Goal: Task Accomplishment & Management: Contribute content

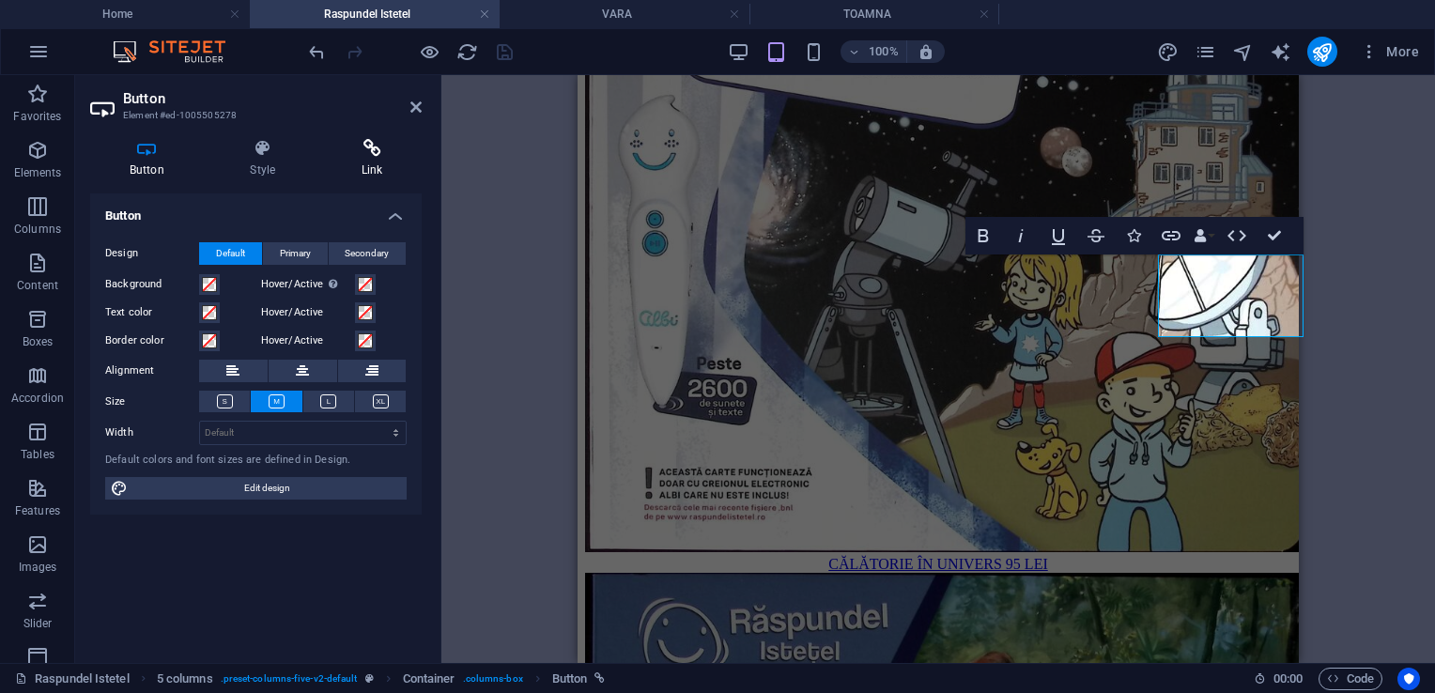
click at [352, 171] on h4 "Link" at bounding box center [372, 158] width 100 height 39
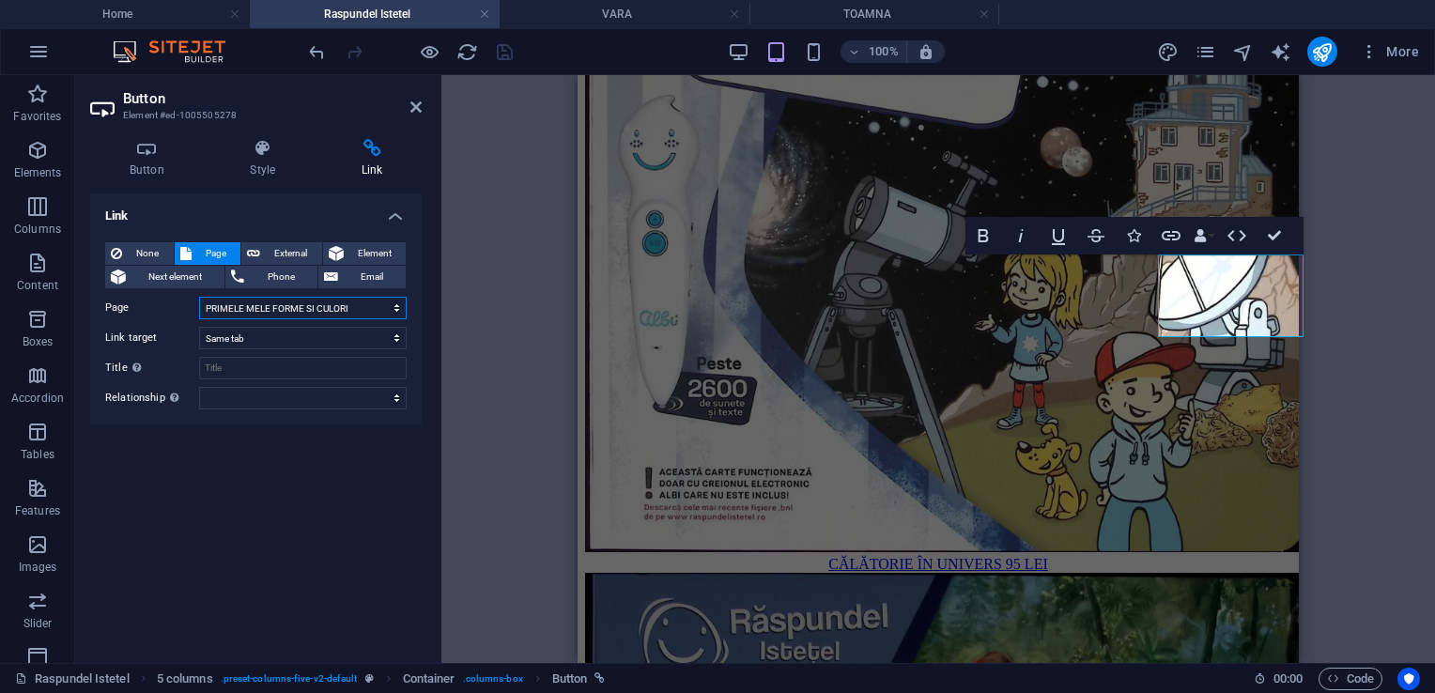
click at [379, 304] on select "Home Despre Produse Testimoniale Contact Activitati 0-2 ani Activitati 3 ani Ac…" at bounding box center [303, 308] width 208 height 23
click at [406, 94] on h2 "Button" at bounding box center [272, 98] width 299 height 17
drag, startPoint x: 411, startPoint y: 103, endPoint x: 14, endPoint y: 30, distance: 404.0
click at [411, 103] on icon at bounding box center [415, 107] width 11 height 15
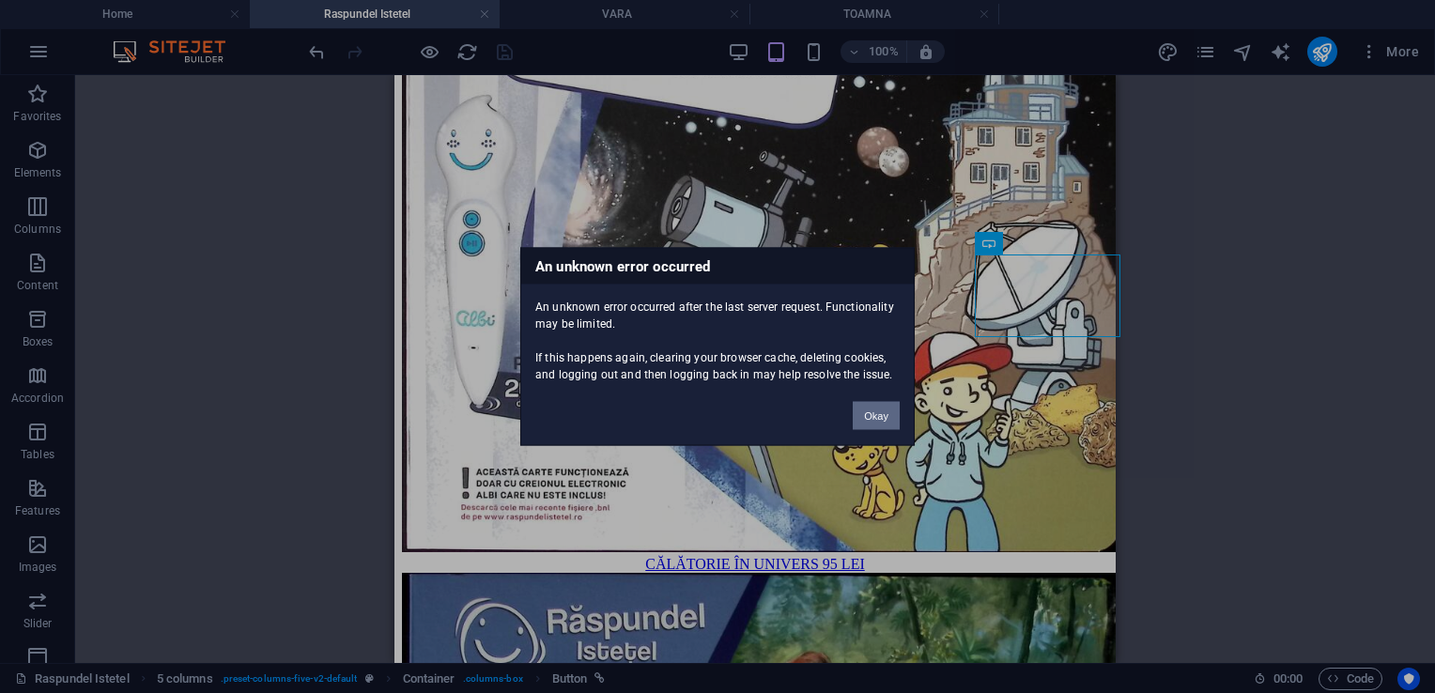
click at [879, 416] on button "Okay" at bounding box center [876, 416] width 47 height 28
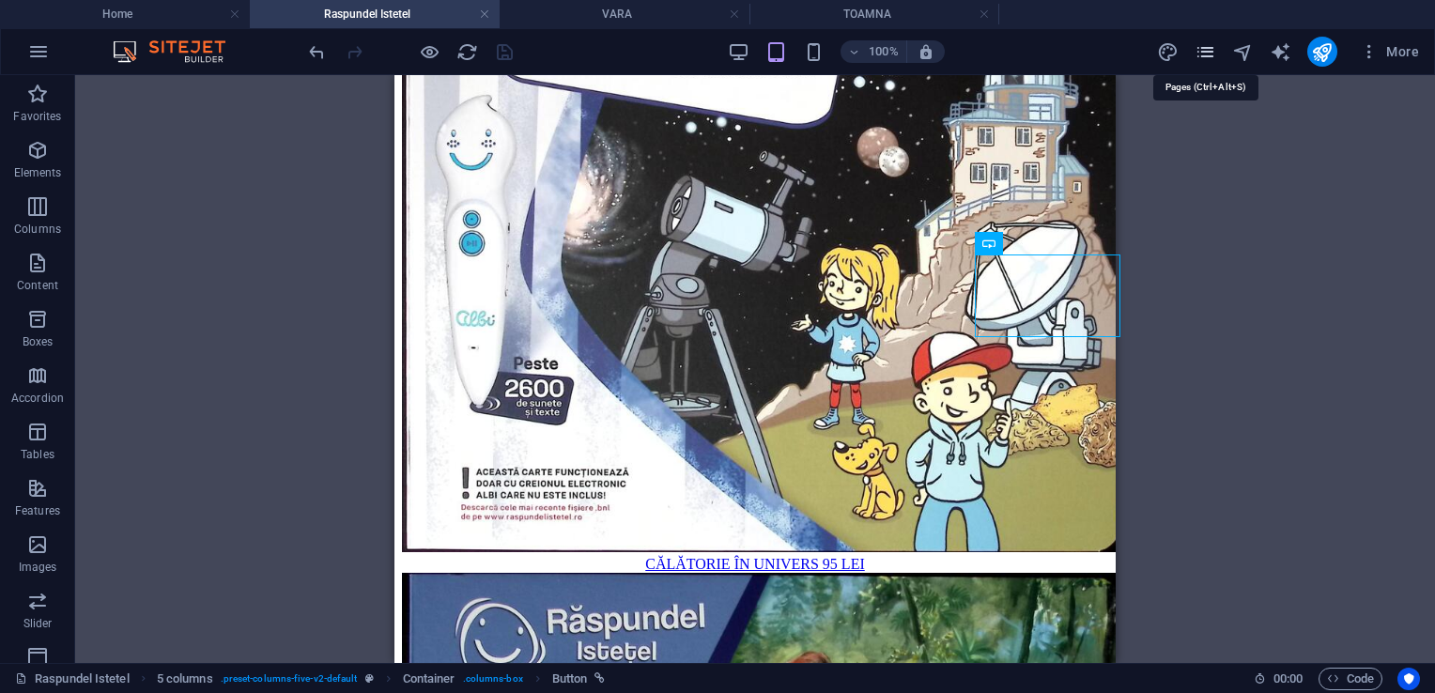
click at [1215, 41] on icon "pages" at bounding box center [1206, 52] width 22 height 22
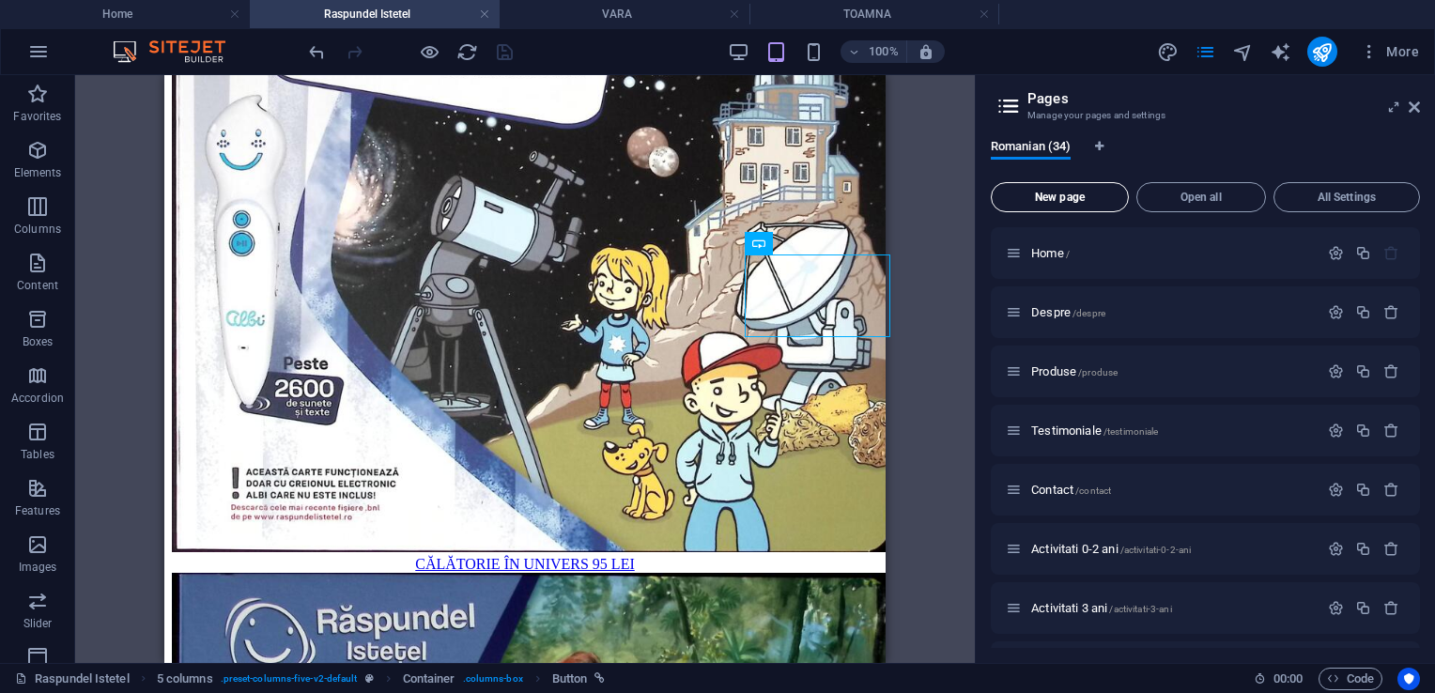
click at [1079, 192] on span "New page" at bounding box center [1059, 197] width 121 height 11
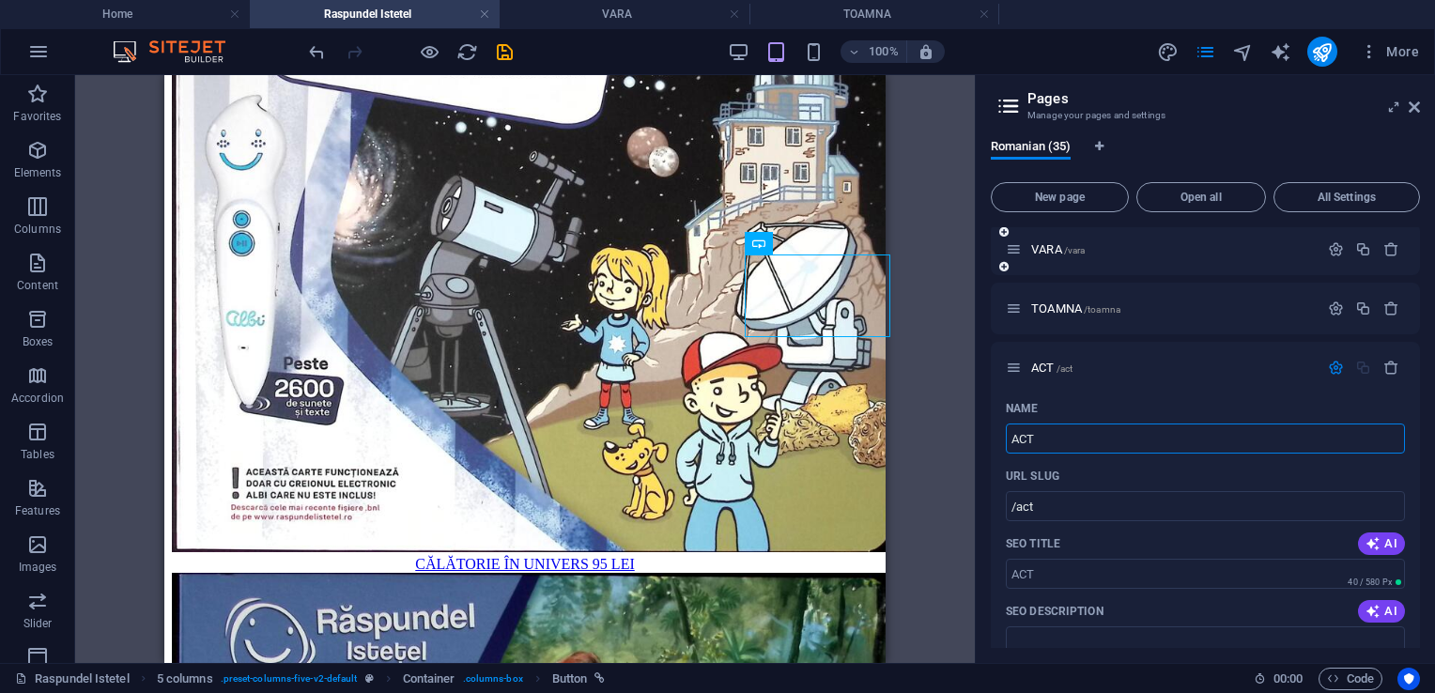
type input "ACT"
type input "/act"
type input "ACTIVITATI ZILNIC"
type input "/activitati-zilnic"
type input "ACTIVITATI ZILNICE"
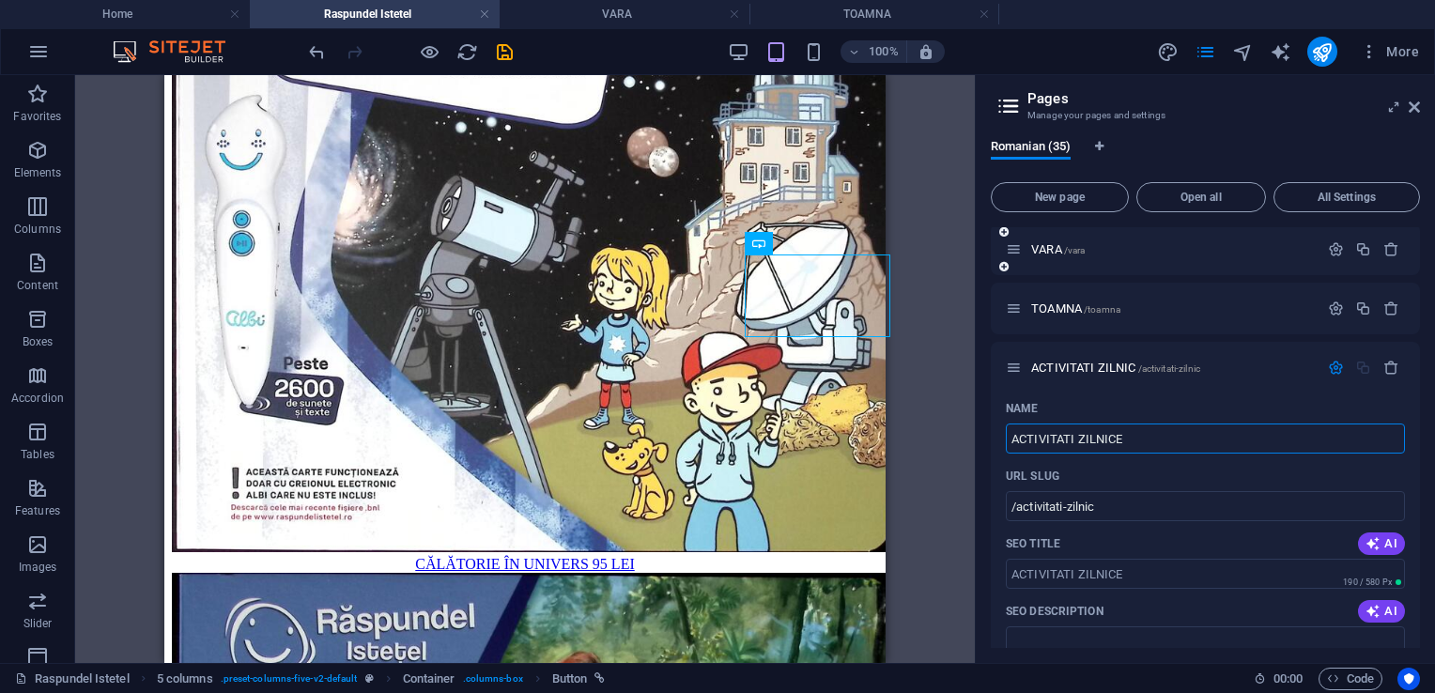
type input "/activitati-zilnice"
type input "ACTIVITATI ZILNICE"
click at [503, 54] on icon "save" at bounding box center [505, 52] width 22 height 22
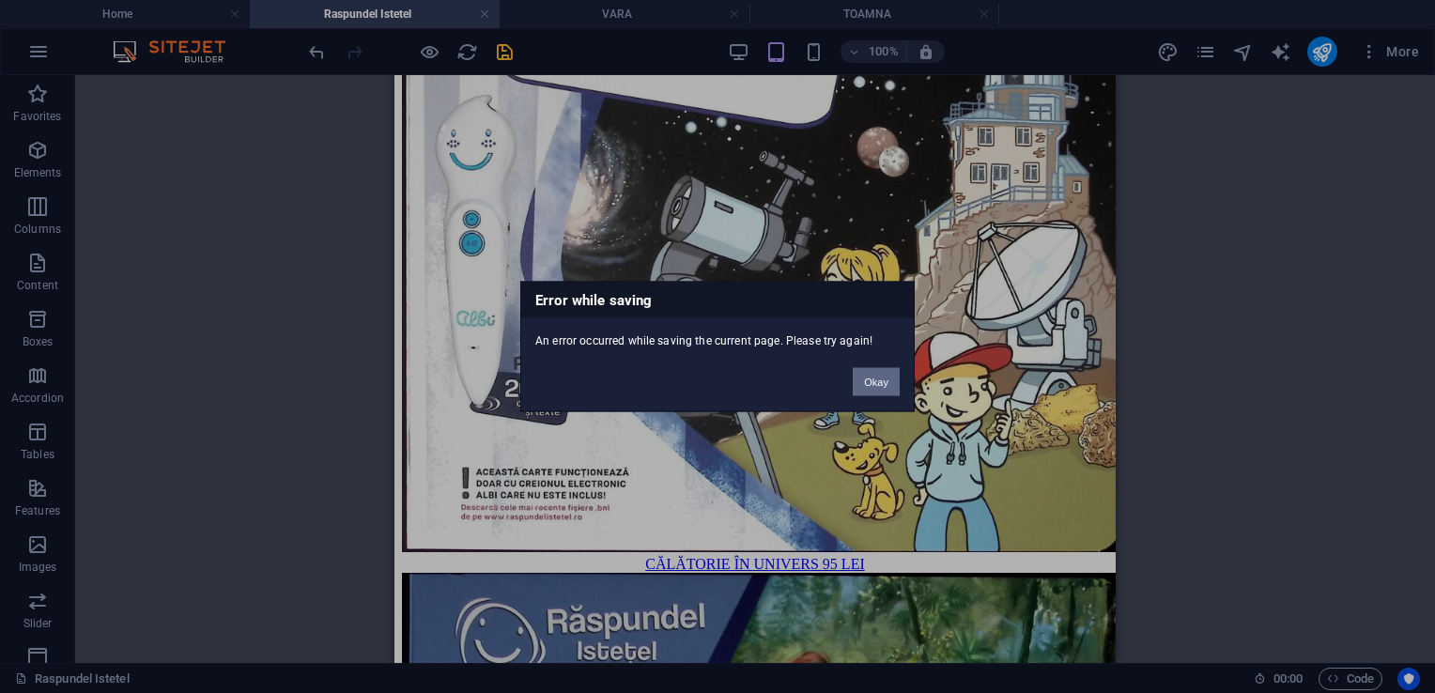
click at [880, 382] on button "Okay" at bounding box center [876, 382] width 47 height 28
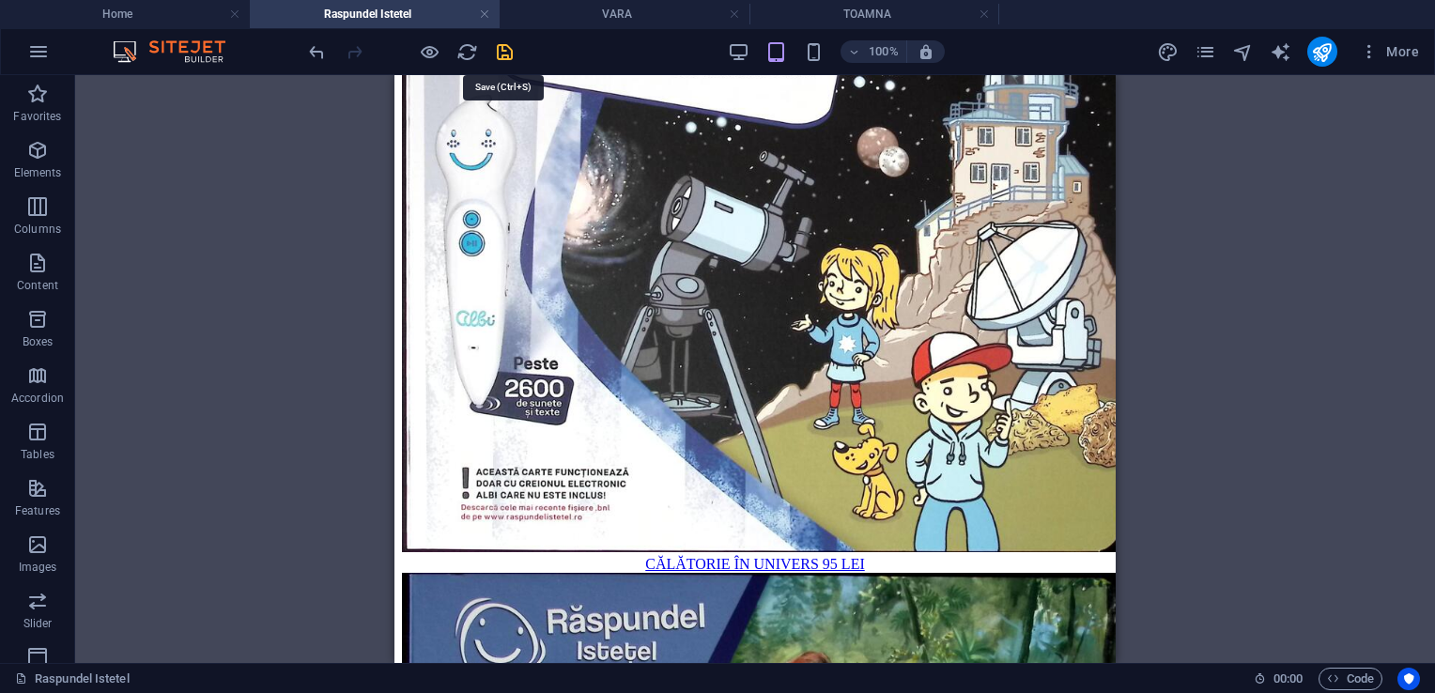
click at [501, 47] on icon "save" at bounding box center [505, 52] width 22 height 22
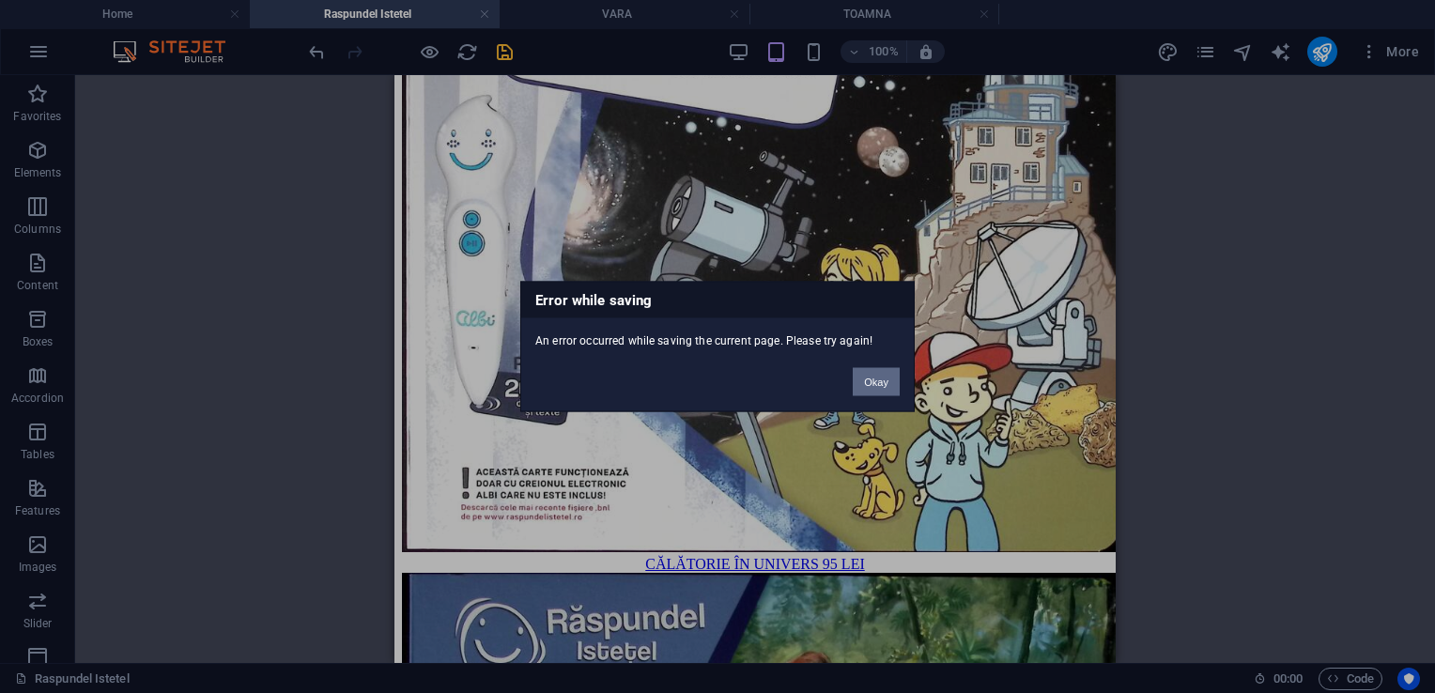
click at [878, 385] on button "Okay" at bounding box center [876, 382] width 47 height 28
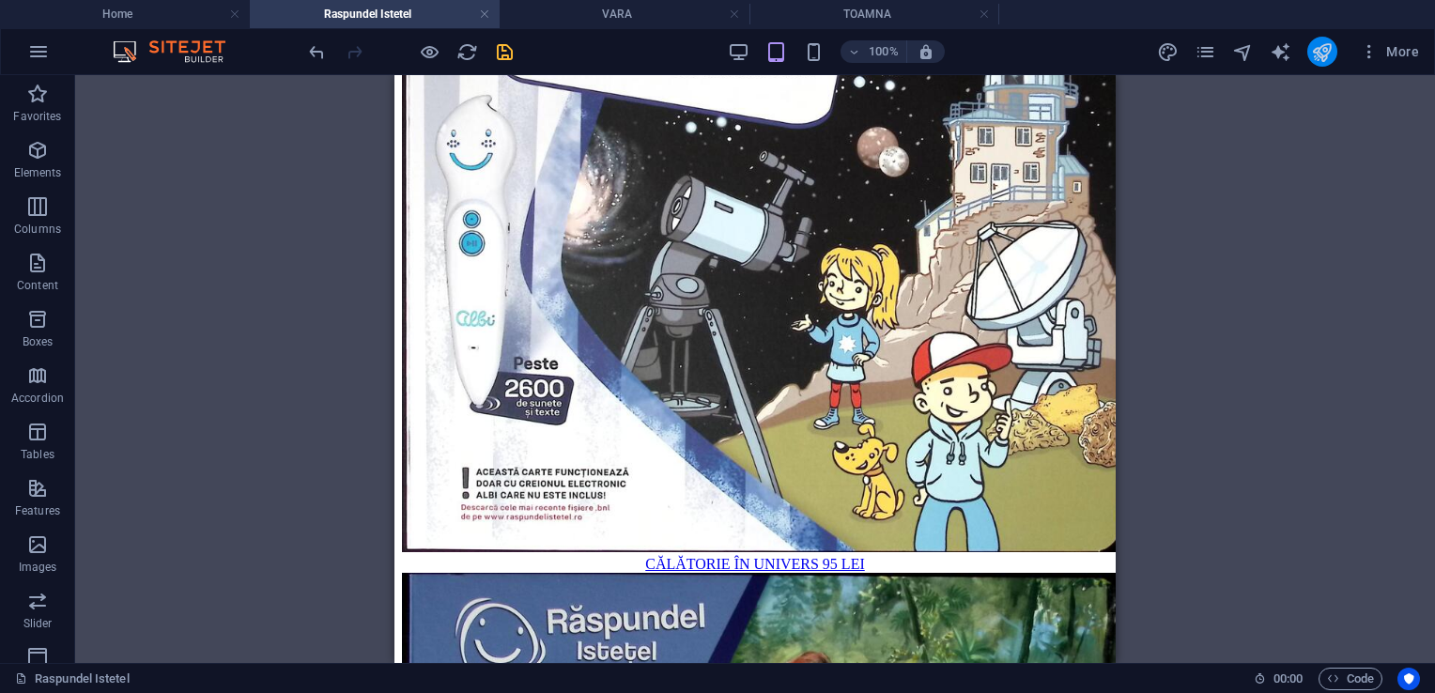
click at [1335, 54] on button "publish" at bounding box center [1323, 52] width 30 height 30
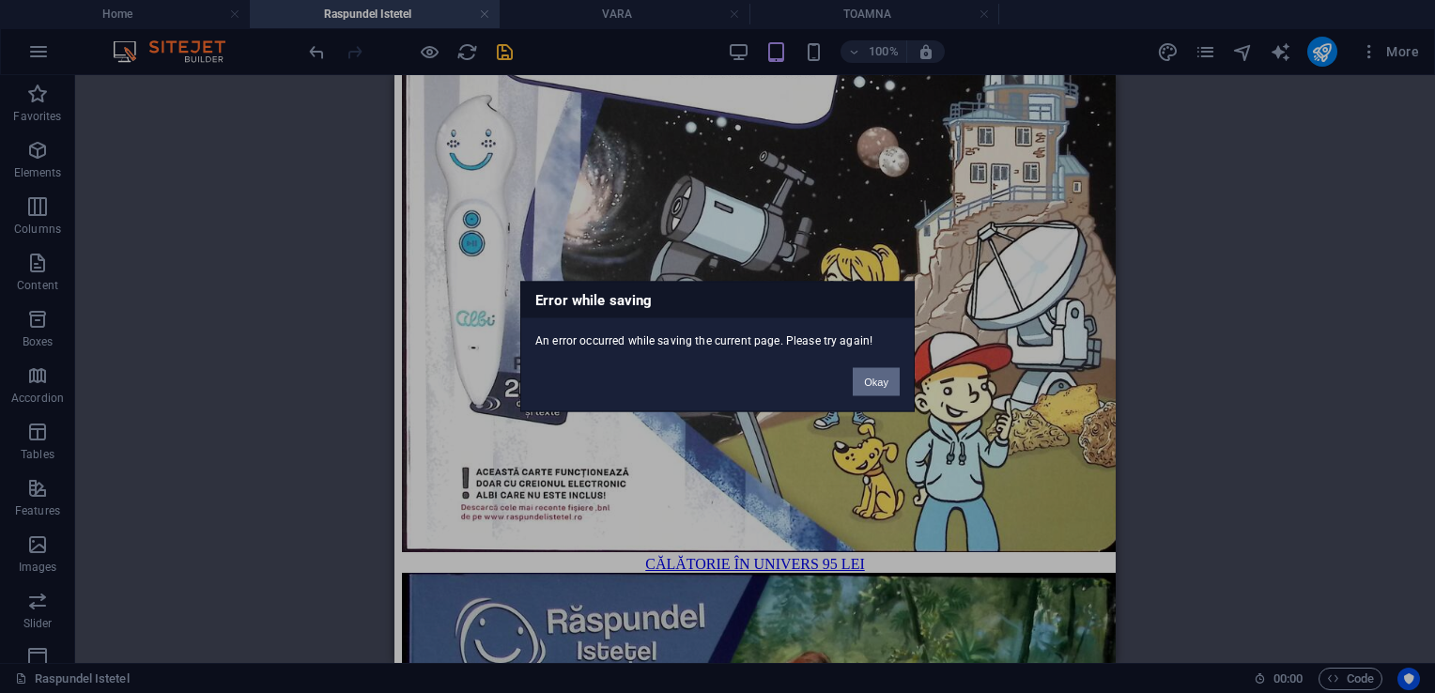
click at [860, 380] on button "Okay" at bounding box center [876, 382] width 47 height 28
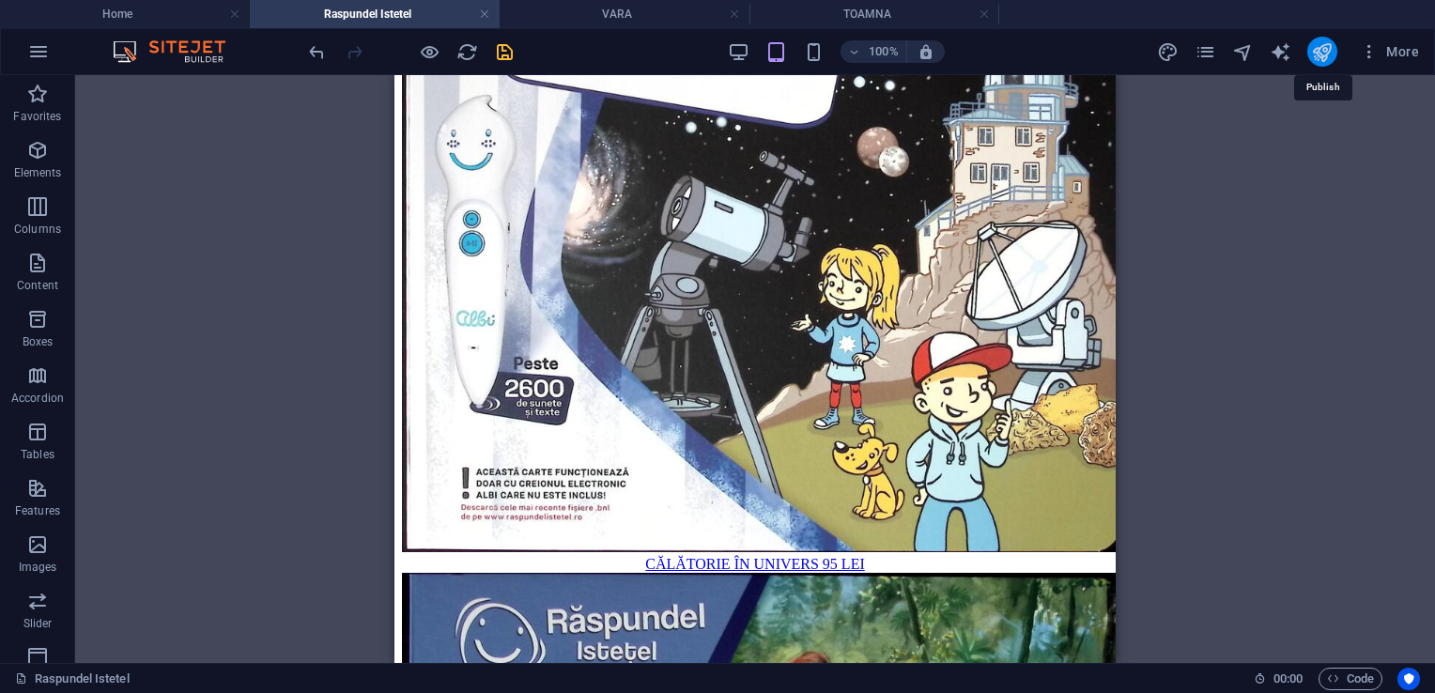
click at [1323, 48] on icon "publish" at bounding box center [1322, 52] width 22 height 22
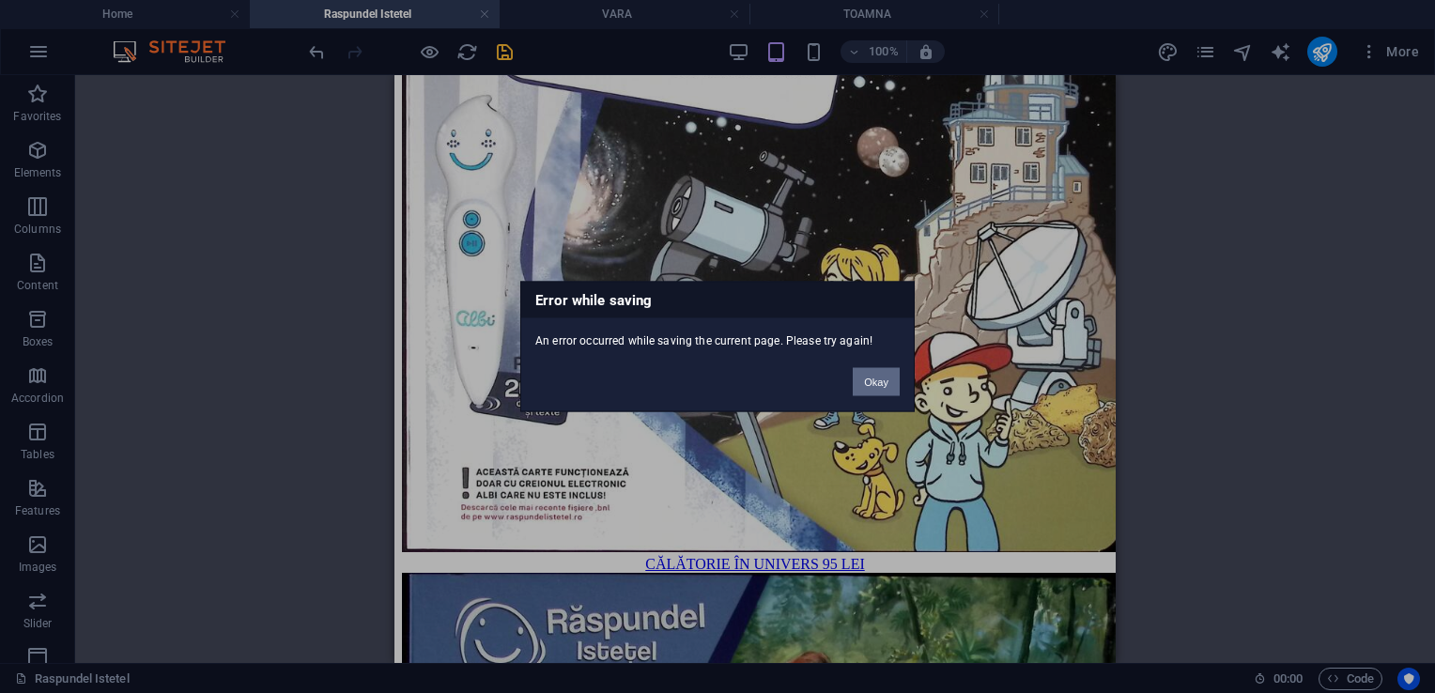
click at [868, 385] on button "Okay" at bounding box center [876, 382] width 47 height 28
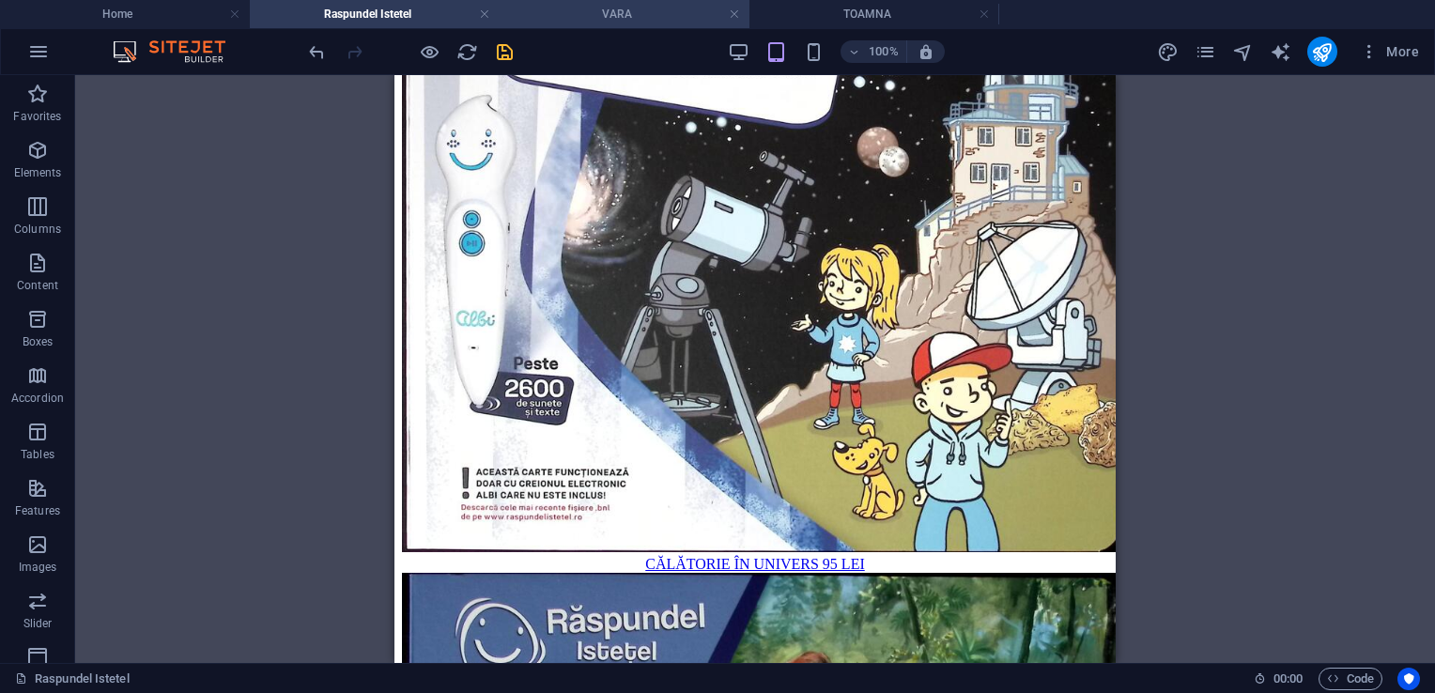
click at [665, 21] on h4 "VARA" at bounding box center [625, 14] width 250 height 21
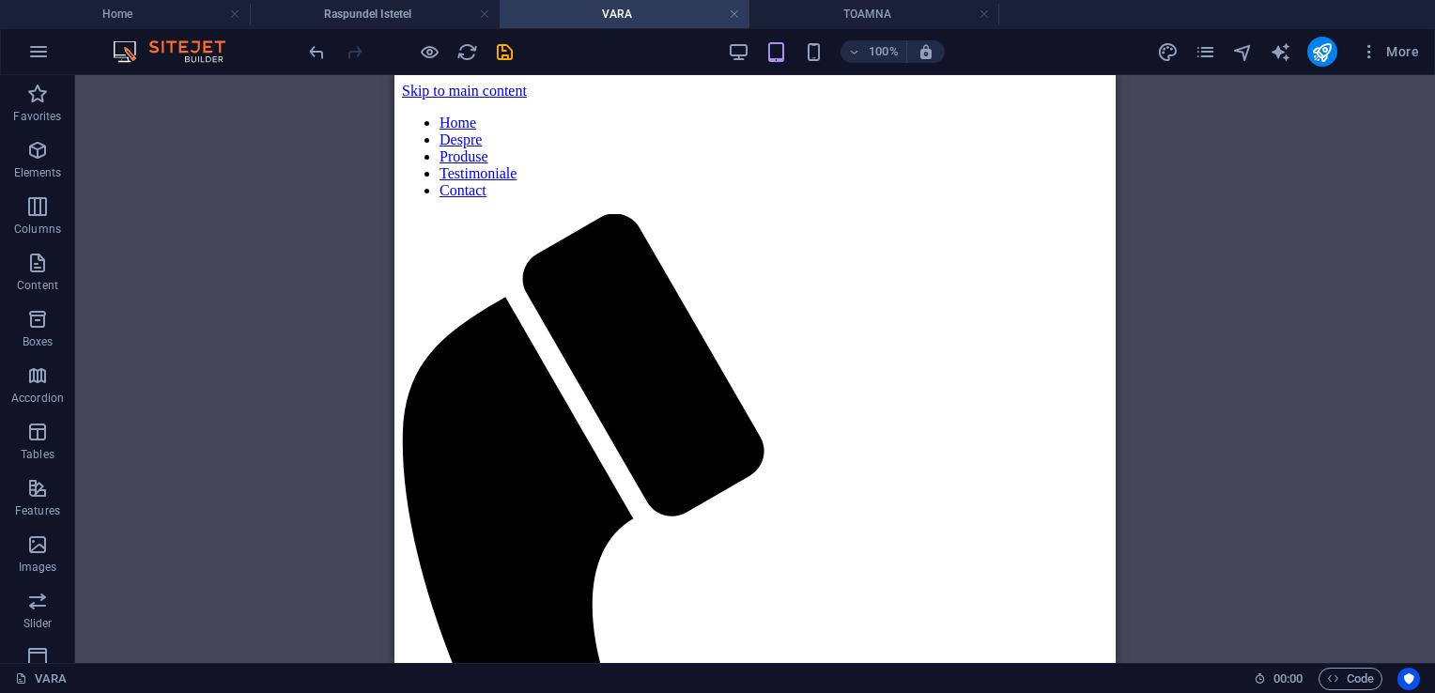
scroll to position [0, 0]
click at [742, 19] on h4 "VARA" at bounding box center [625, 14] width 250 height 21
click at [736, 10] on link at bounding box center [734, 15] width 11 height 18
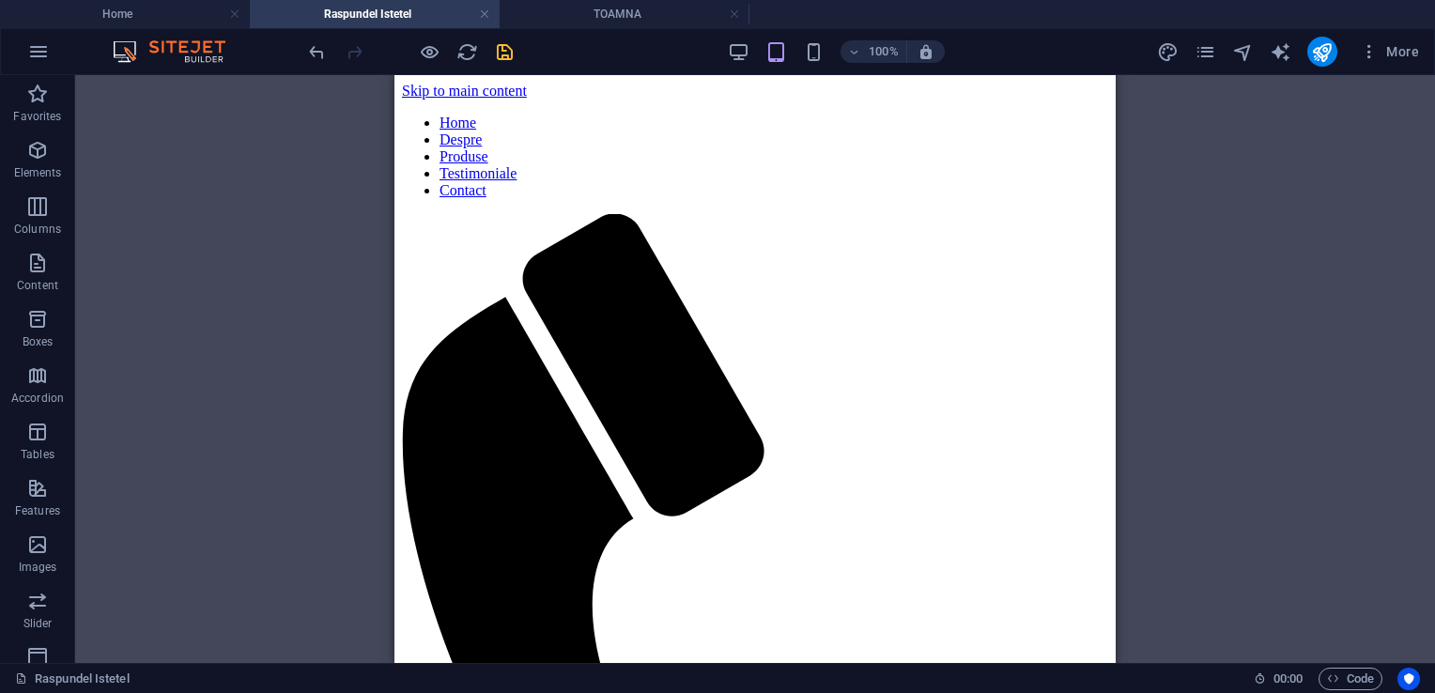
scroll to position [1664, 0]
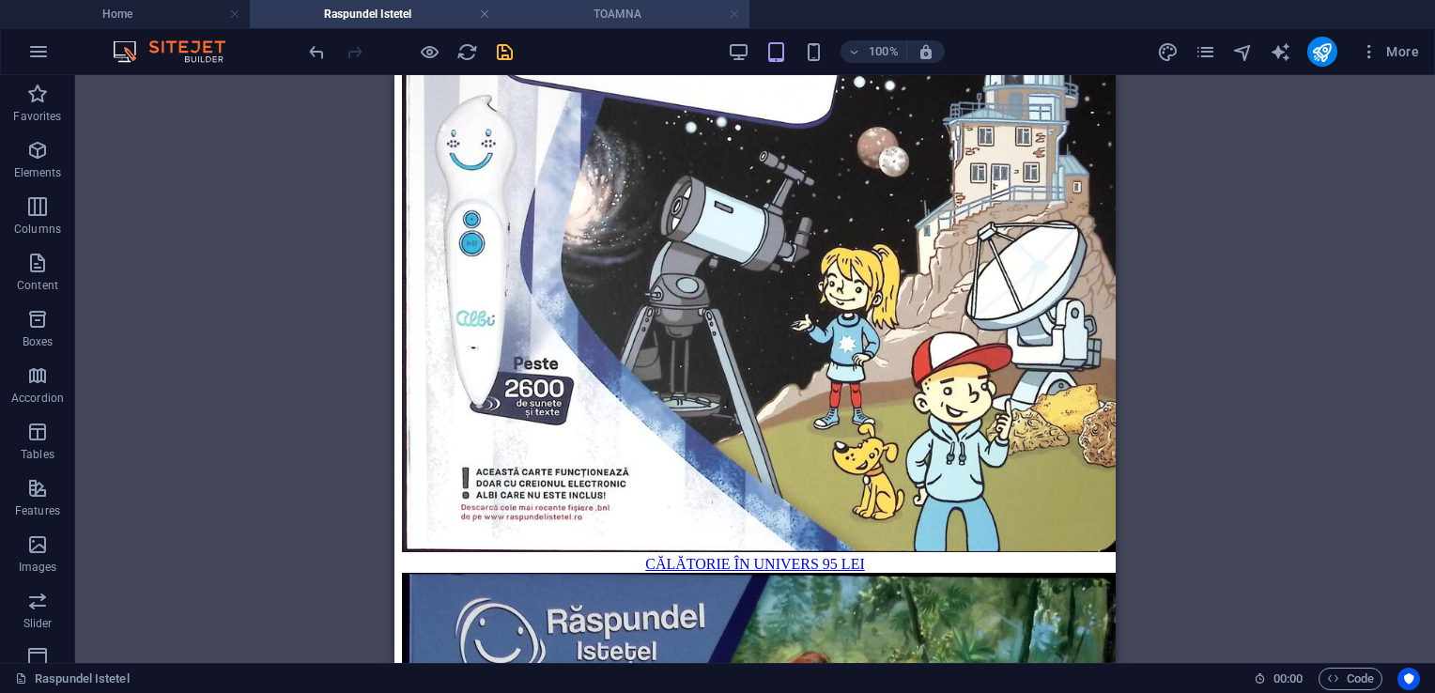
click at [734, 10] on link at bounding box center [734, 15] width 11 height 18
click at [1322, 54] on icon "publish" at bounding box center [1322, 52] width 22 height 22
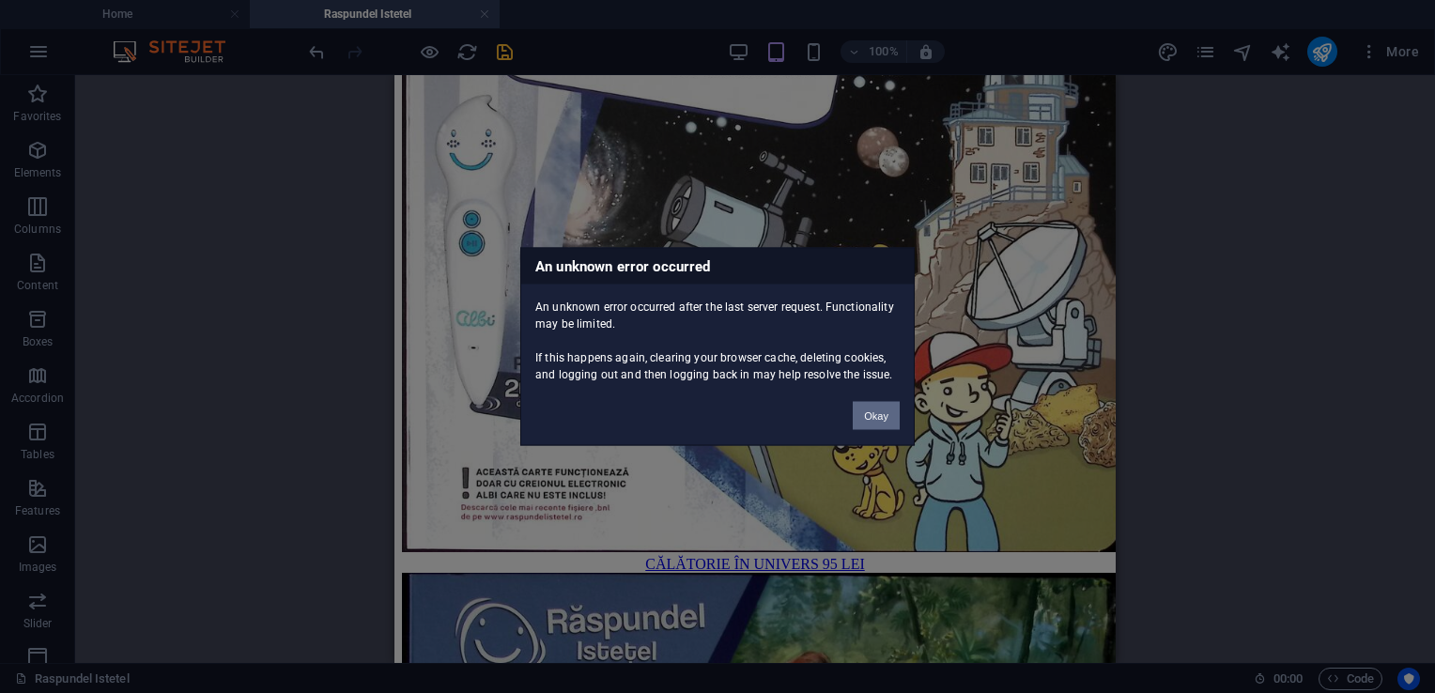
click at [868, 421] on button "Okay" at bounding box center [876, 416] width 47 height 28
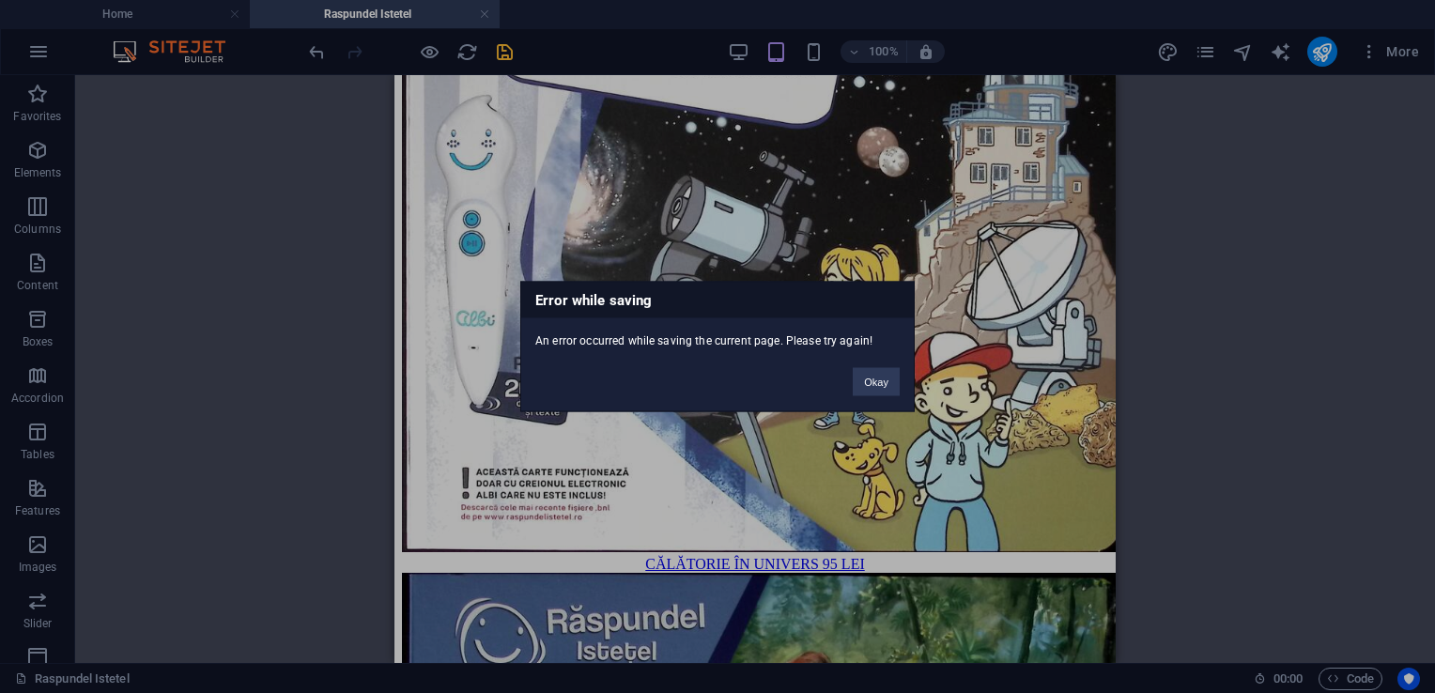
drag, startPoint x: 872, startPoint y: 405, endPoint x: 878, endPoint y: 389, distance: 17.3
click at [873, 404] on div "Error while saving An error occurred while saving the current page. Please try …" at bounding box center [717, 347] width 395 height 131
click at [879, 384] on button "Okay" at bounding box center [876, 382] width 47 height 28
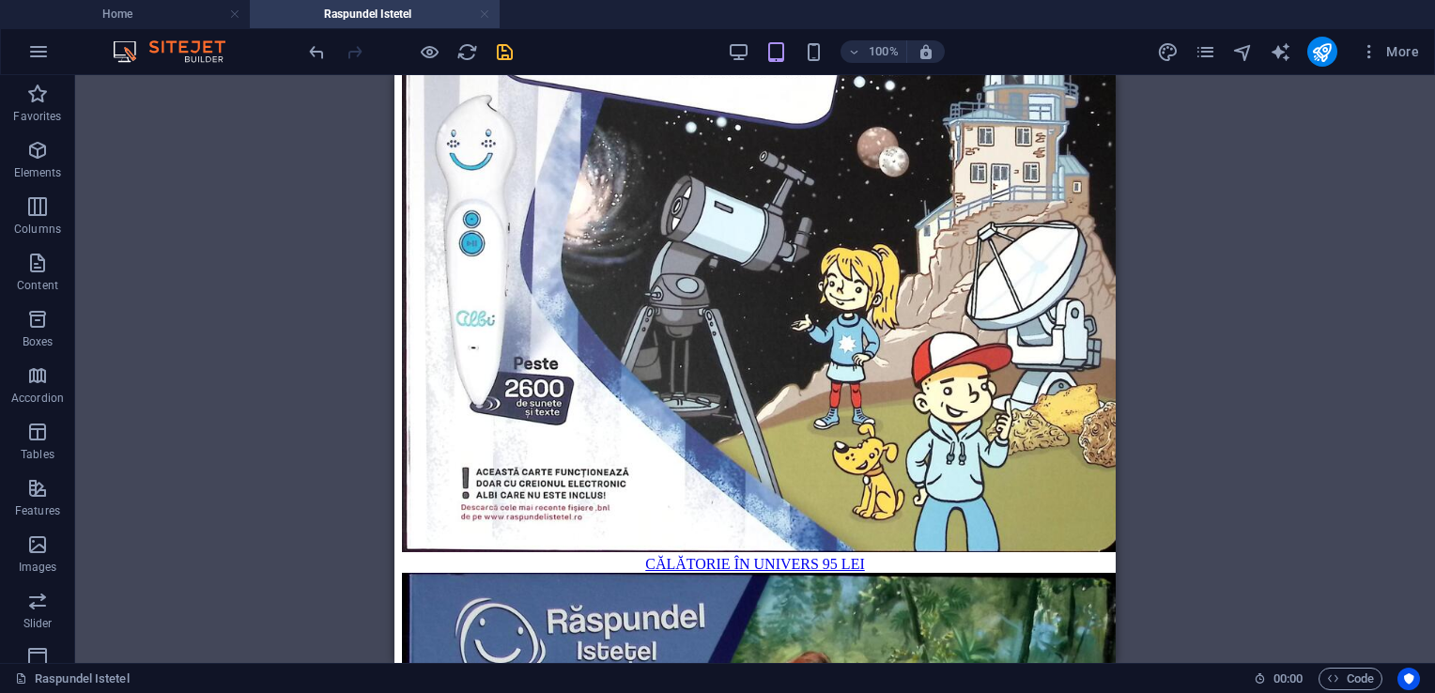
click at [484, 13] on link at bounding box center [484, 15] width 11 height 18
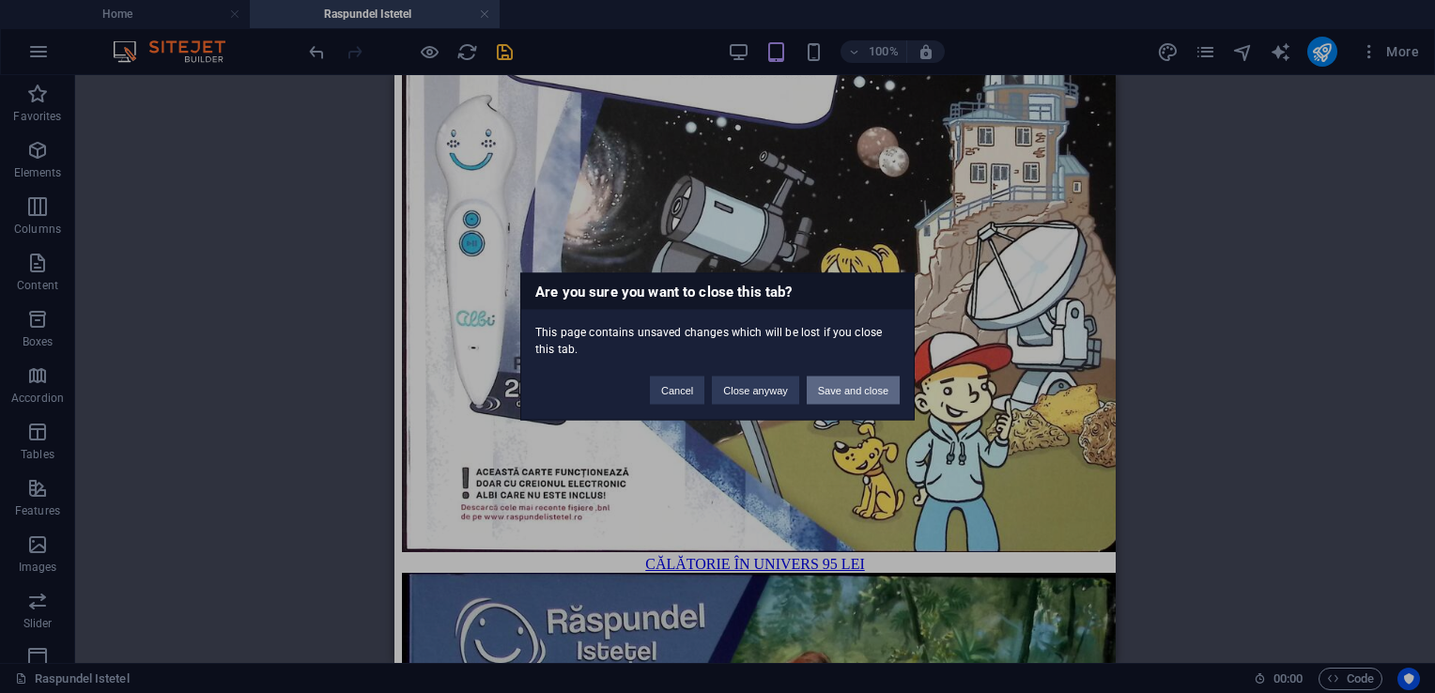
click at [853, 384] on button "Save and close" at bounding box center [853, 391] width 93 height 28
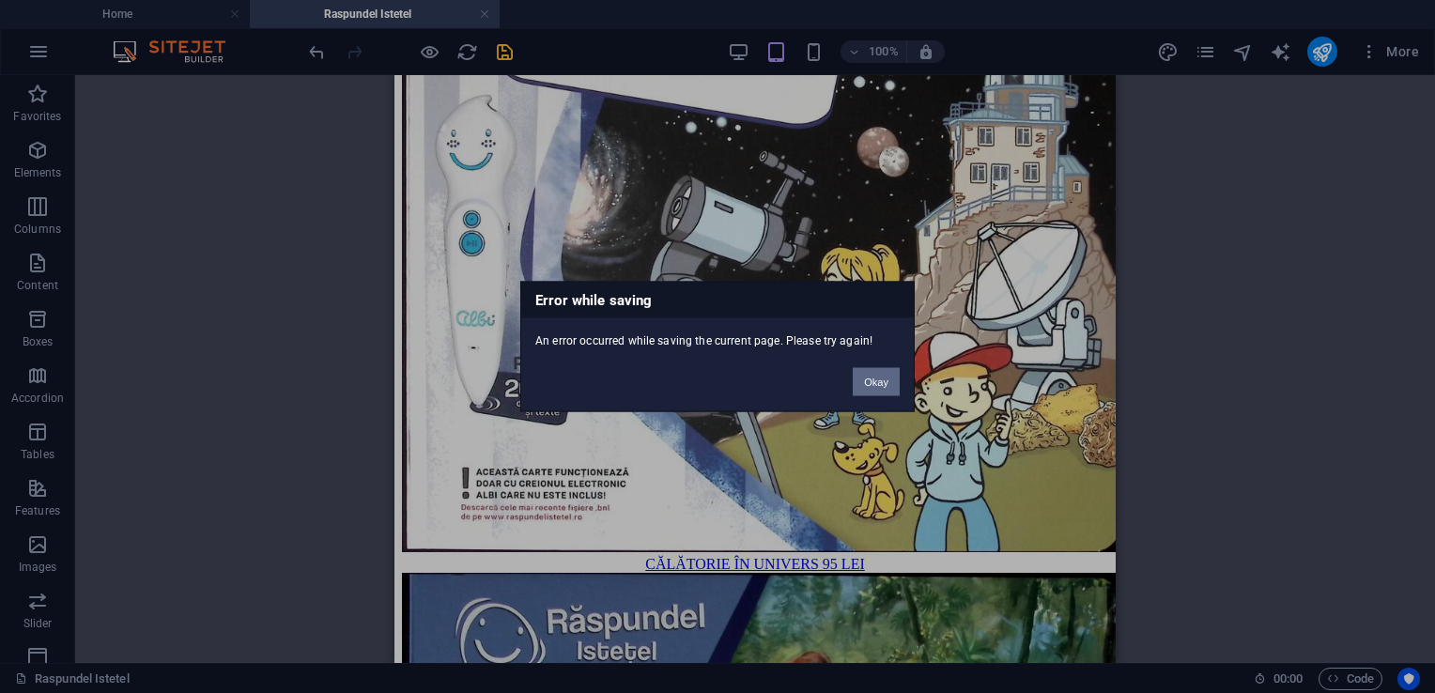
click at [874, 379] on button "Okay" at bounding box center [876, 382] width 47 height 28
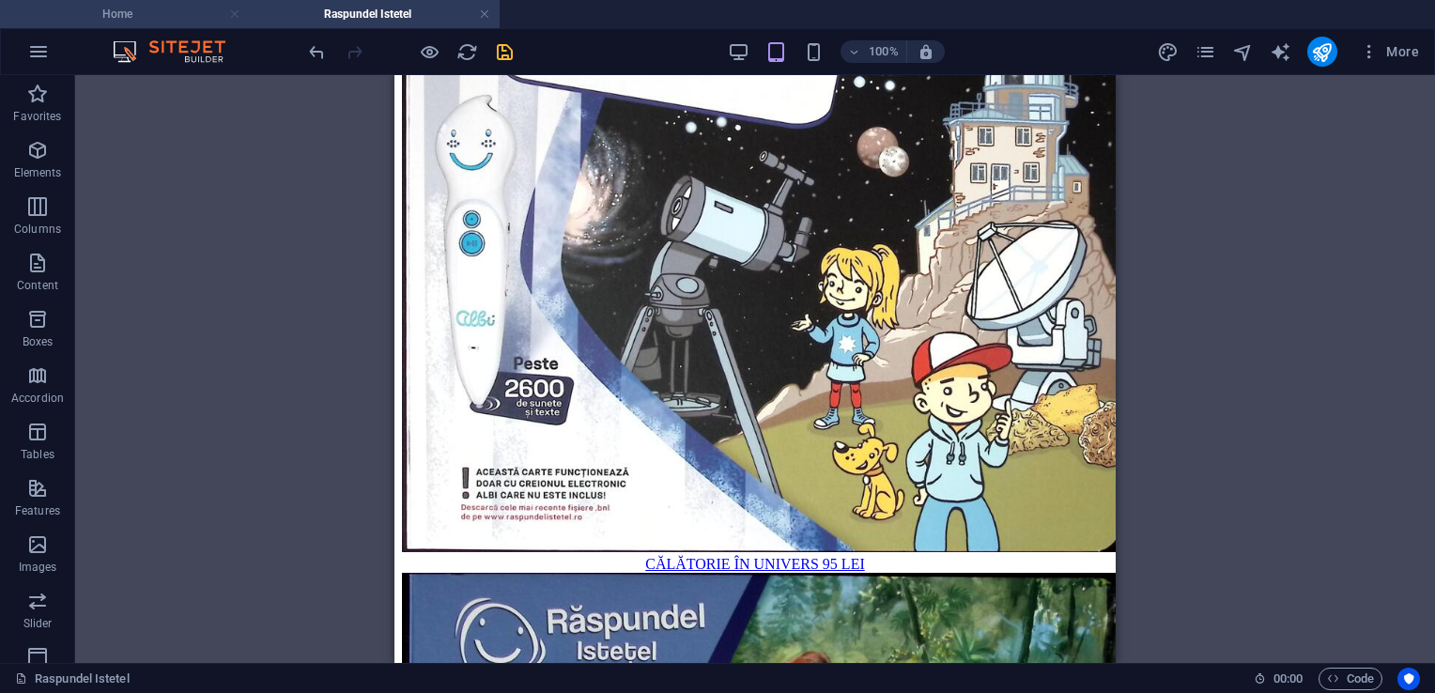
click at [233, 17] on link at bounding box center [234, 15] width 11 height 18
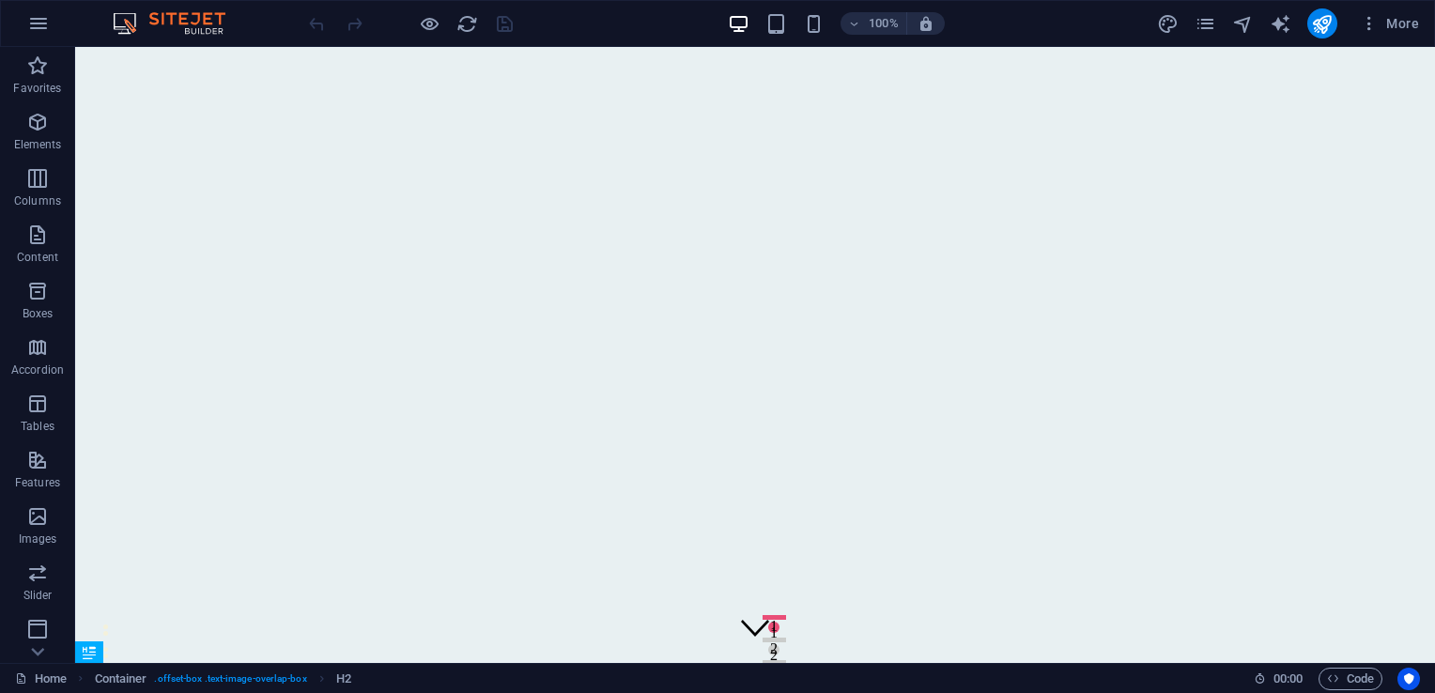
click at [1155, 17] on div "100% More" at bounding box center [866, 23] width 1122 height 30
click at [1204, 23] on icon "pages" at bounding box center [1206, 24] width 22 height 22
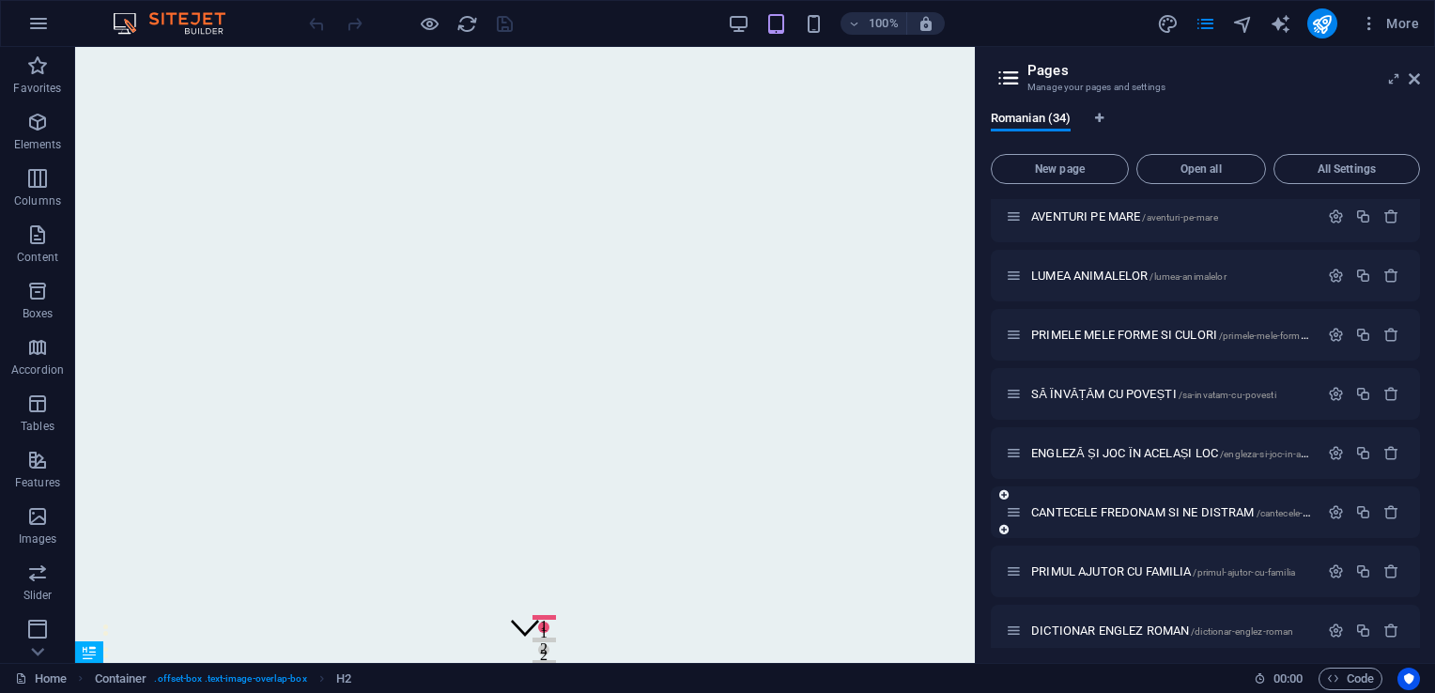
scroll to position [1563, 0]
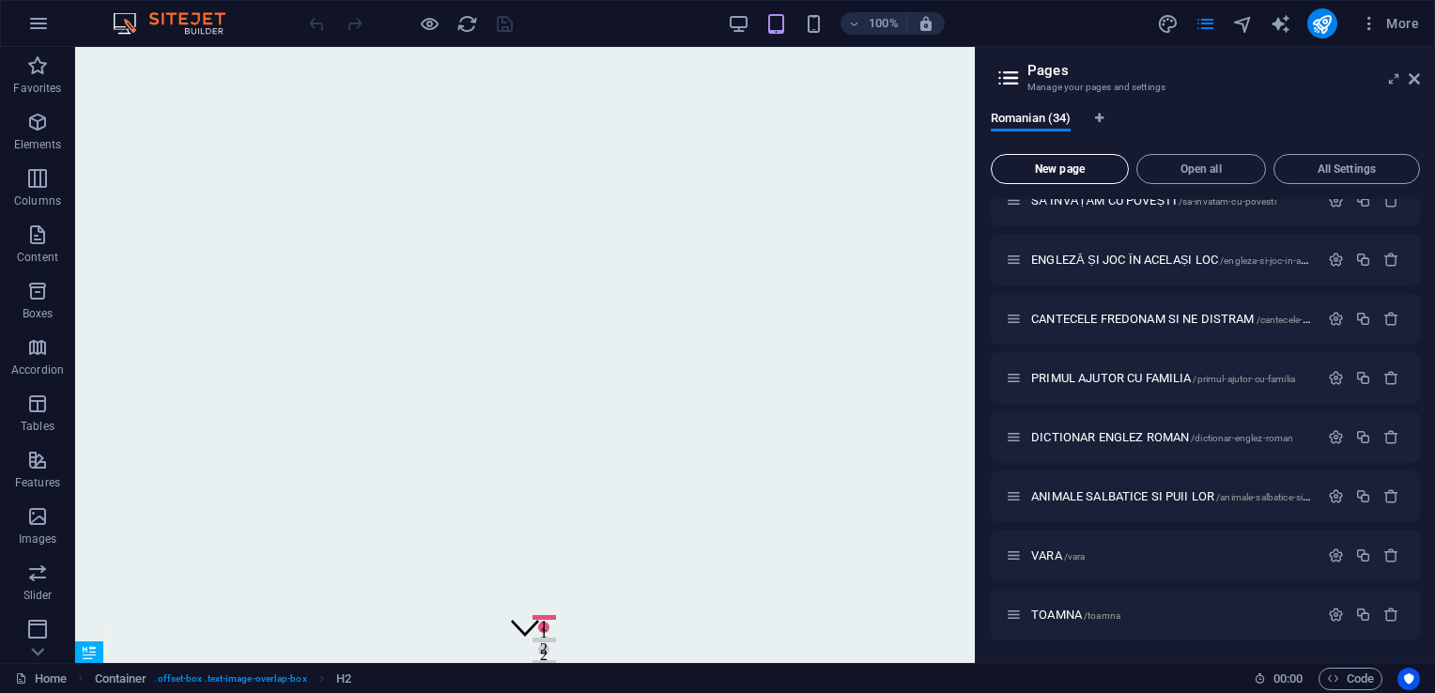
click at [1061, 176] on button "New page" at bounding box center [1060, 169] width 138 height 30
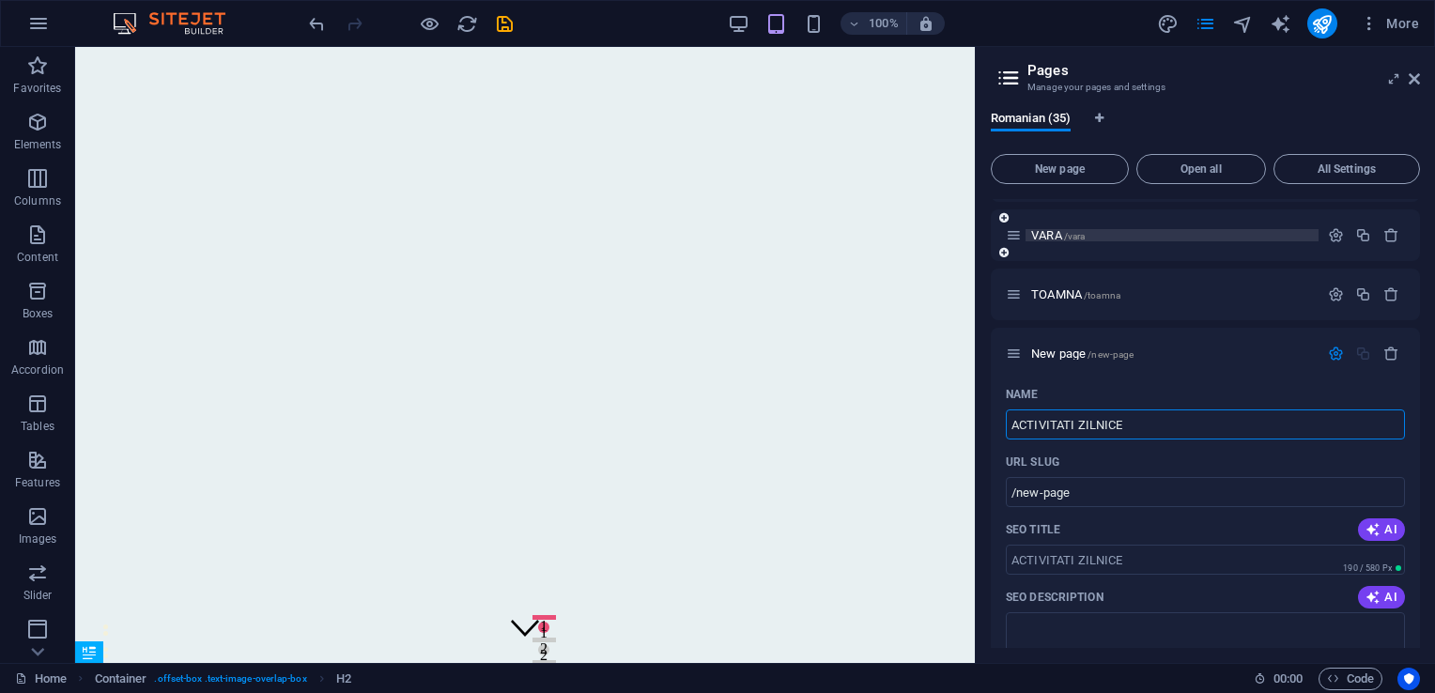
type input "ACTIVITATI ZILNICE"
type input "/activitati-zilnice"
type input "ACTIVITATI ZILNICE"
click at [507, 24] on icon "save" at bounding box center [505, 24] width 22 height 22
checkbox input "false"
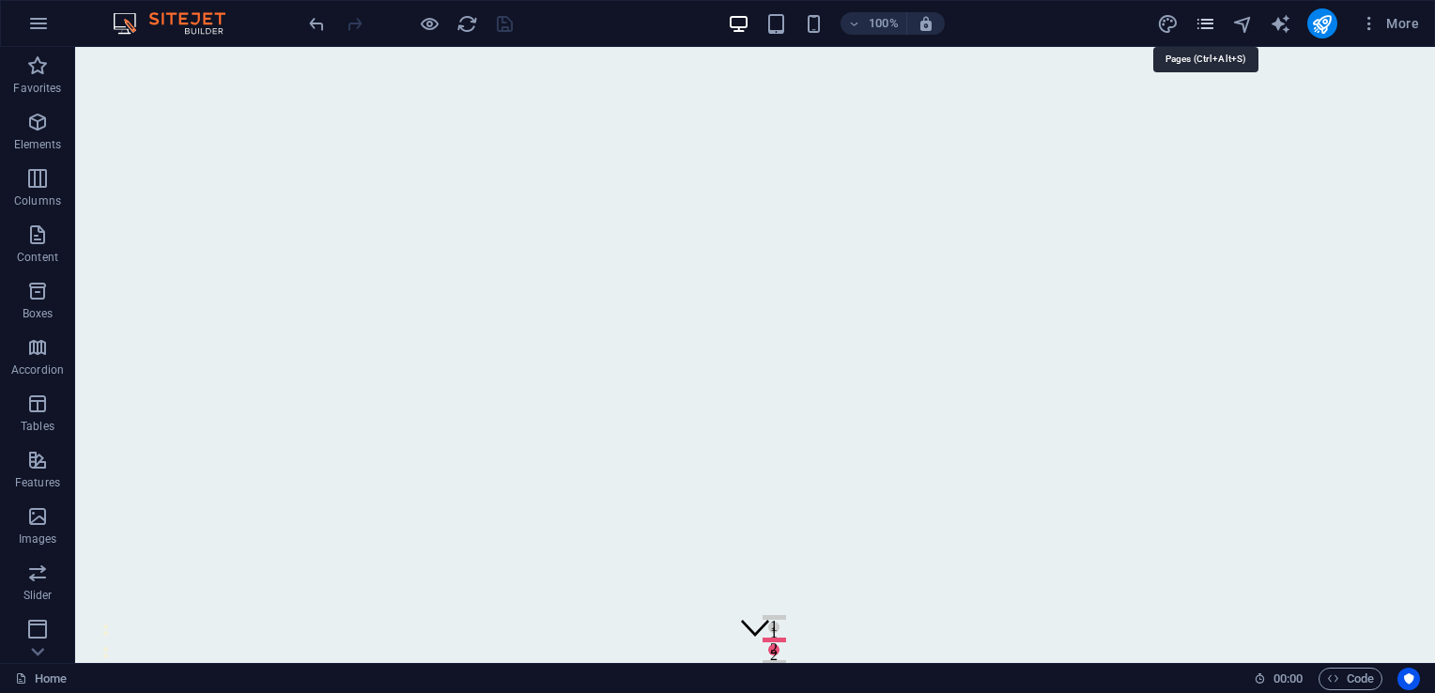
click at [1215, 22] on icon "pages" at bounding box center [1206, 24] width 22 height 22
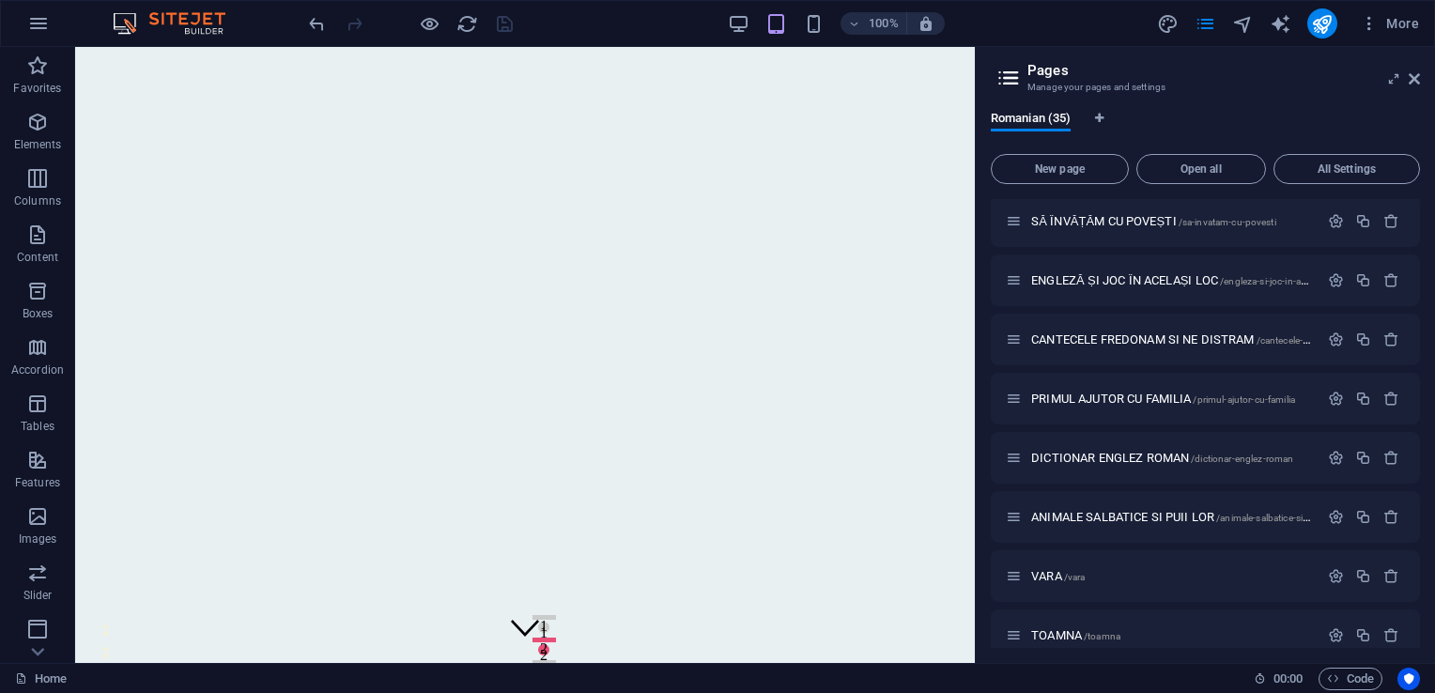
scroll to position [1621, 0]
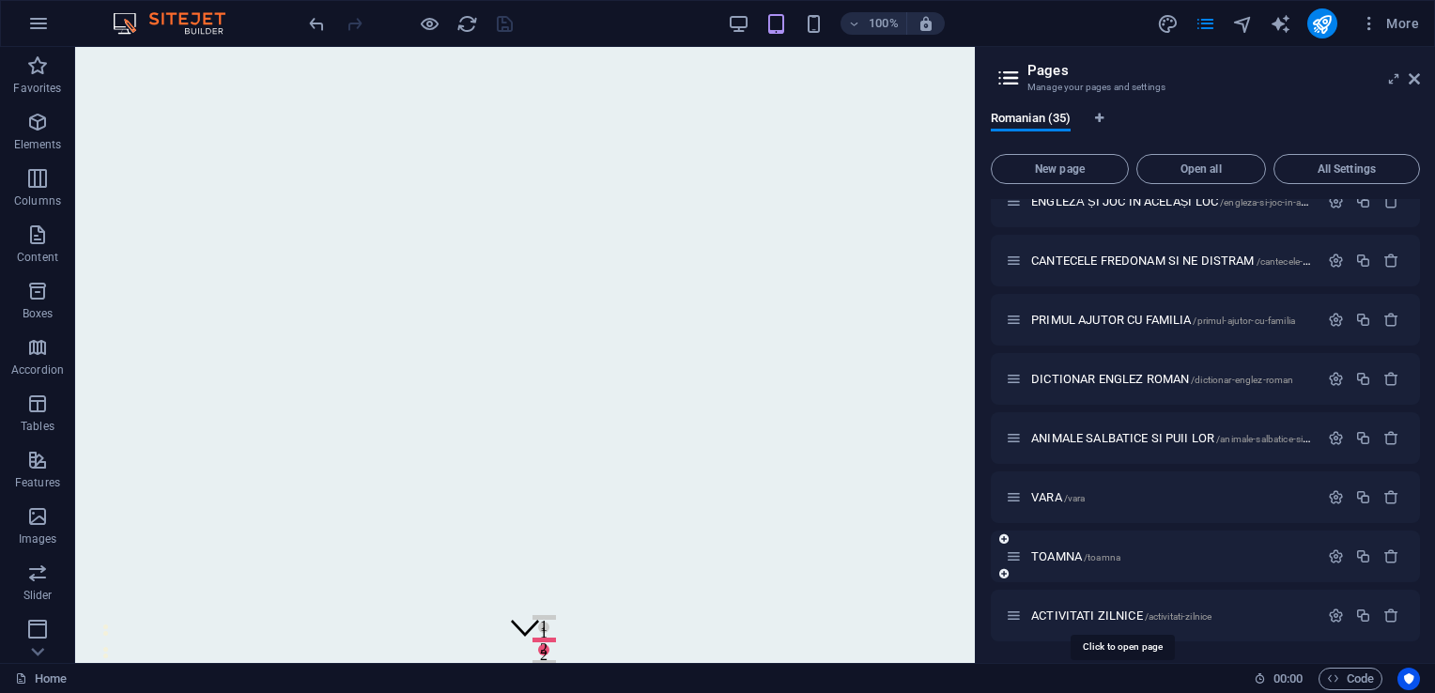
click at [1096, 611] on span "ACTIVITATI ZILNICE /activitati-zilnice" at bounding box center [1121, 616] width 180 height 14
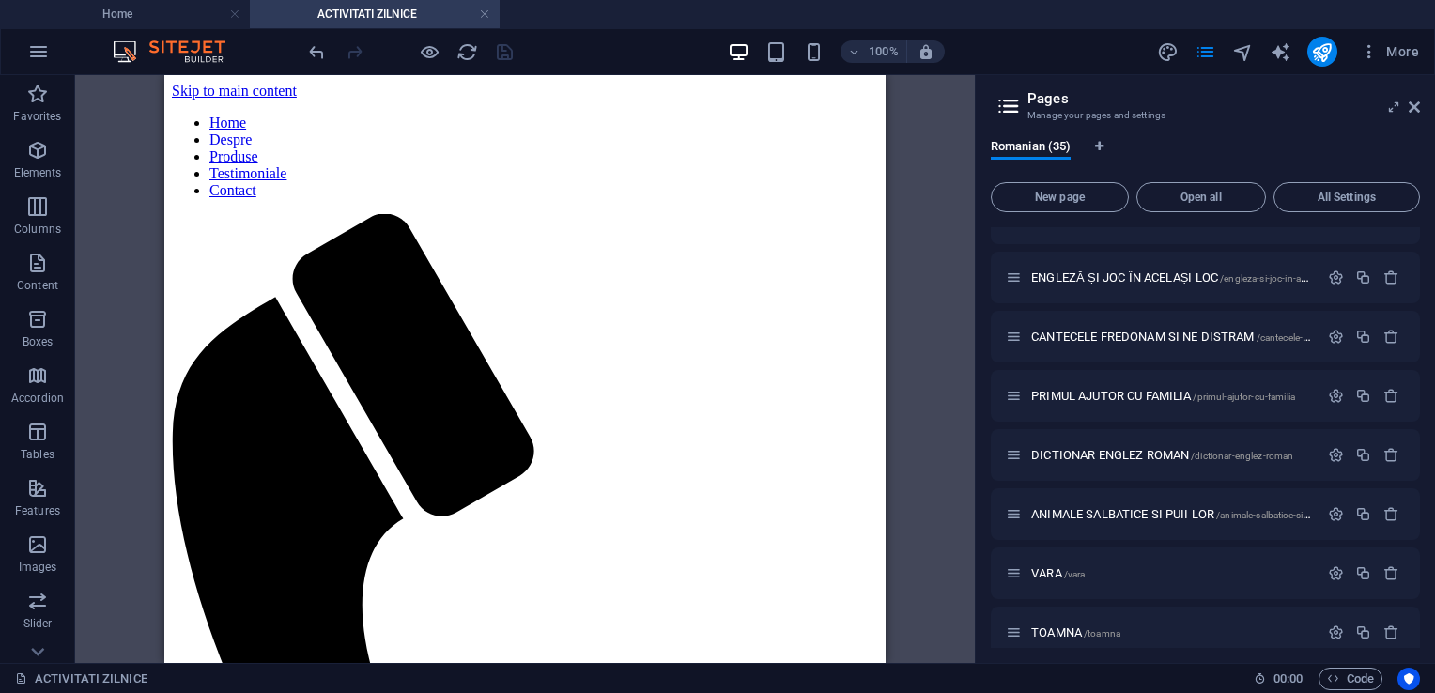
scroll to position [0, 0]
click at [1075, 627] on span "TOAMNA /toamna" at bounding box center [1075, 633] width 89 height 14
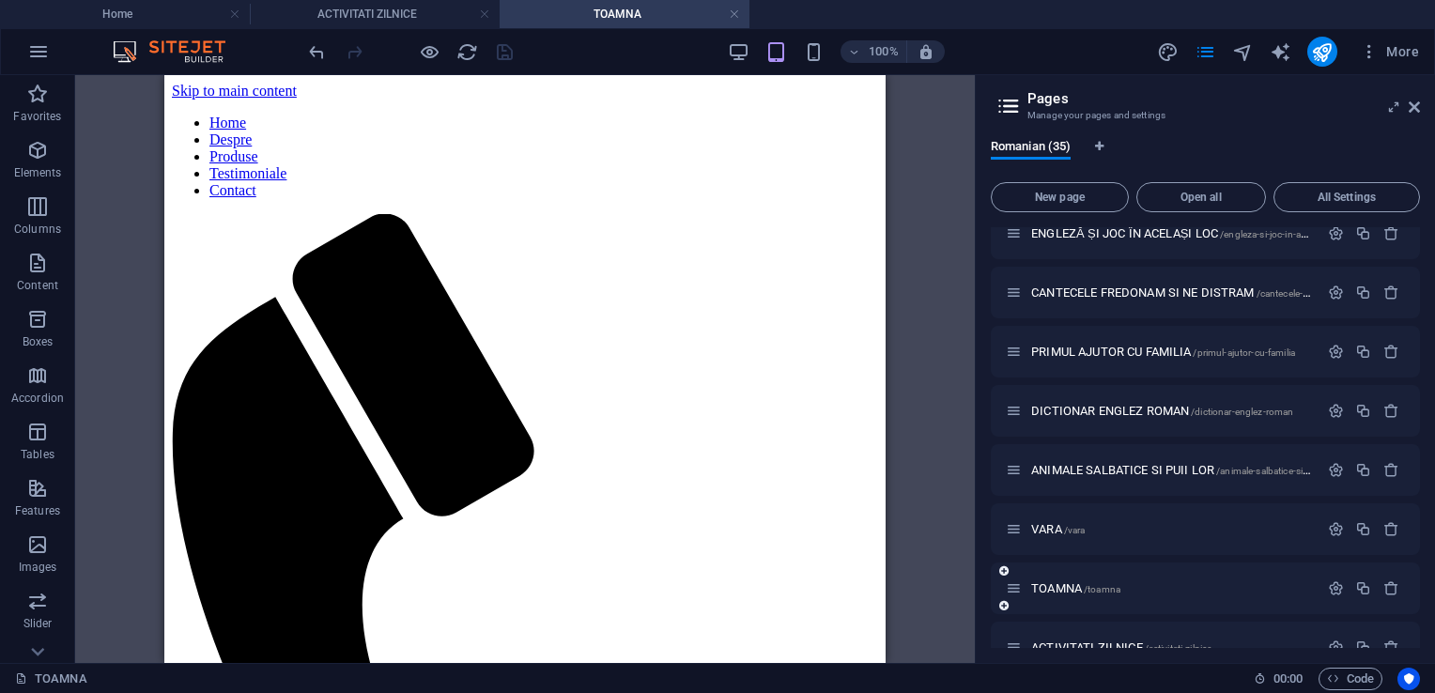
scroll to position [1649, 0]
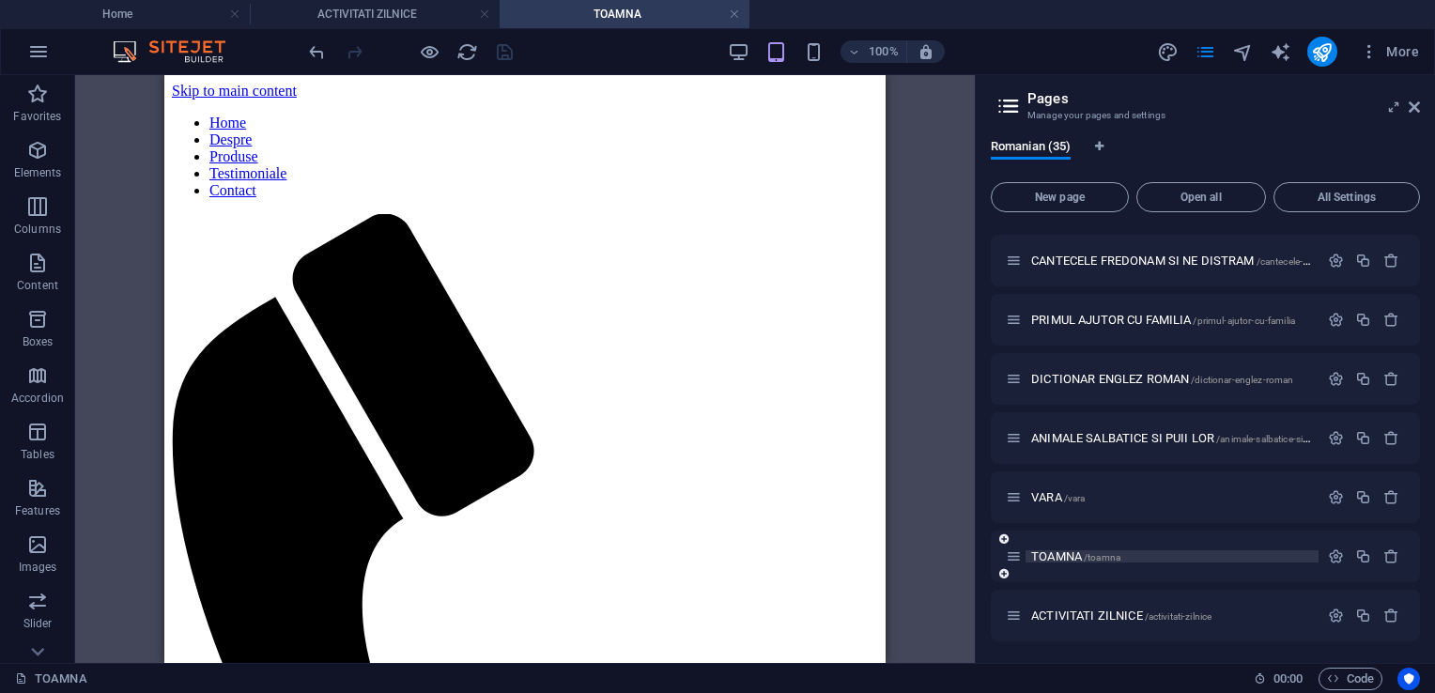
click at [1085, 561] on span "/toamna" at bounding box center [1102, 557] width 37 height 10
click at [194, 120] on span "Text" at bounding box center [203, 117] width 21 height 11
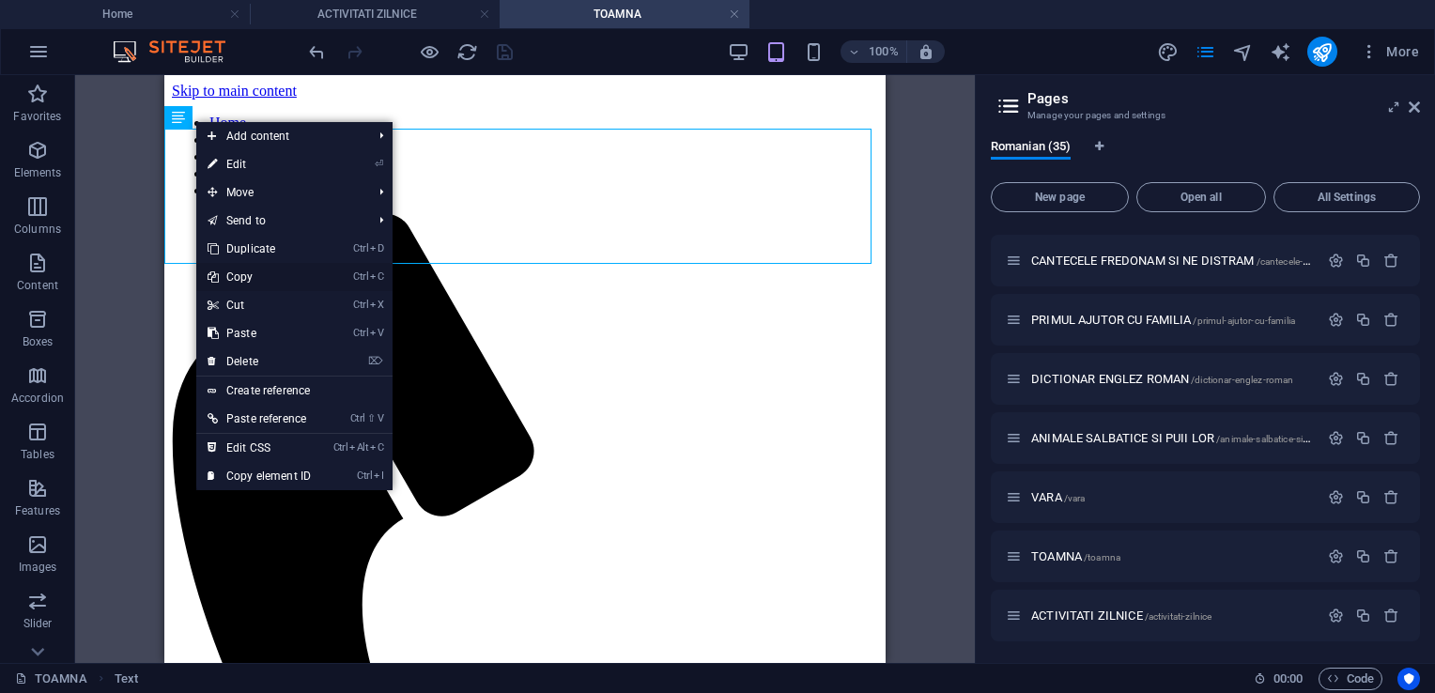
click at [255, 282] on link "Ctrl C Copy" at bounding box center [259, 277] width 126 height 28
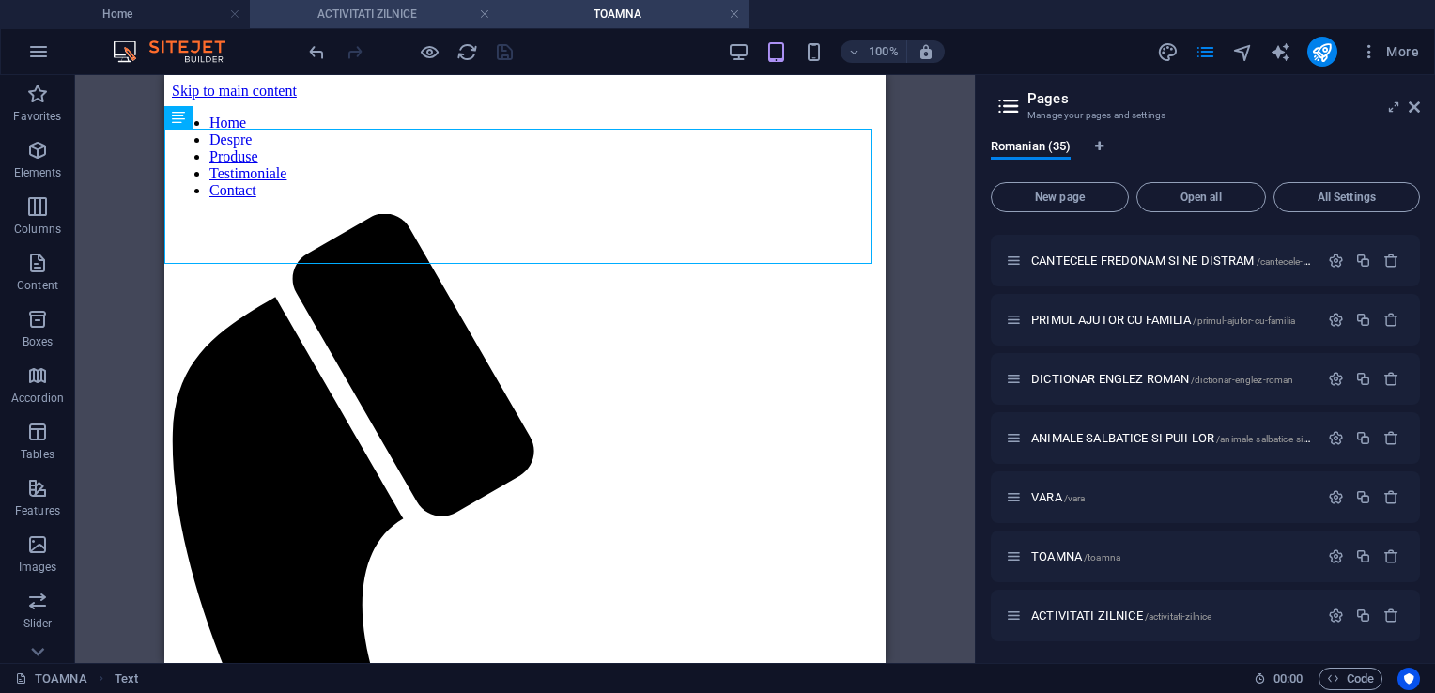
click at [439, 19] on h4 "ACTIVITATI ZILNICE" at bounding box center [375, 14] width 250 height 21
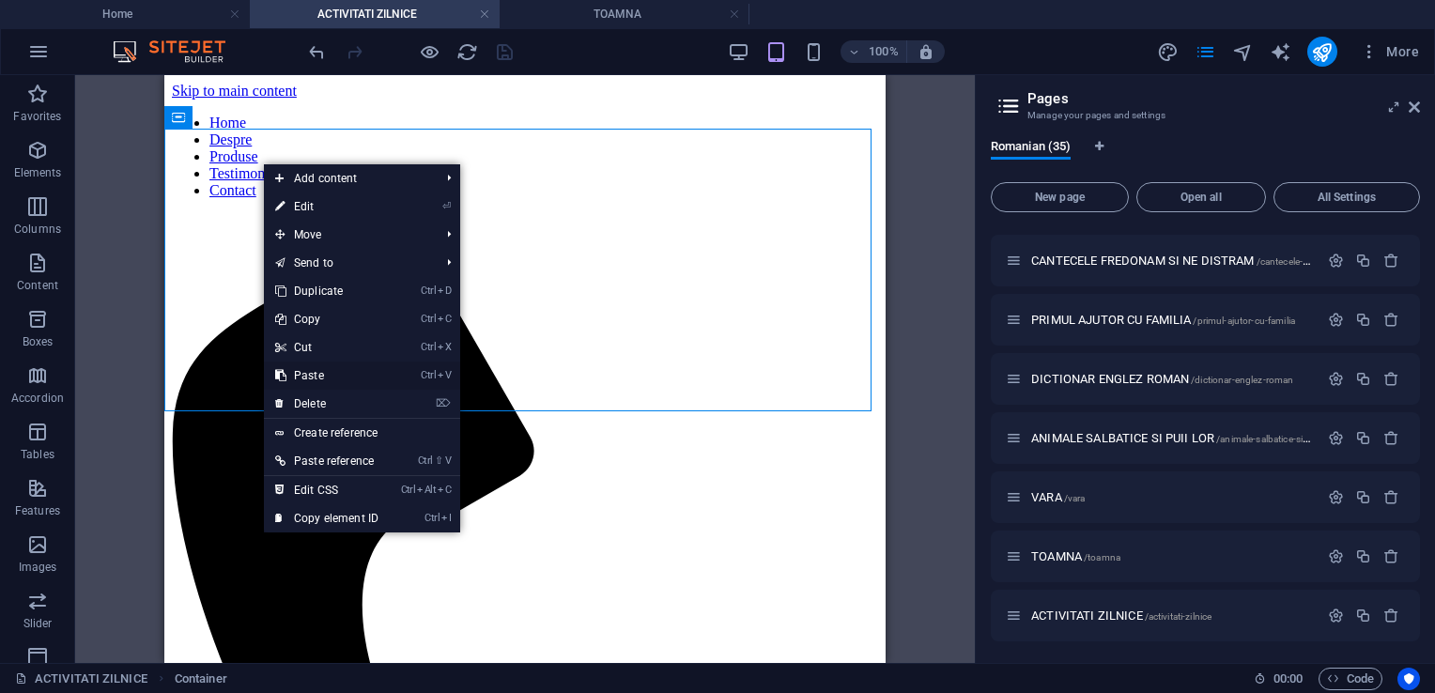
click at [310, 374] on link "Ctrl V Paste" at bounding box center [327, 376] width 126 height 28
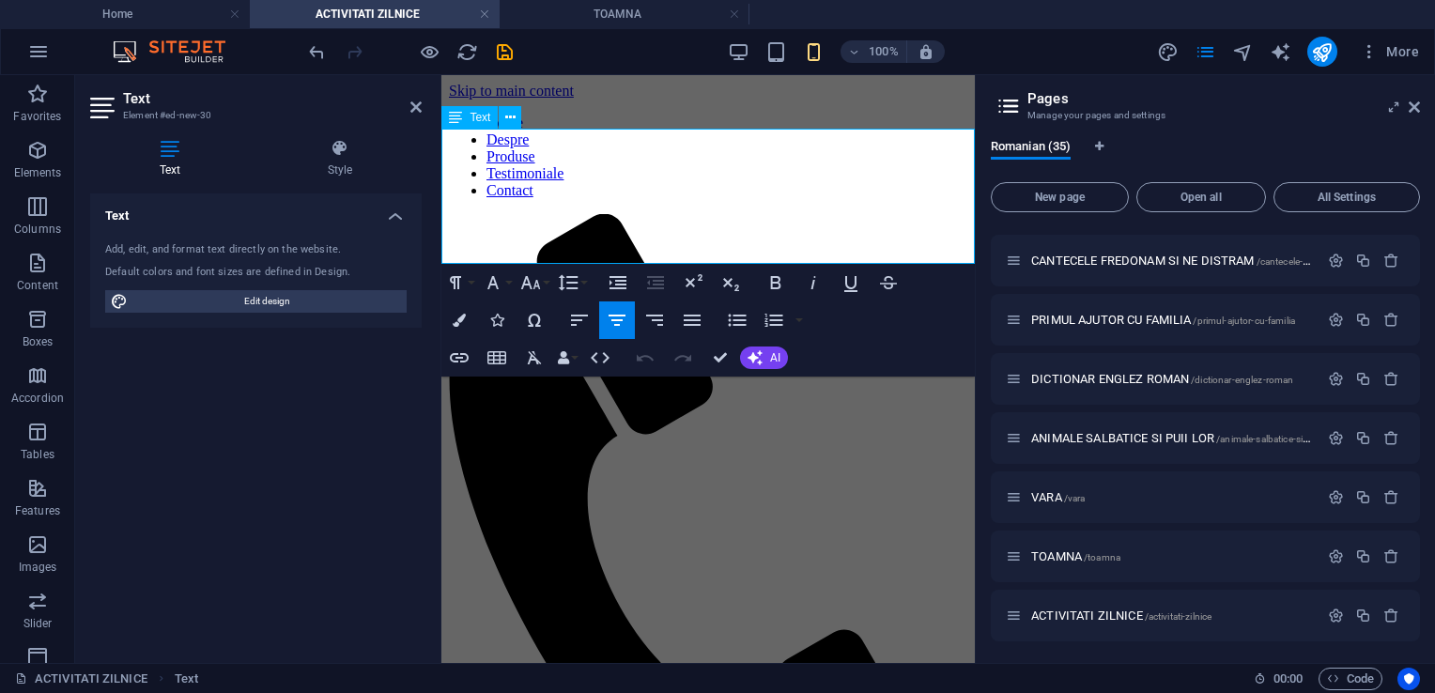
drag, startPoint x: 743, startPoint y: 138, endPoint x: 632, endPoint y: 137, distance: 110.8
drag, startPoint x: 760, startPoint y: 137, endPoint x: 543, endPoint y: 109, distance: 218.8
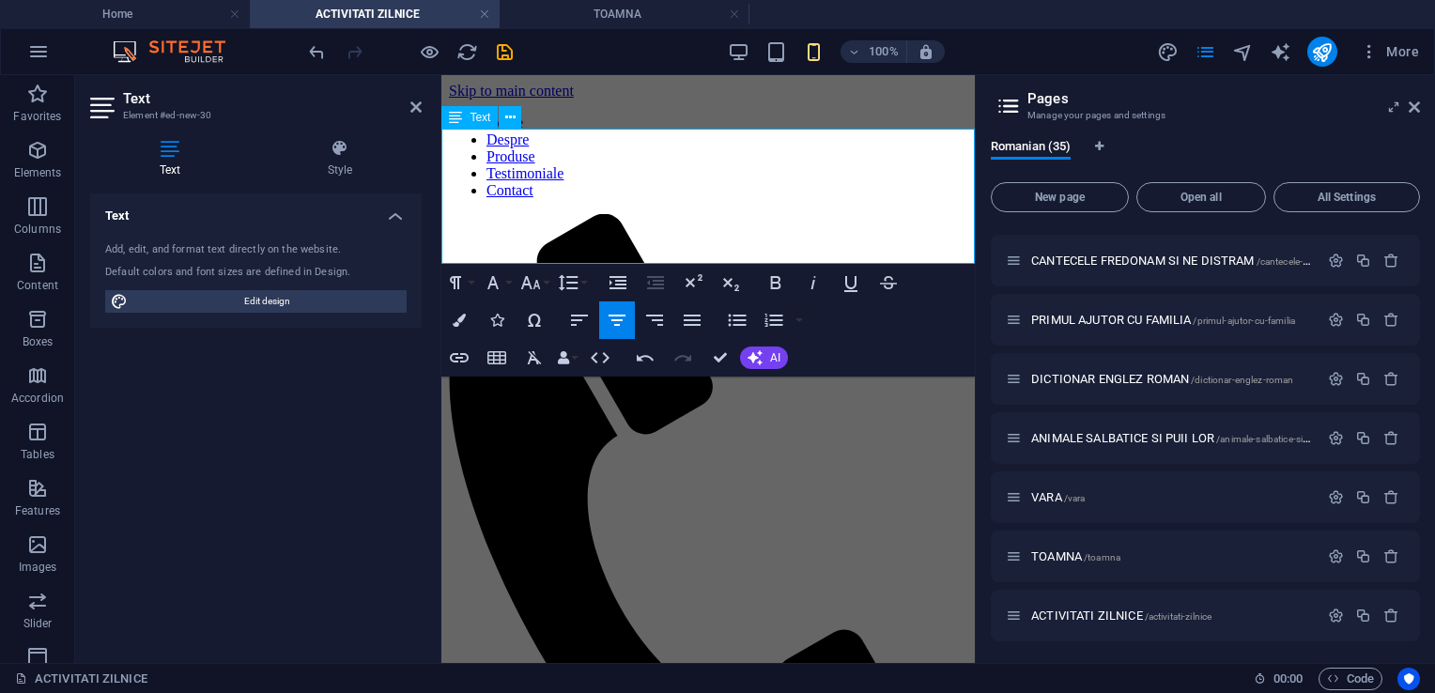
drag, startPoint x: 829, startPoint y: 140, endPoint x: 531, endPoint y: 91, distance: 302.7
click at [462, 317] on icon "button" at bounding box center [459, 320] width 13 height 13
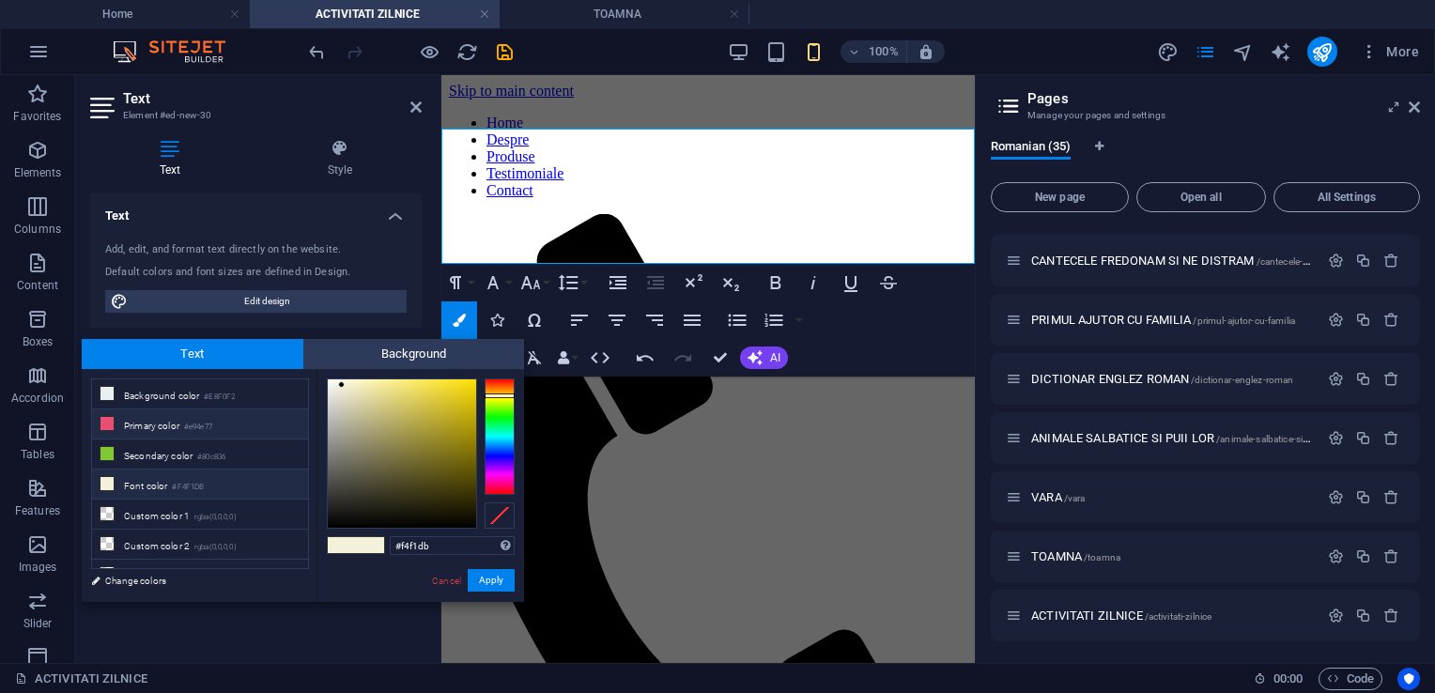
click at [204, 423] on small "#e94e77" at bounding box center [198, 427] width 28 height 13
type input "#e94e77"
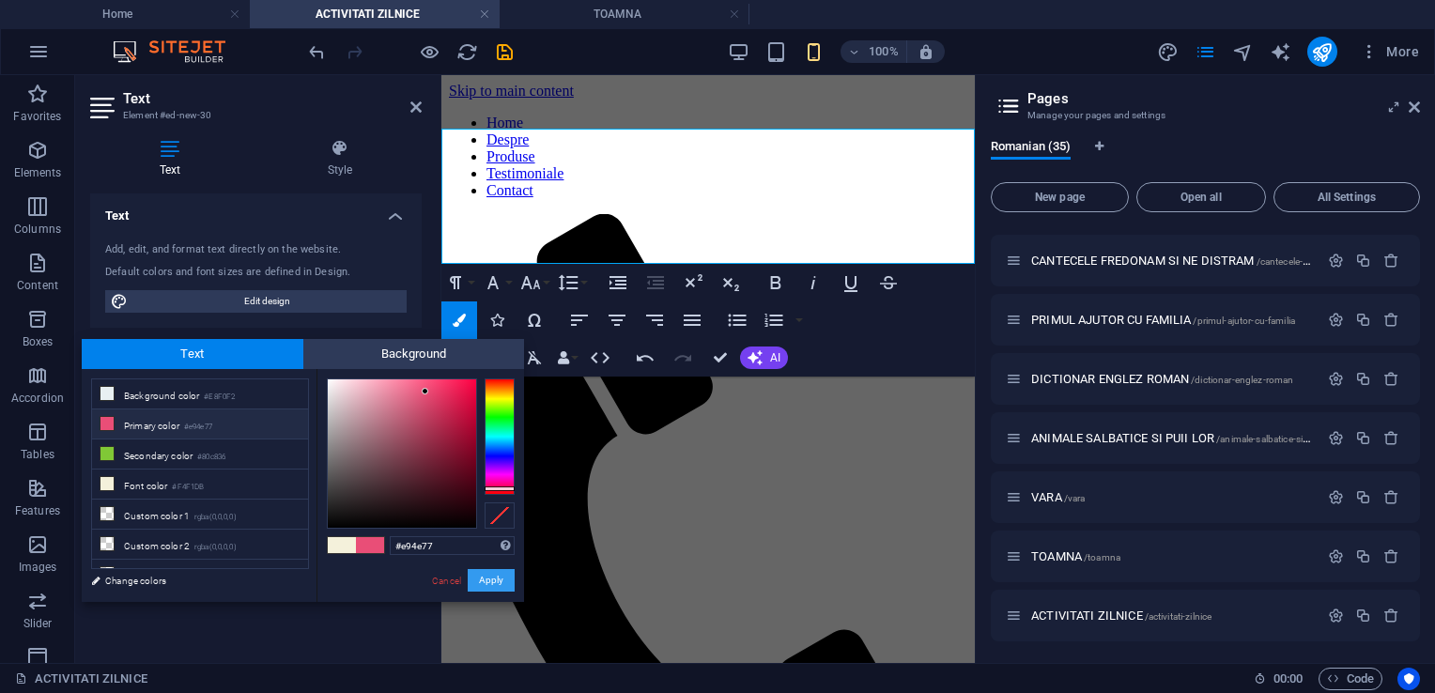
click at [486, 577] on button "Apply" at bounding box center [491, 580] width 47 height 23
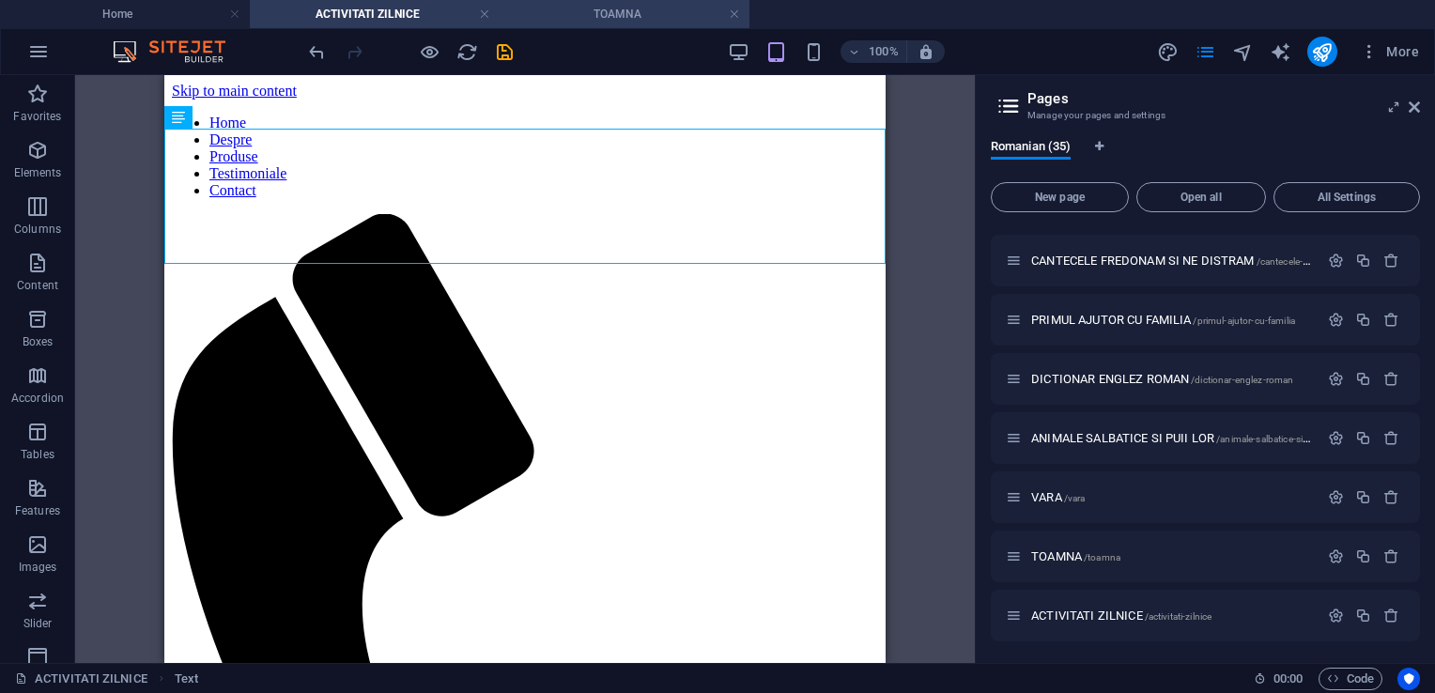
click at [568, 19] on h4 "TOAMNA" at bounding box center [625, 14] width 250 height 21
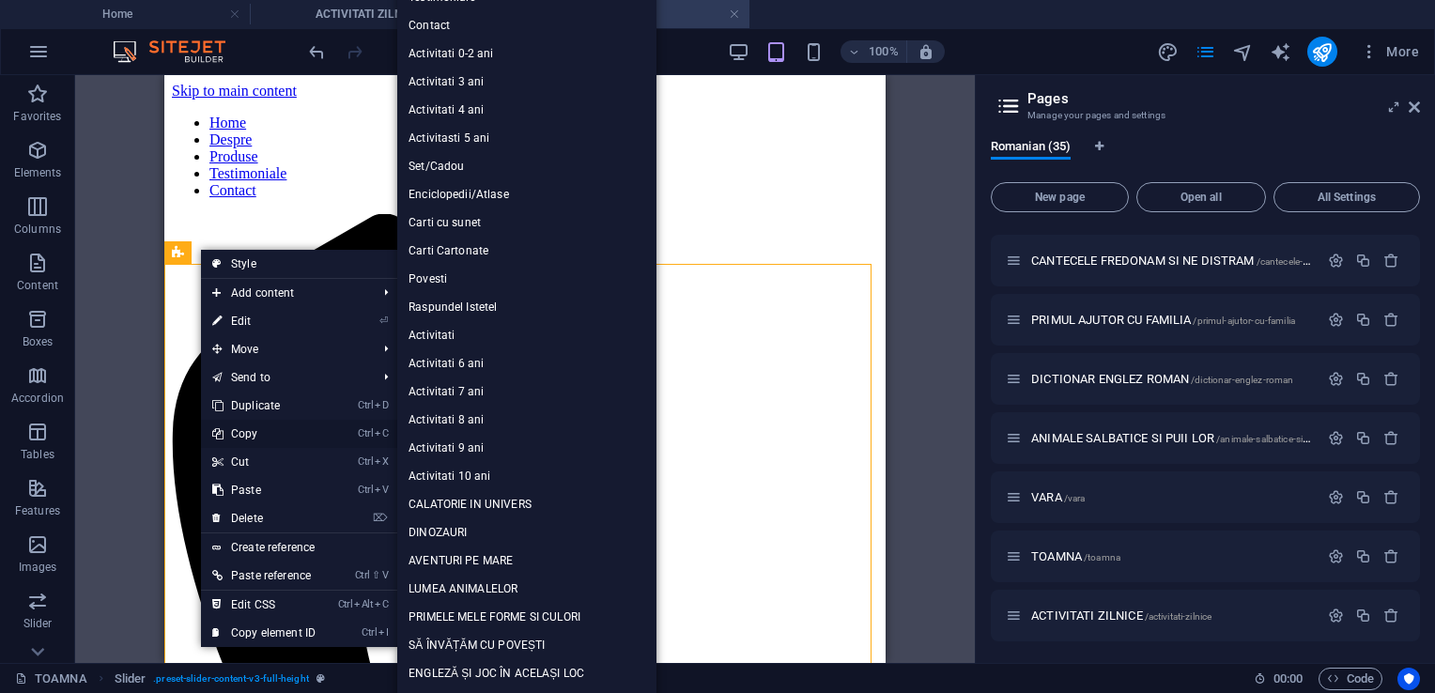
click at [263, 430] on link "Ctrl C Copy" at bounding box center [264, 434] width 126 height 28
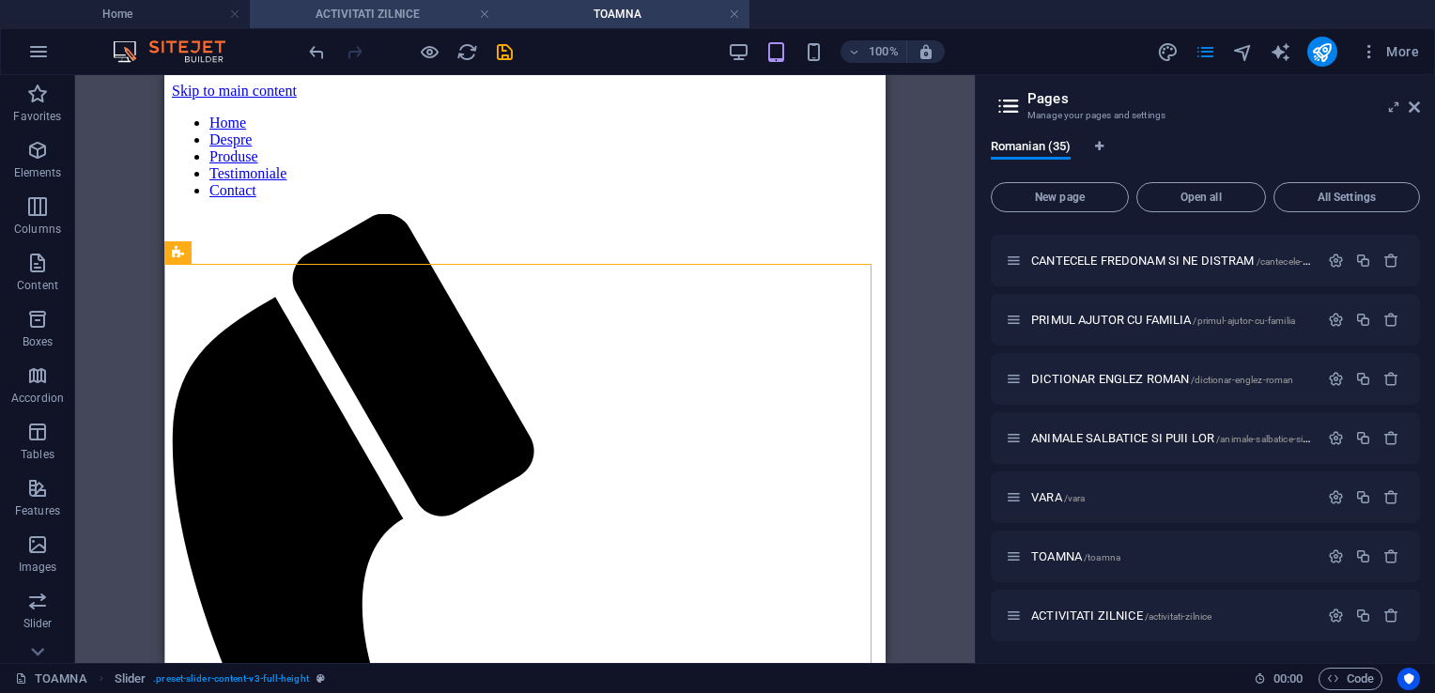
click at [376, 11] on h4 "ACTIVITATI ZILNICE" at bounding box center [375, 14] width 250 height 21
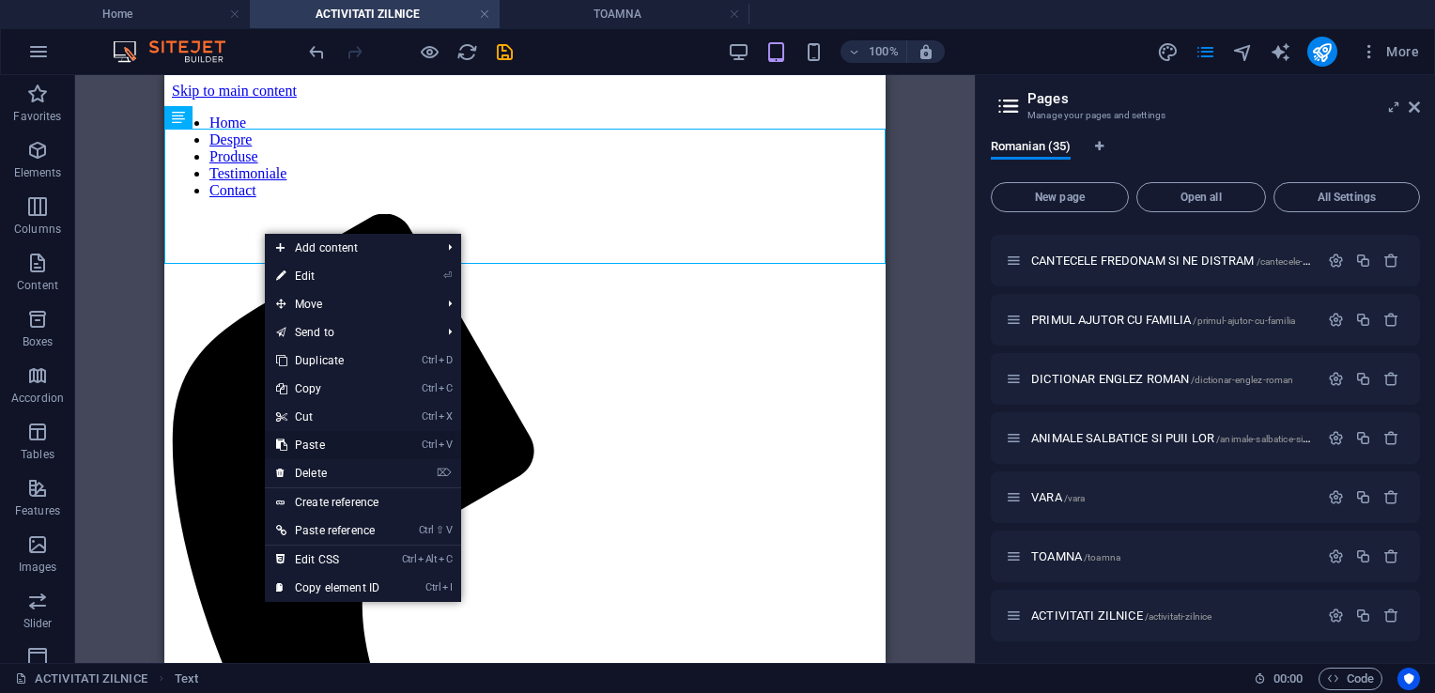
drag, startPoint x: 309, startPoint y: 442, endPoint x: 147, endPoint y: 370, distance: 177.9
click at [309, 442] on link "Ctrl V Paste" at bounding box center [328, 445] width 126 height 28
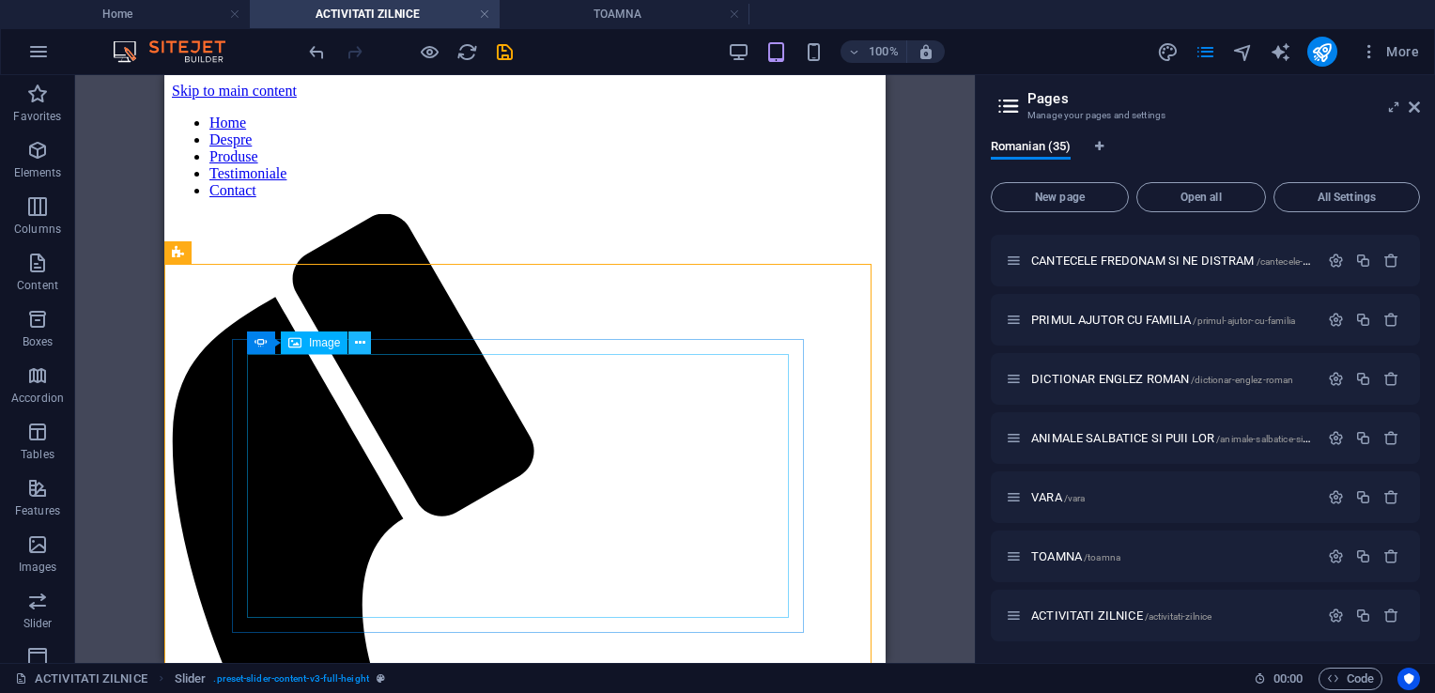
click at [355, 348] on icon at bounding box center [360, 343] width 10 height 20
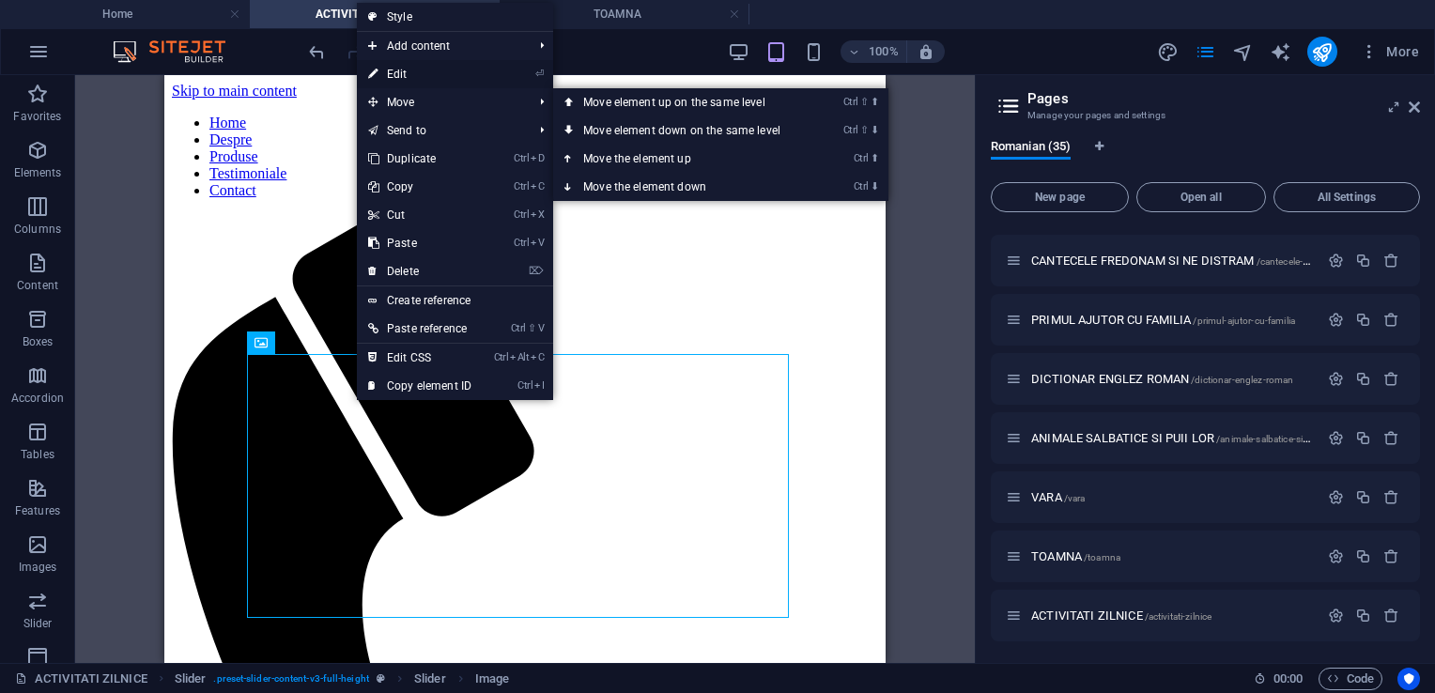
click at [407, 77] on link "⏎ Edit" at bounding box center [420, 74] width 126 height 28
select select "px"
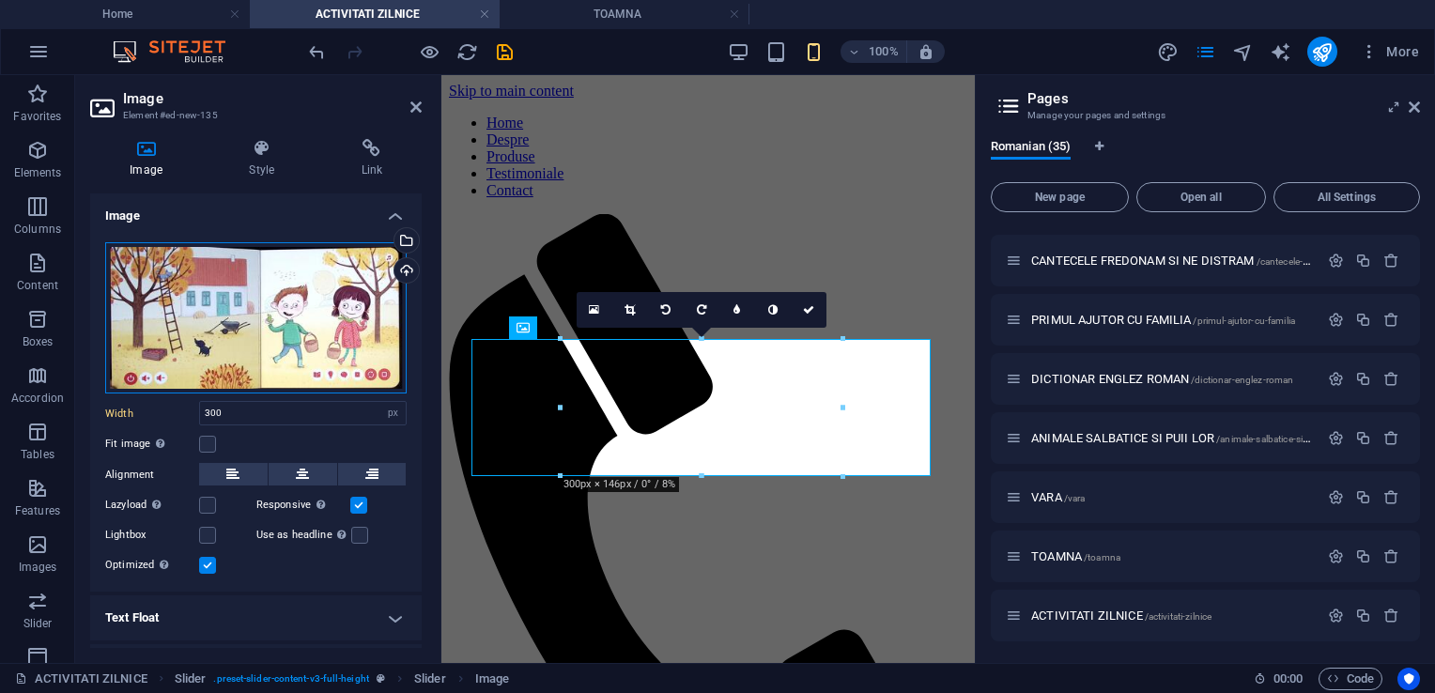
click at [241, 313] on div "Drag files here, click to choose files or select files from Files or our free s…" at bounding box center [256, 318] width 302 height 152
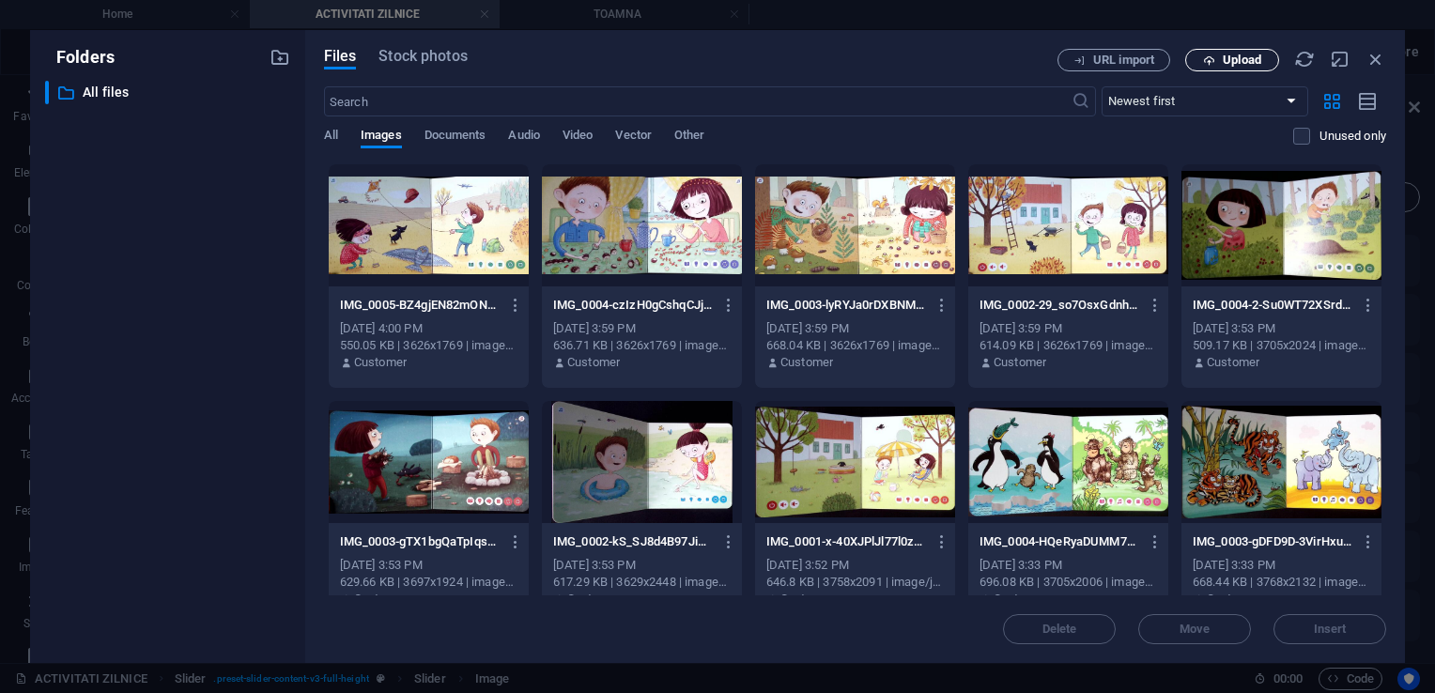
click at [1230, 58] on span "Upload" at bounding box center [1242, 59] width 39 height 11
click at [1246, 61] on span "Upload" at bounding box center [1242, 59] width 39 height 11
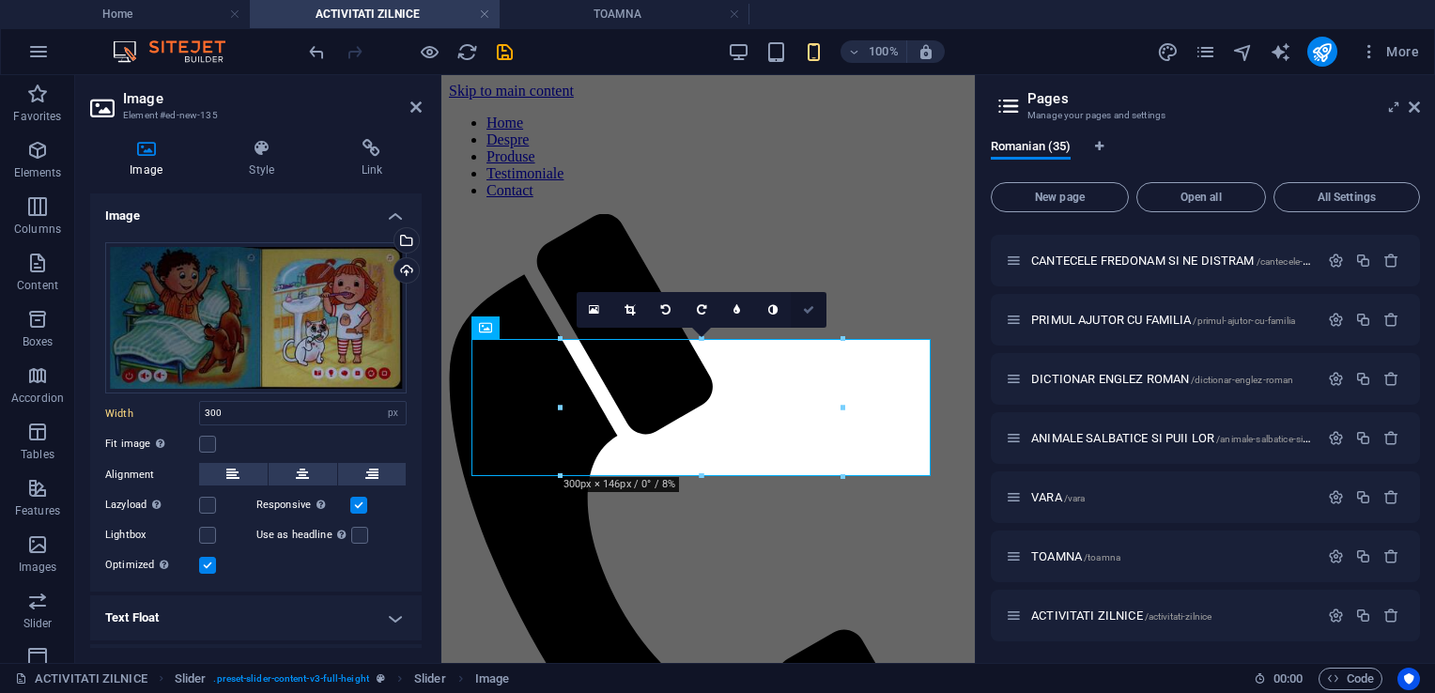
click at [812, 306] on icon at bounding box center [808, 309] width 11 height 11
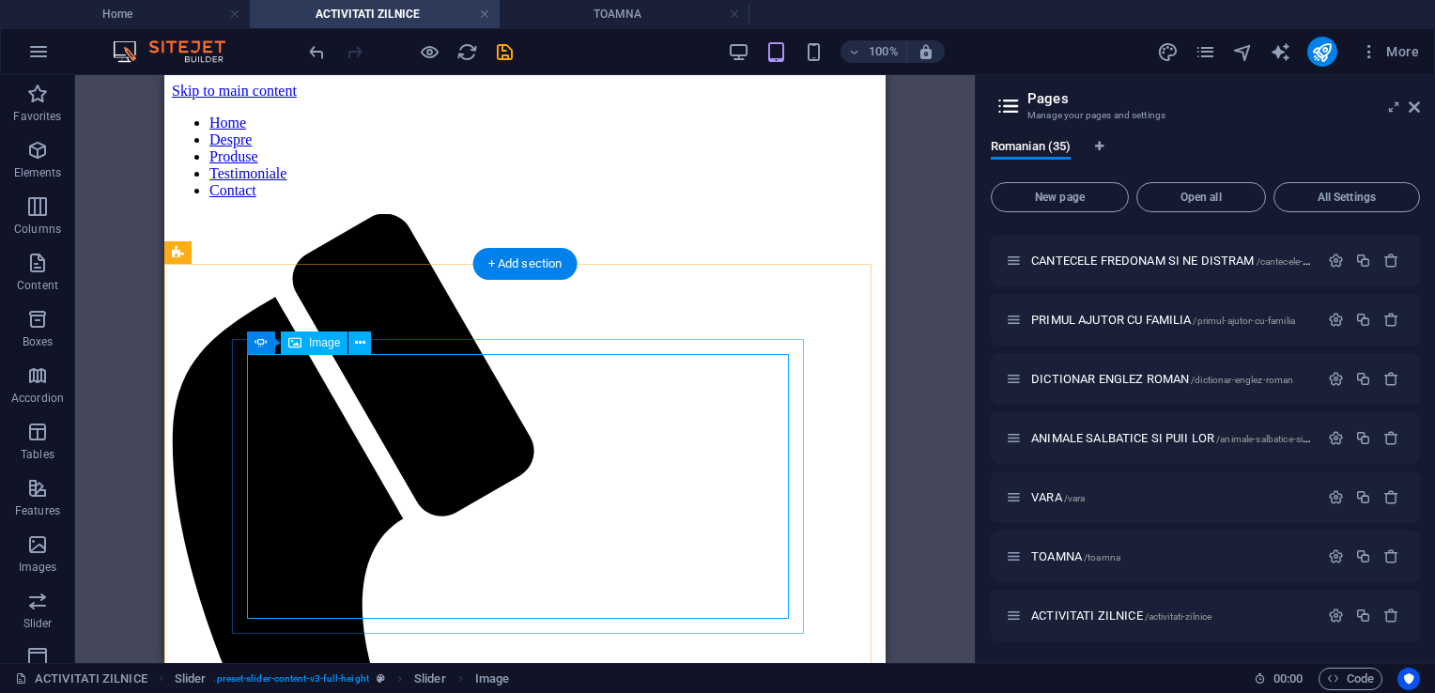
scroll to position [94, 0]
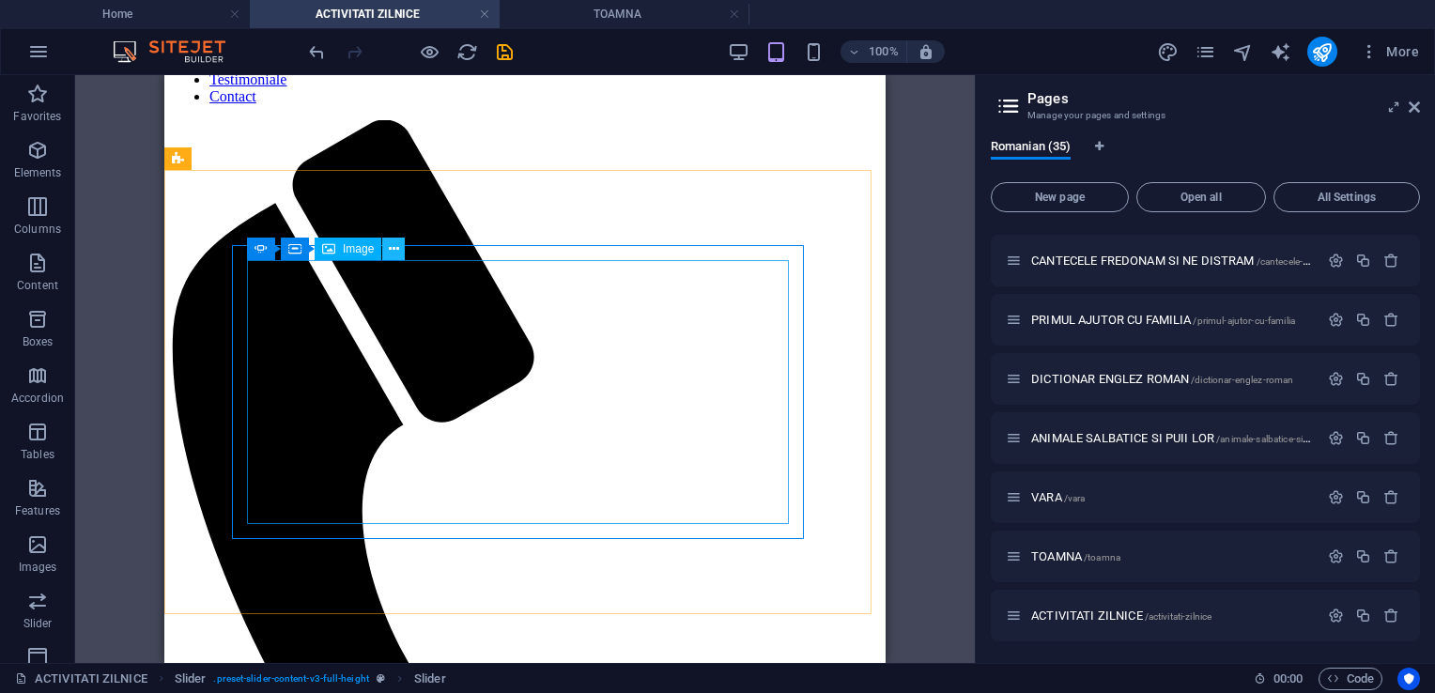
click at [395, 253] on icon at bounding box center [394, 250] width 10 height 20
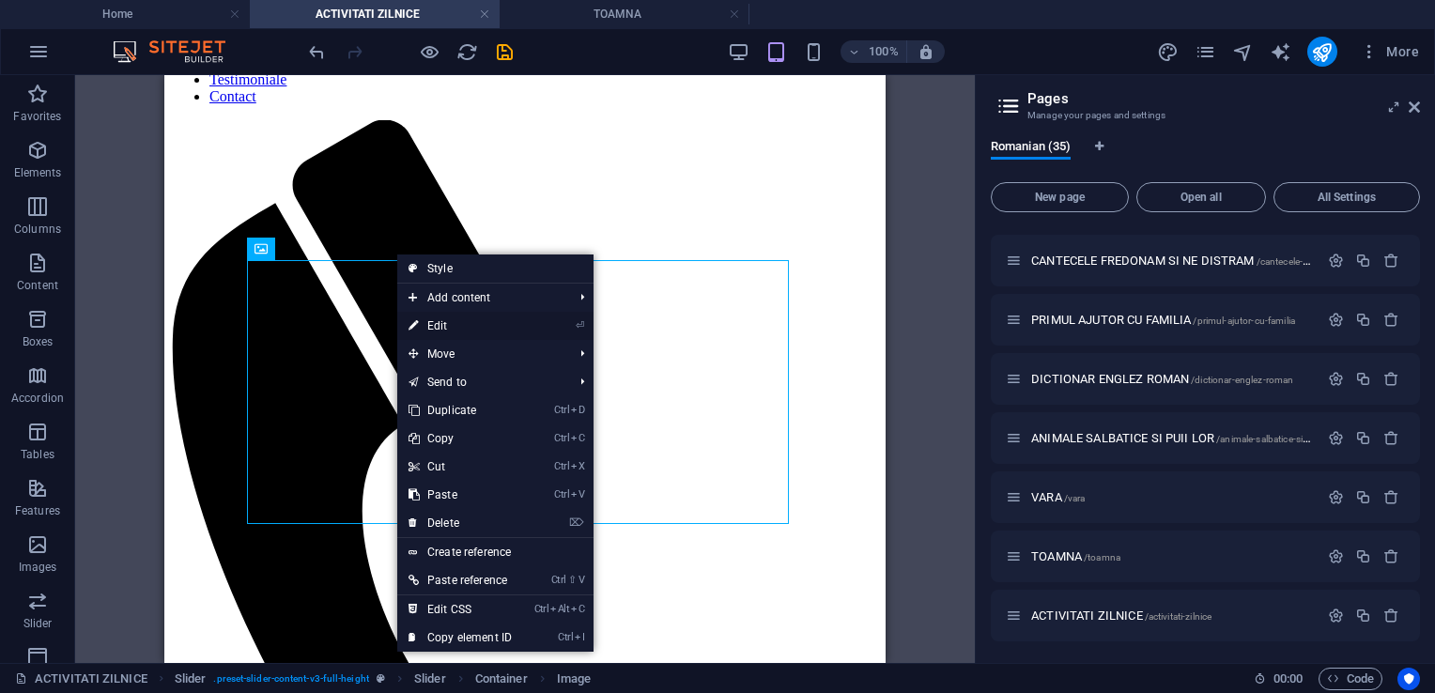
click at [453, 329] on link "⏎ Edit" at bounding box center [460, 326] width 126 height 28
select select "px"
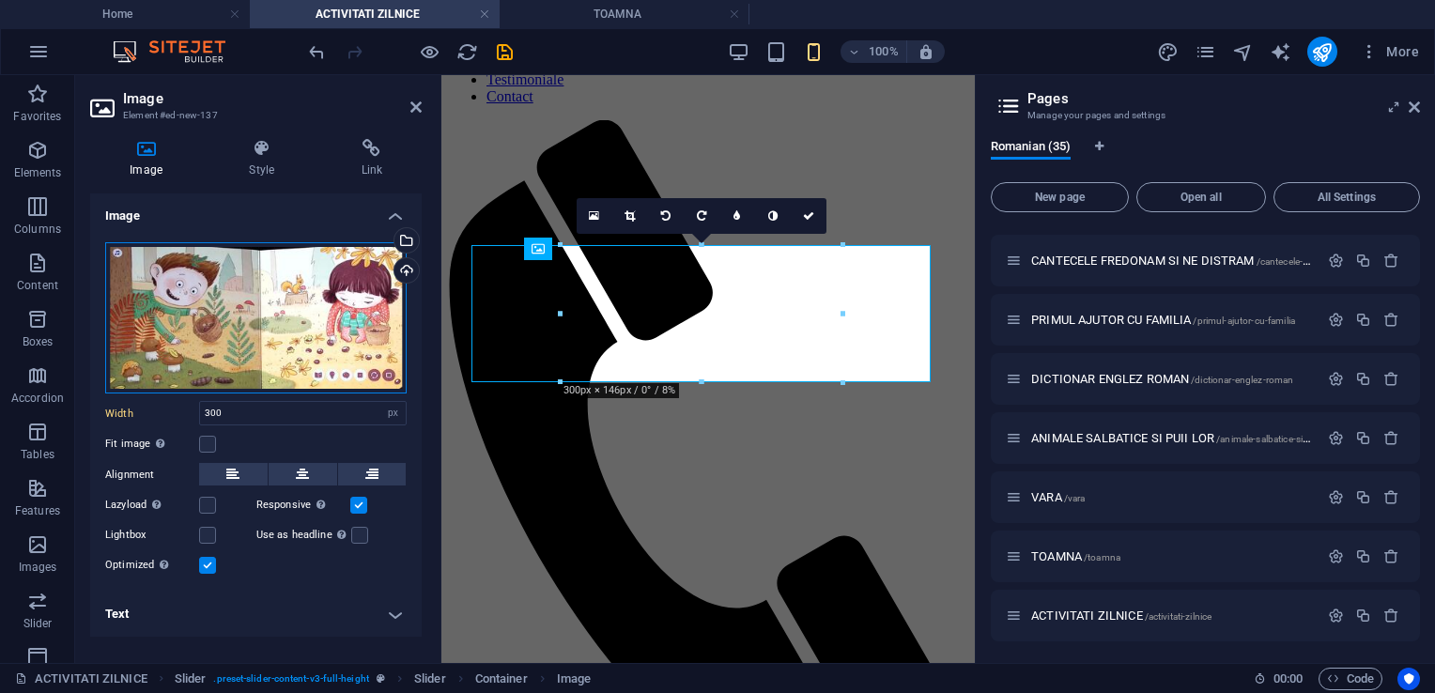
click at [150, 309] on div "Drag files here, click to choose files or select files from Files or our free s…" at bounding box center [256, 318] width 302 height 152
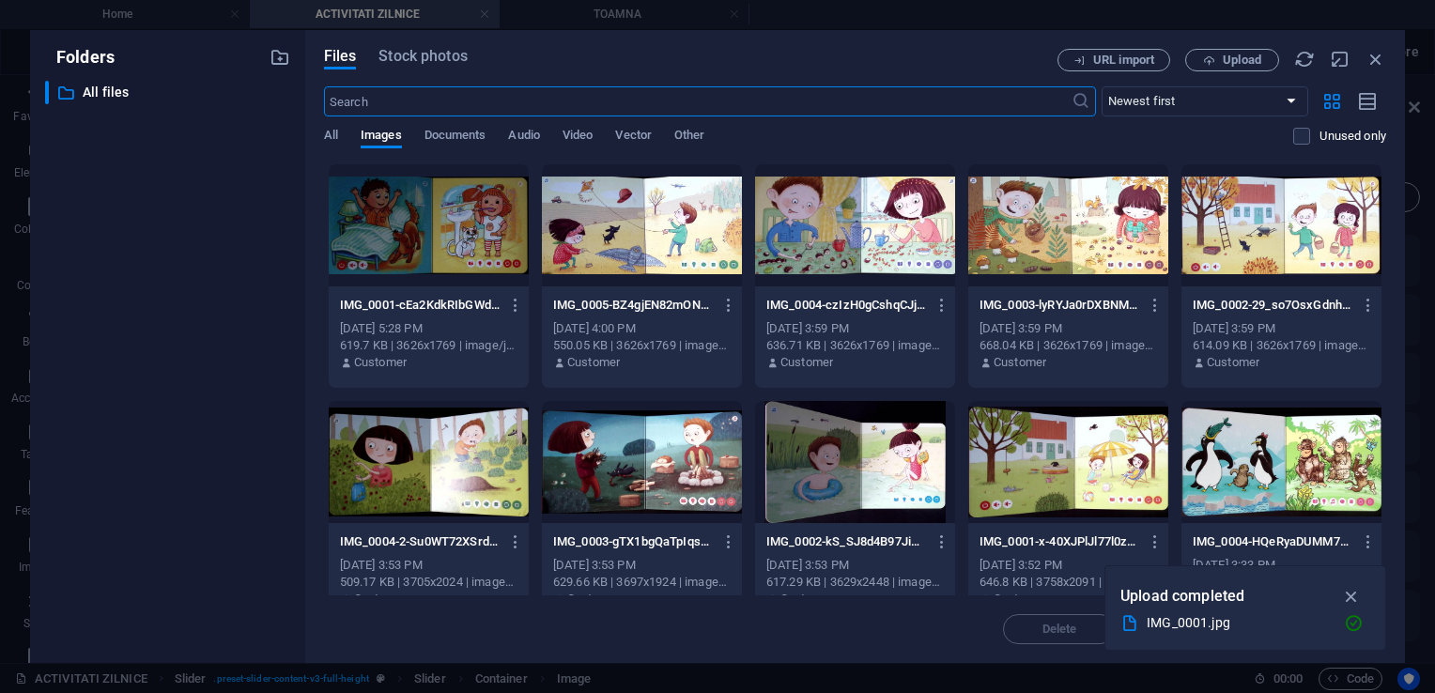
scroll to position [140, 0]
click at [1245, 61] on span "Upload" at bounding box center [1242, 59] width 39 height 11
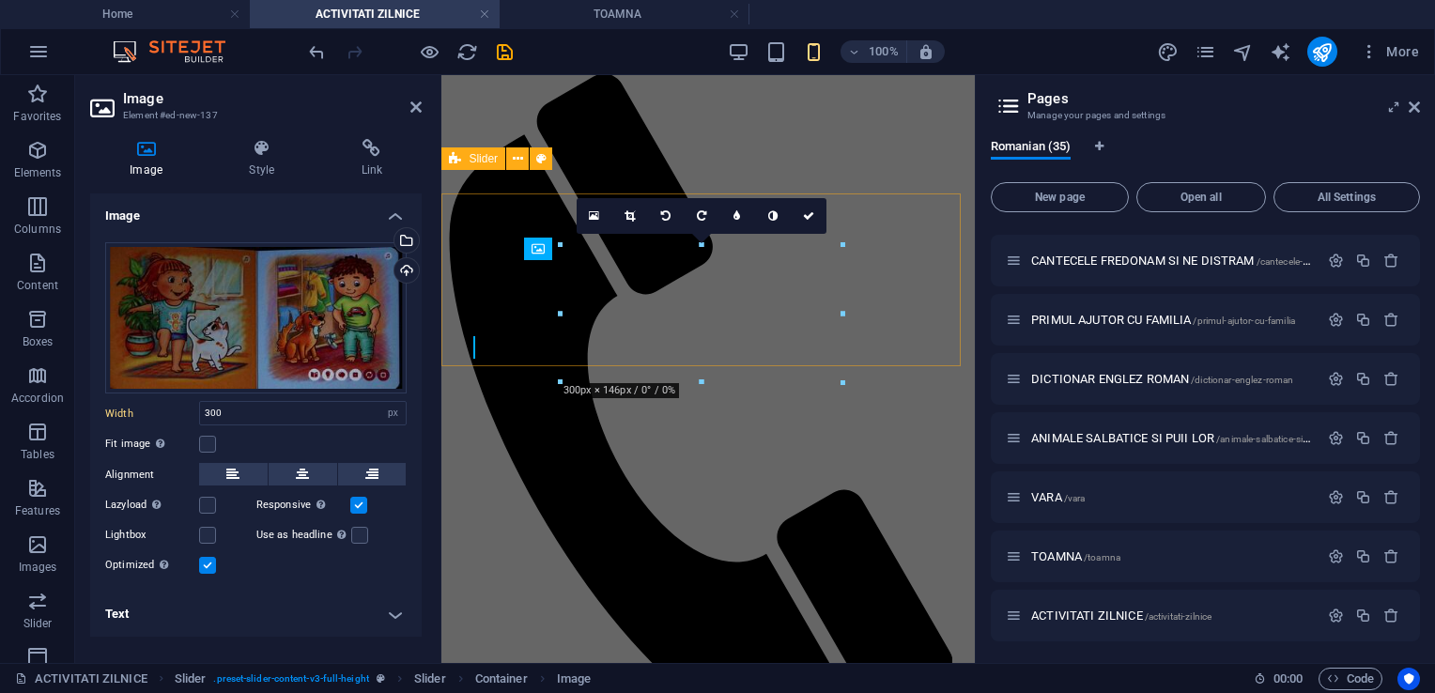
scroll to position [94, 0]
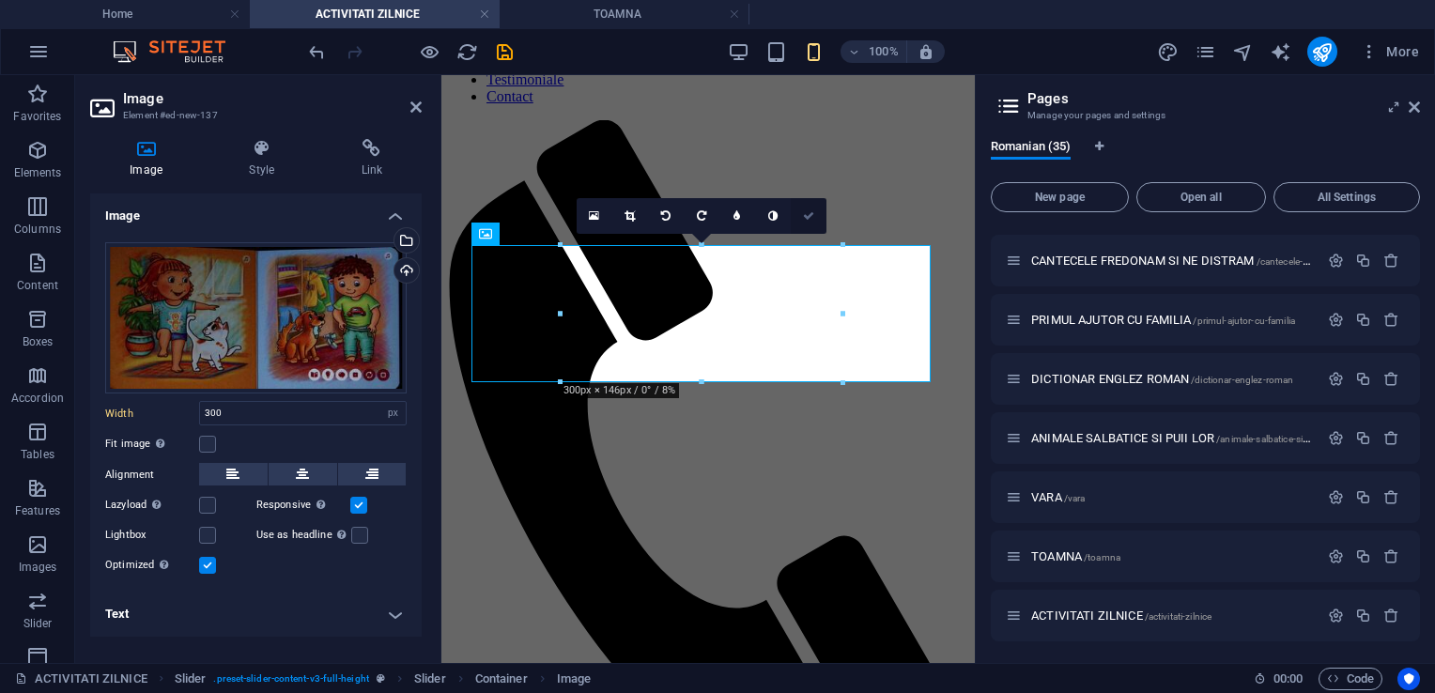
click at [803, 212] on icon at bounding box center [808, 215] width 11 height 11
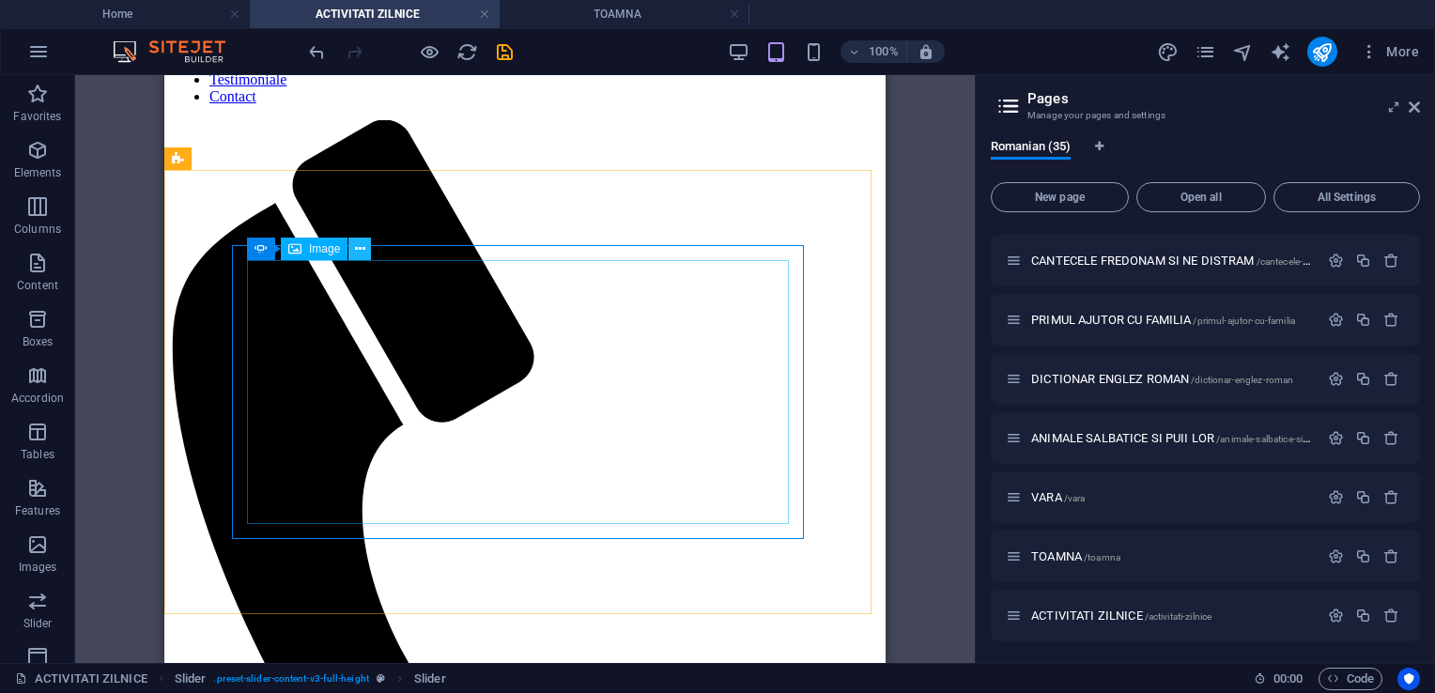
click at [351, 250] on button at bounding box center [359, 249] width 23 height 23
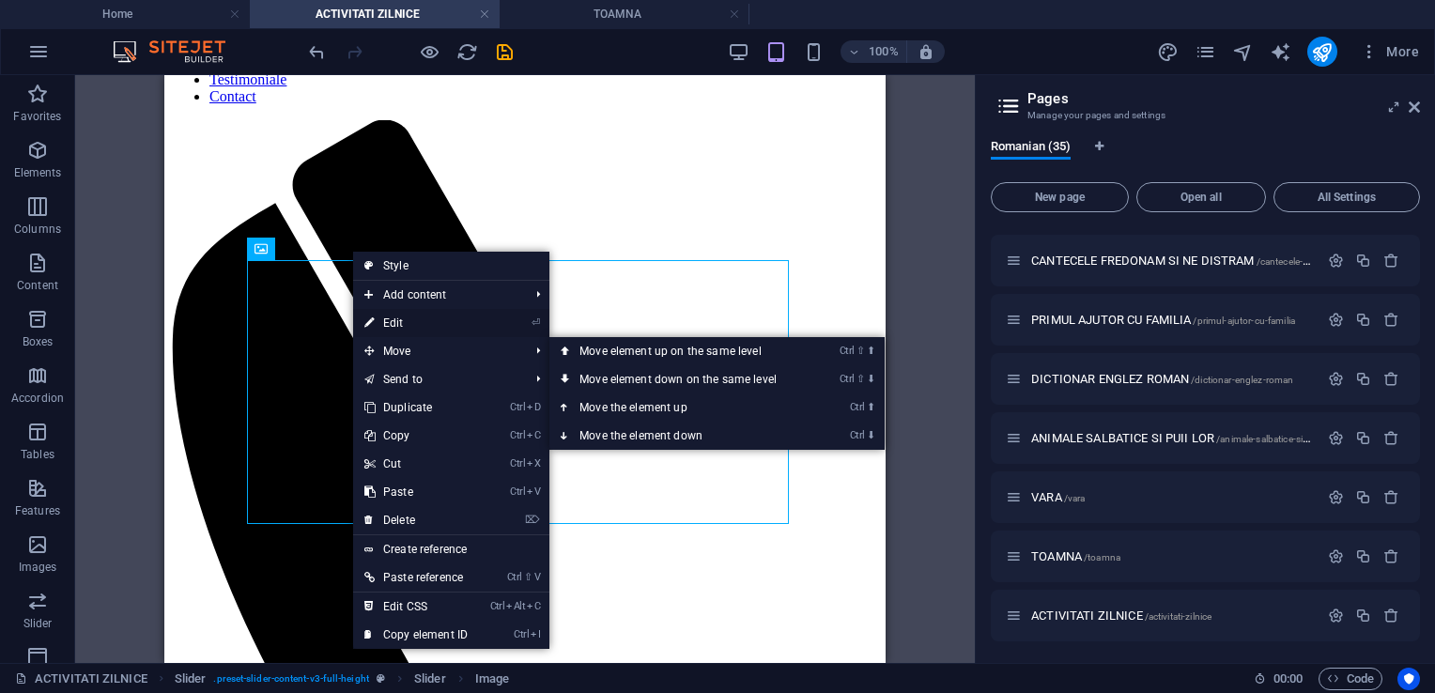
click at [395, 325] on link "⏎ Edit" at bounding box center [416, 323] width 126 height 28
select select "px"
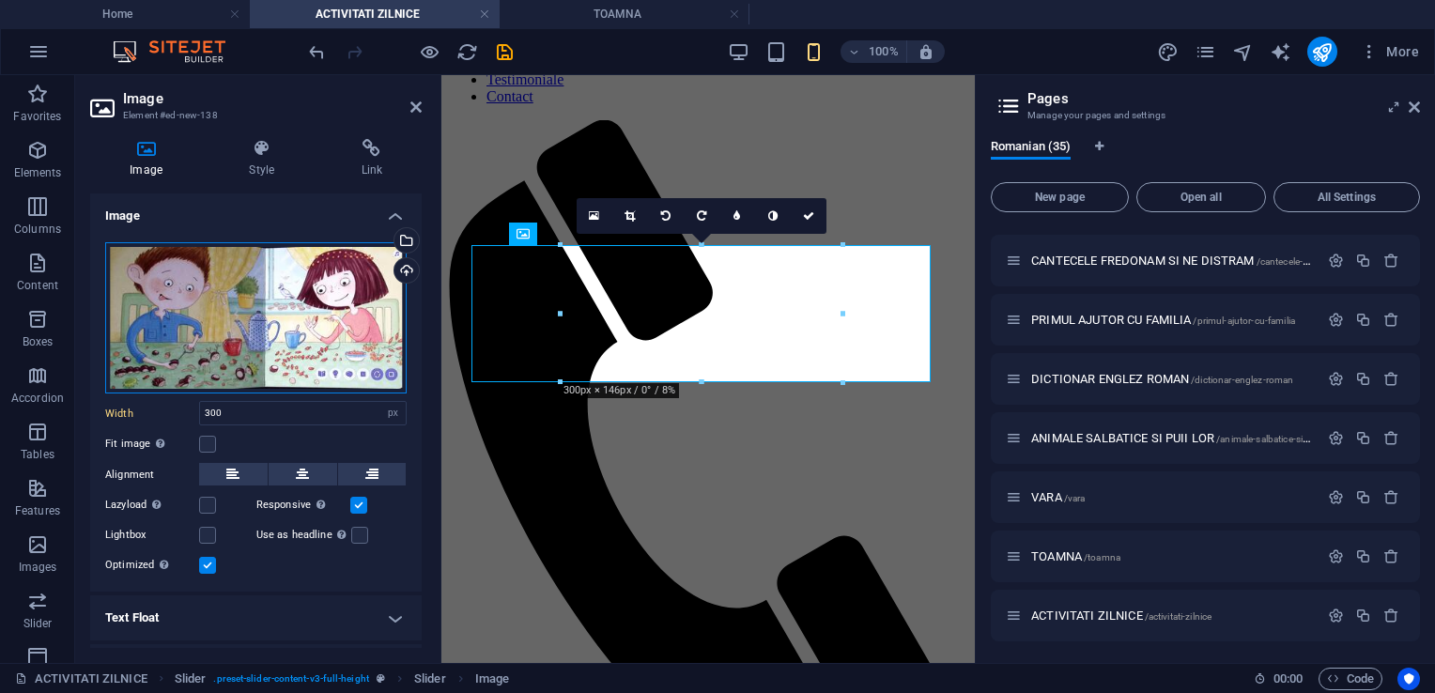
click at [261, 314] on div "Drag files here, click to choose files or select files from Files or our free s…" at bounding box center [256, 318] width 302 height 152
click at [261, 314] on body "cartilecopilariei.com Home ACTIVITATI ZILNICE TOAMNA Favorites Elements Columns…" at bounding box center [717, 346] width 1435 height 693
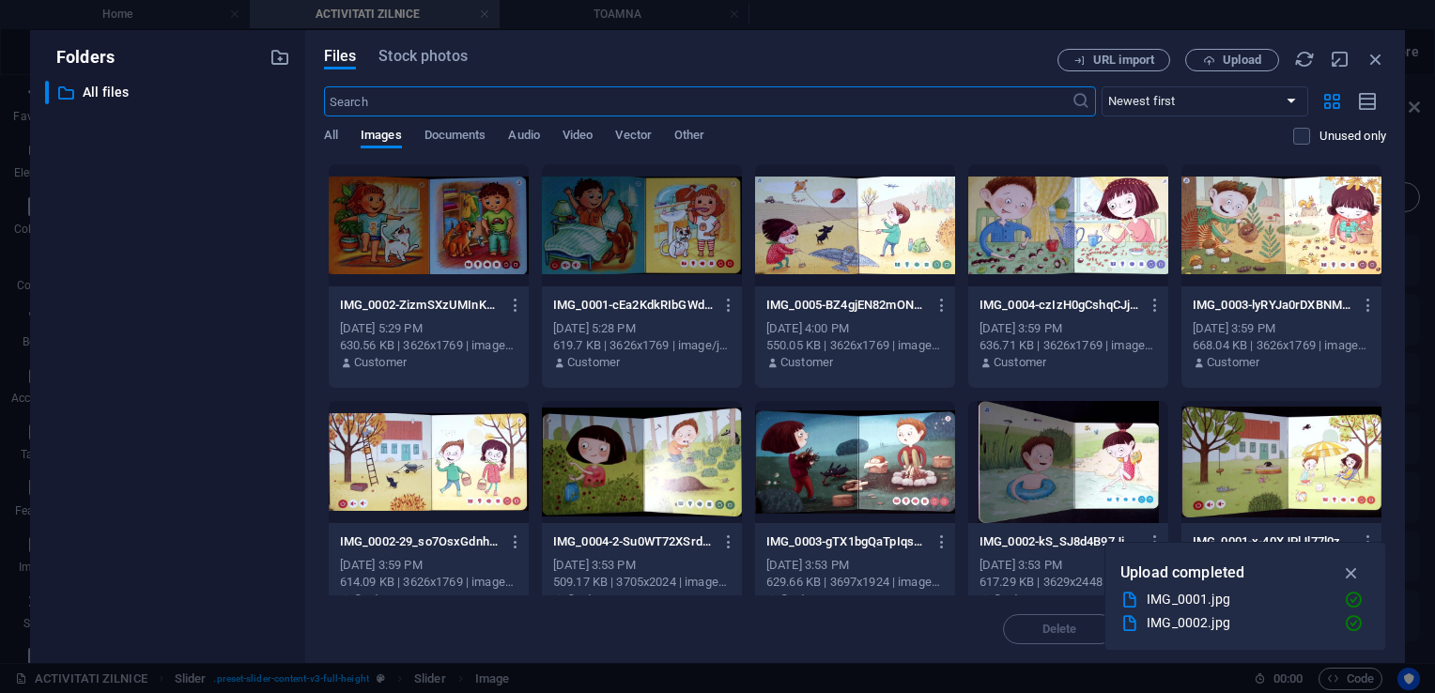
scroll to position [140, 0]
click at [1244, 64] on span "Upload" at bounding box center [1242, 59] width 39 height 11
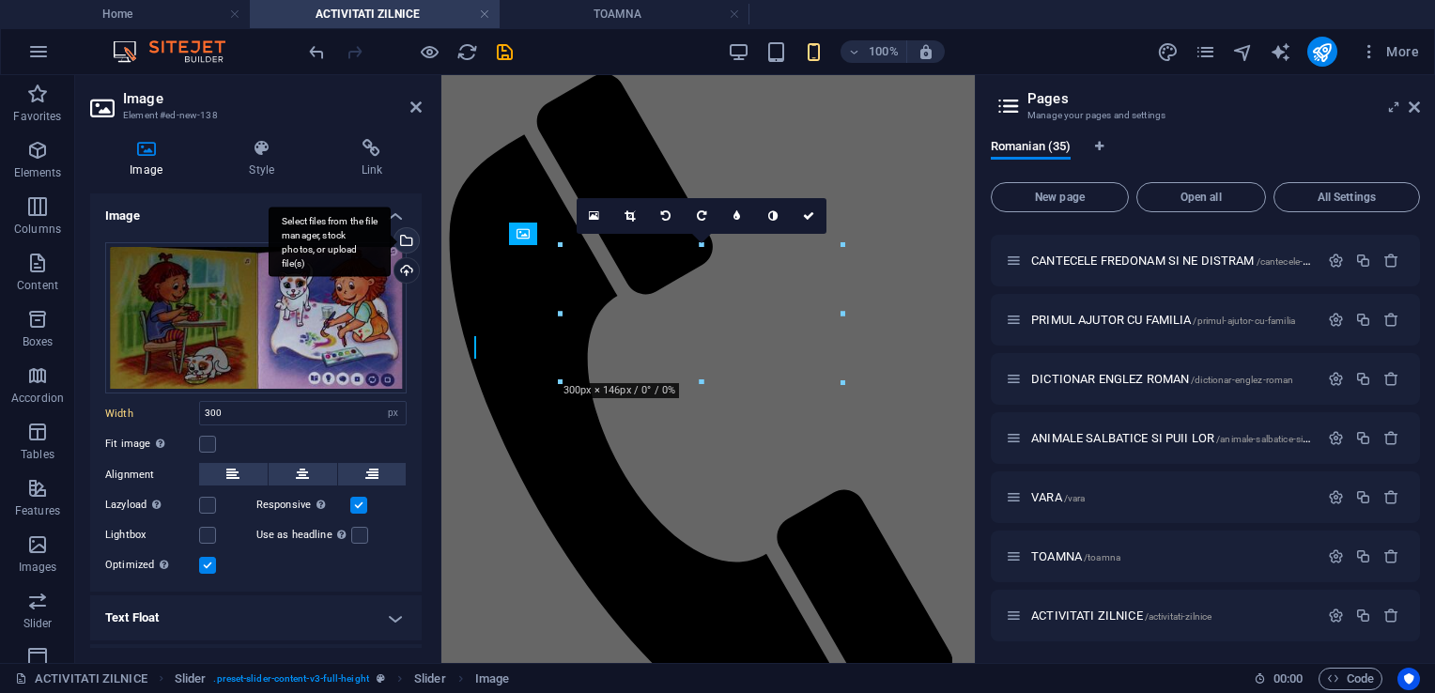
scroll to position [94, 0]
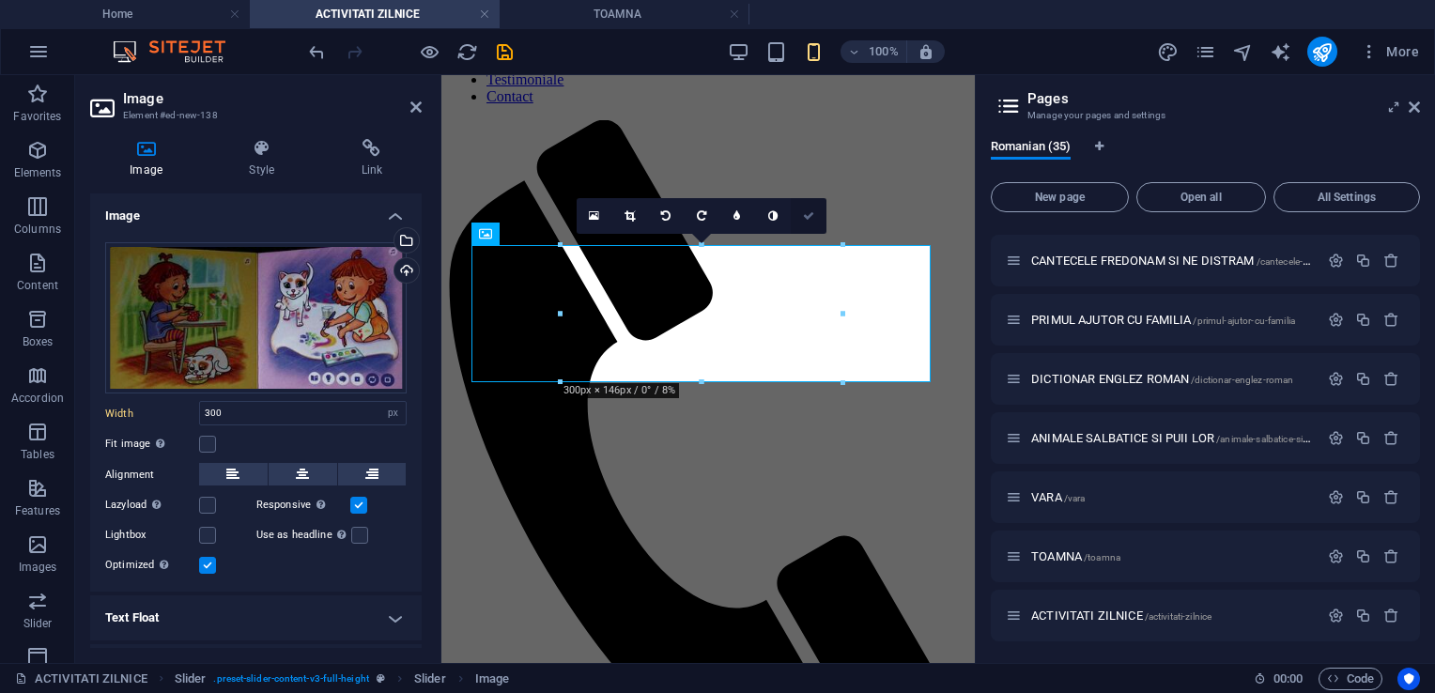
click at [803, 212] on icon at bounding box center [808, 215] width 11 height 11
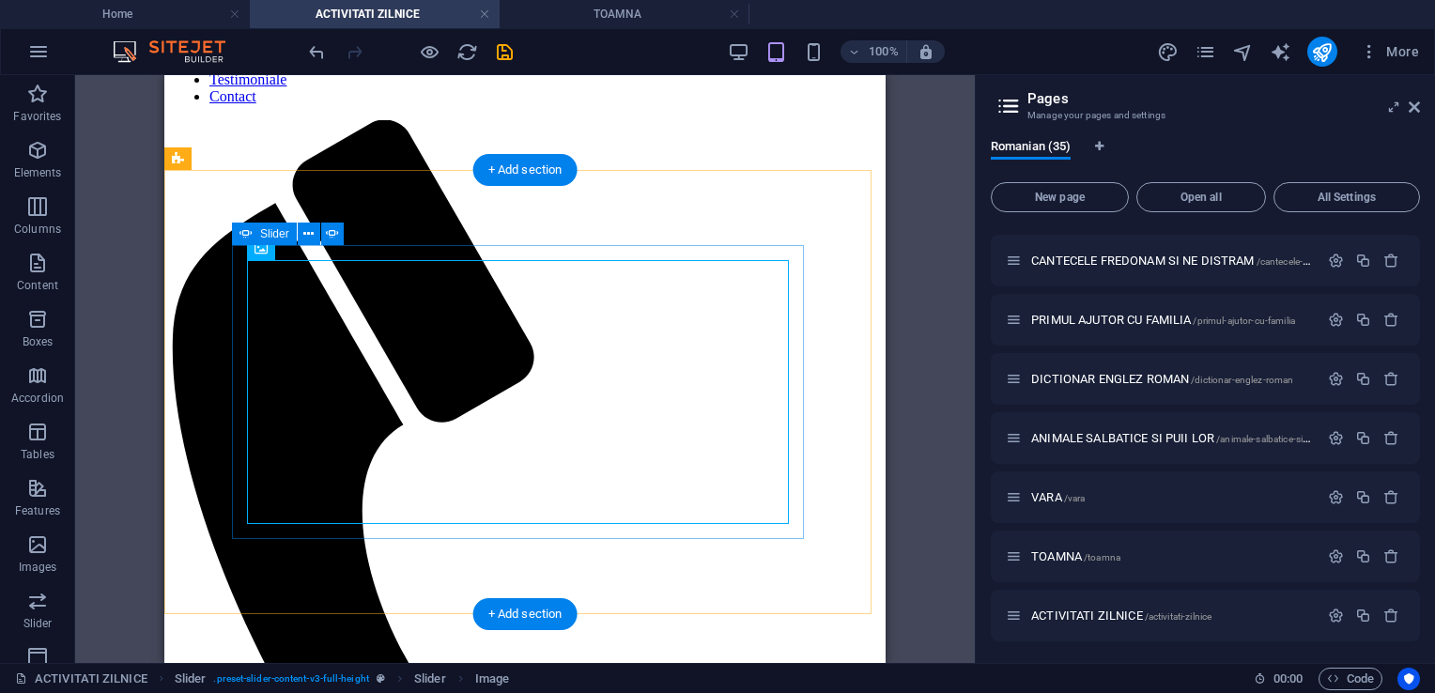
select select "px"
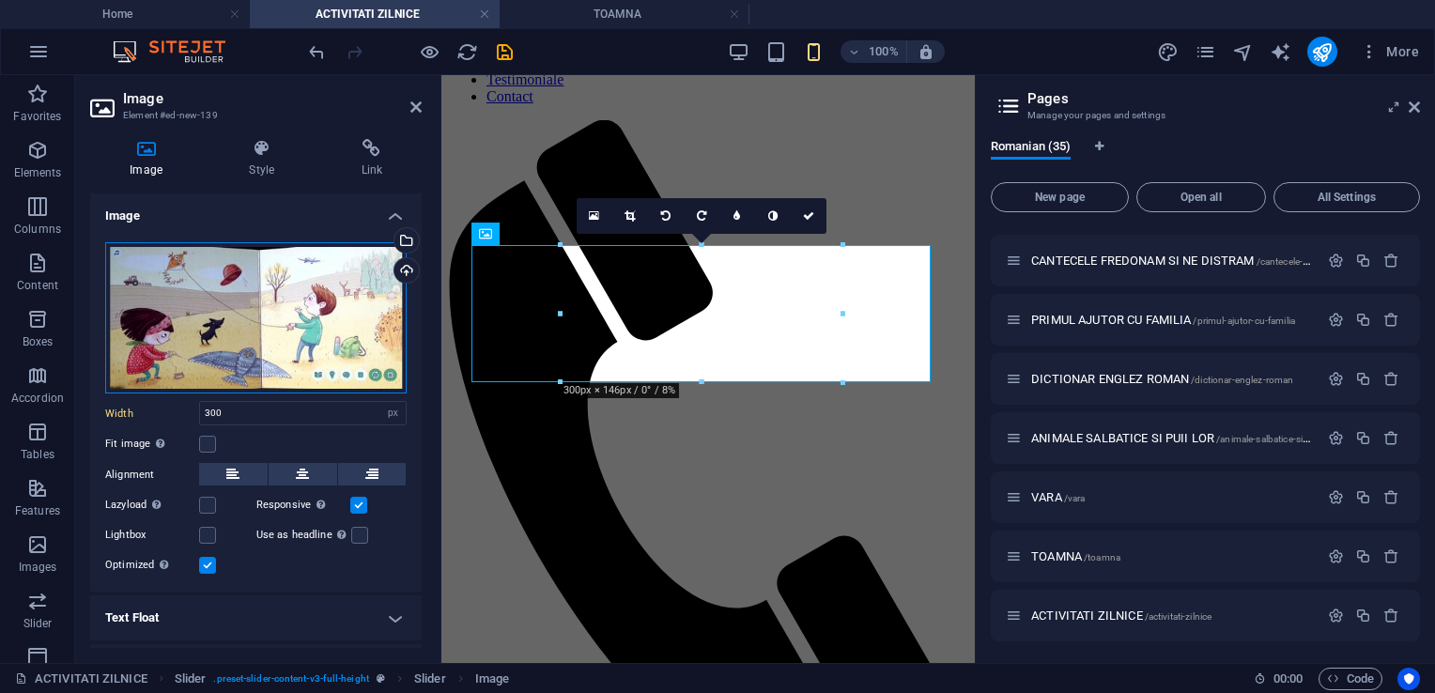
click at [225, 327] on div "Drag files here, click to choose files or select files from Files or our free s…" at bounding box center [256, 318] width 302 height 152
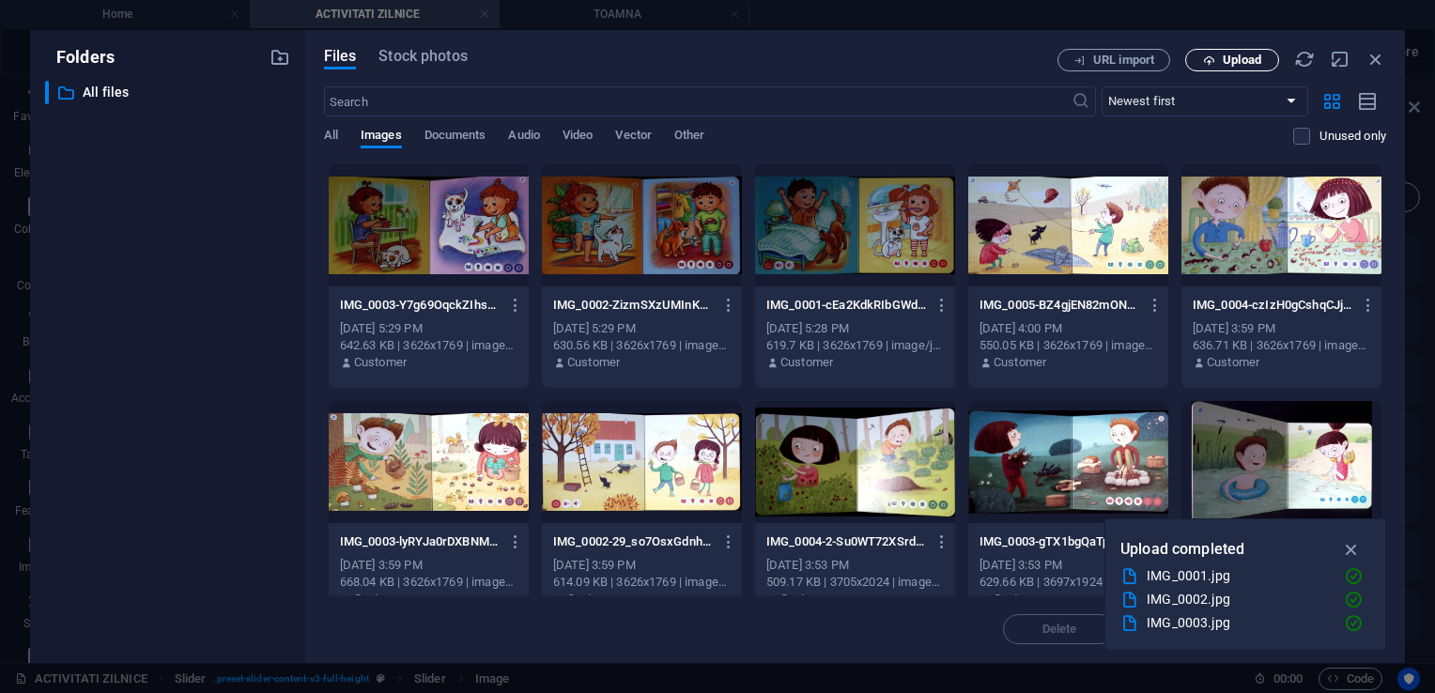
click at [1260, 64] on span "Upload" at bounding box center [1242, 59] width 39 height 11
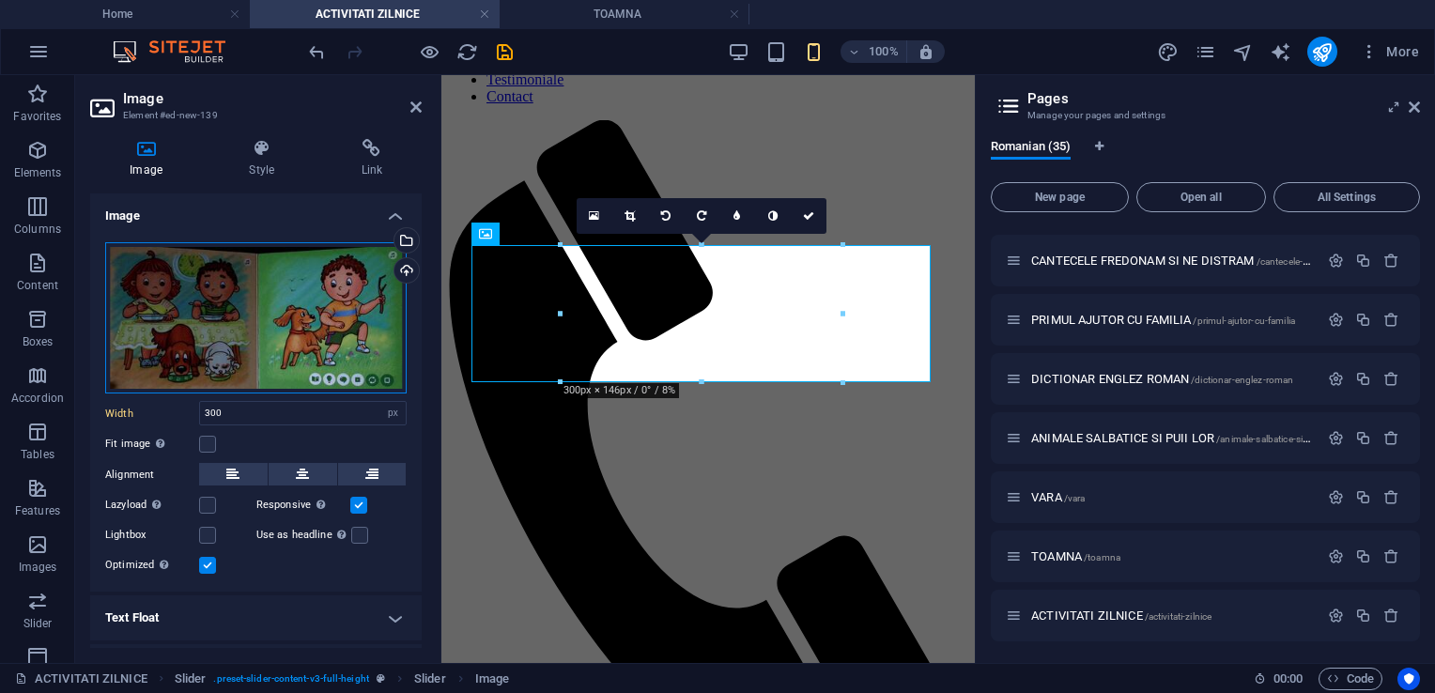
click at [298, 303] on div "Drag files here, click to choose files or select files from Files or our free s…" at bounding box center [256, 318] width 302 height 152
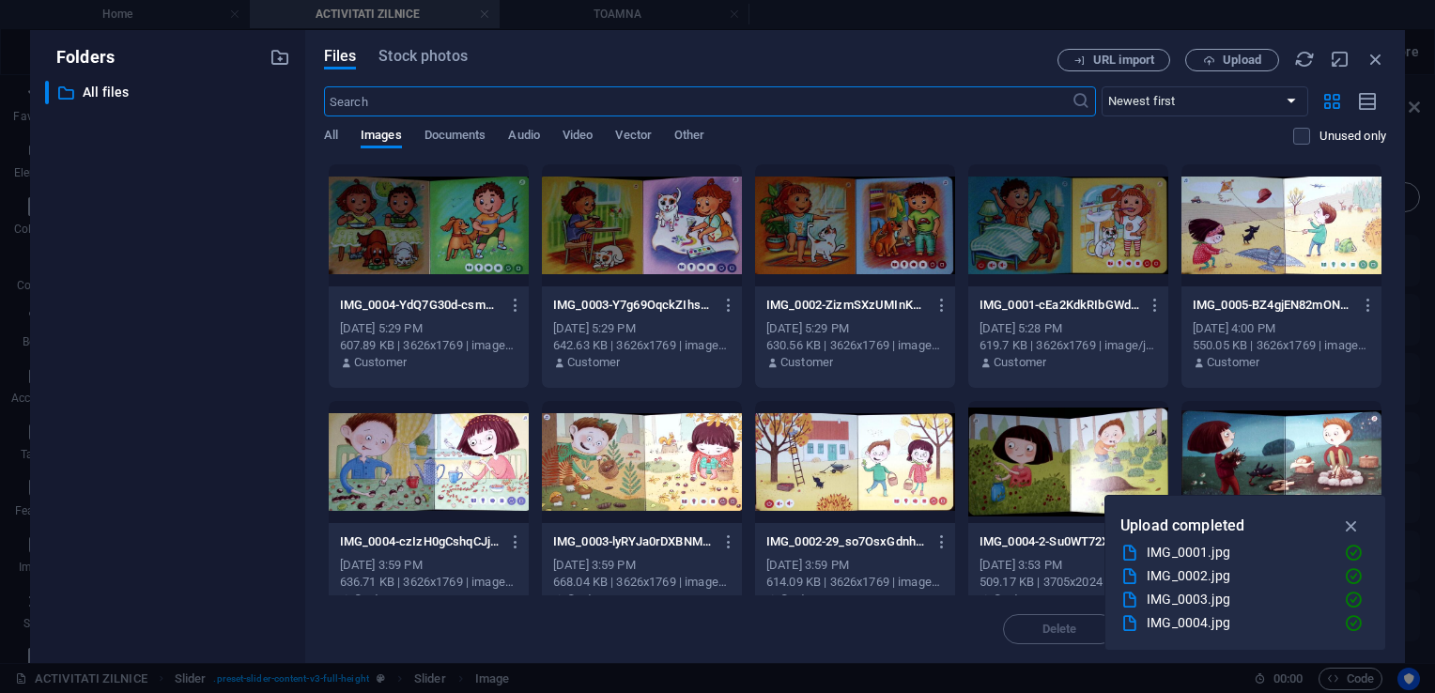
click at [488, 224] on div at bounding box center [429, 225] width 200 height 122
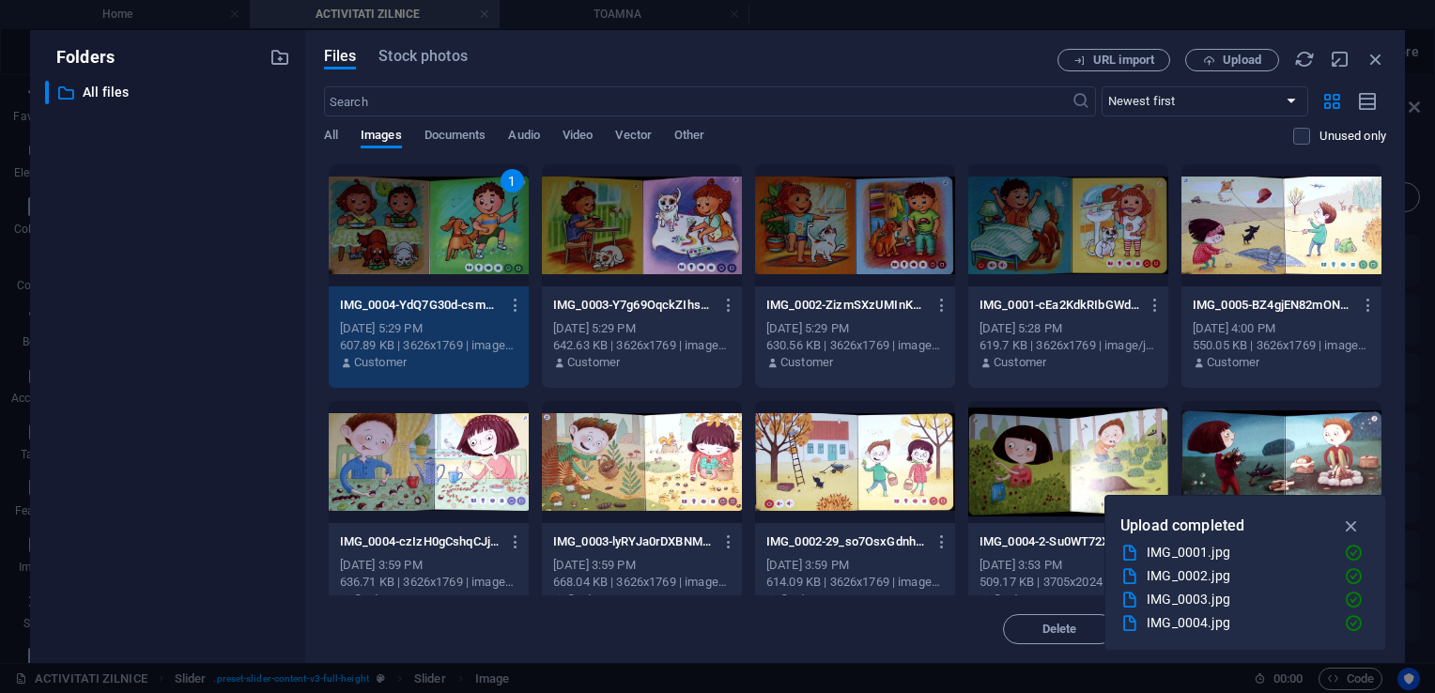
click at [488, 224] on div "1" at bounding box center [429, 225] width 200 height 122
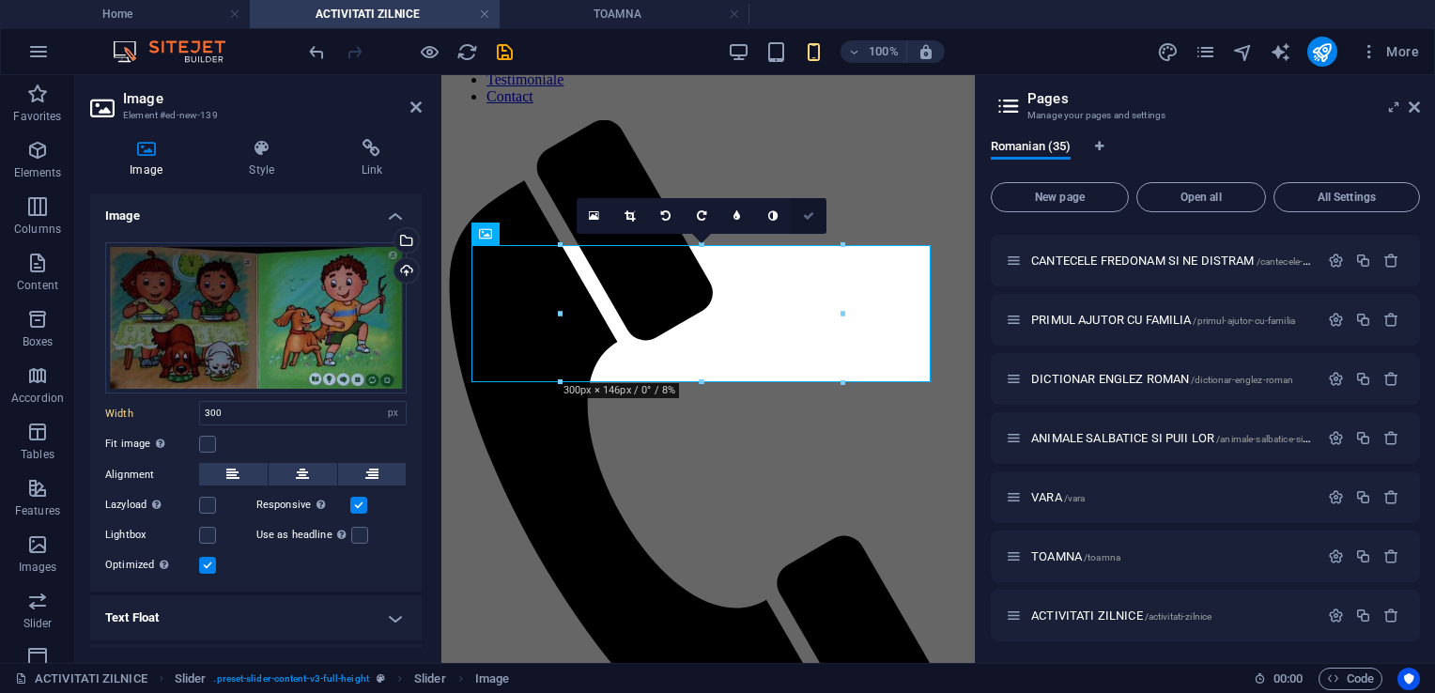
click at [800, 222] on link at bounding box center [809, 216] width 36 height 36
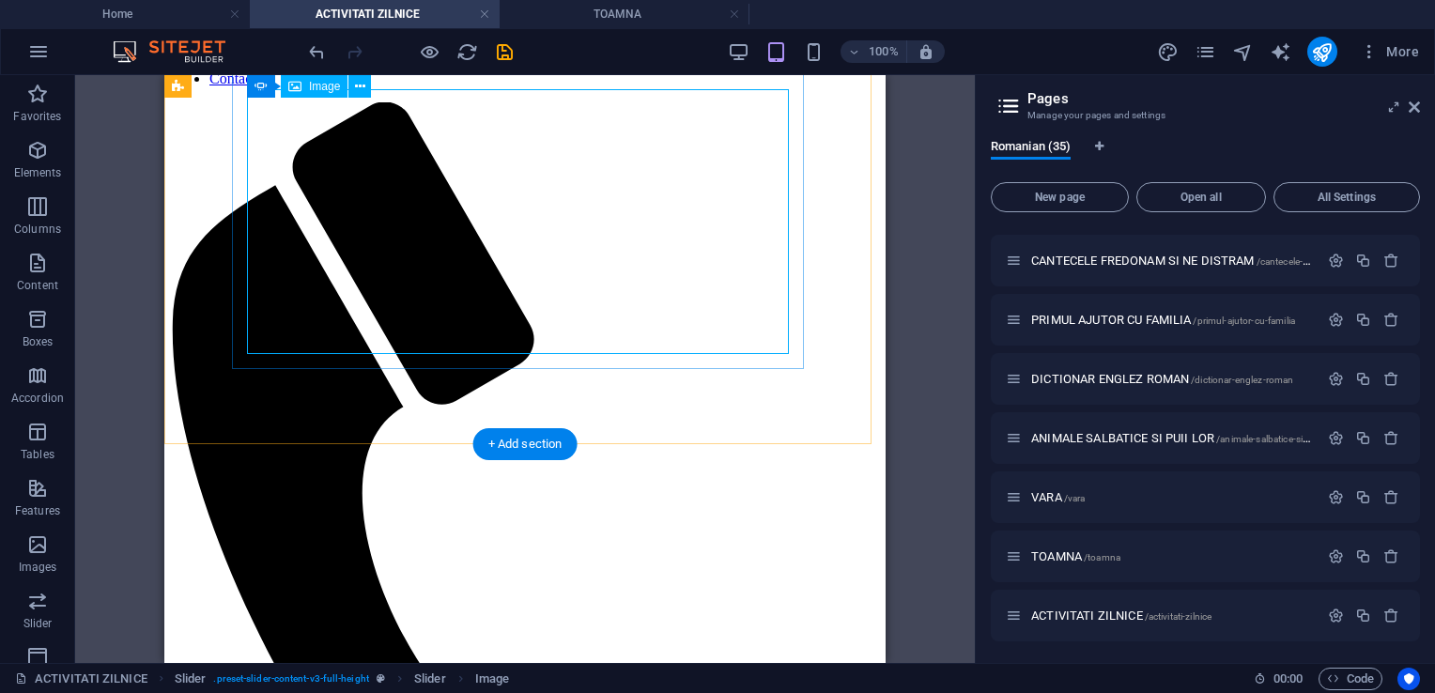
scroll to position [0, 0]
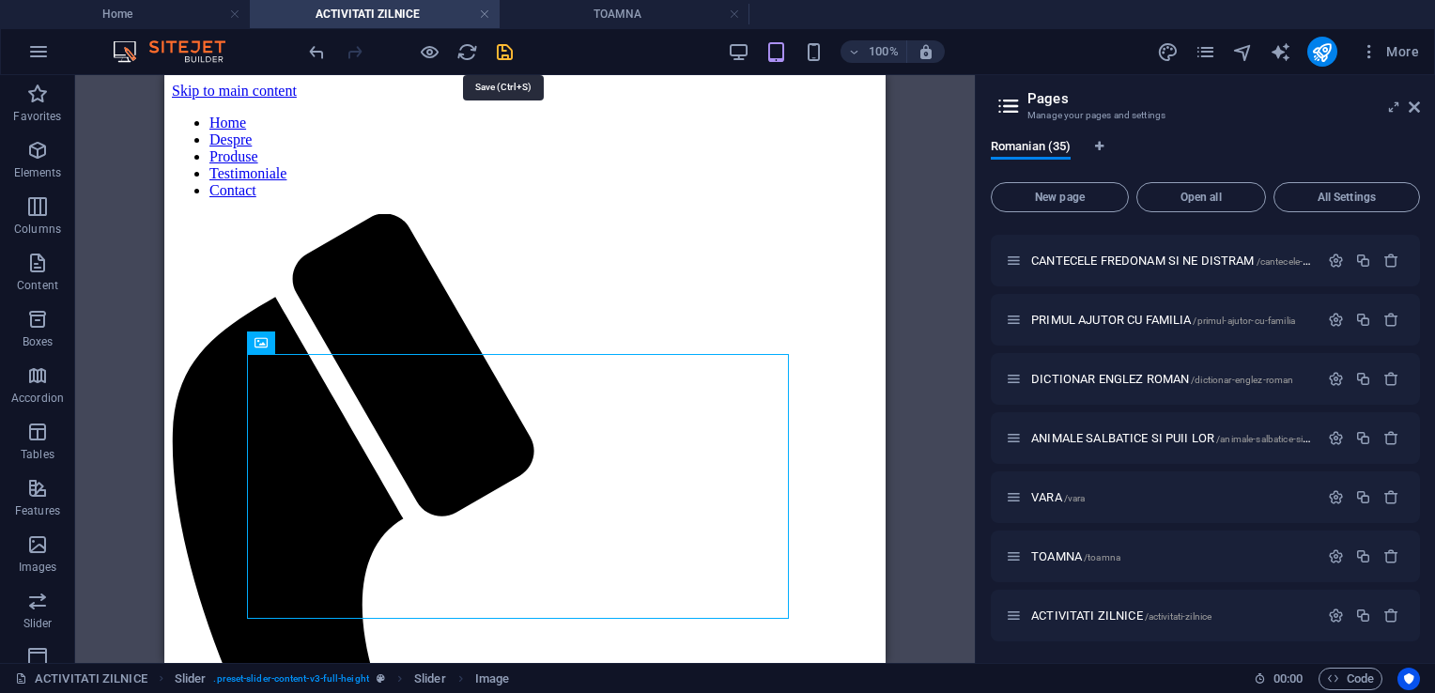
click at [496, 52] on icon "save" at bounding box center [505, 52] width 22 height 22
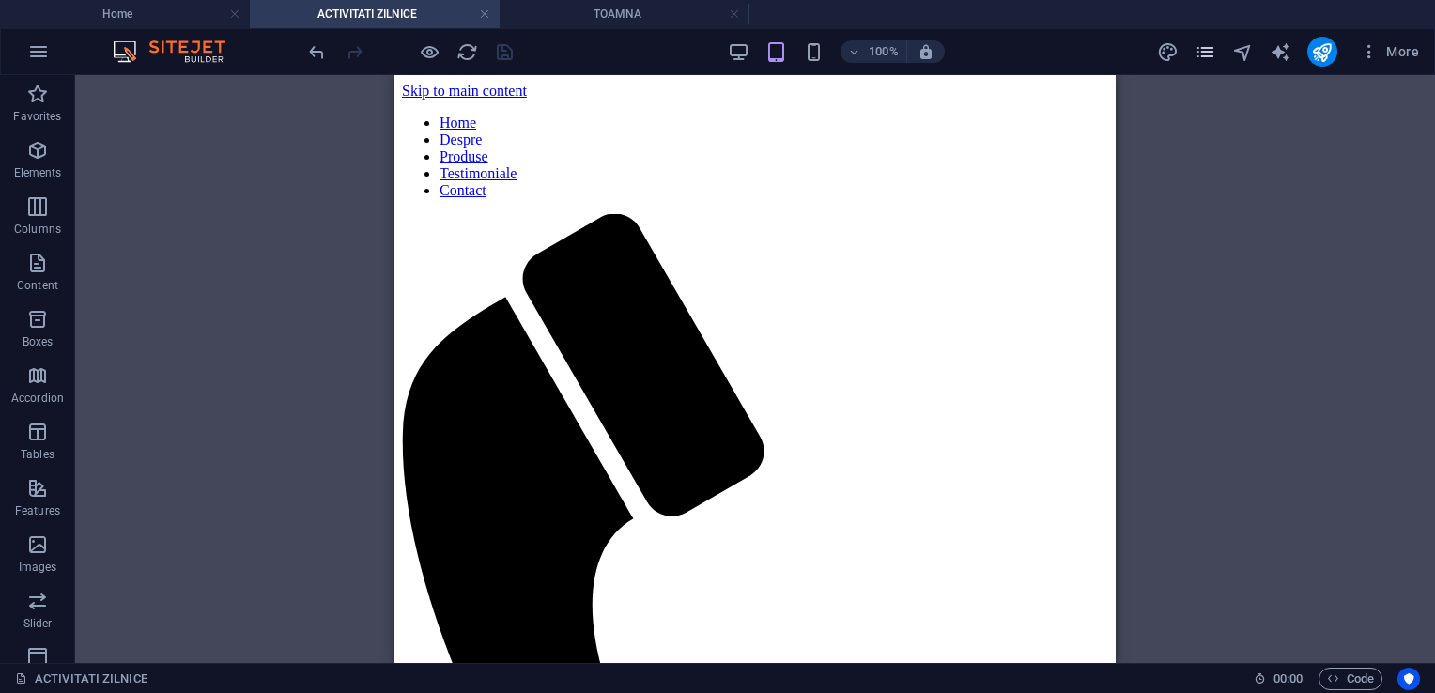
click at [1206, 51] on icon "pages" at bounding box center [1206, 52] width 22 height 22
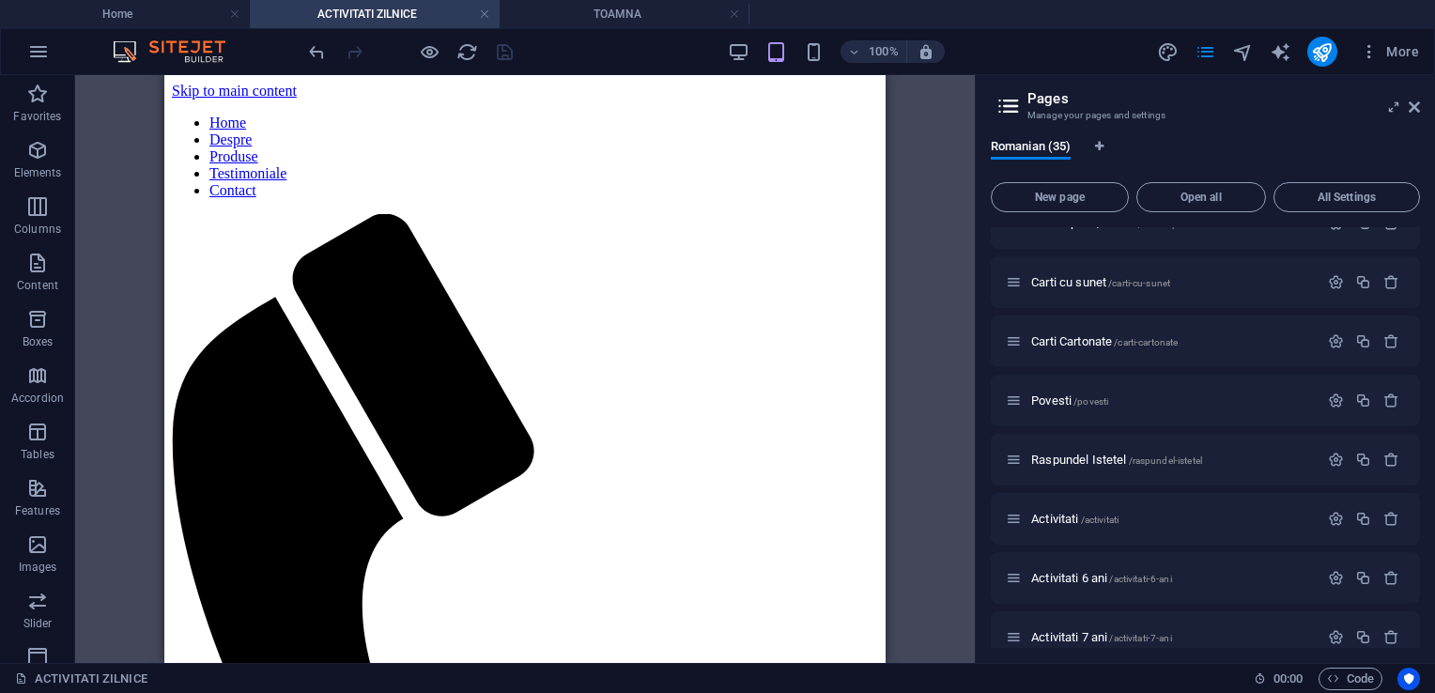
scroll to position [658, 0]
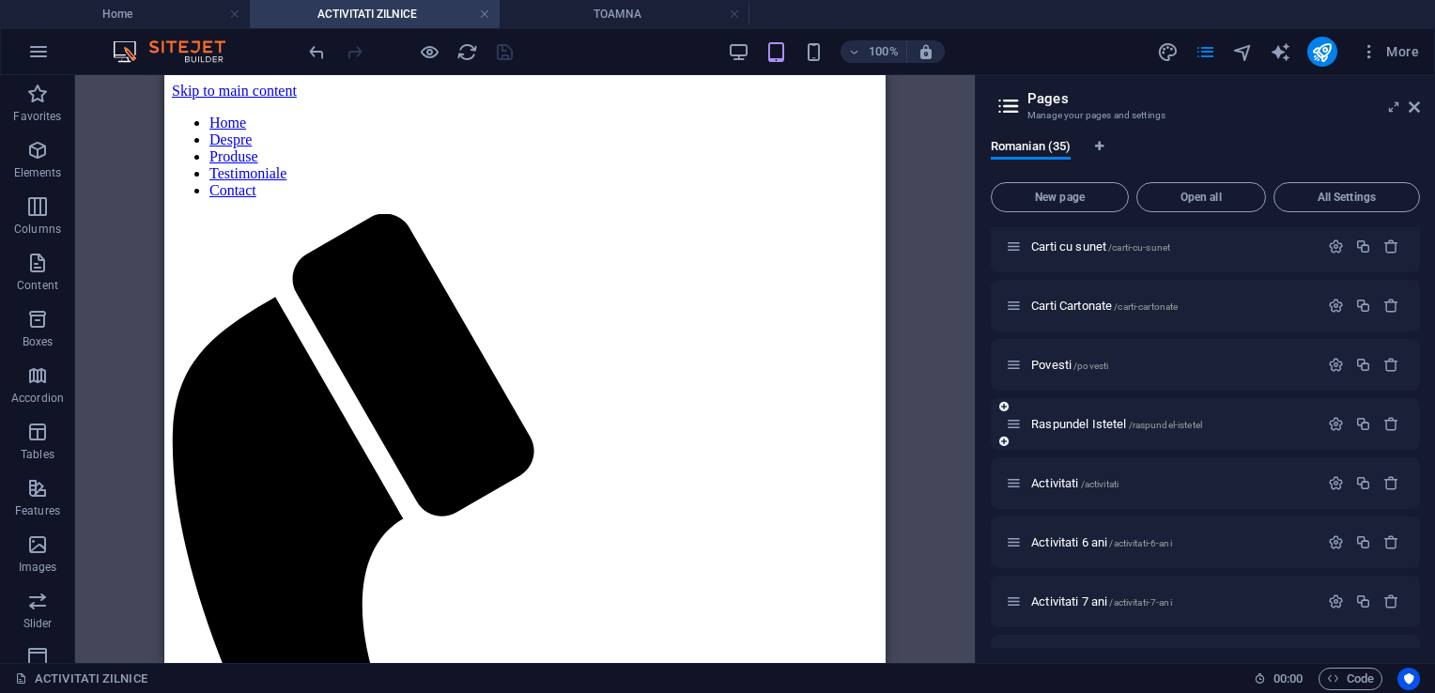
click at [1048, 415] on div "Raspundel Istetel /raspundel-istetel" at bounding box center [1162, 424] width 313 height 22
click at [1045, 425] on span "Raspundel Istetel /raspundel-istetel" at bounding box center [1116, 424] width 171 height 14
click at [1045, 457] on div "Activitati /activitati" at bounding box center [1205, 483] width 429 height 52
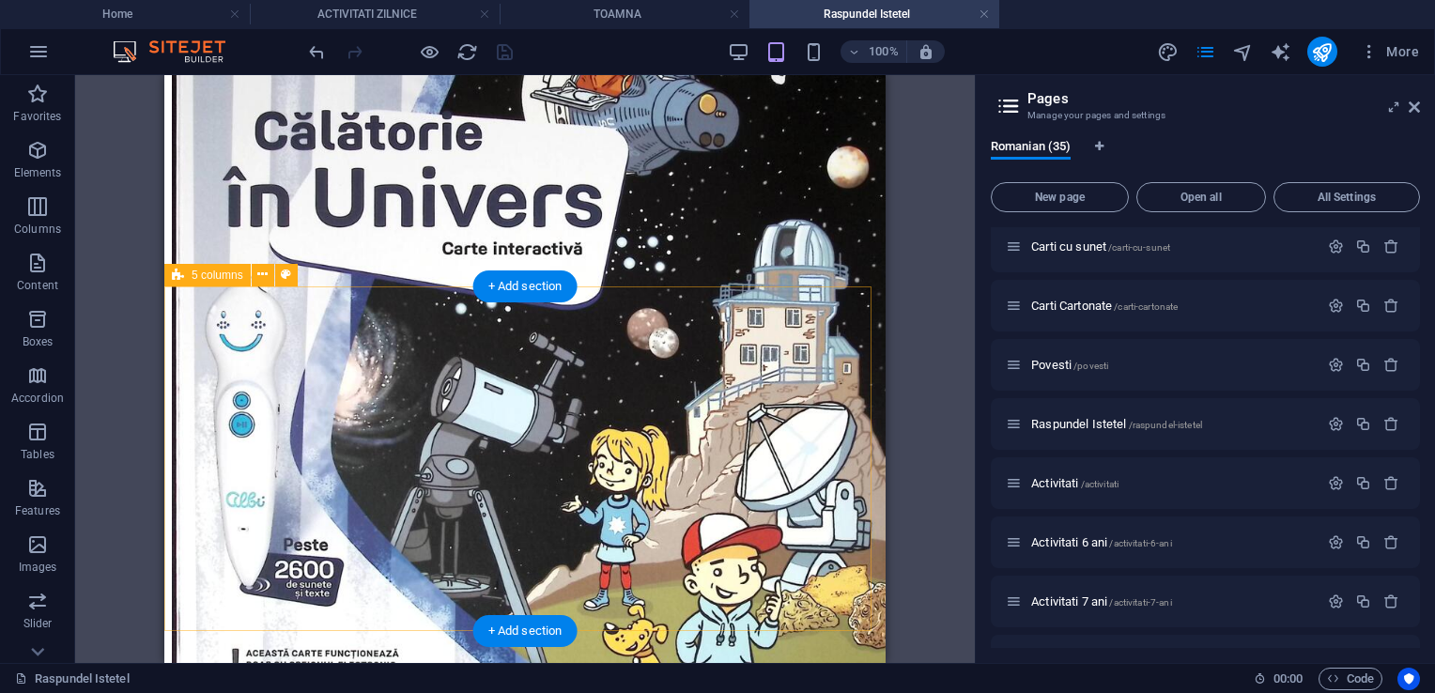
scroll to position [1597, 0]
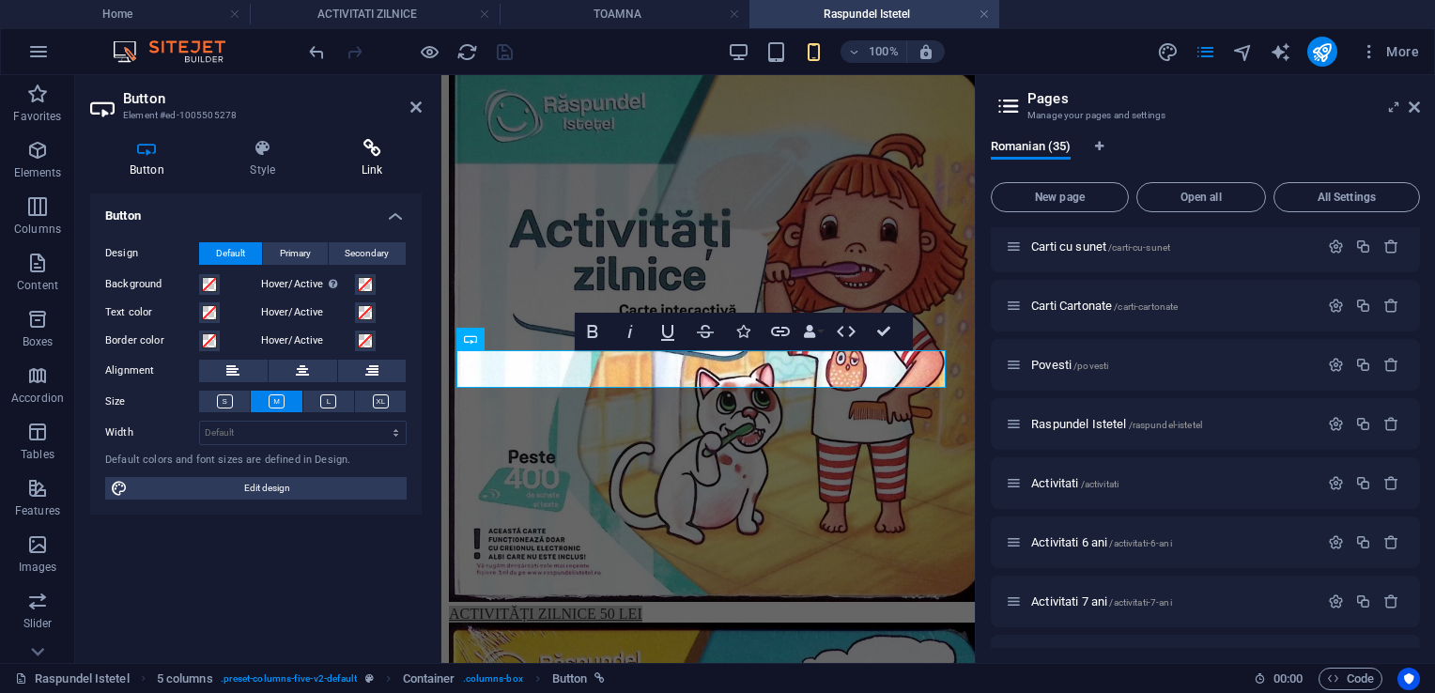
click at [376, 149] on icon at bounding box center [372, 148] width 100 height 19
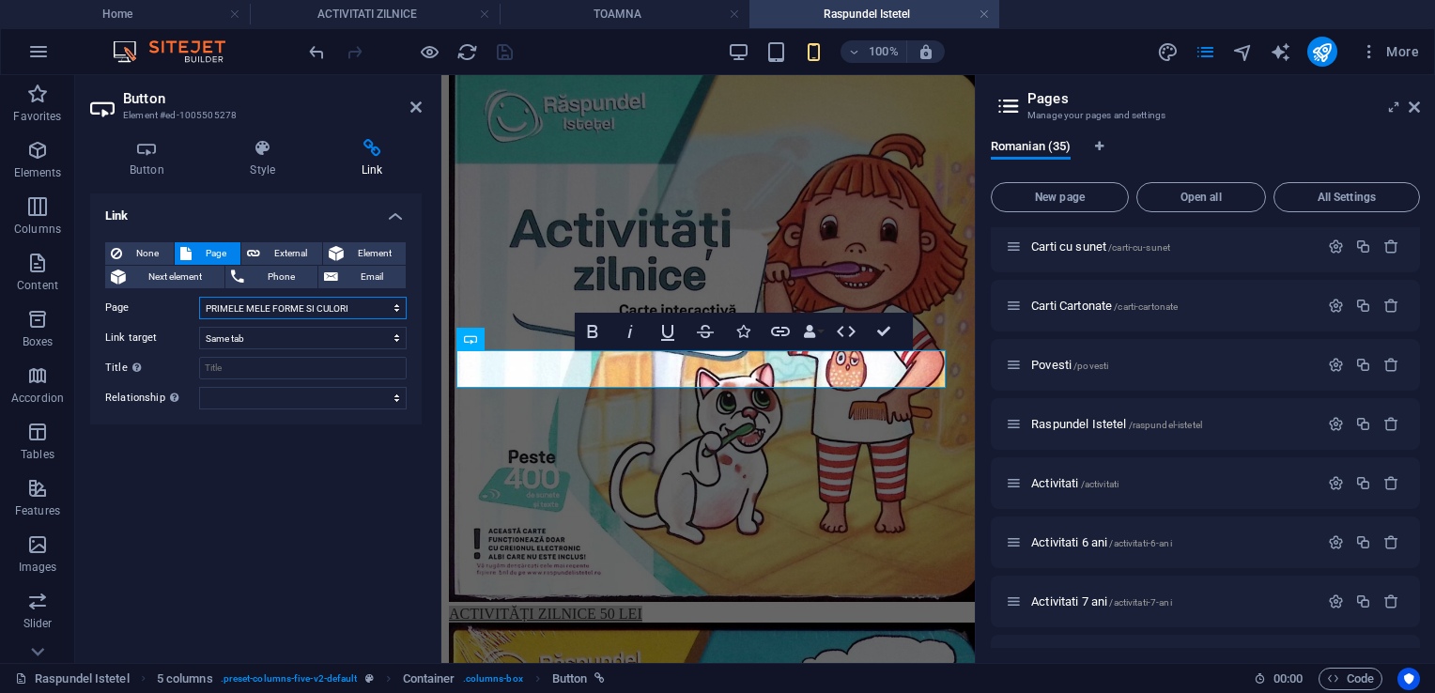
click at [299, 306] on select "Home Despre Produse Testimoniale Contact Activitati 0-2 ani Activitati 3 ani Ac…" at bounding box center [303, 308] width 208 height 23
select select "34"
click at [199, 297] on select "Home Despre Produse Testimoniale Contact Activitati 0-2 ani Activitati 3 ani Ac…" at bounding box center [303, 308] width 208 height 23
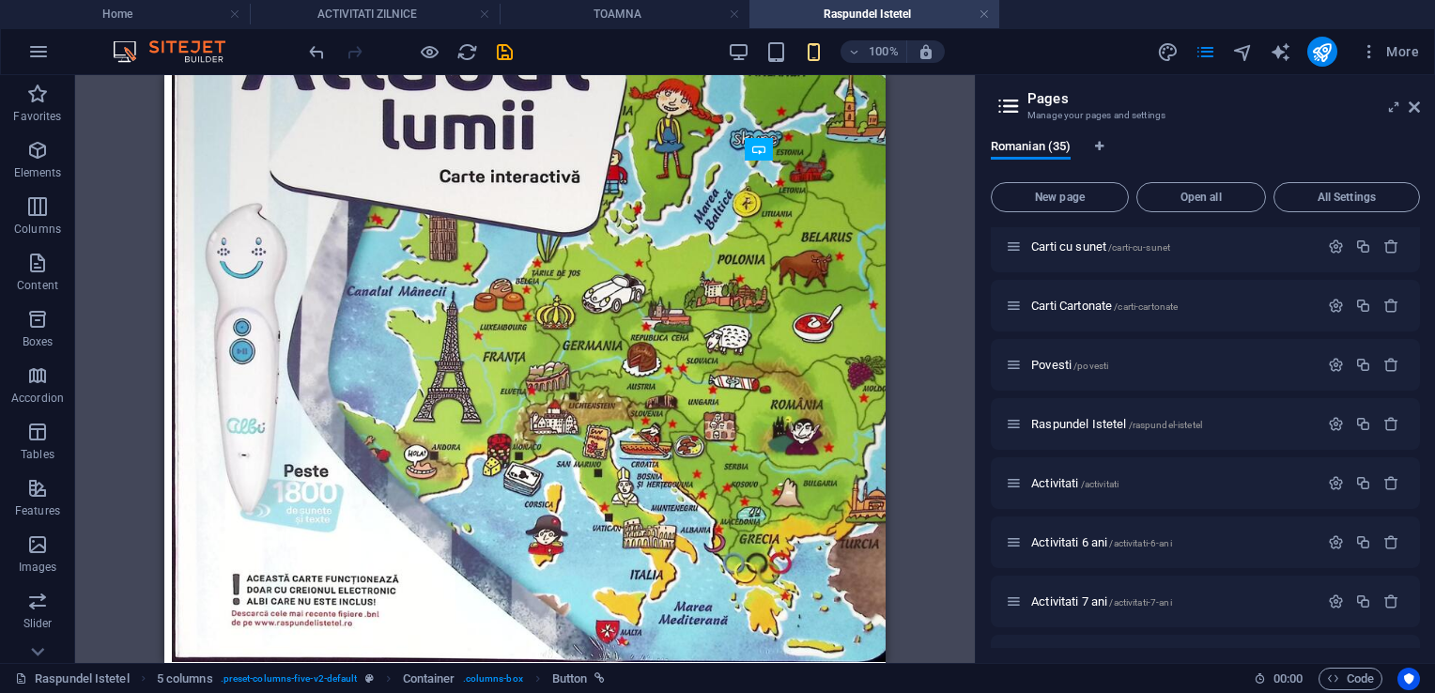
scroll to position [1757, 0]
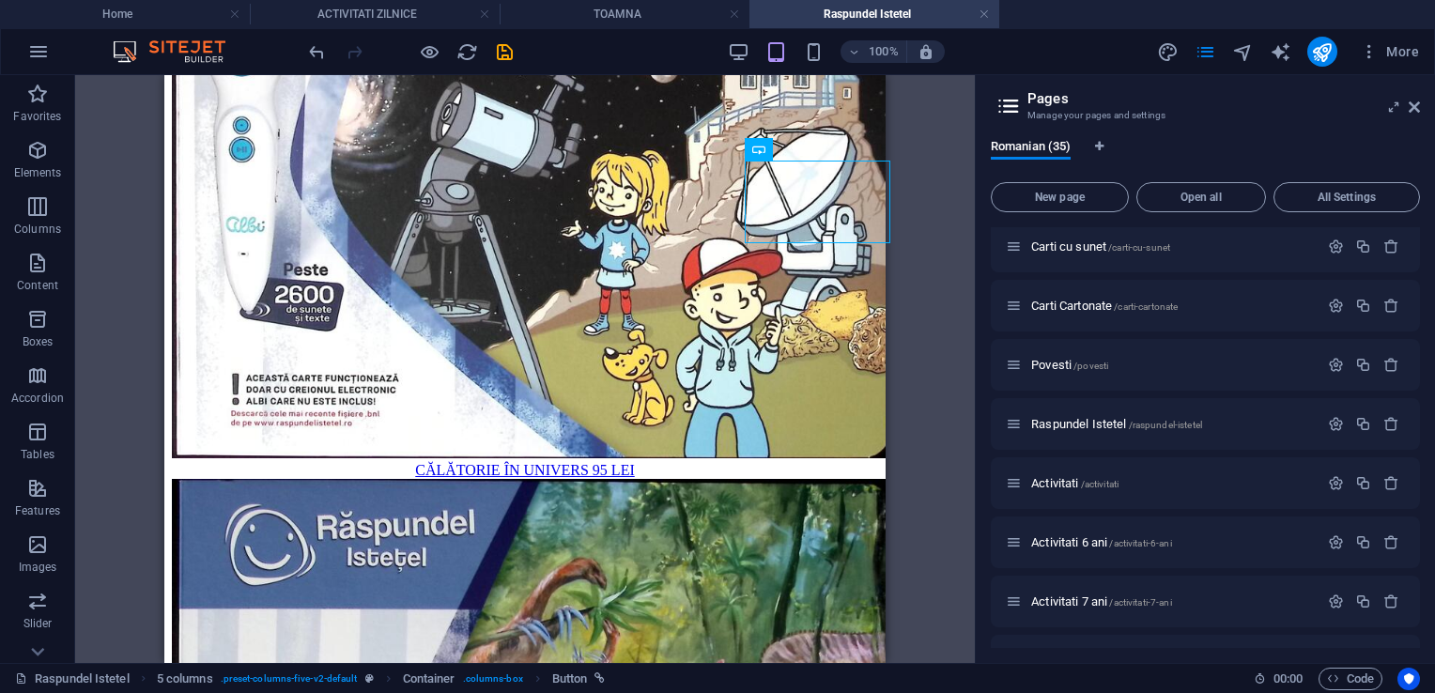
click at [510, 50] on icon "save" at bounding box center [505, 52] width 22 height 22
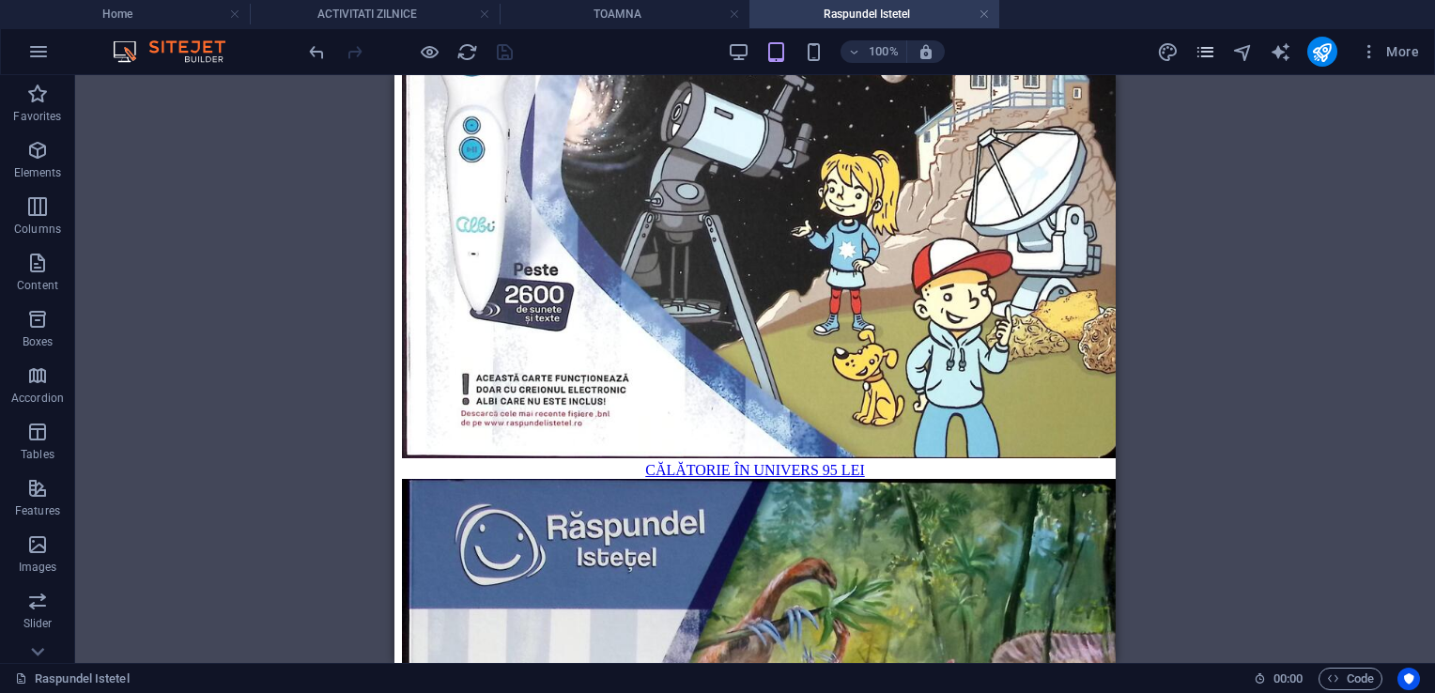
click at [1206, 47] on icon "pages" at bounding box center [1206, 52] width 22 height 22
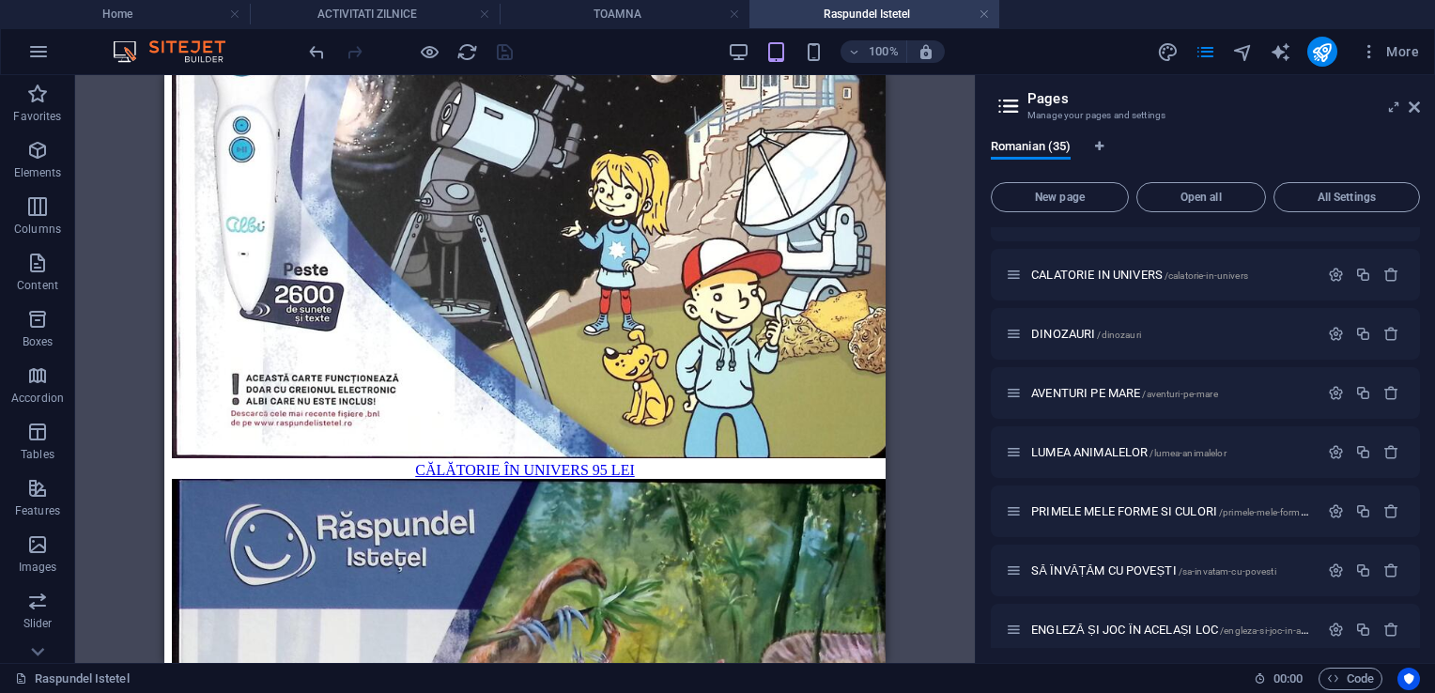
scroll to position [1649, 0]
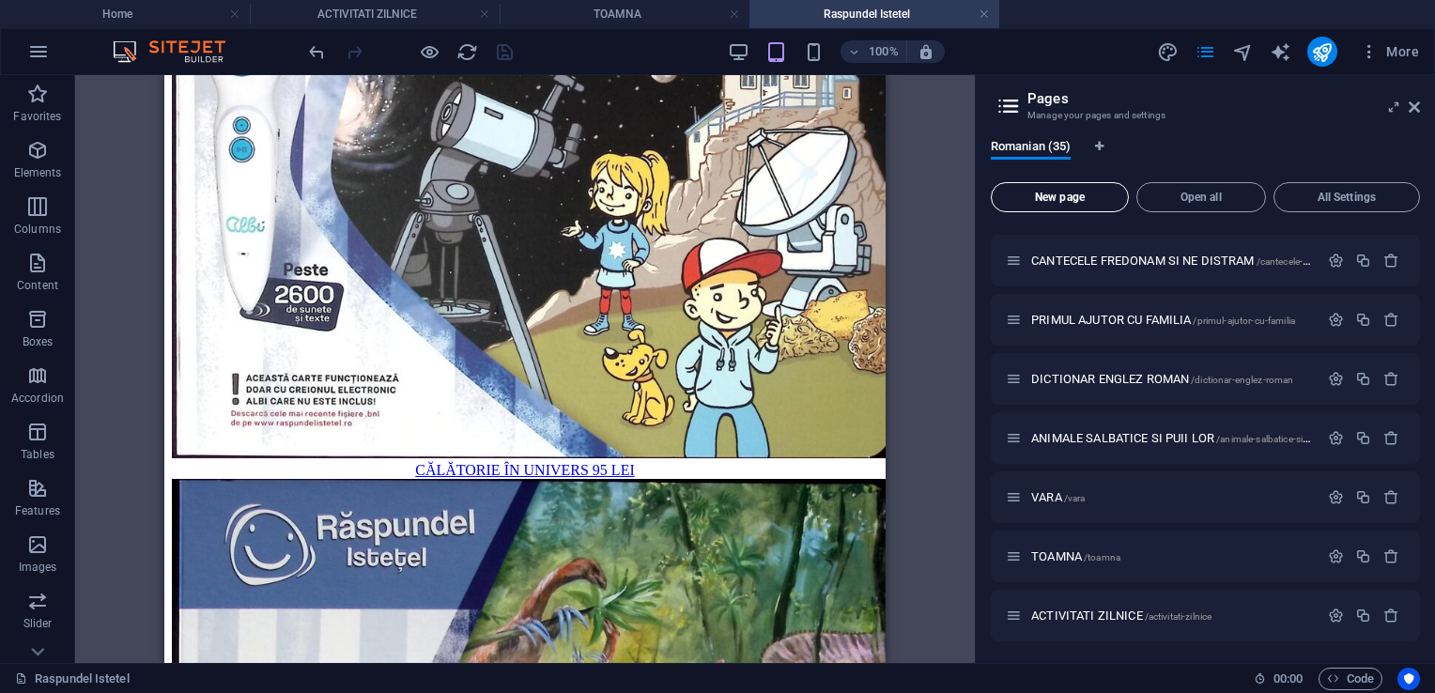
click at [1032, 192] on span "New page" at bounding box center [1059, 197] width 121 height 11
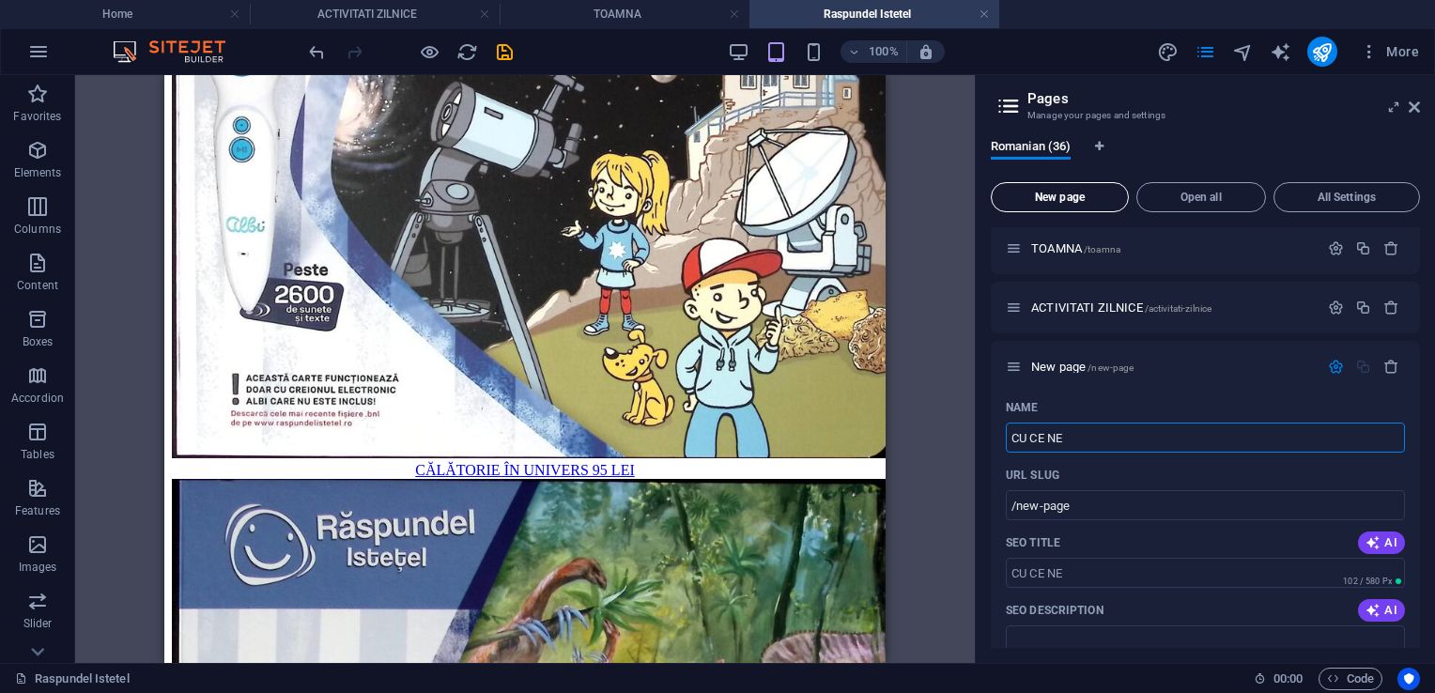
type input "CU CE NE D"
type input "/cu-ce-ne"
type input "CU CE NE DEP"
type input "/cu-ce-ne-dep"
type input "CU CE NE DEPLAS"
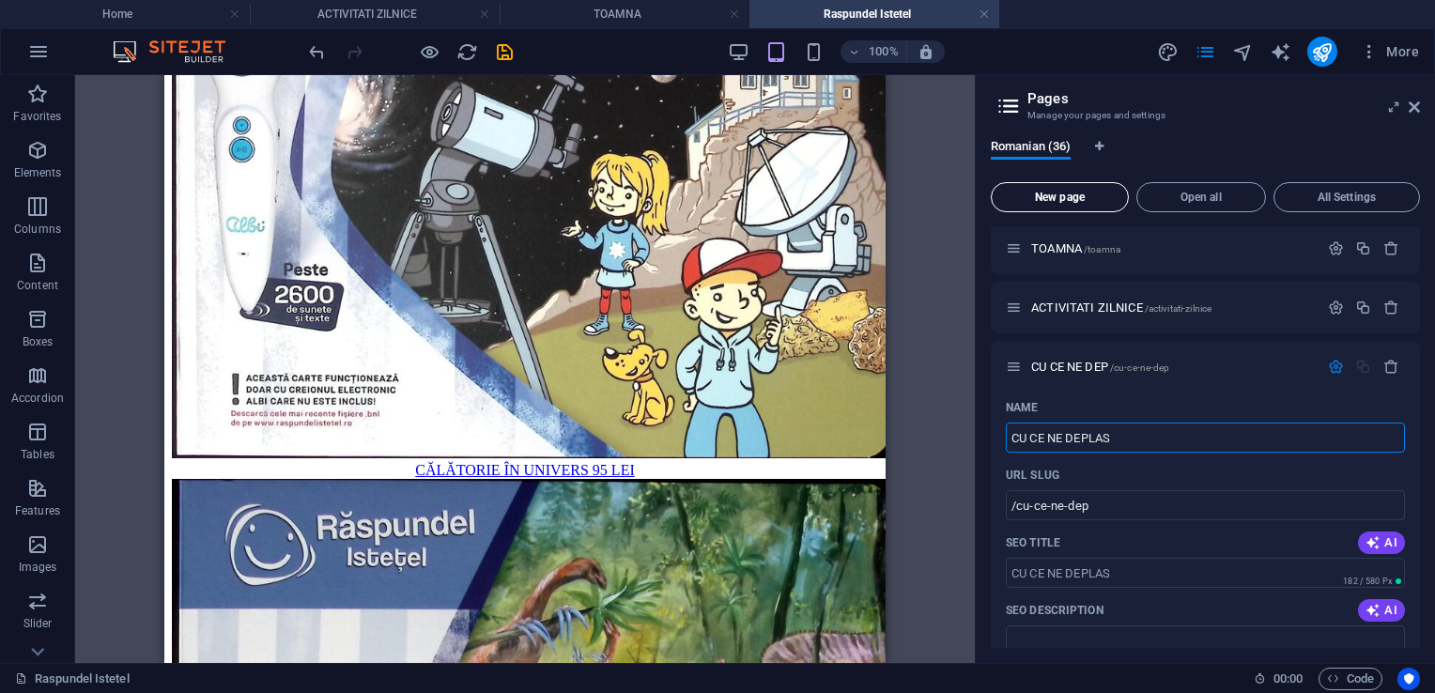
type input "/cu-ce-ne-deplas"
type input "CU CE NE DEPLASAM"
type input "/cu-ce-ne-deplasam"
type input "CU CE NE DEPLASAM"
click at [500, 54] on icon "save" at bounding box center [505, 52] width 22 height 22
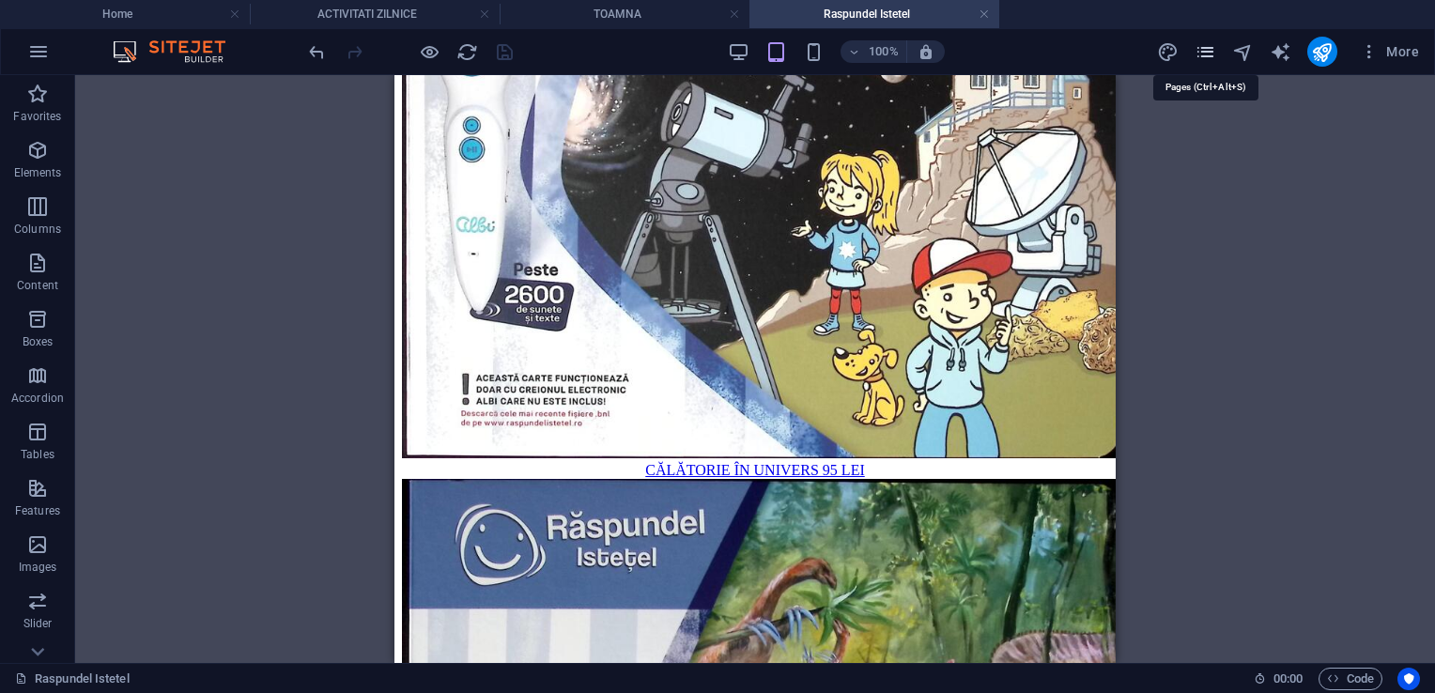
click at [1213, 47] on icon "pages" at bounding box center [1206, 52] width 22 height 22
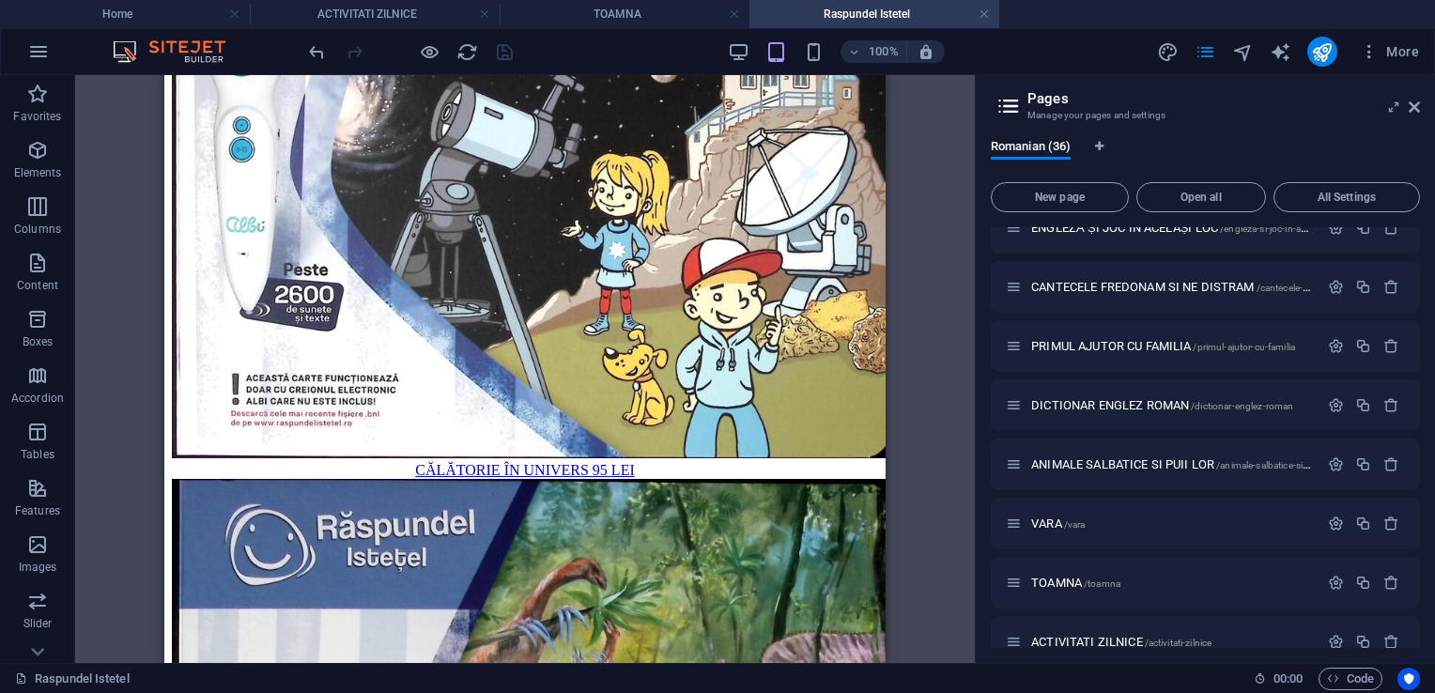
scroll to position [1709, 0]
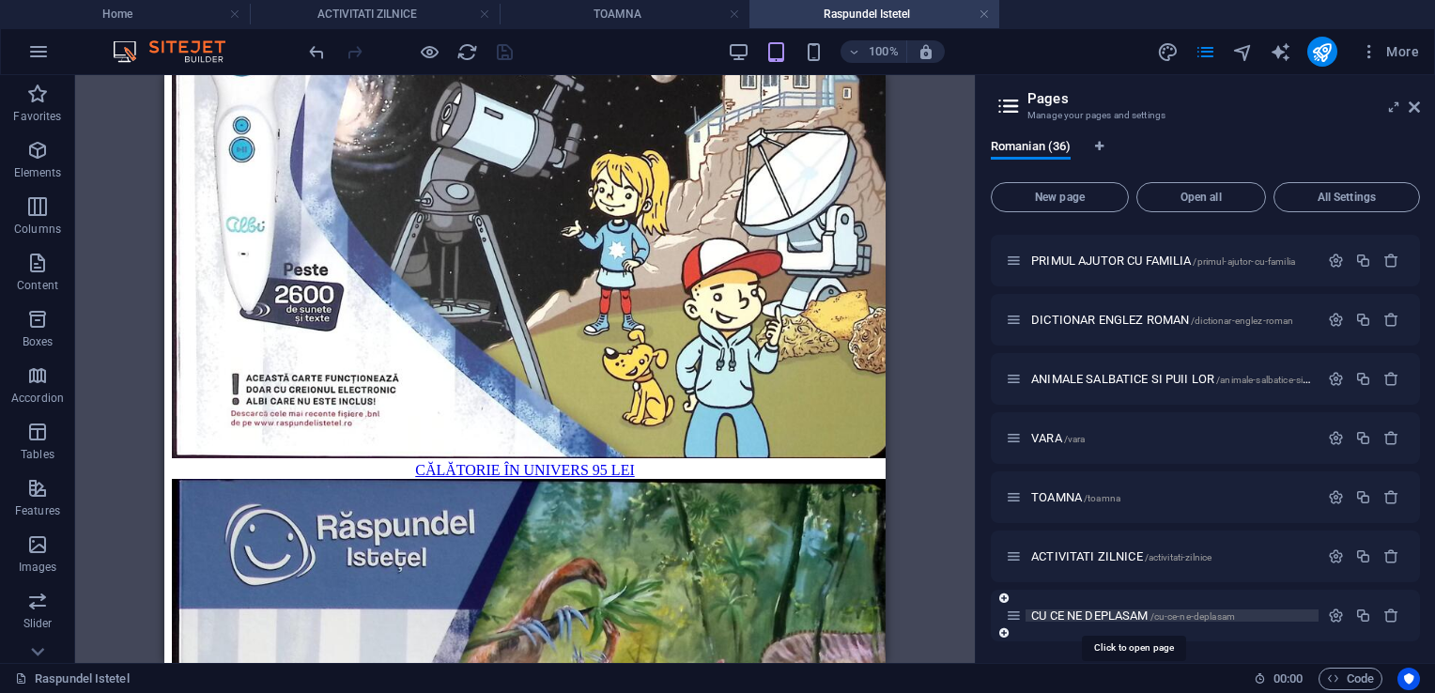
click at [1091, 611] on span "CU CE NE DEPLASAM /cu-ce-ne-deplasam" at bounding box center [1133, 616] width 204 height 14
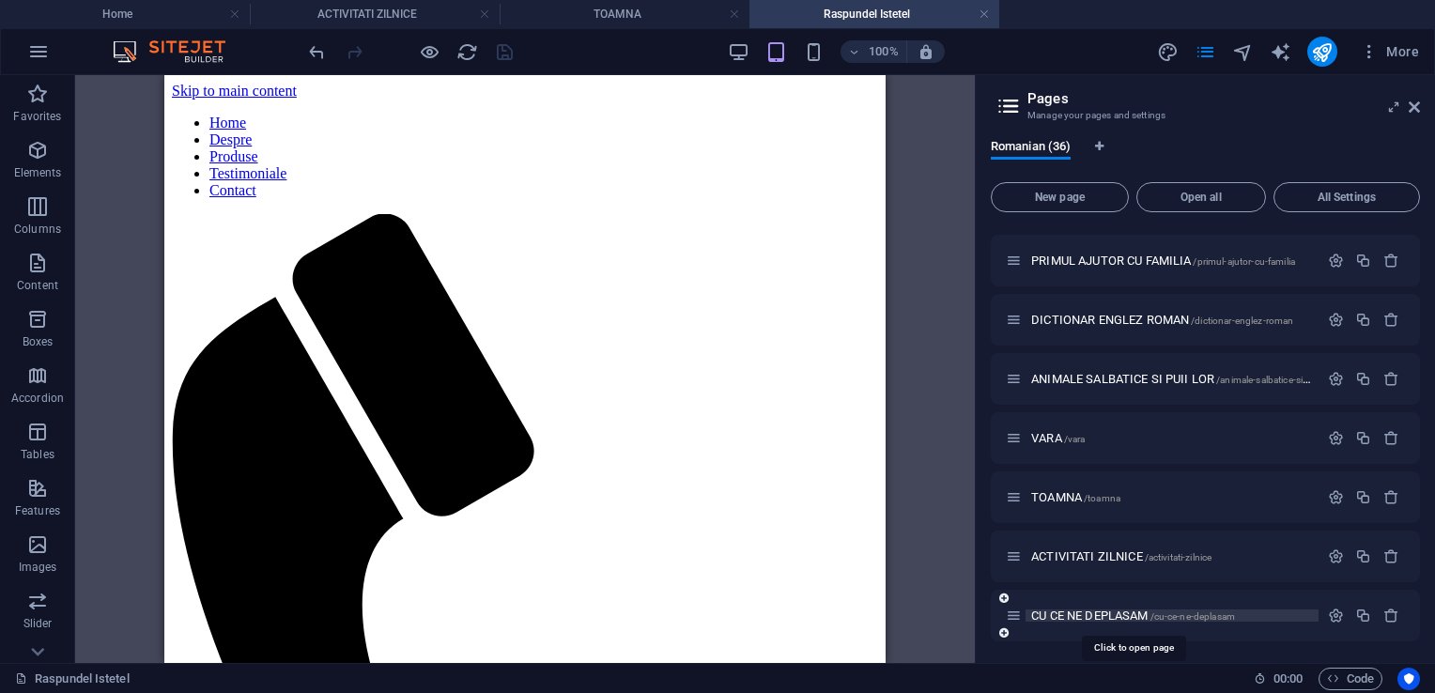
click at [1091, 582] on div "ACTIVITATI ZILNICE /activitati-zilnice" at bounding box center [1205, 557] width 429 height 52
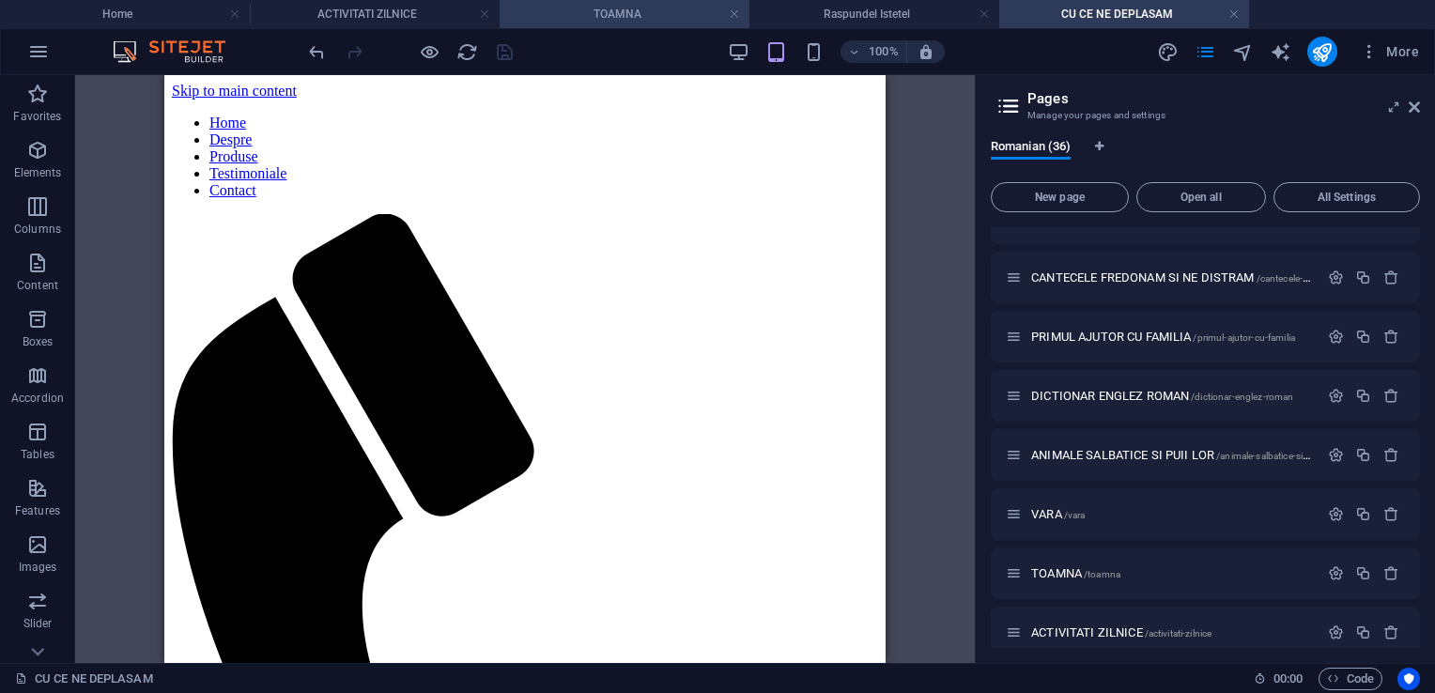
drag, startPoint x: 630, startPoint y: 12, endPoint x: 646, endPoint y: 9, distance: 16.2
click at [736, 13] on link at bounding box center [734, 15] width 11 height 18
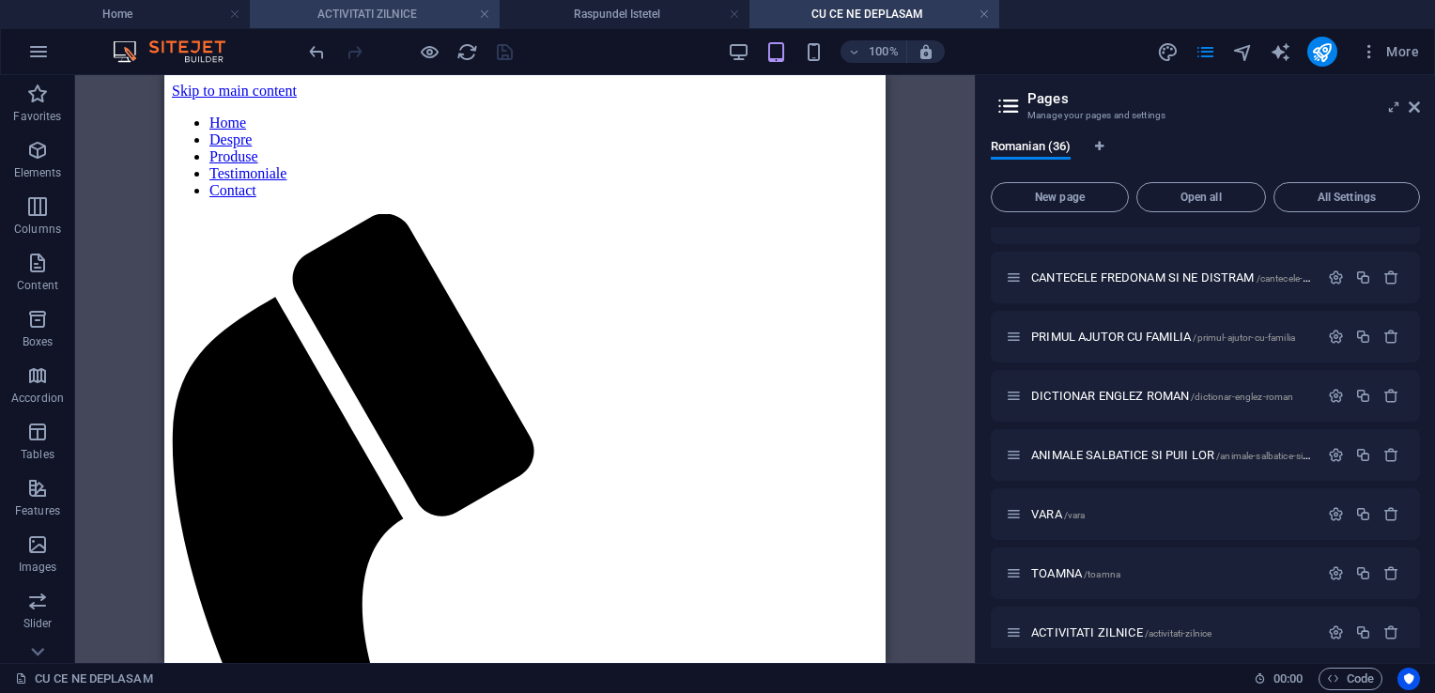
click at [402, 10] on h4 "ACTIVITATI ZILNICE" at bounding box center [375, 14] width 250 height 21
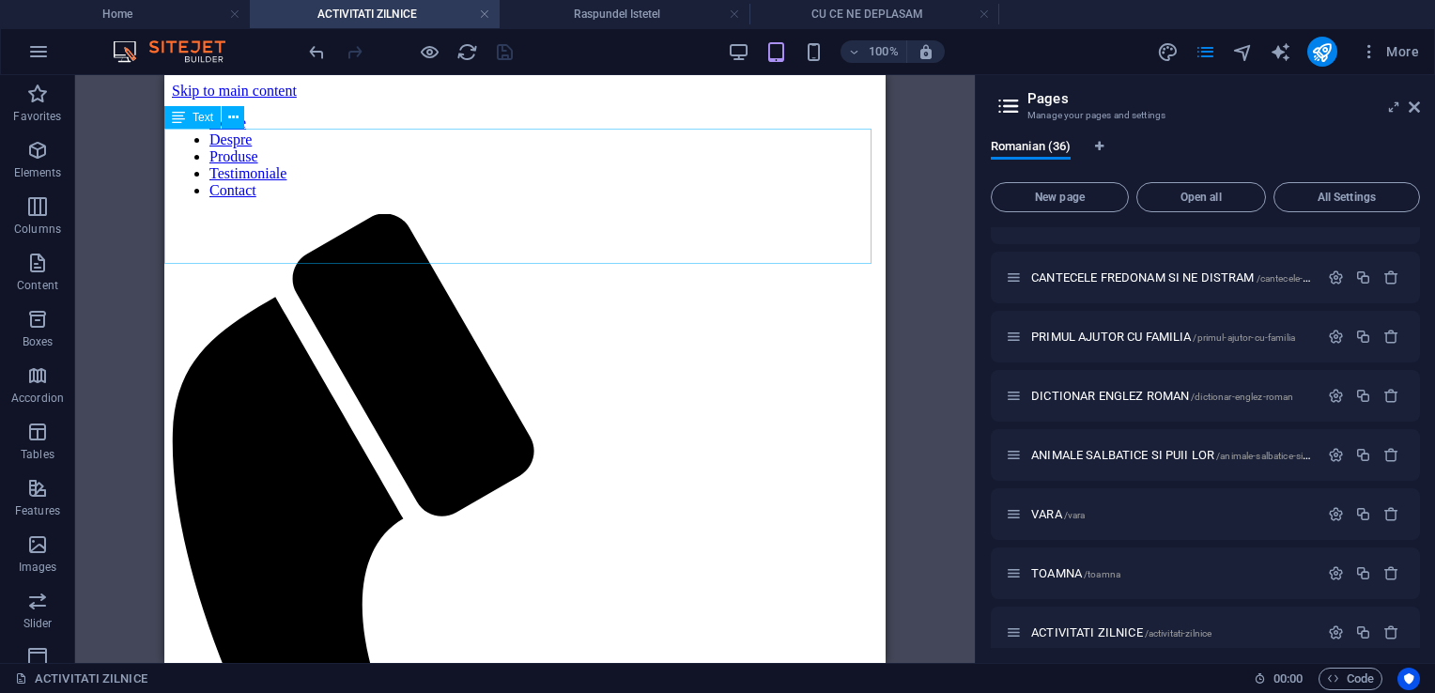
click at [184, 111] on icon at bounding box center [178, 117] width 13 height 23
click at [185, 115] on div "Text" at bounding box center [192, 117] width 56 height 23
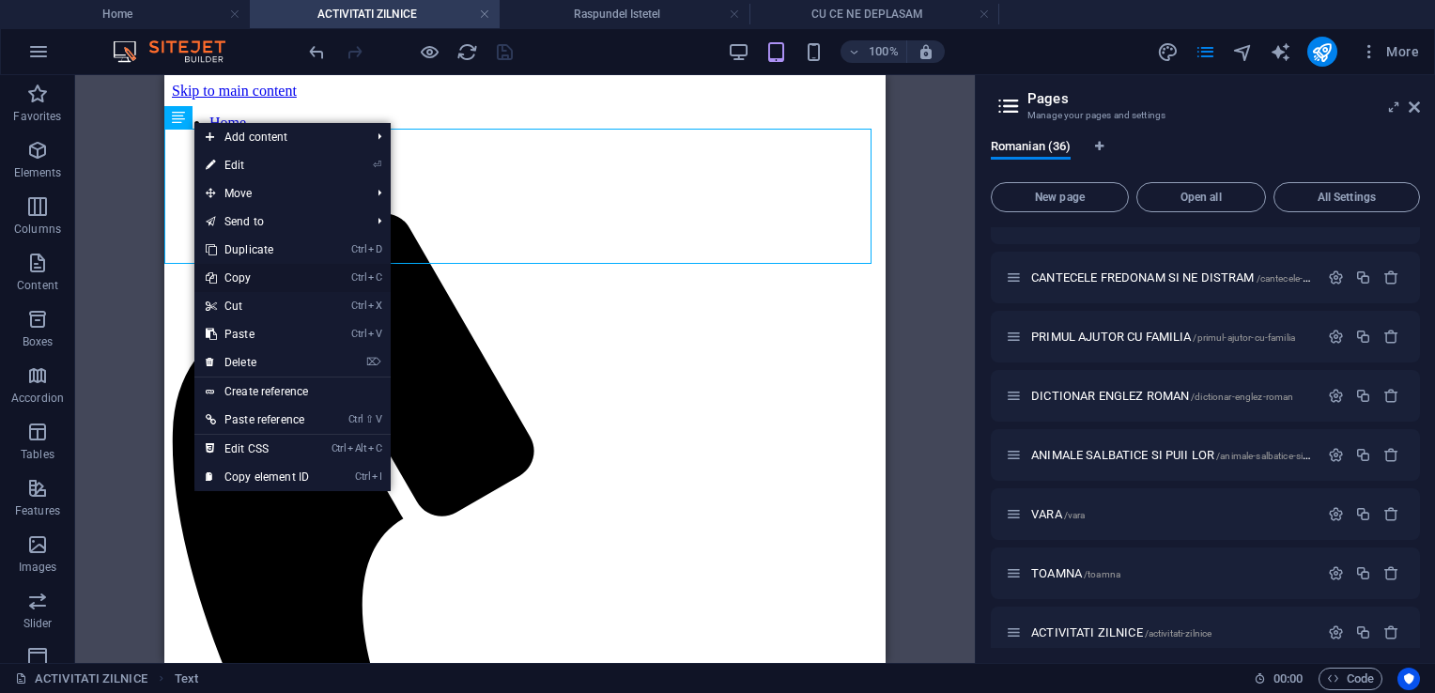
click at [267, 272] on link "Ctrl C Copy" at bounding box center [257, 278] width 126 height 28
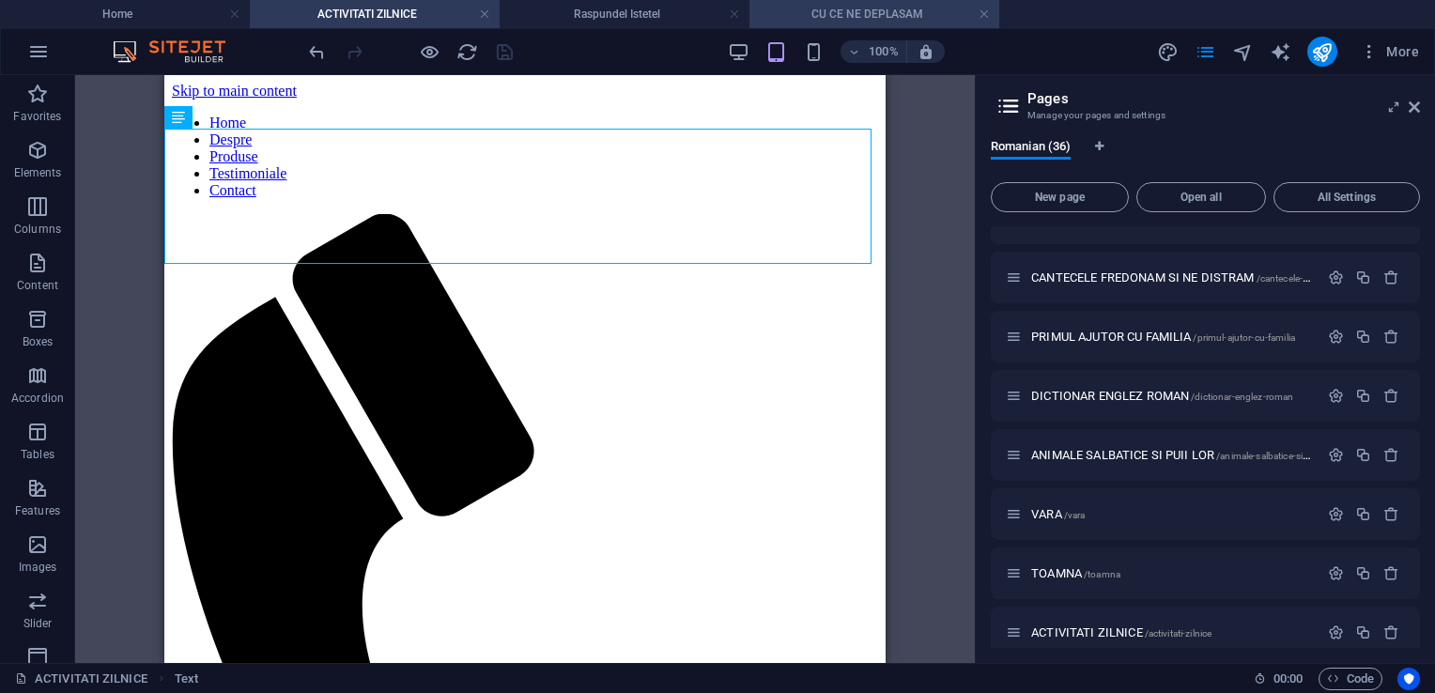
click at [844, 18] on h4 "CU CE NE DEPLASAM" at bounding box center [875, 14] width 250 height 21
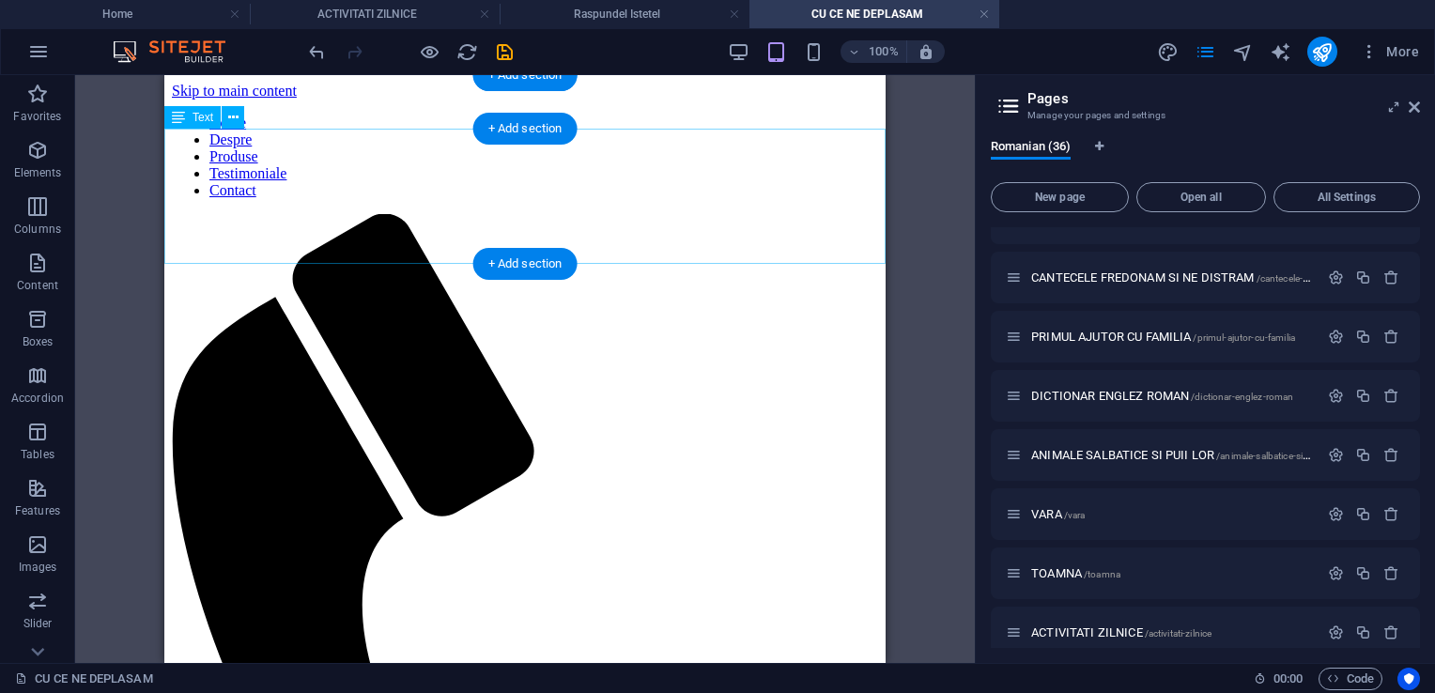
drag, startPoint x: 586, startPoint y: 145, endPoint x: 308, endPoint y: 144, distance: 278.0
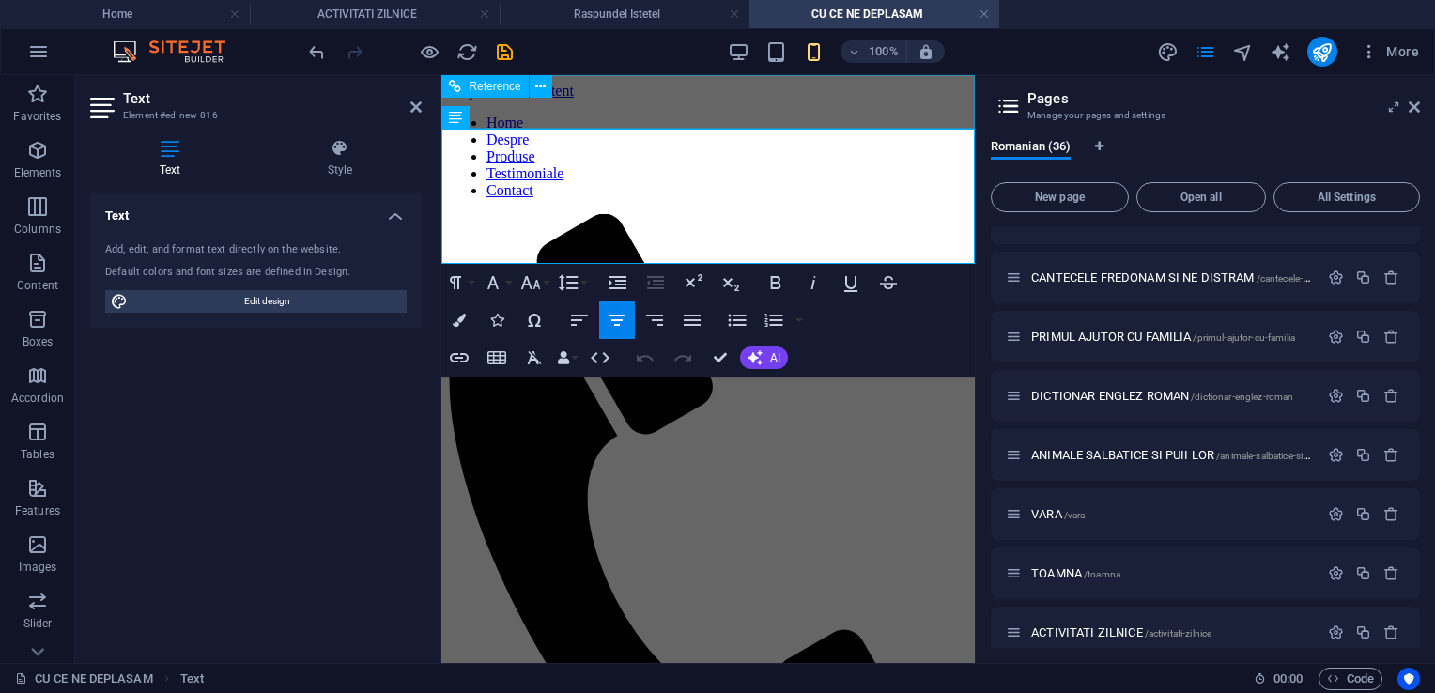
drag, startPoint x: 801, startPoint y: 146, endPoint x: 564, endPoint y: 125, distance: 238.5
drag, startPoint x: 854, startPoint y: 141, endPoint x: 517, endPoint y: 128, distance: 337.5
click at [461, 312] on button "Colors" at bounding box center [459, 321] width 36 height 38
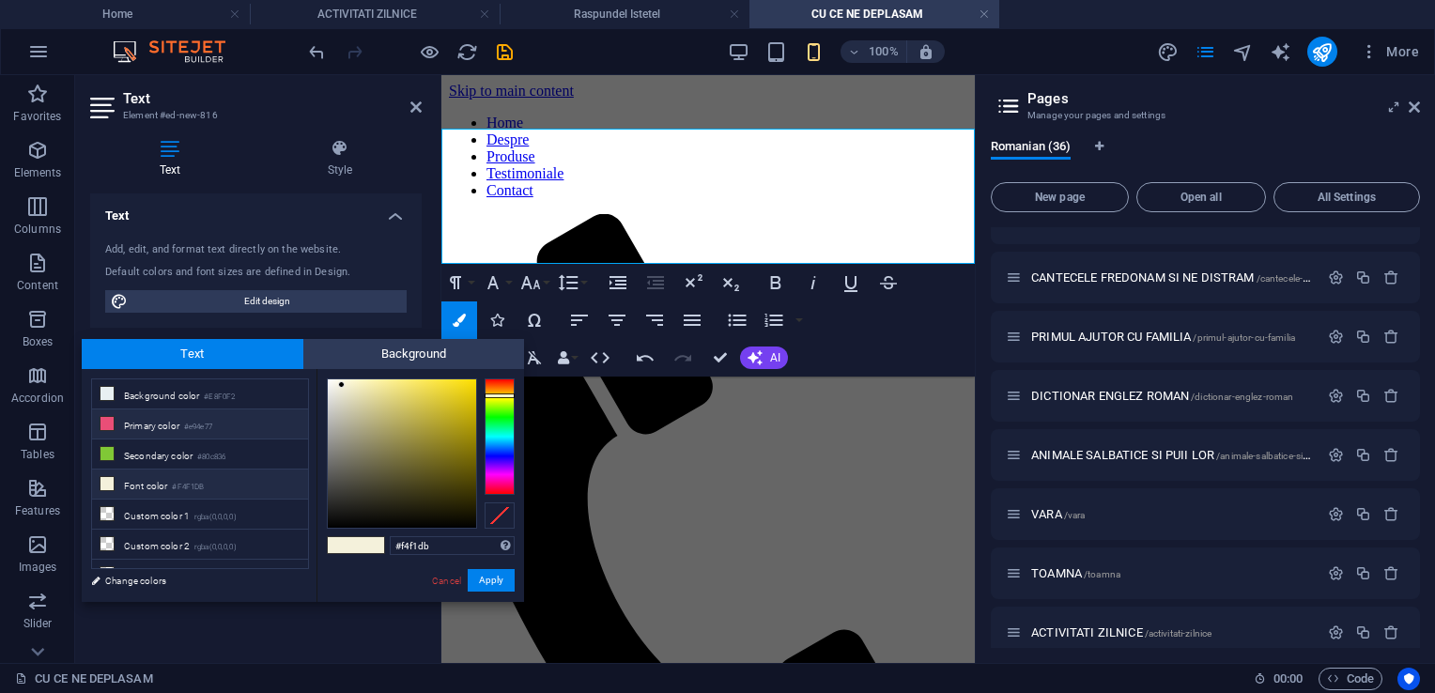
click at [170, 422] on li "Primary color #e94e77" at bounding box center [200, 425] width 216 height 30
type input "#e94e77"
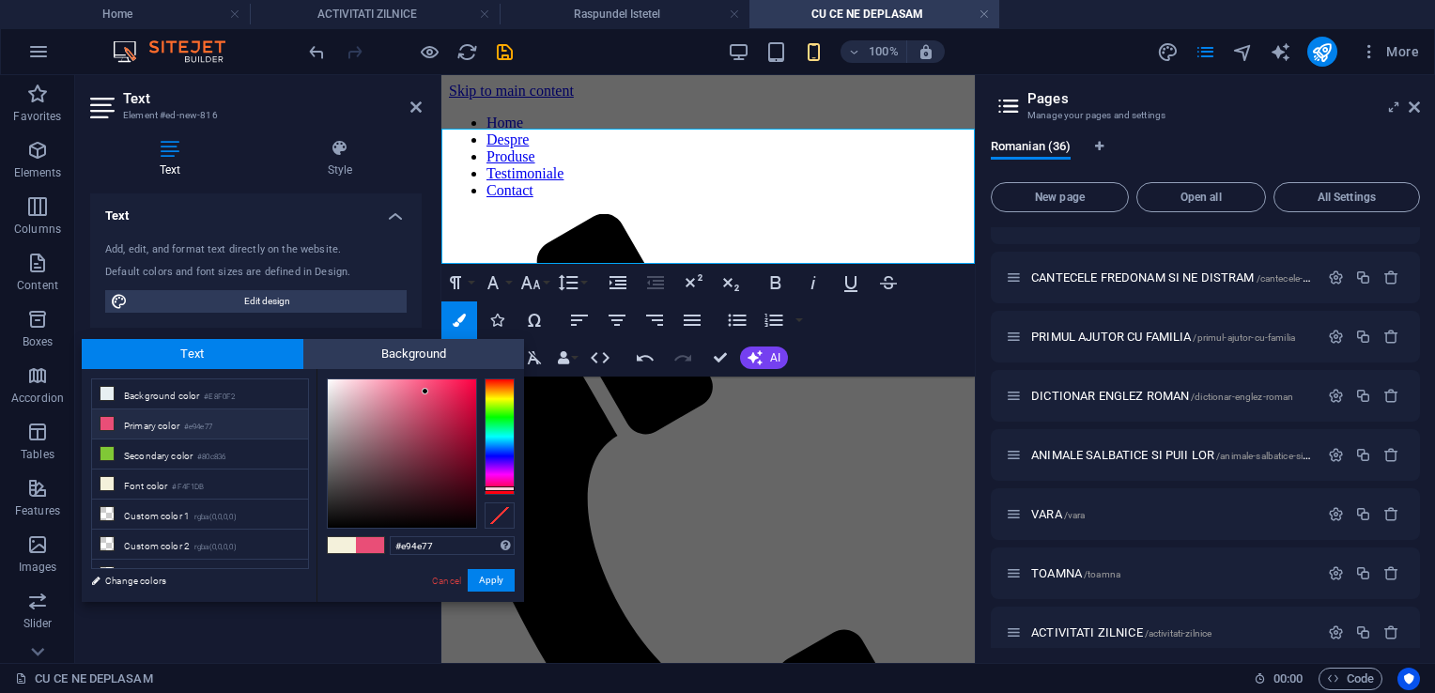
click at [495, 599] on div "#e94e77 Supported formats #0852ed rgb(8, 82, 237) rgba(8, 82, 237, 90%) hsv(221…" at bounding box center [421, 621] width 208 height 505
click at [492, 584] on button "Apply" at bounding box center [491, 580] width 47 height 23
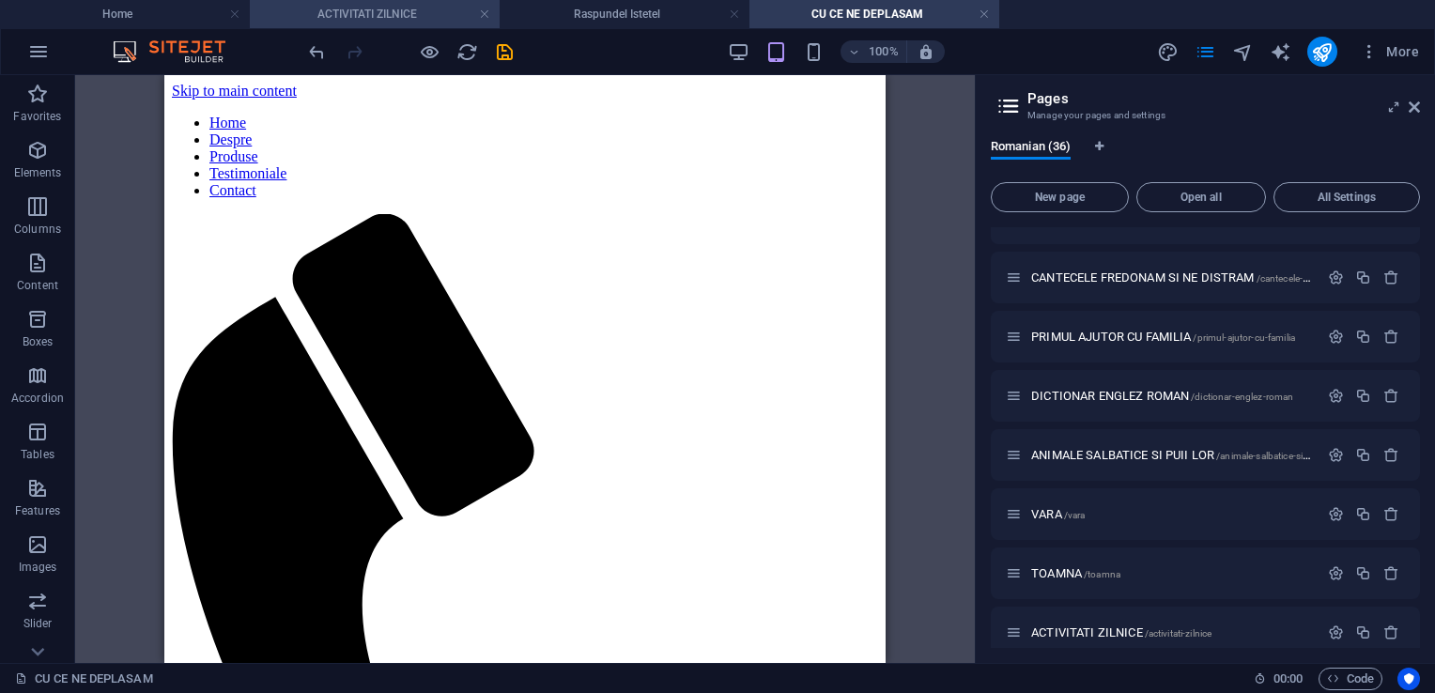
click at [361, 8] on h4 "ACTIVITATI ZILNICE" at bounding box center [375, 14] width 250 height 21
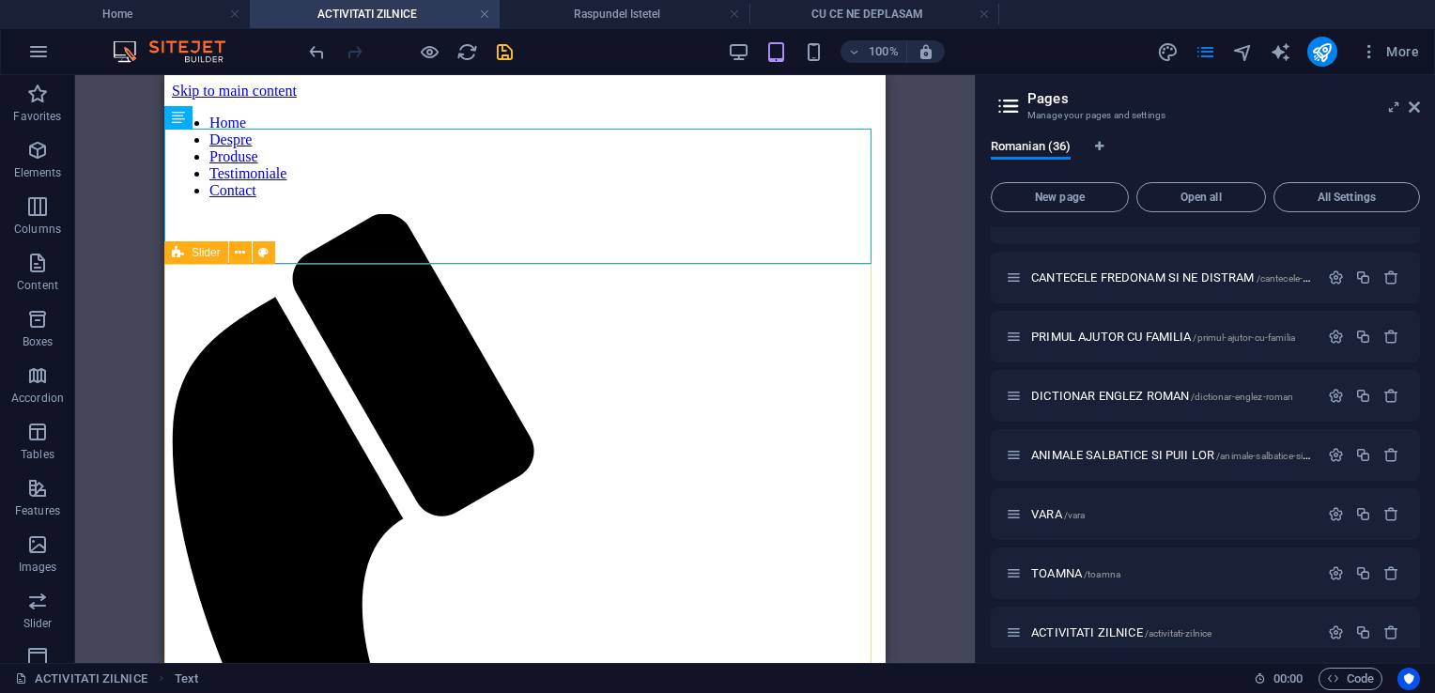
click at [198, 252] on span "Slider" at bounding box center [206, 252] width 29 height 11
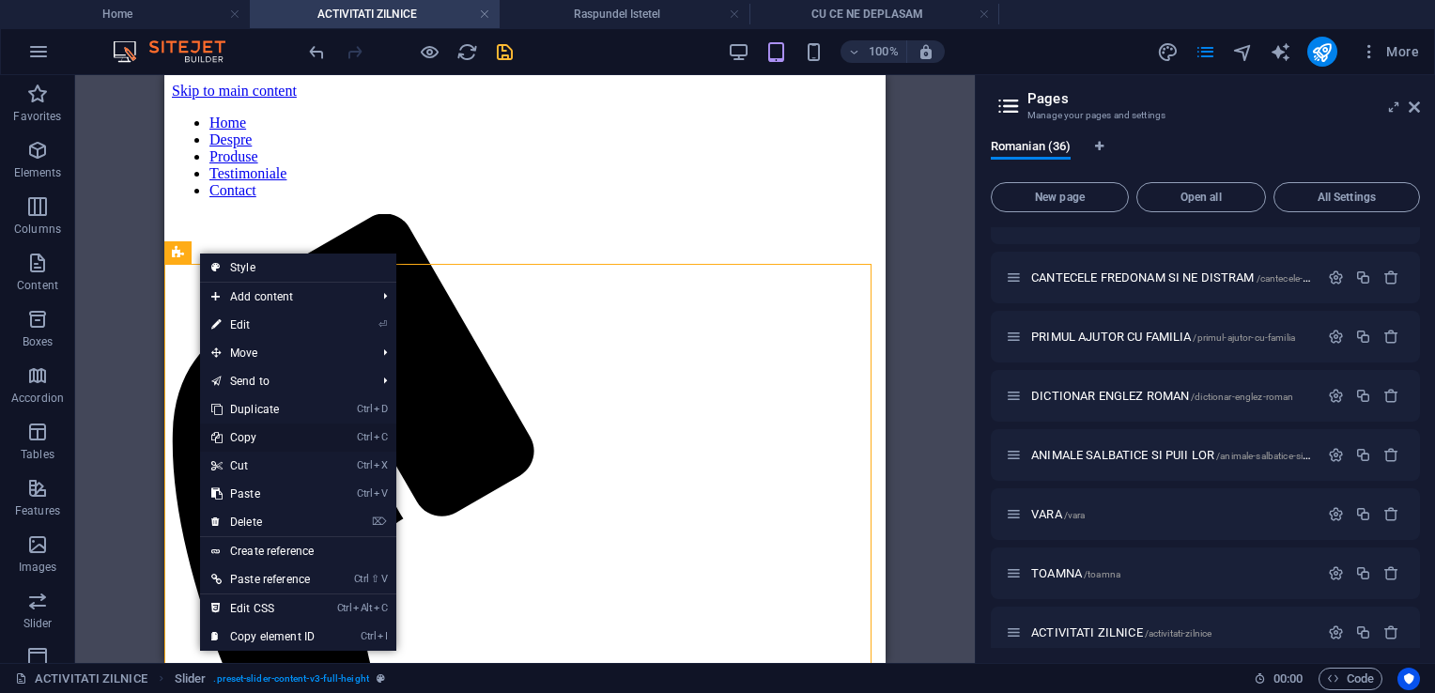
click at [278, 430] on link "Ctrl C Copy" at bounding box center [263, 438] width 126 height 28
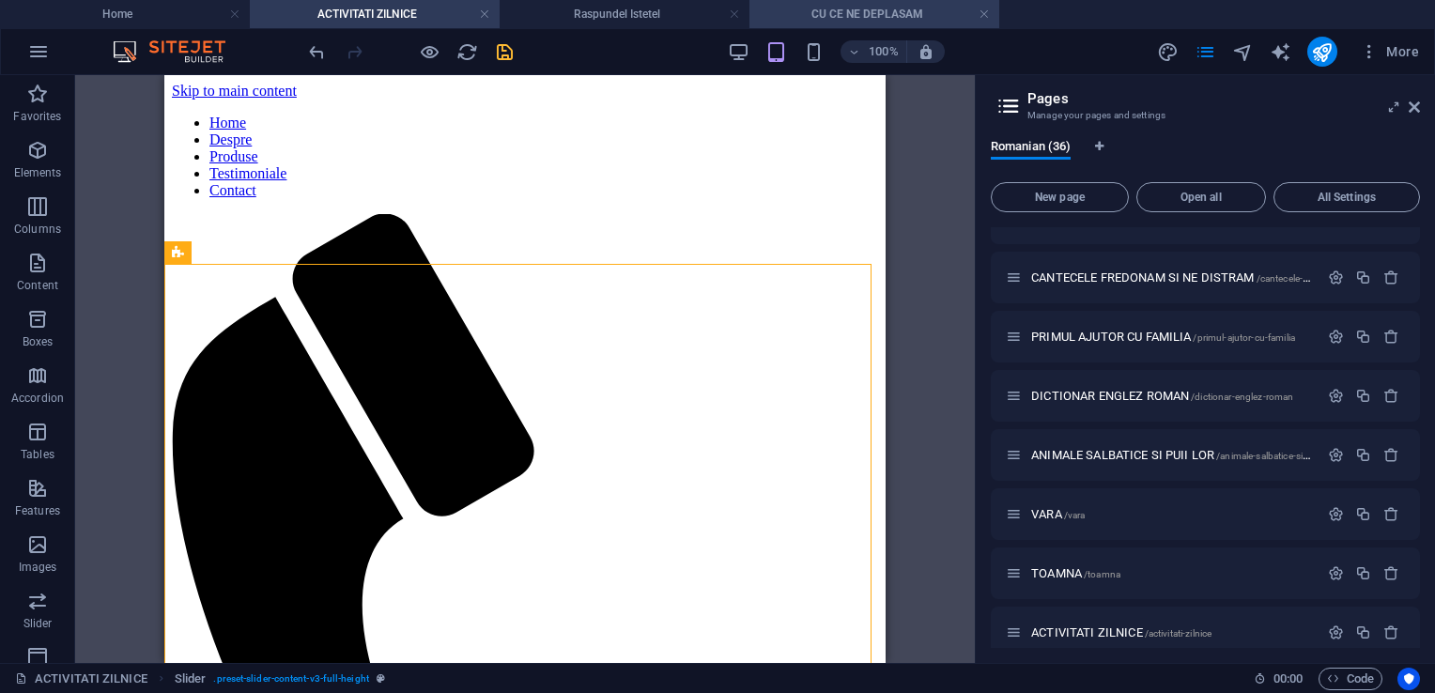
click at [830, 7] on h4 "CU CE NE DEPLASAM" at bounding box center [875, 14] width 250 height 21
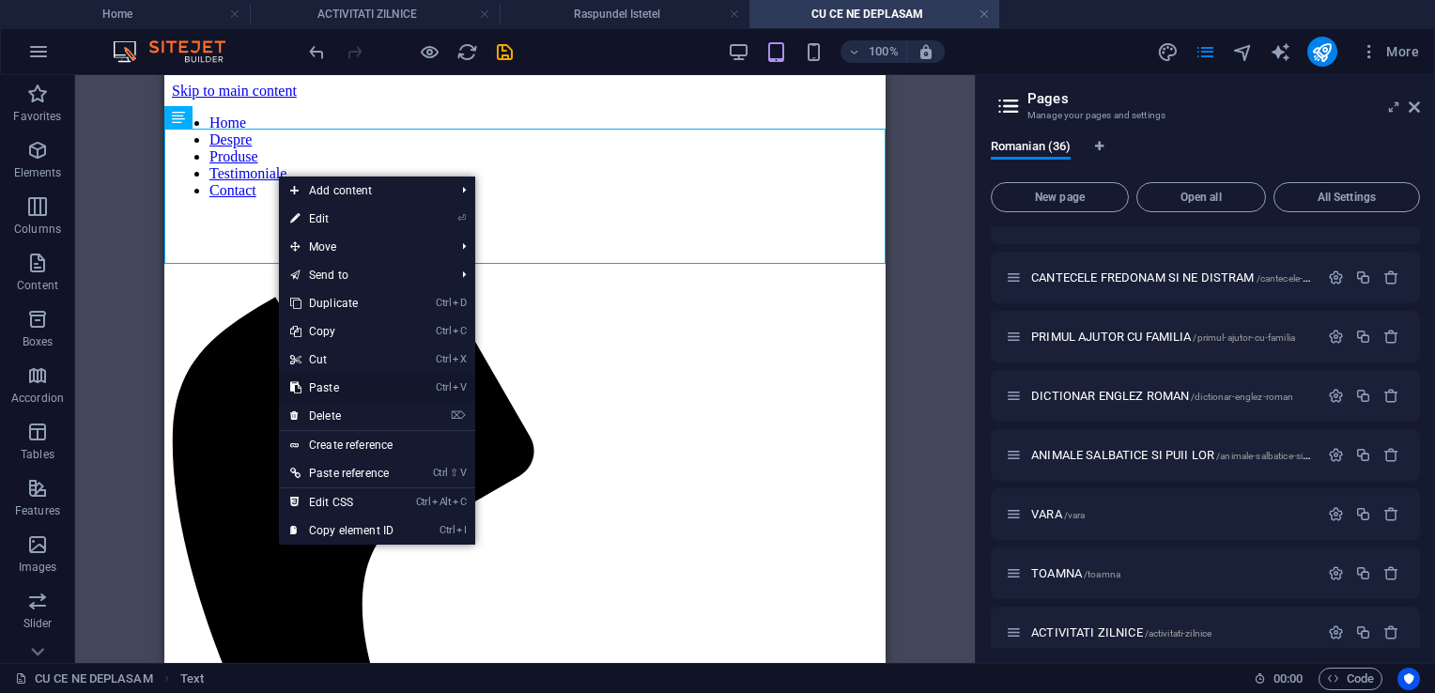
click at [327, 379] on link "Ctrl V Paste" at bounding box center [342, 388] width 126 height 28
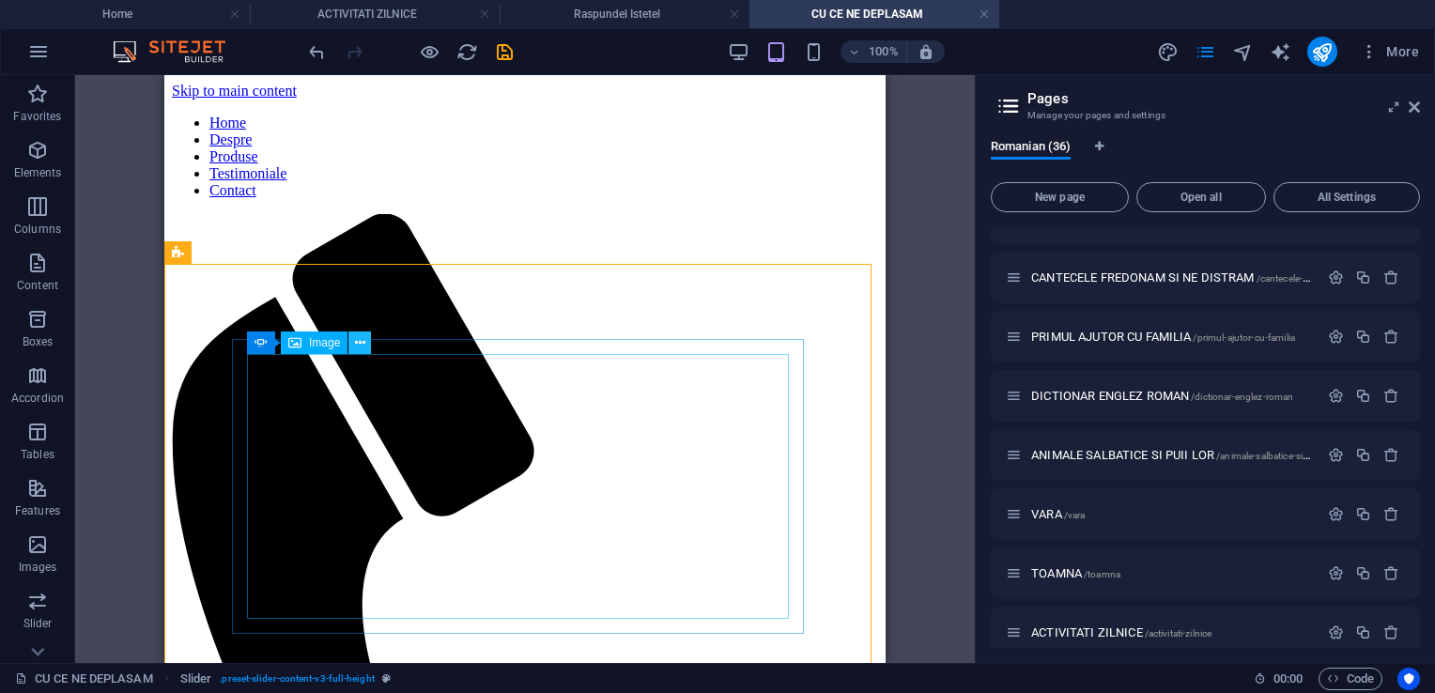
click at [356, 347] on icon at bounding box center [360, 343] width 10 height 20
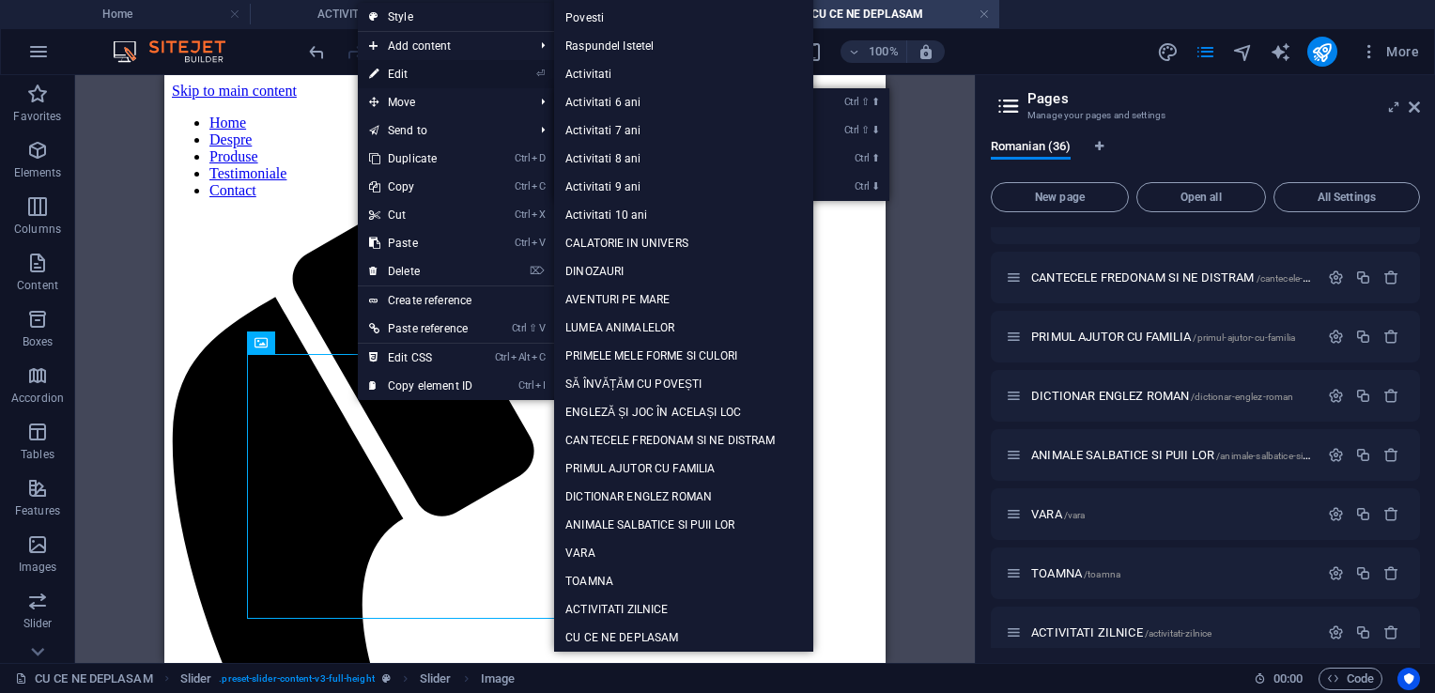
click at [410, 80] on link "⏎ Edit" at bounding box center [421, 74] width 126 height 28
select select "px"
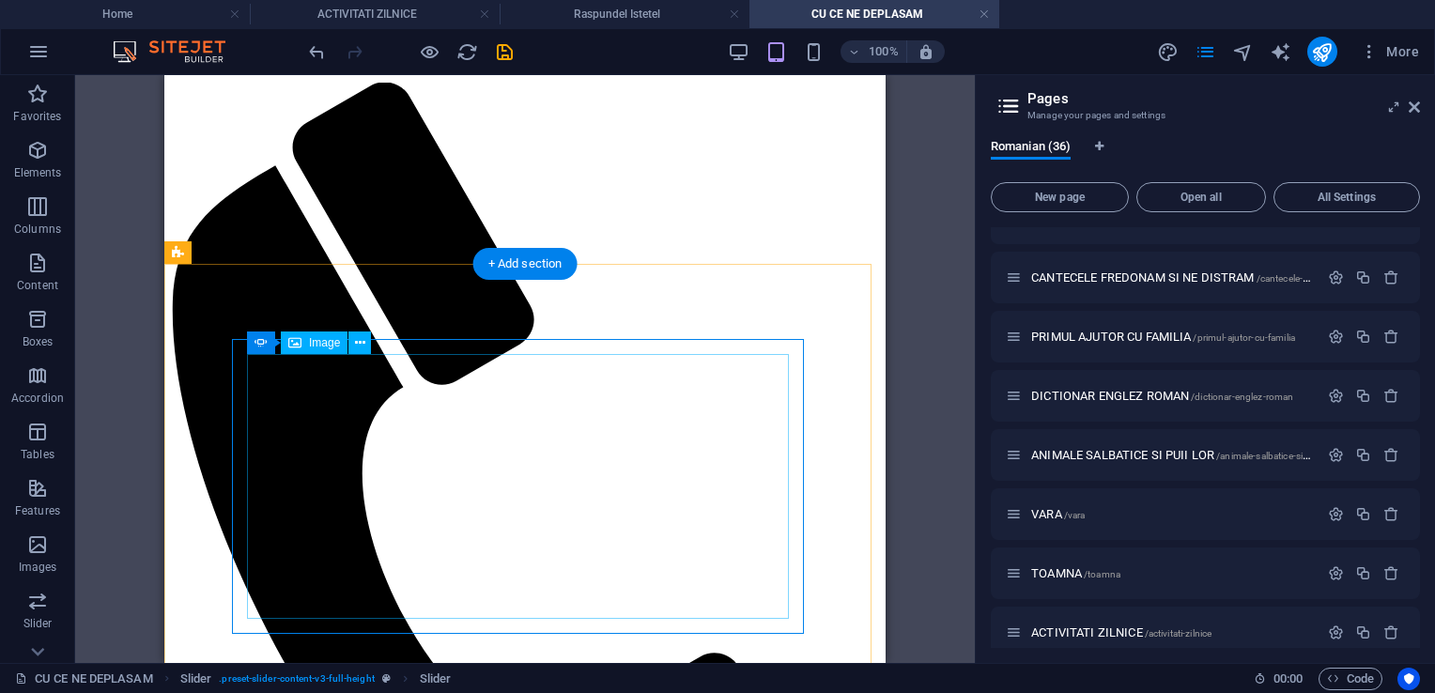
scroll to position [188, 0]
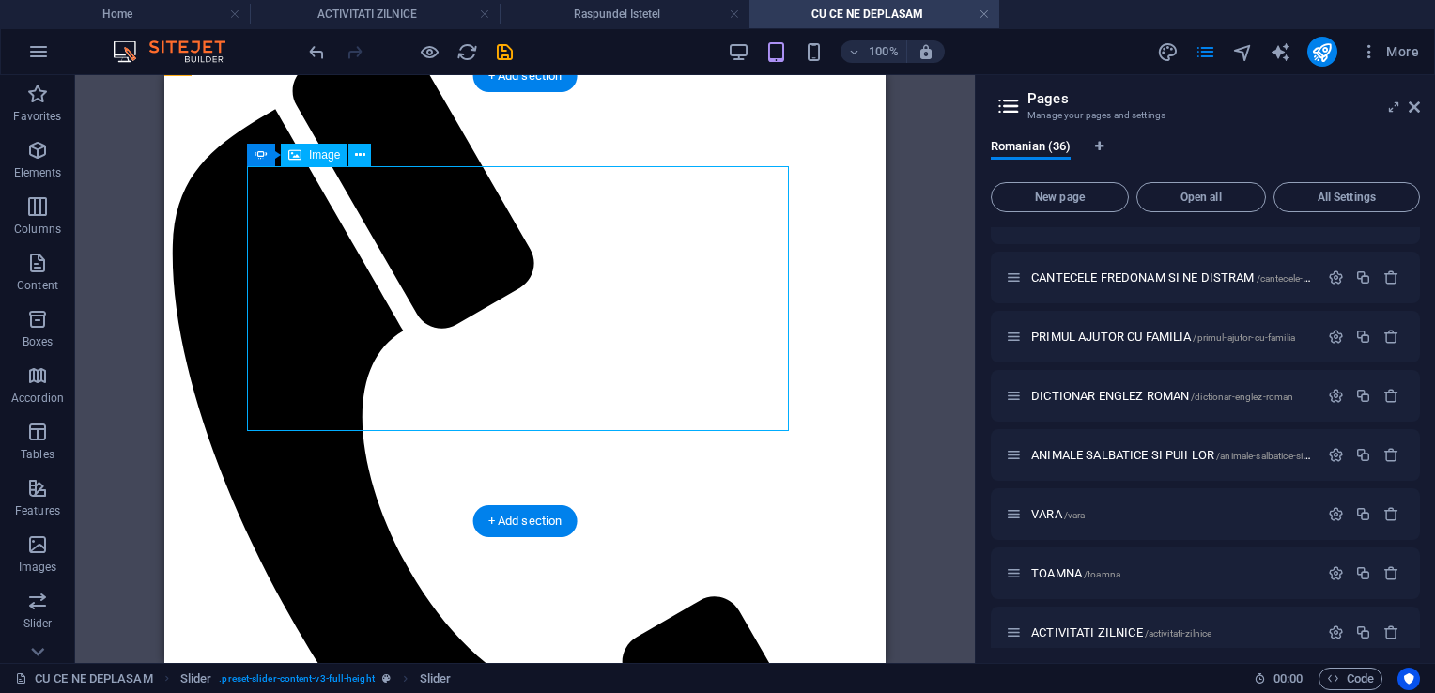
select select "px"
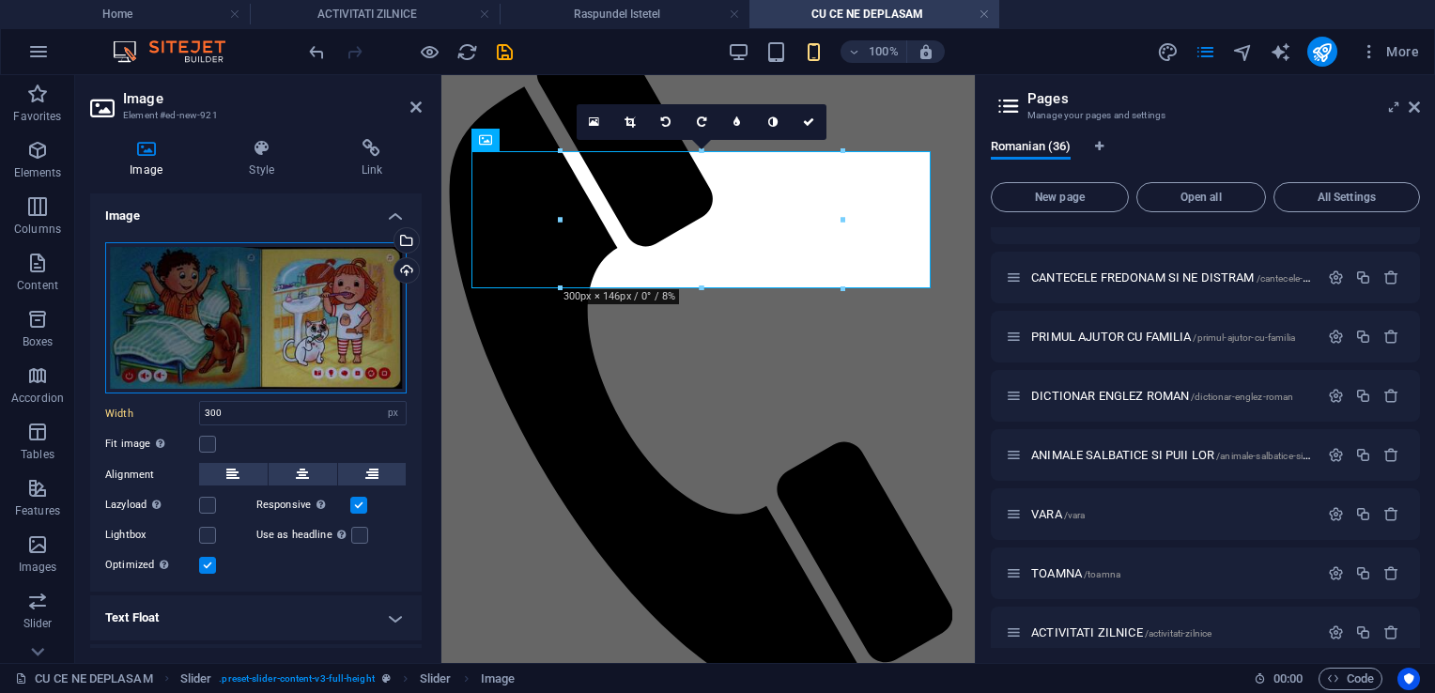
click at [319, 312] on div "Drag files here, click to choose files or select files from Files or our free s…" at bounding box center [256, 318] width 302 height 152
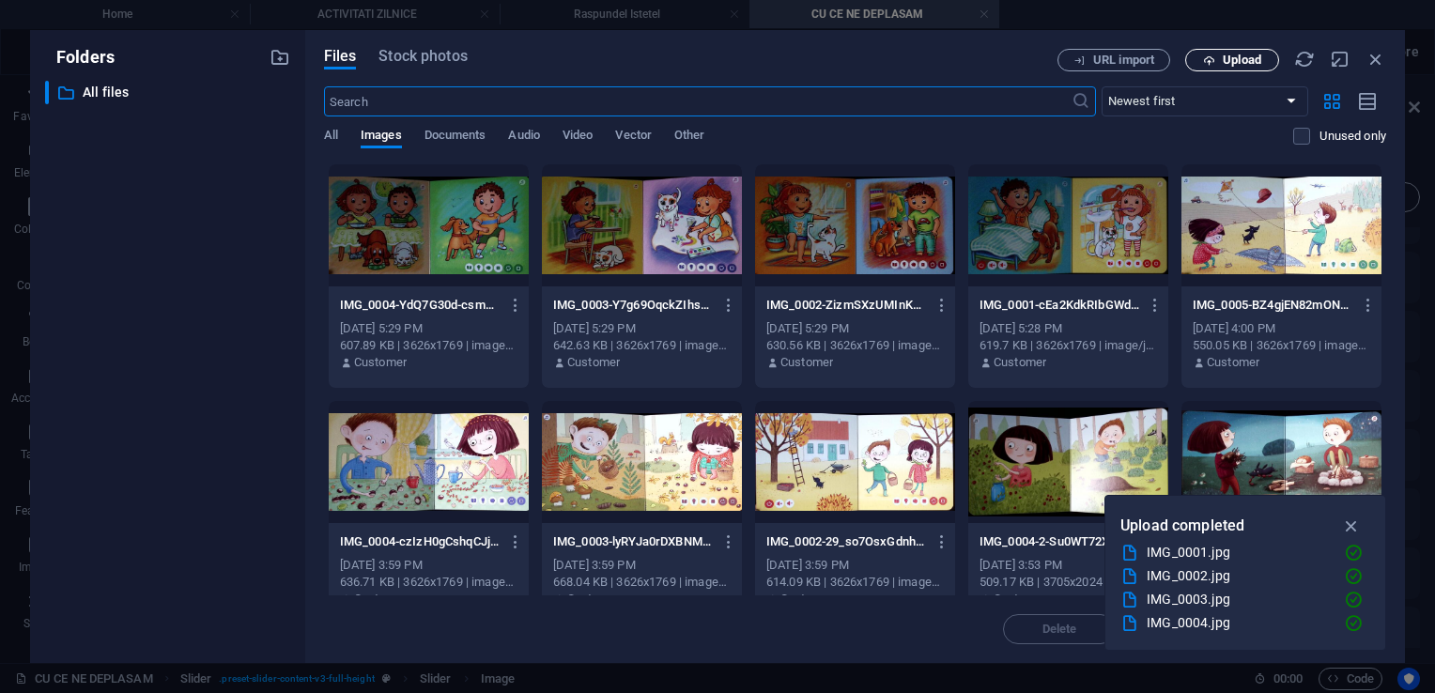
click at [1247, 63] on span "Upload" at bounding box center [1242, 59] width 39 height 11
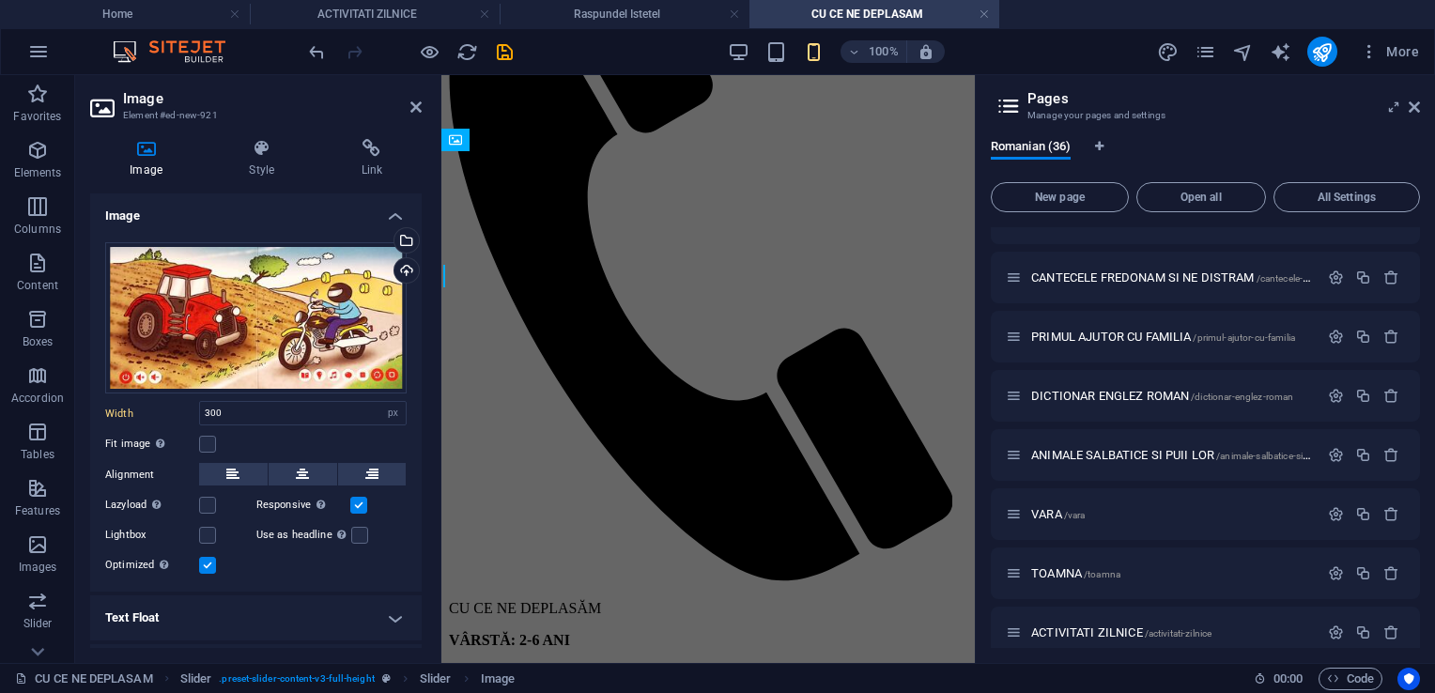
scroll to position [188, 0]
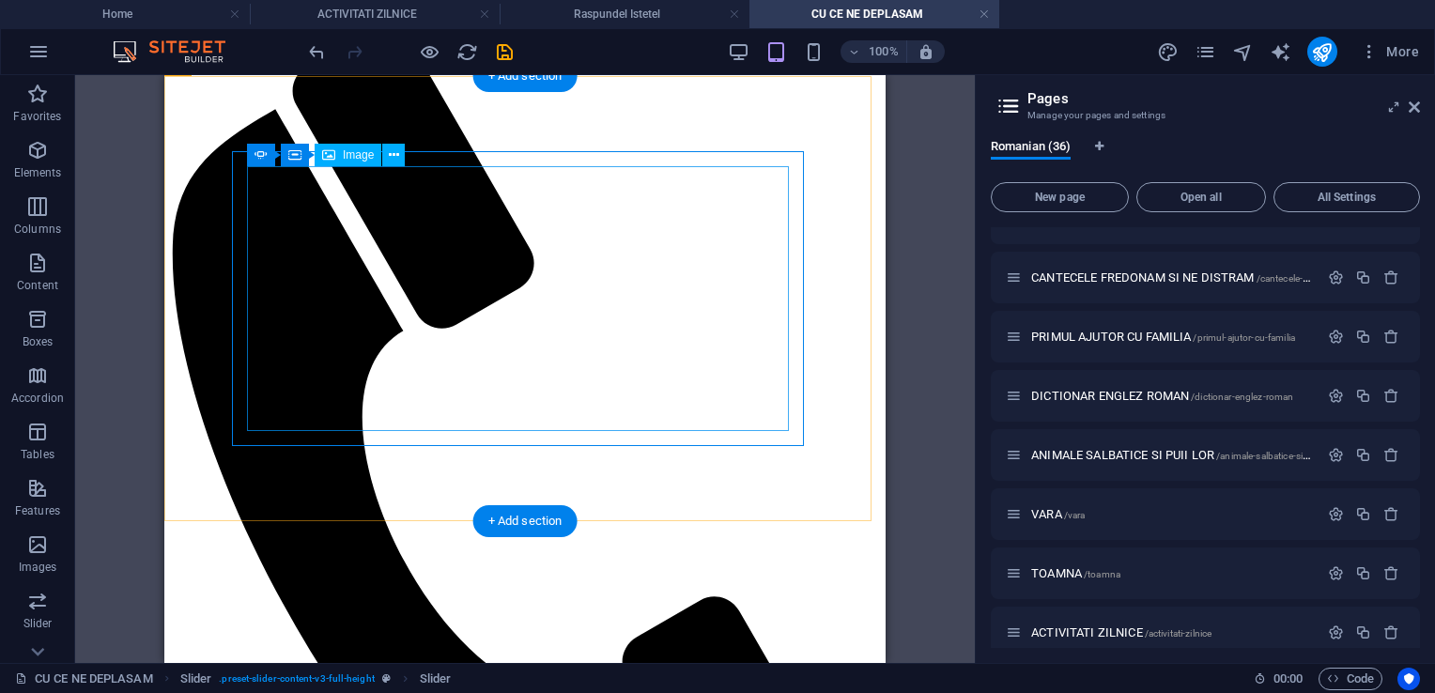
select select "px"
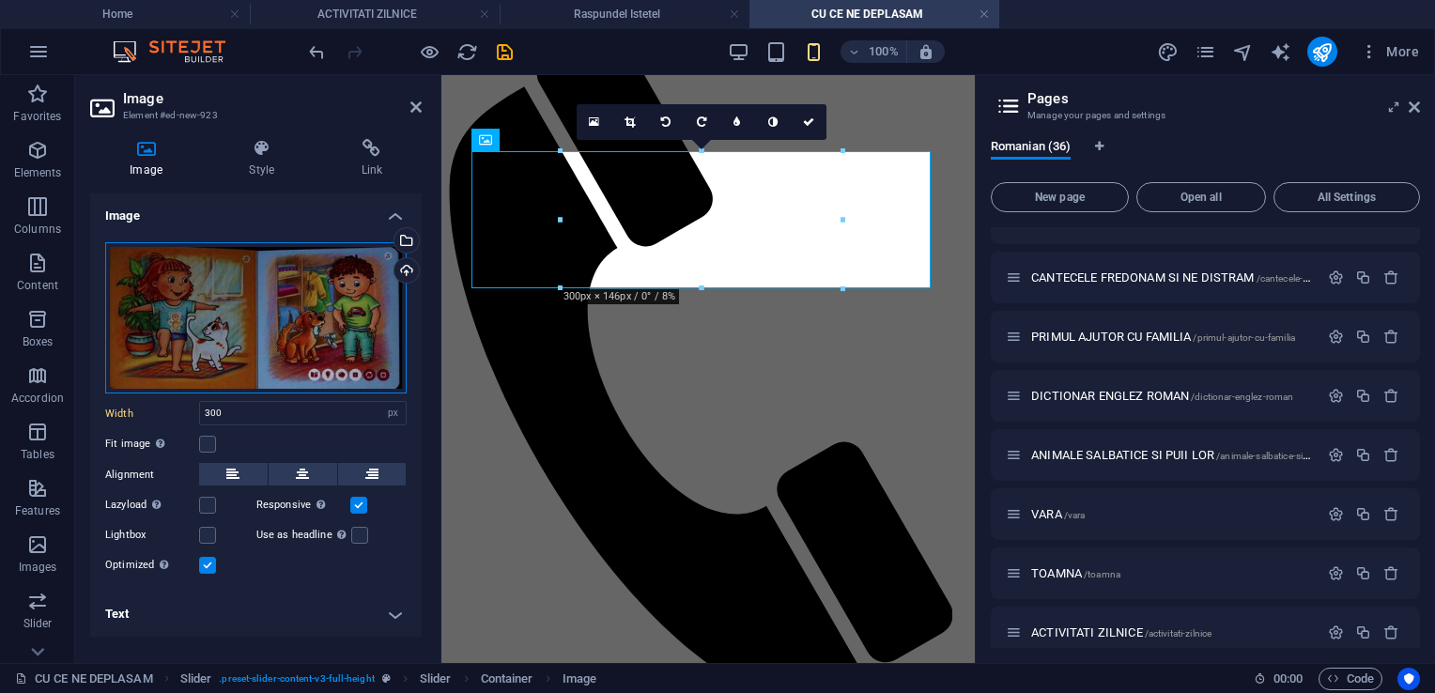
click at [273, 310] on div "Drag files here, click to choose files or select files from Files or our free s…" at bounding box center [256, 318] width 302 height 152
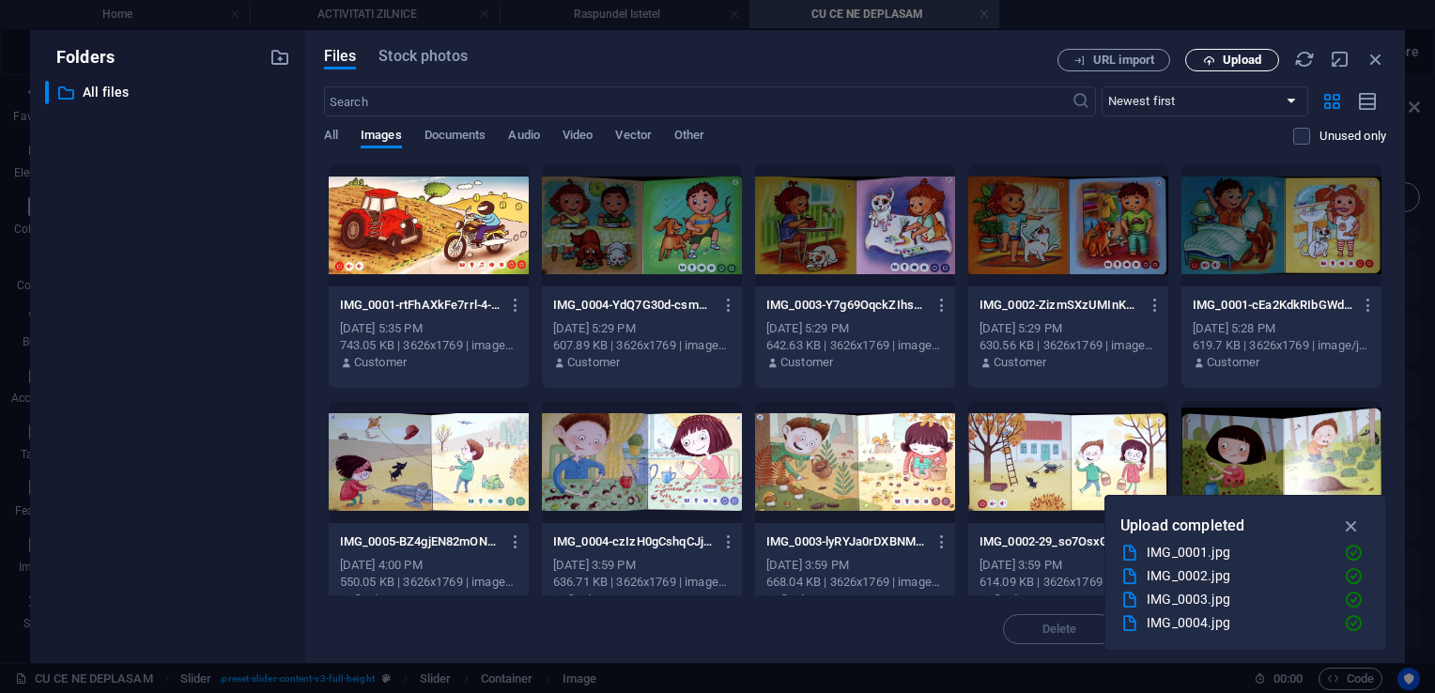
click at [1240, 55] on span "Upload" at bounding box center [1242, 59] width 39 height 11
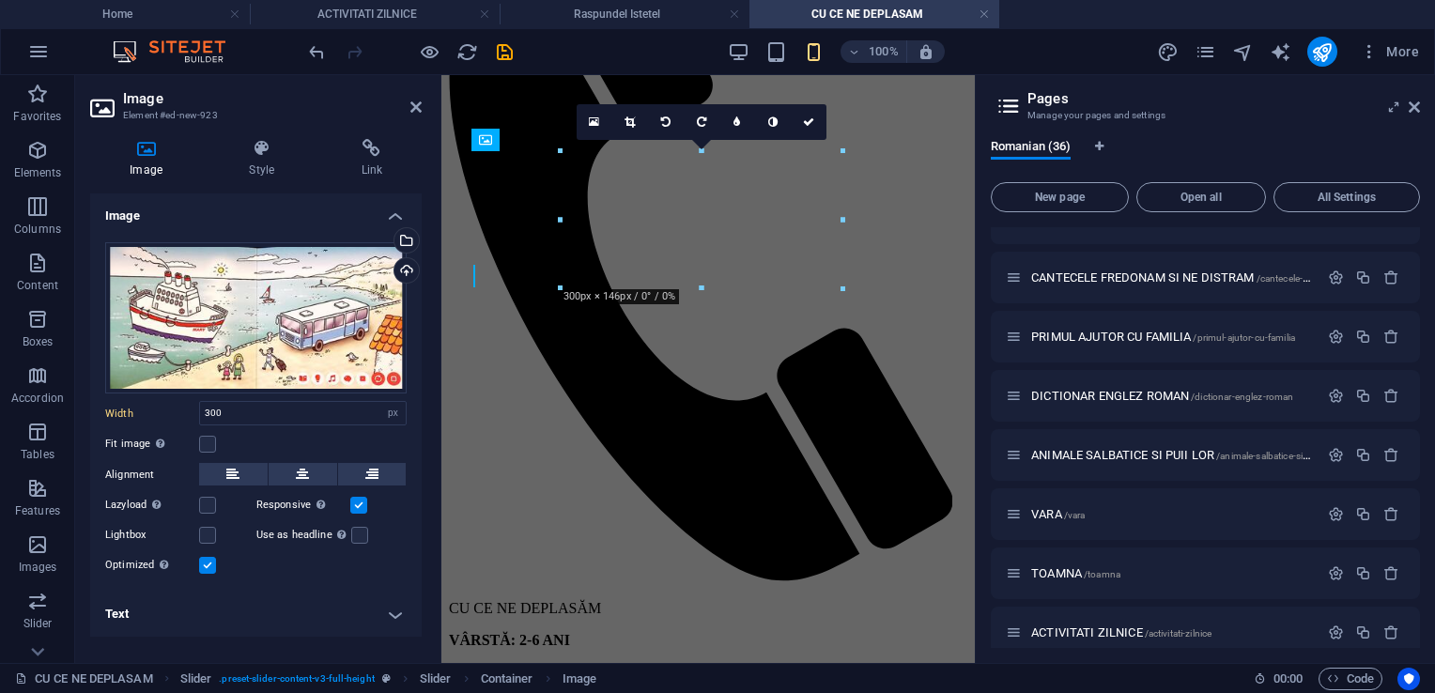
scroll to position [188, 0]
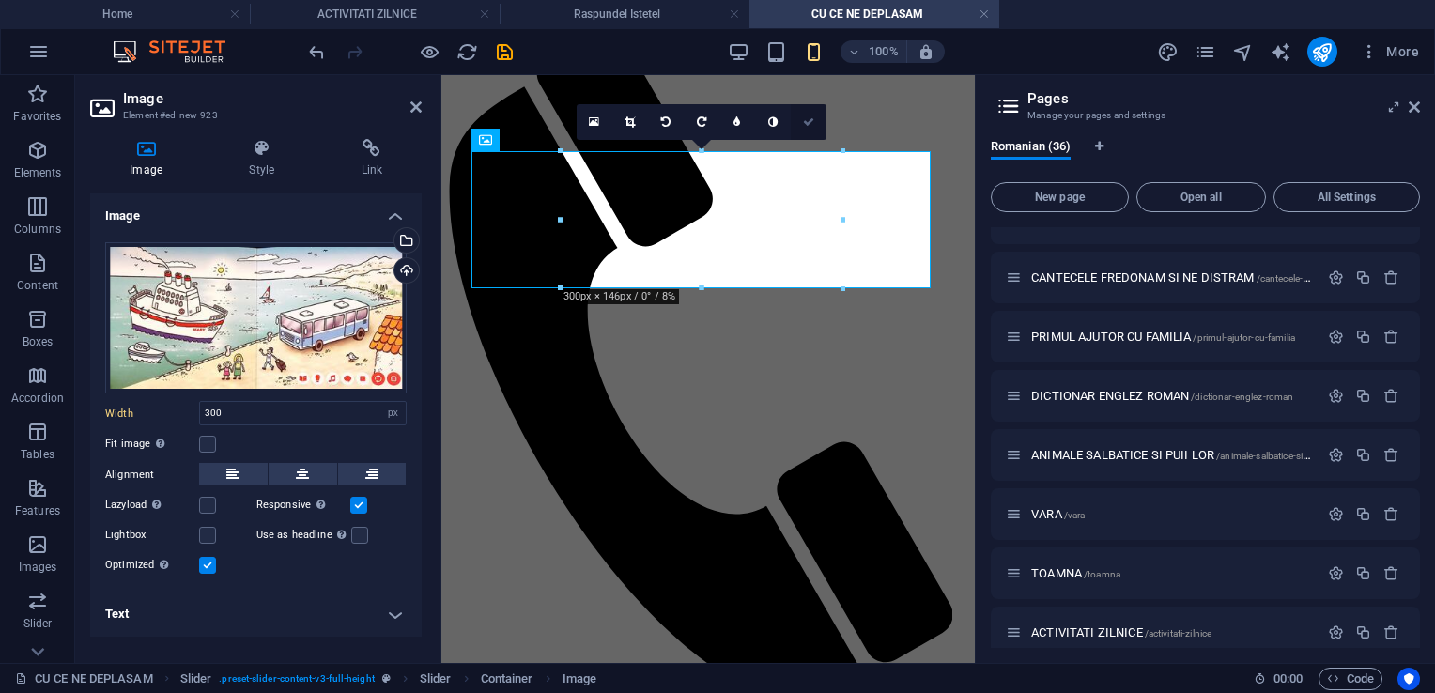
click at [808, 123] on icon at bounding box center [808, 121] width 11 height 11
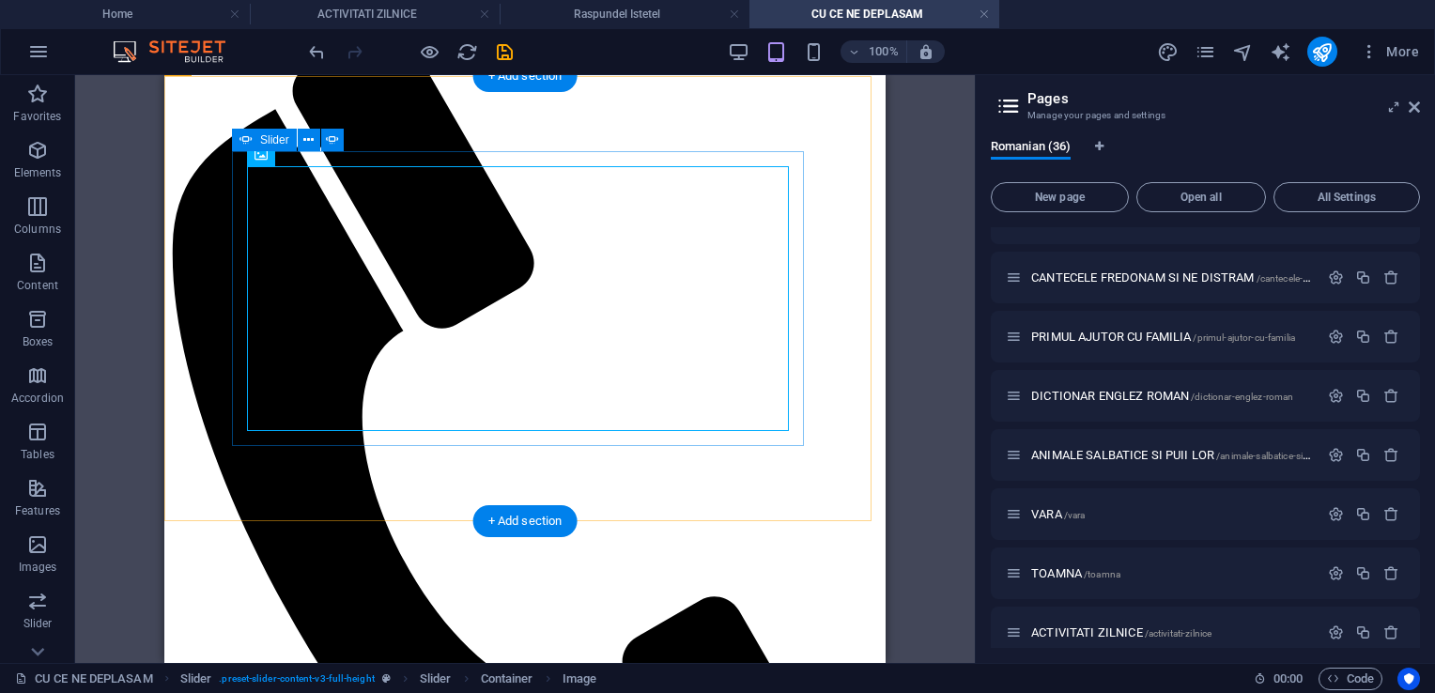
select select "px"
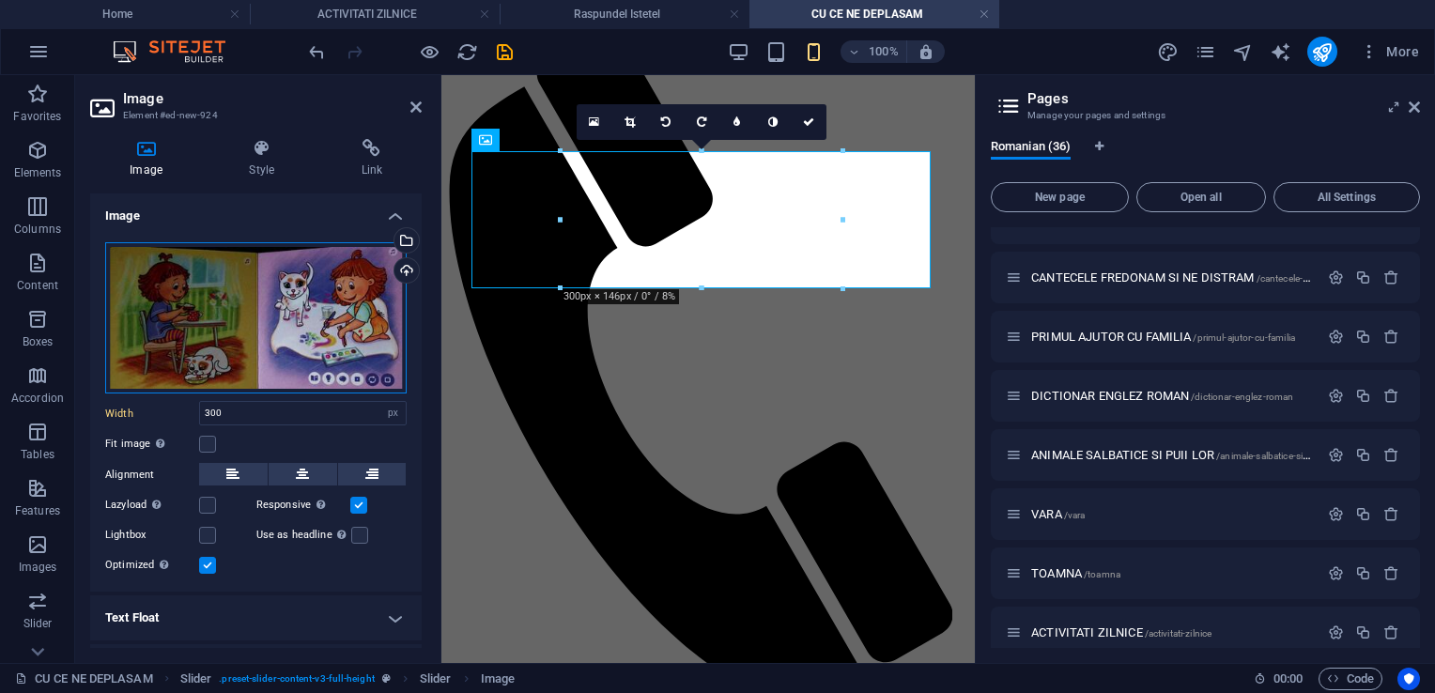
click at [223, 306] on div "Drag files here, click to choose files or select files from Files or our free s…" at bounding box center [256, 318] width 302 height 152
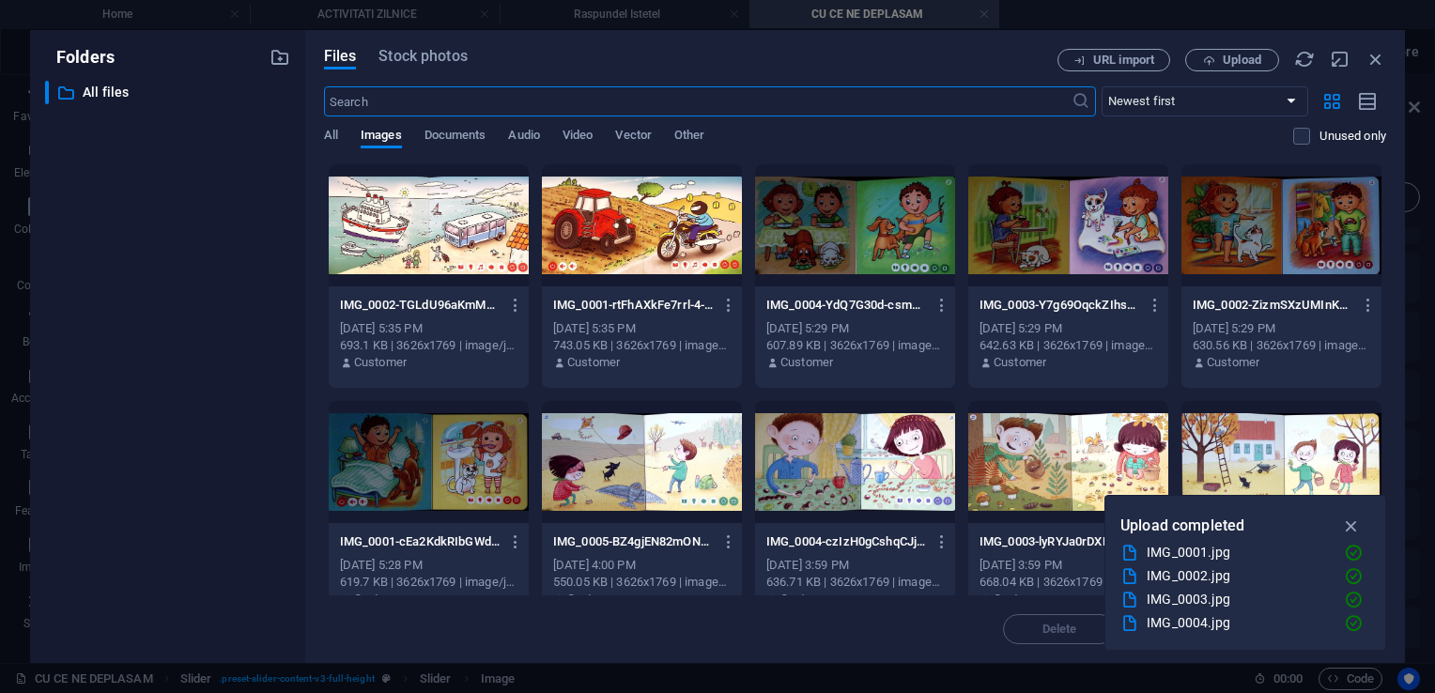
scroll to position [302, 0]
click at [1226, 61] on span "Upload" at bounding box center [1242, 59] width 39 height 11
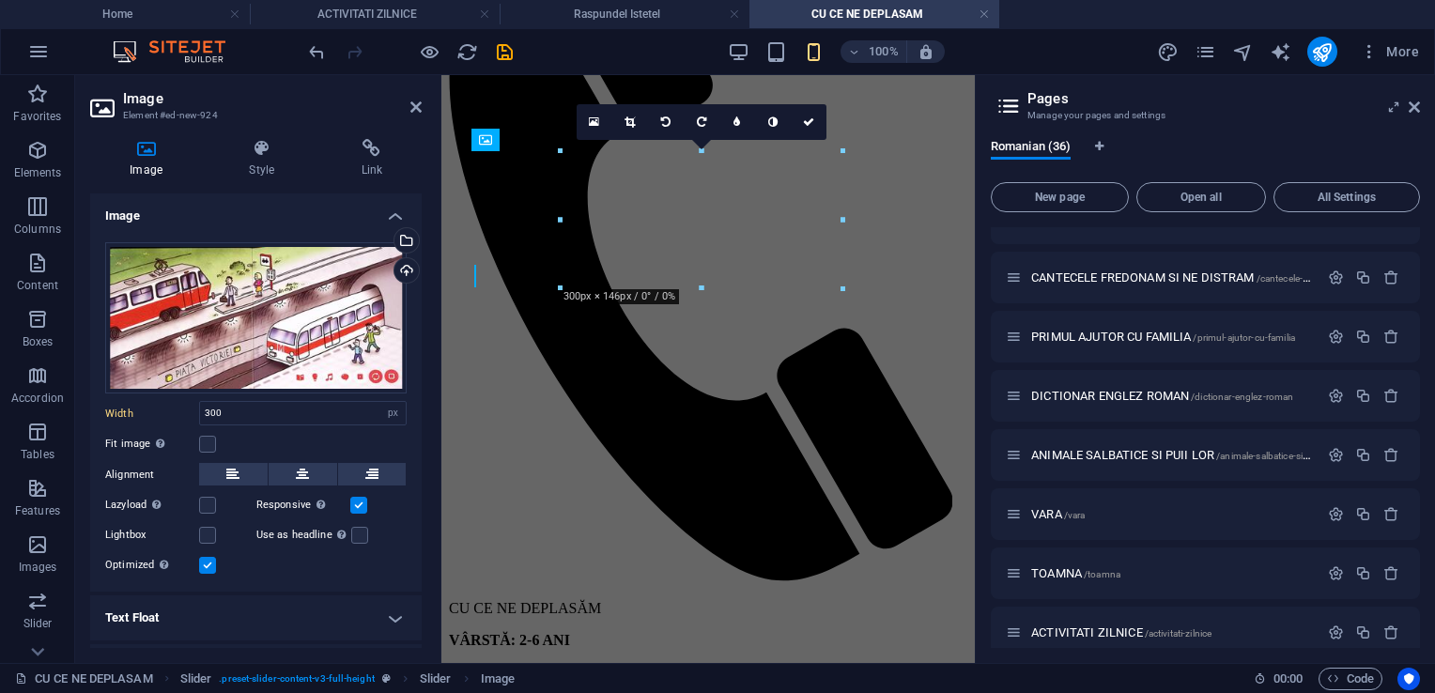
scroll to position [188, 0]
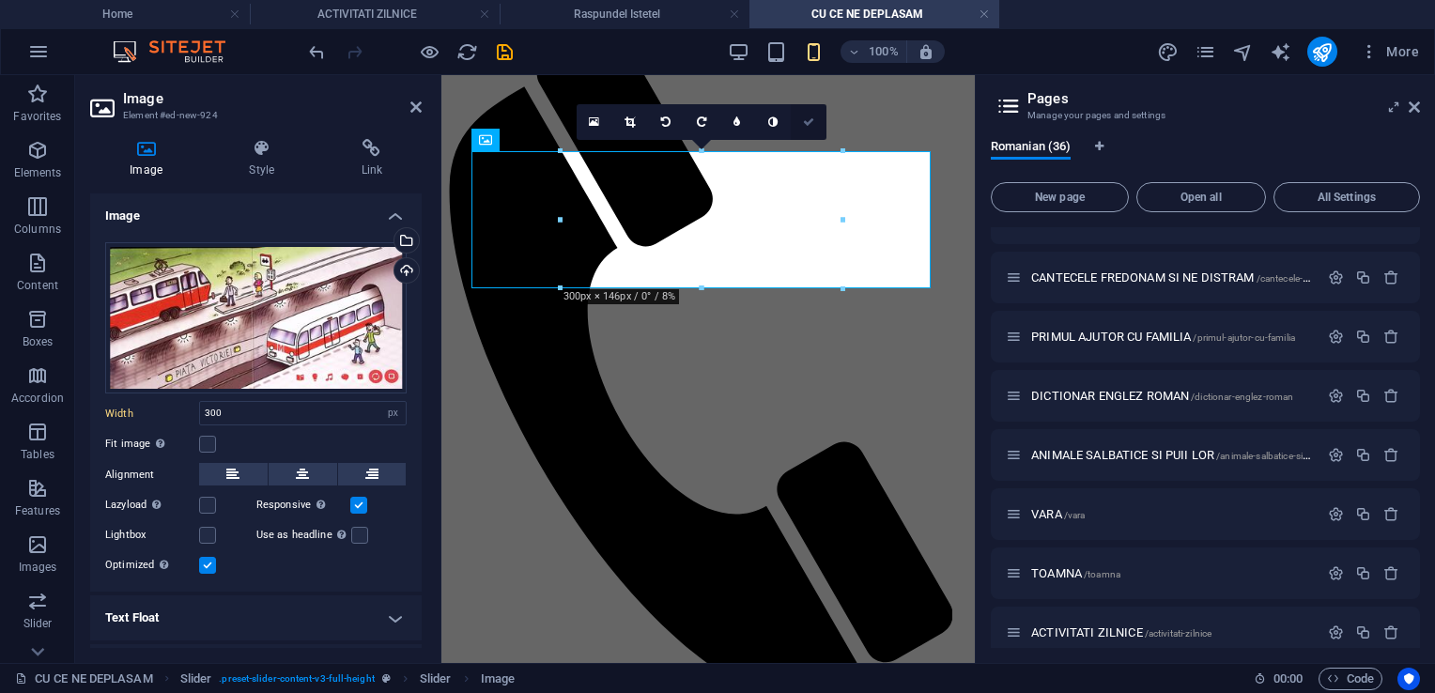
click at [797, 125] on link at bounding box center [809, 122] width 36 height 36
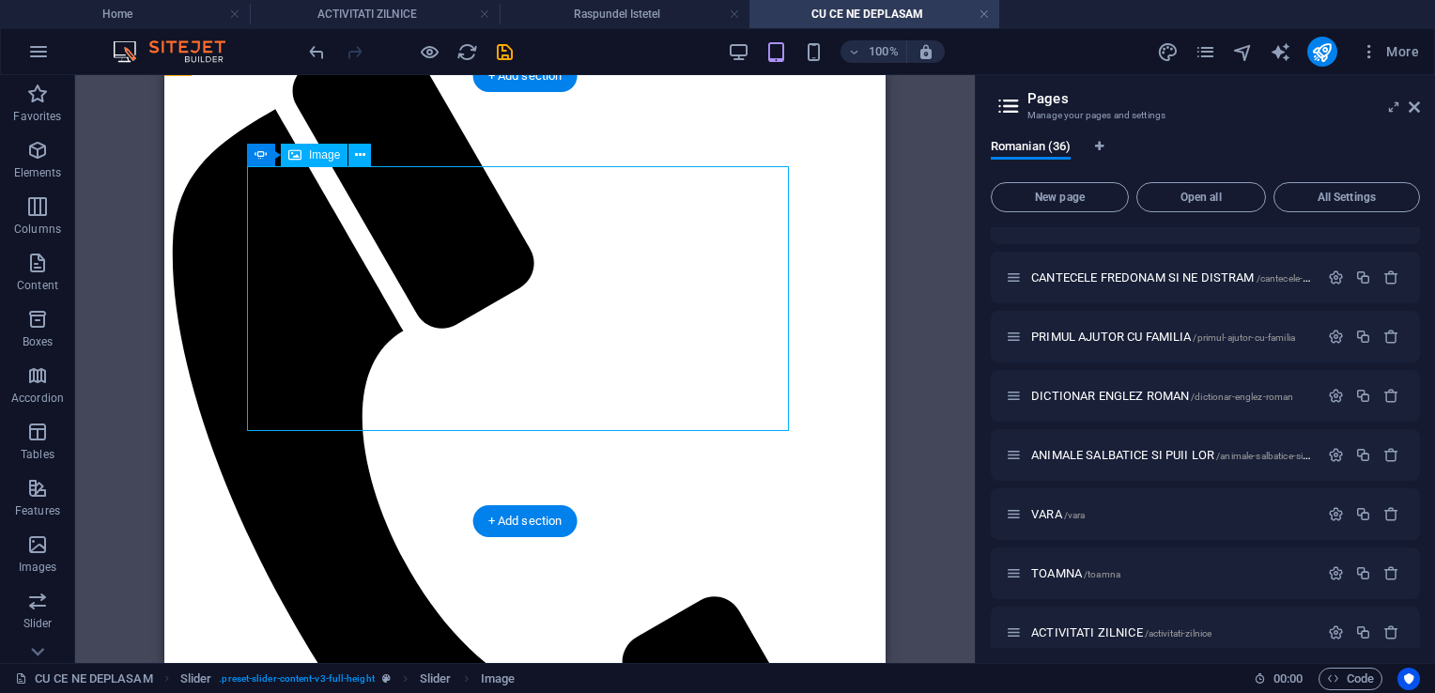
select select "px"
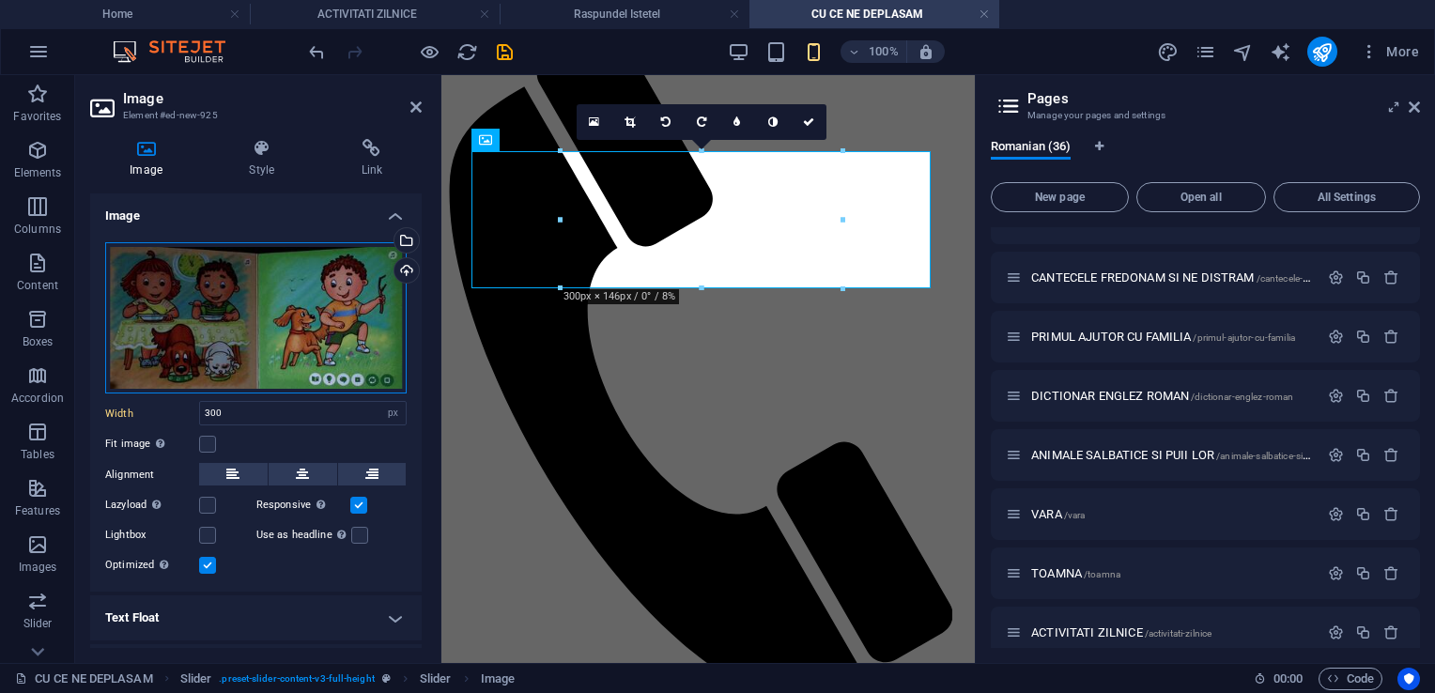
click at [267, 323] on div "Drag files here, click to choose files or select files from Files or our free s…" at bounding box center [256, 318] width 302 height 152
click at [267, 323] on body "cartilecopilariei.com Home ACTIVITATI ZILNICE Raspundel Istetel CU CE NE DEPLAS…" at bounding box center [717, 346] width 1435 height 693
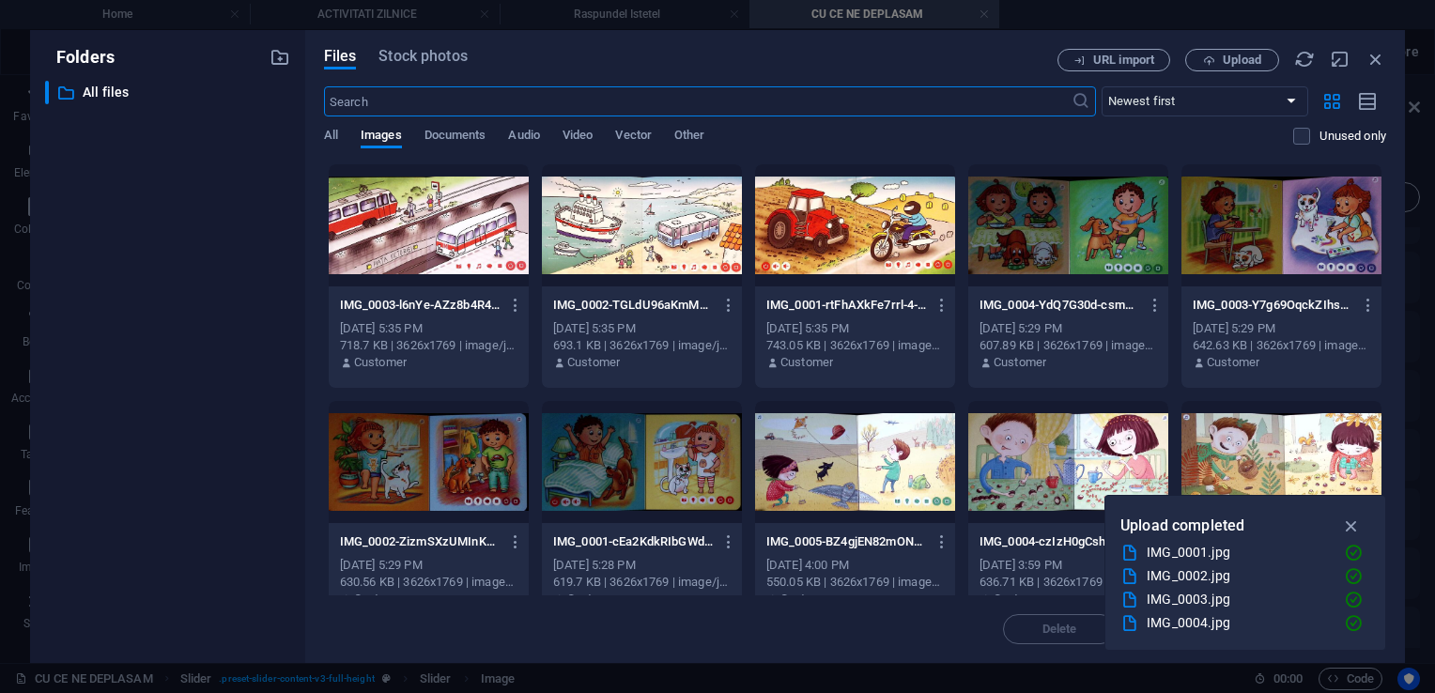
scroll to position [302, 0]
click at [1231, 58] on span "Upload" at bounding box center [1242, 59] width 39 height 11
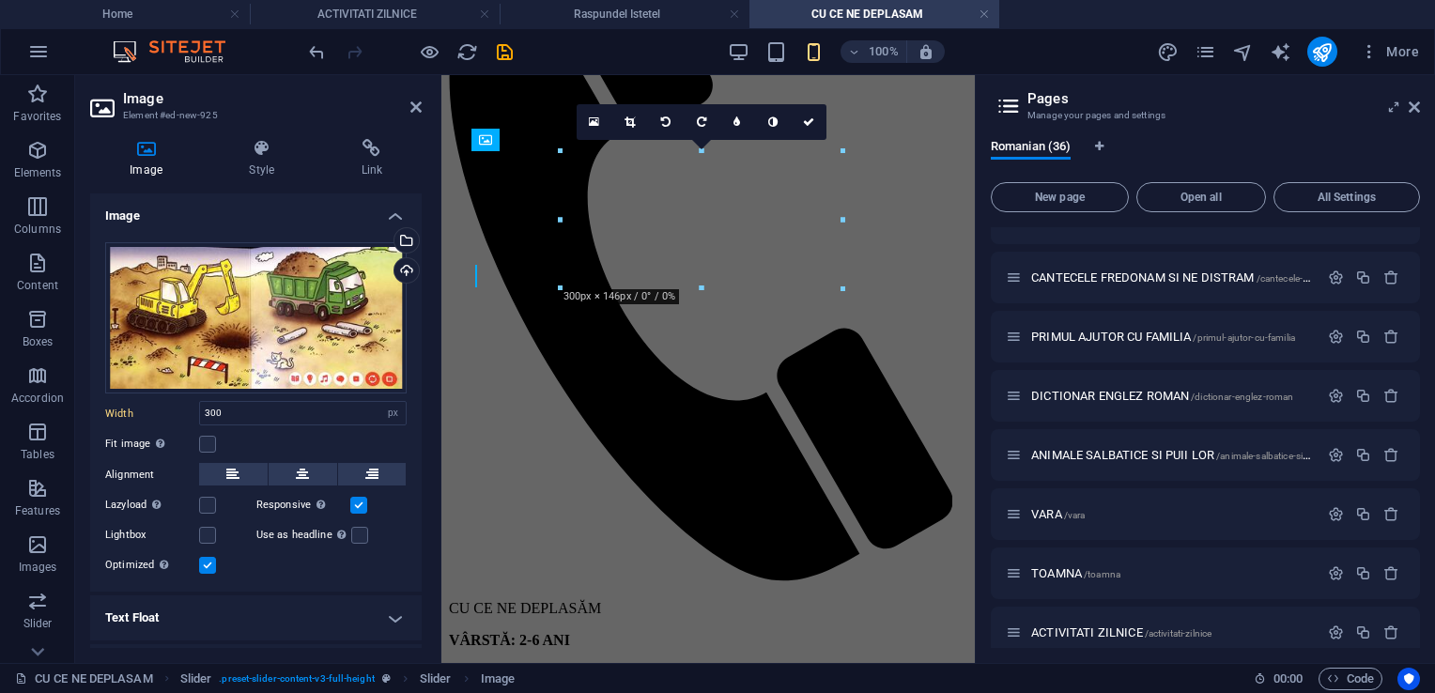
scroll to position [188, 0]
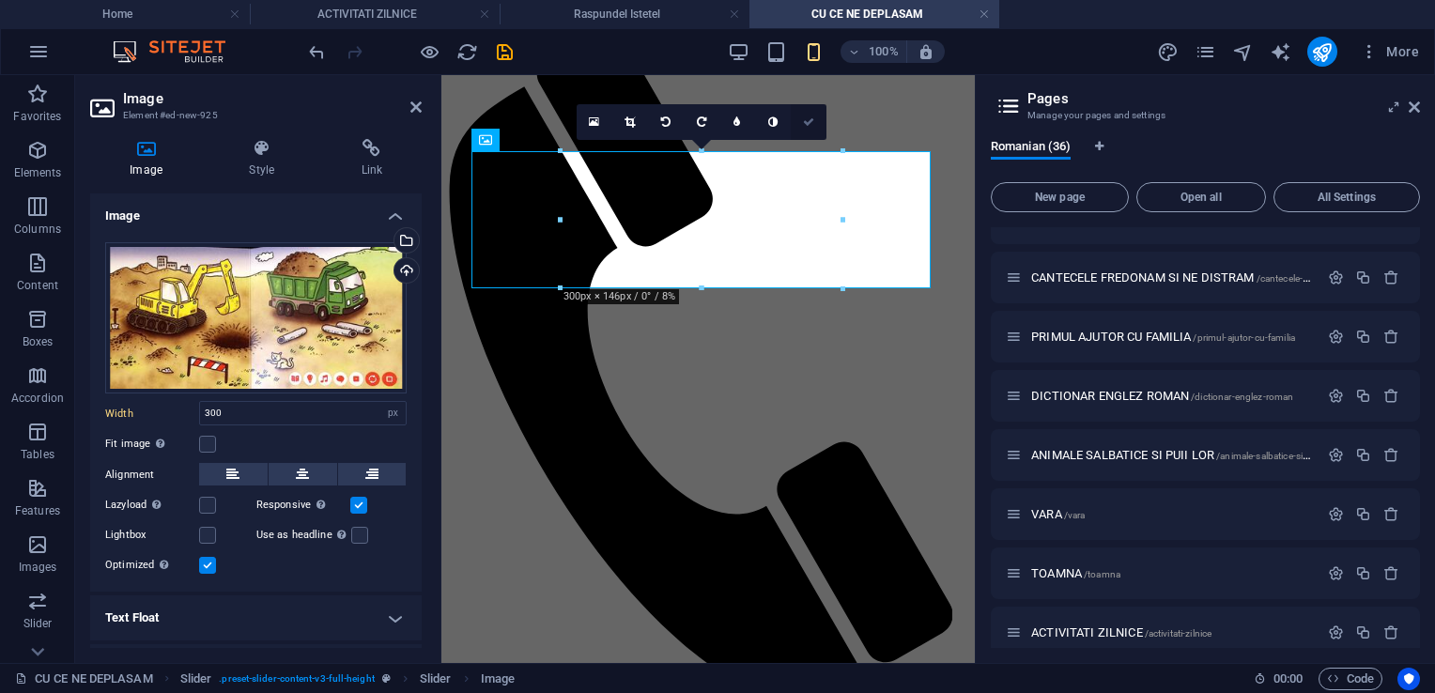
drag, startPoint x: 808, startPoint y: 118, endPoint x: 643, endPoint y: 44, distance: 180.4
click at [808, 118] on icon at bounding box center [808, 121] width 11 height 11
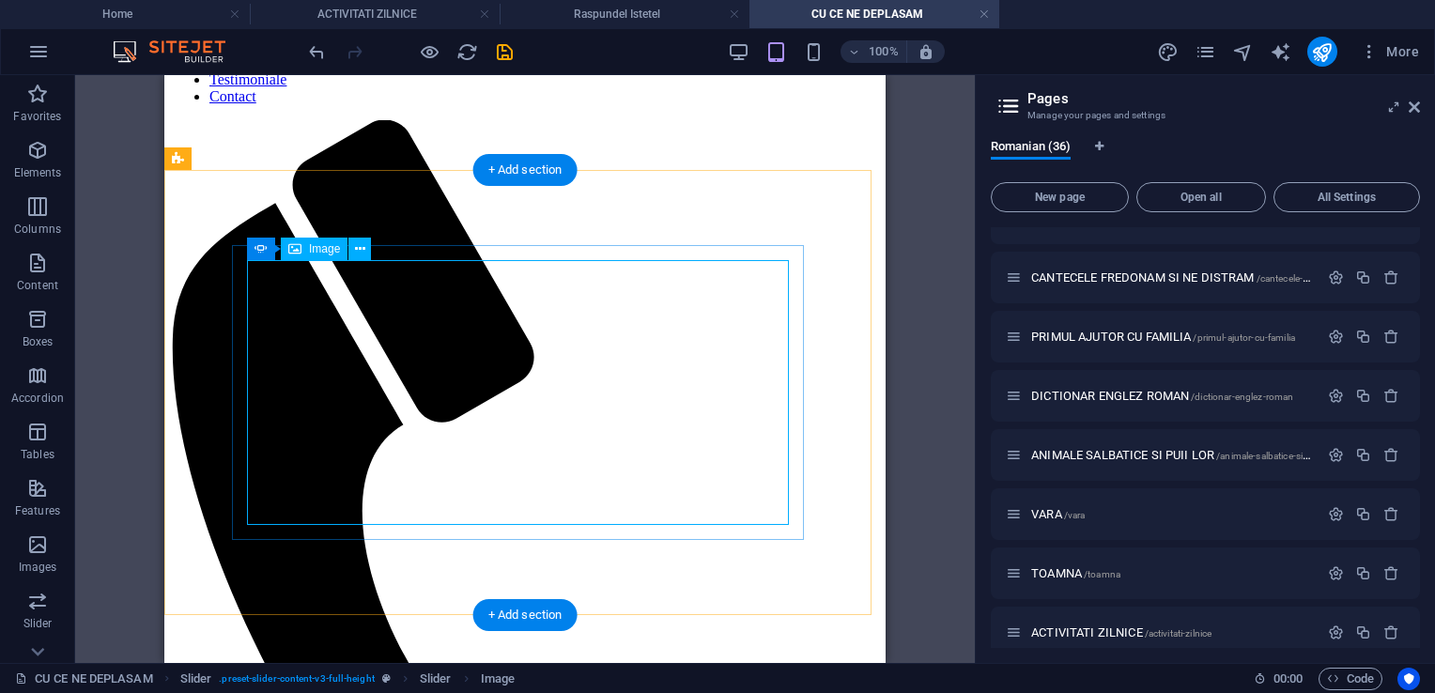
scroll to position [0, 0]
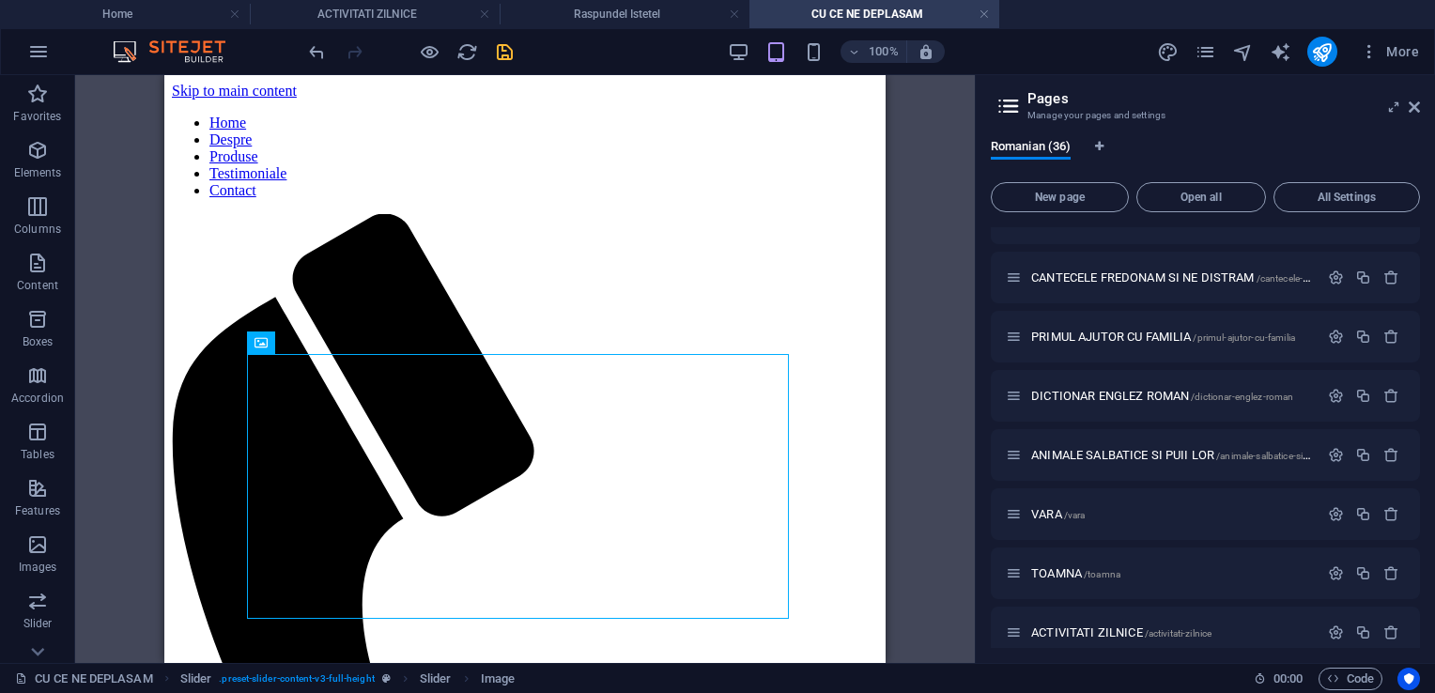
click at [507, 51] on icon "save" at bounding box center [505, 52] width 22 height 22
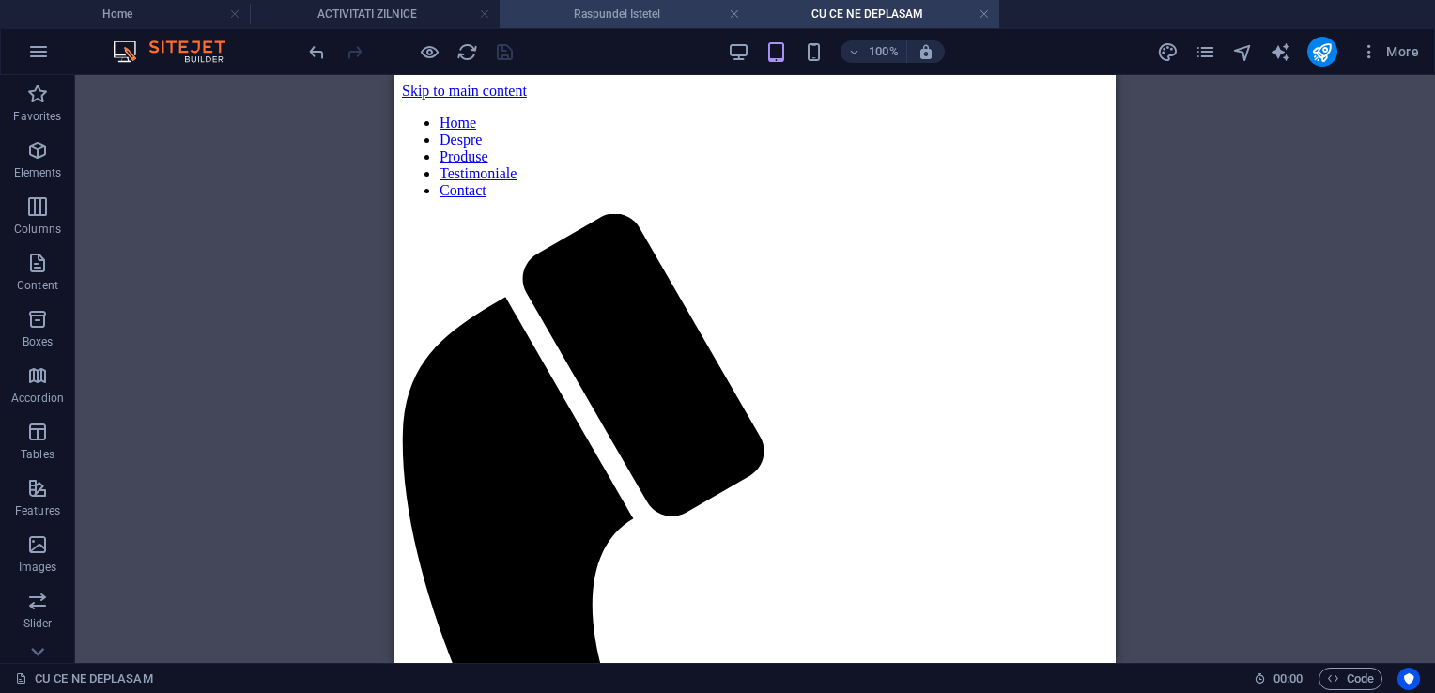
click at [639, 11] on h4 "Raspundel Istetel" at bounding box center [625, 14] width 250 height 21
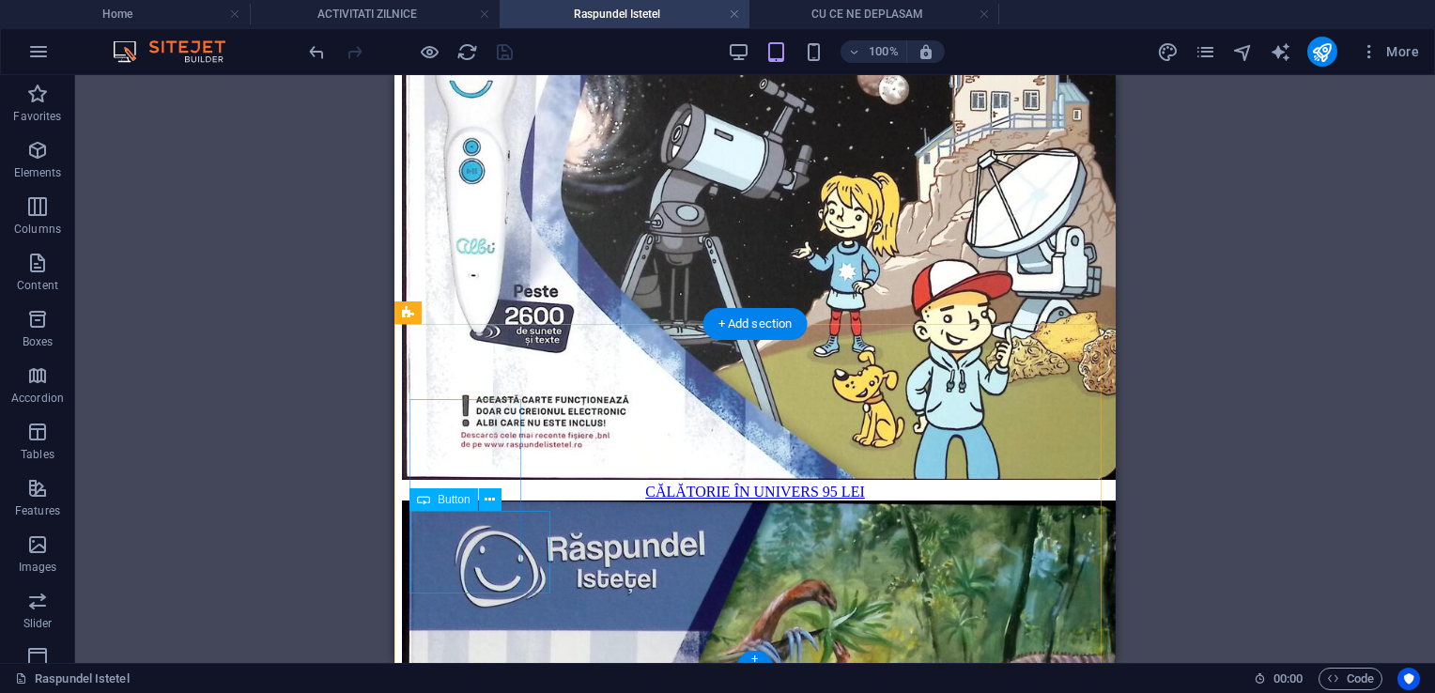
scroll to position [1757, 0]
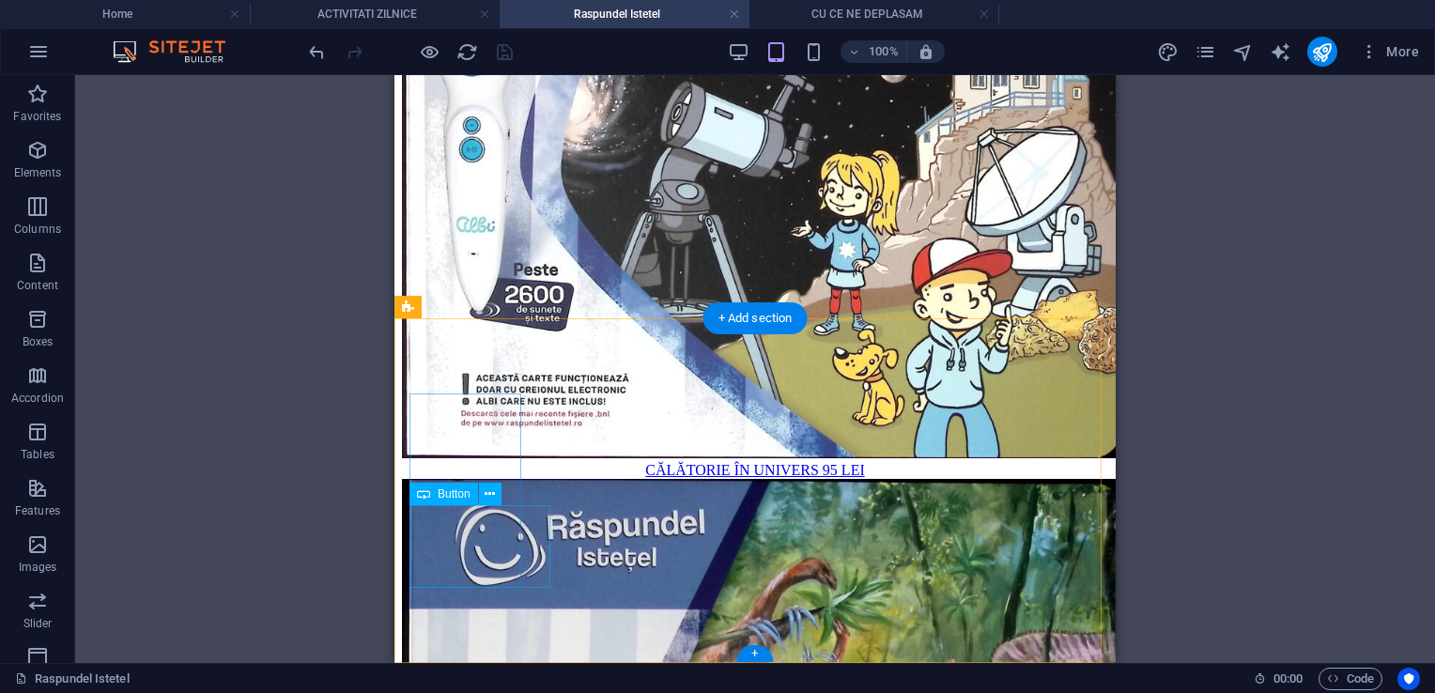
select select "26"
select select
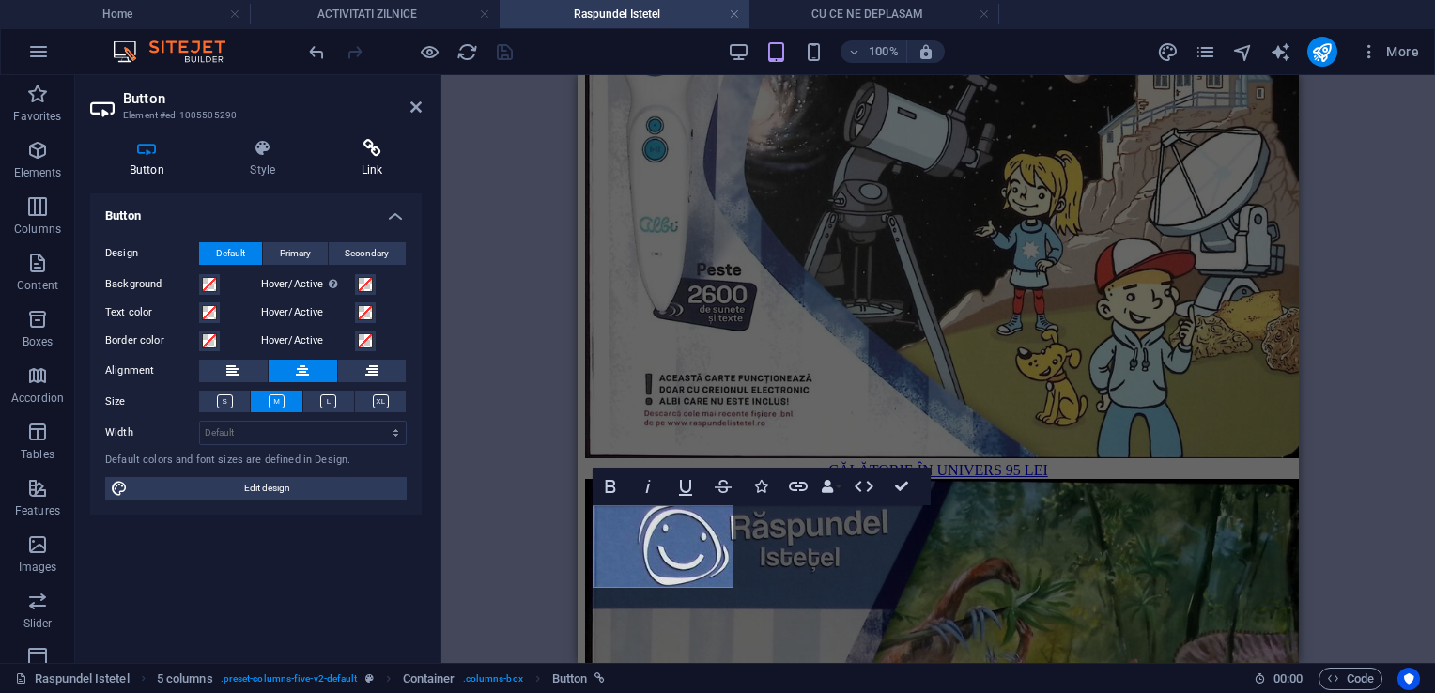
click at [376, 160] on h4 "Link" at bounding box center [372, 158] width 100 height 39
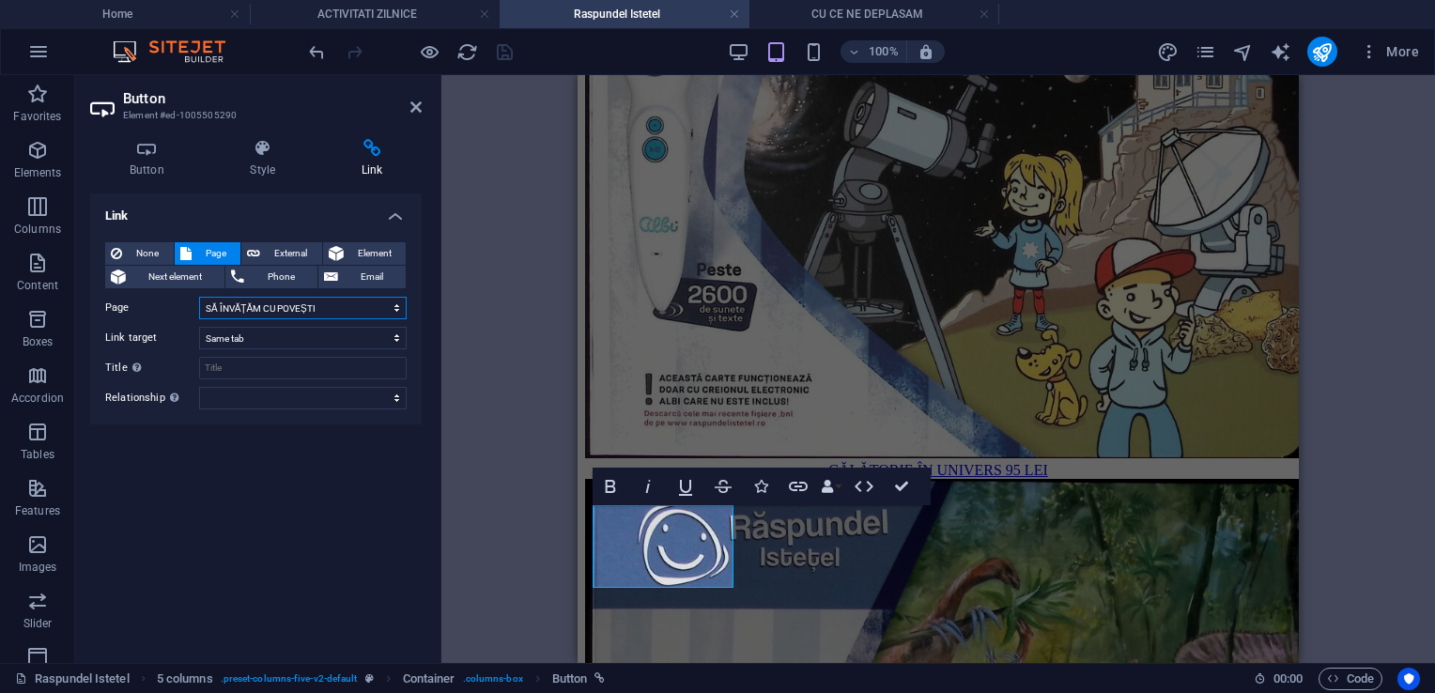
click at [309, 306] on select "Home Despre Produse Testimoniale Contact Activitati 0-2 ani Activitati 3 ani Ac…" at bounding box center [303, 308] width 208 height 23
select select "35"
click at [199, 297] on select "Home Despre Produse Testimoniale Contact Activitati 0-2 ani Activitati 3 ani Ac…" at bounding box center [303, 308] width 208 height 23
click at [506, 48] on icon "save" at bounding box center [505, 52] width 22 height 22
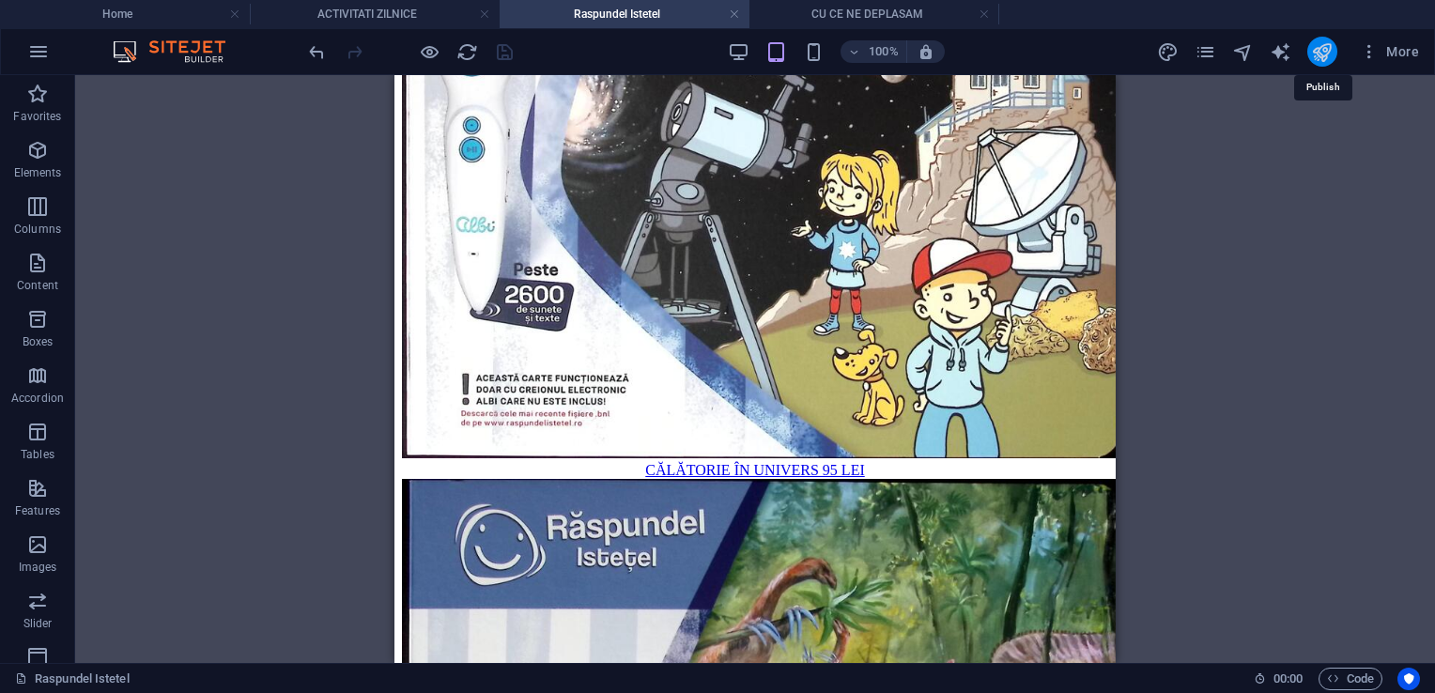
click at [1319, 51] on icon "publish" at bounding box center [1322, 52] width 22 height 22
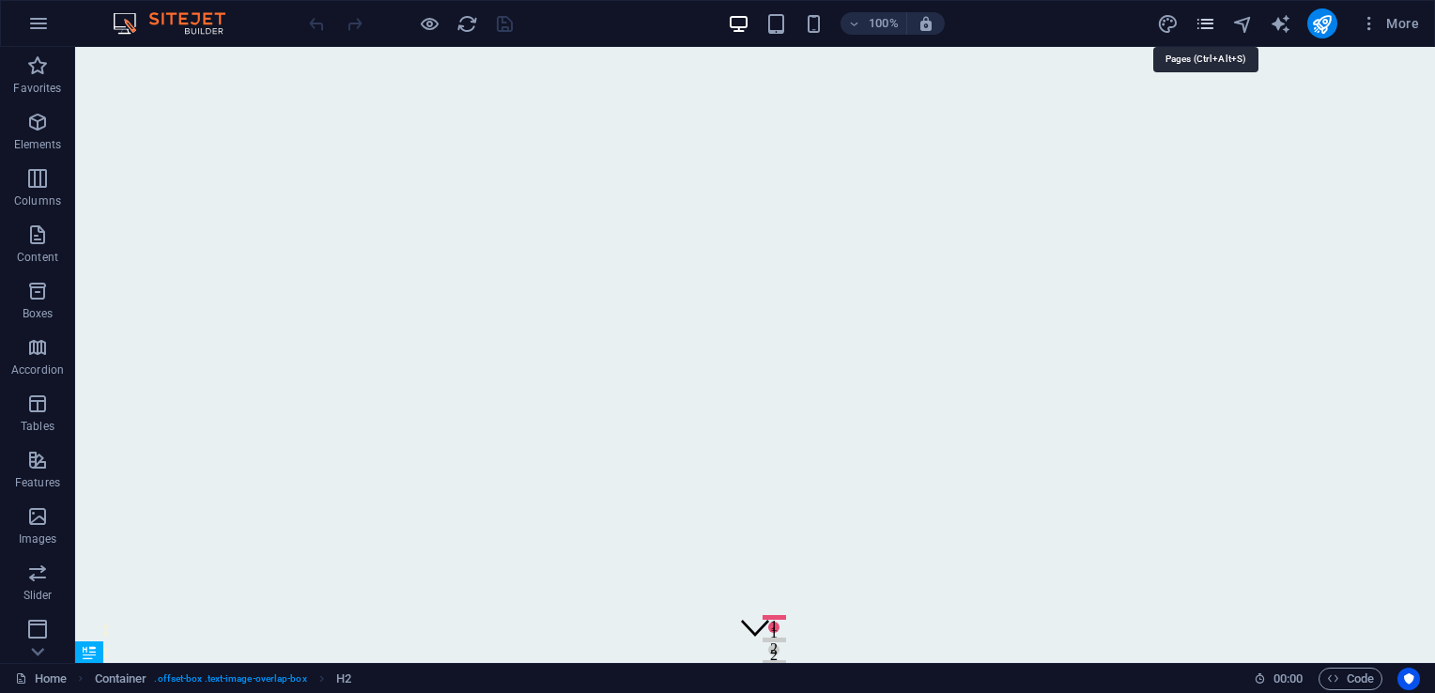
click at [1213, 21] on icon "pages" at bounding box center [1206, 24] width 22 height 22
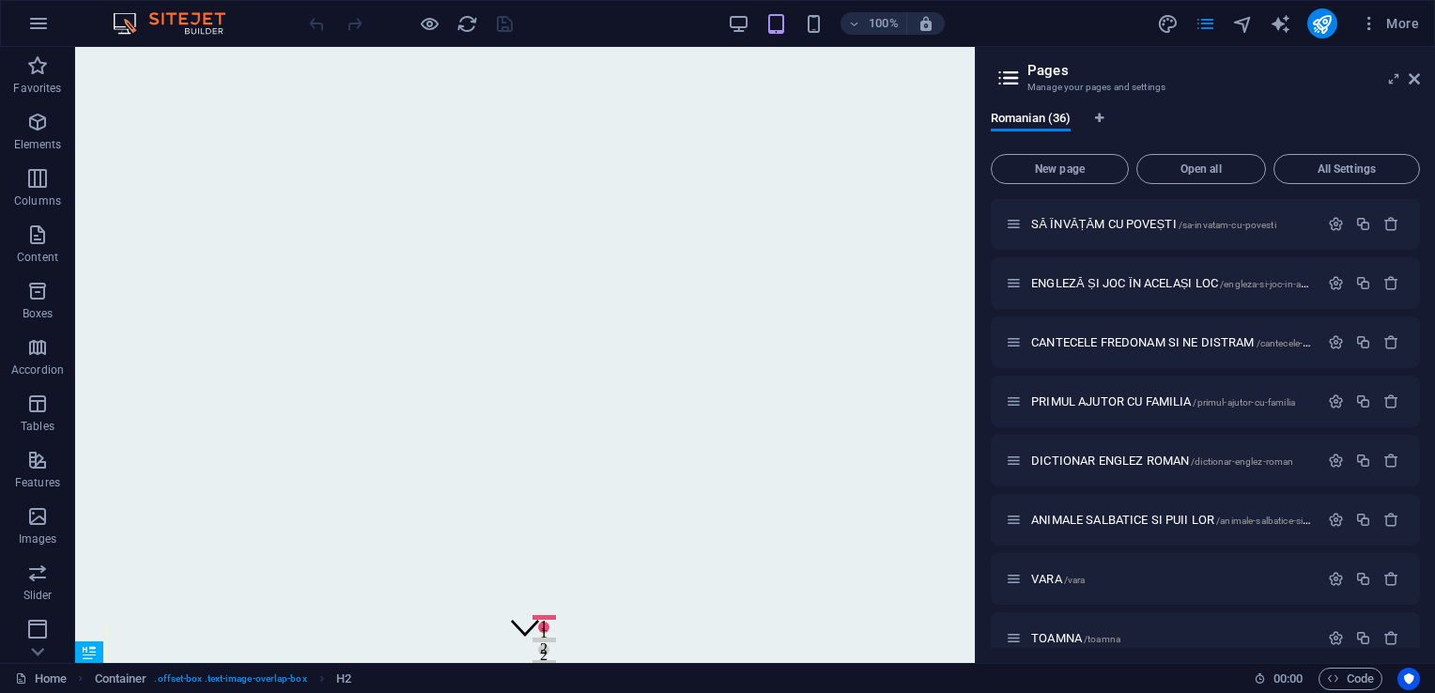
scroll to position [1680, 0]
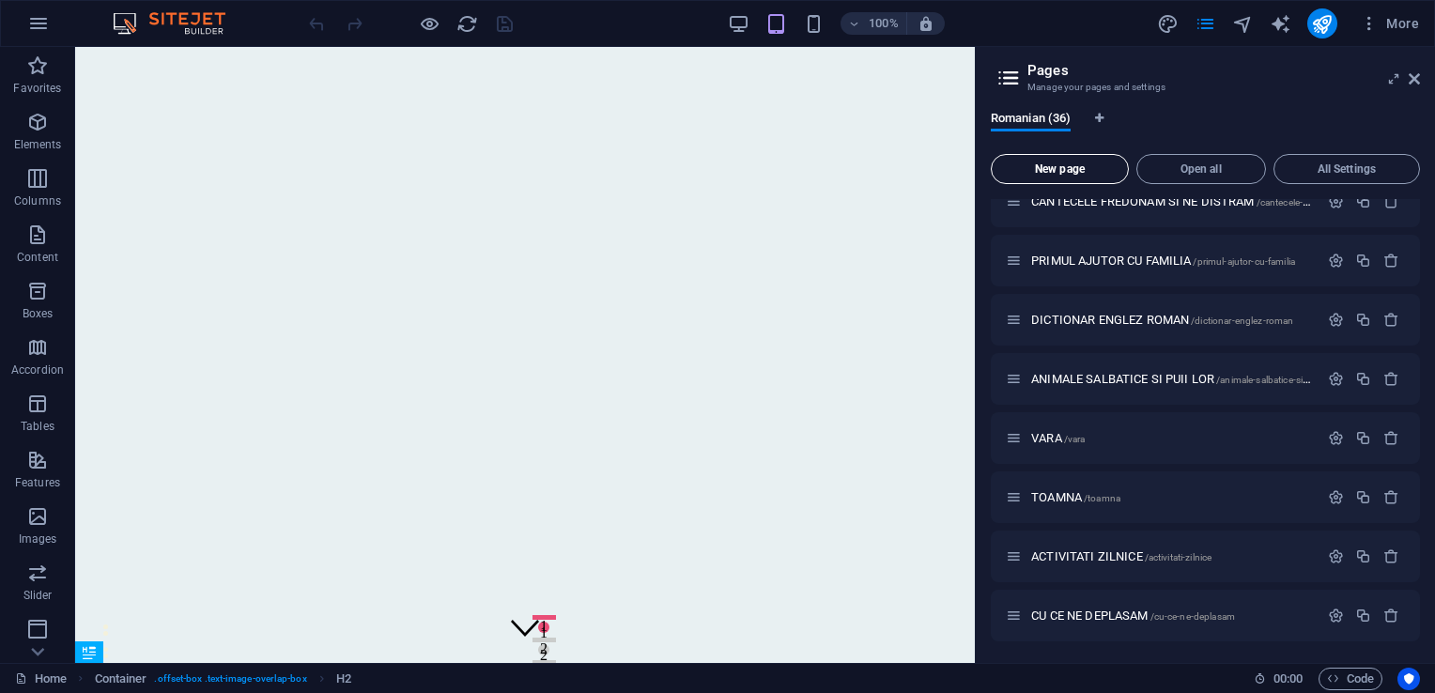
click at [1047, 167] on span "New page" at bounding box center [1059, 168] width 121 height 11
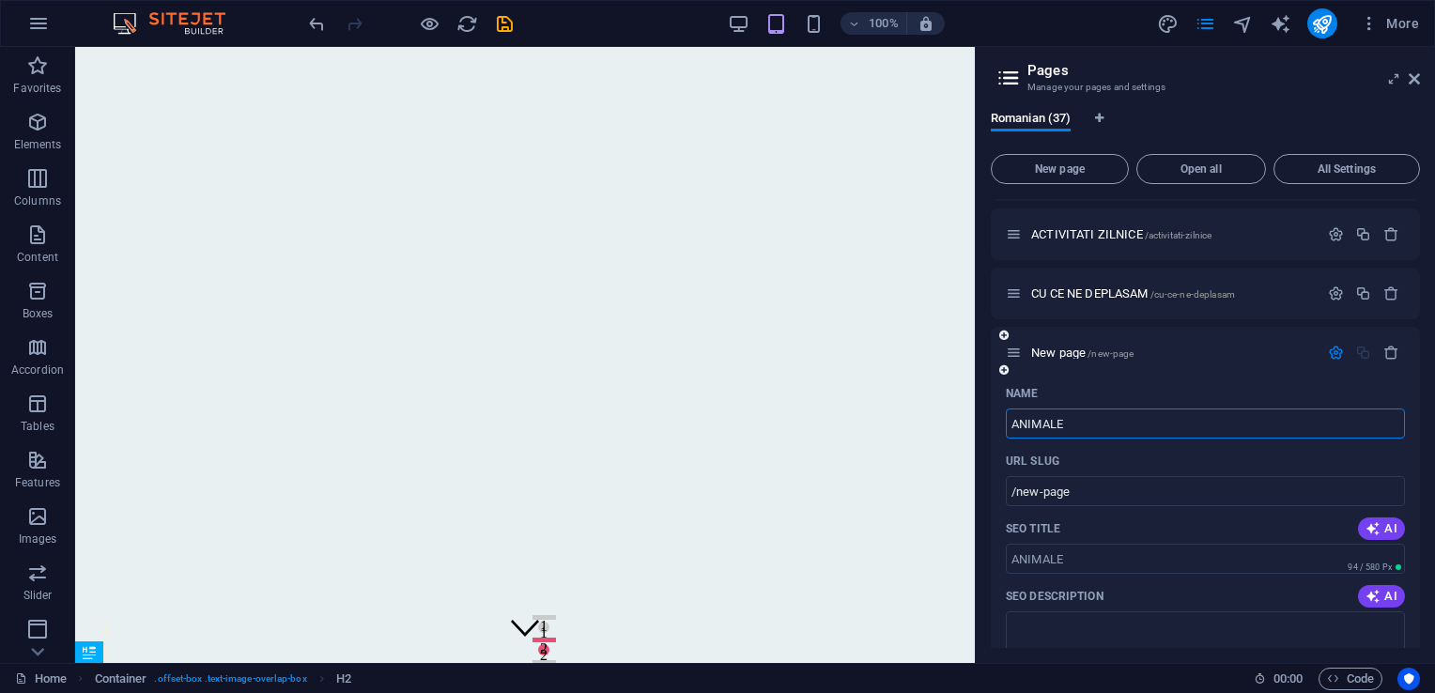
type input "ANIMALE"
type input "/animale"
type input "ANIMALE DOMESTICE"
type input "/animale-domestice"
type input "ANIMALE DOMESTICE"
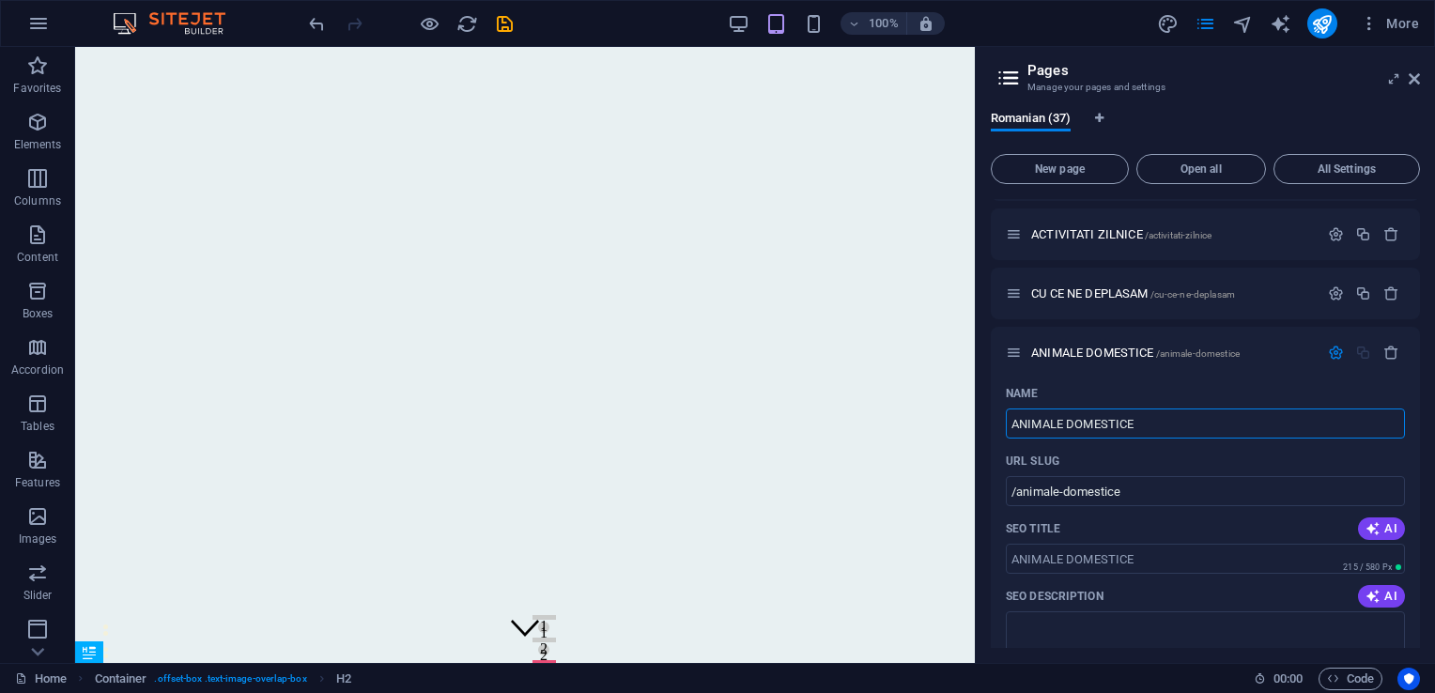
click at [504, 28] on icon "save" at bounding box center [505, 24] width 22 height 22
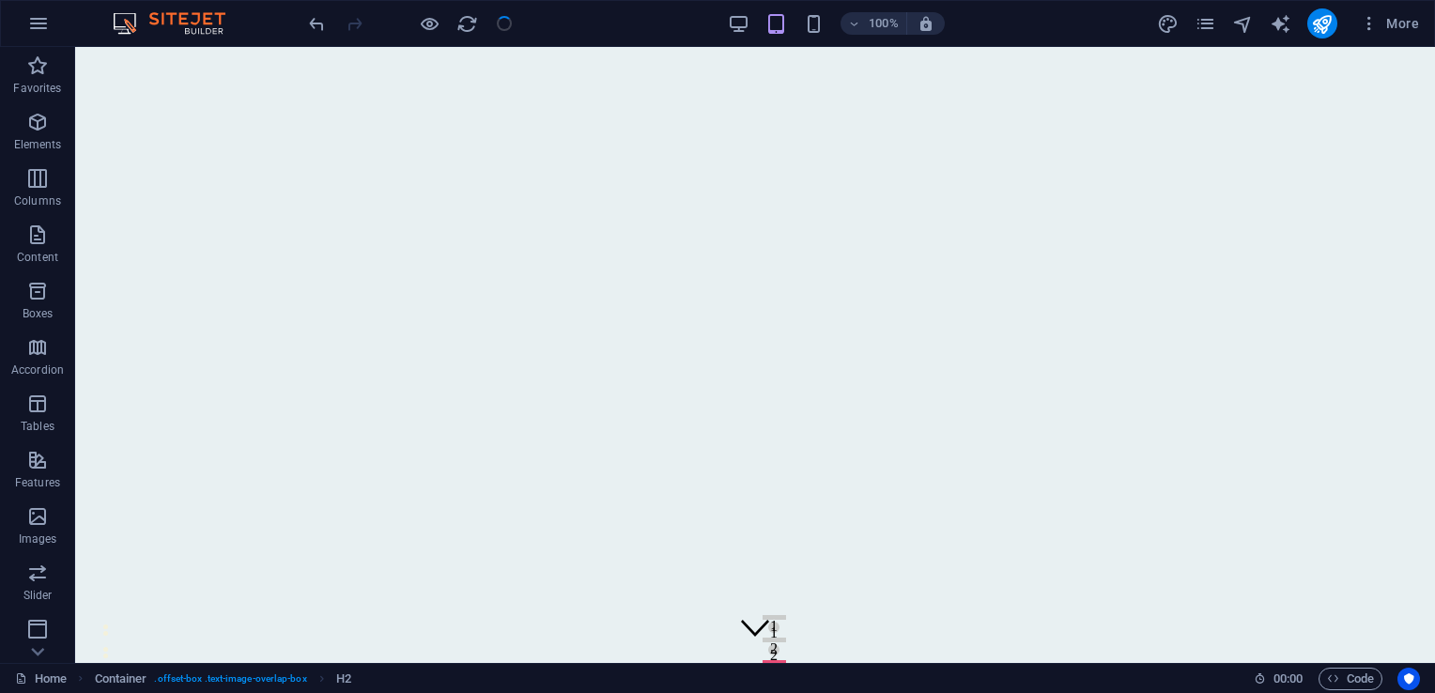
checkbox input "false"
click at [1208, 15] on icon "pages" at bounding box center [1206, 24] width 22 height 22
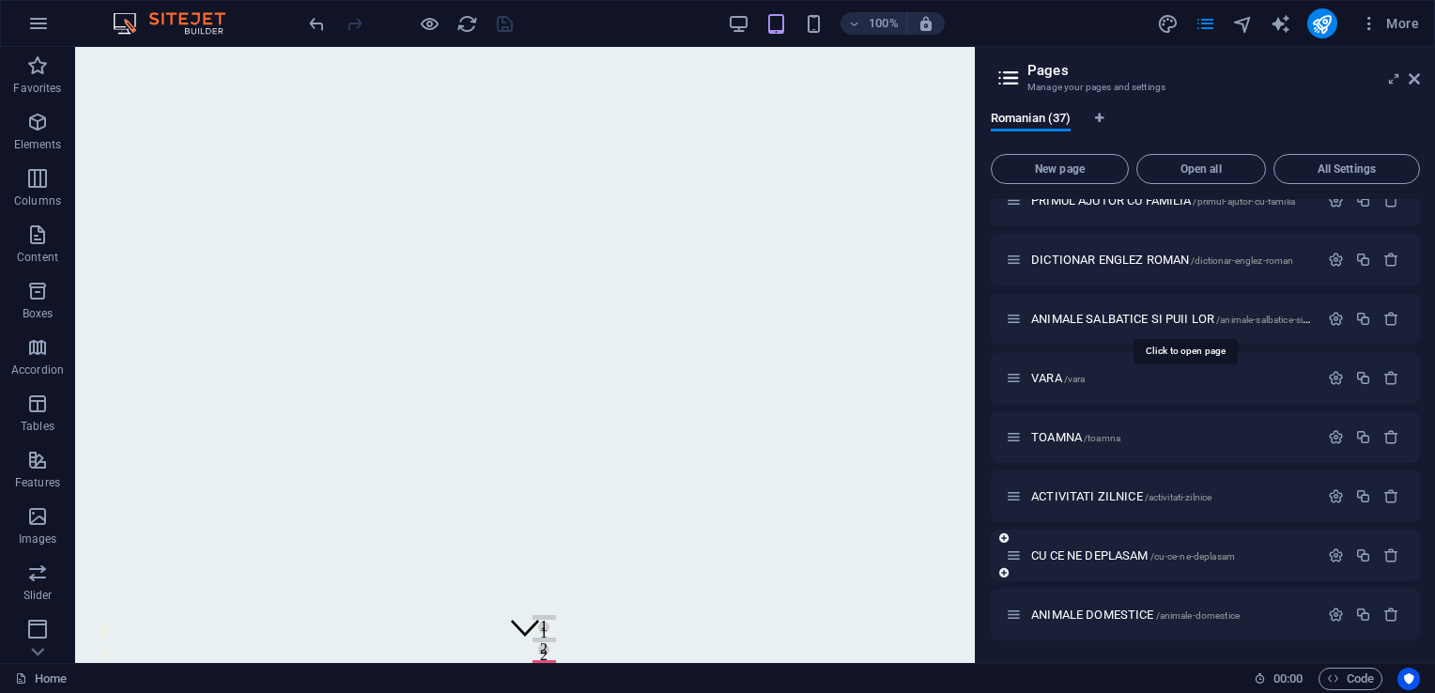
scroll to position [1740, 0]
click at [1090, 612] on span "ANIMALE DOMESTICE /animale-domestice" at bounding box center [1135, 616] width 209 height 14
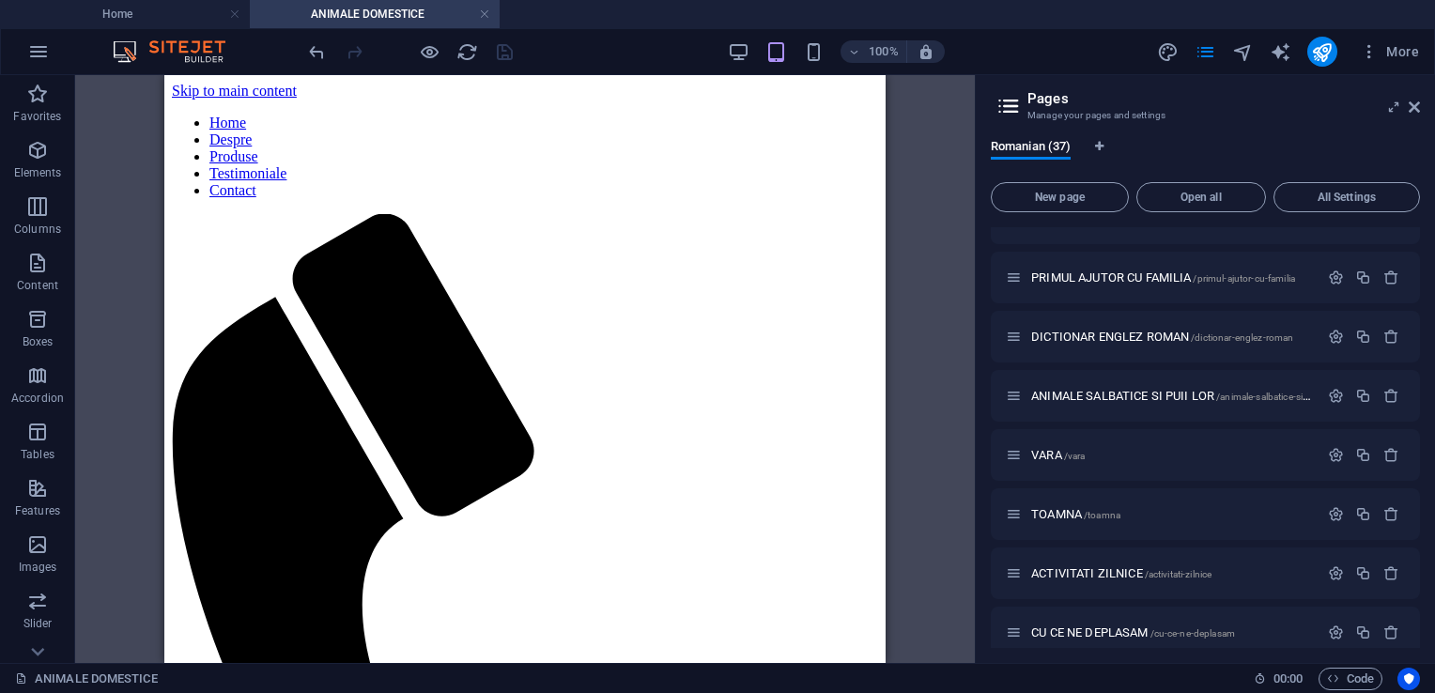
scroll to position [0, 0]
click at [1098, 629] on span "CU CE NE DEPLASAM /cu-ce-ne-deplasam" at bounding box center [1133, 633] width 204 height 14
click at [581, 17] on h4 "CU CE NE DEPLASAM" at bounding box center [625, 14] width 250 height 21
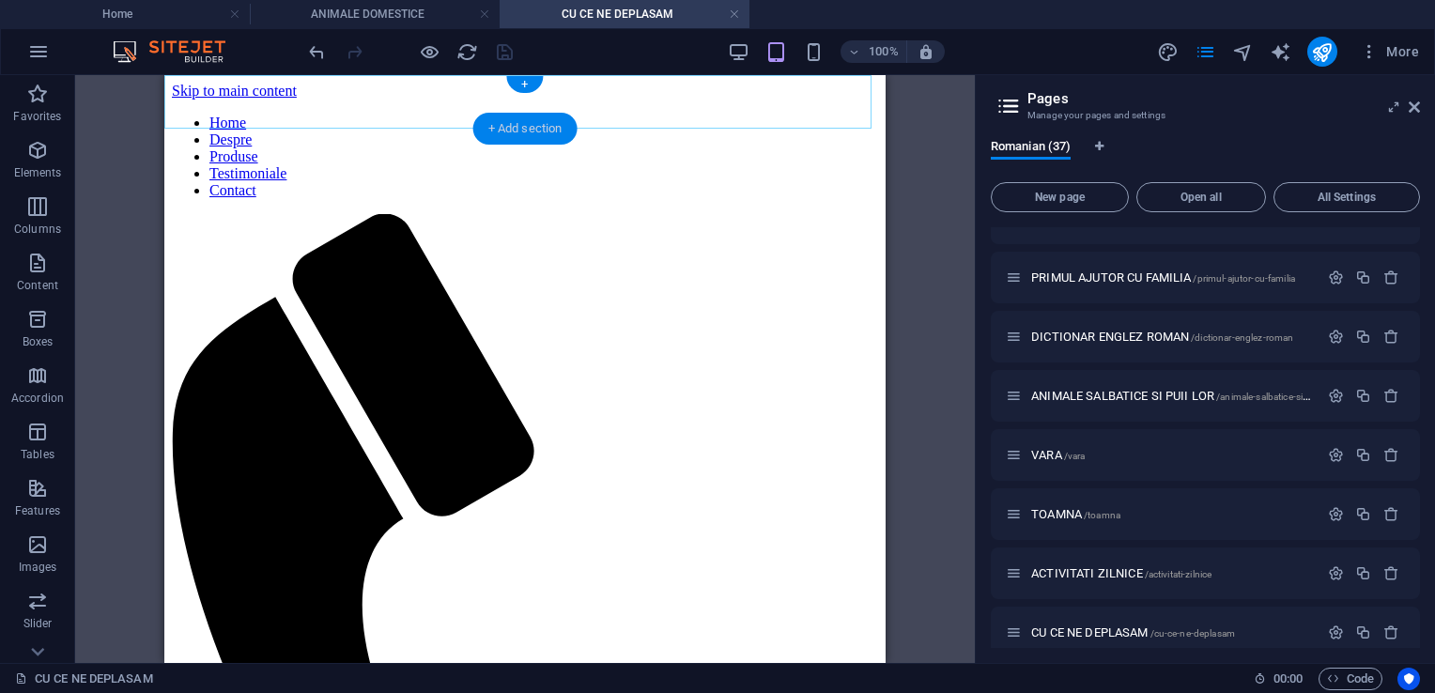
click at [507, 144] on div "+ Add section" at bounding box center [525, 129] width 104 height 32
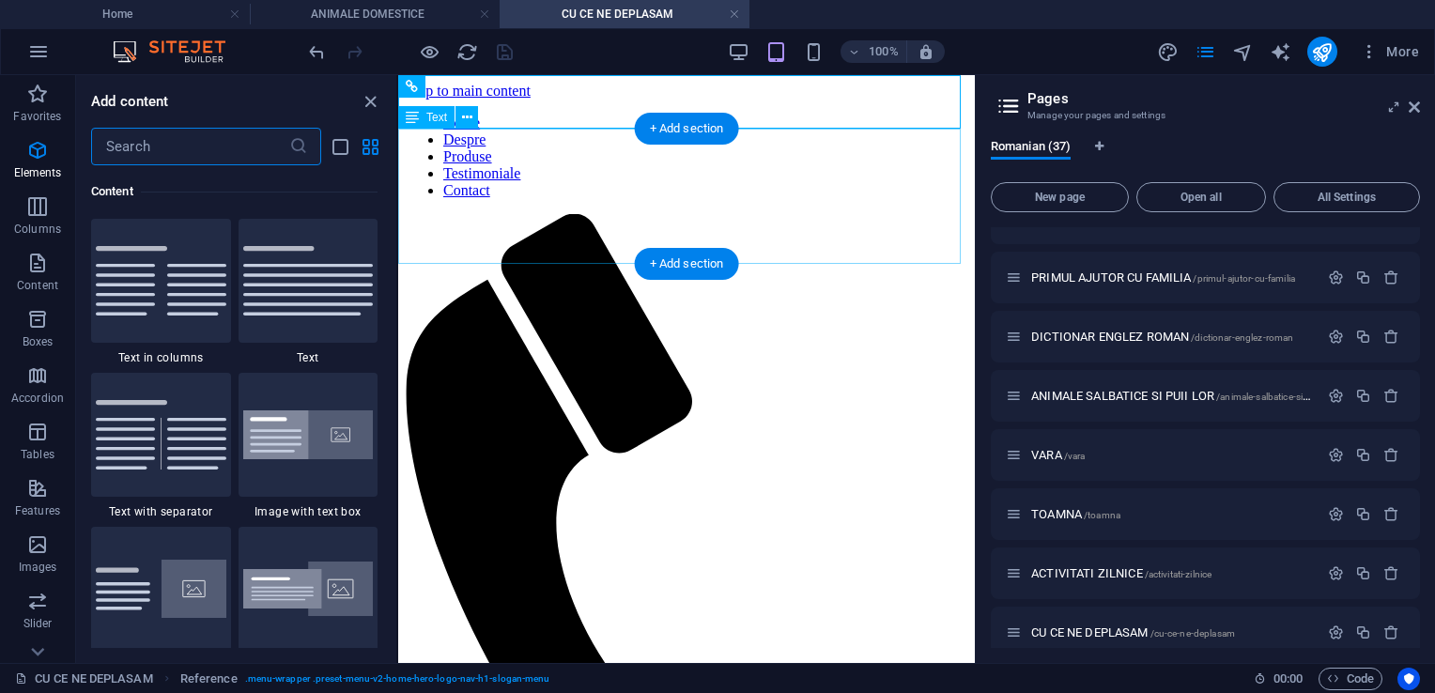
scroll to position [3287, 0]
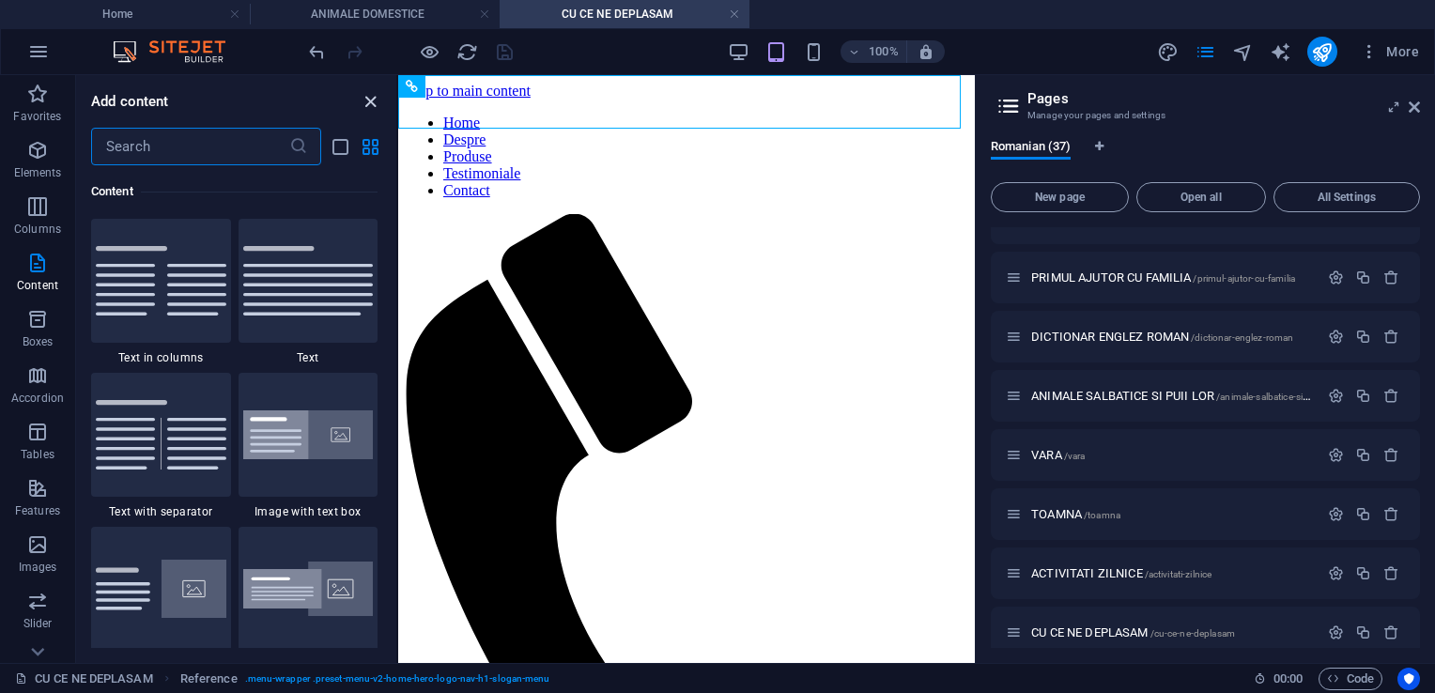
click at [372, 101] on icon "close panel" at bounding box center [371, 102] width 22 height 22
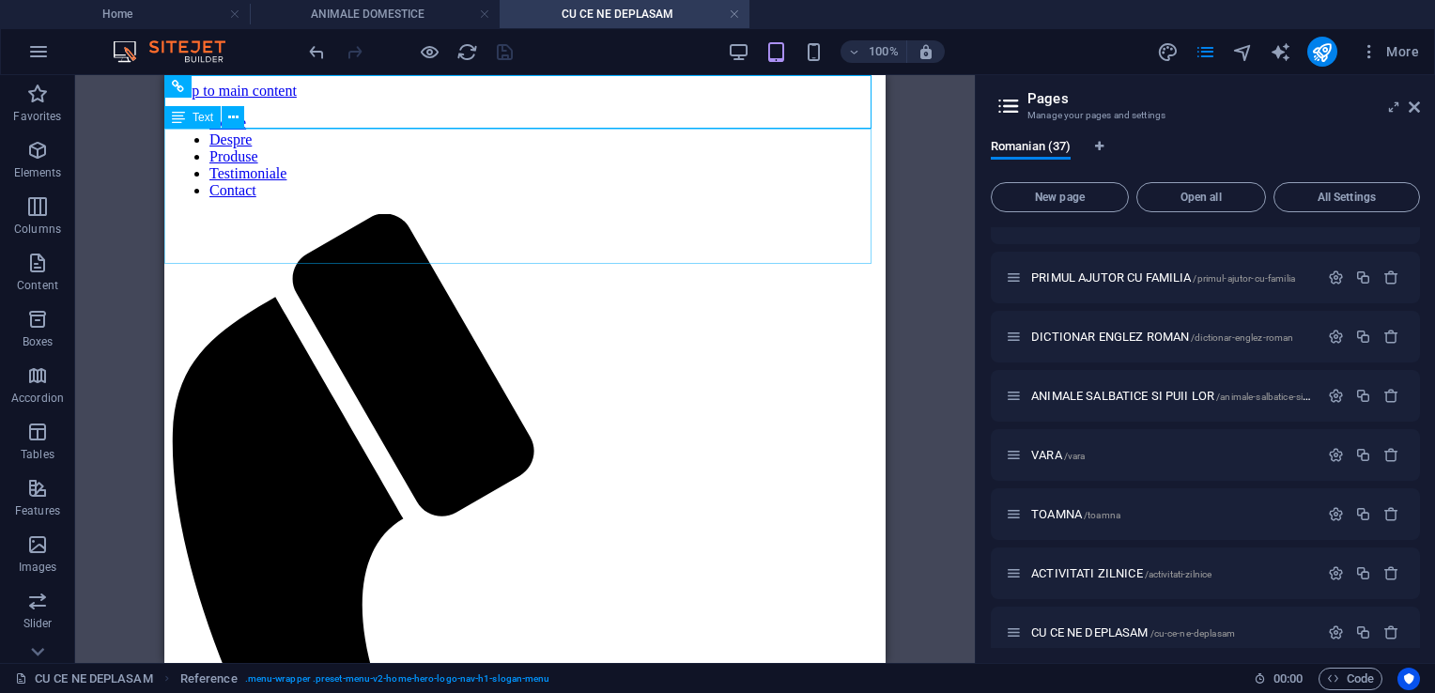
click at [200, 120] on span "Text" at bounding box center [203, 117] width 21 height 11
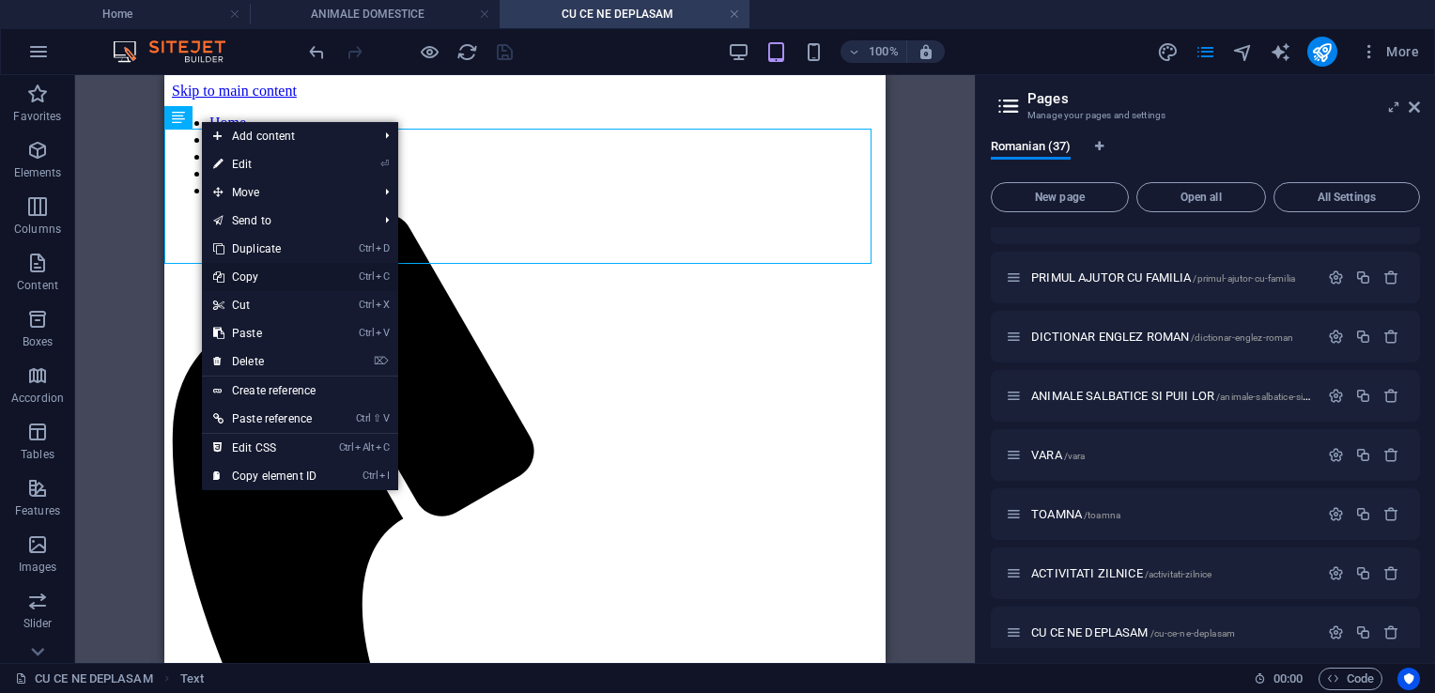
click at [271, 272] on link "Ctrl C Copy" at bounding box center [265, 277] width 126 height 28
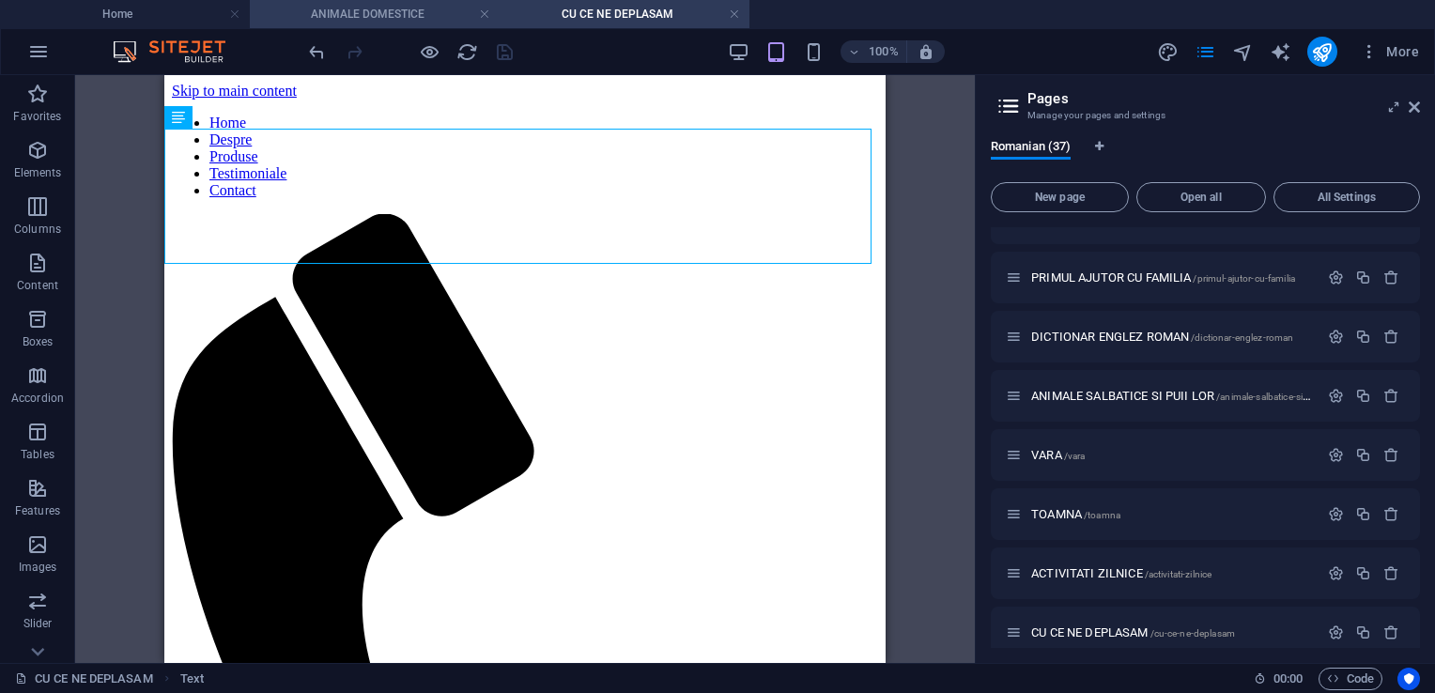
click at [417, 17] on h4 "ANIMALE DOMESTICE" at bounding box center [375, 14] width 250 height 21
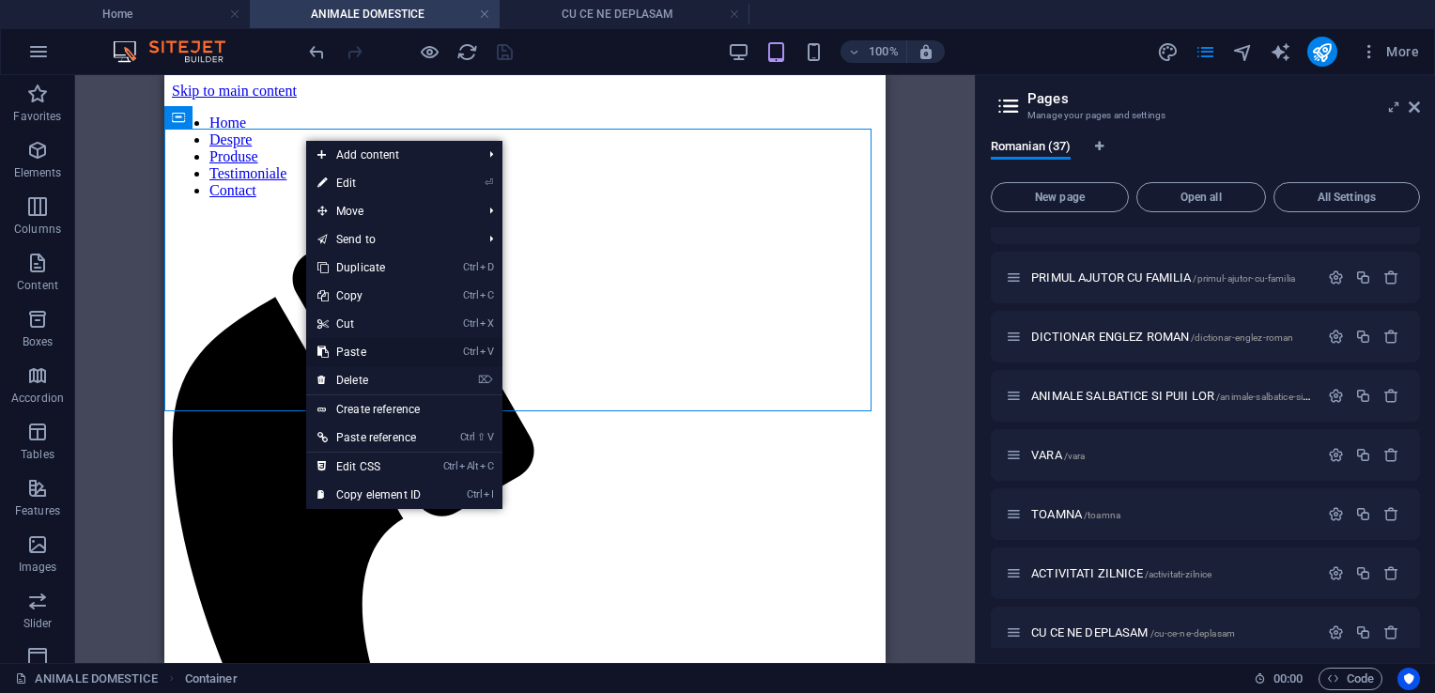
click at [360, 356] on link "Ctrl V Paste" at bounding box center [369, 352] width 126 height 28
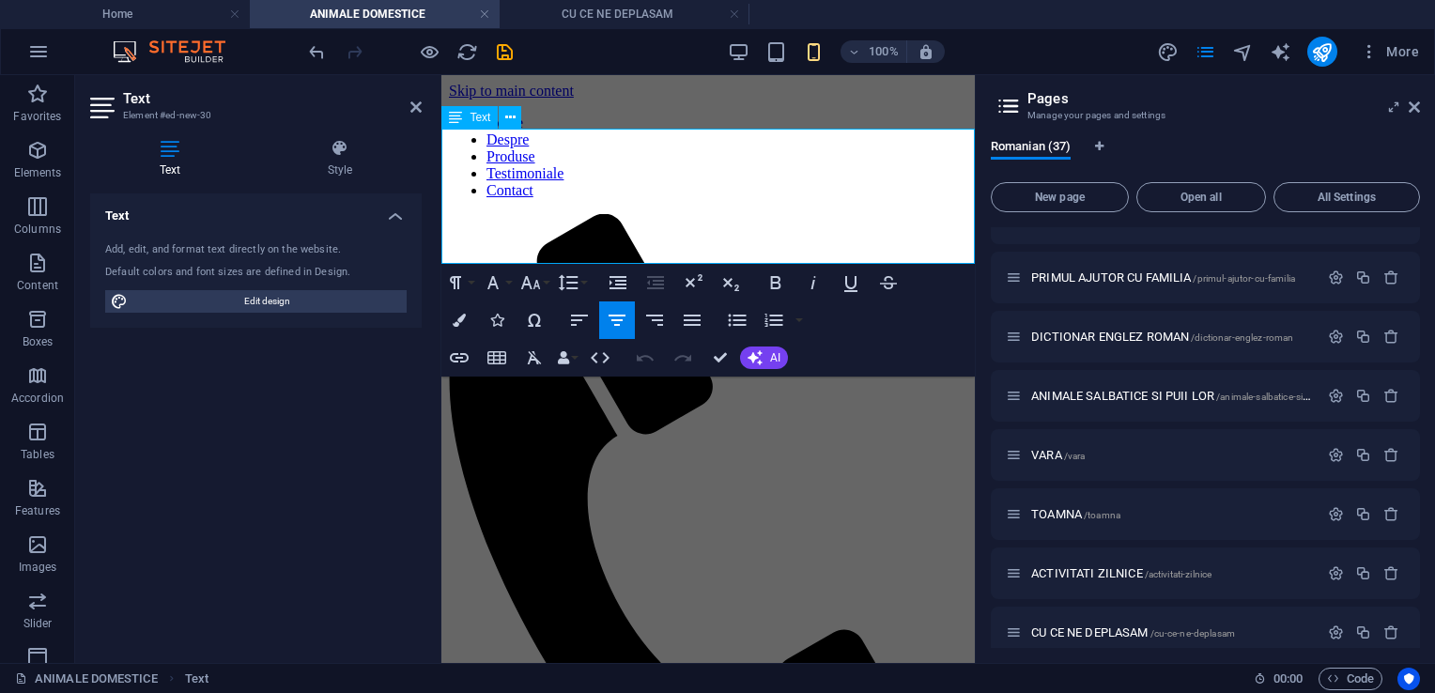
drag, startPoint x: 792, startPoint y: 145, endPoint x: 599, endPoint y: 145, distance: 192.6
drag, startPoint x: 842, startPoint y: 147, endPoint x: 549, endPoint y: 137, distance: 292.3
click at [462, 315] on icon "button" at bounding box center [459, 320] width 13 height 13
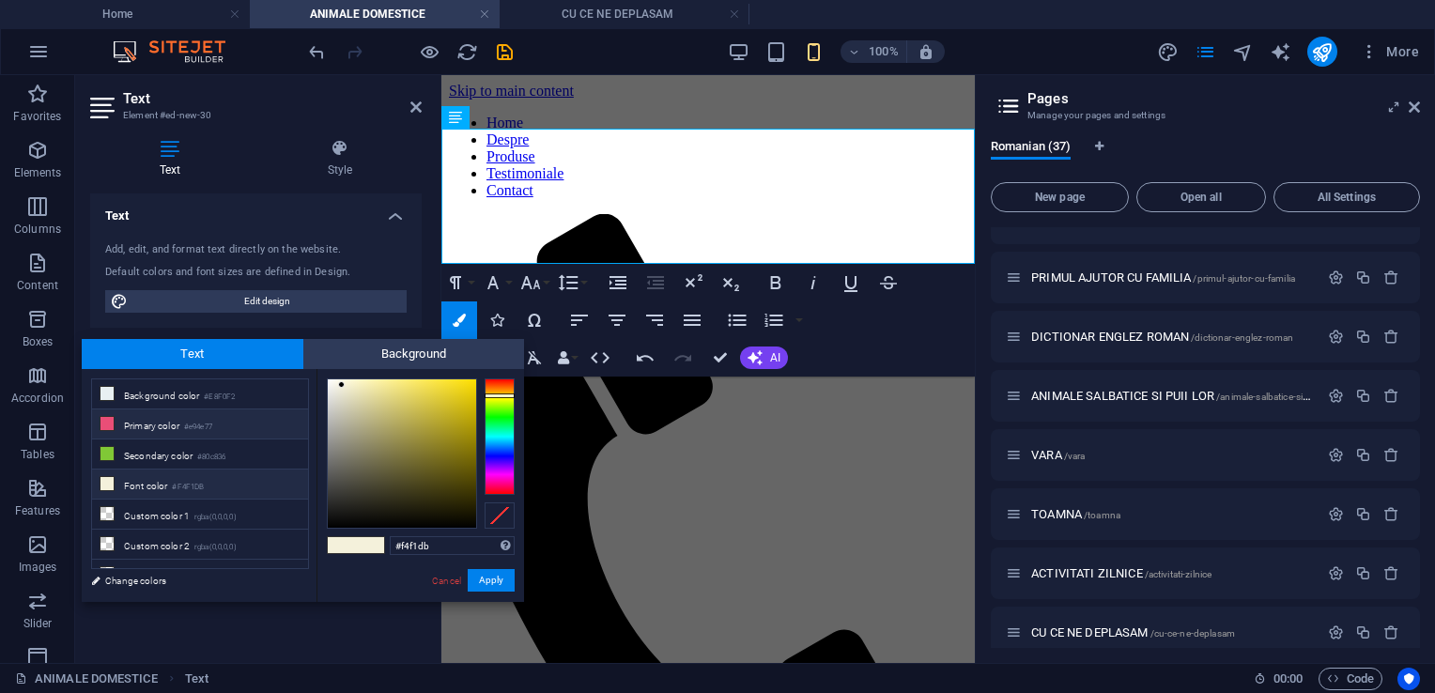
click at [155, 424] on li "Primary color #e94e77" at bounding box center [200, 425] width 216 height 30
type input "#e94e77"
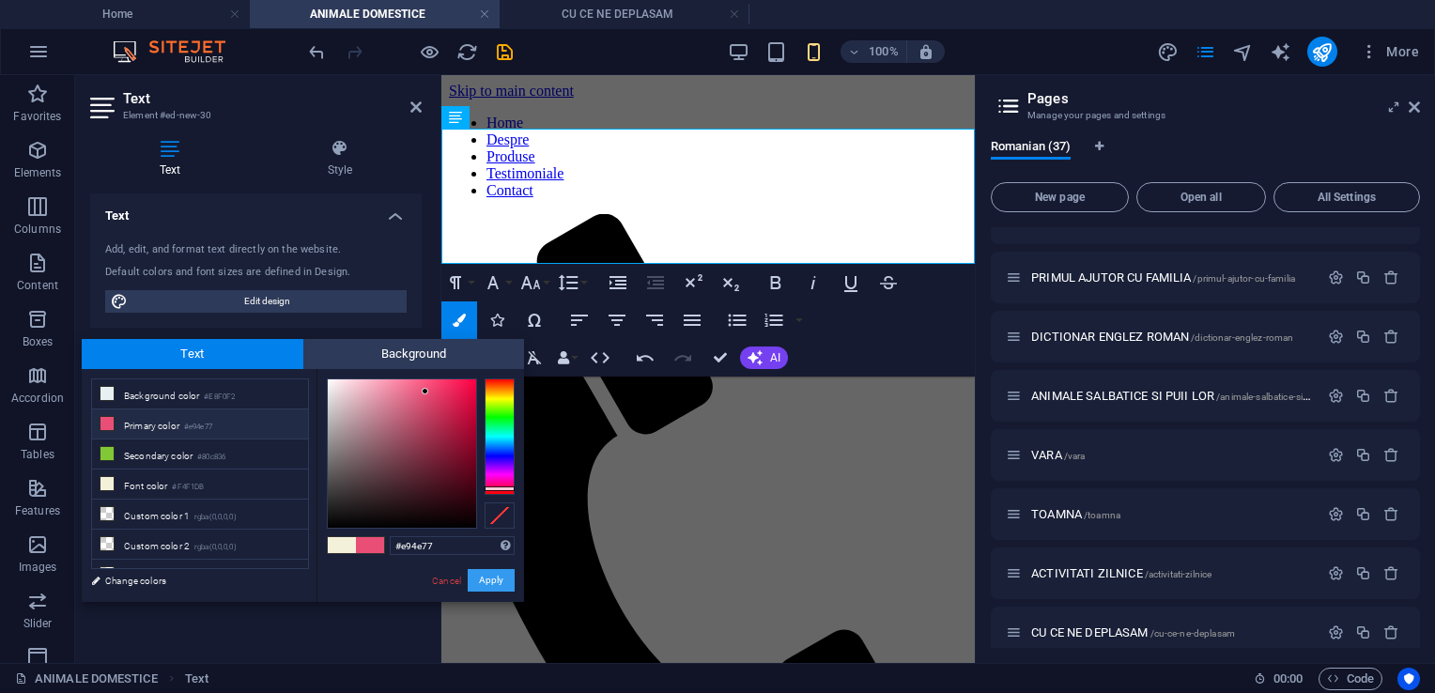
drag, startPoint x: 497, startPoint y: 582, endPoint x: 54, endPoint y: 504, distance: 450.2
click at [497, 582] on button "Apply" at bounding box center [491, 580] width 47 height 23
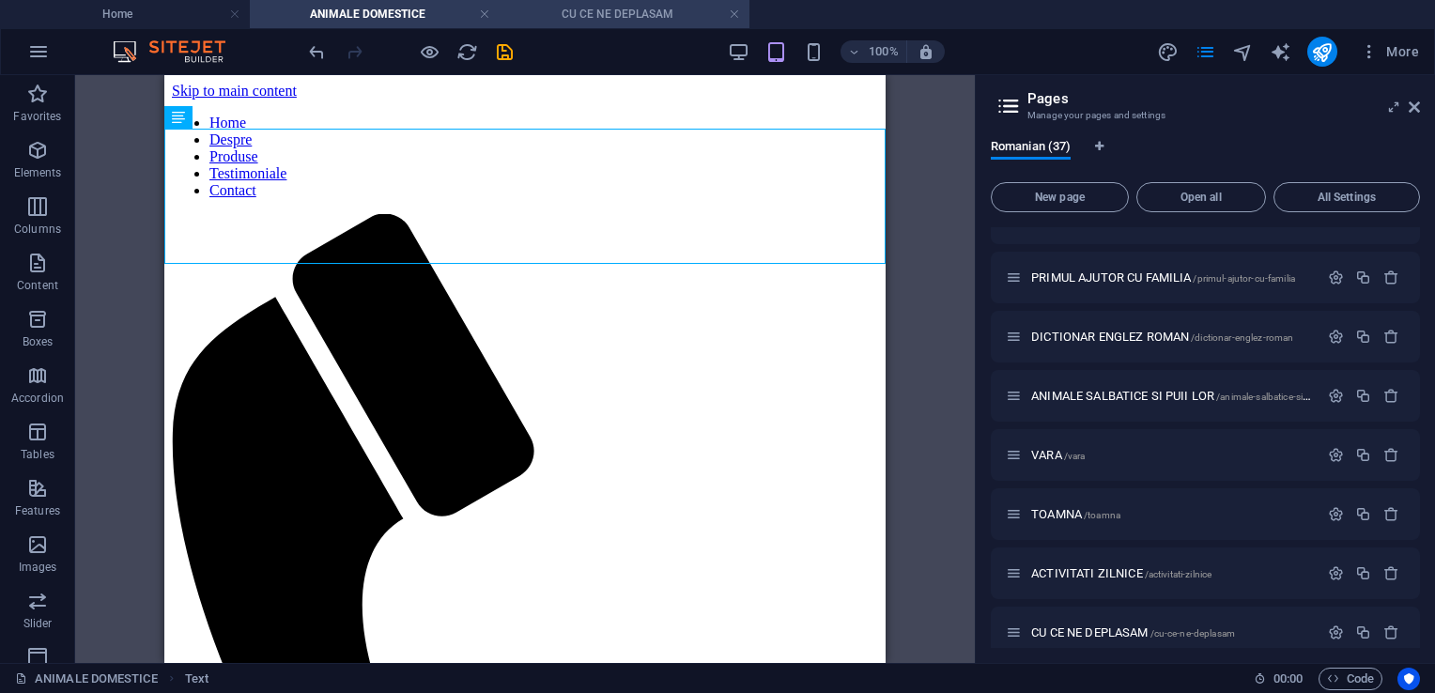
click at [607, 11] on h4 "CU CE NE DEPLASAM" at bounding box center [625, 14] width 250 height 21
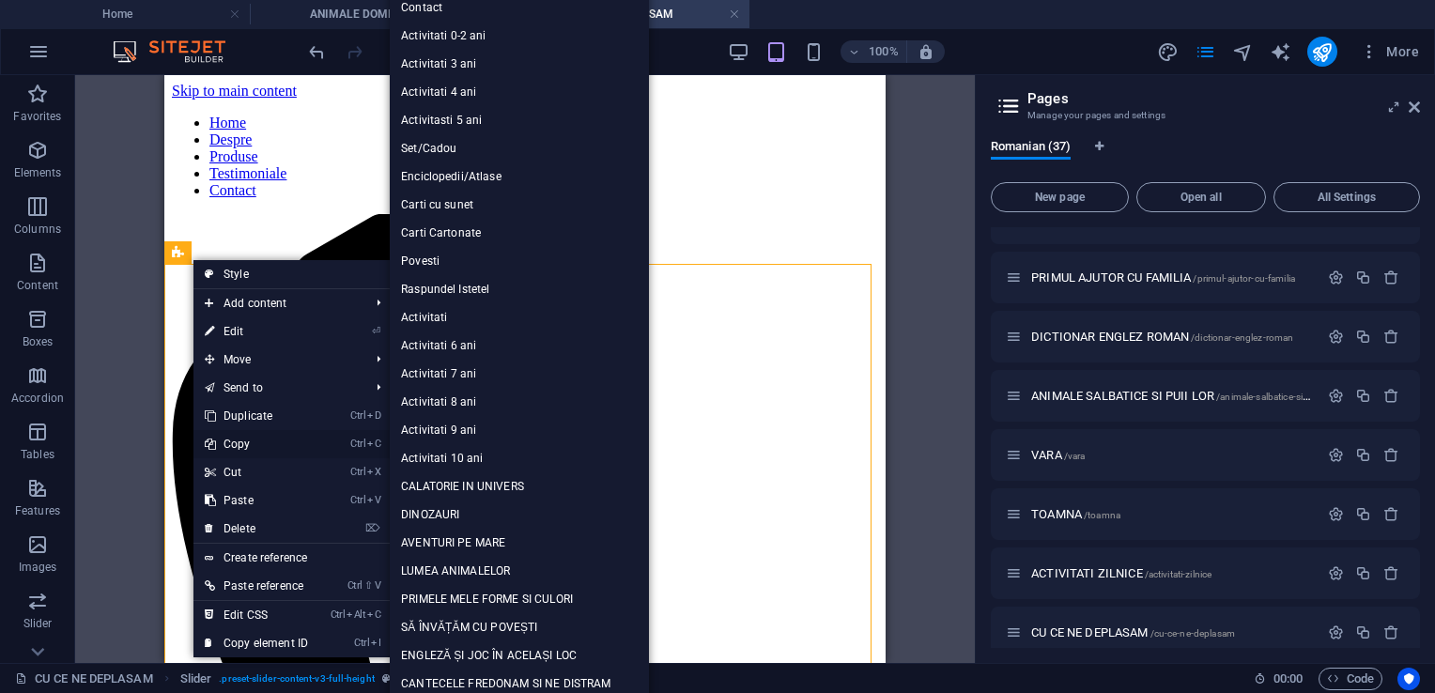
click at [239, 441] on link "Ctrl C Copy" at bounding box center [256, 444] width 126 height 28
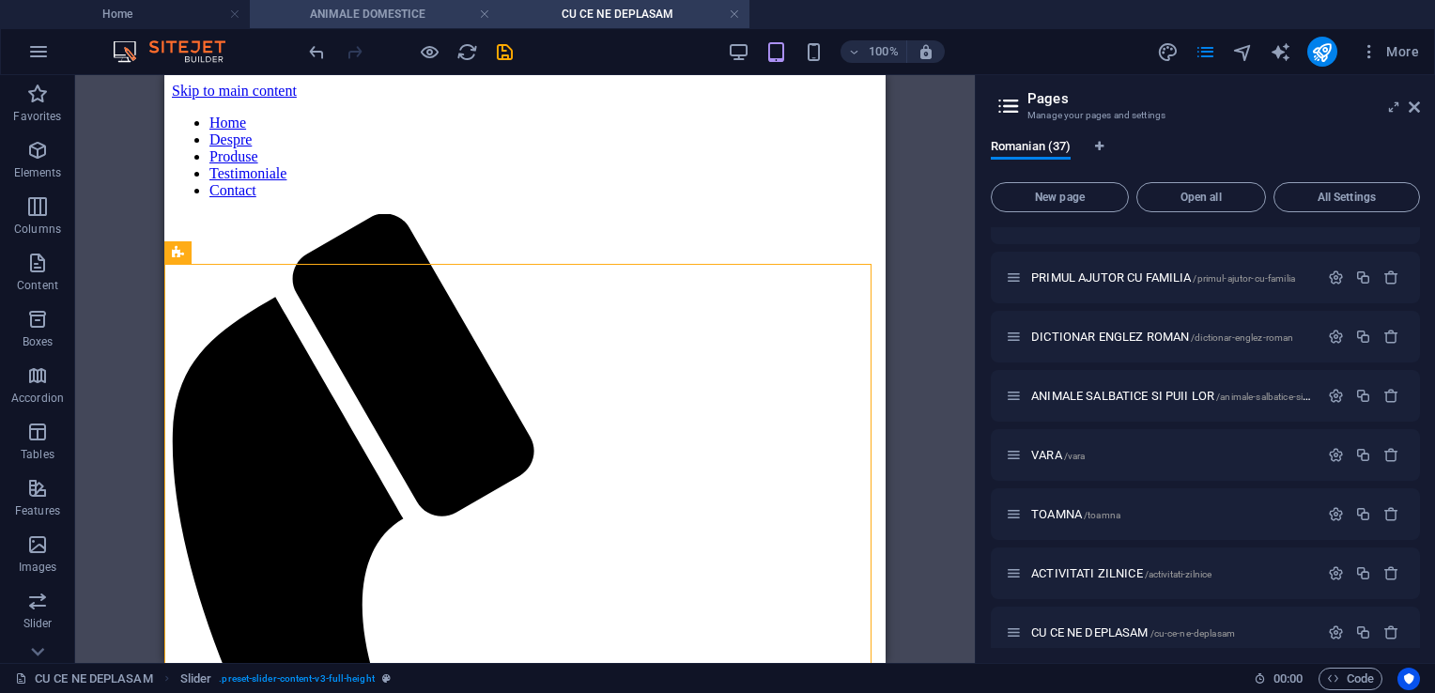
click at [417, 11] on h4 "ANIMALE DOMESTICE" at bounding box center [375, 14] width 250 height 21
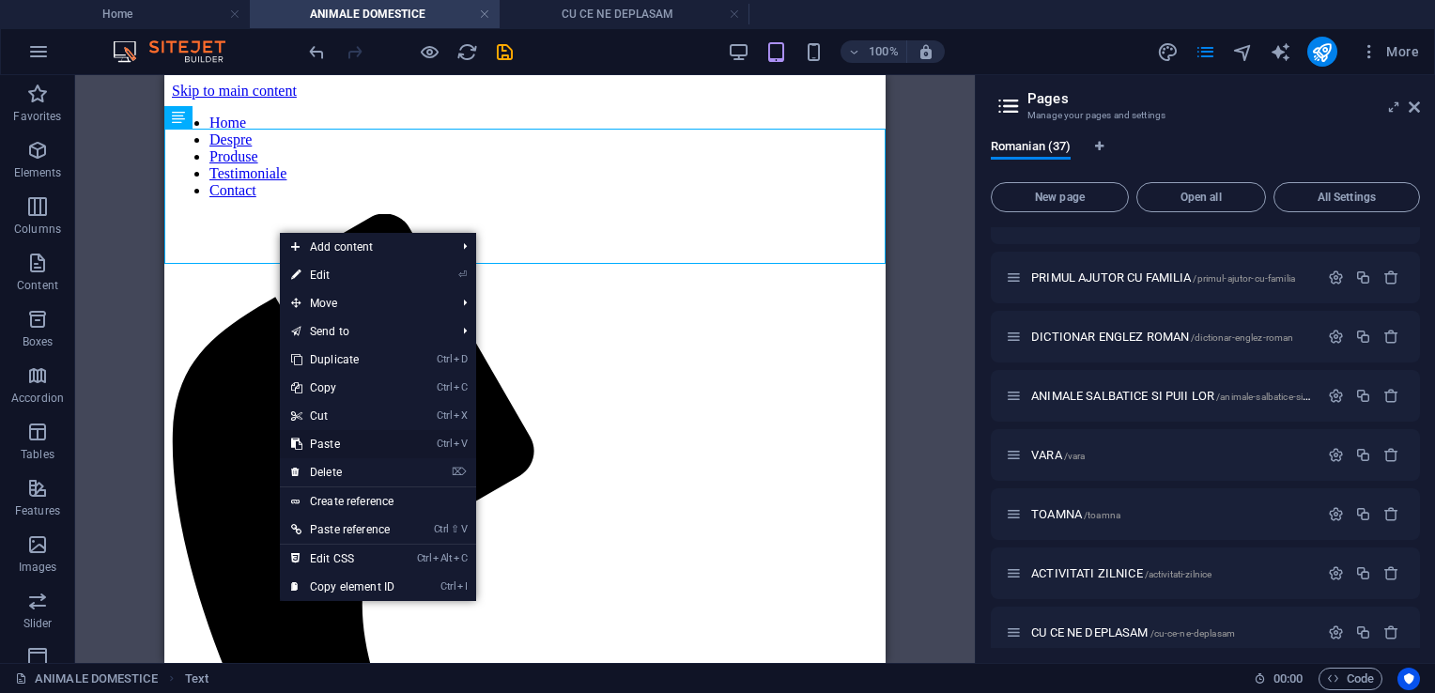
click at [327, 441] on link "Ctrl V Paste" at bounding box center [343, 444] width 126 height 28
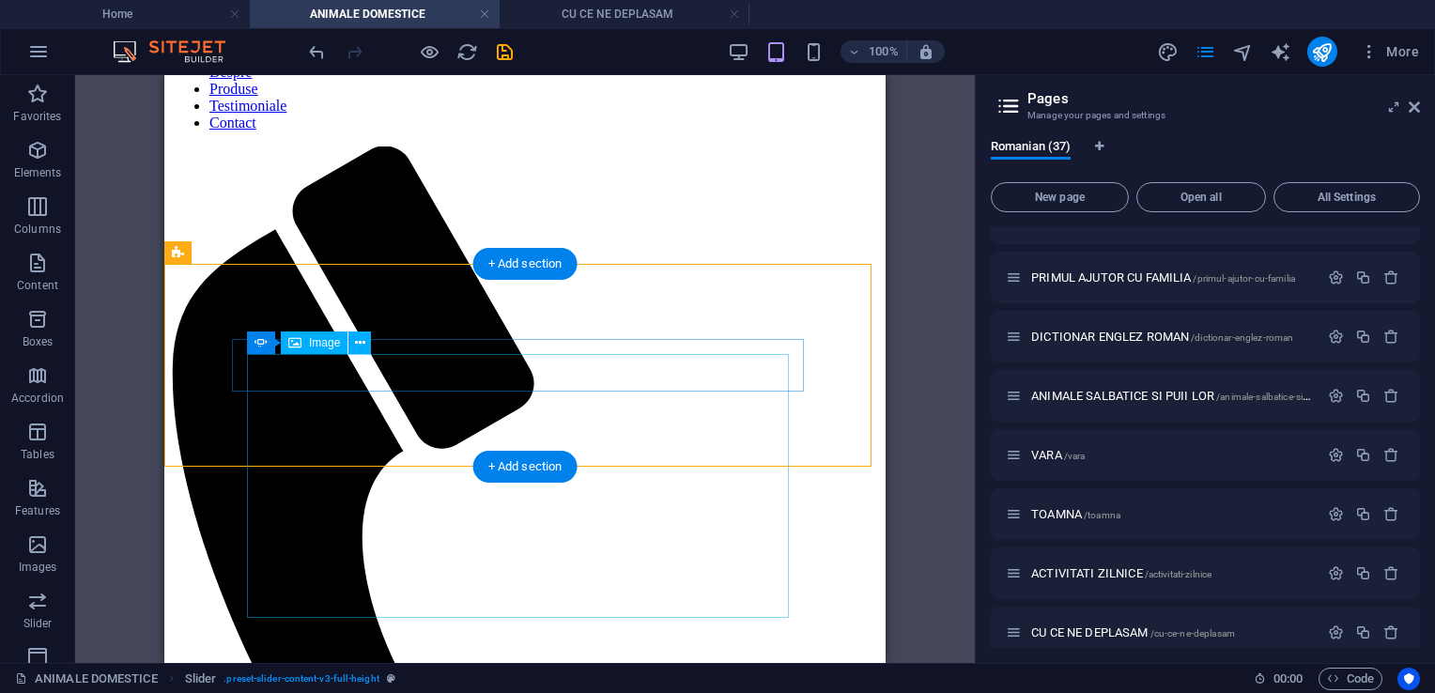
scroll to position [0, 0]
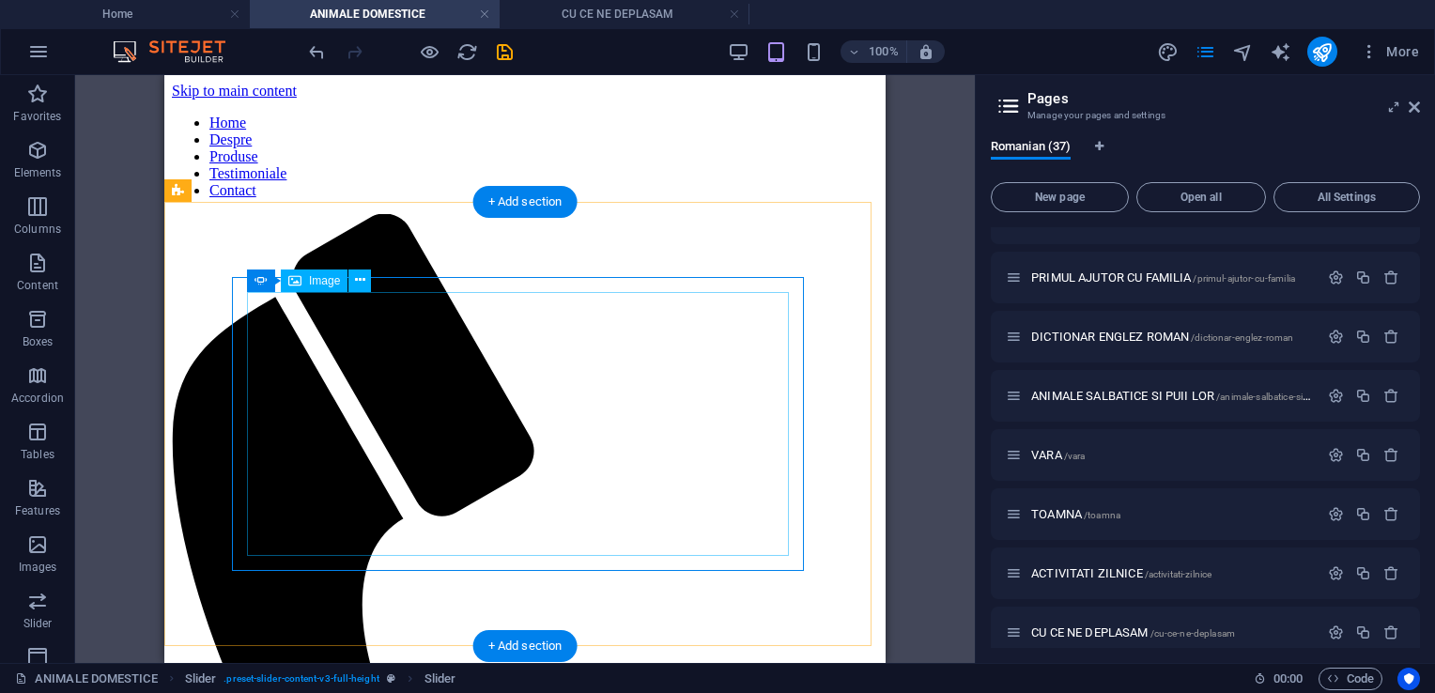
scroll to position [94, 0]
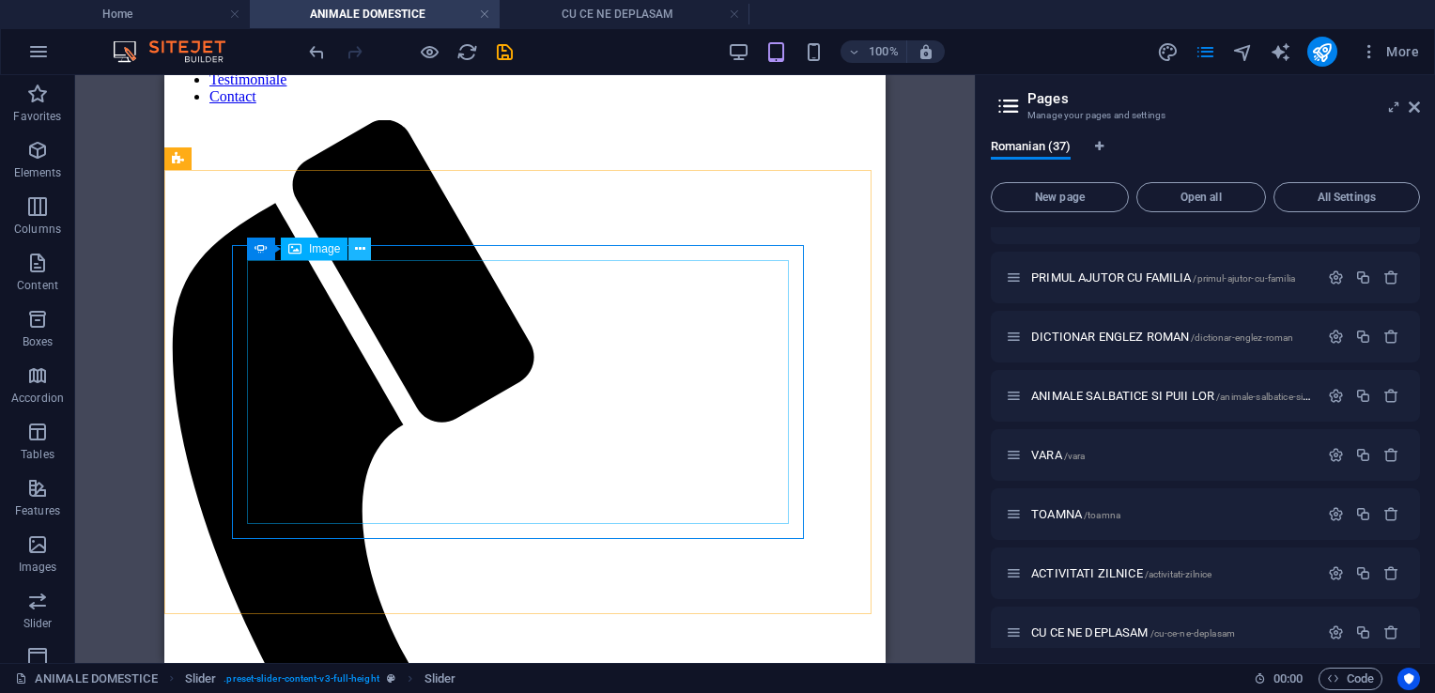
click at [355, 248] on button at bounding box center [359, 249] width 23 height 23
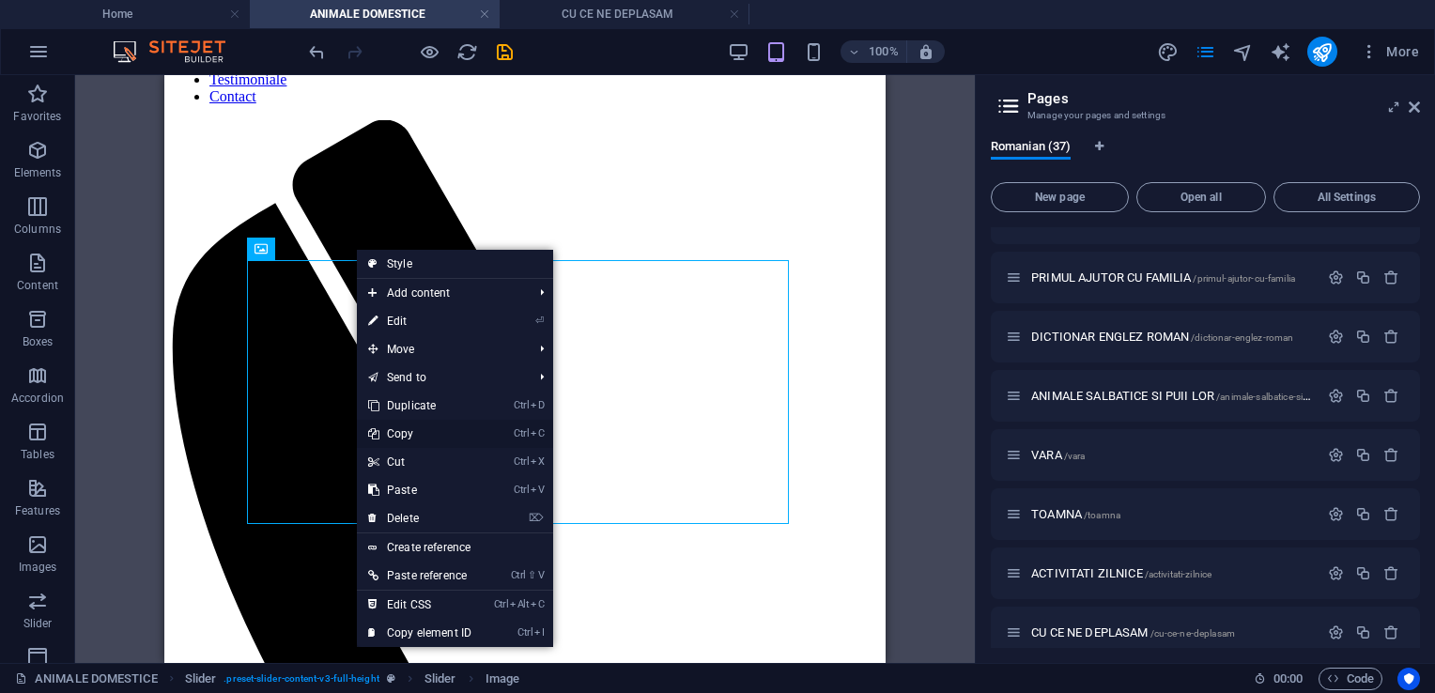
click at [406, 429] on link "Ctrl C Copy" at bounding box center [420, 434] width 126 height 28
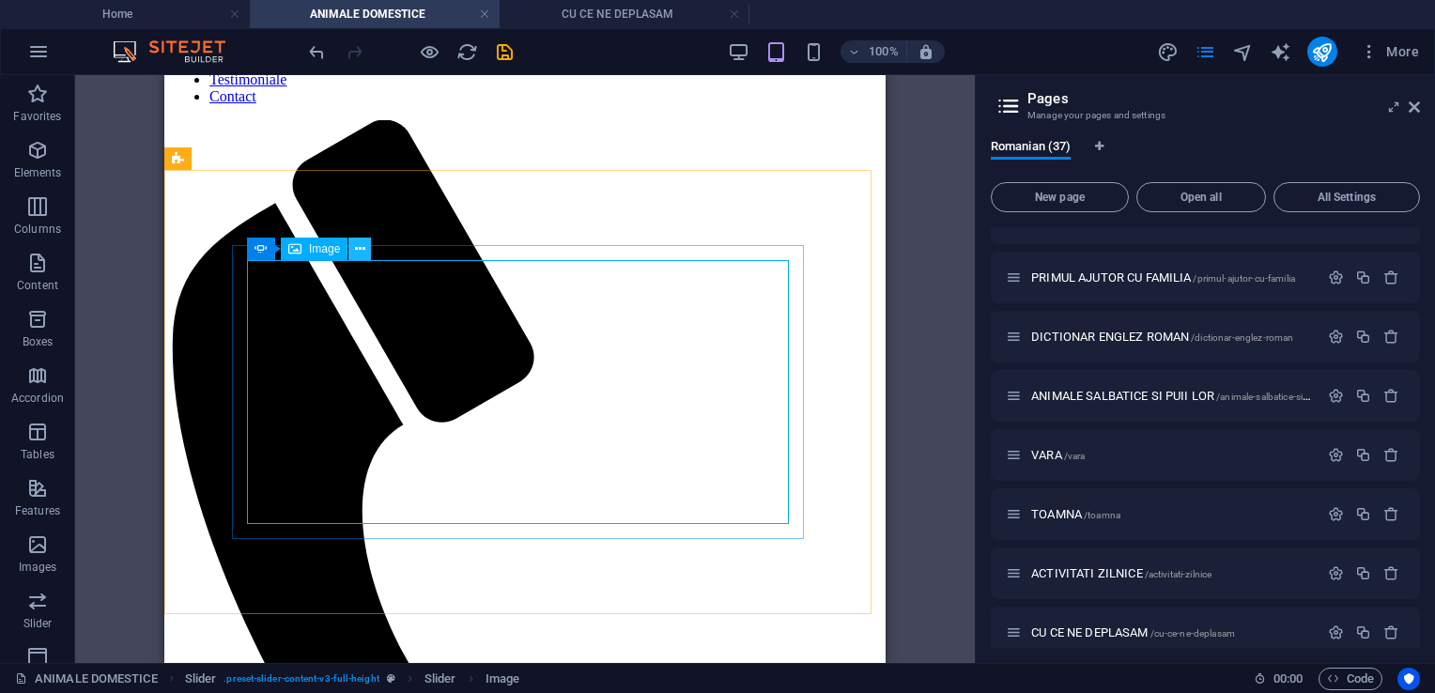
click at [362, 252] on icon at bounding box center [360, 250] width 10 height 20
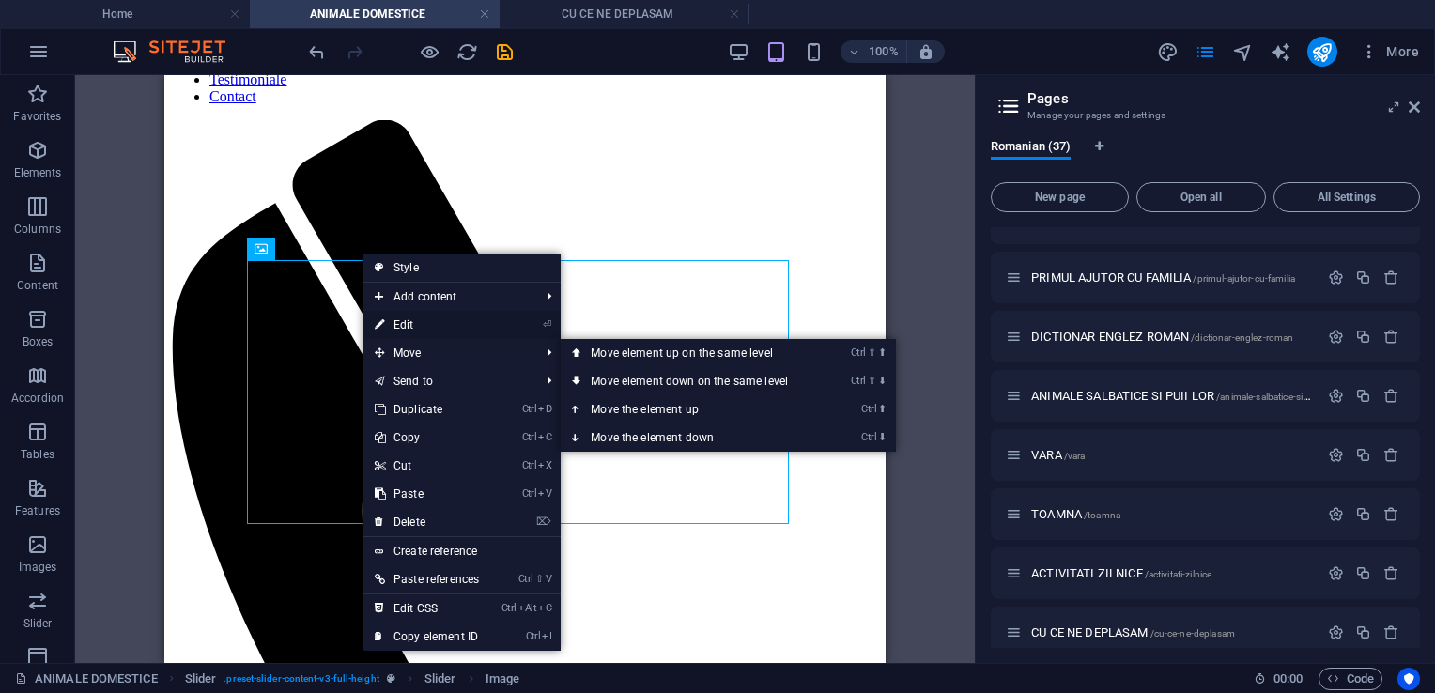
click at [398, 325] on link "⏎ Edit" at bounding box center [427, 325] width 127 height 28
select select "px"
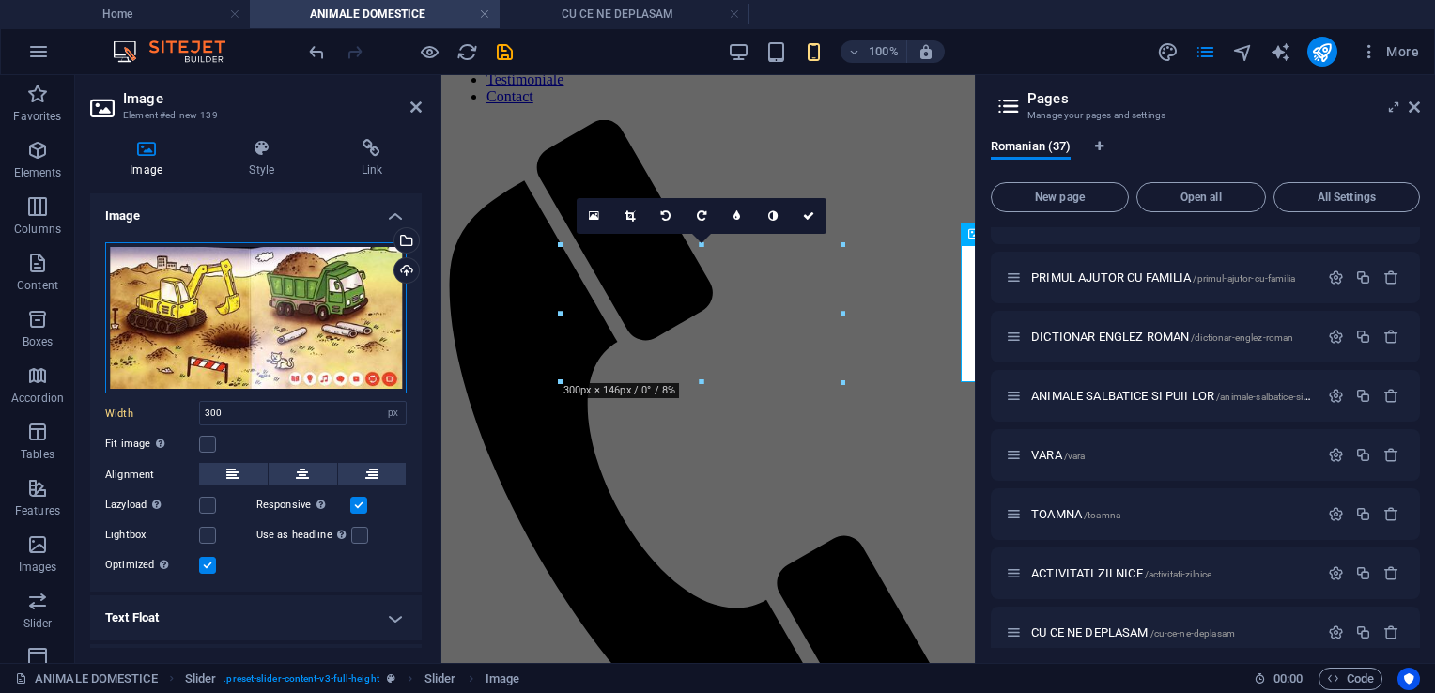
click at [198, 299] on div "Drag files here, click to choose files or select files from Files or our free s…" at bounding box center [256, 318] width 302 height 152
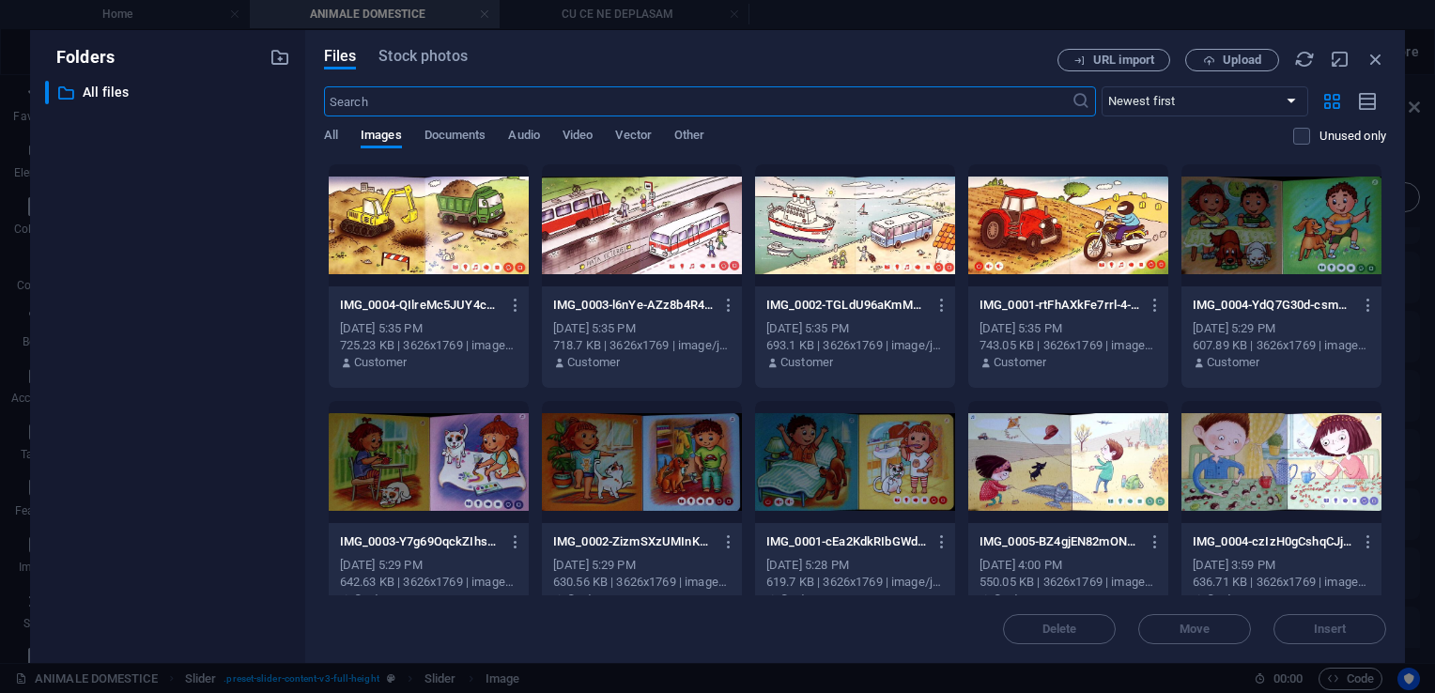
scroll to position [140, 0]
click at [1231, 67] on button "Upload" at bounding box center [1232, 60] width 94 height 23
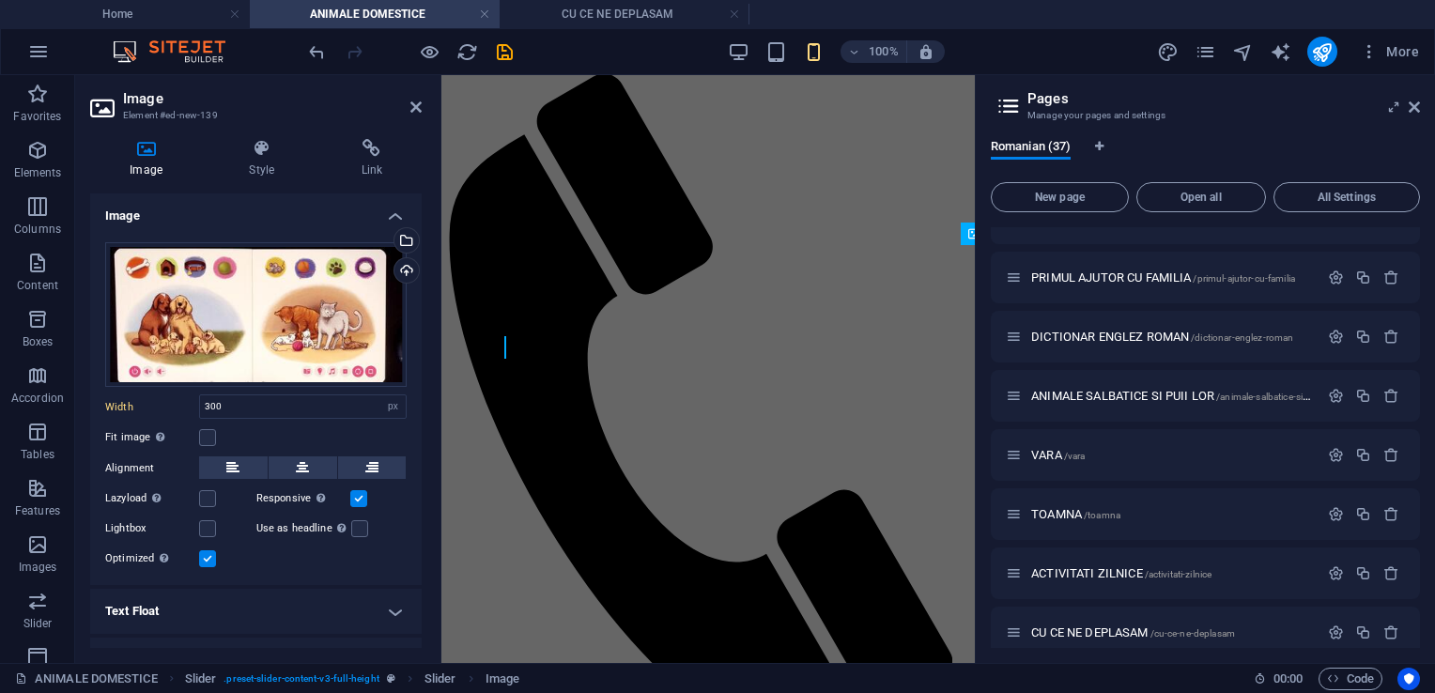
scroll to position [94, 0]
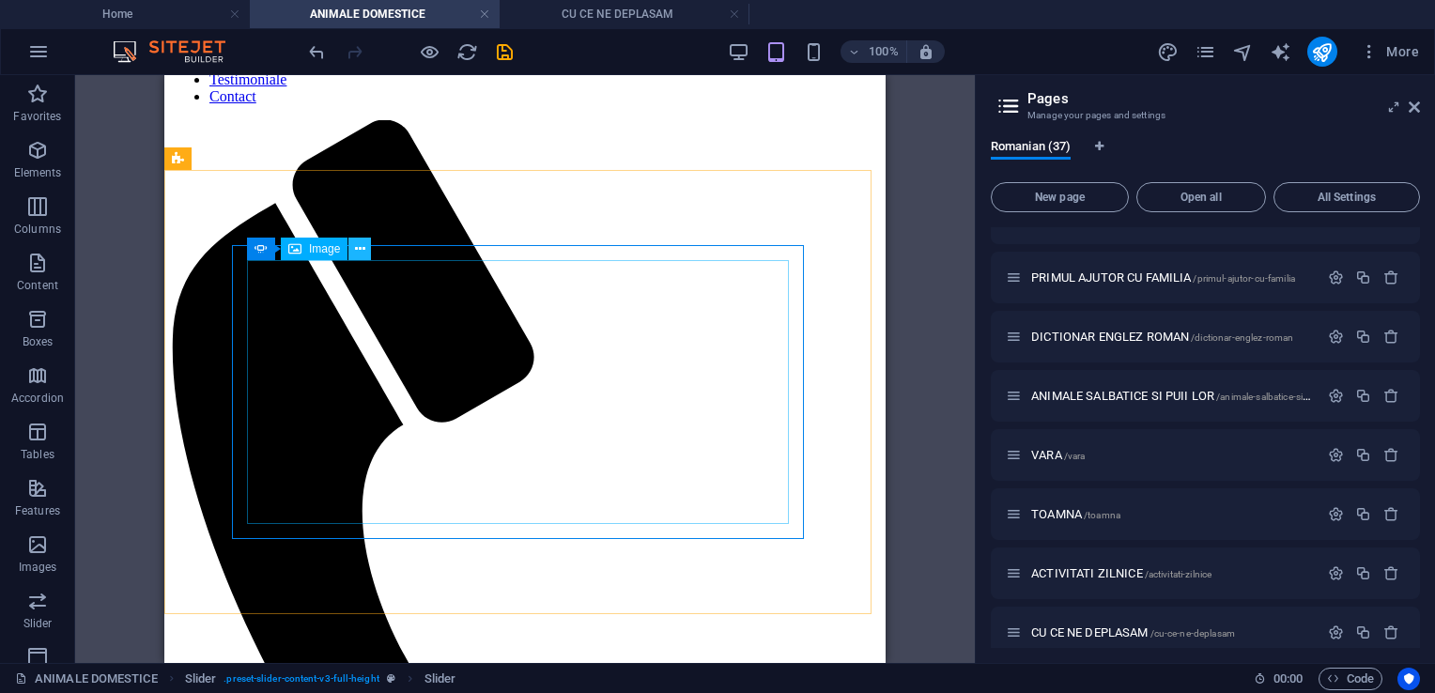
click at [368, 252] on button at bounding box center [359, 249] width 23 height 23
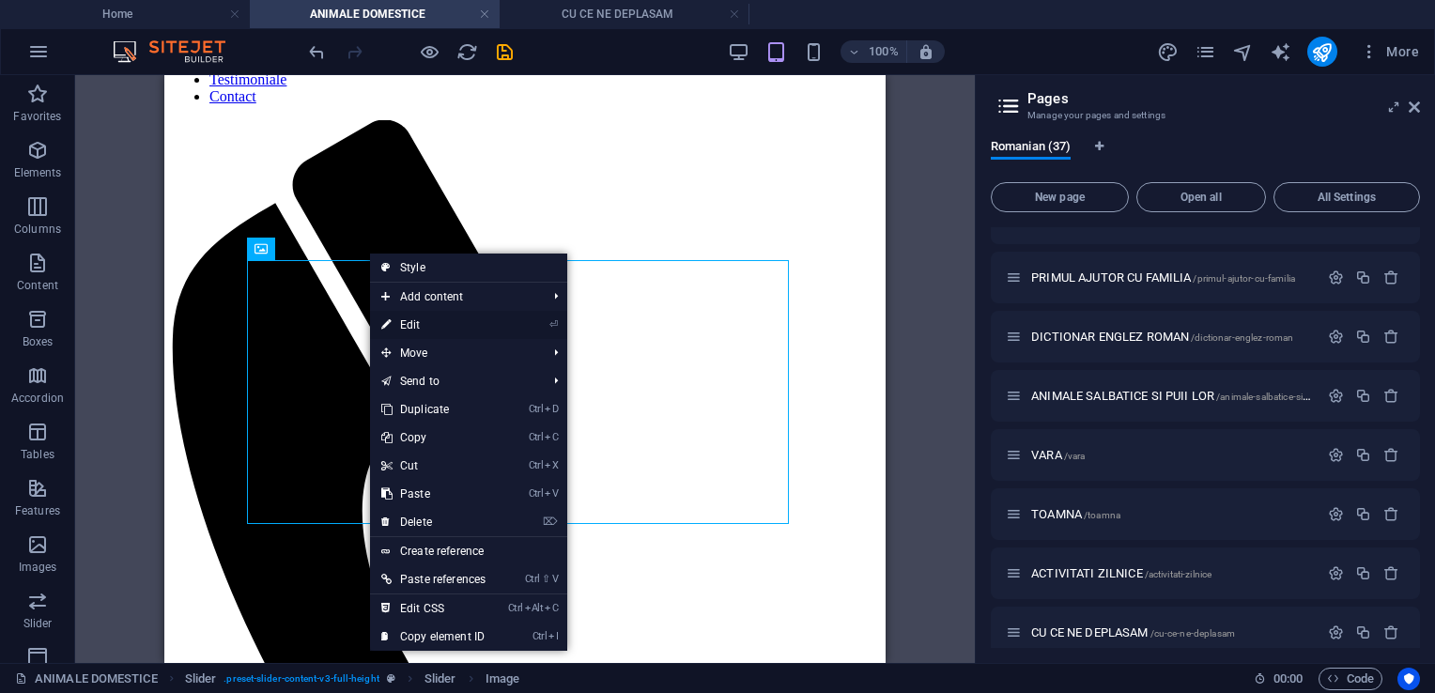
click at [421, 326] on link "⏎ Edit" at bounding box center [433, 325] width 127 height 28
select select "px"
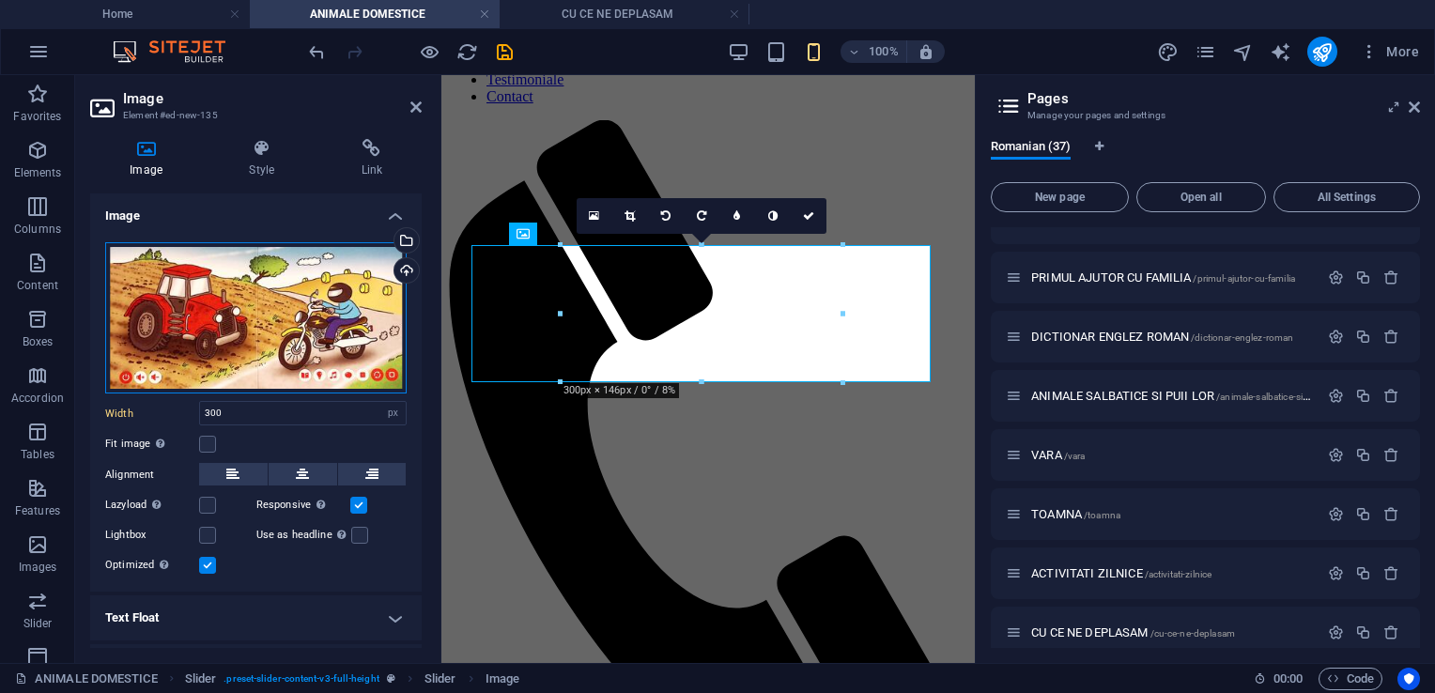
click at [286, 296] on div "Drag files here, click to choose files or select files from Files or our free s…" at bounding box center [256, 318] width 302 height 152
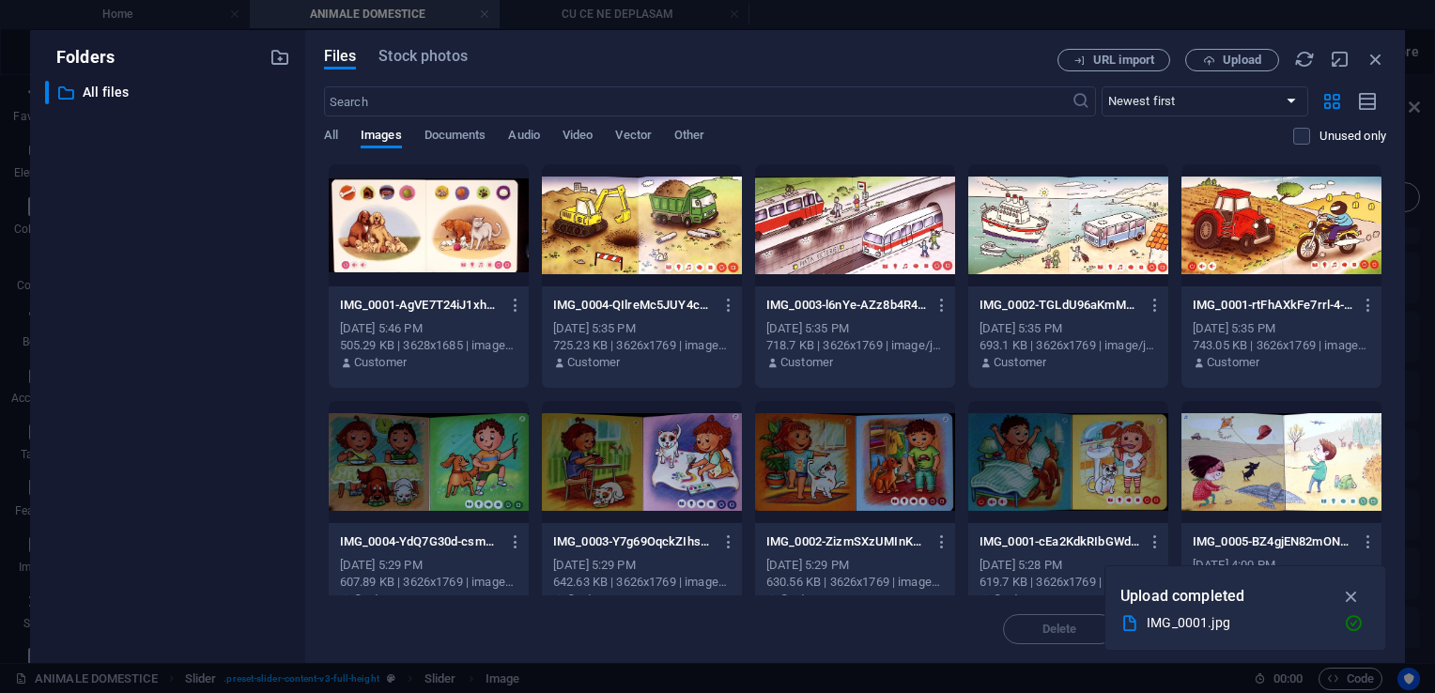
click at [421, 226] on div at bounding box center [429, 225] width 200 height 122
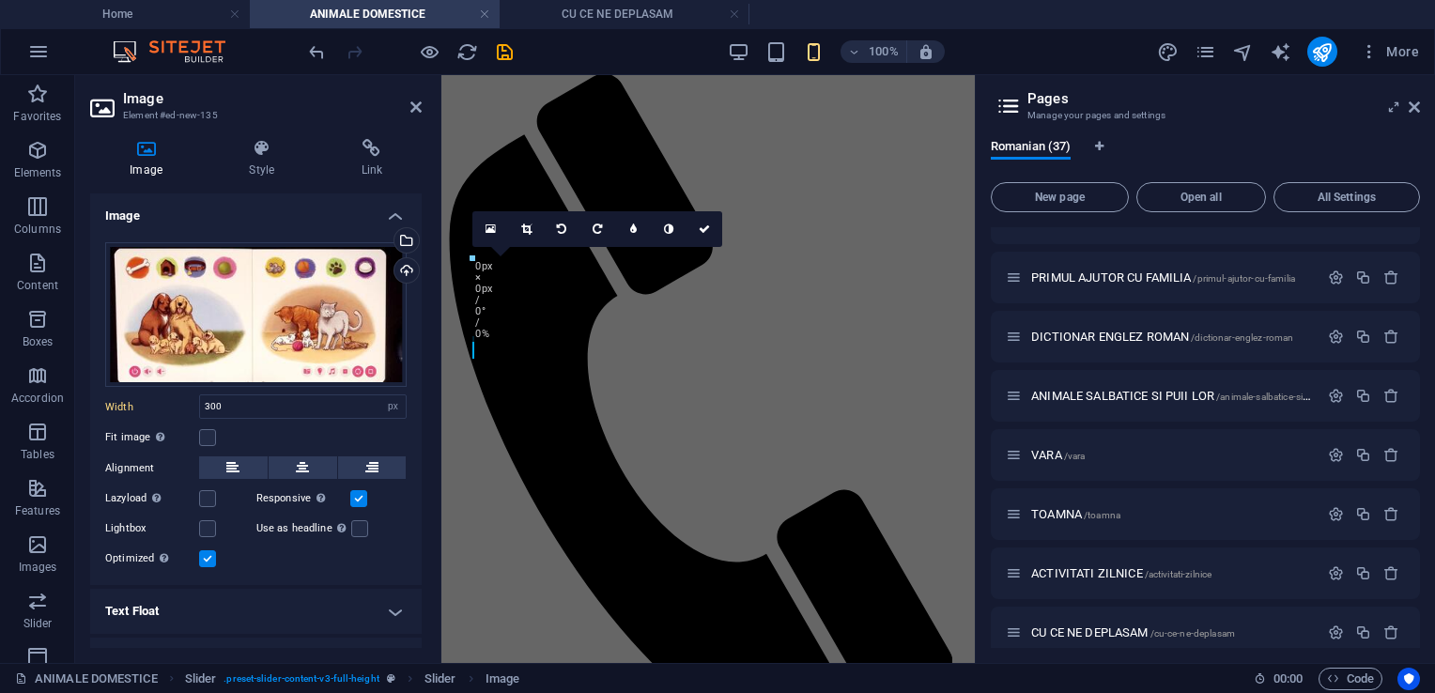
scroll to position [94, 0]
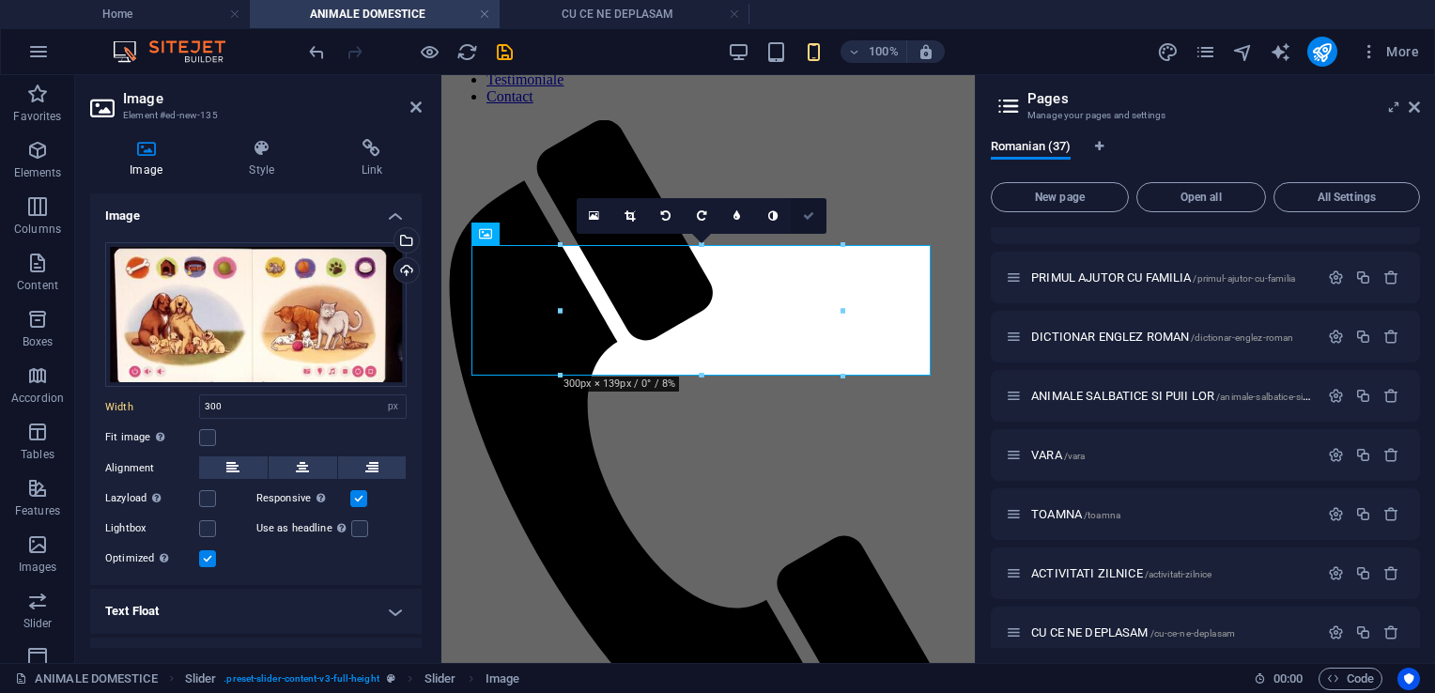
click at [805, 210] on icon at bounding box center [808, 215] width 11 height 11
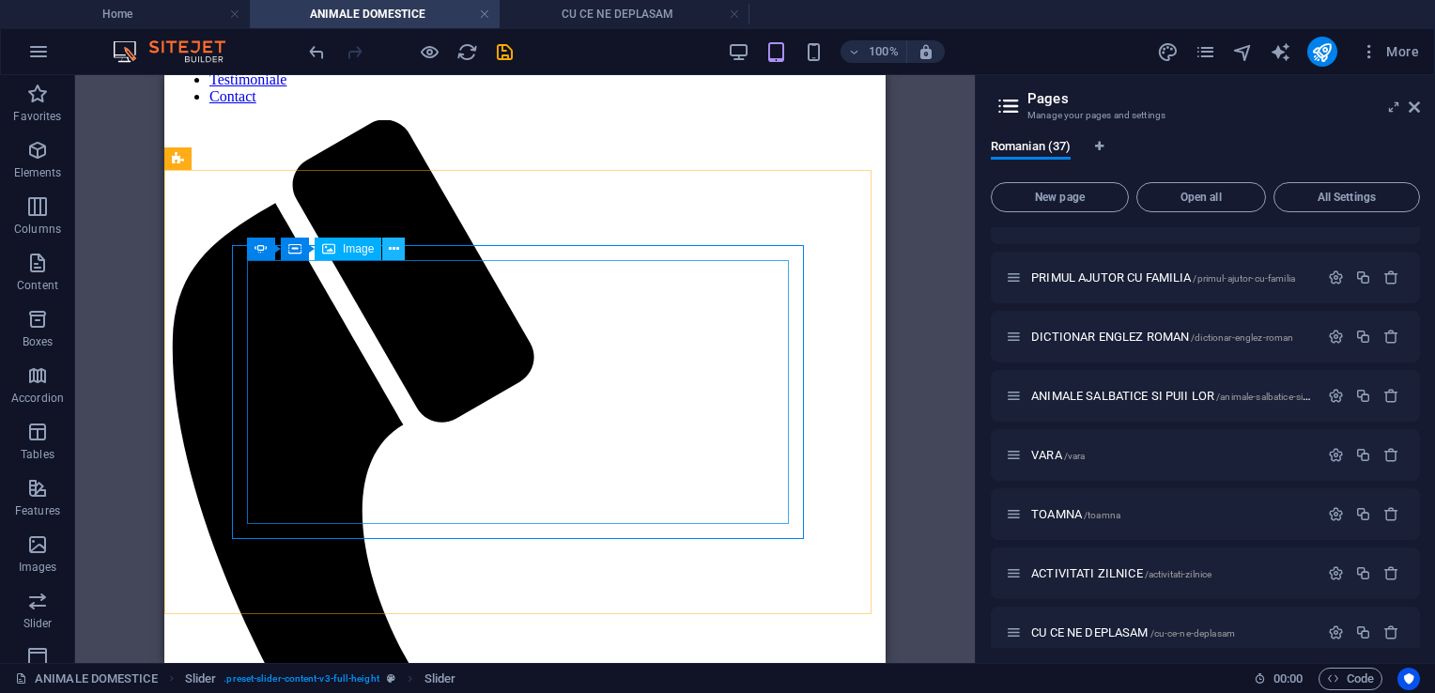
click at [395, 251] on icon at bounding box center [394, 250] width 10 height 20
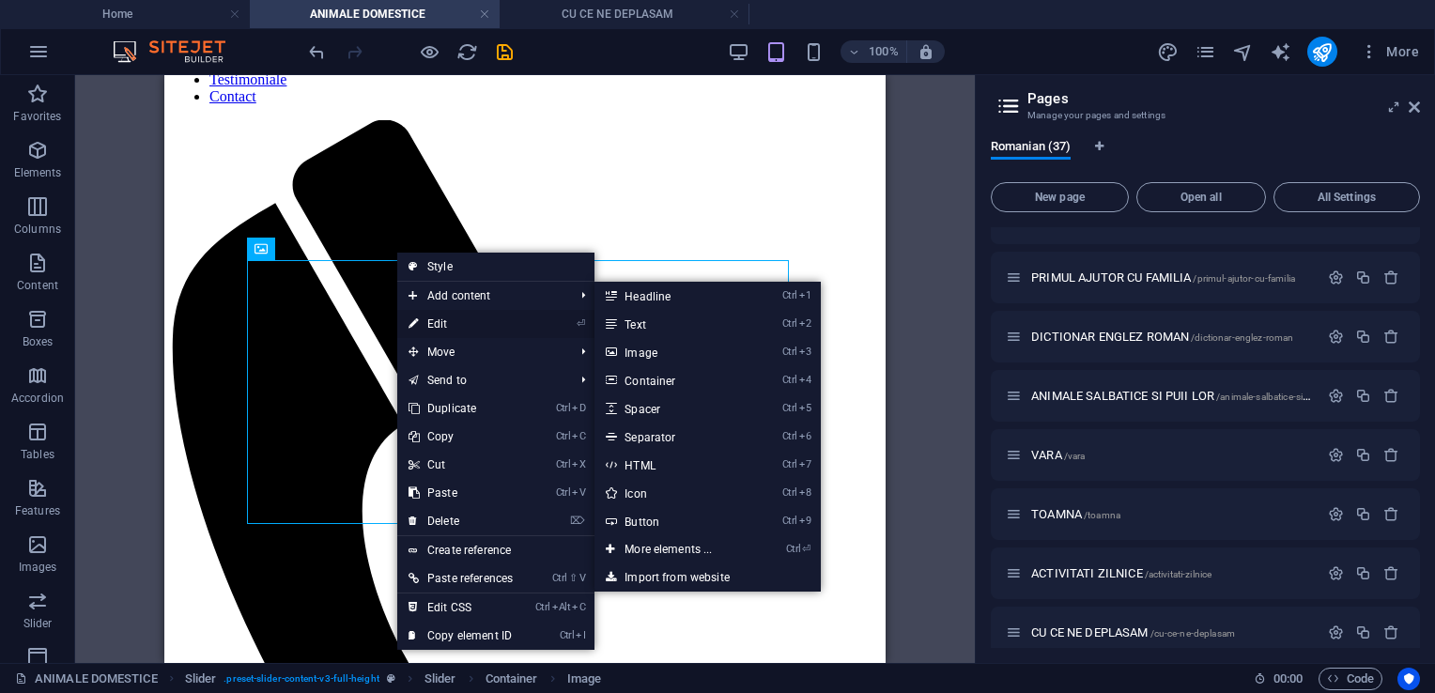
click at [435, 327] on link "⏎ Edit" at bounding box center [460, 324] width 127 height 28
select select "px"
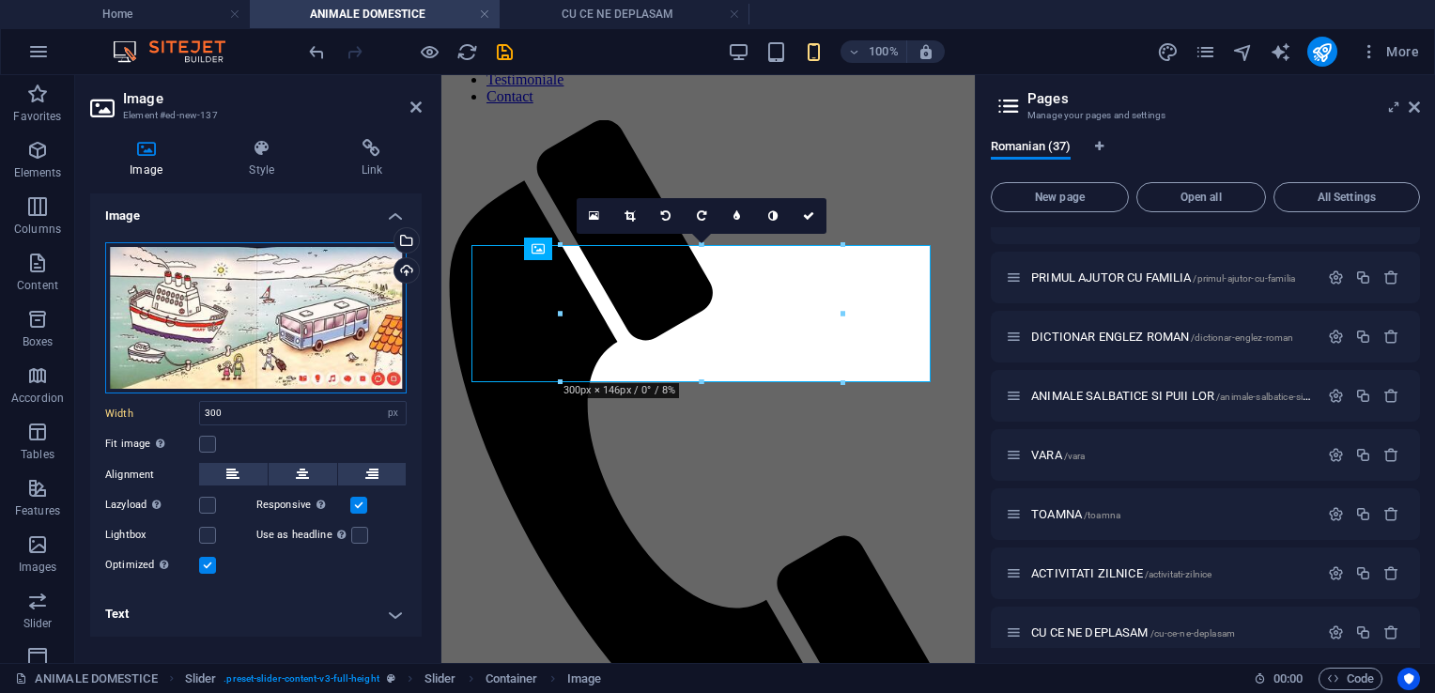
click at [293, 314] on div "Drag files here, click to choose files or select files from Files or our free s…" at bounding box center [256, 318] width 302 height 152
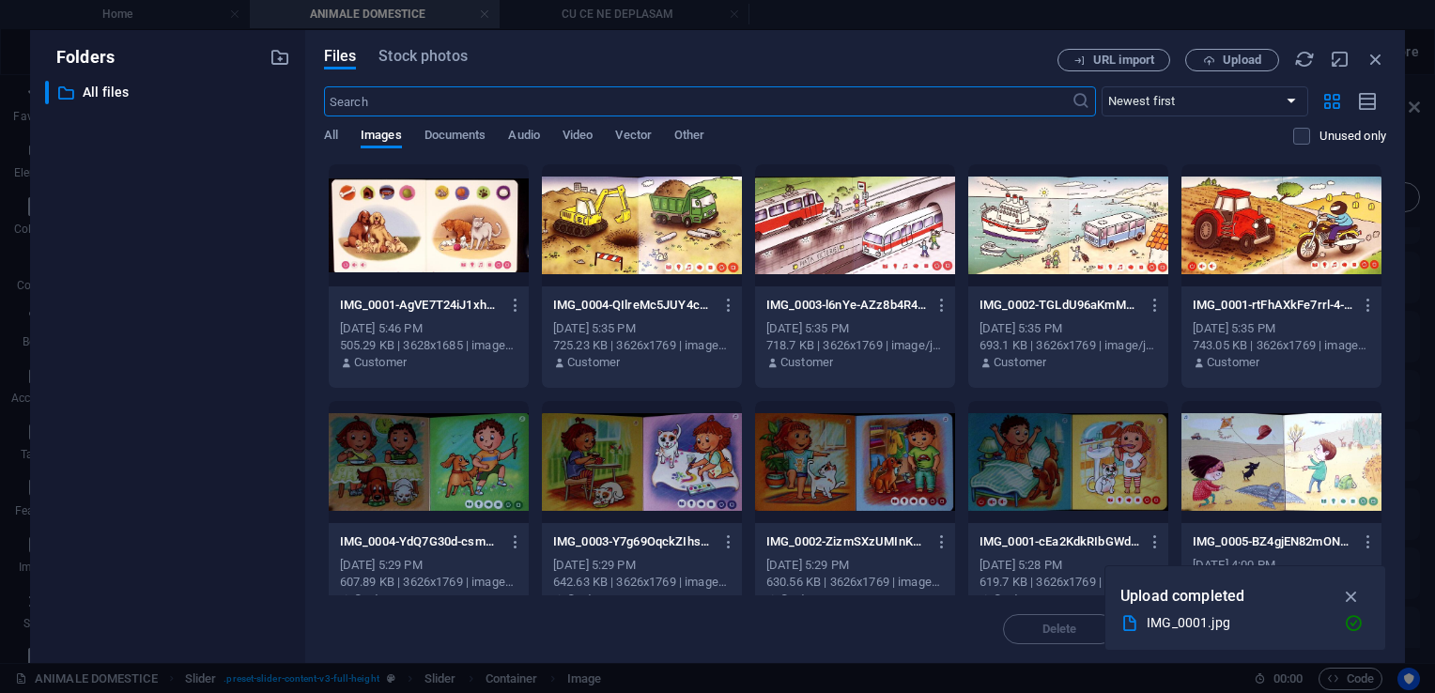
scroll to position [140, 0]
click at [1246, 43] on div "Files Stock photos URL import Upload ​ Newest first Oldest first Name (A-Z) Nam…" at bounding box center [855, 346] width 1100 height 633
click at [1232, 59] on span "Upload" at bounding box center [1242, 59] width 39 height 11
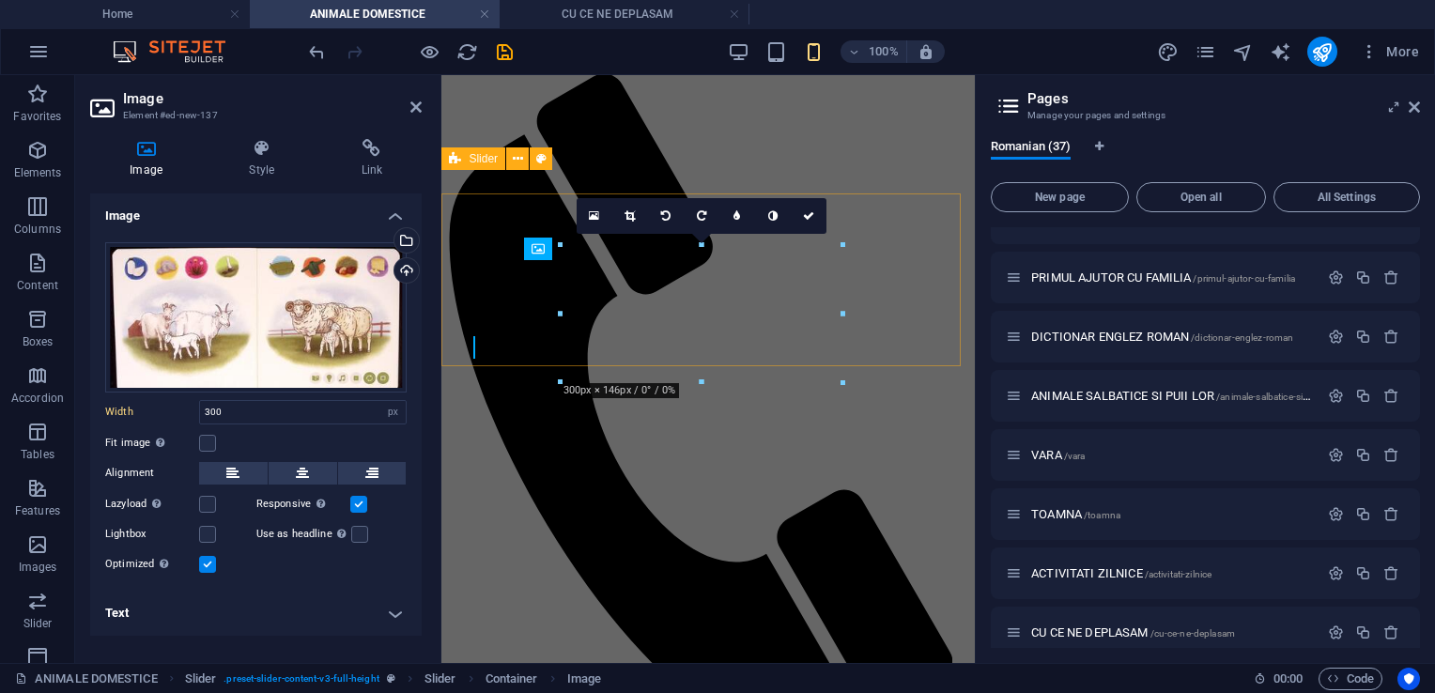
scroll to position [94, 0]
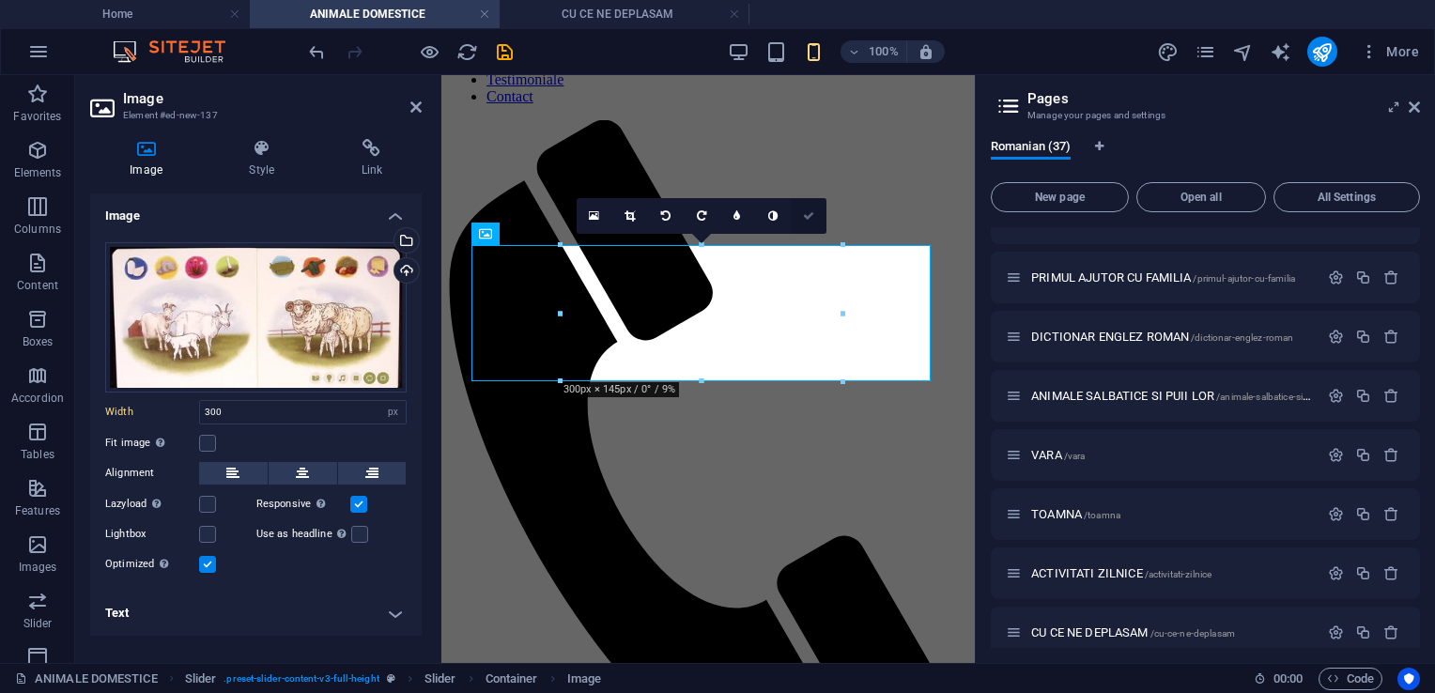
click at [807, 219] on icon at bounding box center [808, 215] width 11 height 11
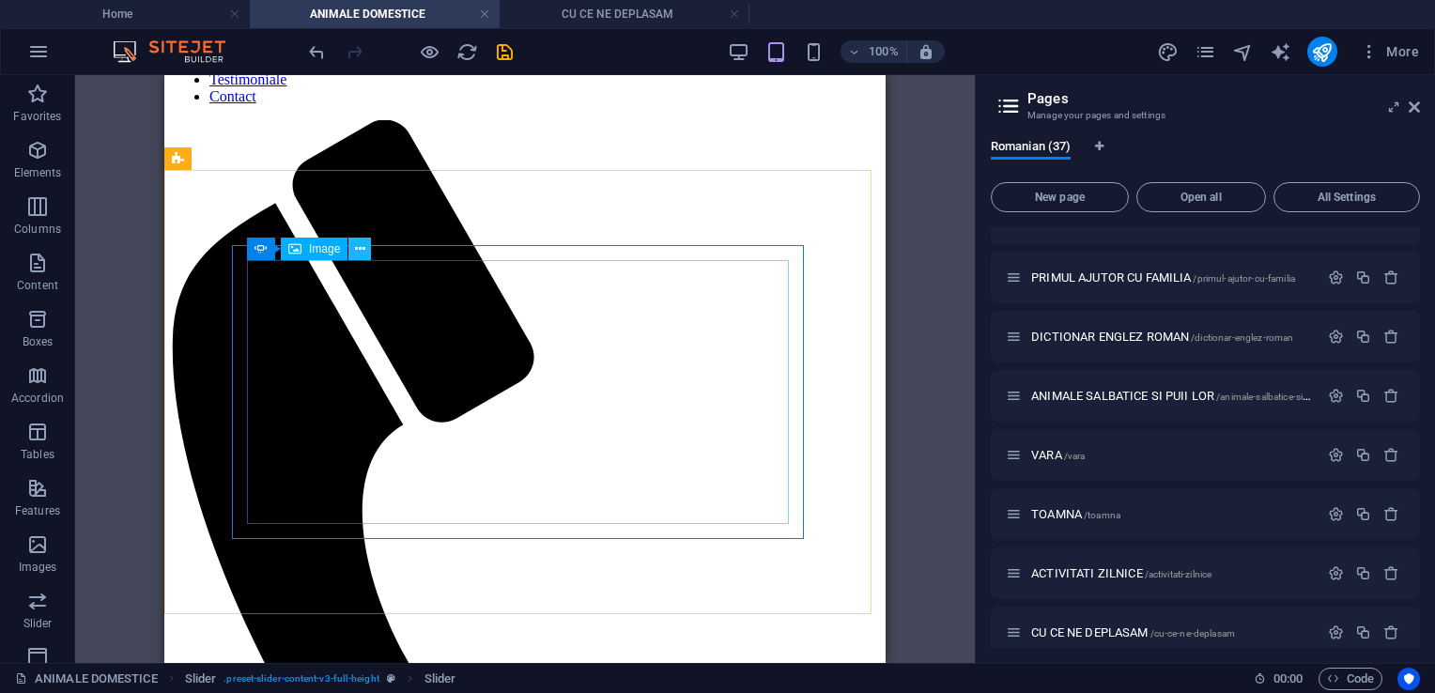
click at [366, 256] on button at bounding box center [359, 249] width 23 height 23
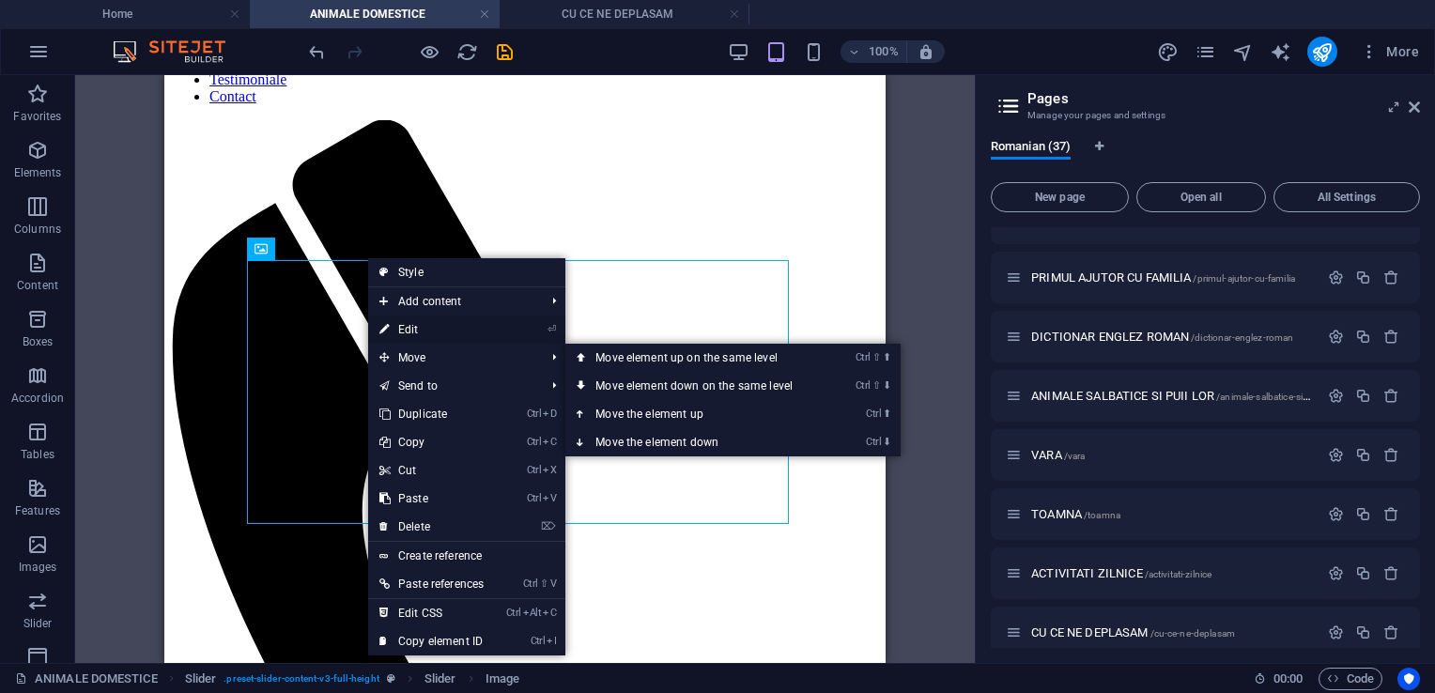
click at [412, 327] on link "⏎ Edit" at bounding box center [431, 330] width 127 height 28
select select "px"
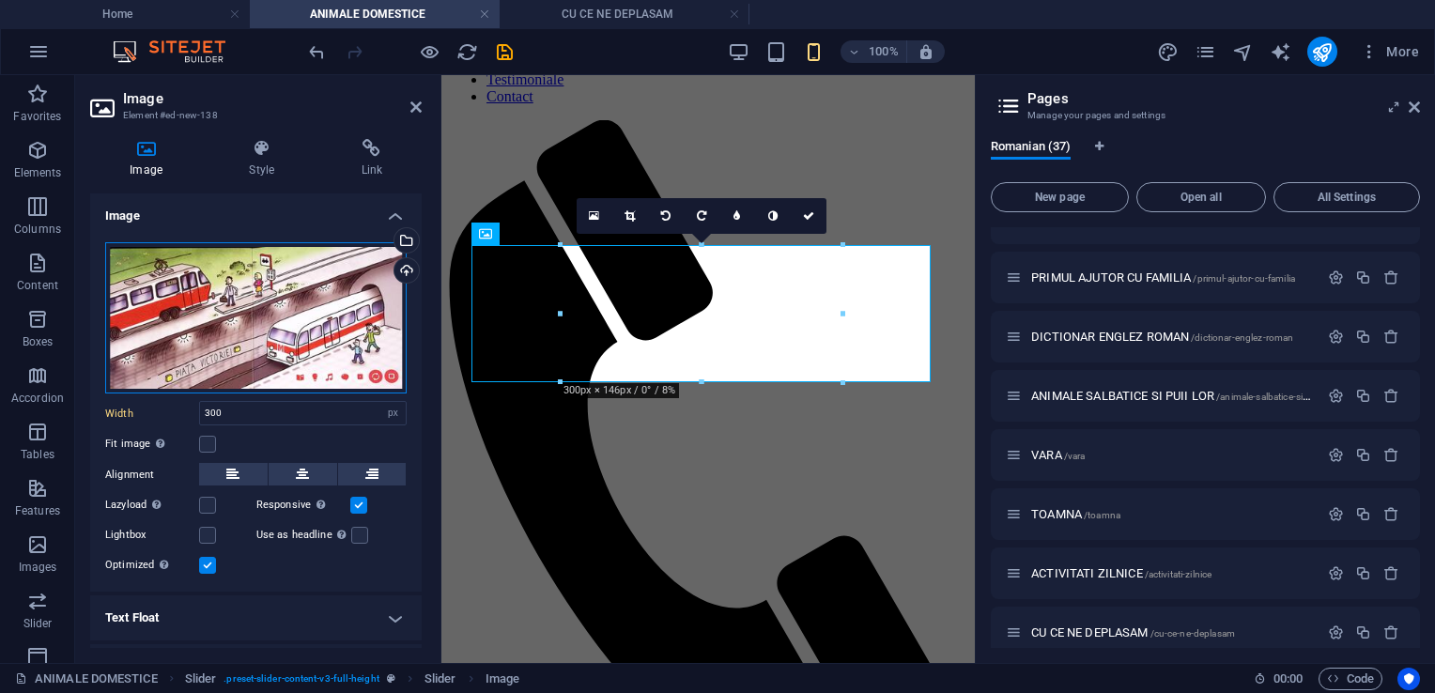
click at [298, 298] on div "Drag files here, click to choose files or select files from Files or our free s…" at bounding box center [256, 318] width 302 height 152
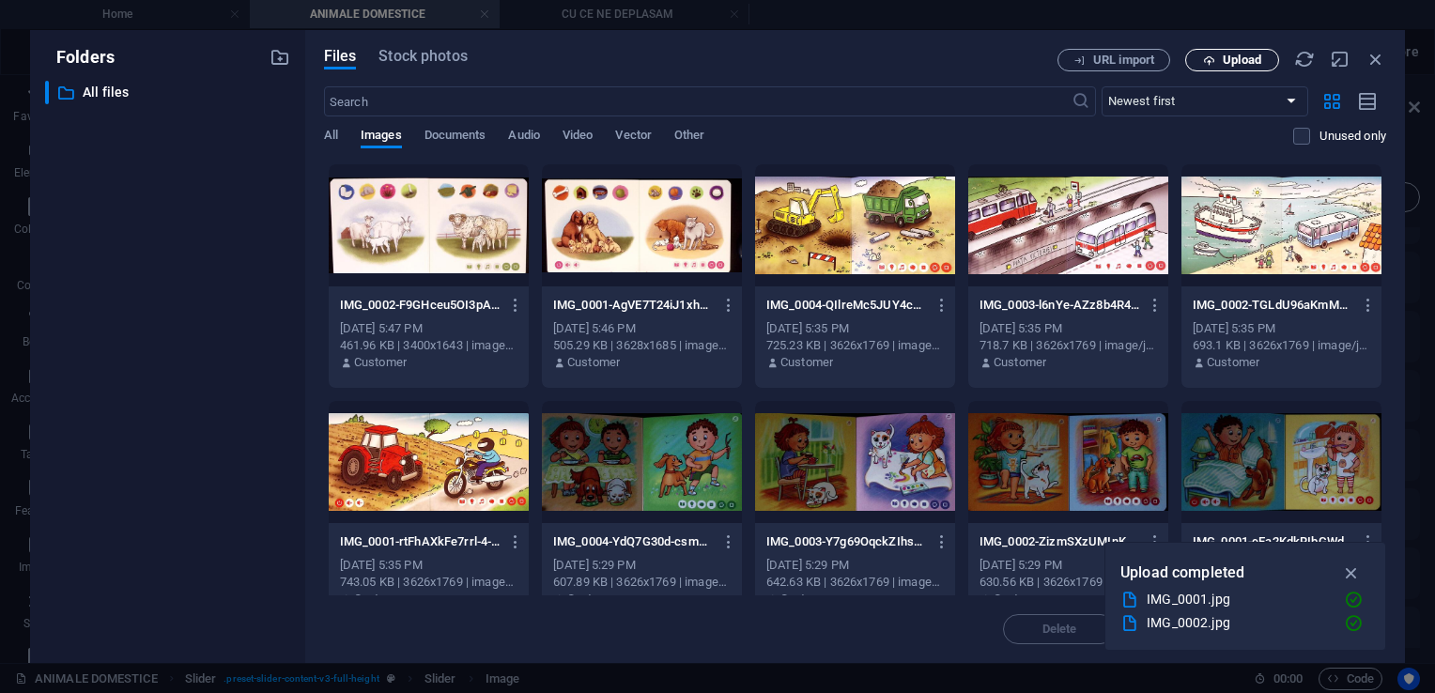
click at [1226, 61] on span "Upload" at bounding box center [1242, 59] width 39 height 11
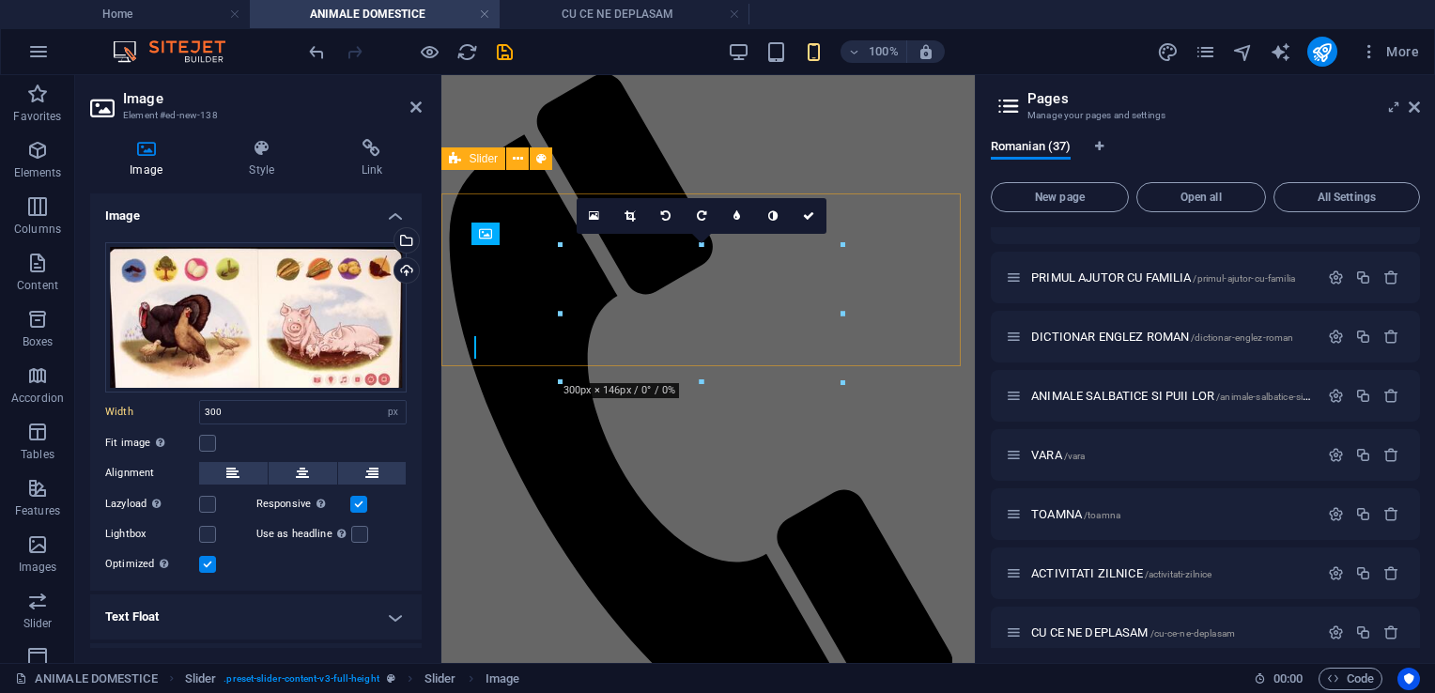
scroll to position [94, 0]
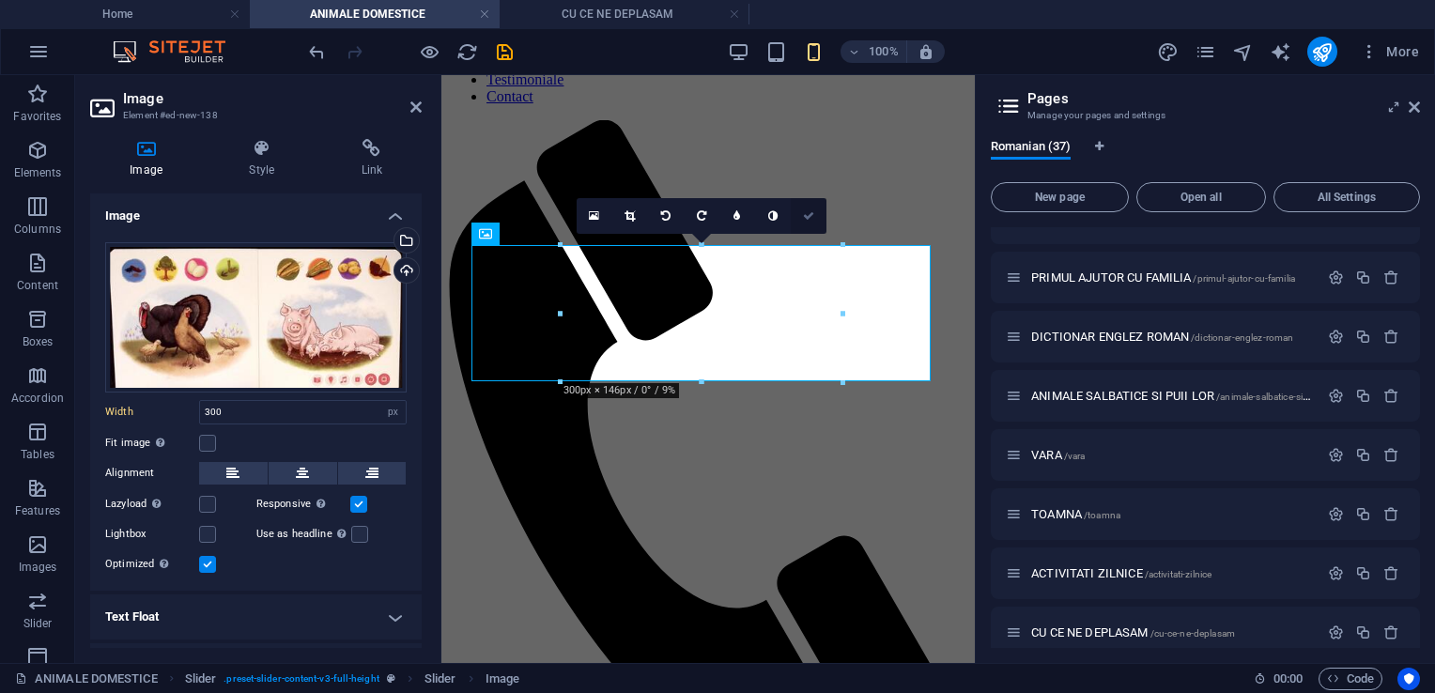
click at [813, 217] on icon at bounding box center [808, 215] width 11 height 11
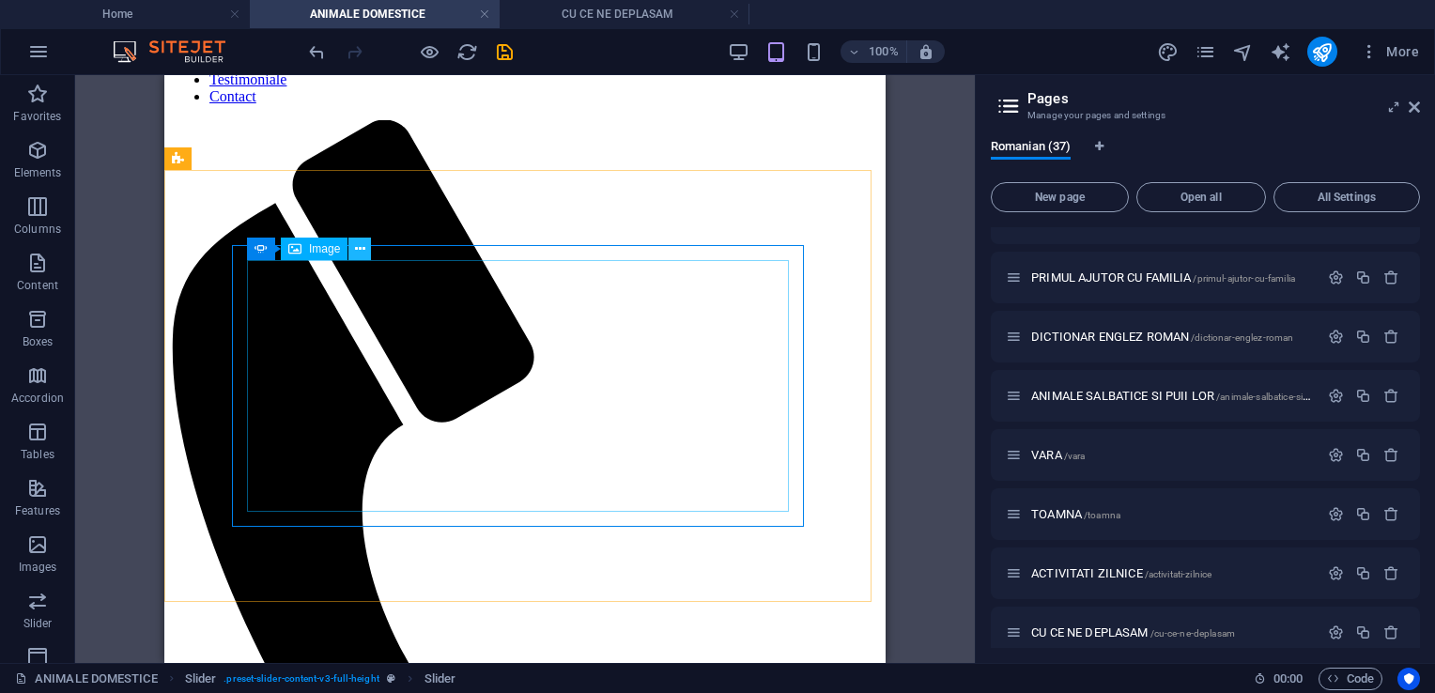
click at [364, 241] on icon at bounding box center [360, 250] width 10 height 20
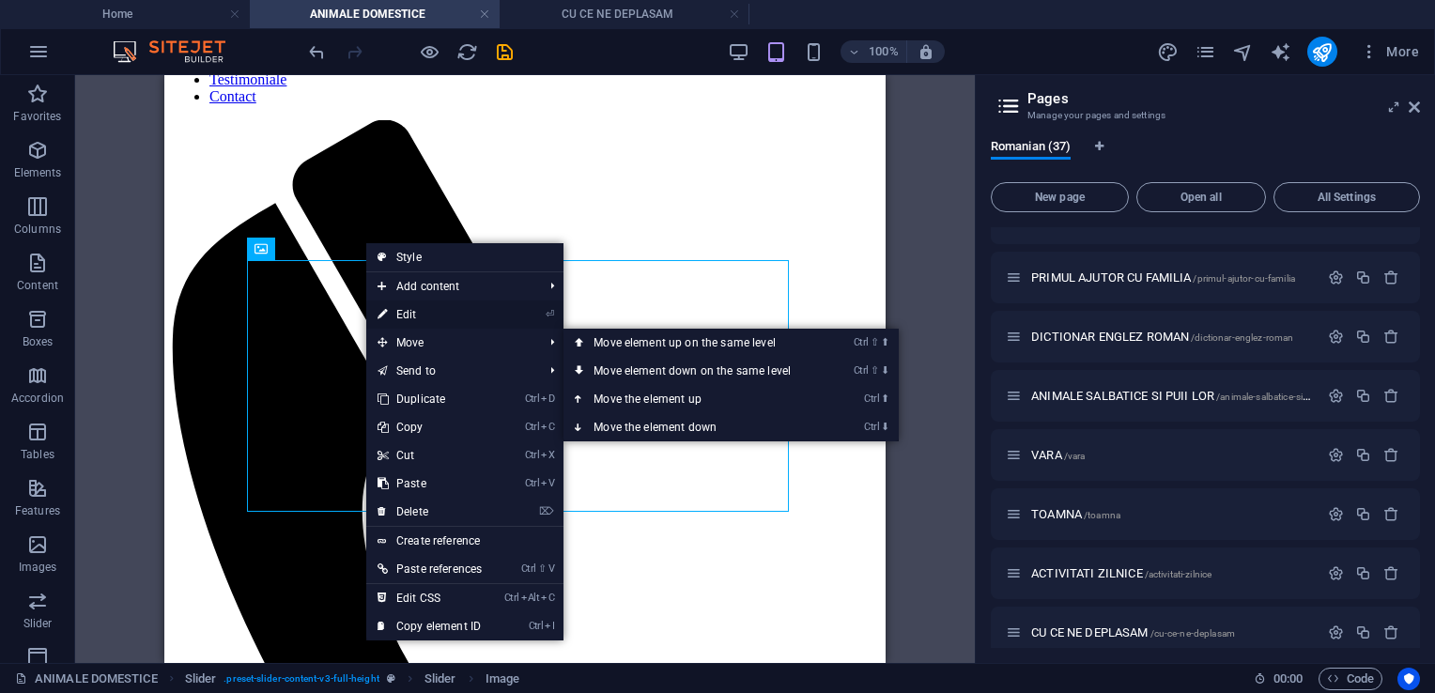
click at [406, 315] on link "⏎ Edit" at bounding box center [429, 315] width 127 height 28
select select "px"
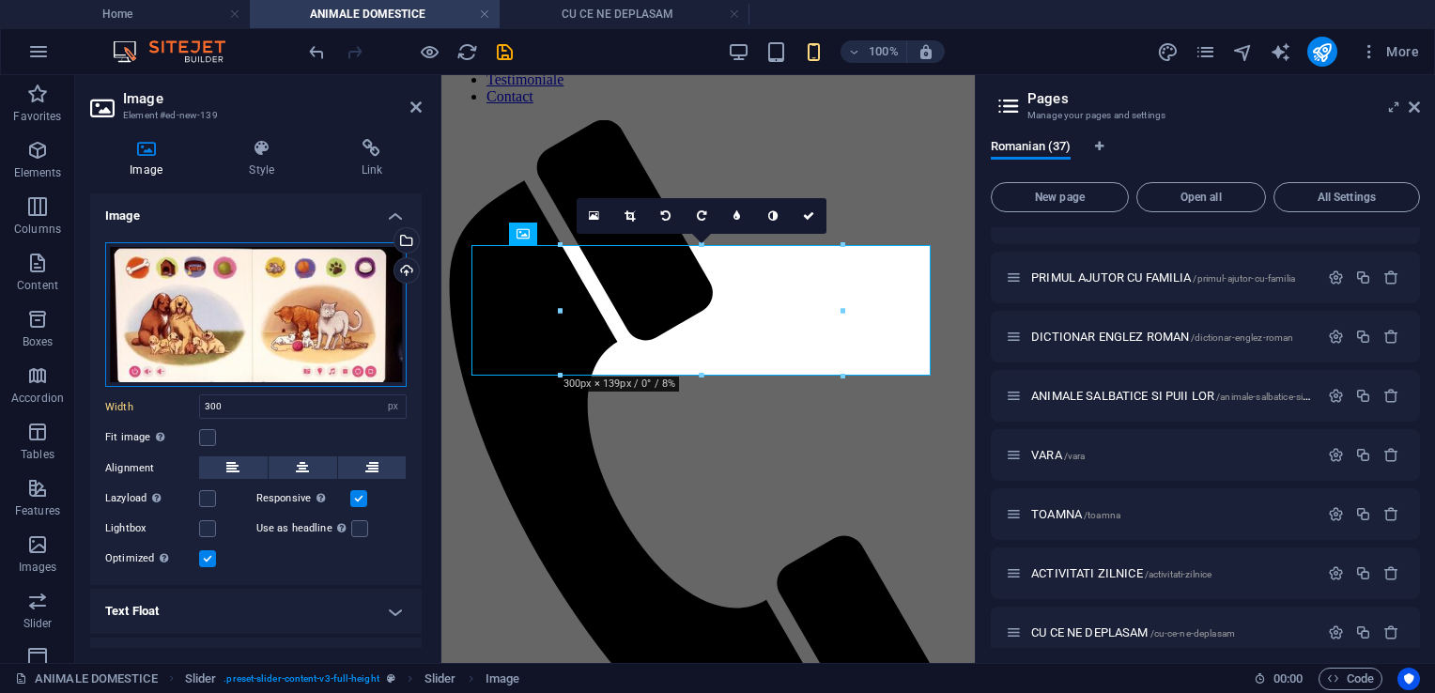
click at [232, 338] on div "Drag files here, click to choose files or select files from Files or our free s…" at bounding box center [256, 315] width 302 height 146
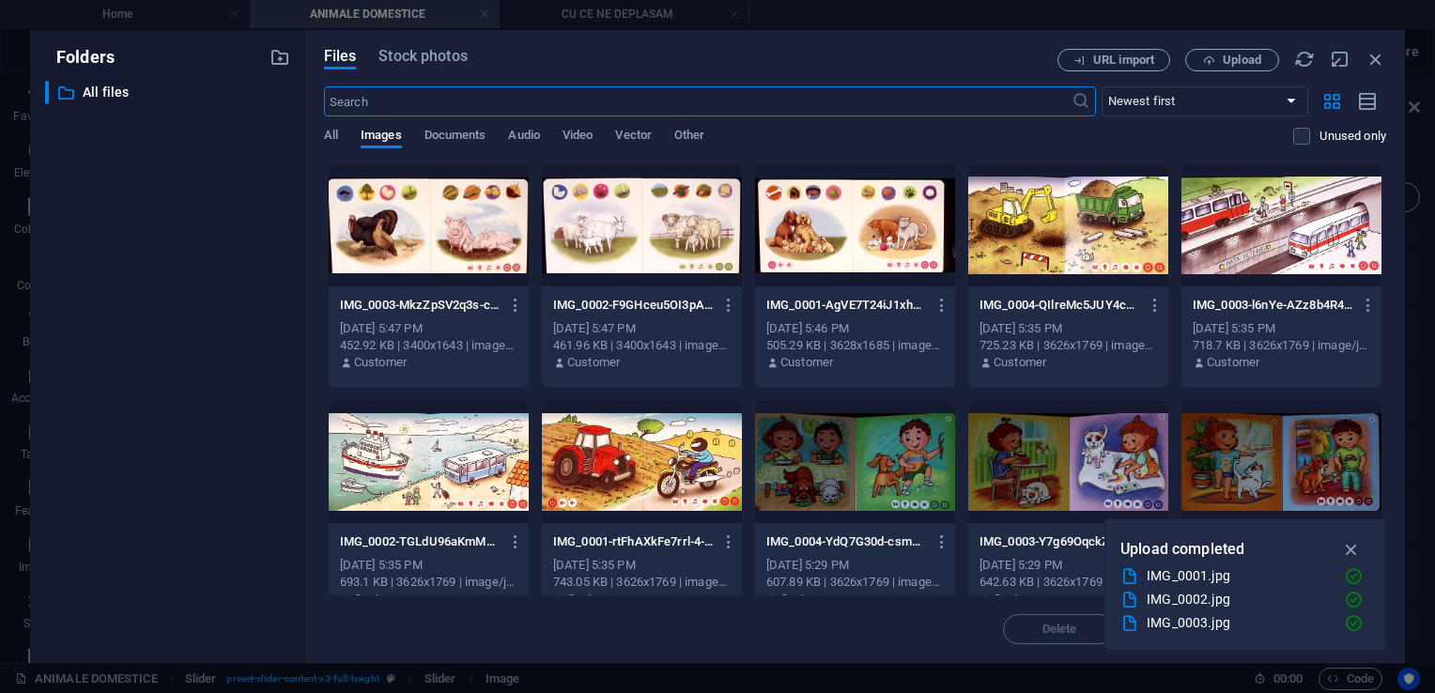
scroll to position [140, 0]
click at [1210, 66] on icon "button" at bounding box center [1209, 60] width 12 height 12
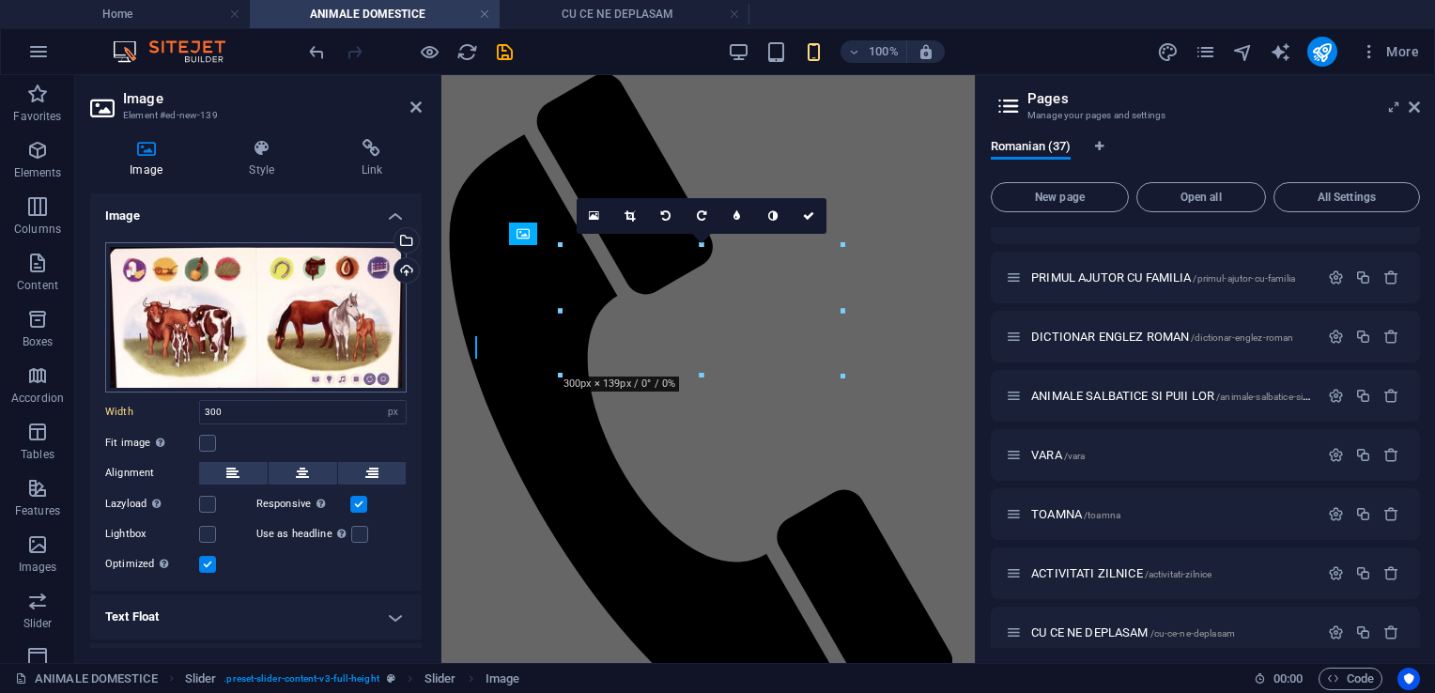
scroll to position [94, 0]
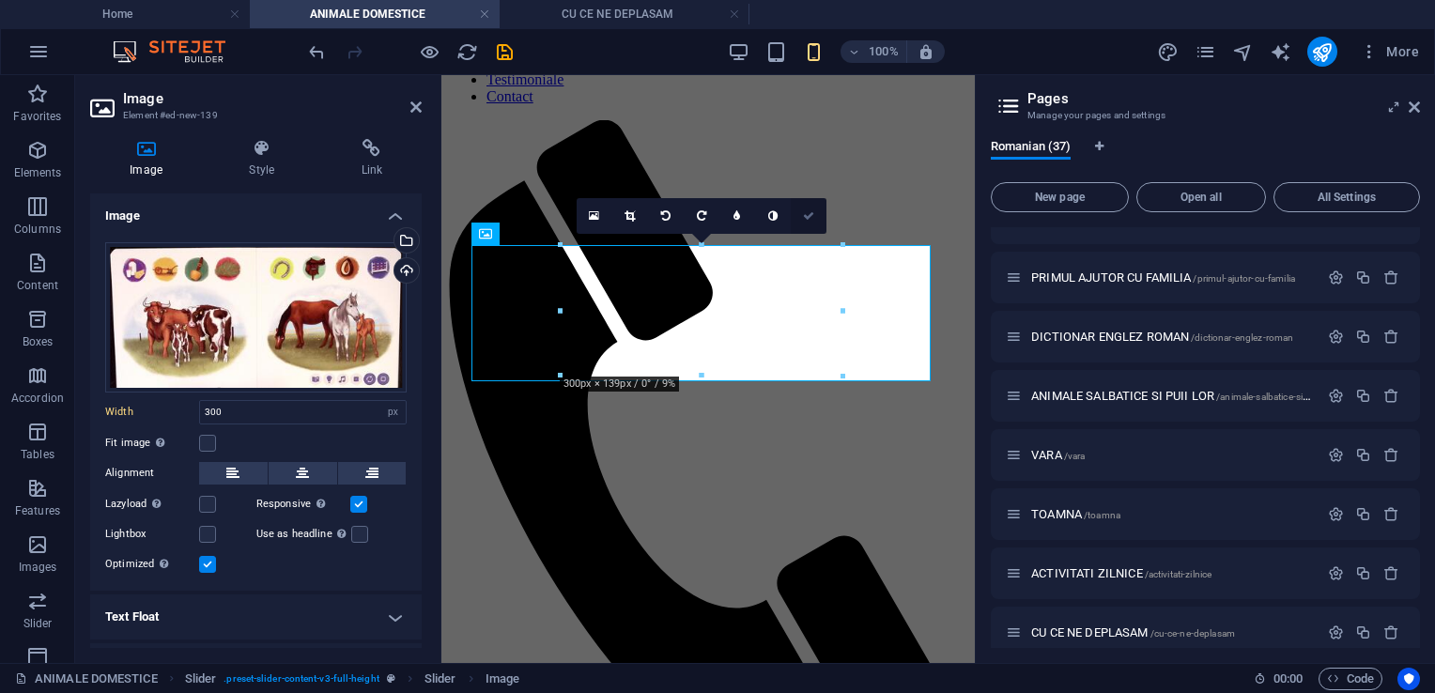
click at [808, 216] on icon at bounding box center [808, 215] width 11 height 11
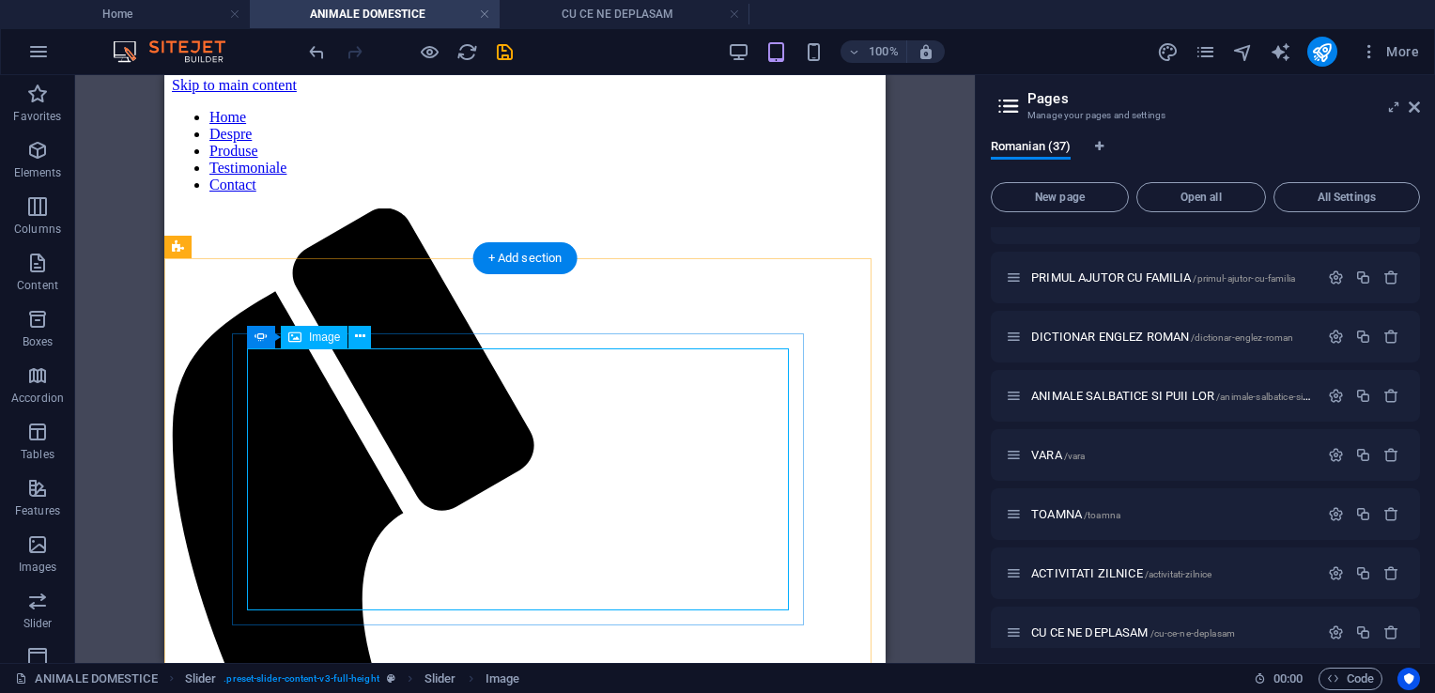
scroll to position [0, 0]
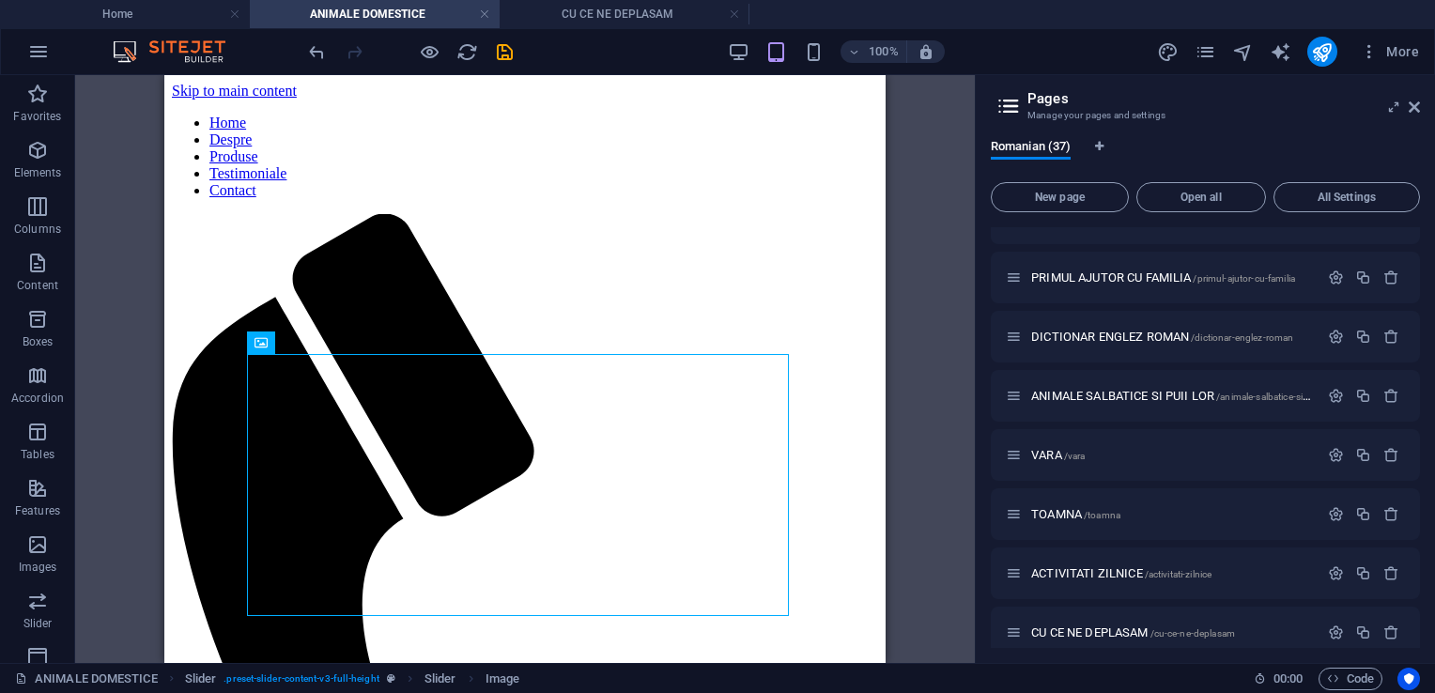
click at [506, 54] on icon "save" at bounding box center [505, 52] width 22 height 22
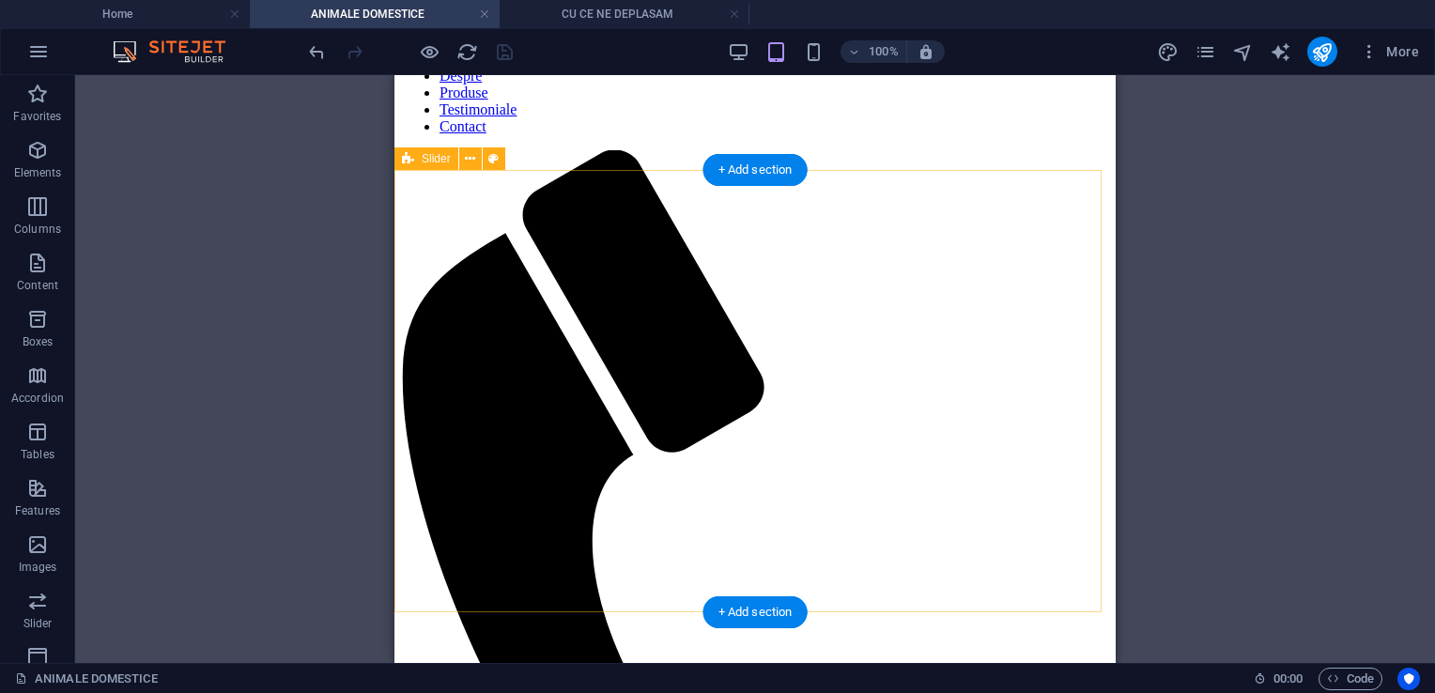
scroll to position [94, 0]
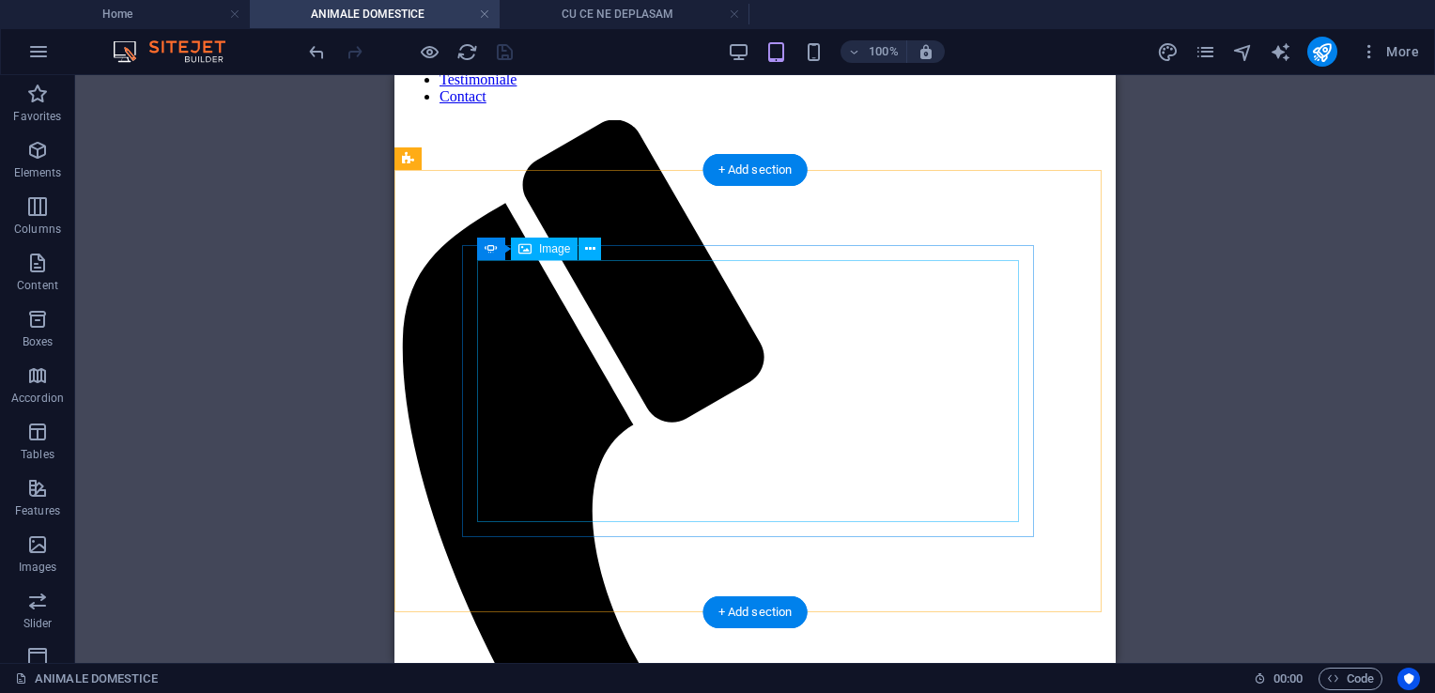
select select "px"
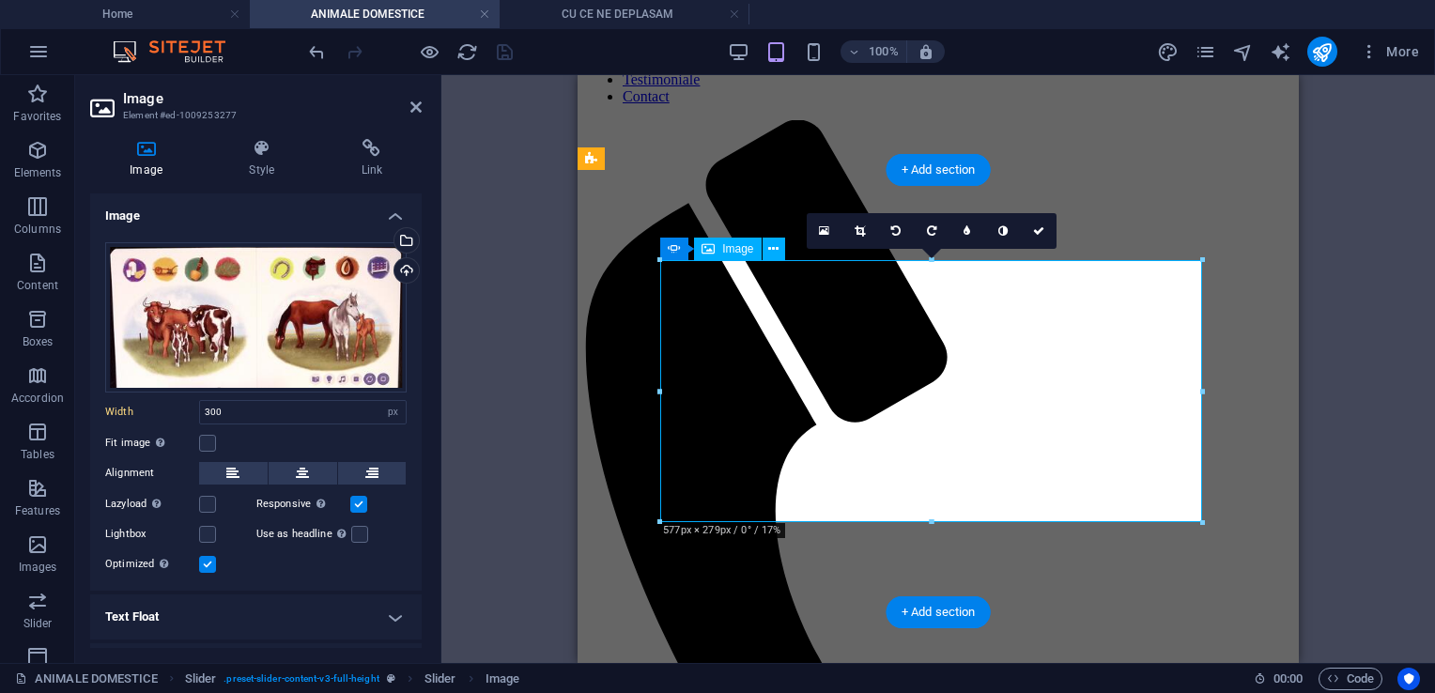
select select "DISABLED_OPTION_VALUE"
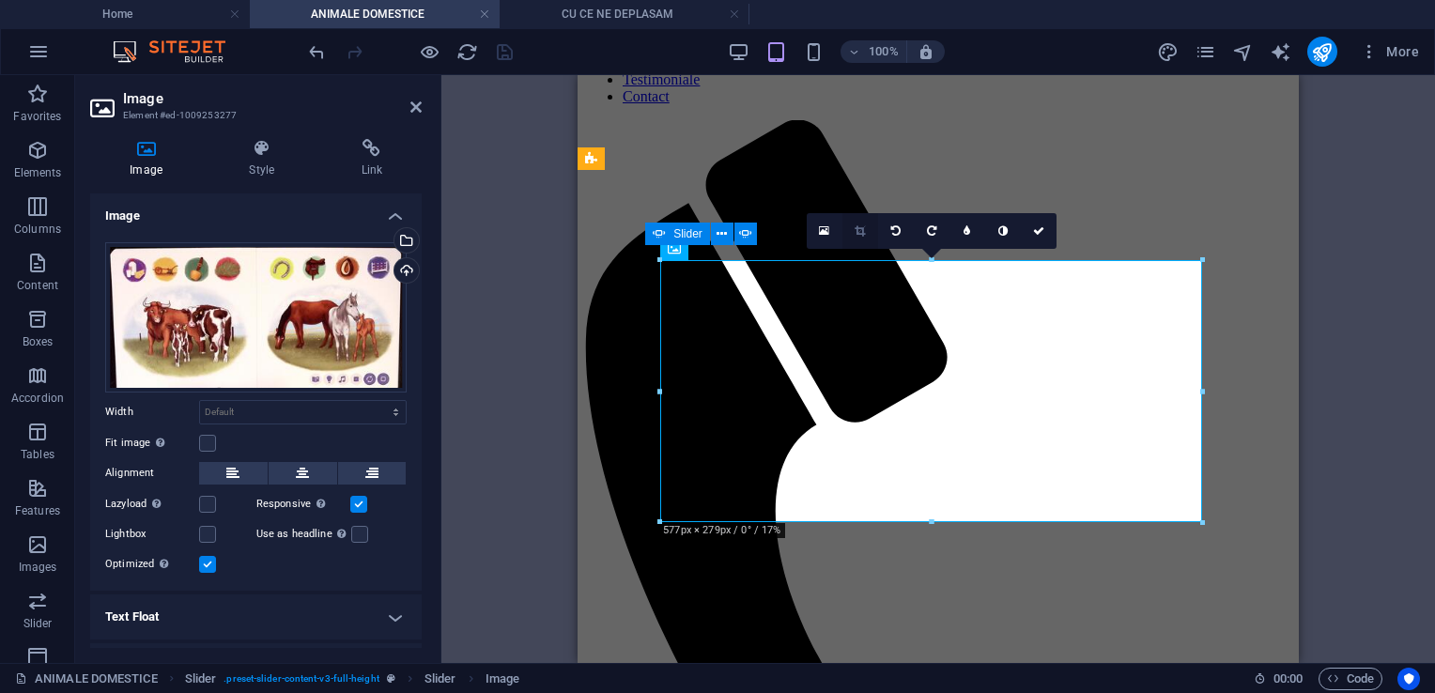
click at [858, 229] on icon at bounding box center [860, 230] width 10 height 11
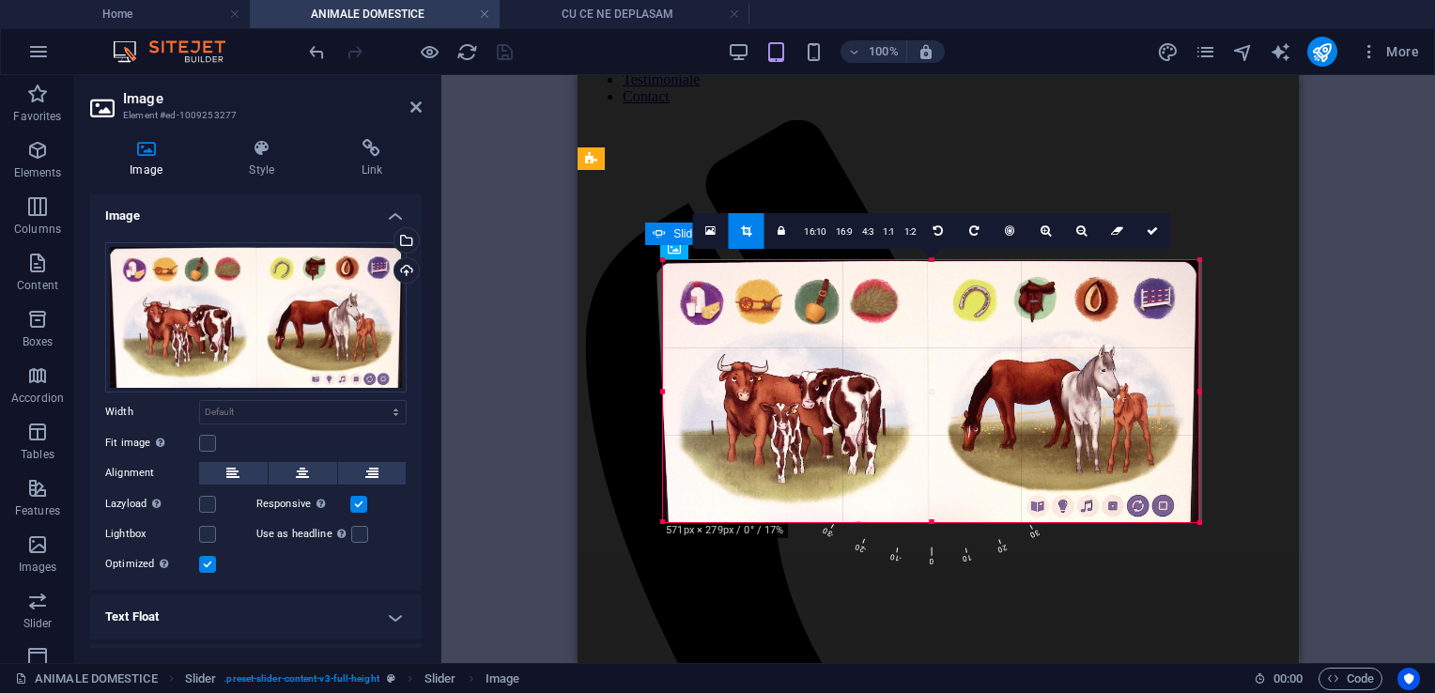
click at [665, 520] on div at bounding box center [663, 522] width 8 height 8
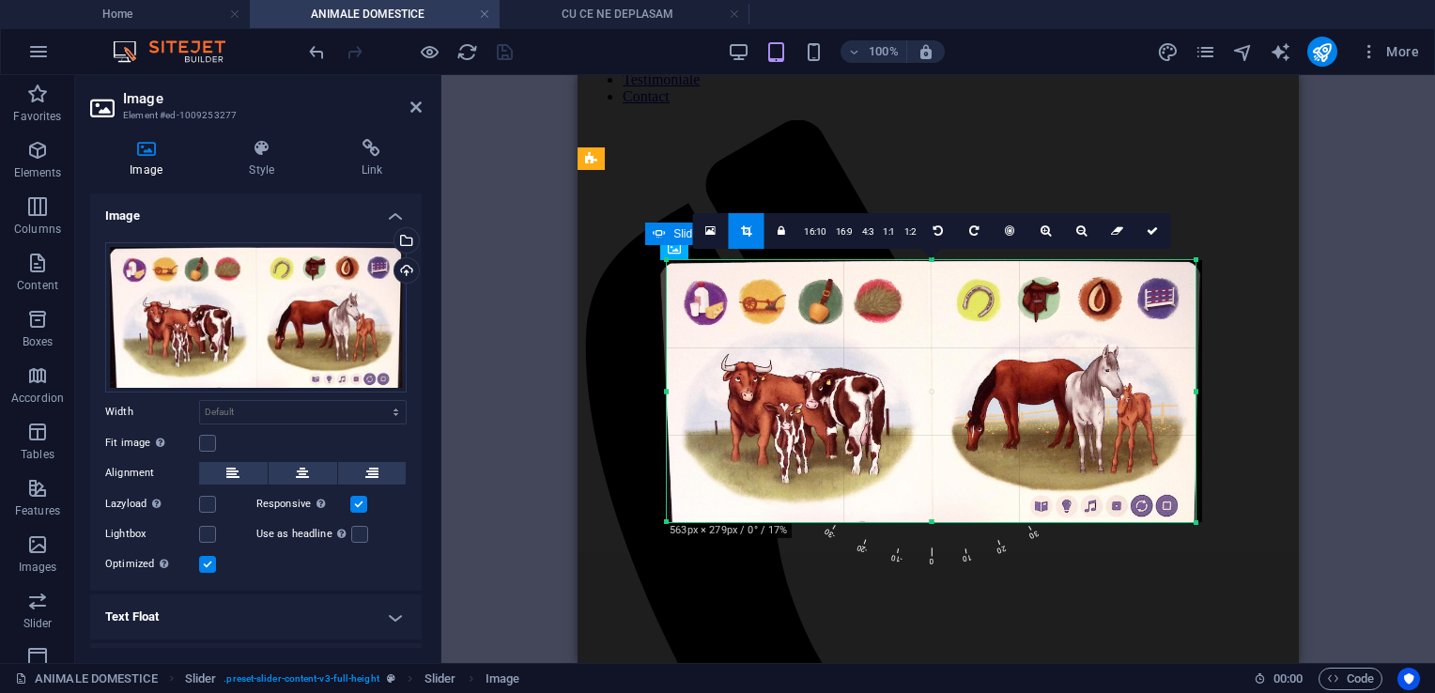
click at [1195, 523] on div at bounding box center [1196, 523] width 11 height 11
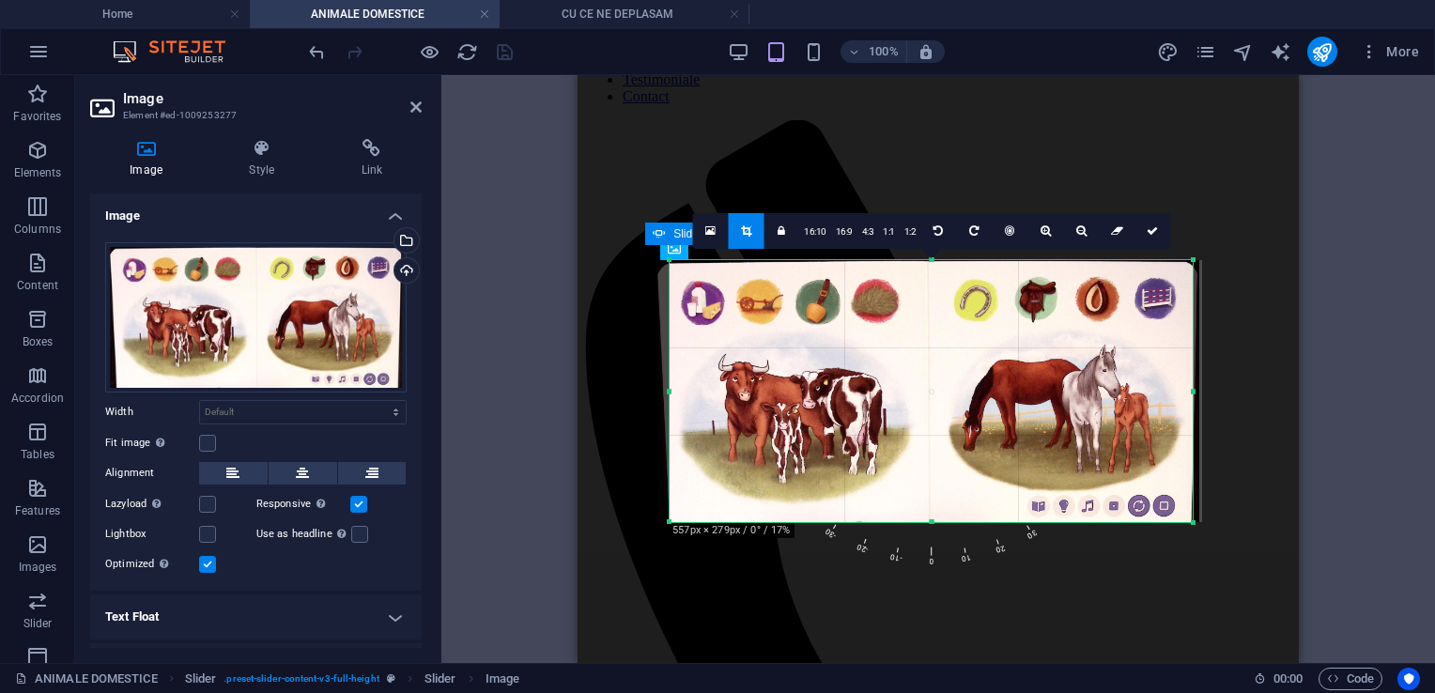
click at [673, 395] on div at bounding box center [670, 391] width 7 height 262
click at [1193, 393] on div at bounding box center [1193, 391] width 7 height 262
click at [274, 410] on select "Default auto px rem % em vh vw" at bounding box center [303, 412] width 206 height 23
click at [826, 364] on div at bounding box center [929, 391] width 542 height 262
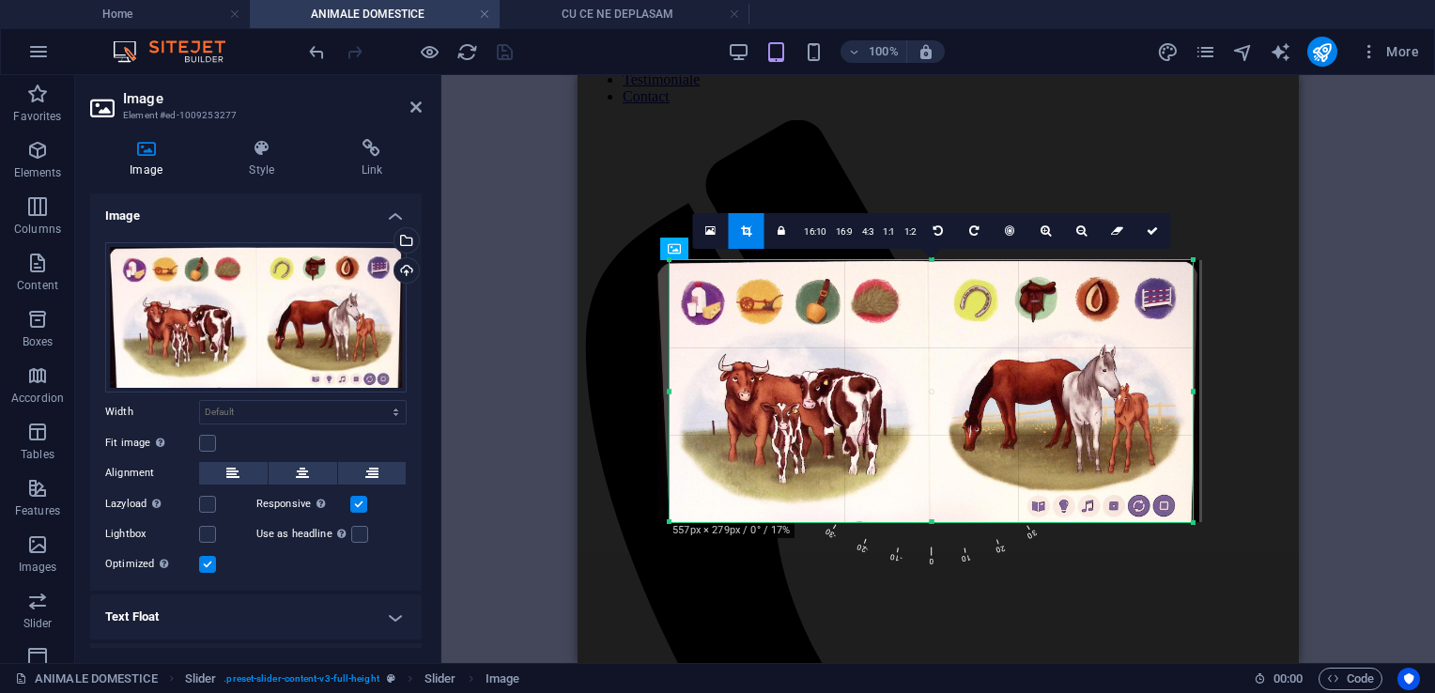
click at [673, 261] on div at bounding box center [670, 260] width 8 height 8
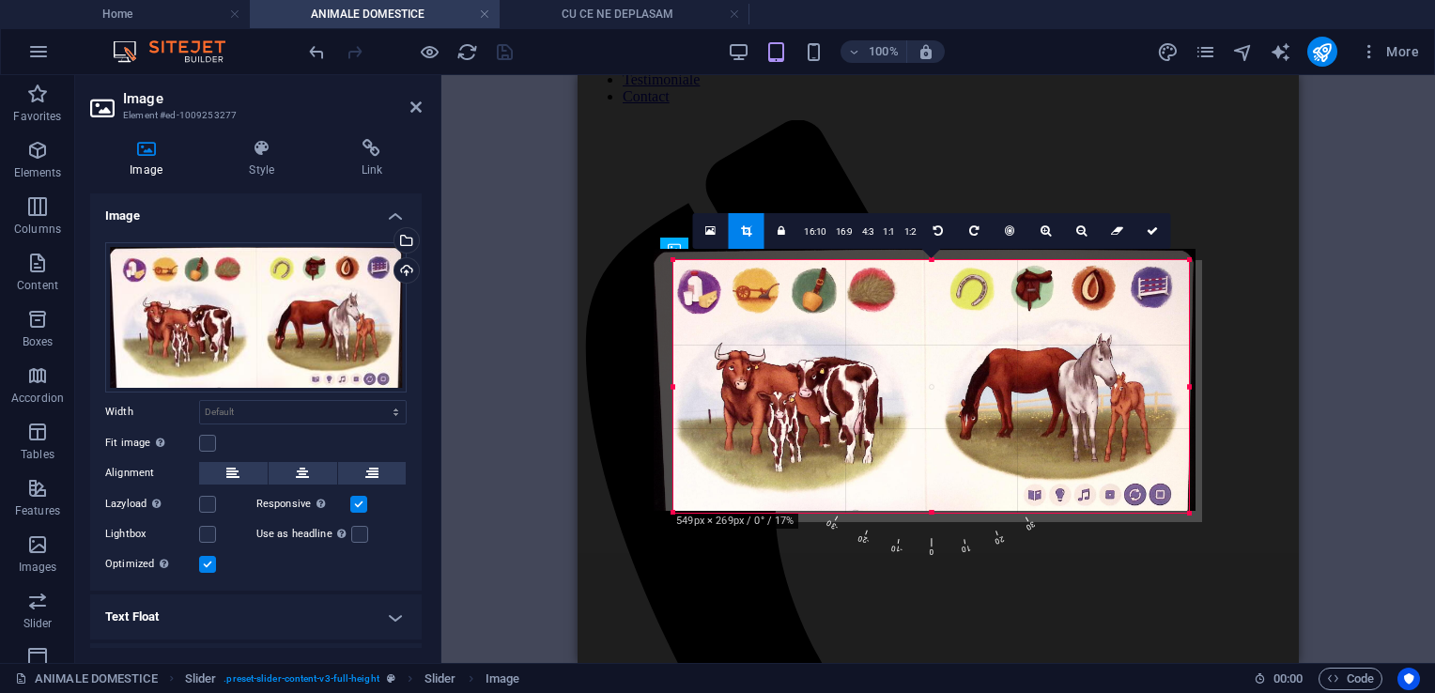
drag, startPoint x: 673, startPoint y: 261, endPoint x: 680, endPoint y: 272, distance: 13.5
click at [680, 272] on div "180 170 160 150 140 130 120 110 100 90 80 70 60 50 40 30 20 10 0 -10 -20 -30 -4…" at bounding box center [931, 386] width 516 height 253
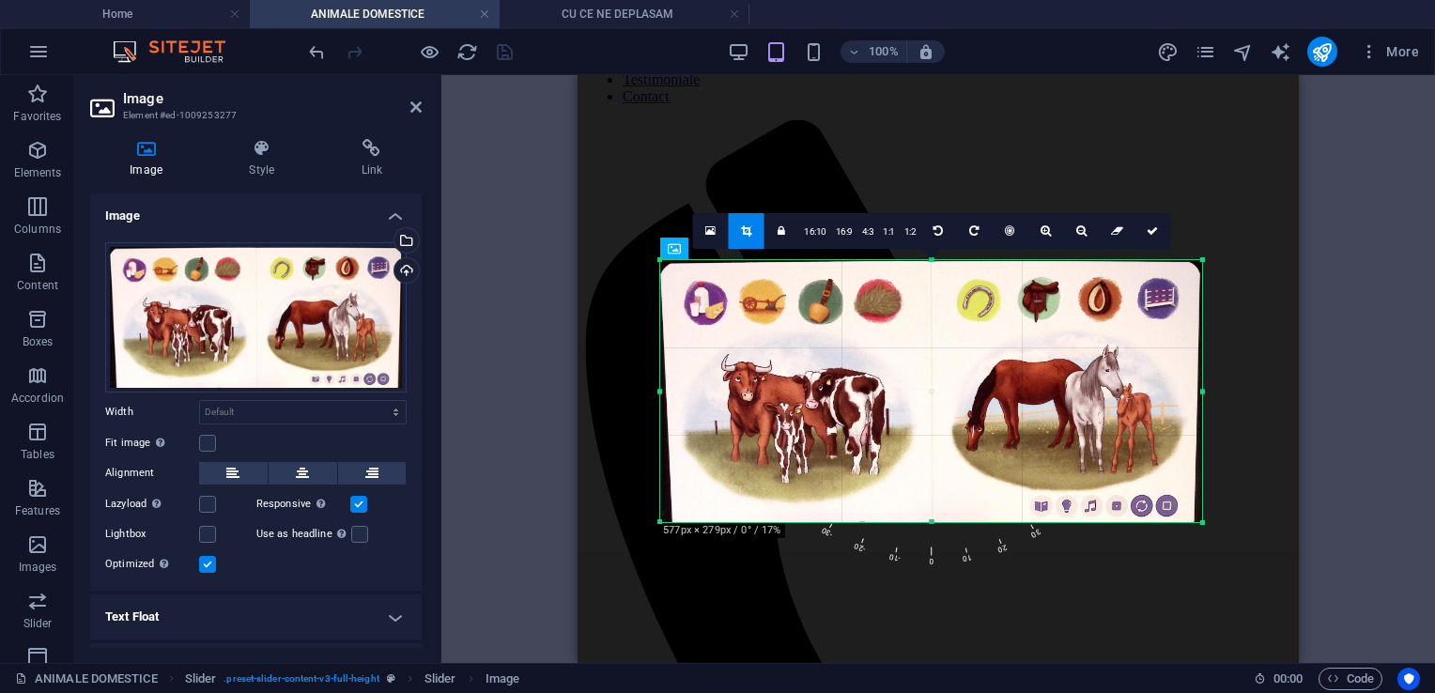
drag, startPoint x: 673, startPoint y: 262, endPoint x: 644, endPoint y: 247, distance: 32.8
click at [660, 260] on div "180 170 160 150 140 130 120 110 100 90 80 70 60 50 40 30 20 10 0 -10 -20 -30 -4…" at bounding box center [931, 391] width 542 height 262
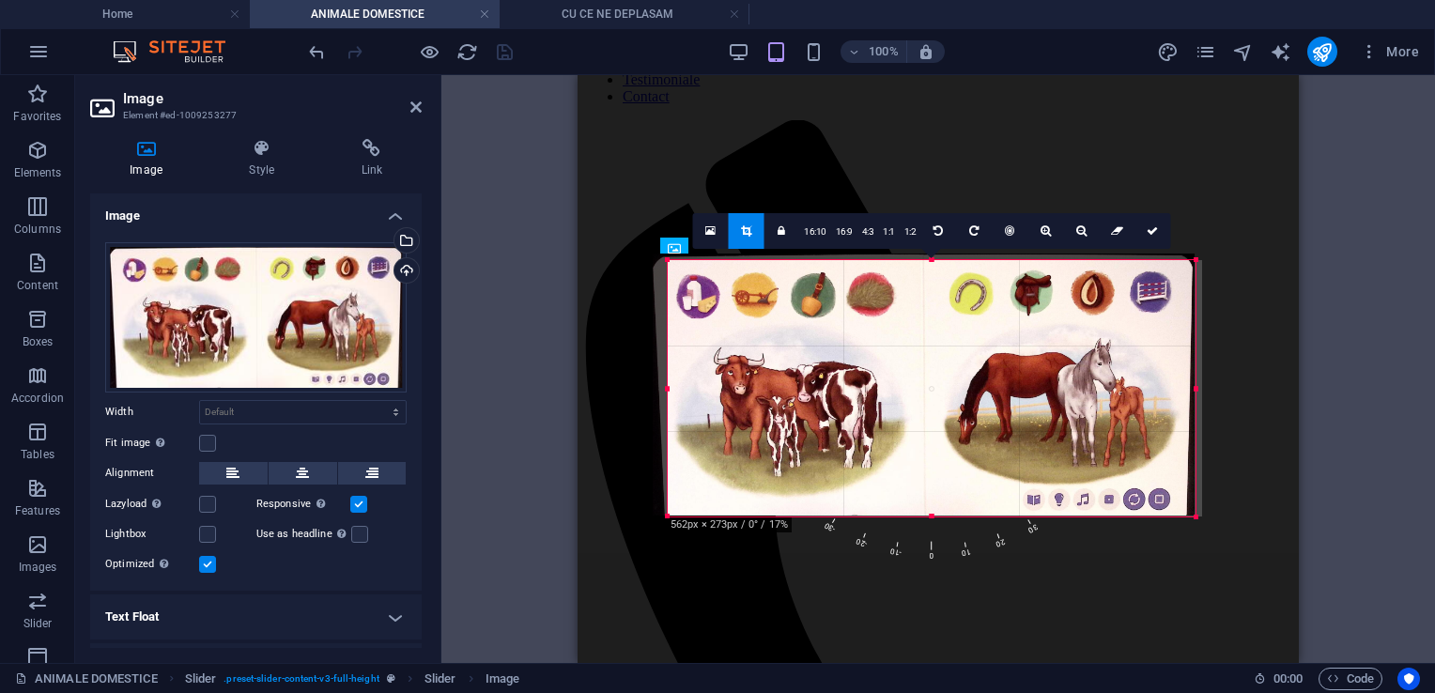
drag, startPoint x: 661, startPoint y: 259, endPoint x: 676, endPoint y: 266, distance: 16.4
click at [676, 266] on div "180 170 160 150 140 130 120 110 100 90 80 70 60 50 40 30 20 10 0 -10 -20 -30 -4…" at bounding box center [932, 388] width 528 height 256
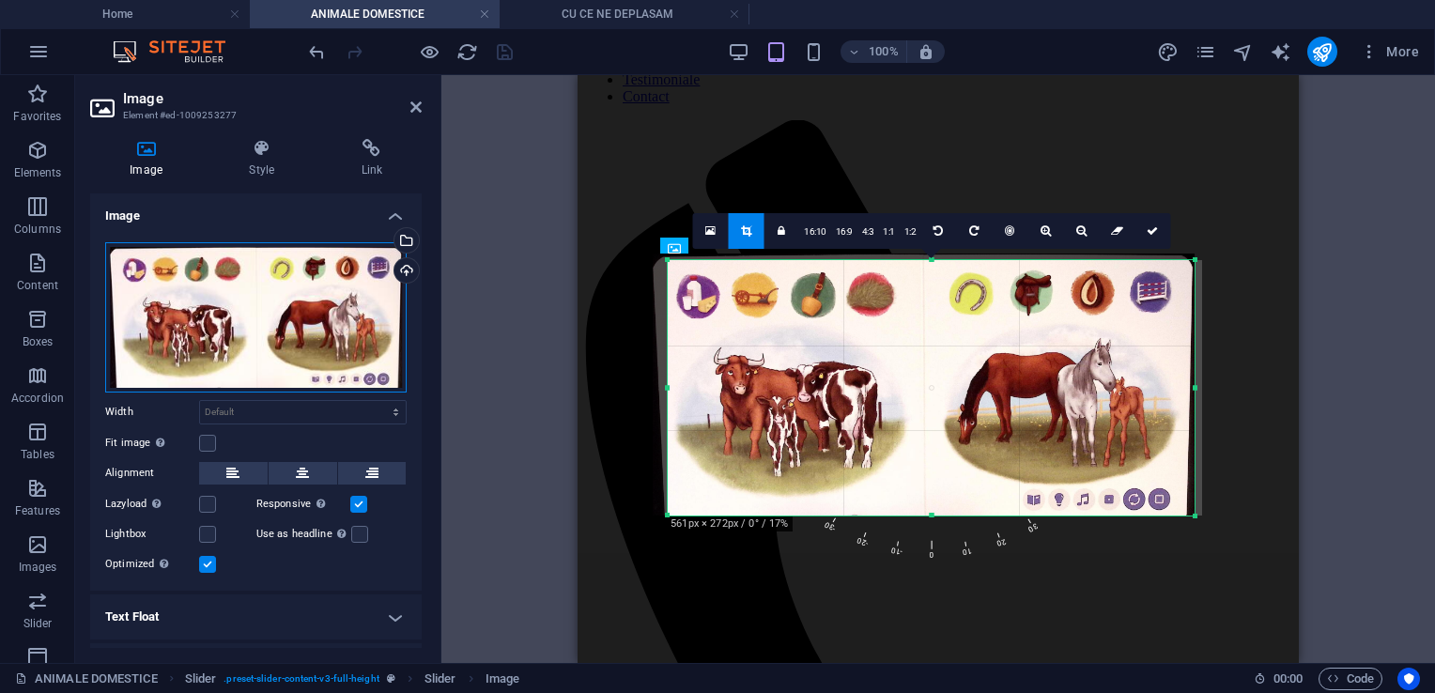
click at [274, 291] on div "Drag files here, click to choose files or select files from Files or our free s…" at bounding box center [256, 317] width 302 height 150
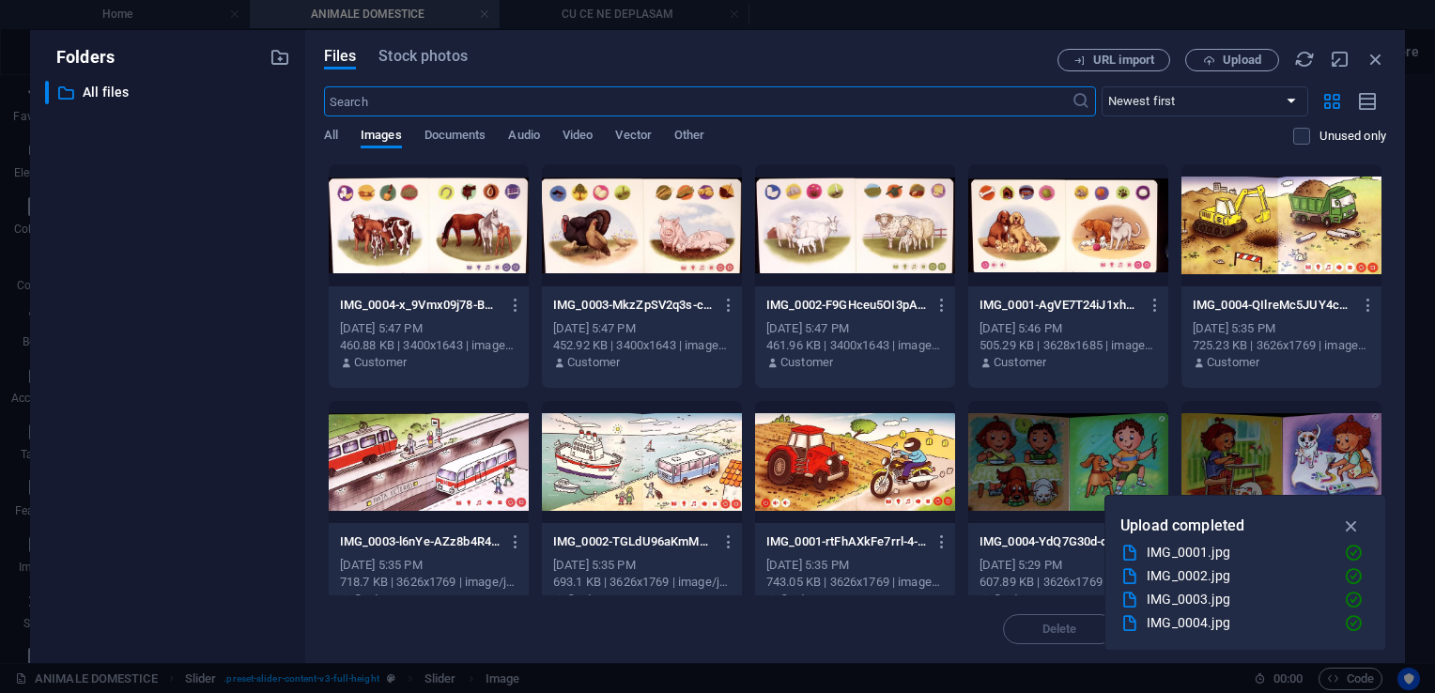
type input "300"
select select "px"
click at [422, 234] on div at bounding box center [429, 225] width 200 height 122
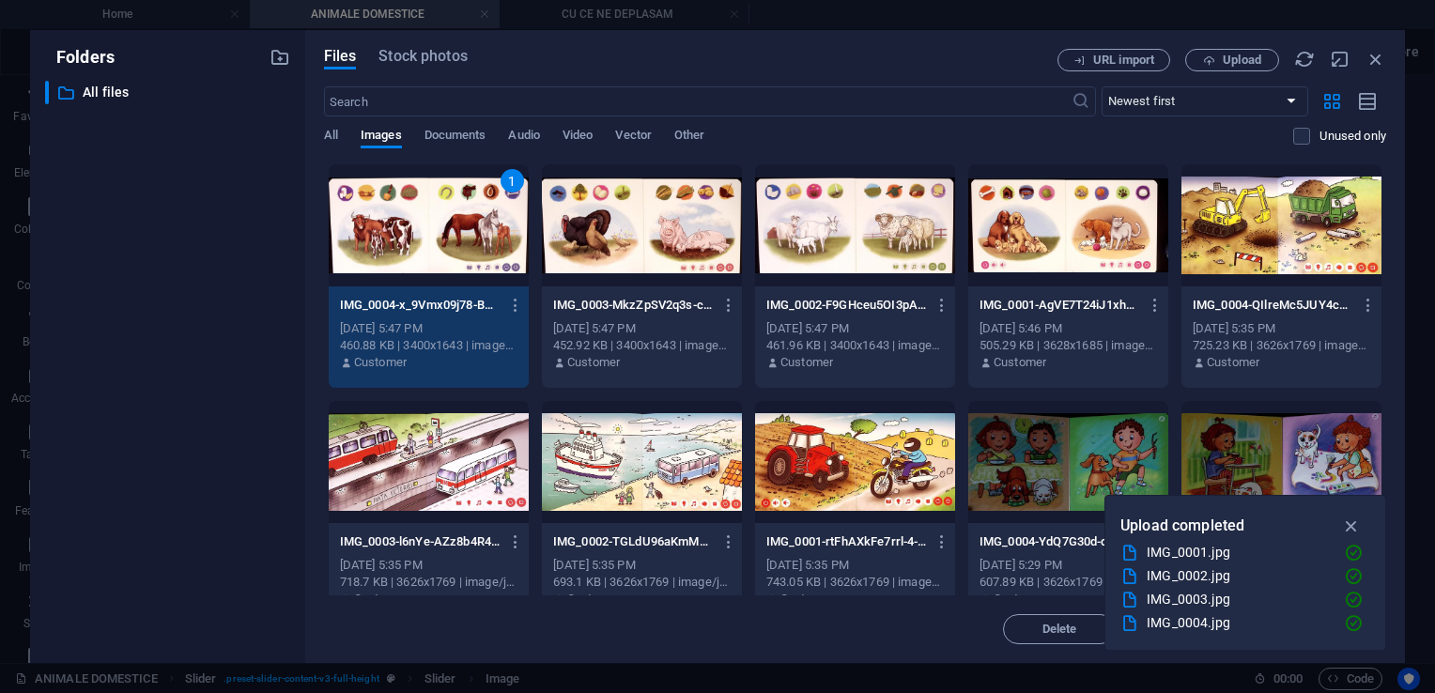
click at [422, 234] on div "1" at bounding box center [429, 225] width 200 height 122
select select "DISABLED_OPTION_VALUE"
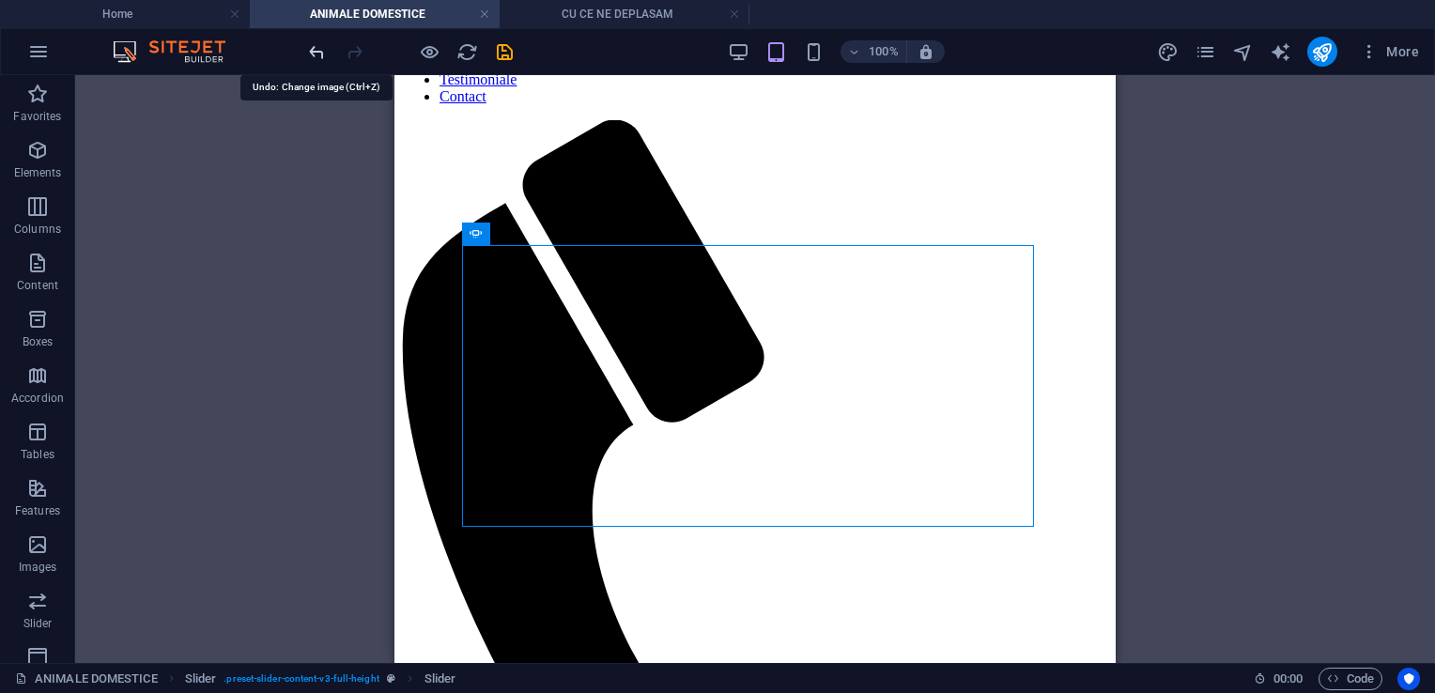
click at [312, 48] on icon "undo" at bounding box center [317, 52] width 22 height 22
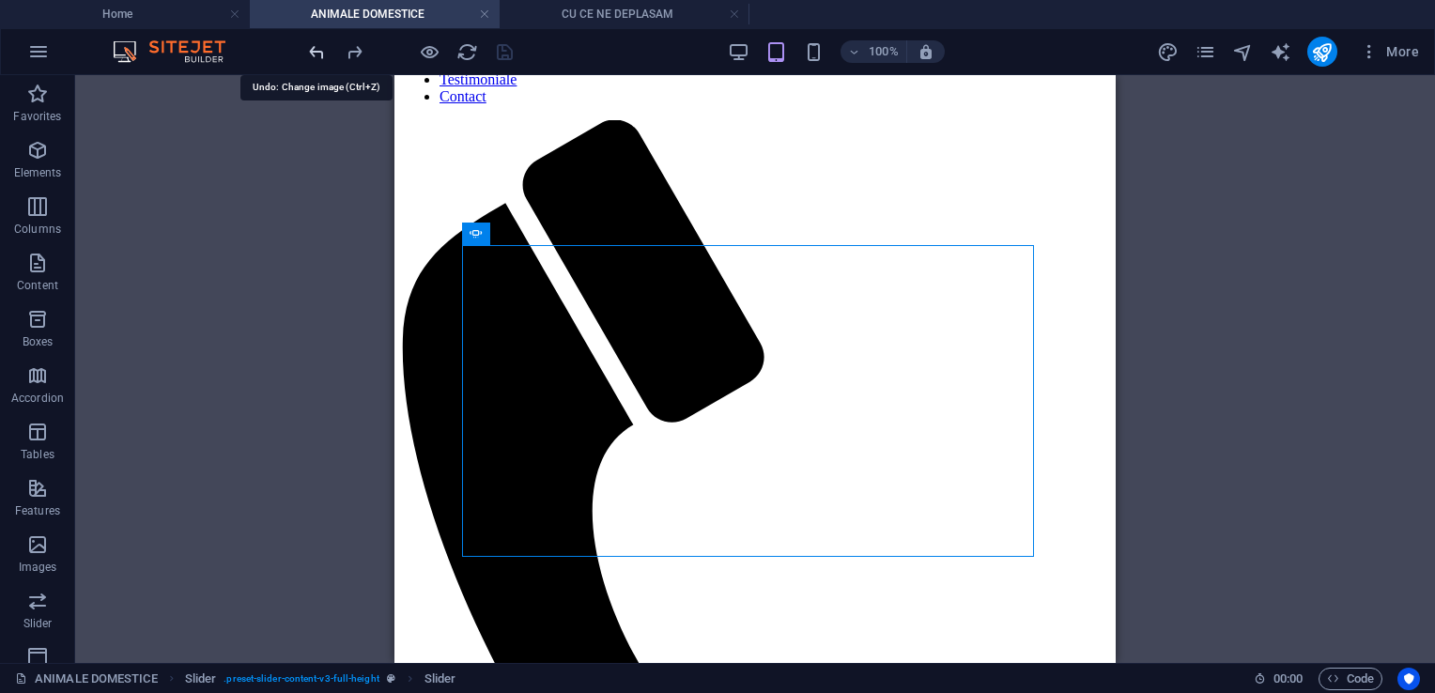
click at [319, 43] on icon "undo" at bounding box center [317, 52] width 22 height 22
click at [360, 52] on icon "redo" at bounding box center [355, 52] width 22 height 22
click at [360, 52] on div at bounding box center [410, 52] width 210 height 30
click at [297, 53] on div "100% More" at bounding box center [717, 51] width 1433 height 45
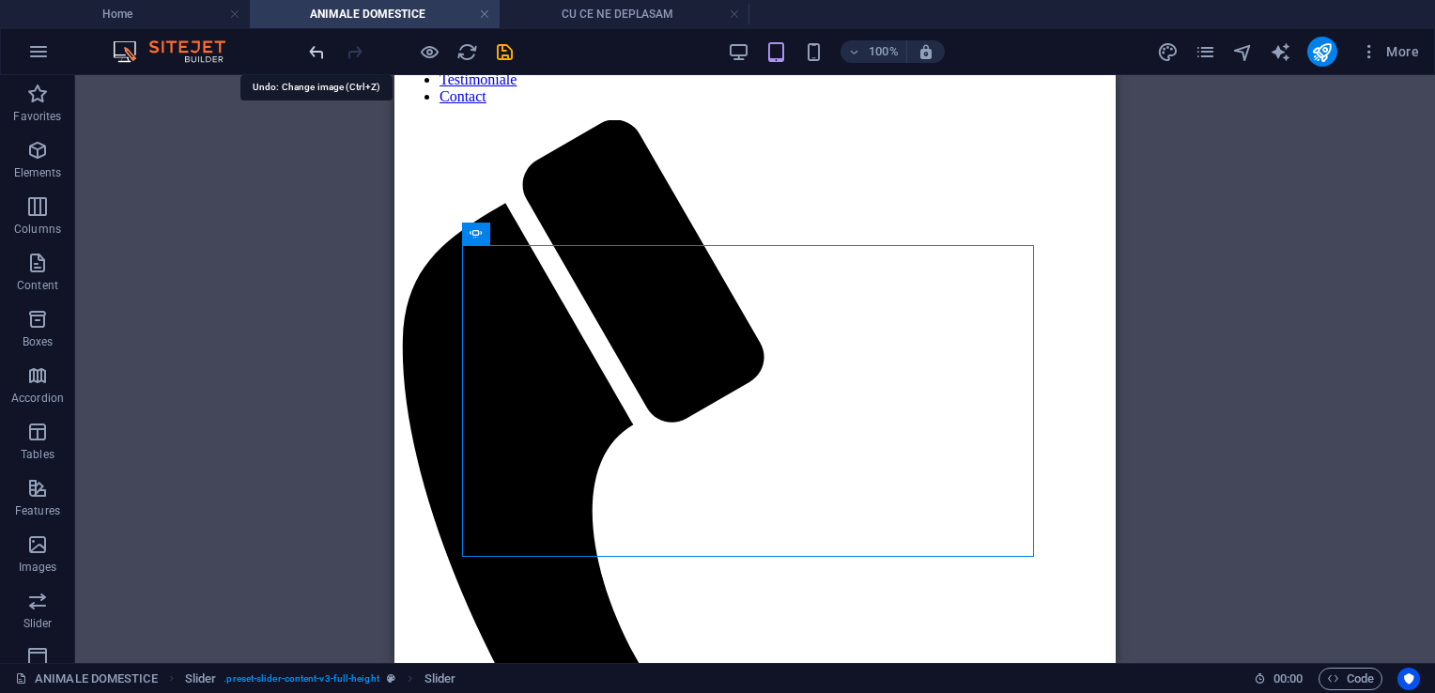
click at [312, 51] on icon "undo" at bounding box center [317, 52] width 22 height 22
click at [540, 237] on icon at bounding box center [539, 234] width 10 height 20
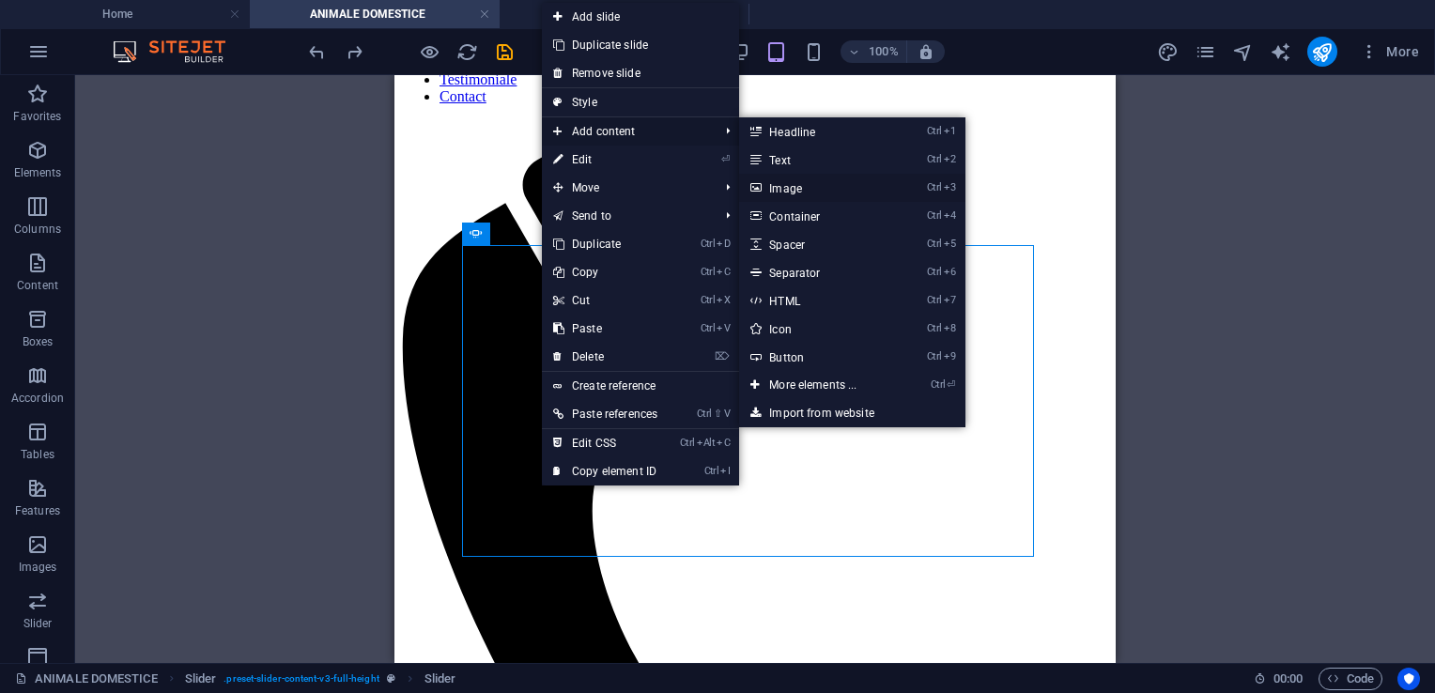
click at [793, 190] on link "Ctrl 3 Image" at bounding box center [816, 188] width 155 height 28
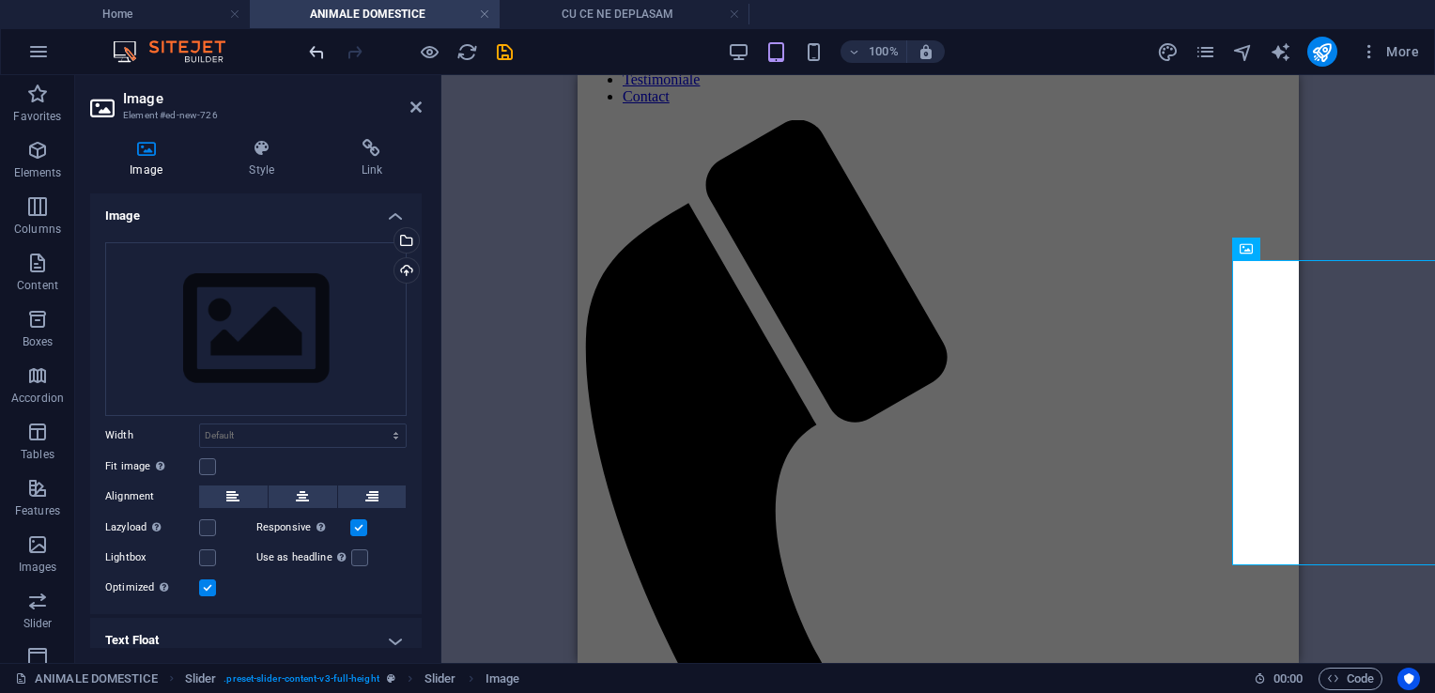
click at [312, 45] on icon "undo" at bounding box center [317, 52] width 22 height 22
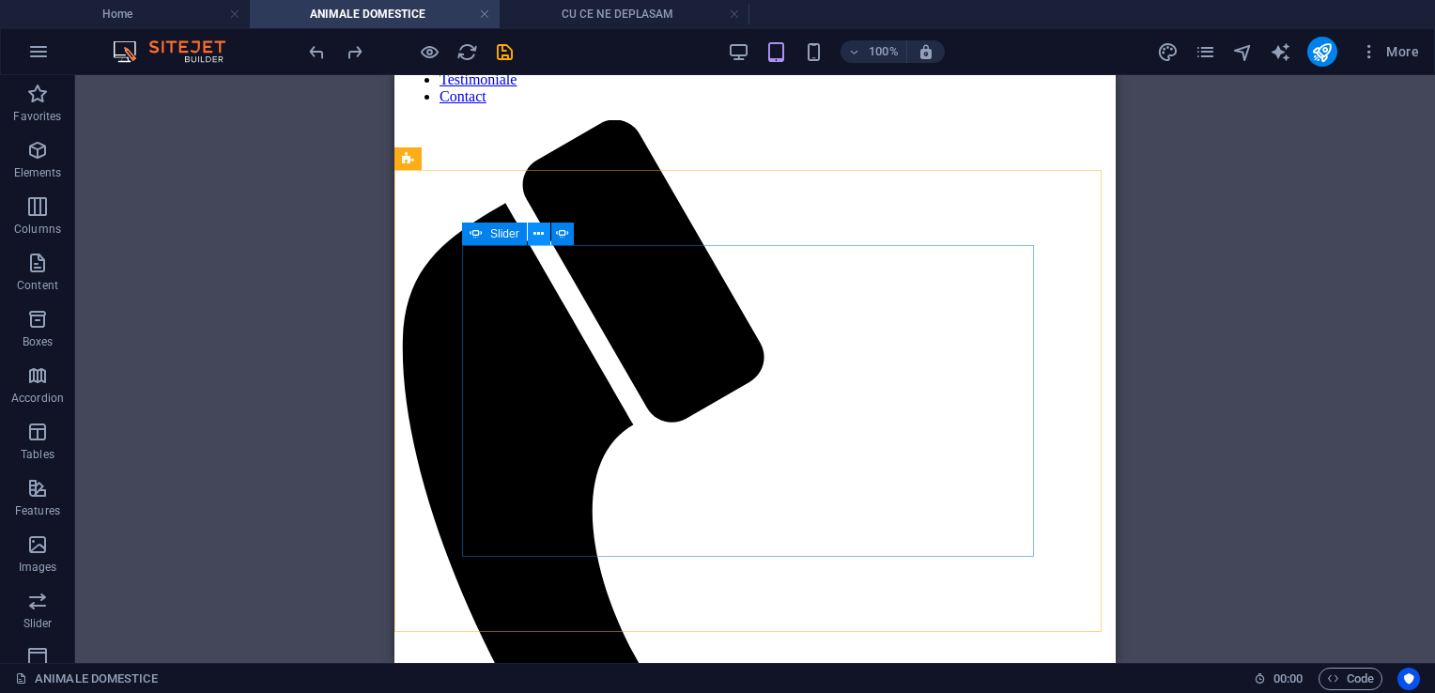
click at [536, 230] on icon at bounding box center [539, 234] width 10 height 20
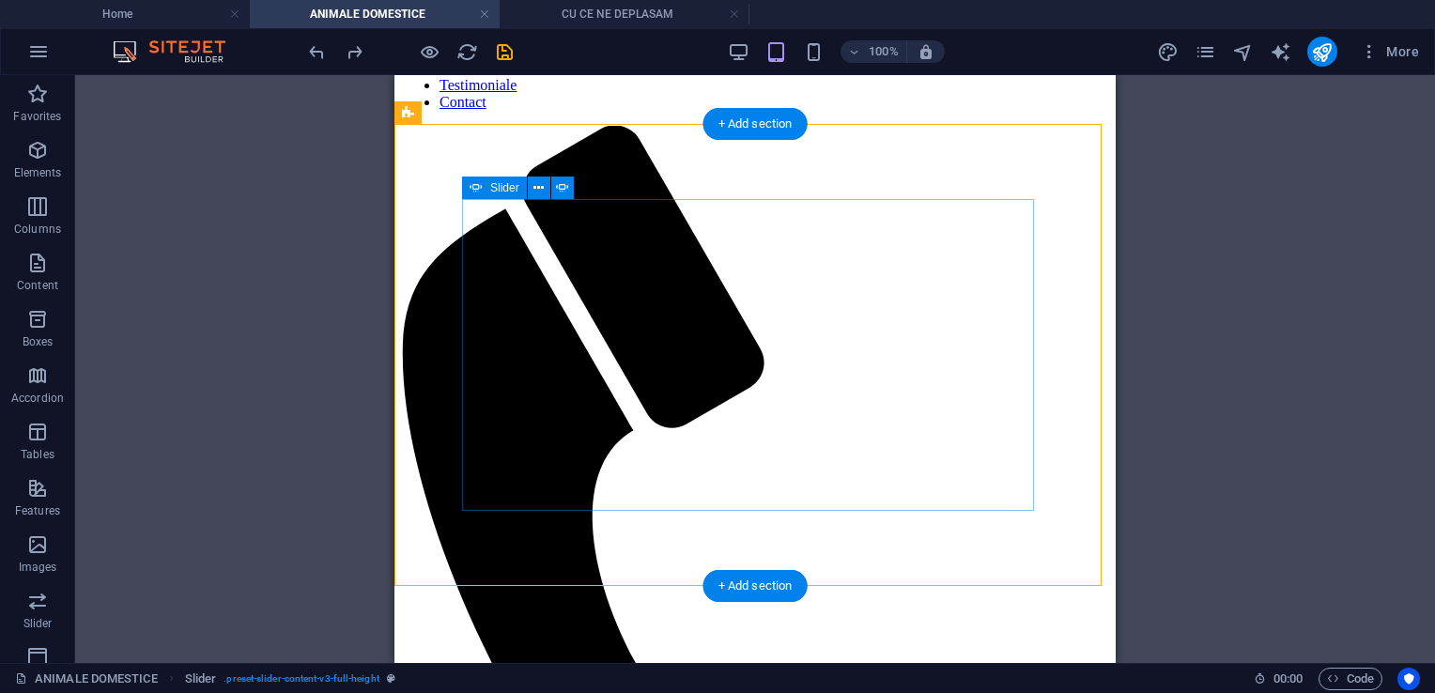
scroll to position [188, 0]
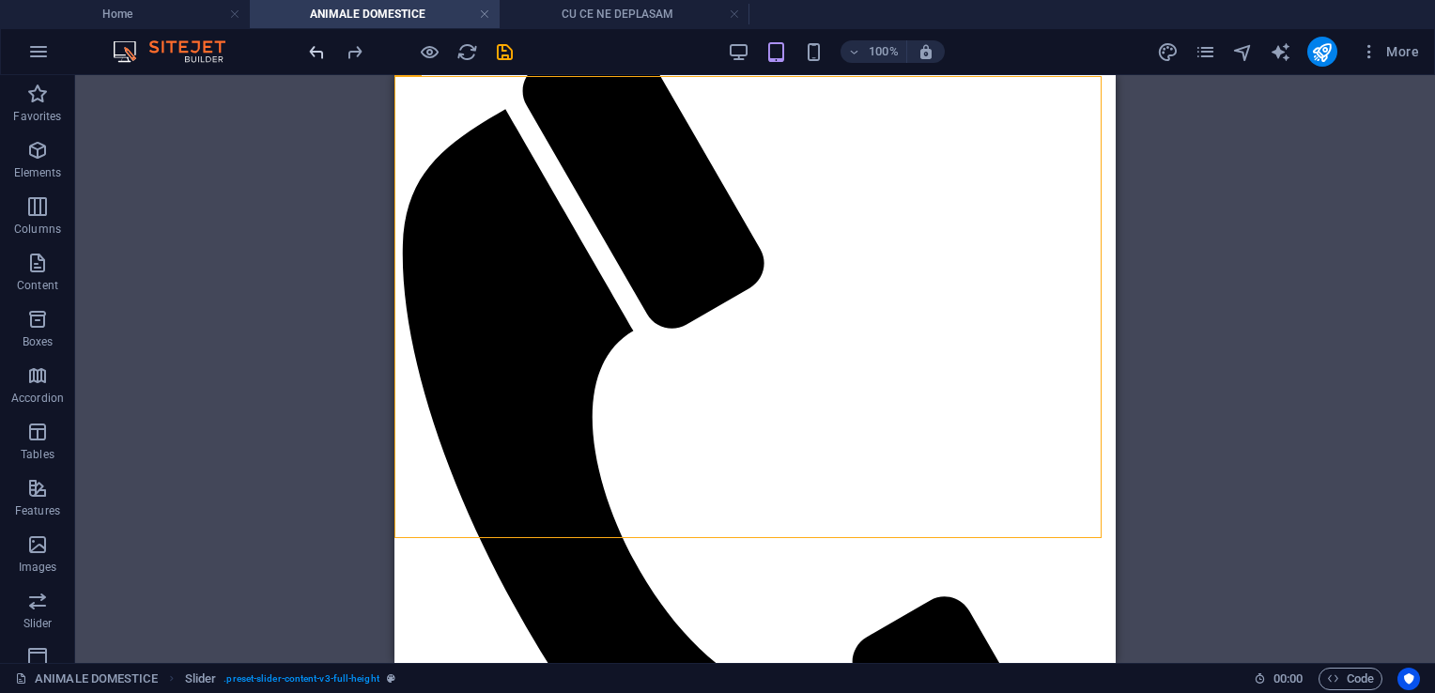
click at [320, 53] on icon "undo" at bounding box center [317, 52] width 22 height 22
click at [319, 53] on icon "undo" at bounding box center [317, 52] width 22 height 22
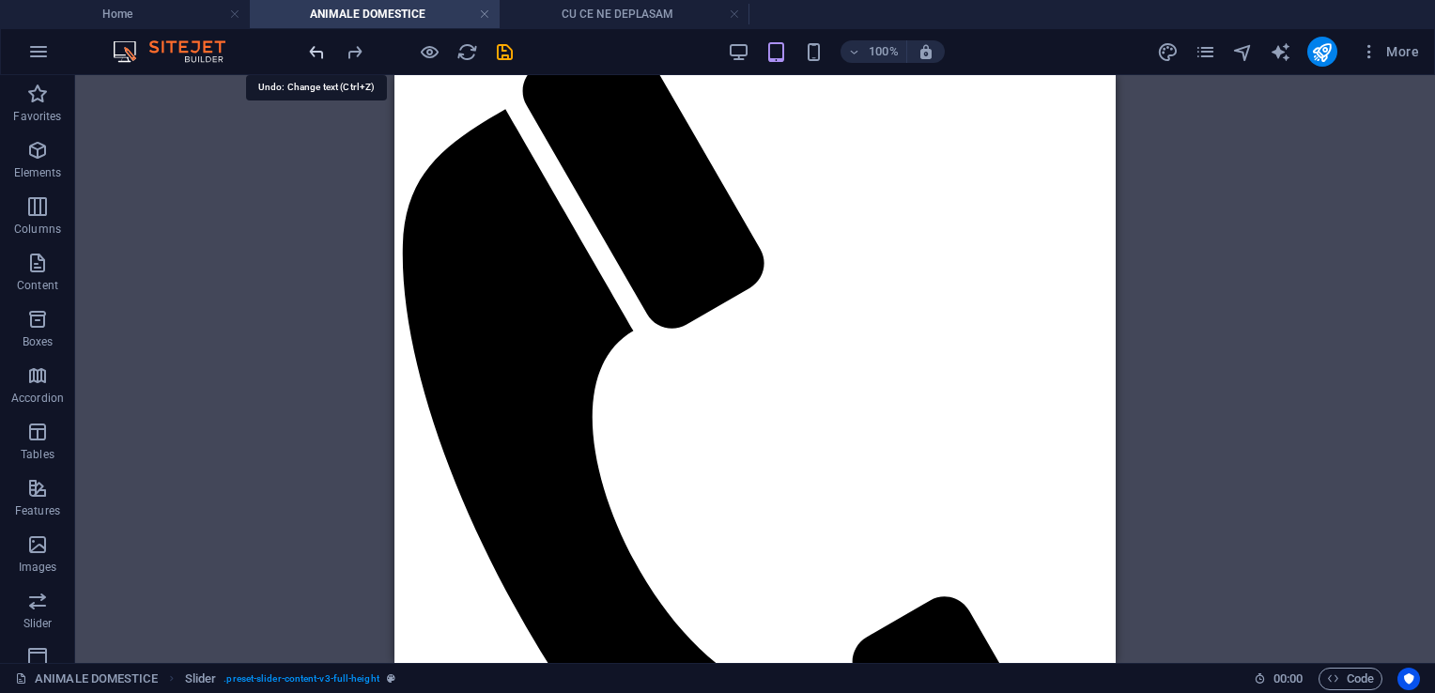
scroll to position [0, 0]
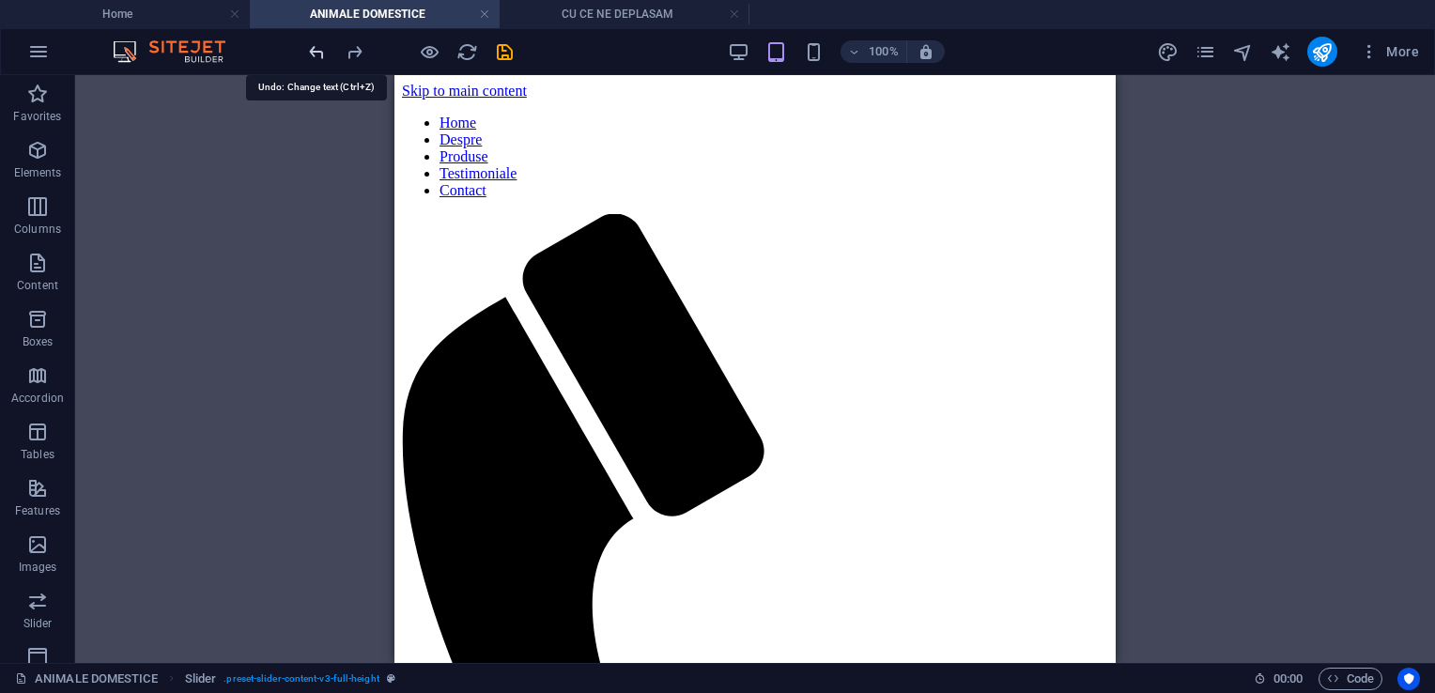
click at [319, 53] on icon "undo" at bounding box center [317, 52] width 22 height 22
click at [347, 53] on icon "redo" at bounding box center [355, 52] width 22 height 22
click at [348, 53] on icon "redo" at bounding box center [355, 52] width 22 height 22
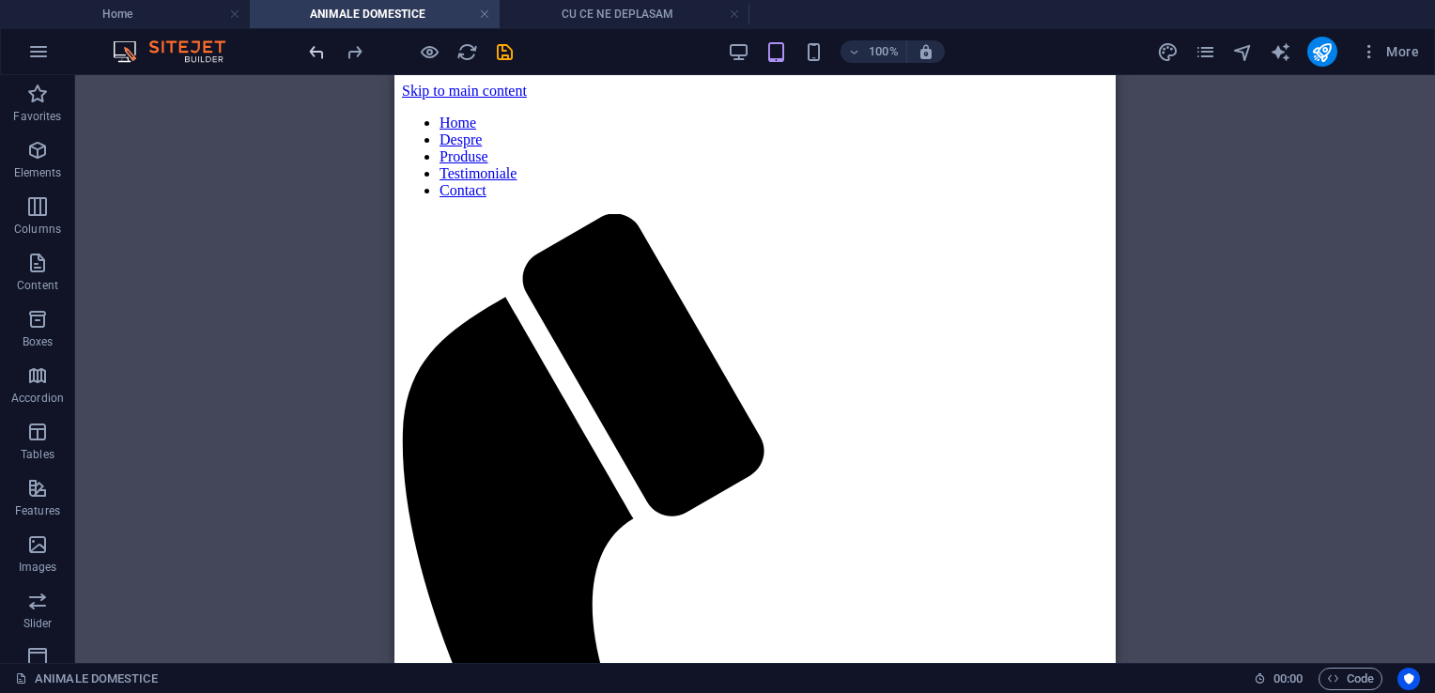
click at [319, 51] on icon "undo" at bounding box center [317, 52] width 22 height 22
click at [627, 11] on h4 "CU CE NE DEPLASAM" at bounding box center [625, 14] width 250 height 21
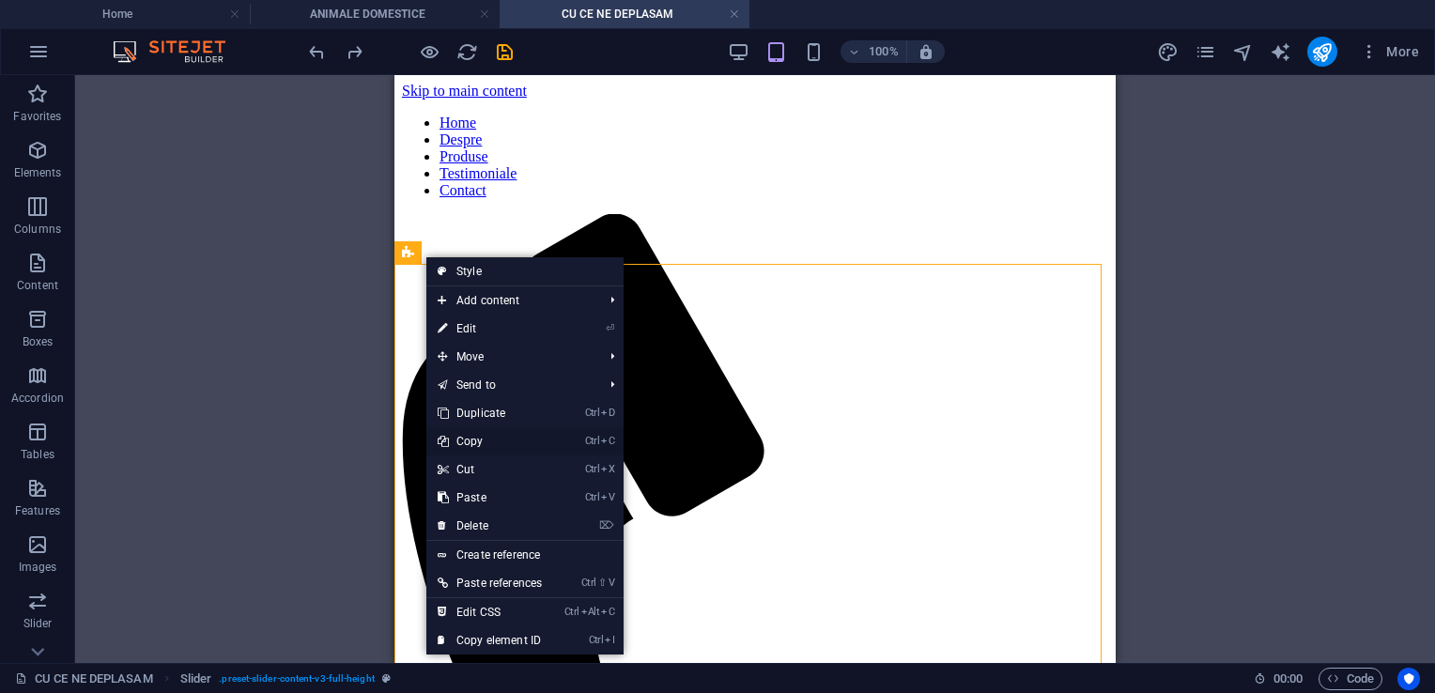
click at [487, 435] on link "Ctrl C Copy" at bounding box center [489, 441] width 127 height 28
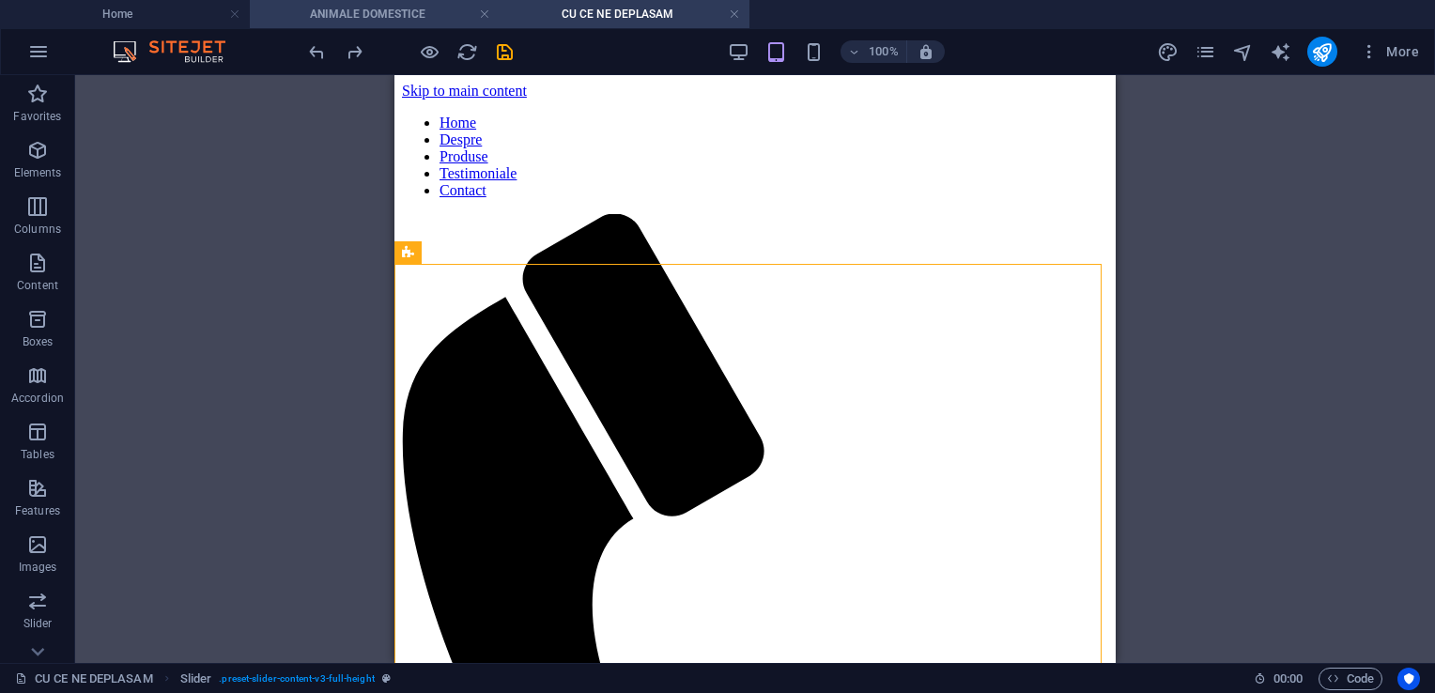
click at [418, 17] on h4 "ANIMALE DOMESTICE" at bounding box center [375, 14] width 250 height 21
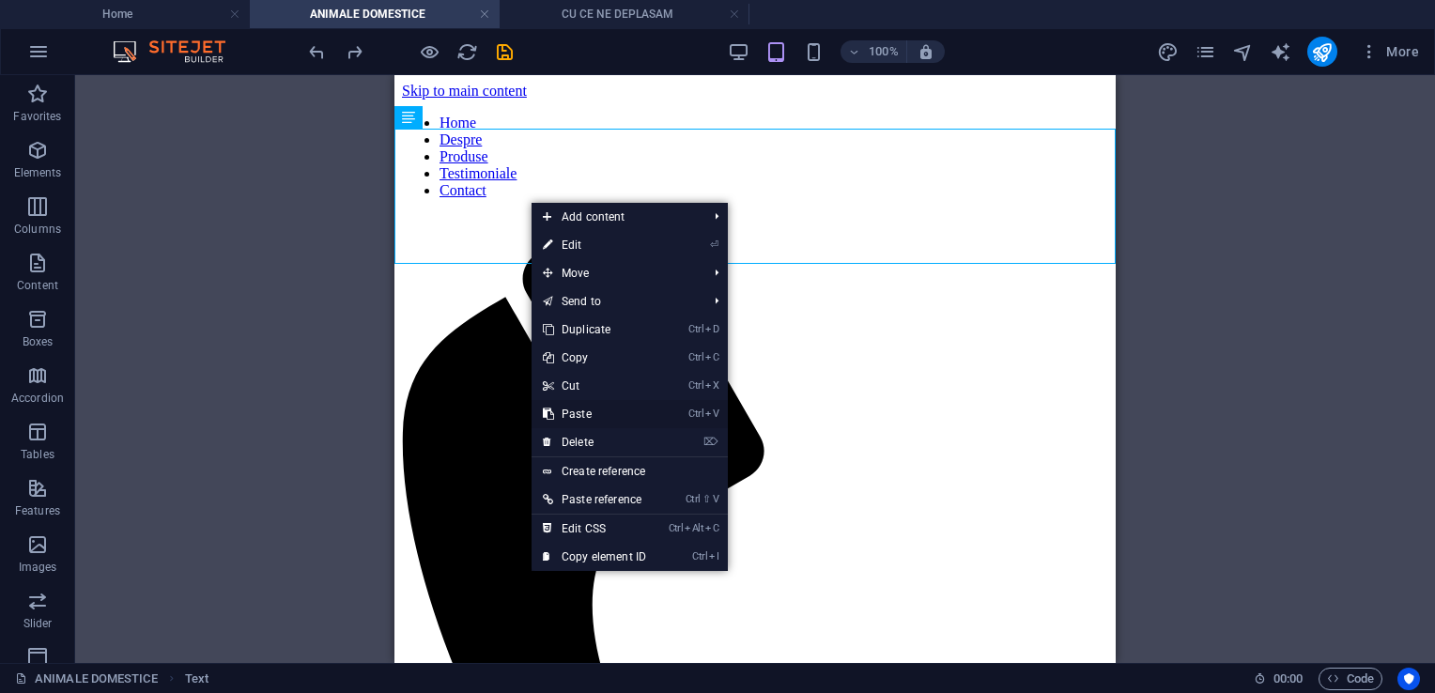
click at [581, 411] on link "Ctrl V Paste" at bounding box center [595, 414] width 126 height 28
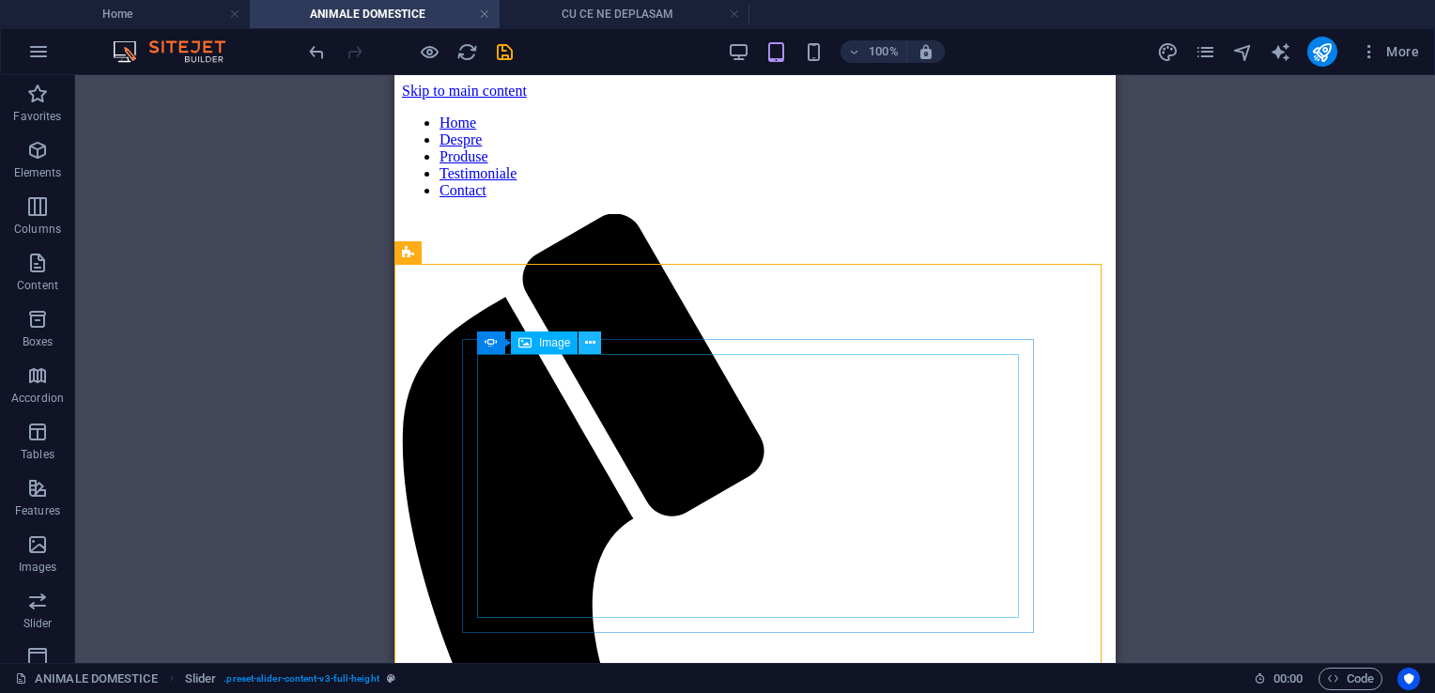
click at [585, 344] on icon at bounding box center [590, 343] width 10 height 20
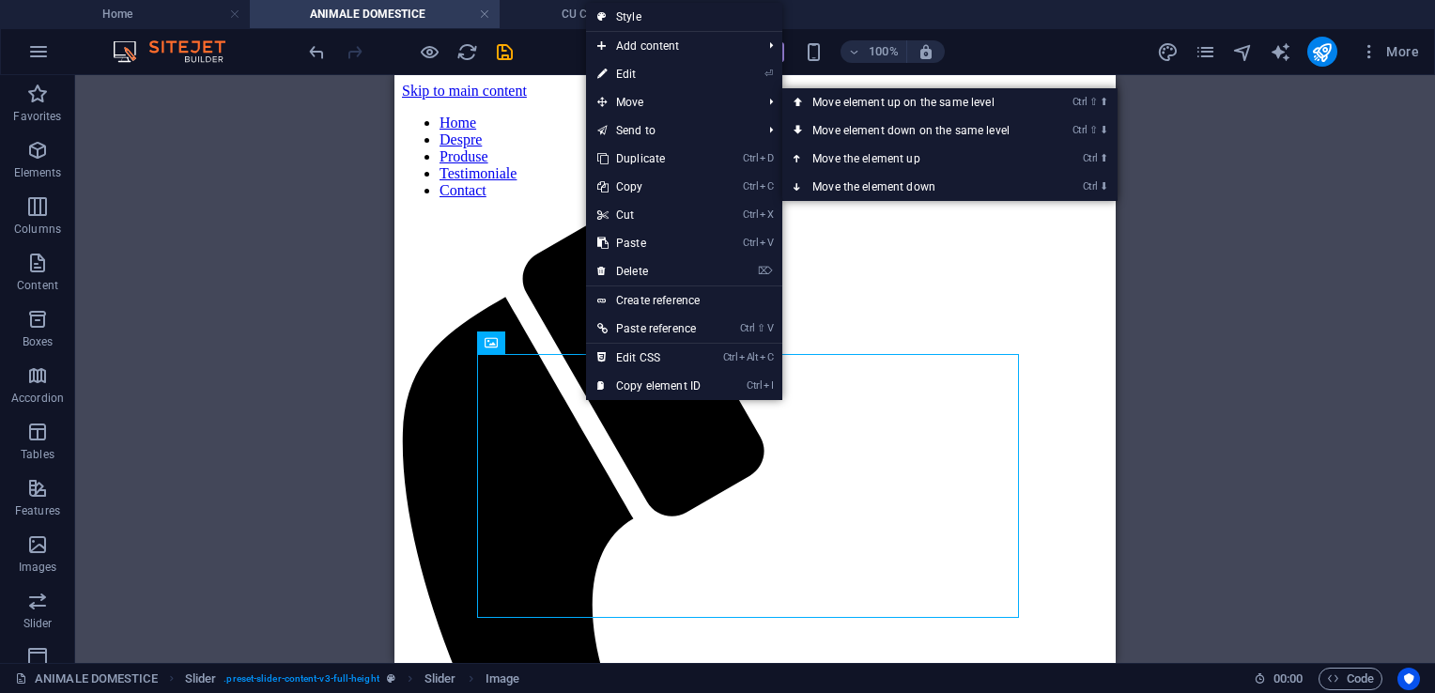
click at [640, 74] on link "⏎ Edit" at bounding box center [649, 74] width 126 height 28
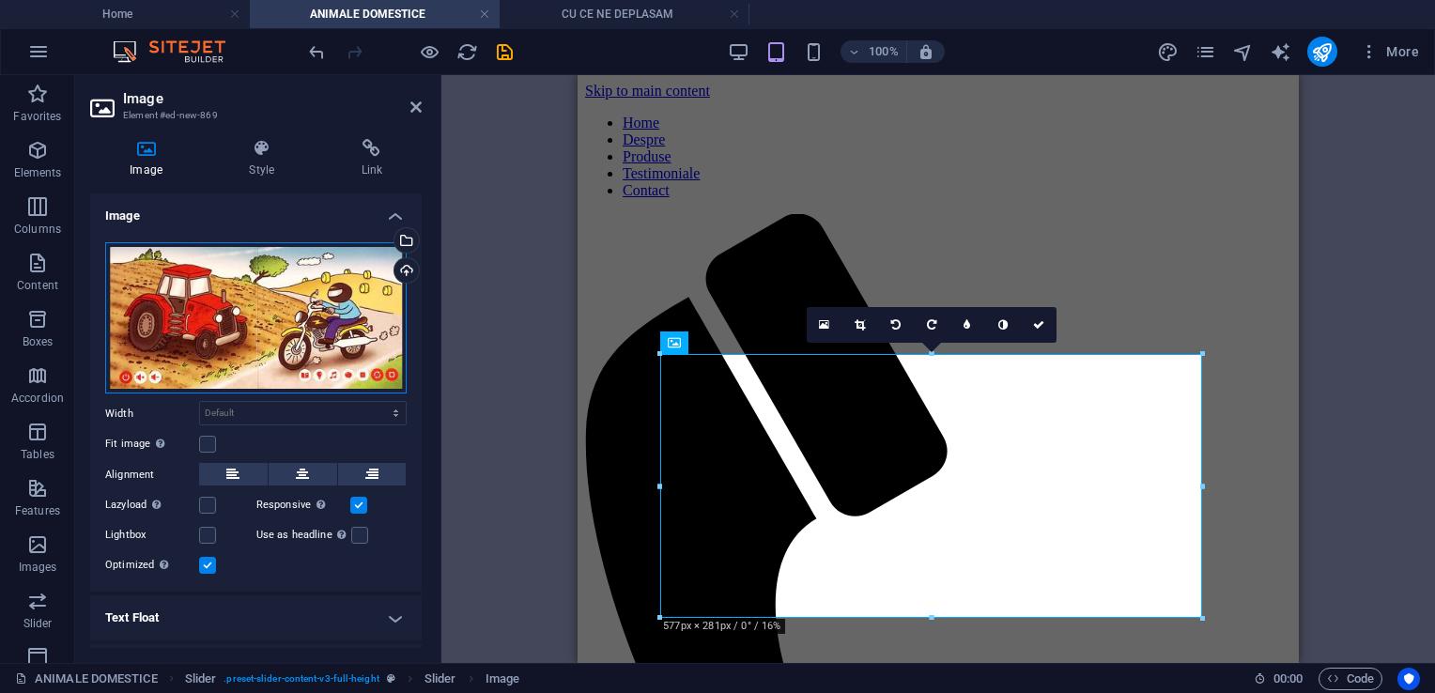
click at [316, 292] on div "Drag files here, click to choose files or select files from Files or our free s…" at bounding box center [256, 318] width 302 height 152
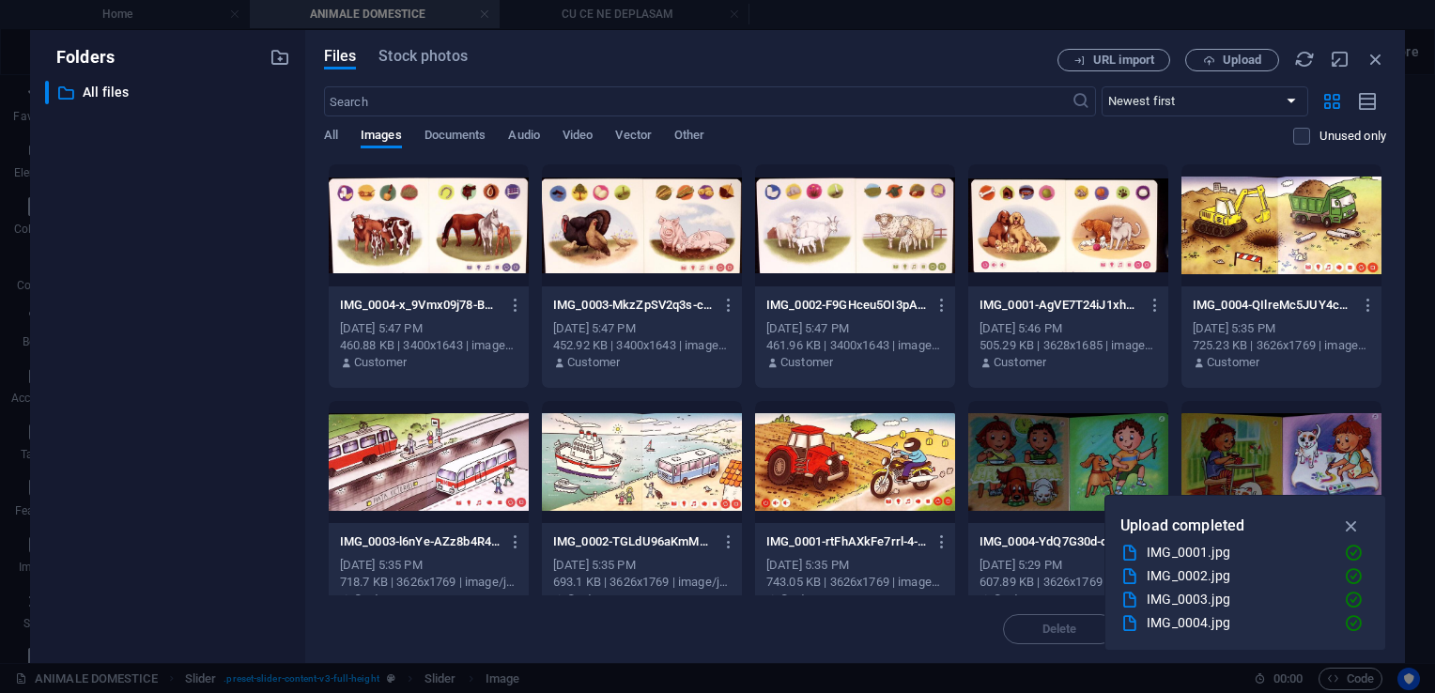
type input "300"
select select "px"
click at [1047, 208] on div at bounding box center [1068, 225] width 200 height 122
select select "DISABLED_OPTION_VALUE"
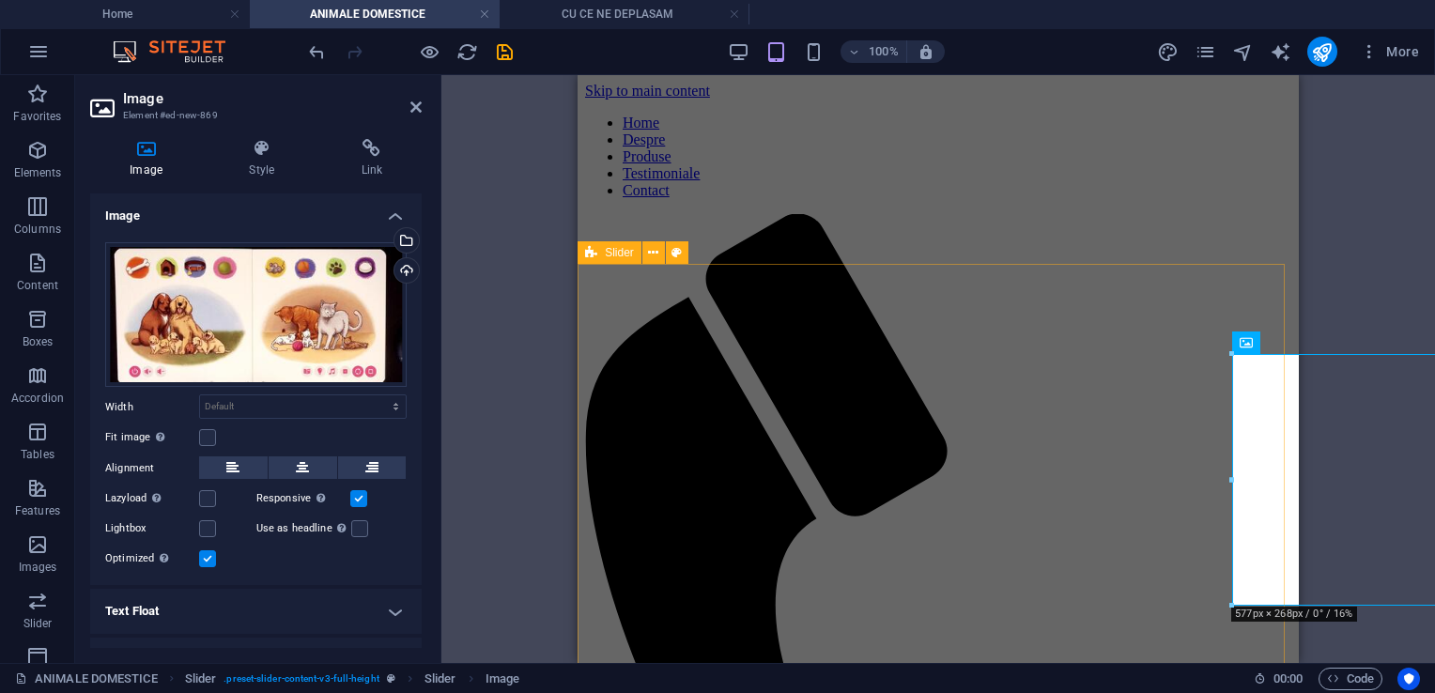
select select "region"
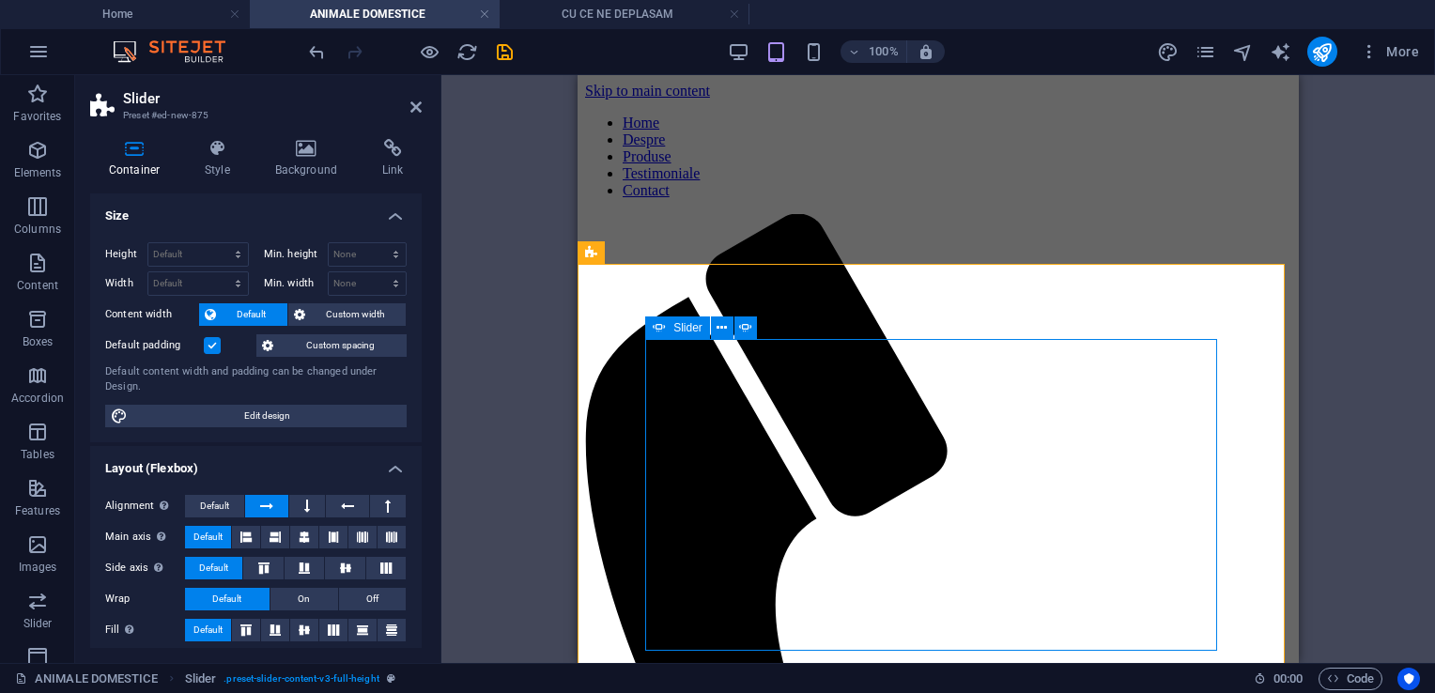
select select "ms"
select select "s"
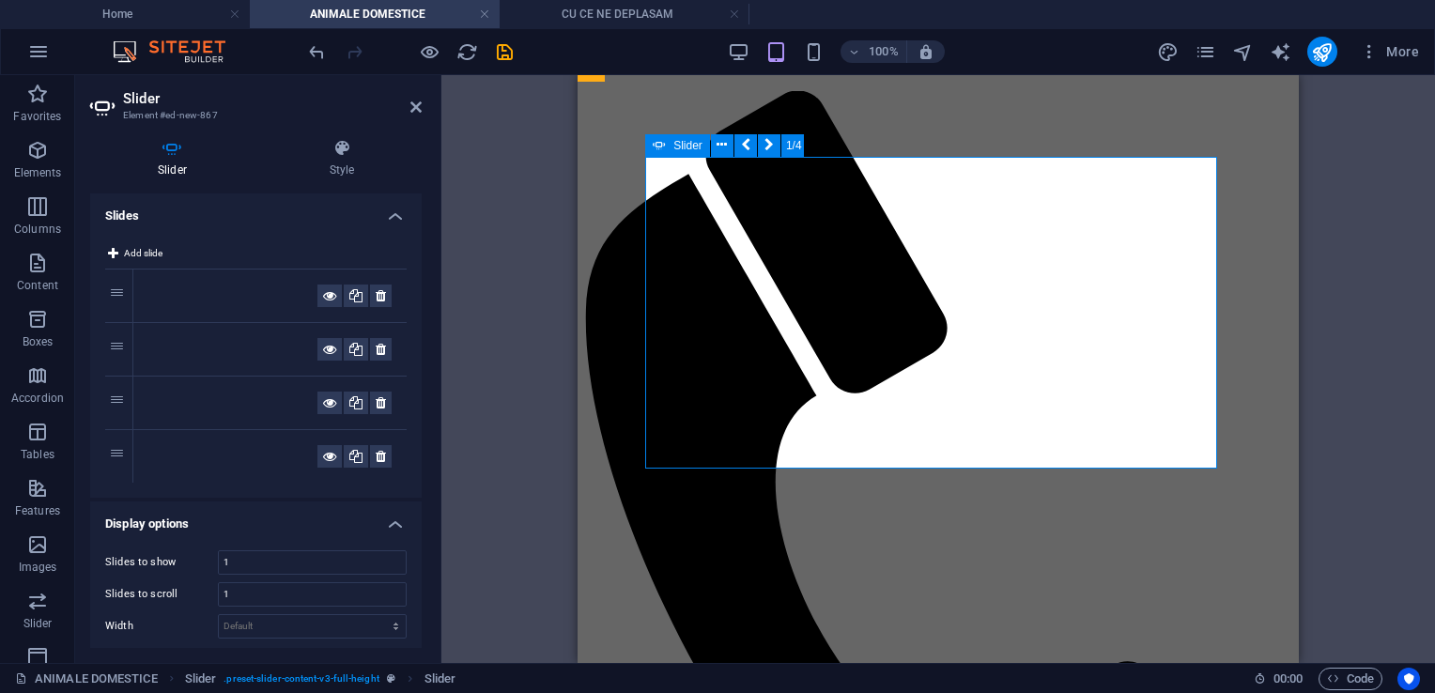
scroll to position [188, 0]
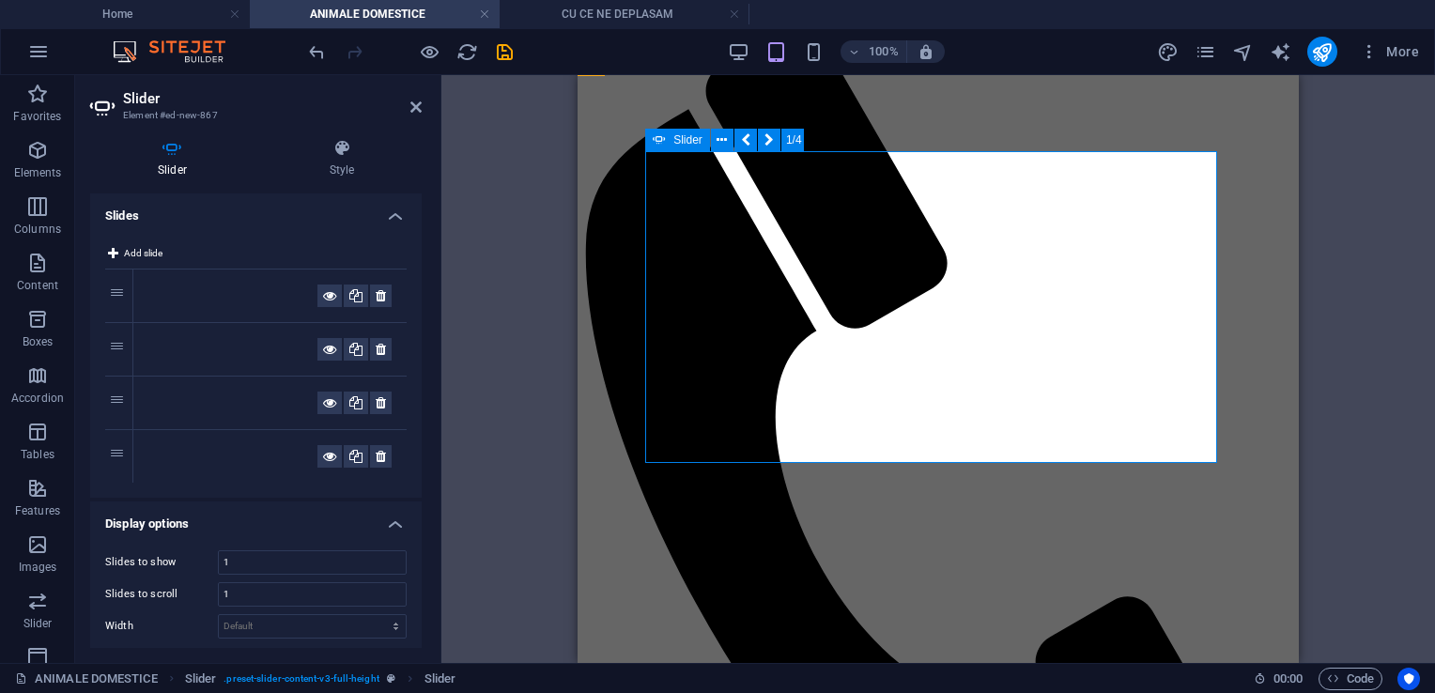
click at [314, 50] on icon "undo" at bounding box center [317, 52] width 22 height 22
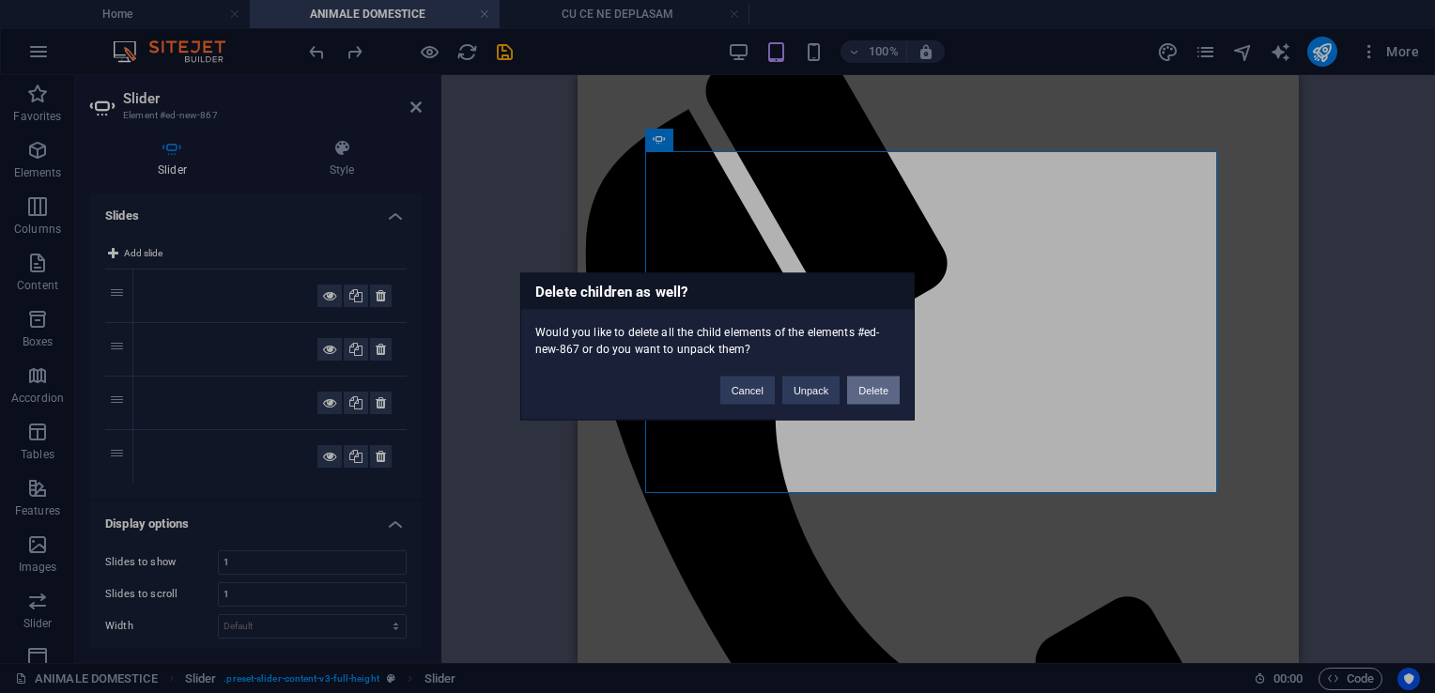
click at [867, 384] on button "Delete" at bounding box center [873, 391] width 53 height 28
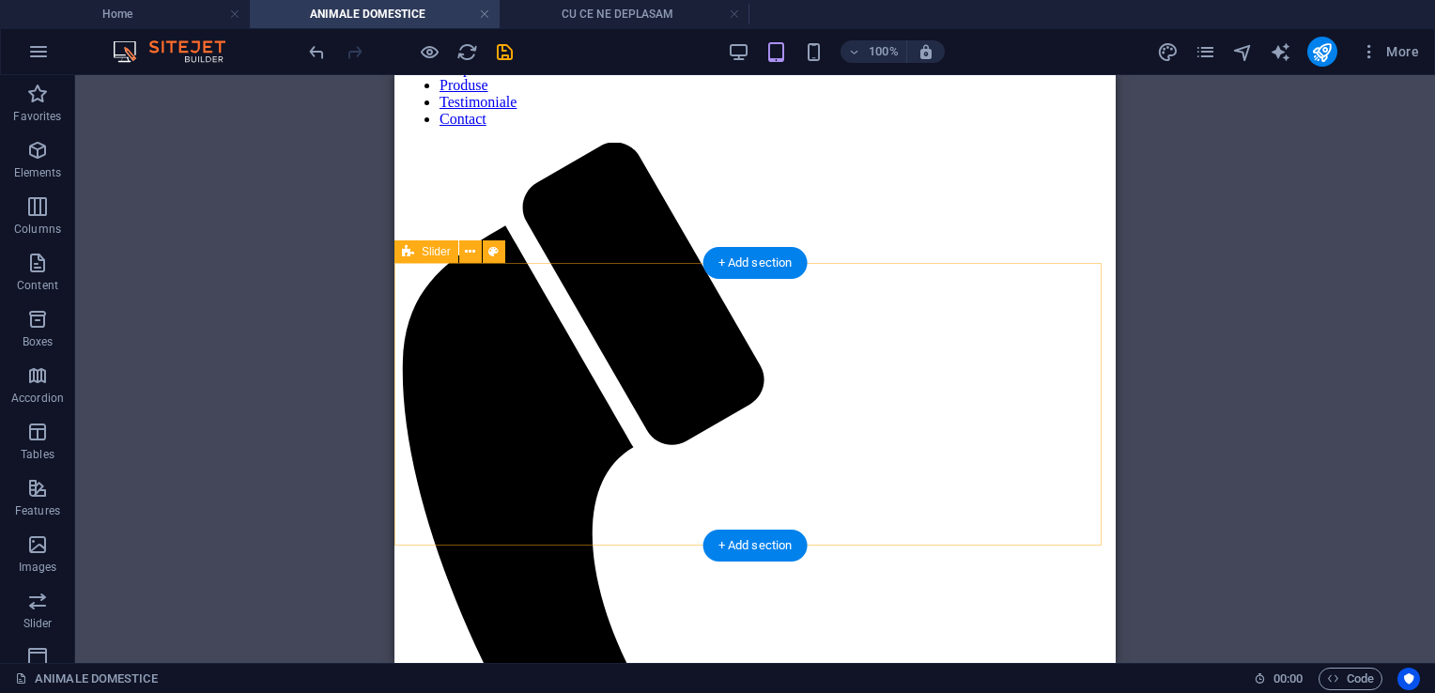
scroll to position [0, 0]
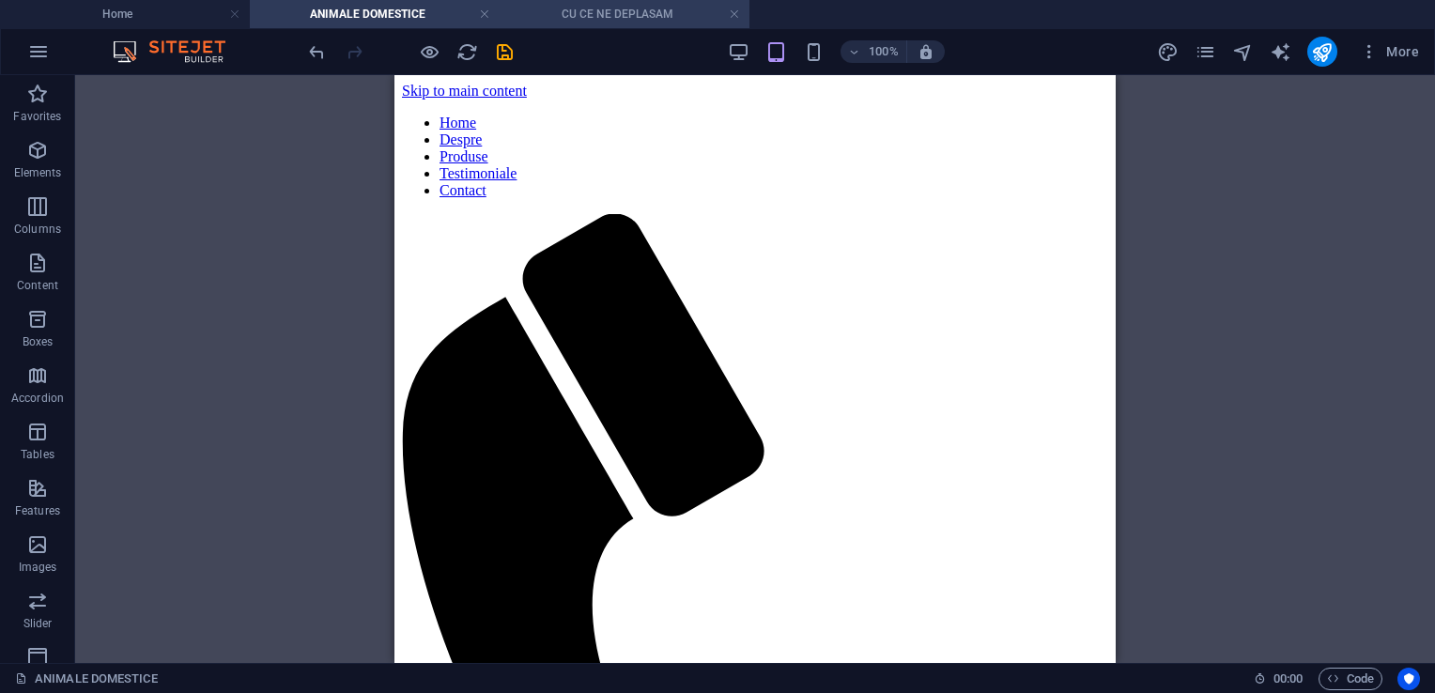
drag, startPoint x: 596, startPoint y: 3, endPoint x: 591, endPoint y: 12, distance: 10.5
click at [617, 10] on h4 "CU CE NE DEPLASAM" at bounding box center [625, 14] width 250 height 21
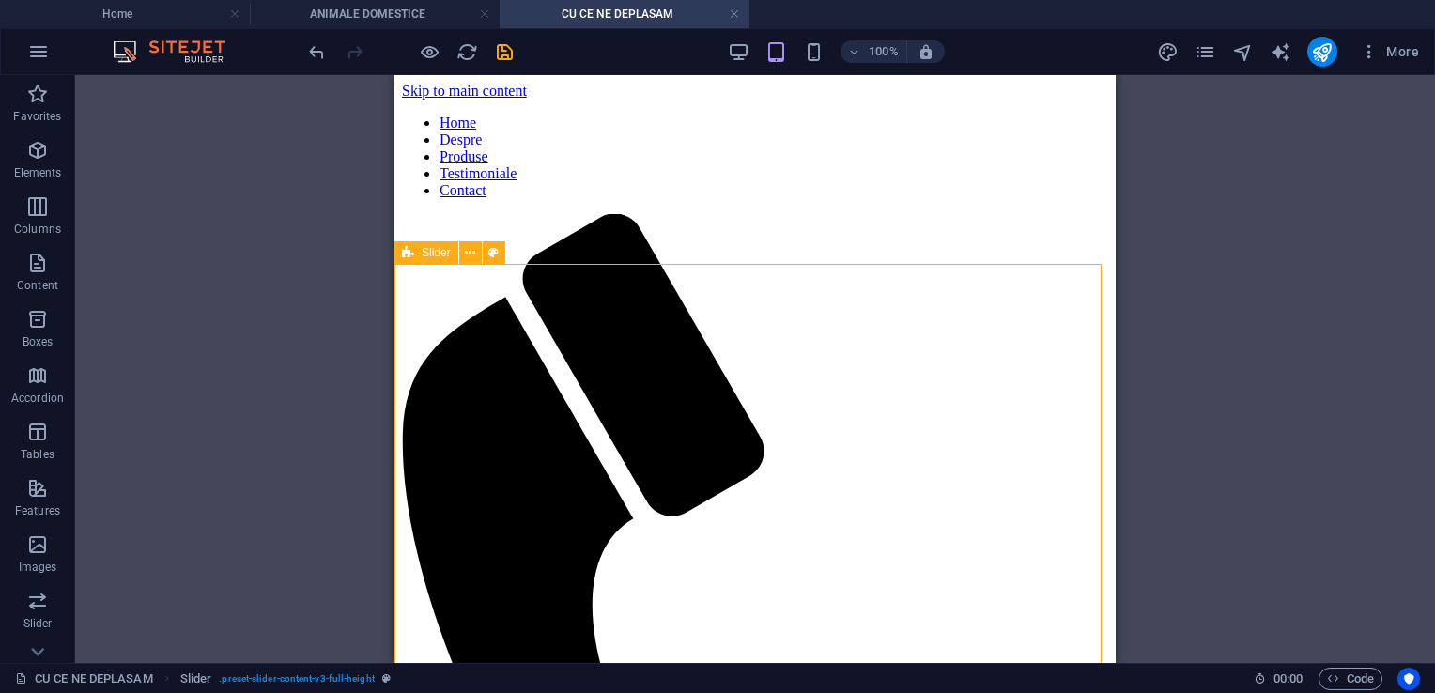
click at [440, 251] on span "Slider" at bounding box center [436, 252] width 29 height 11
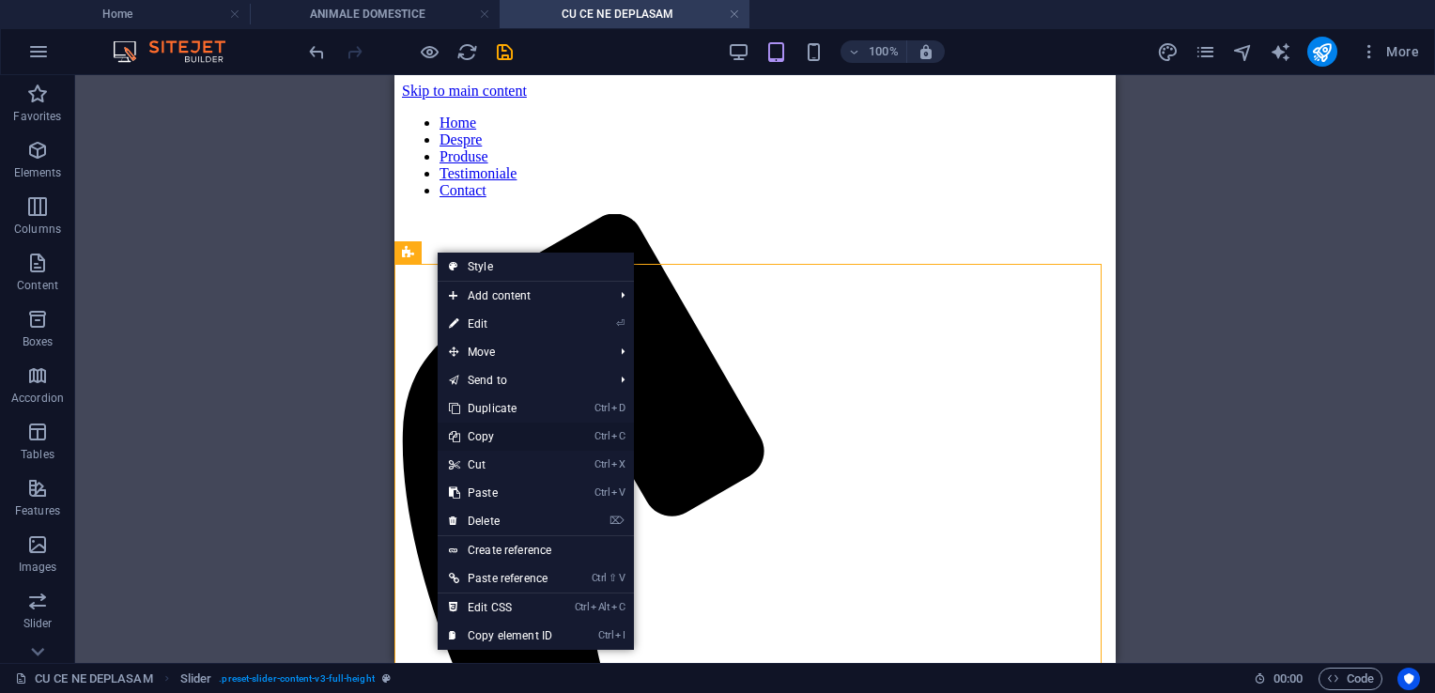
drag, startPoint x: 114, startPoint y: 361, endPoint x: 508, endPoint y: 436, distance: 401.6
click at [508, 436] on link "Ctrl C Copy" at bounding box center [501, 437] width 126 height 28
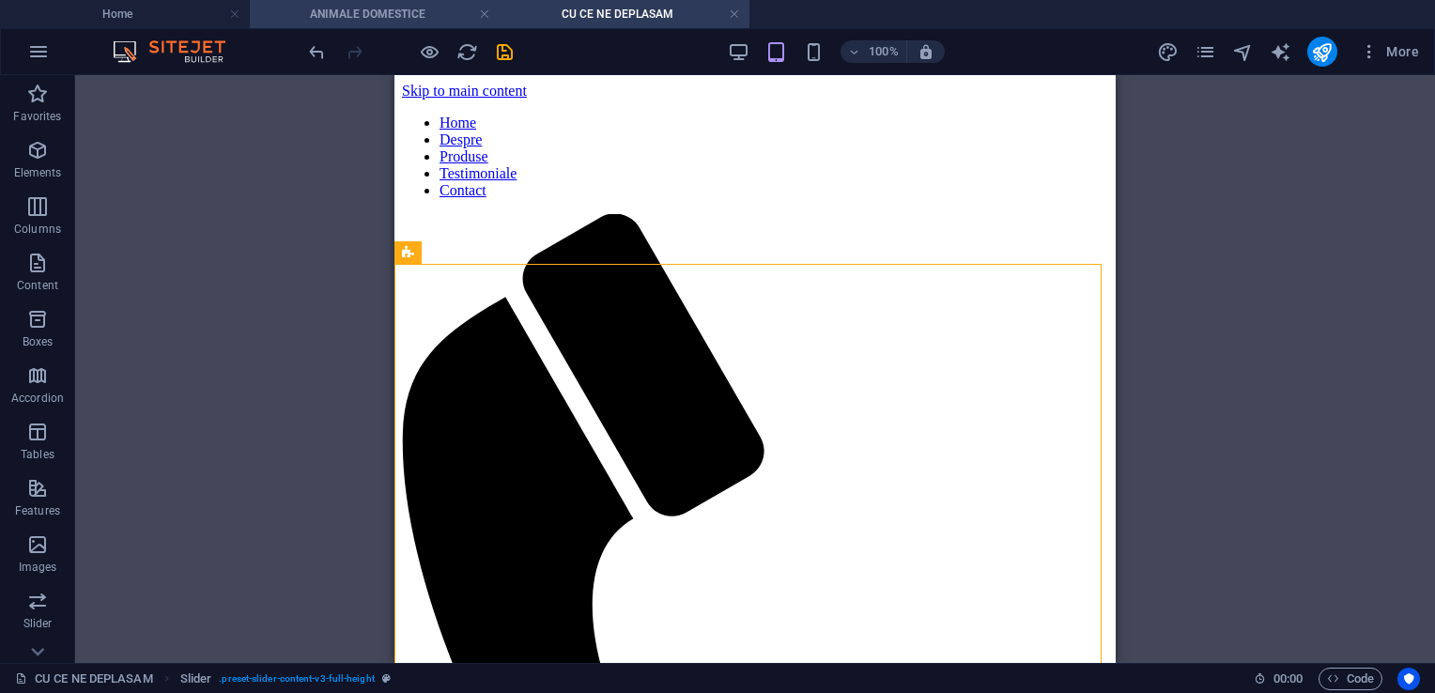
click at [432, 13] on h4 "ANIMALE DOMESTICE" at bounding box center [375, 14] width 250 height 21
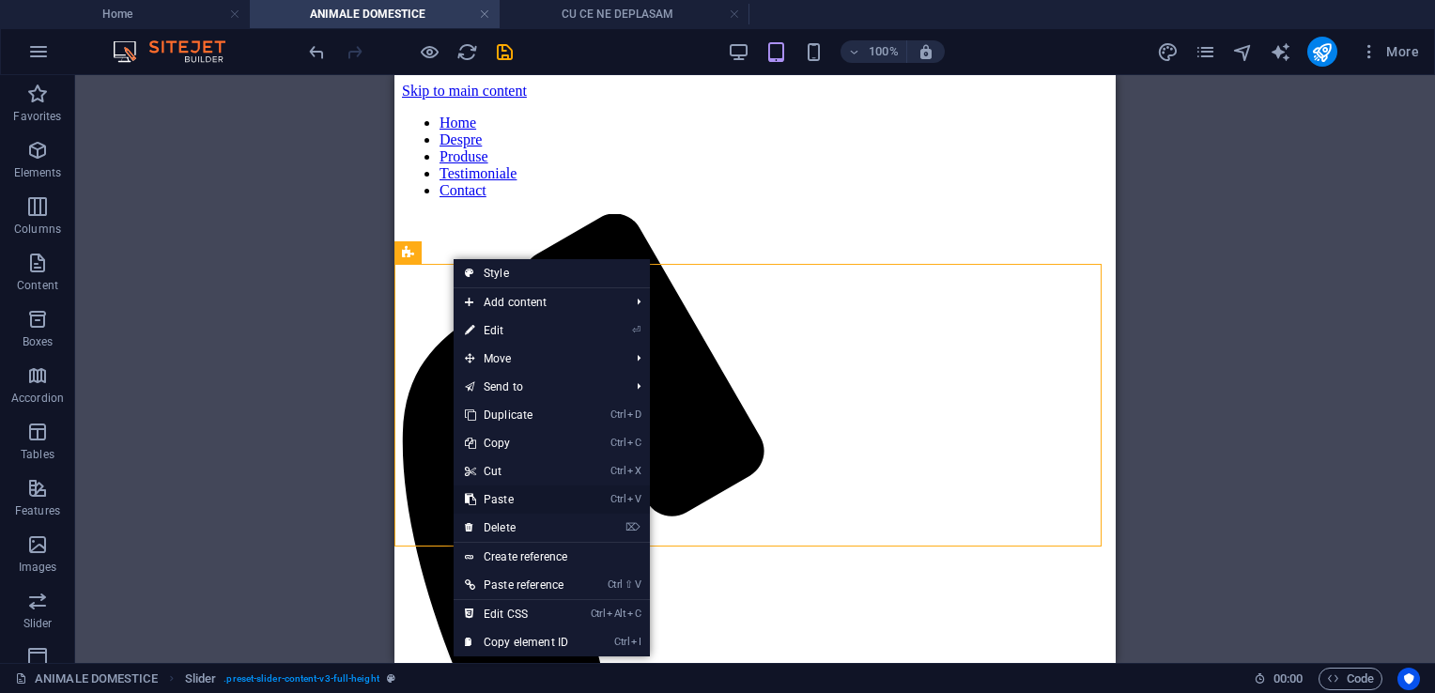
click at [518, 495] on link "Ctrl V Paste" at bounding box center [517, 500] width 126 height 28
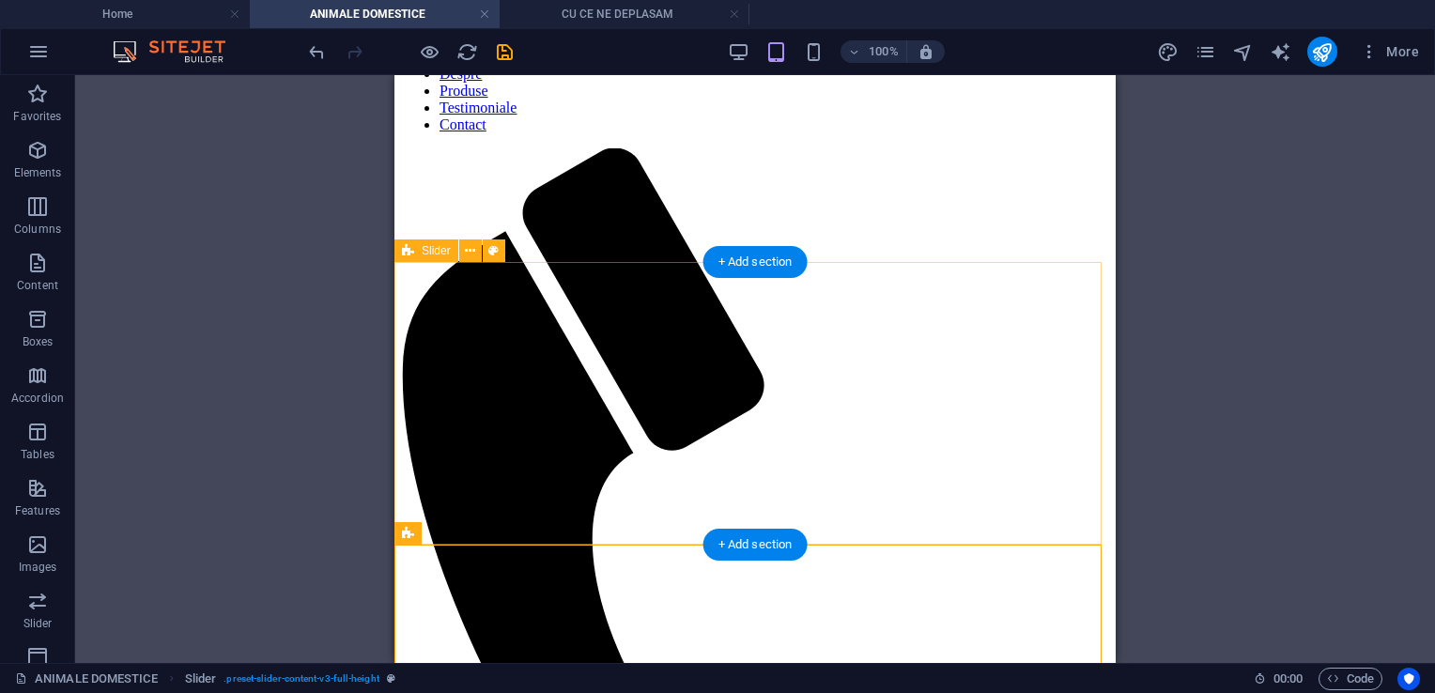
scroll to position [94, 0]
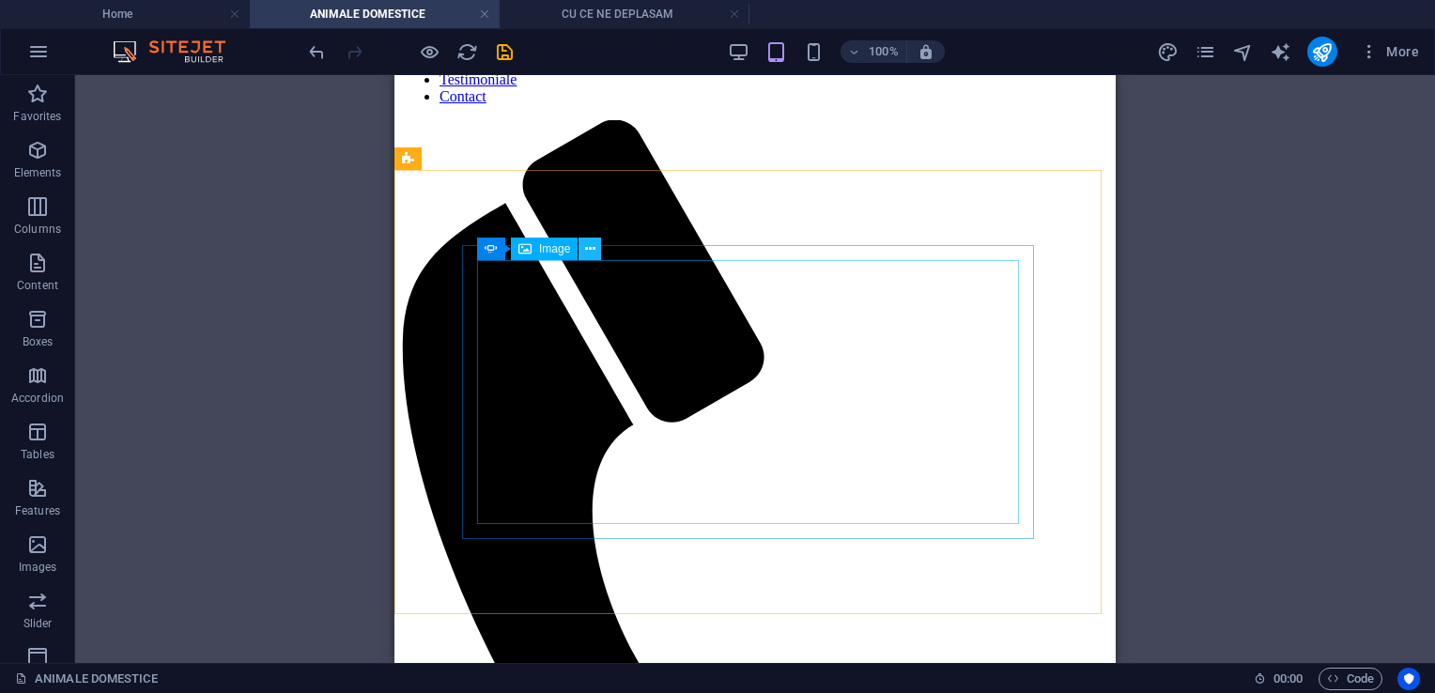
click at [593, 248] on icon at bounding box center [590, 250] width 10 height 20
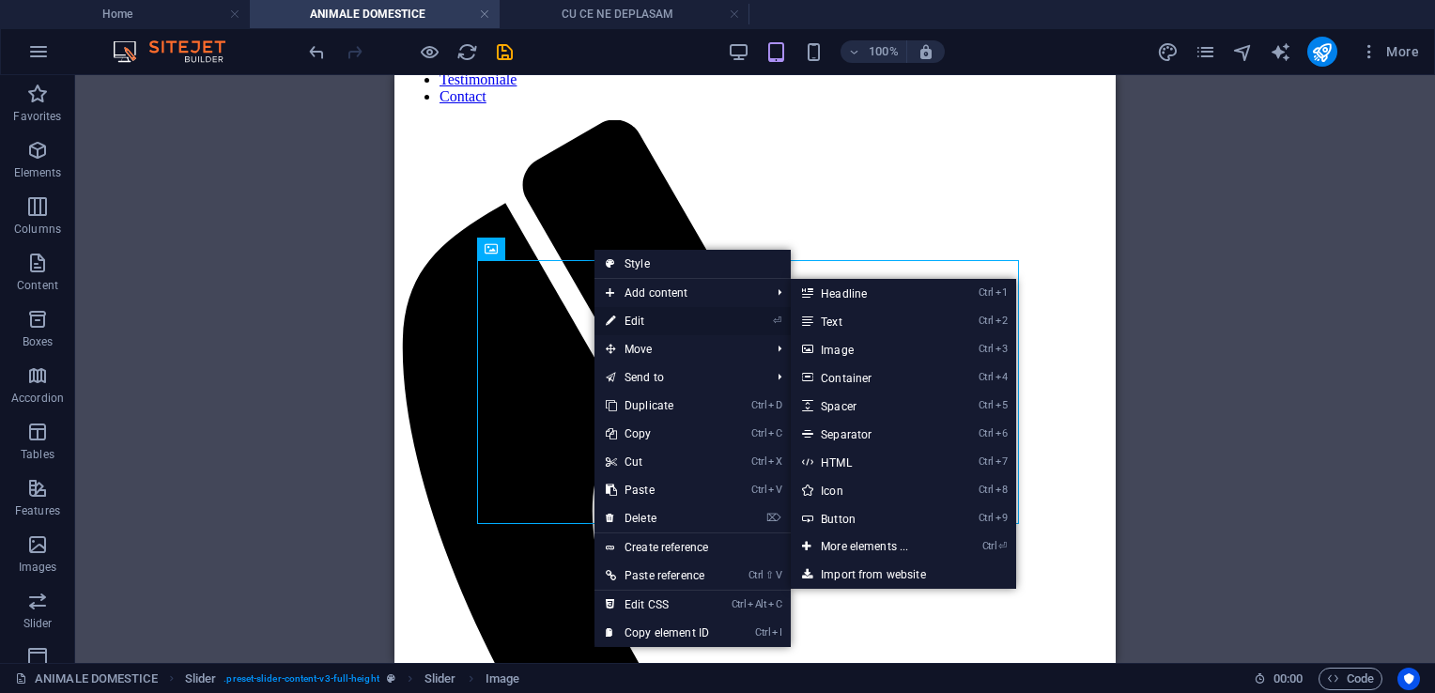
click at [630, 323] on link "⏎ Edit" at bounding box center [658, 321] width 126 height 28
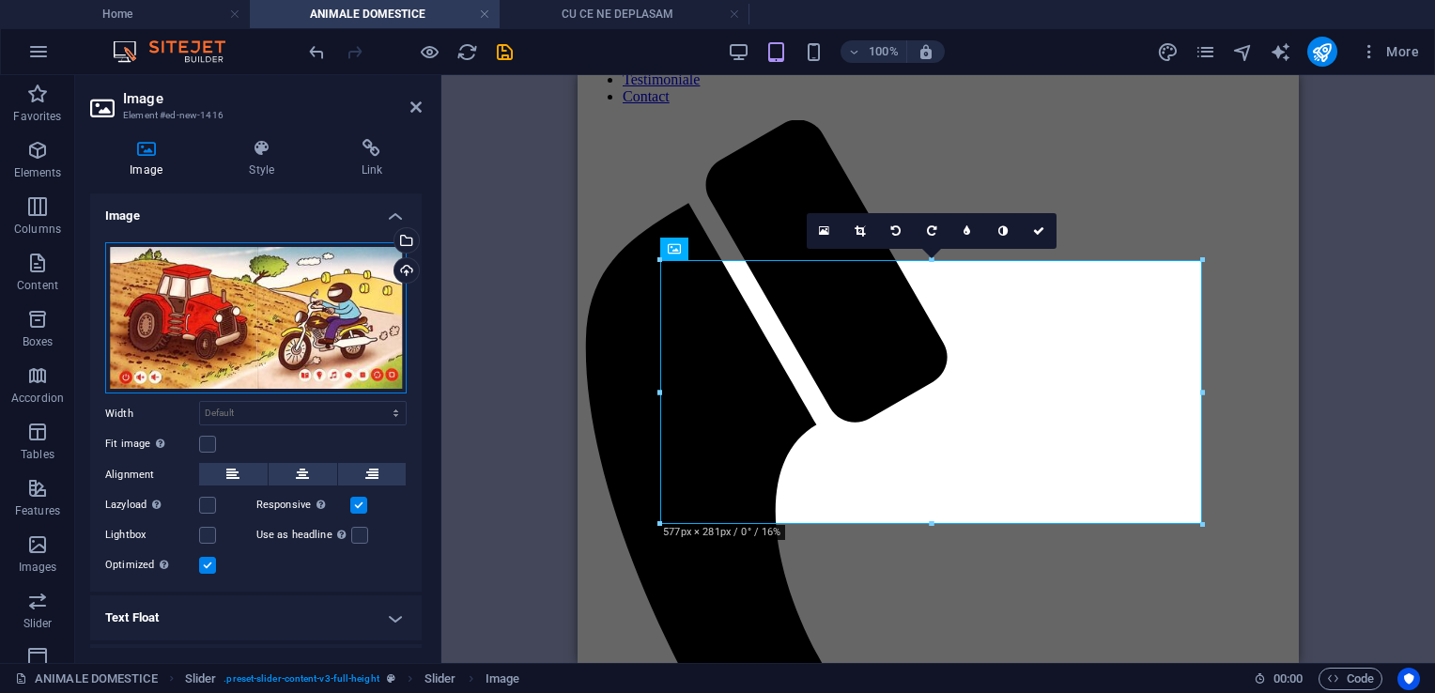
click at [334, 325] on div "Drag files here, click to choose files or select files from Files or our free s…" at bounding box center [256, 318] width 302 height 152
type input "300"
select select "px"
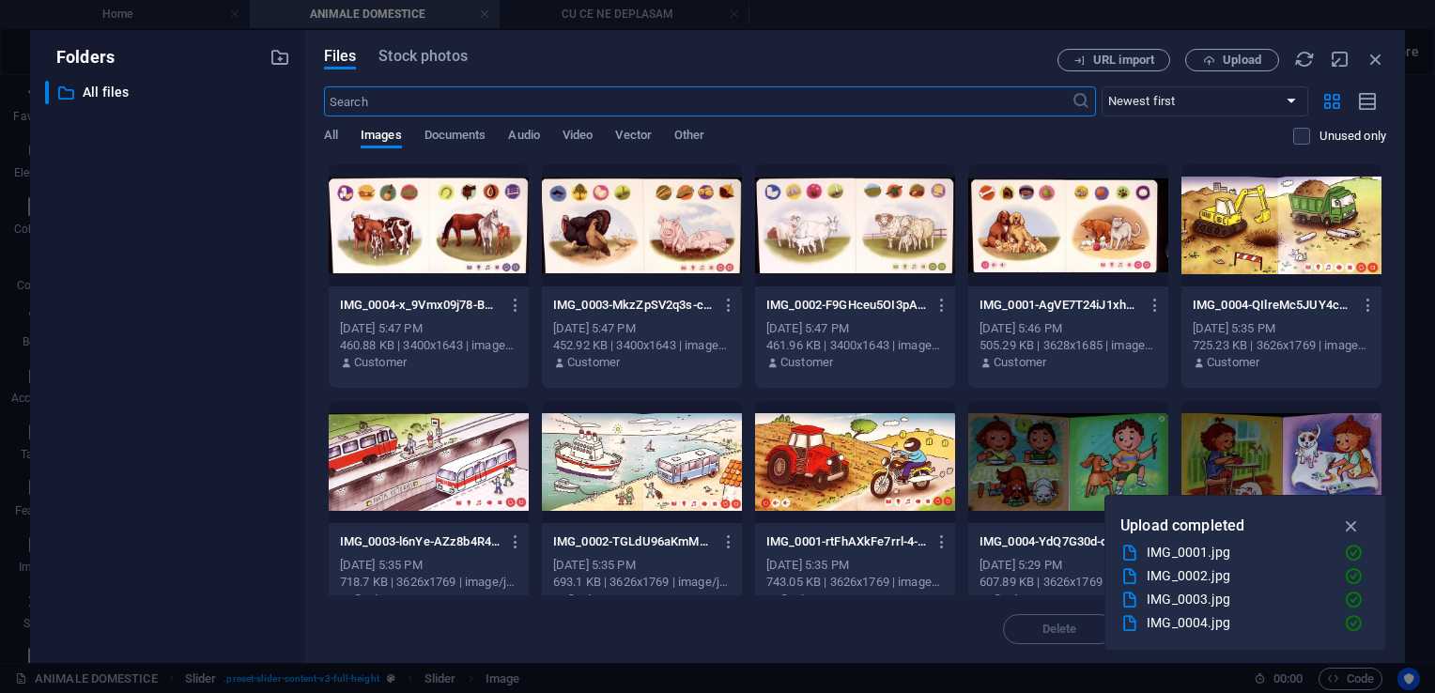
click at [1022, 216] on div at bounding box center [1068, 225] width 200 height 122
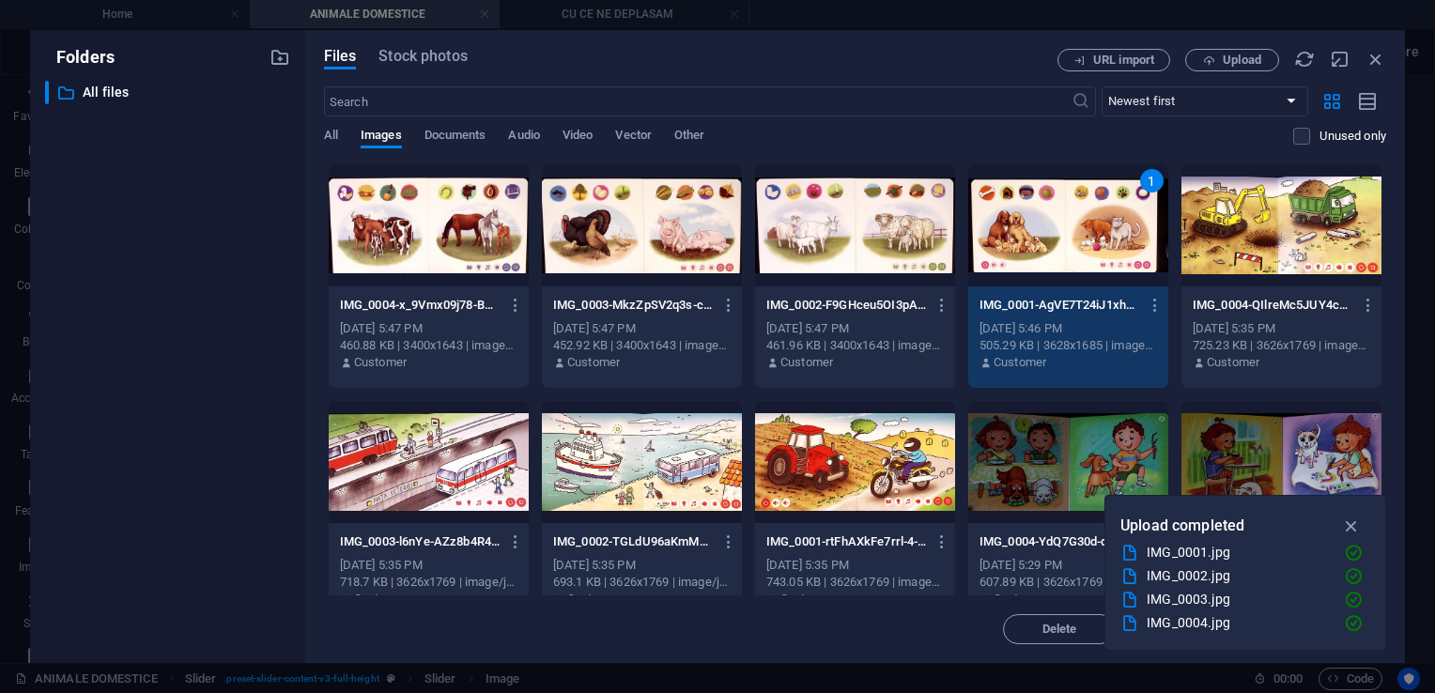
click at [1022, 216] on div "1" at bounding box center [1068, 225] width 200 height 122
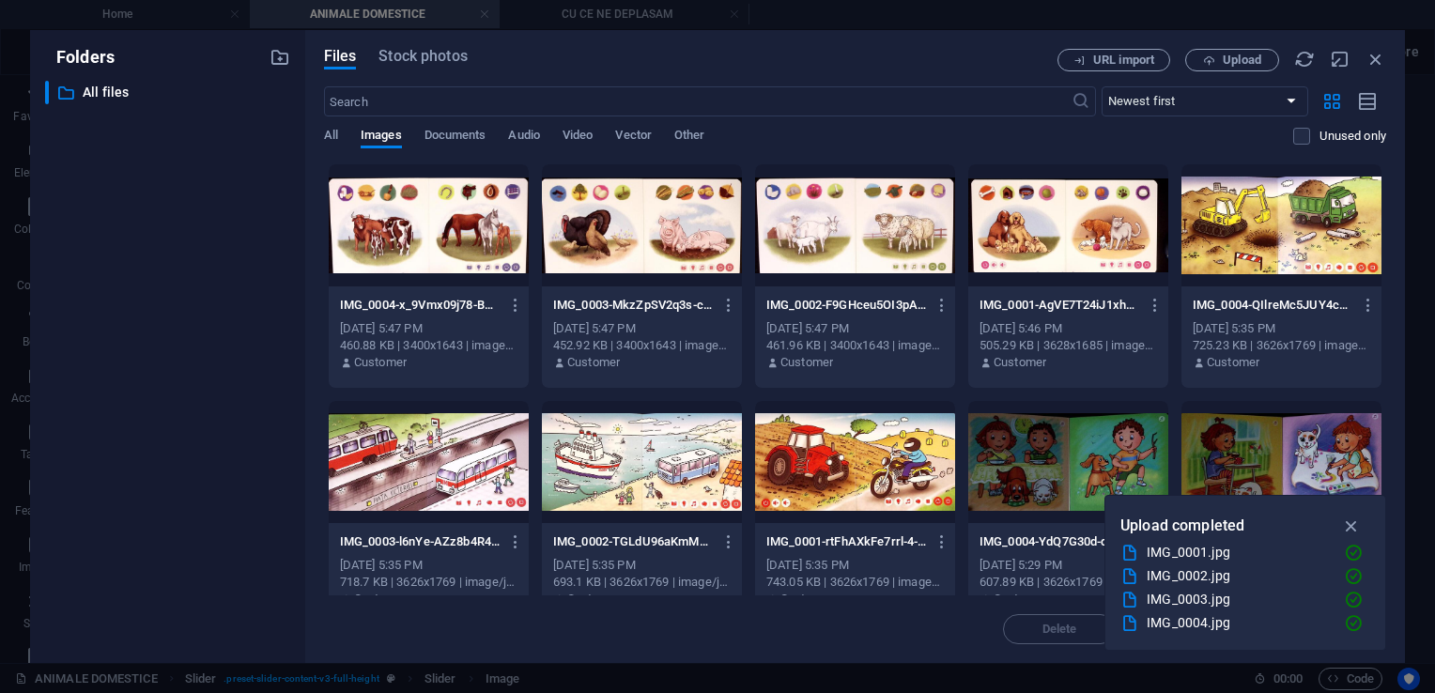
click at [1022, 216] on div at bounding box center [1068, 225] width 200 height 122
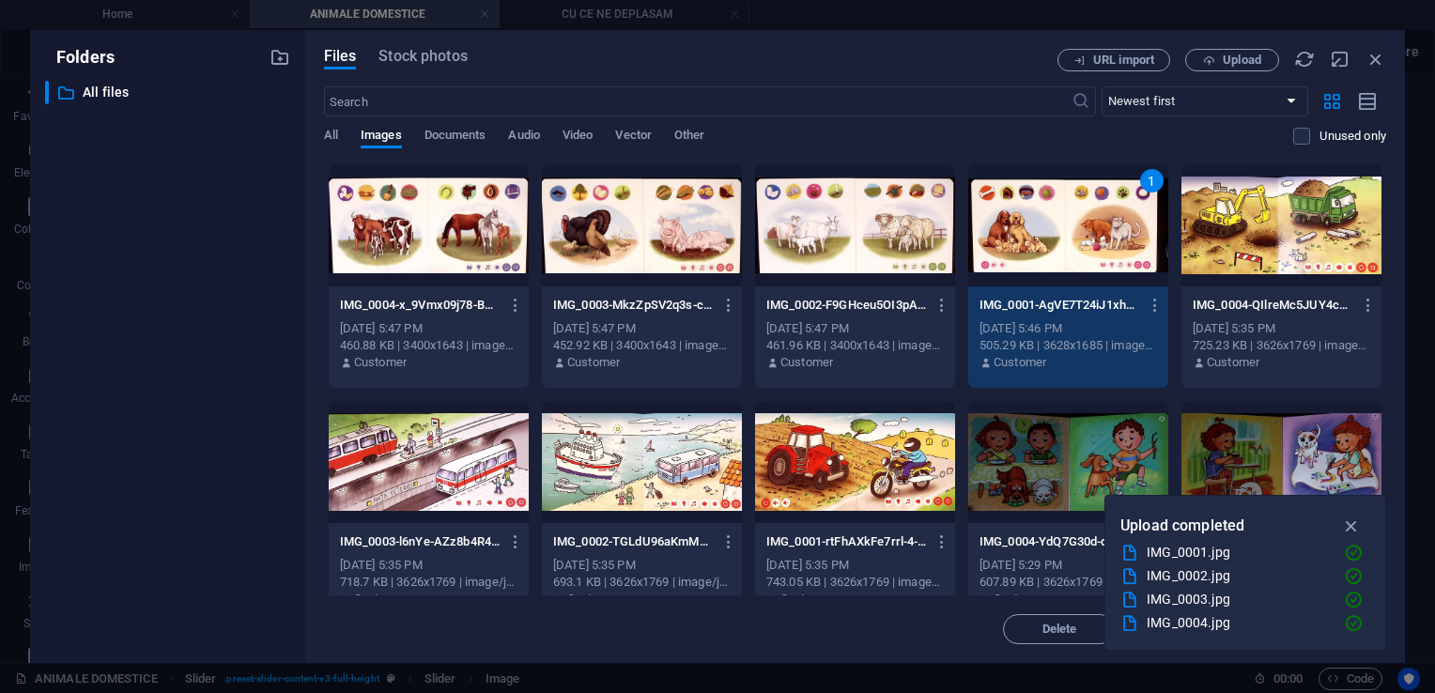
click at [1022, 216] on div "1" at bounding box center [1068, 225] width 200 height 122
select select "DISABLED_OPTION_VALUE"
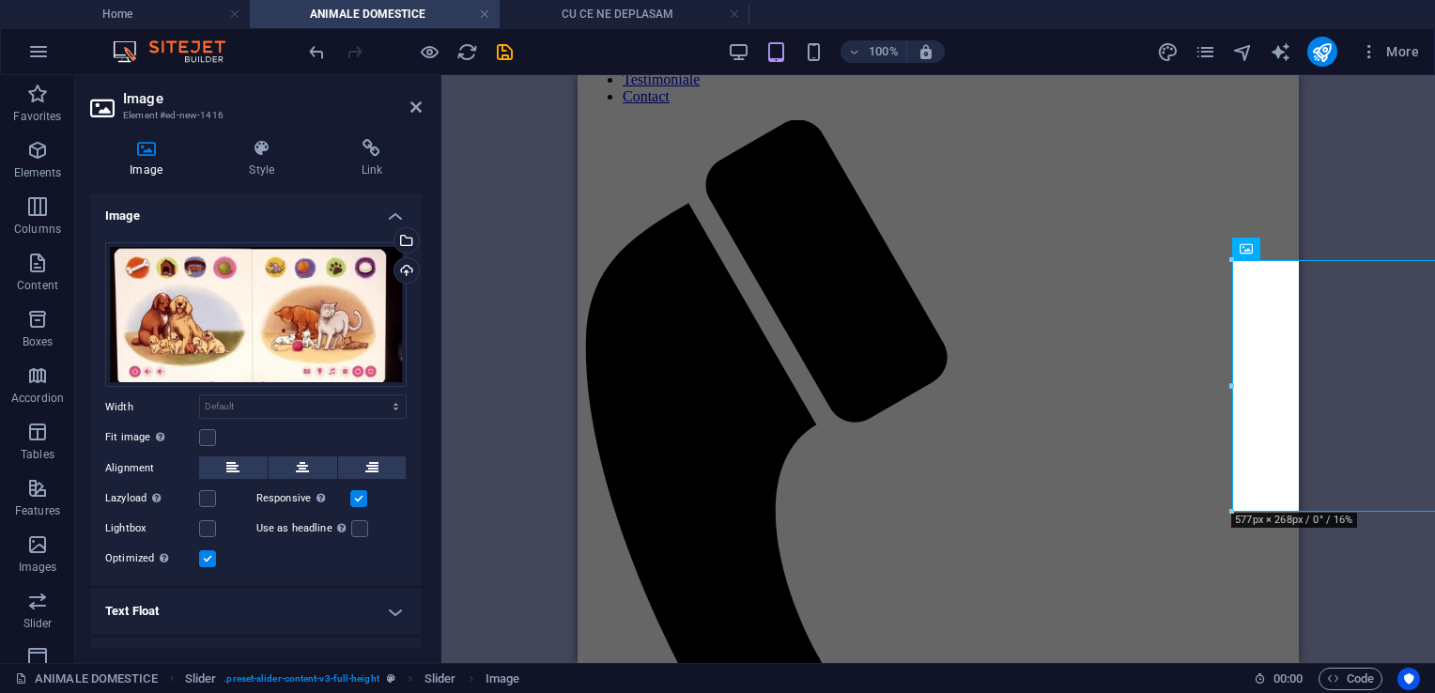
click at [1321, 325] on div "Drag here to replace the existing content. Press “Ctrl” if you want to create a…" at bounding box center [938, 369] width 994 height 588
drag, startPoint x: 702, startPoint y: 248, endPoint x: 1321, endPoint y: 325, distance: 623.8
click at [1321, 325] on div "Drag here to replace the existing content. Press “Ctrl” if you want to create a…" at bounding box center [938, 369] width 994 height 588
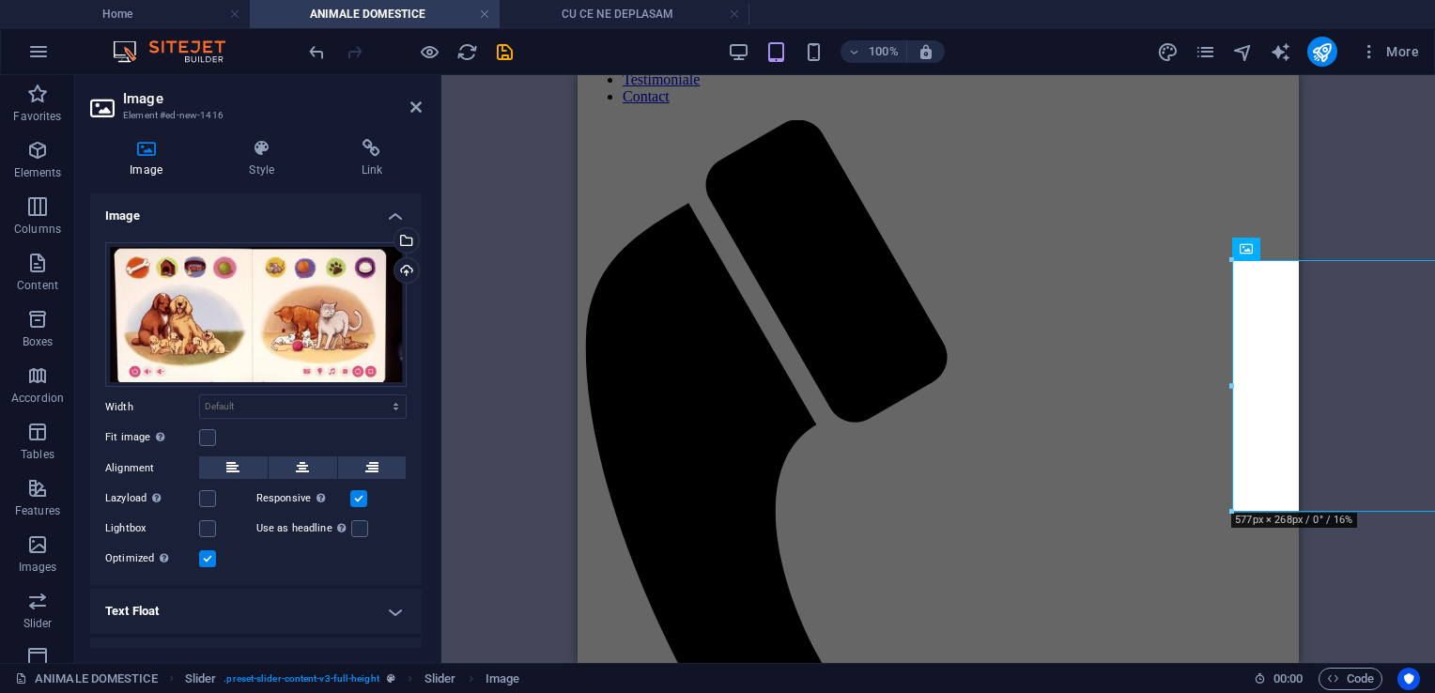
click at [1321, 325] on div "Drag here to replace the existing content. Press “Ctrl” if you want to create a…" at bounding box center [938, 369] width 994 height 588
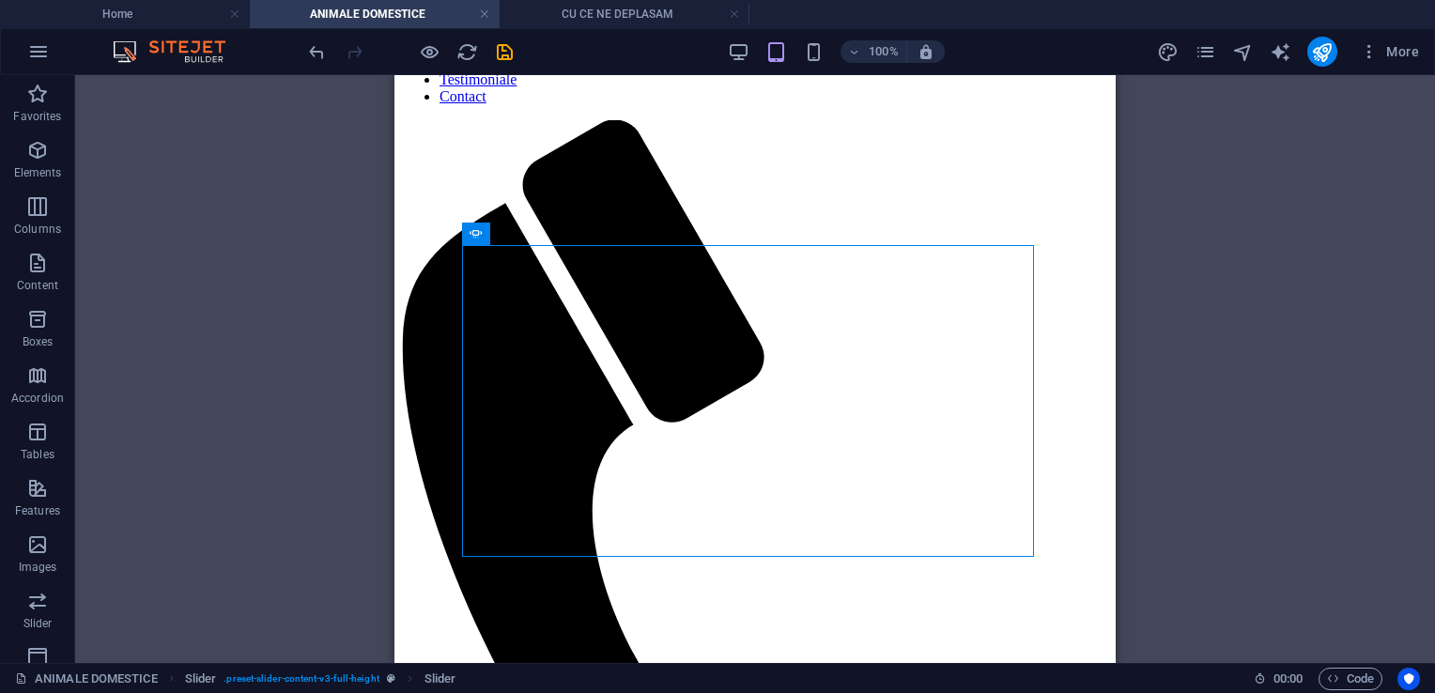
click at [1321, 339] on div "Drag here to replace the existing content. Press “Ctrl” if you want to create a…" at bounding box center [755, 369] width 1360 height 588
click at [1251, 366] on div "Drag here to replace the existing content. Press “Ctrl” if you want to create a…" at bounding box center [755, 369] width 1360 height 588
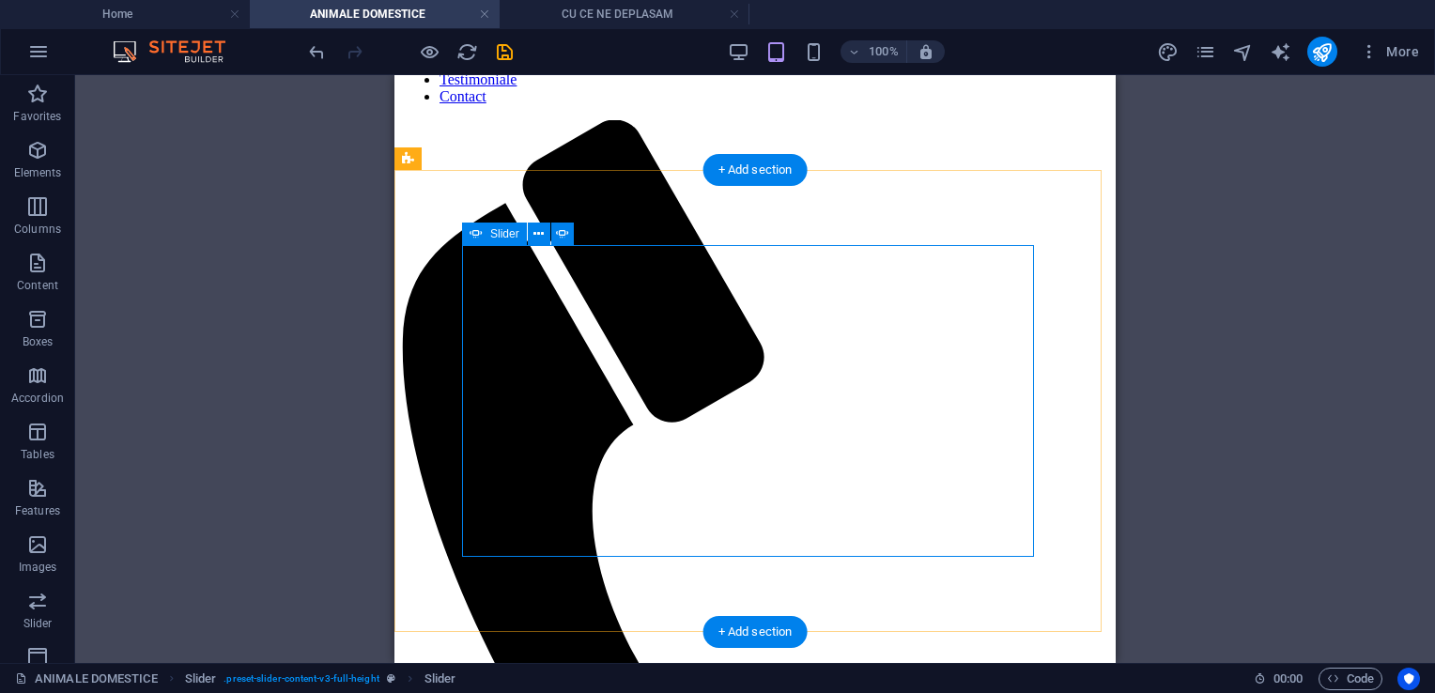
select select "ms"
select select "s"
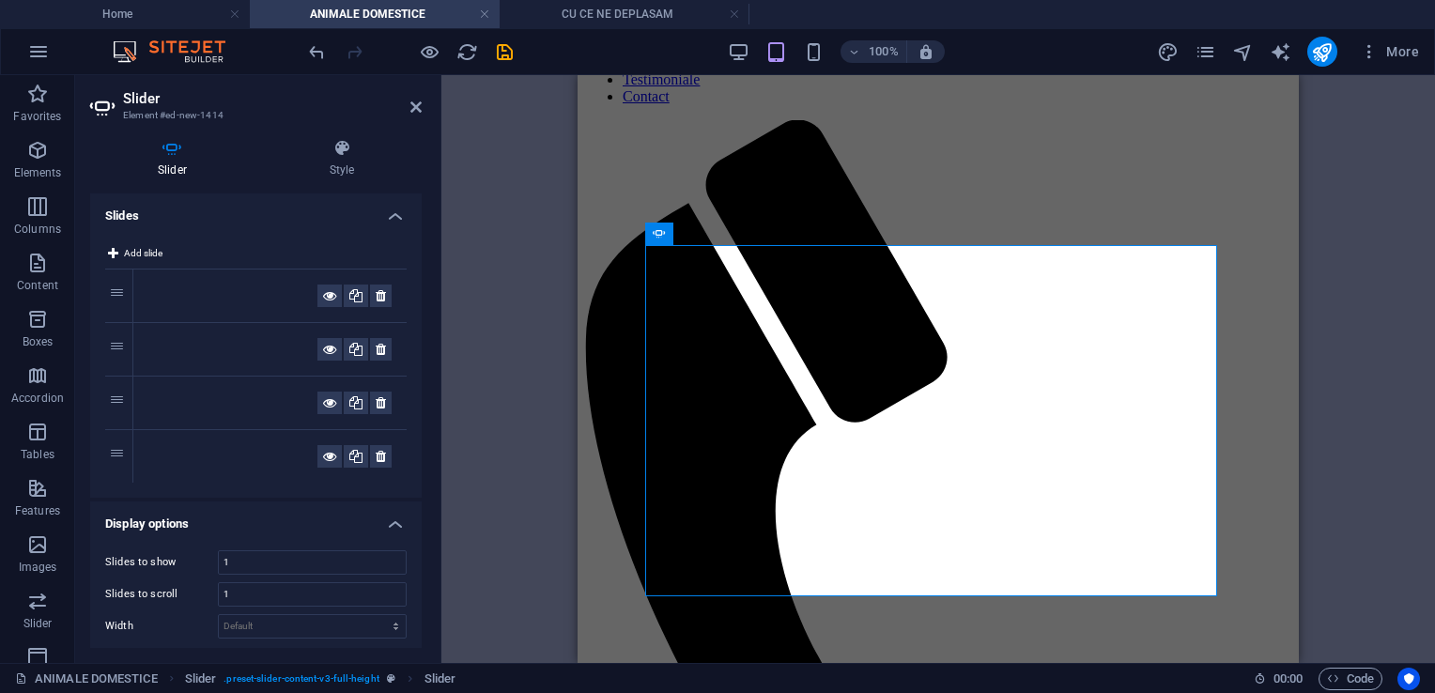
click at [1409, 374] on div "Drag here to replace the existing content. Press “Ctrl” if you want to create a…" at bounding box center [938, 369] width 994 height 588
click at [421, 103] on icon at bounding box center [415, 107] width 11 height 15
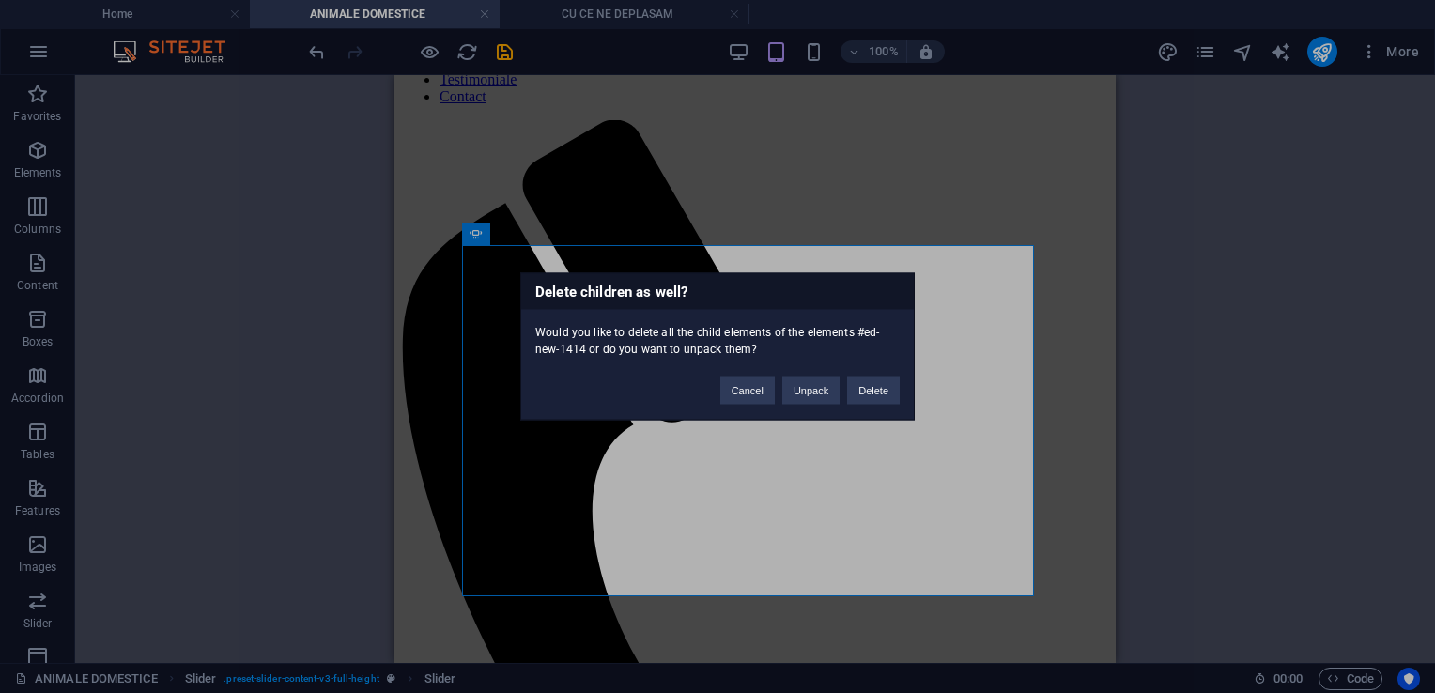
click at [905, 393] on div "Cancel Unpack Delete" at bounding box center [810, 382] width 208 height 48
click at [874, 387] on button "Delete" at bounding box center [873, 391] width 53 height 28
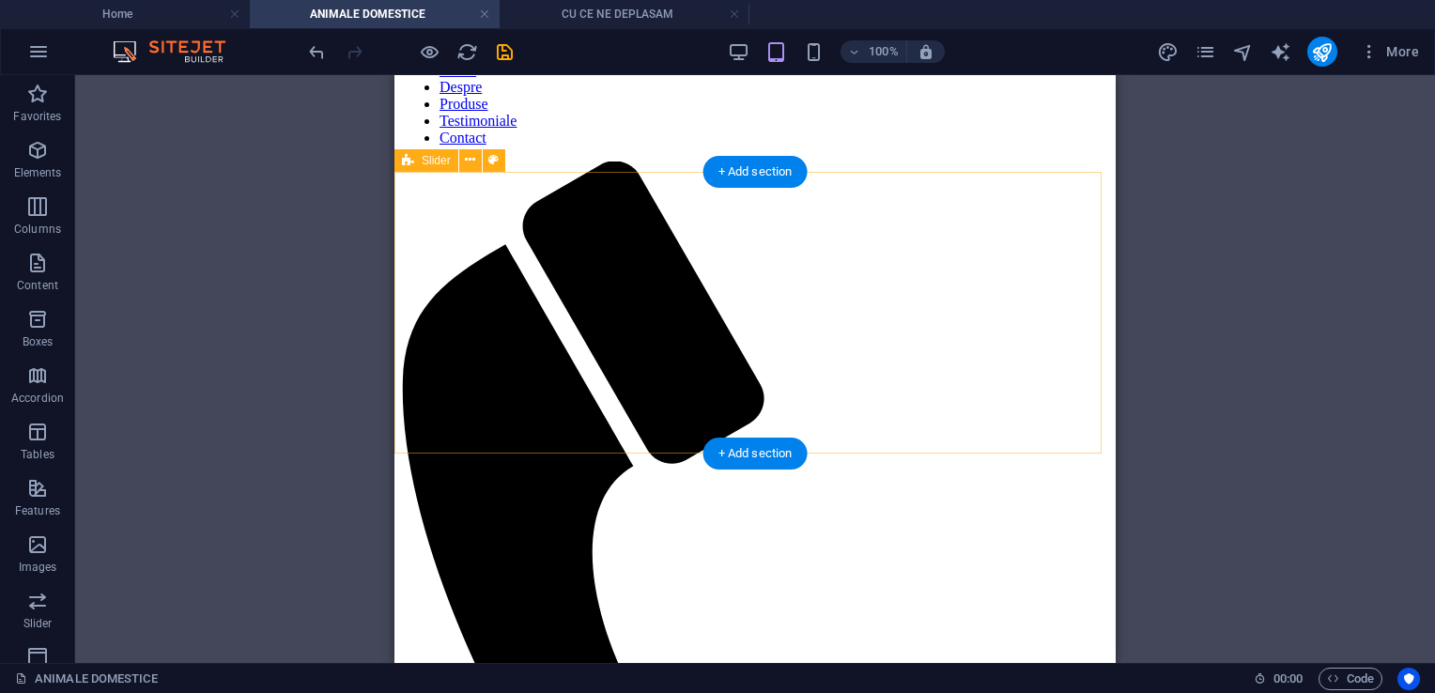
scroll to position [0, 0]
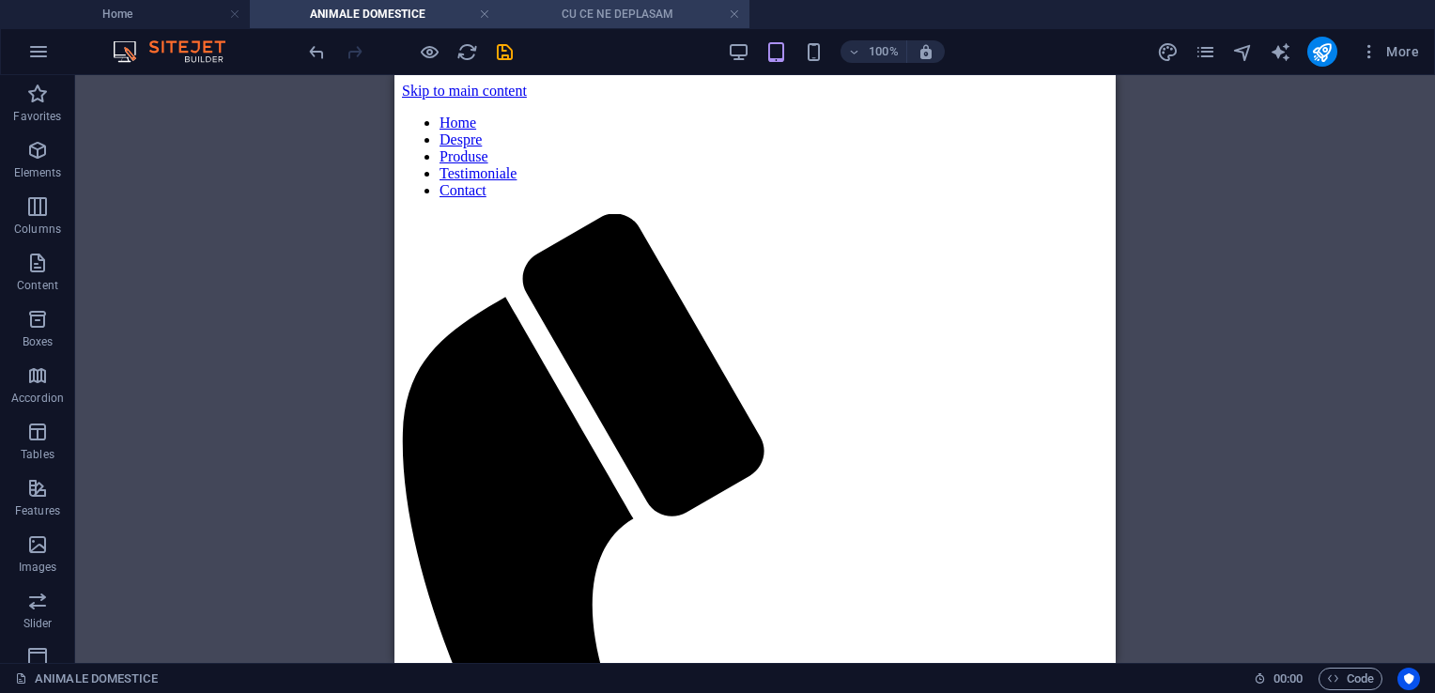
click at [577, 20] on h4 "CU CE NE DEPLASAM" at bounding box center [625, 14] width 250 height 21
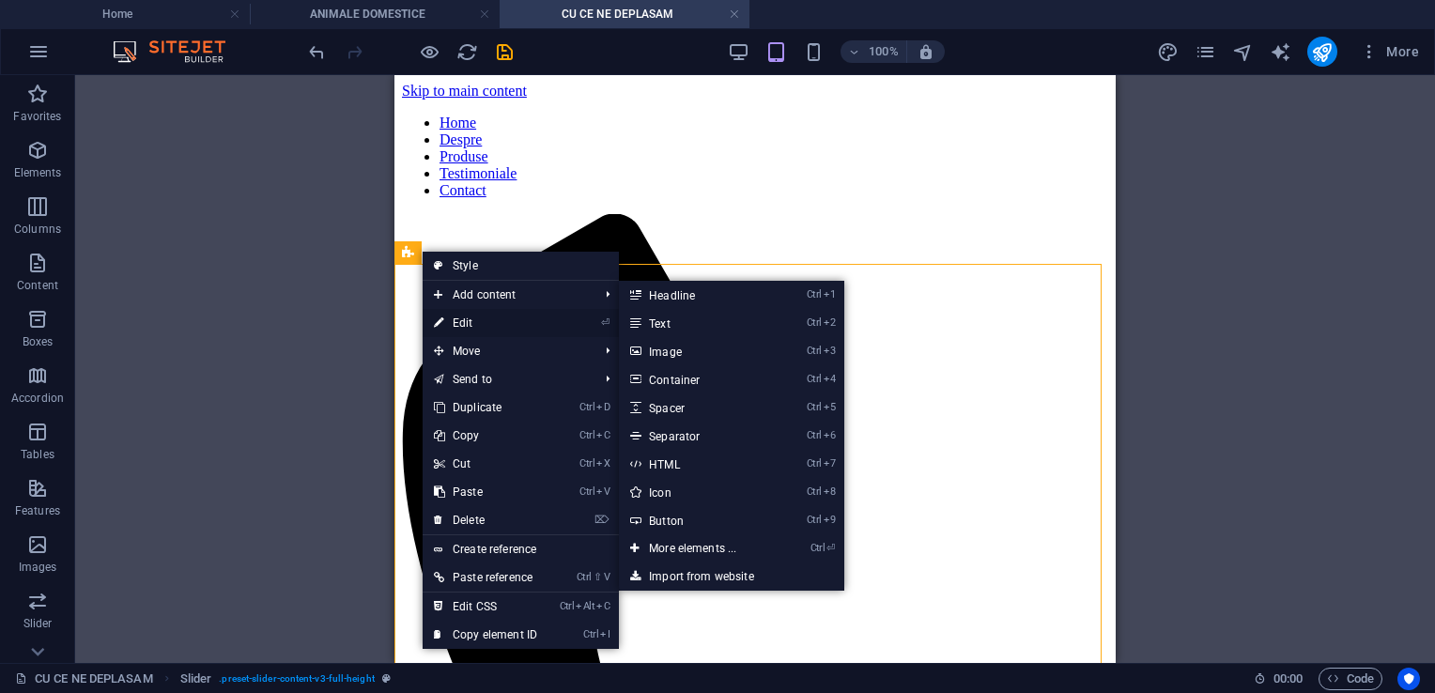
click at [451, 317] on link "⏎ Edit" at bounding box center [486, 323] width 126 height 28
select select "region"
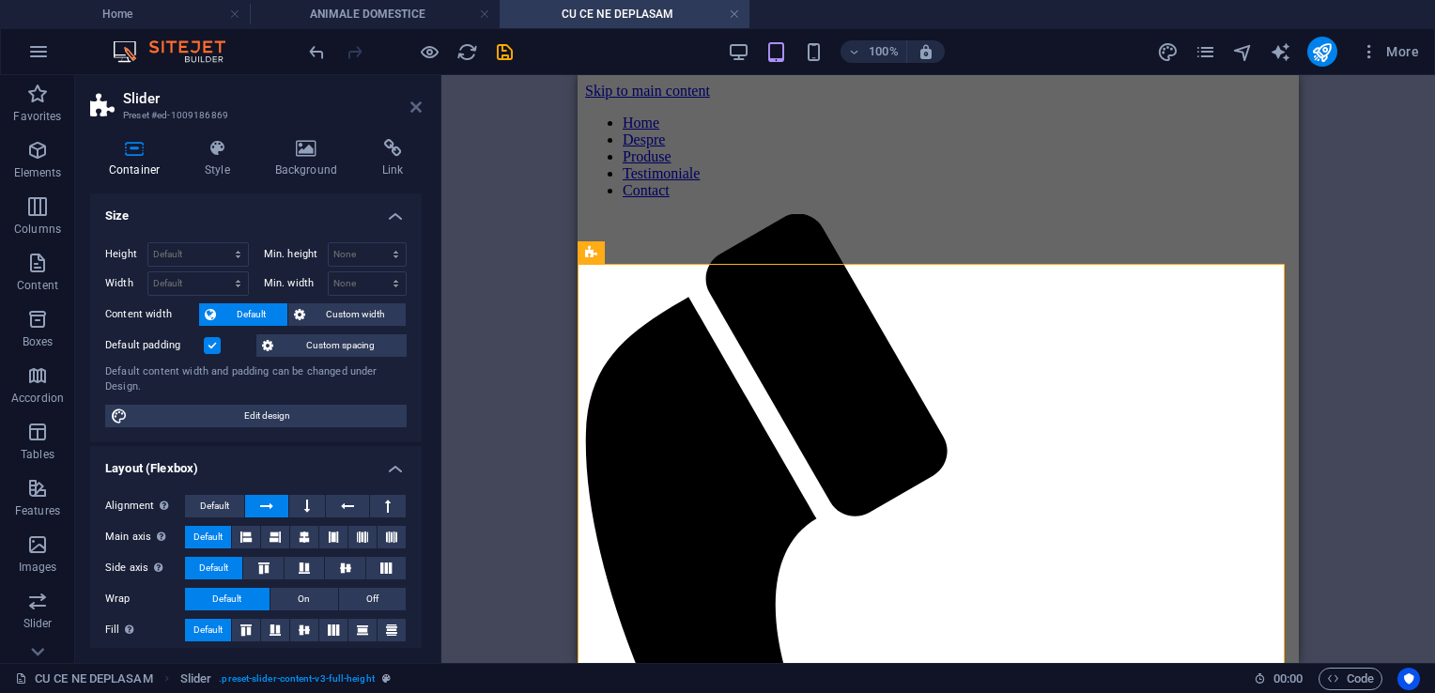
click at [413, 102] on icon at bounding box center [415, 107] width 11 height 15
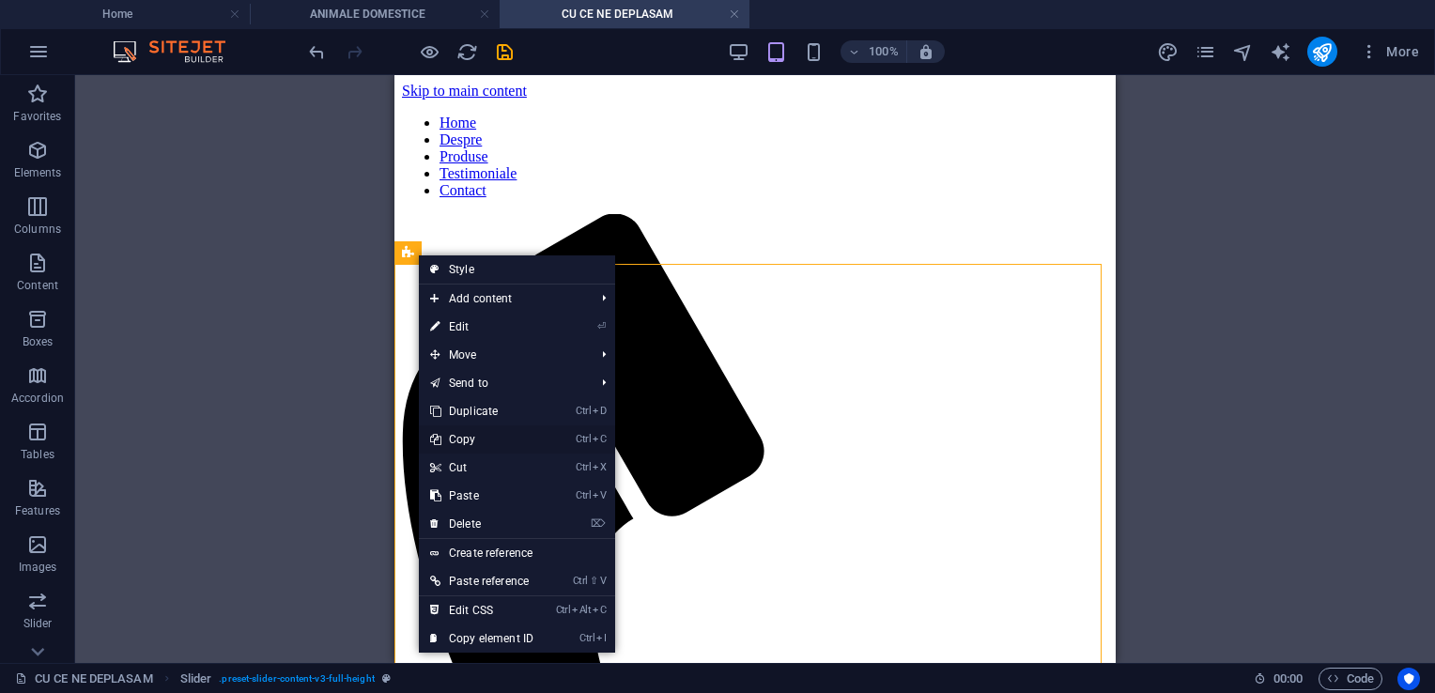
click at [455, 445] on link "Ctrl C Copy" at bounding box center [482, 440] width 126 height 28
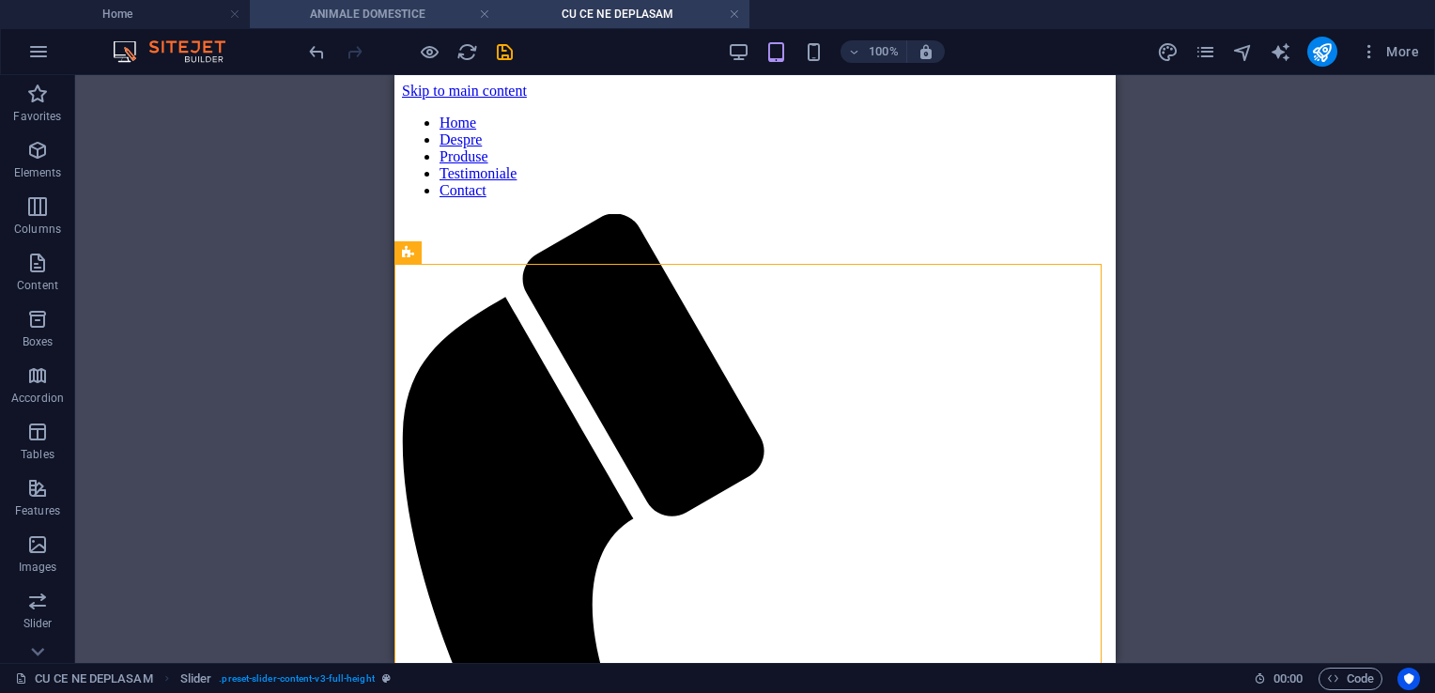
click at [410, 4] on h4 "ANIMALE DOMESTICE" at bounding box center [375, 14] width 250 height 21
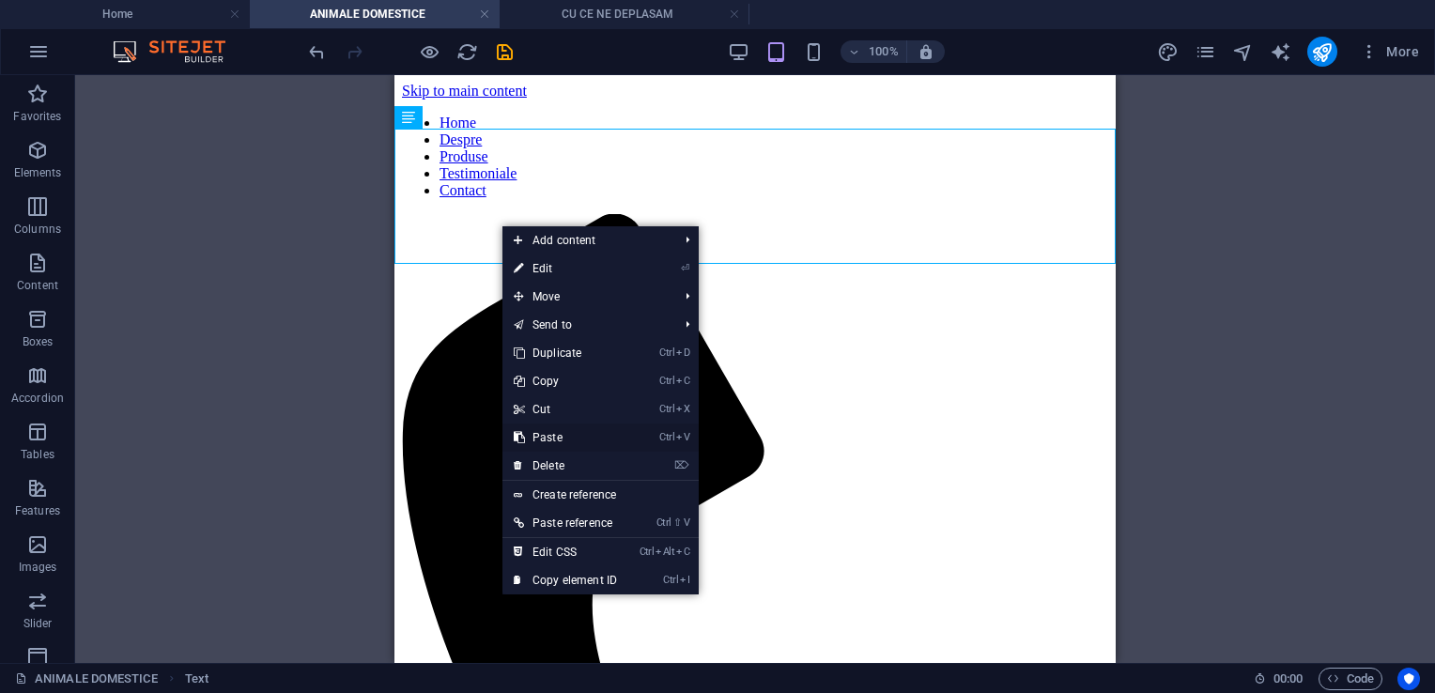
click at [553, 428] on link "Ctrl V Paste" at bounding box center [566, 438] width 126 height 28
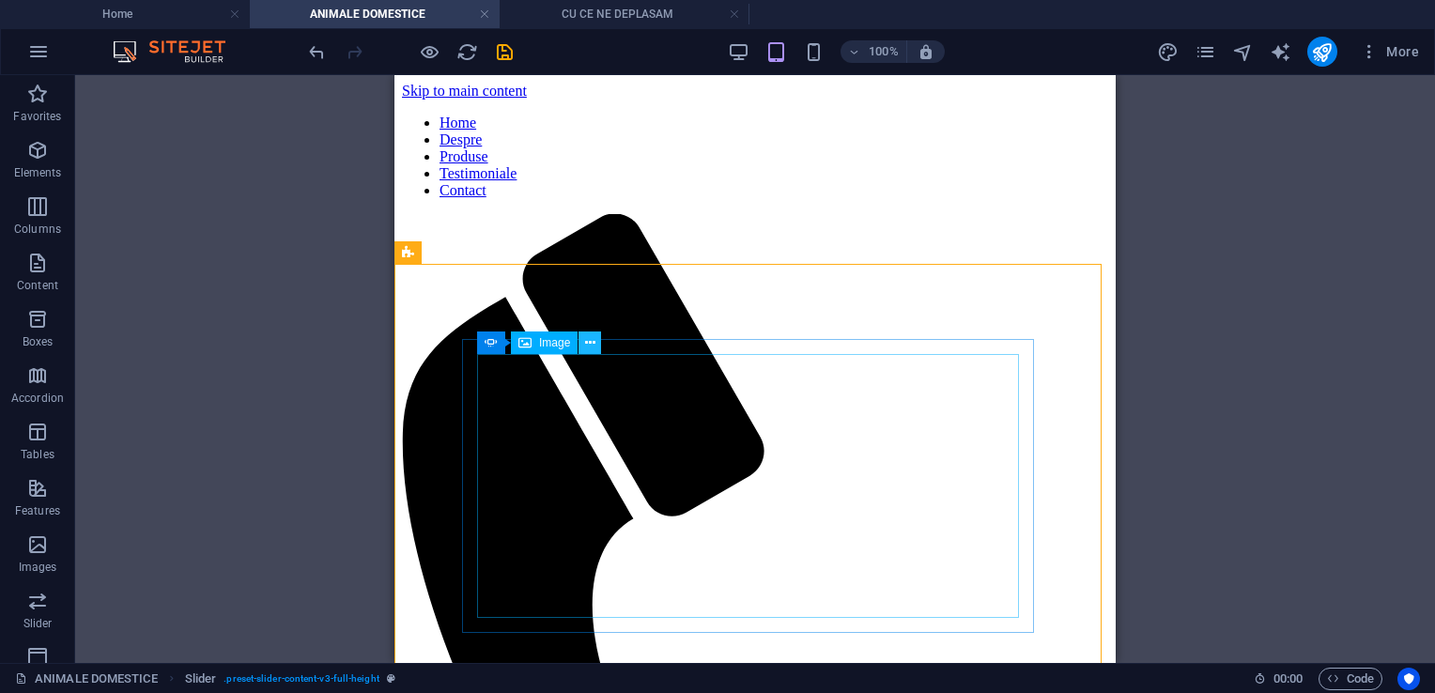
click at [594, 347] on icon at bounding box center [590, 343] width 10 height 20
click at [590, 348] on icon at bounding box center [590, 343] width 10 height 20
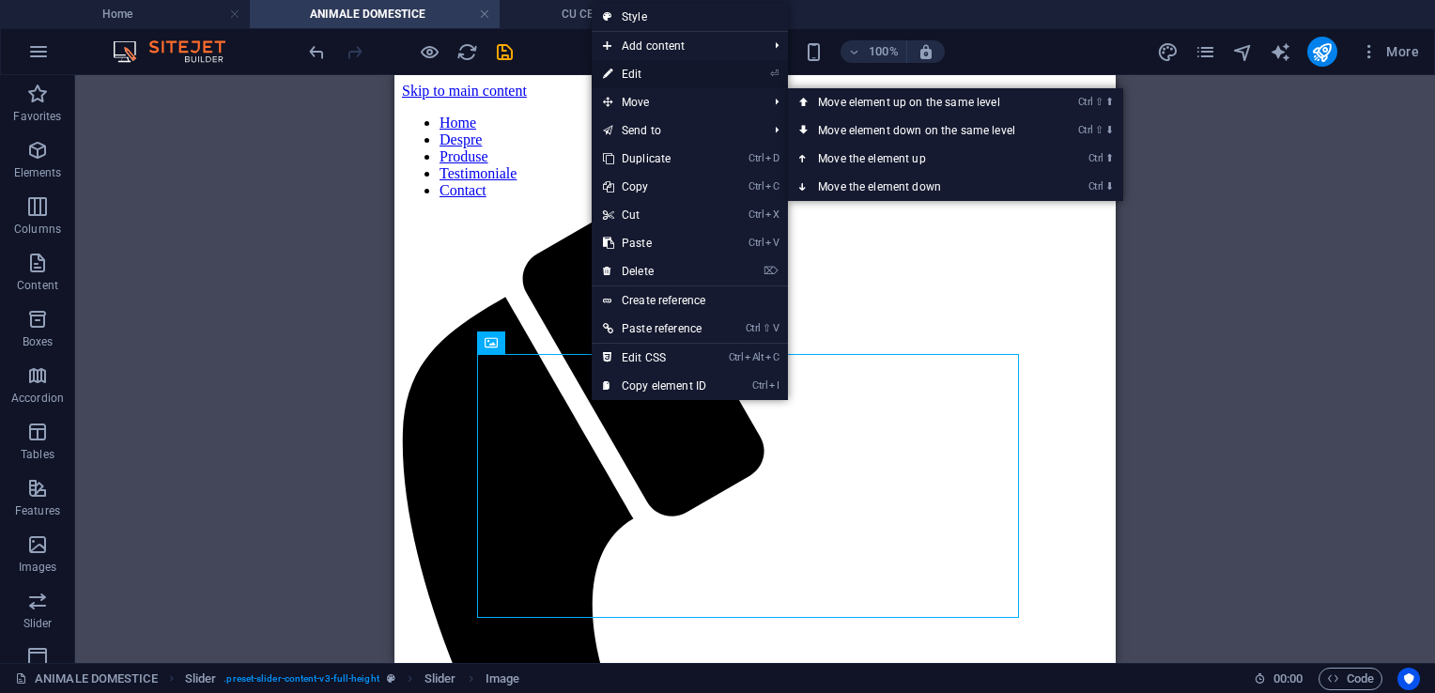
click at [666, 76] on link "⏎ Edit" at bounding box center [655, 74] width 126 height 28
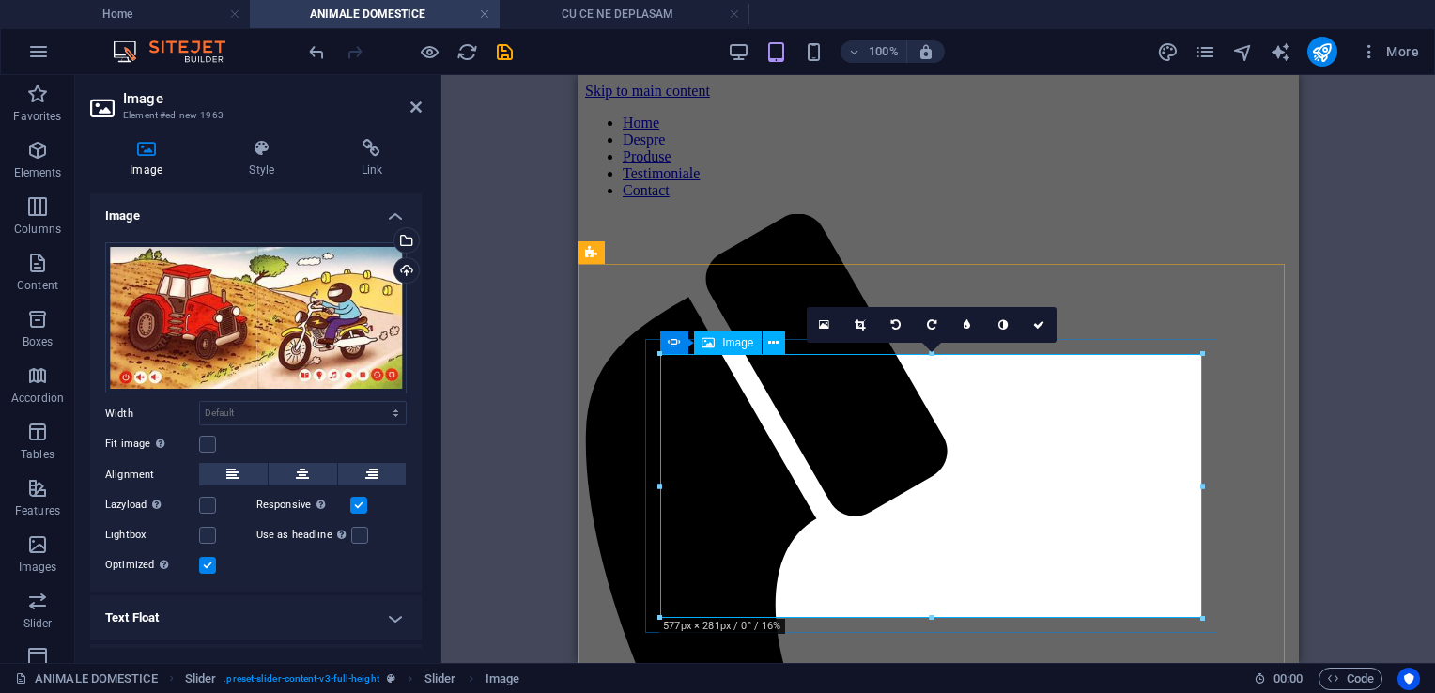
click at [337, 336] on div "Drag files here, click to choose files or select files from Files or our free s…" at bounding box center [256, 318] width 302 height 152
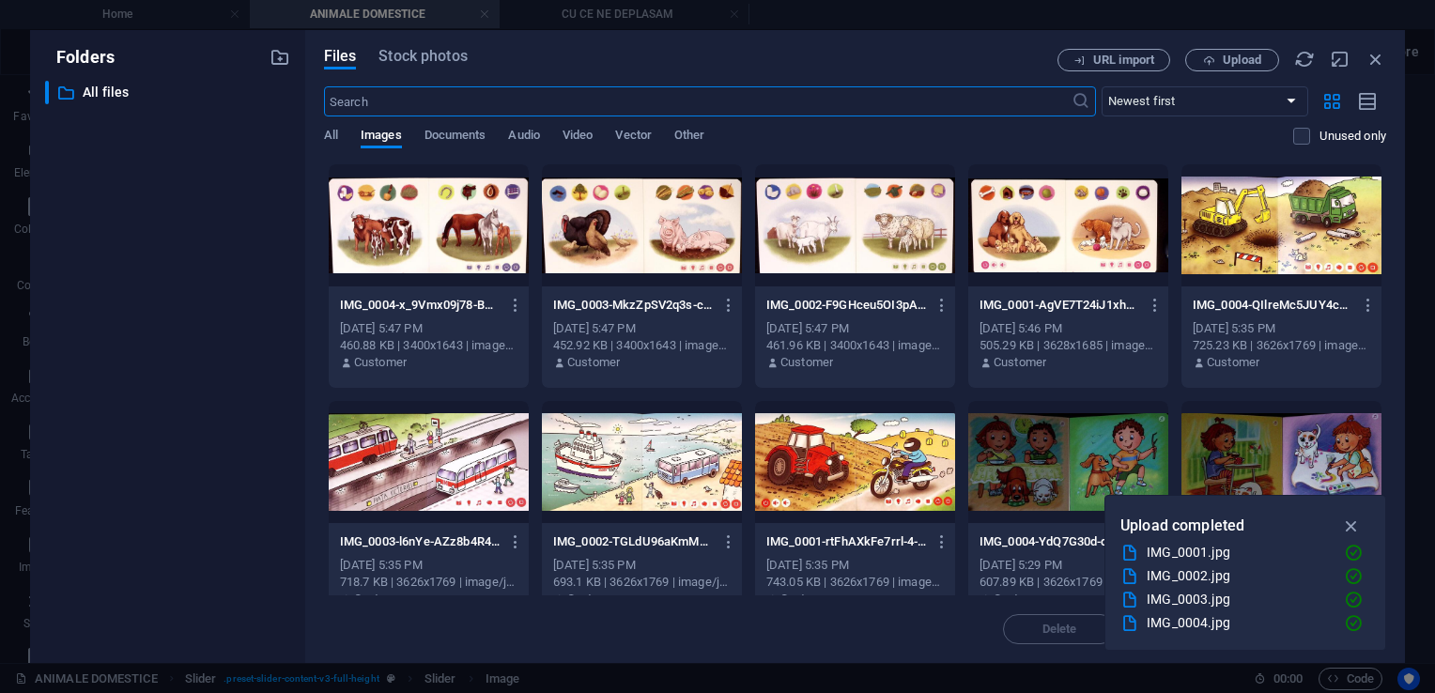
type input "300"
select select "px"
click at [1018, 230] on div at bounding box center [1068, 225] width 200 height 122
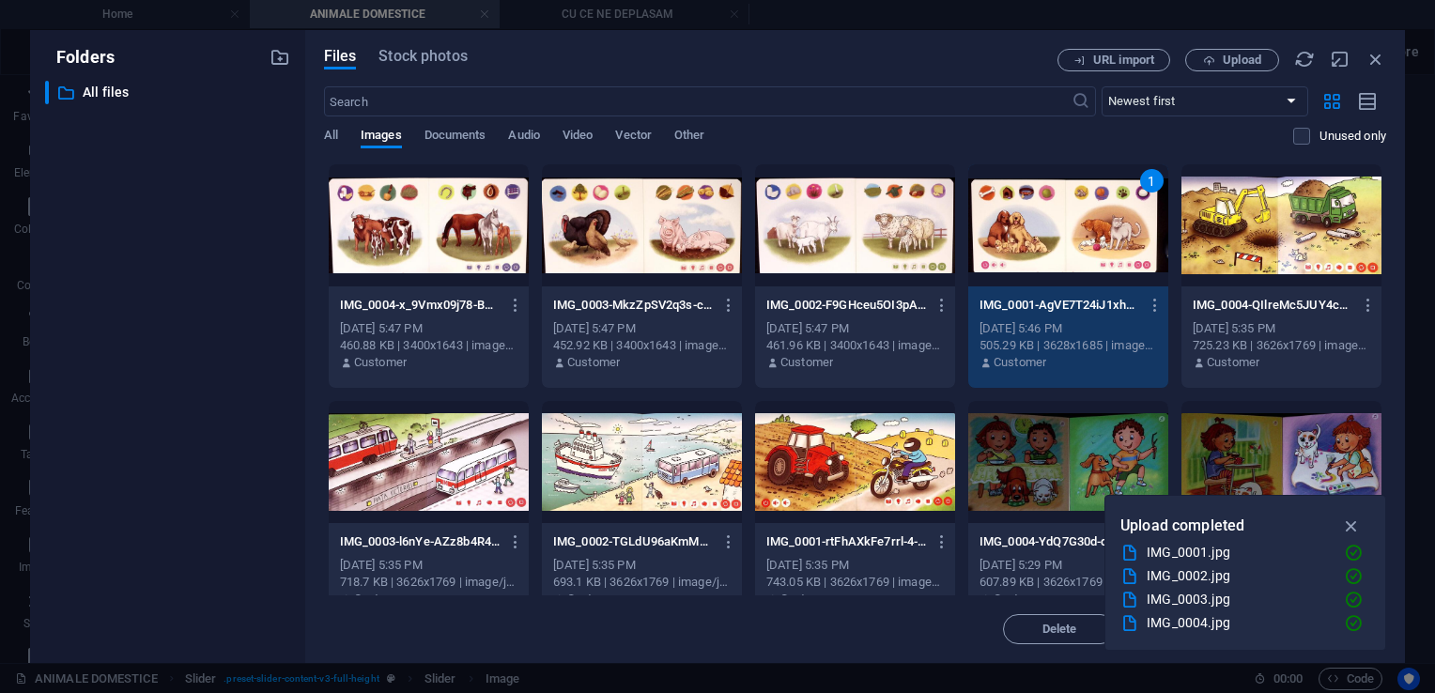
click at [1018, 230] on div "1" at bounding box center [1068, 225] width 200 height 122
select select "DISABLED_OPTION_VALUE"
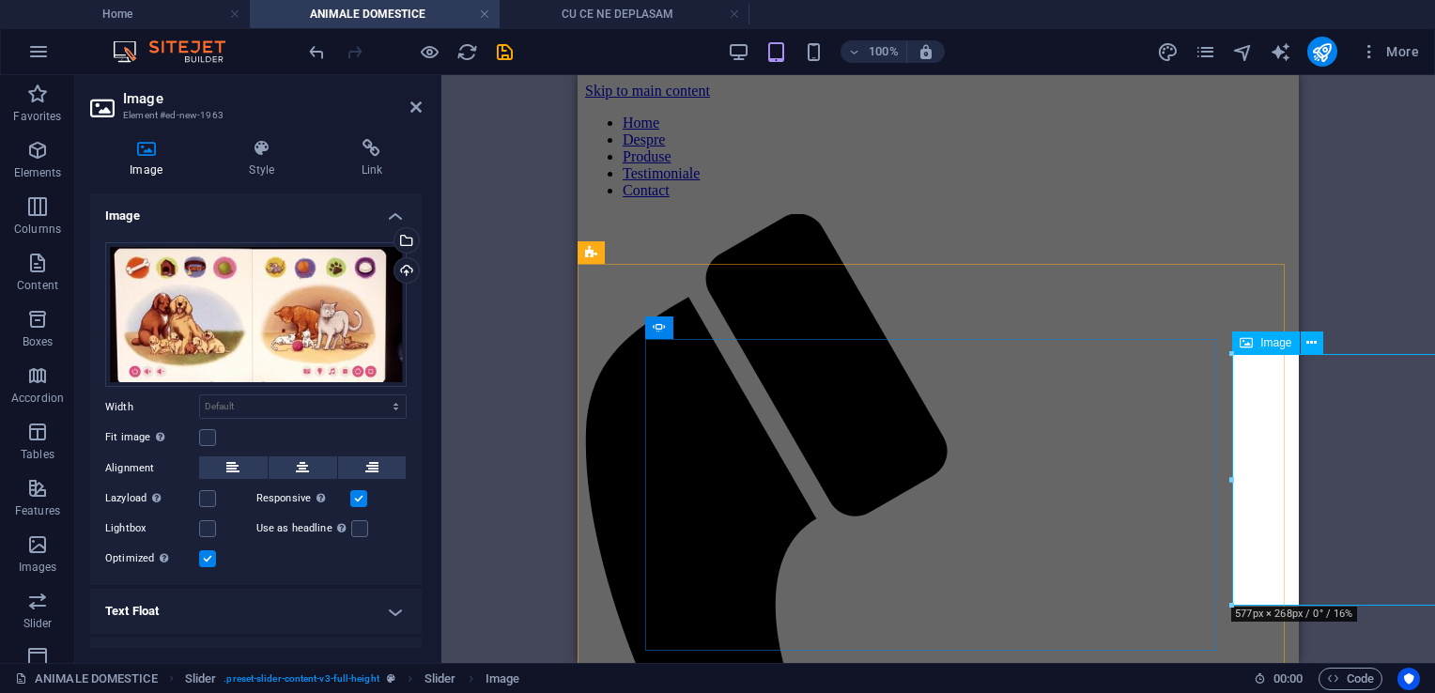
click at [1245, 345] on icon at bounding box center [1246, 343] width 13 height 23
click at [1308, 343] on icon at bounding box center [1312, 343] width 10 height 20
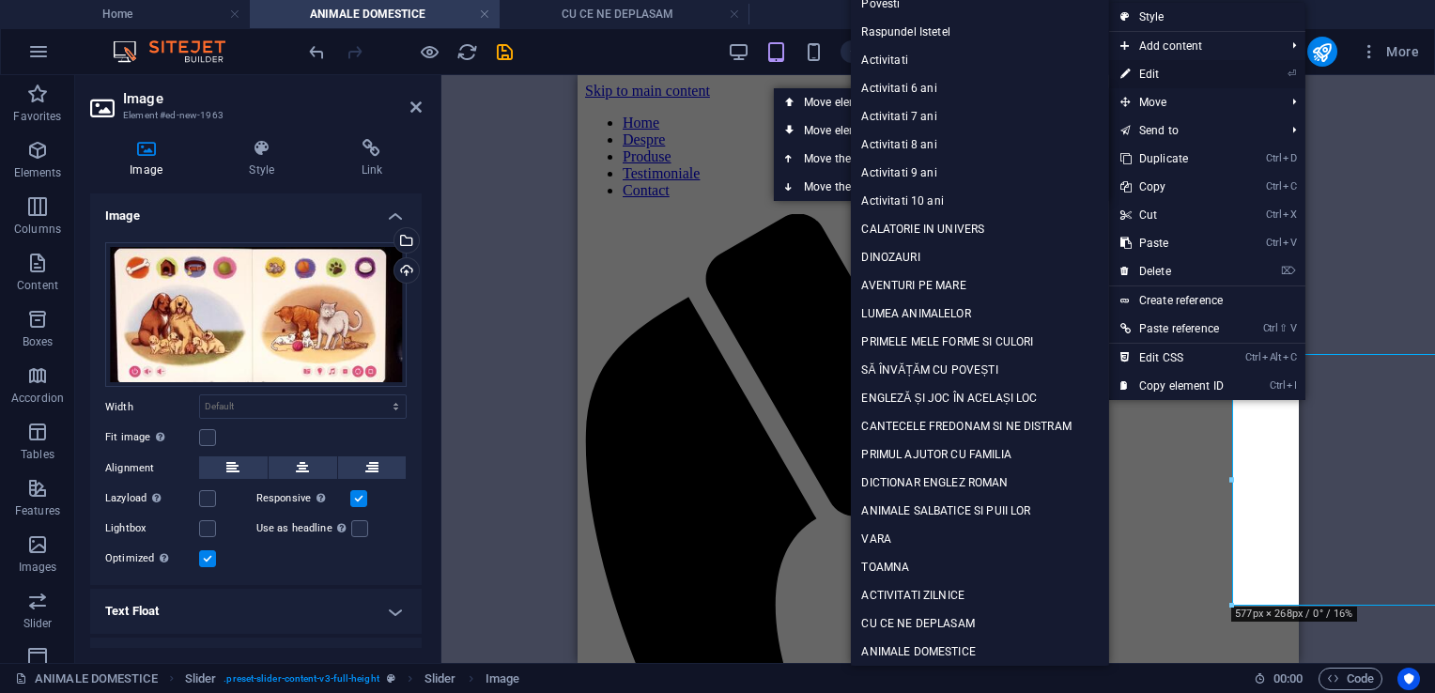
click at [1173, 61] on link "⏎ Edit" at bounding box center [1172, 74] width 126 height 28
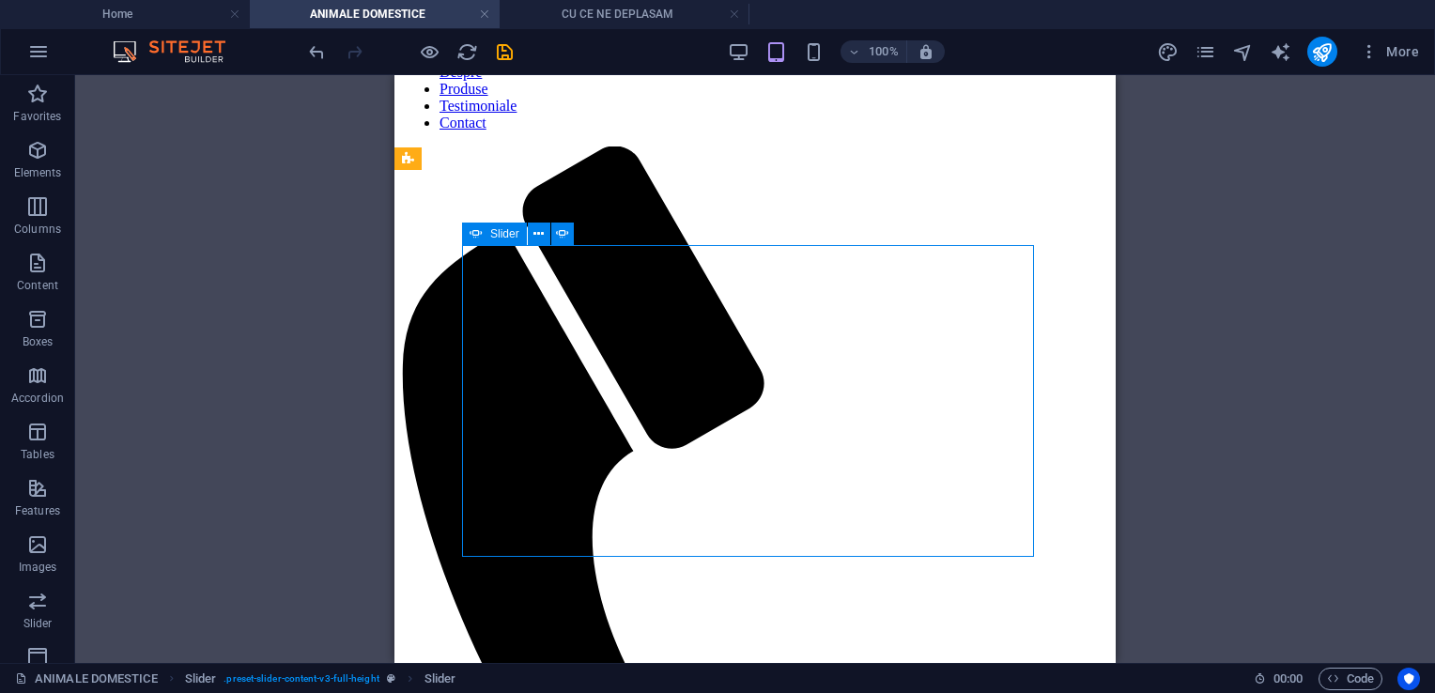
scroll to position [94, 0]
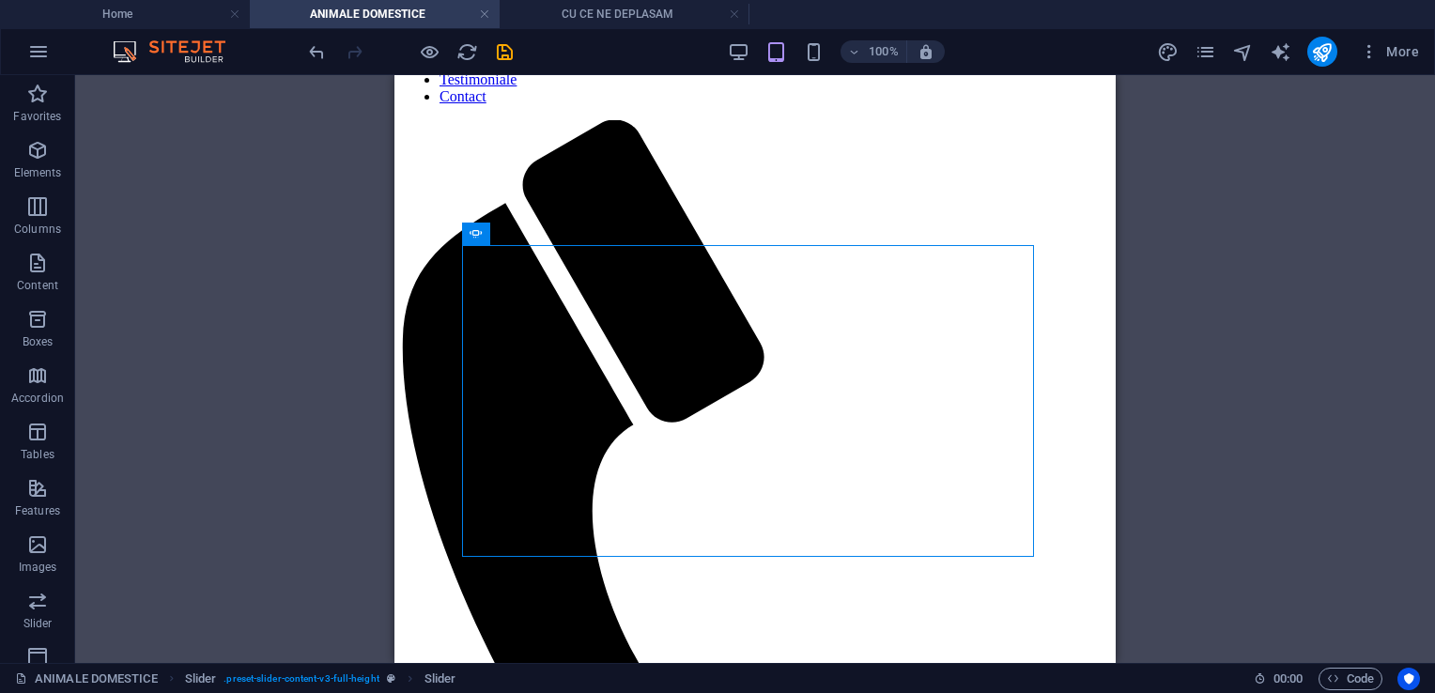
click at [1289, 298] on div "Drag here to replace the existing content. Press “Ctrl” if you want to create a…" at bounding box center [755, 369] width 1360 height 588
click at [1374, 331] on div "Drag here to replace the existing content. Press “Ctrl” if you want to create a…" at bounding box center [755, 369] width 1360 height 588
click at [1374, 334] on div "Drag here to replace the existing content. Press “Ctrl” if you want to create a…" at bounding box center [755, 369] width 1360 height 588
click at [1376, 338] on div "Drag here to replace the existing content. Press “Ctrl” if you want to create a…" at bounding box center [755, 369] width 1360 height 588
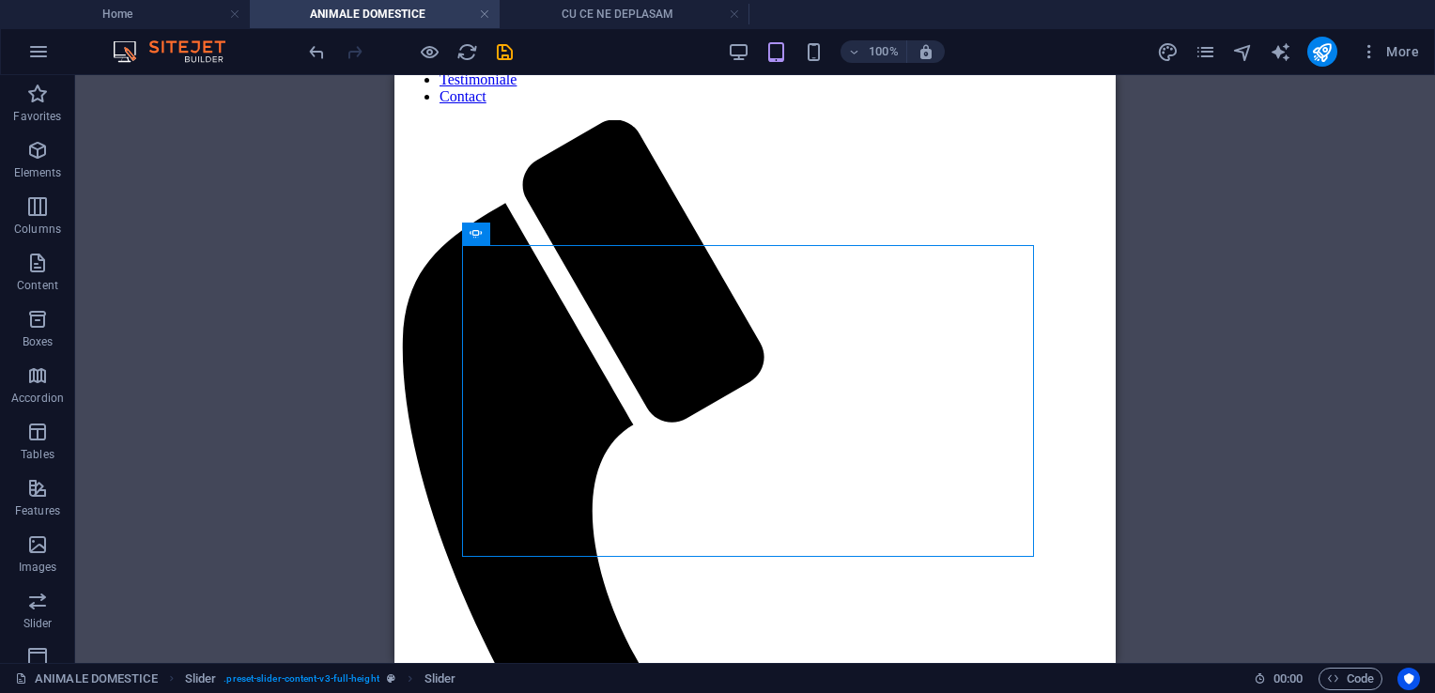
click at [1378, 340] on div "Drag here to replace the existing content. Press “Ctrl” if you want to create a…" at bounding box center [755, 369] width 1360 height 588
drag, startPoint x: 1378, startPoint y: 340, endPoint x: 1263, endPoint y: 348, distance: 114.9
click at [1263, 348] on div "Drag here to replace the existing content. Press “Ctrl” if you want to create a…" at bounding box center [755, 369] width 1360 height 588
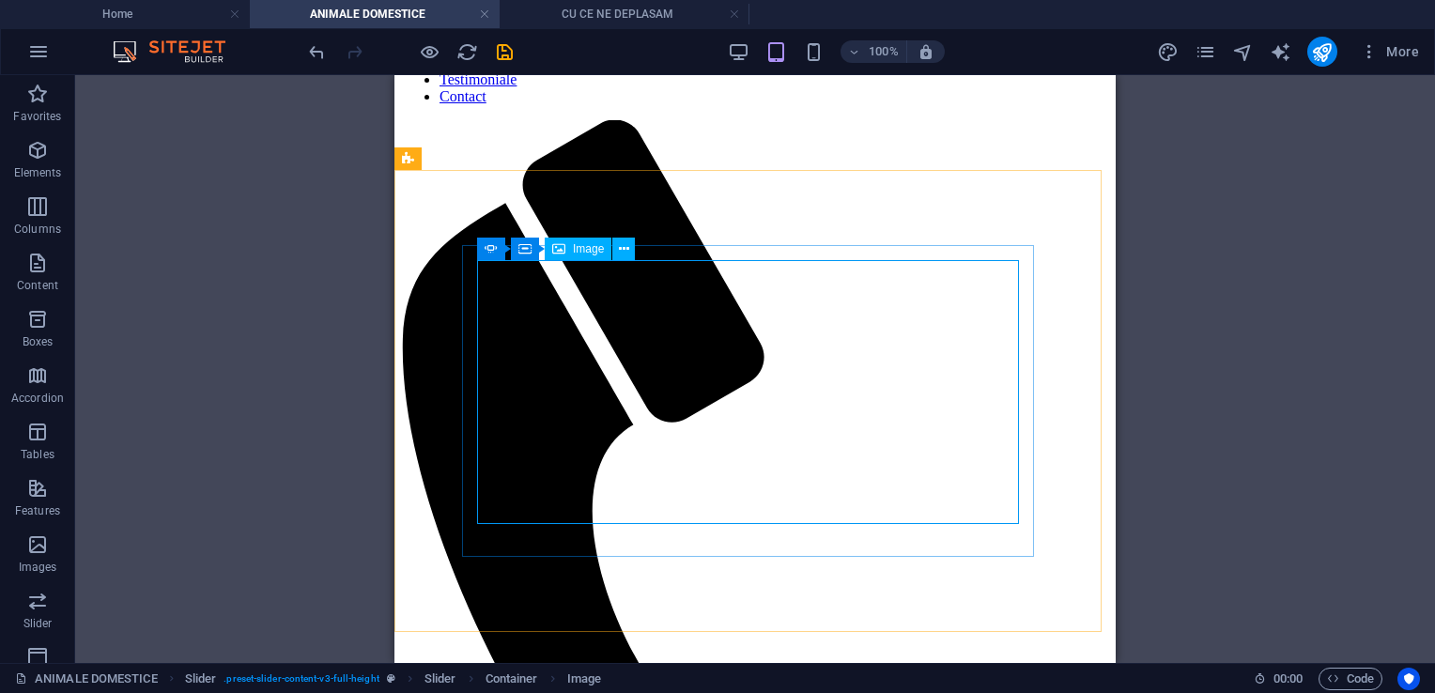
click at [590, 250] on span "Image" at bounding box center [588, 248] width 31 height 11
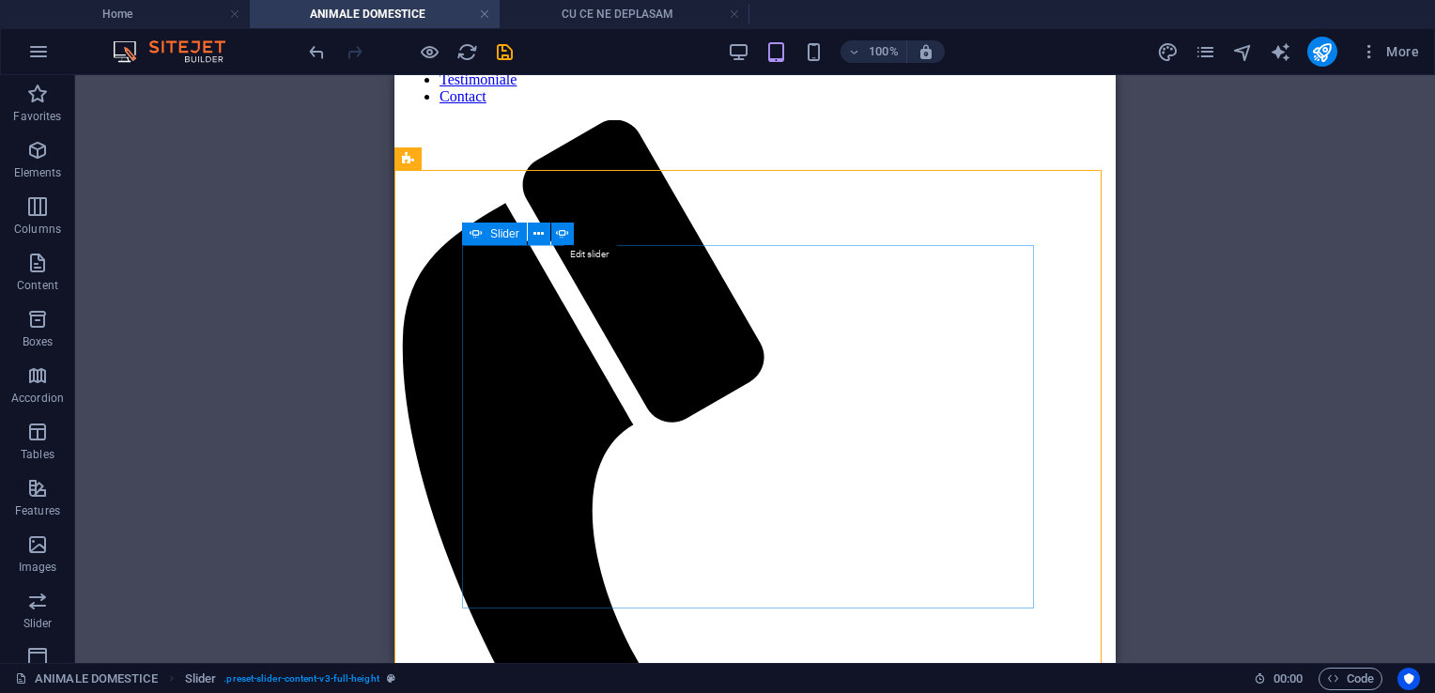
click at [563, 233] on icon at bounding box center [562, 234] width 13 height 20
select select "ms"
select select "s"
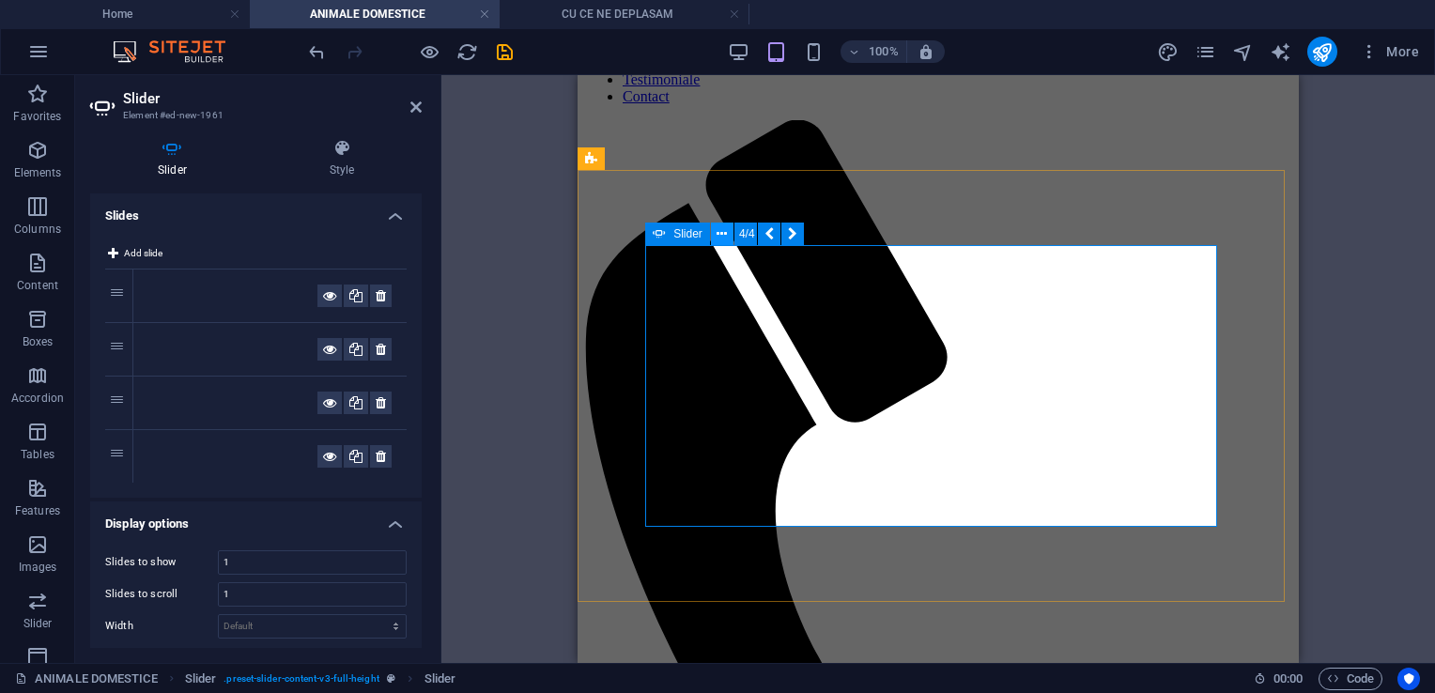
click at [714, 239] on button at bounding box center [722, 234] width 23 height 23
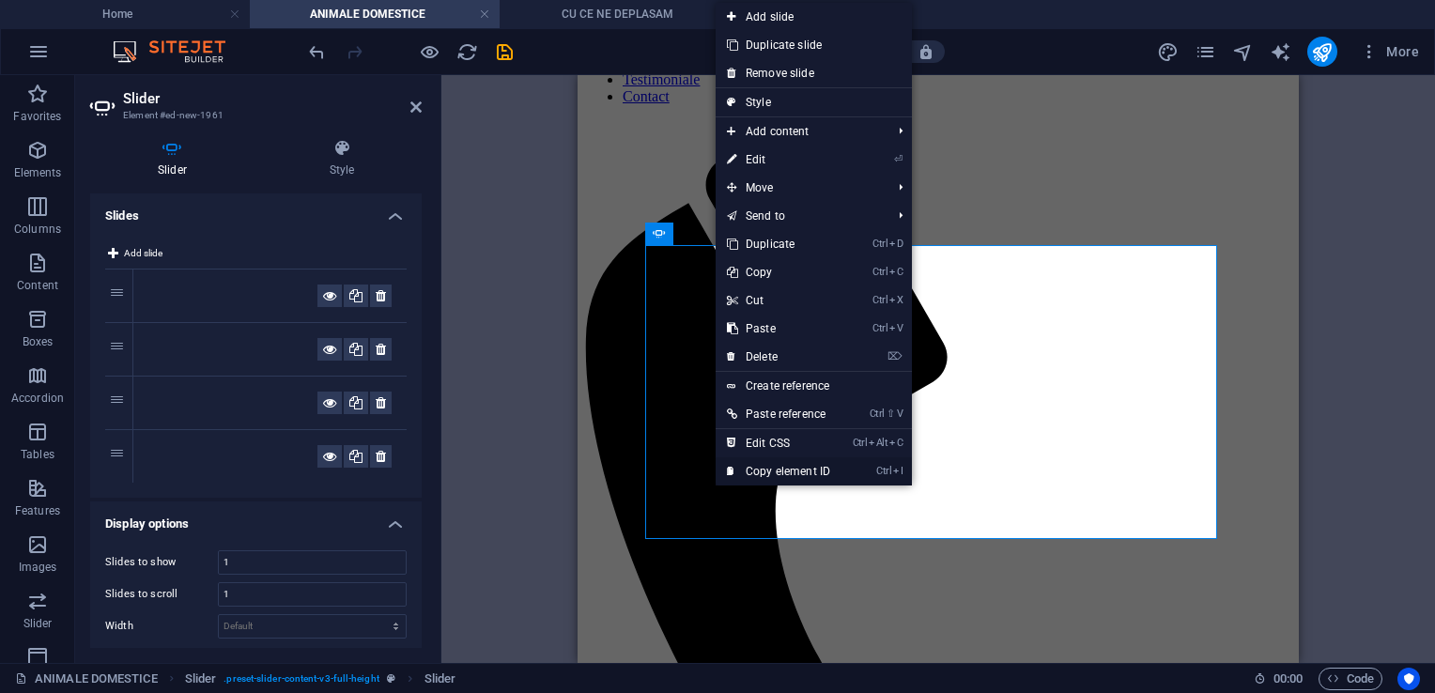
click at [752, 475] on link "Ctrl I Copy element ID" at bounding box center [779, 471] width 126 height 28
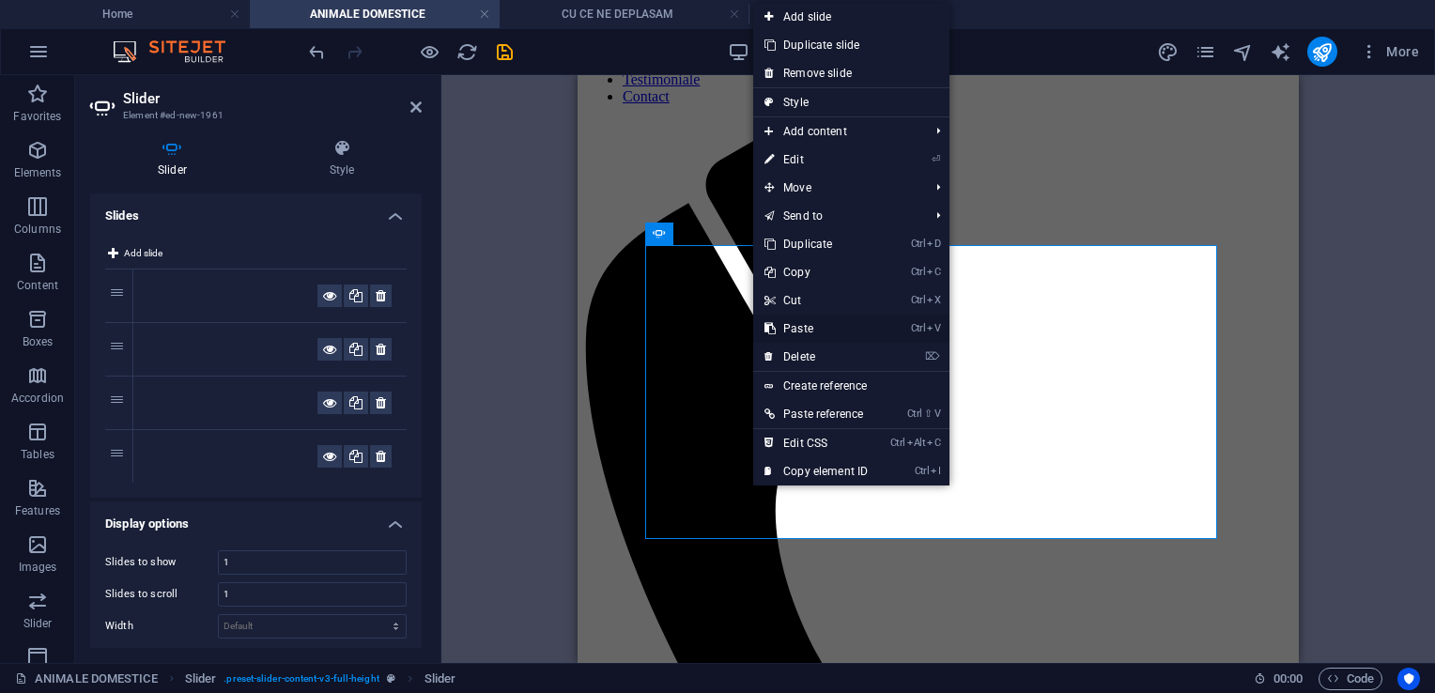
click at [804, 332] on link "Ctrl V Paste" at bounding box center [816, 329] width 126 height 28
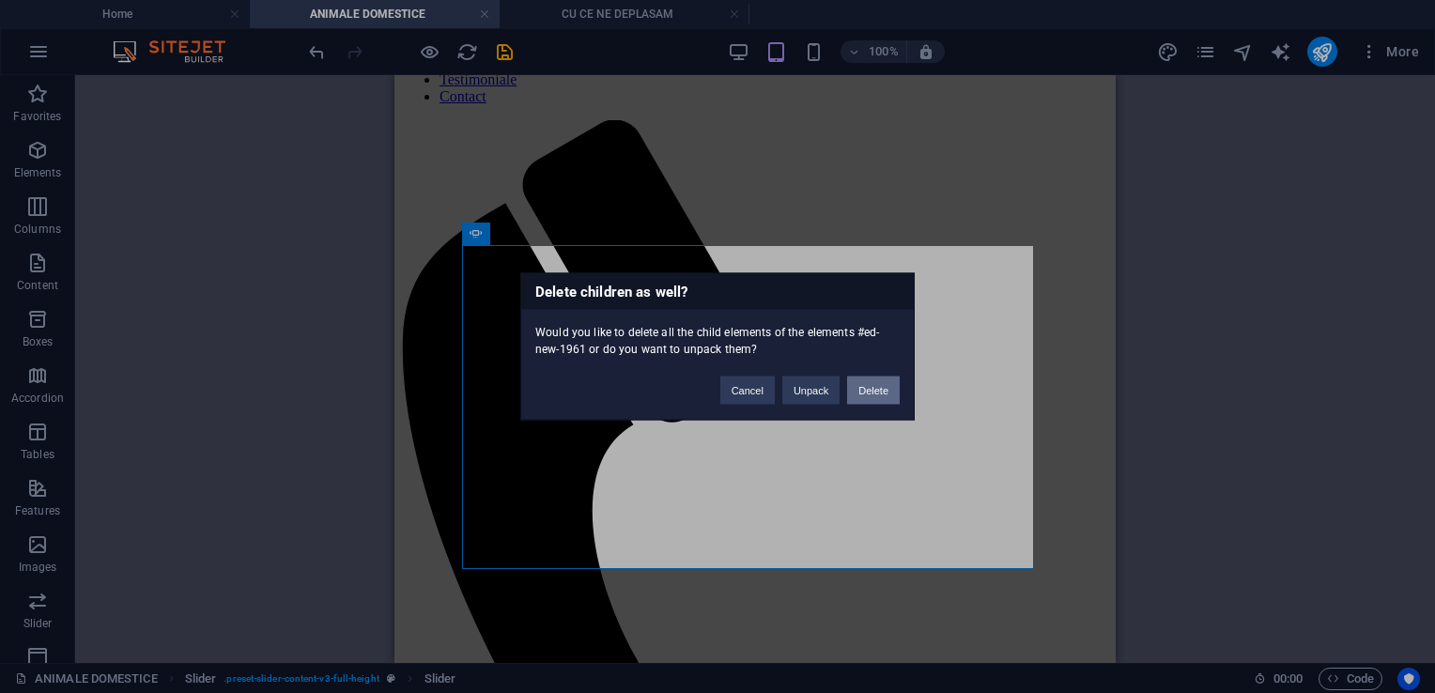
click at [859, 385] on button "Delete" at bounding box center [873, 391] width 53 height 28
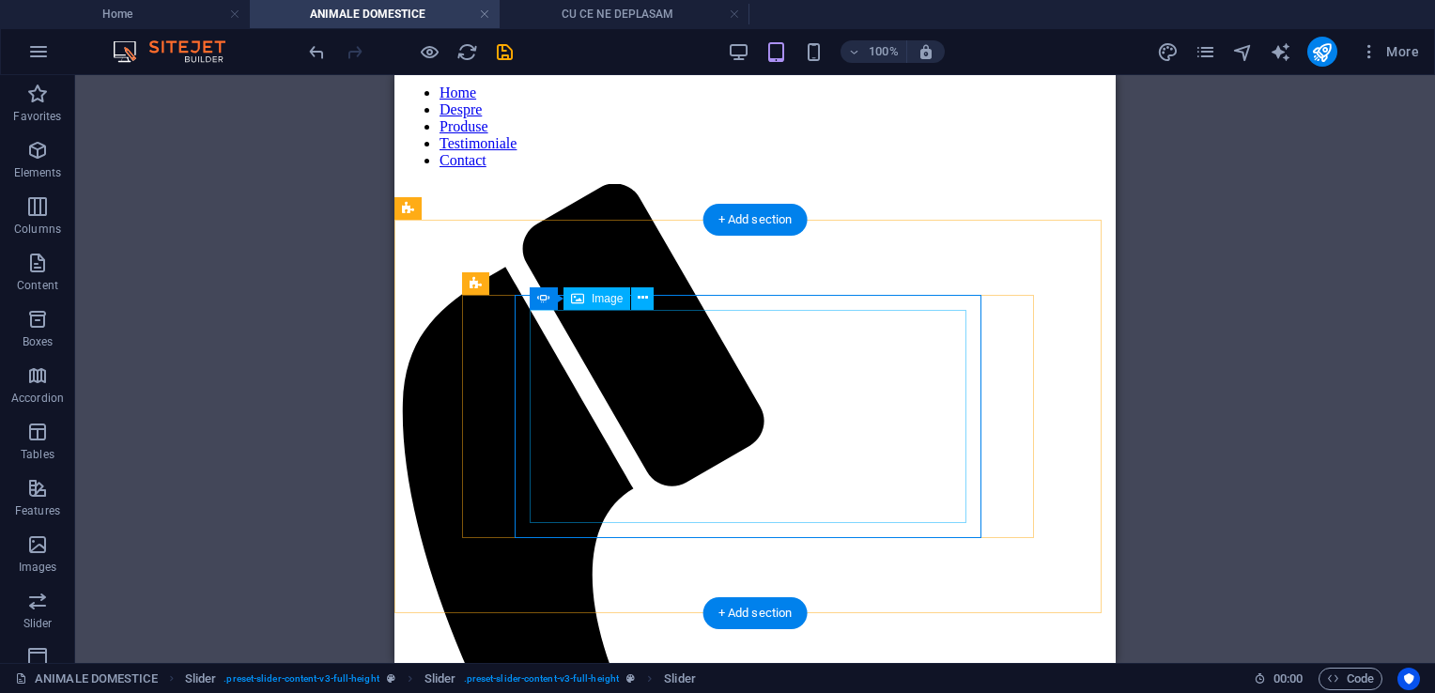
scroll to position [0, 0]
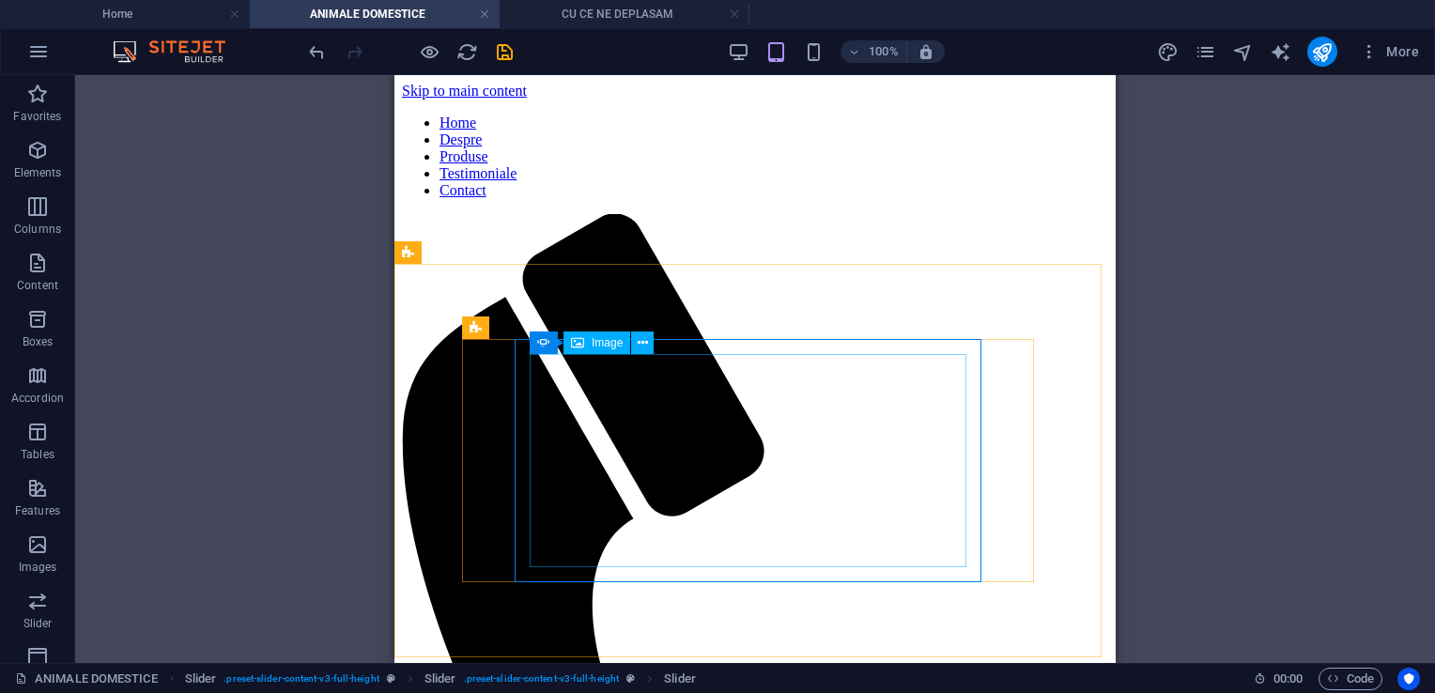
click at [608, 343] on span "Image" at bounding box center [607, 342] width 31 height 11
click at [639, 341] on icon at bounding box center [643, 343] width 10 height 20
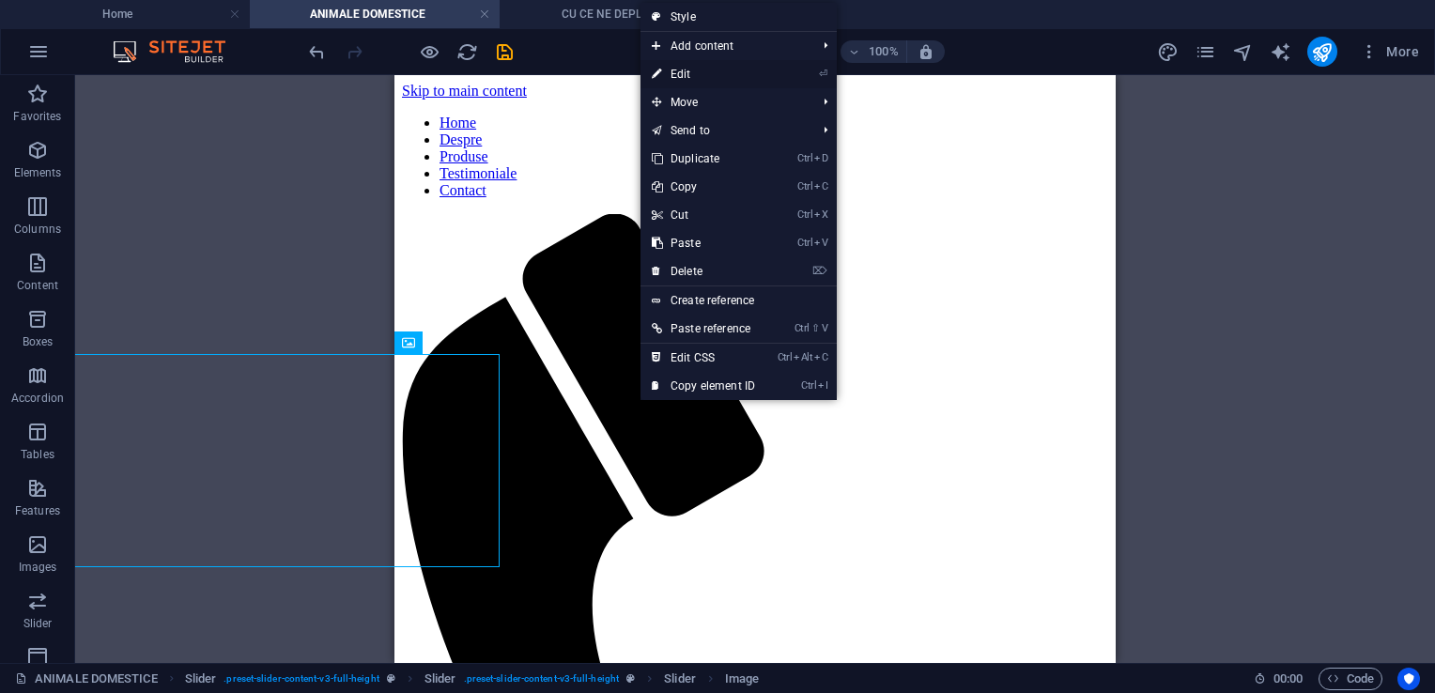
click at [717, 75] on link "⏎ Edit" at bounding box center [704, 74] width 126 height 28
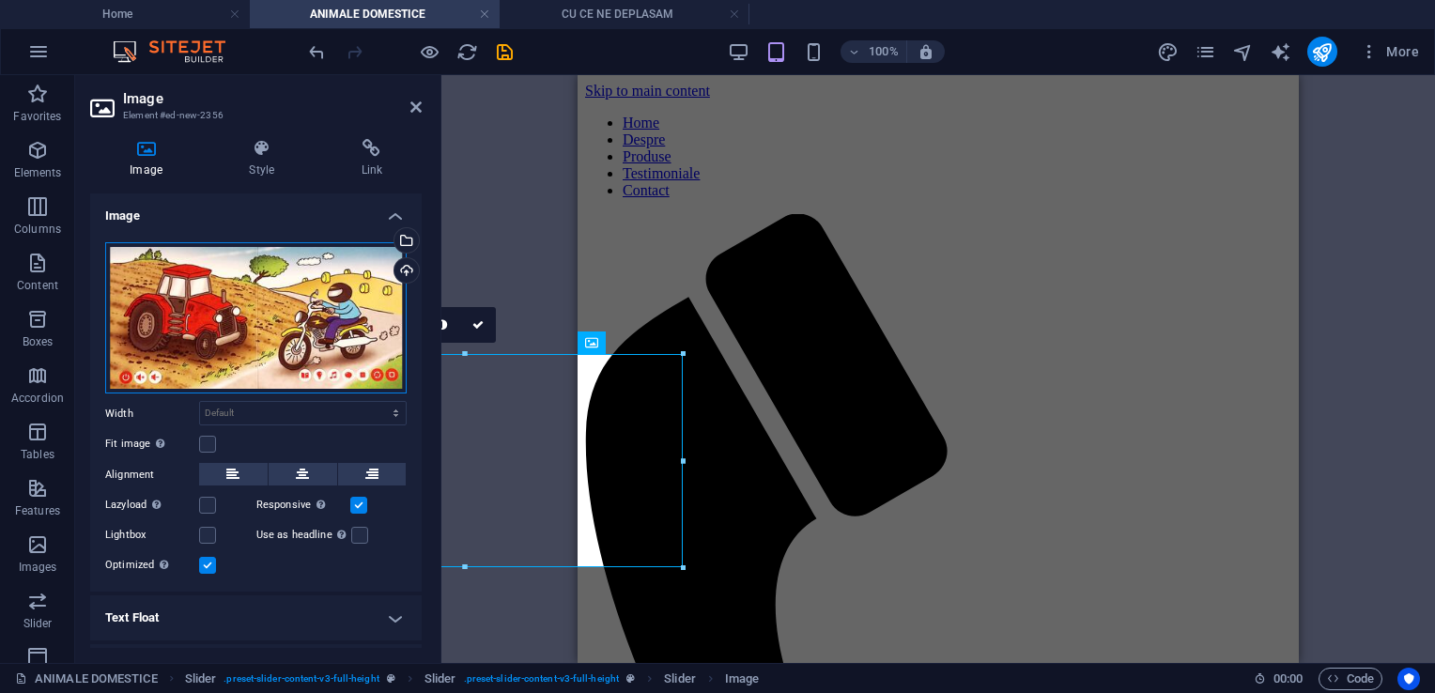
click at [364, 351] on div "Drag files here, click to choose files or select files from Files or our free s…" at bounding box center [256, 318] width 302 height 152
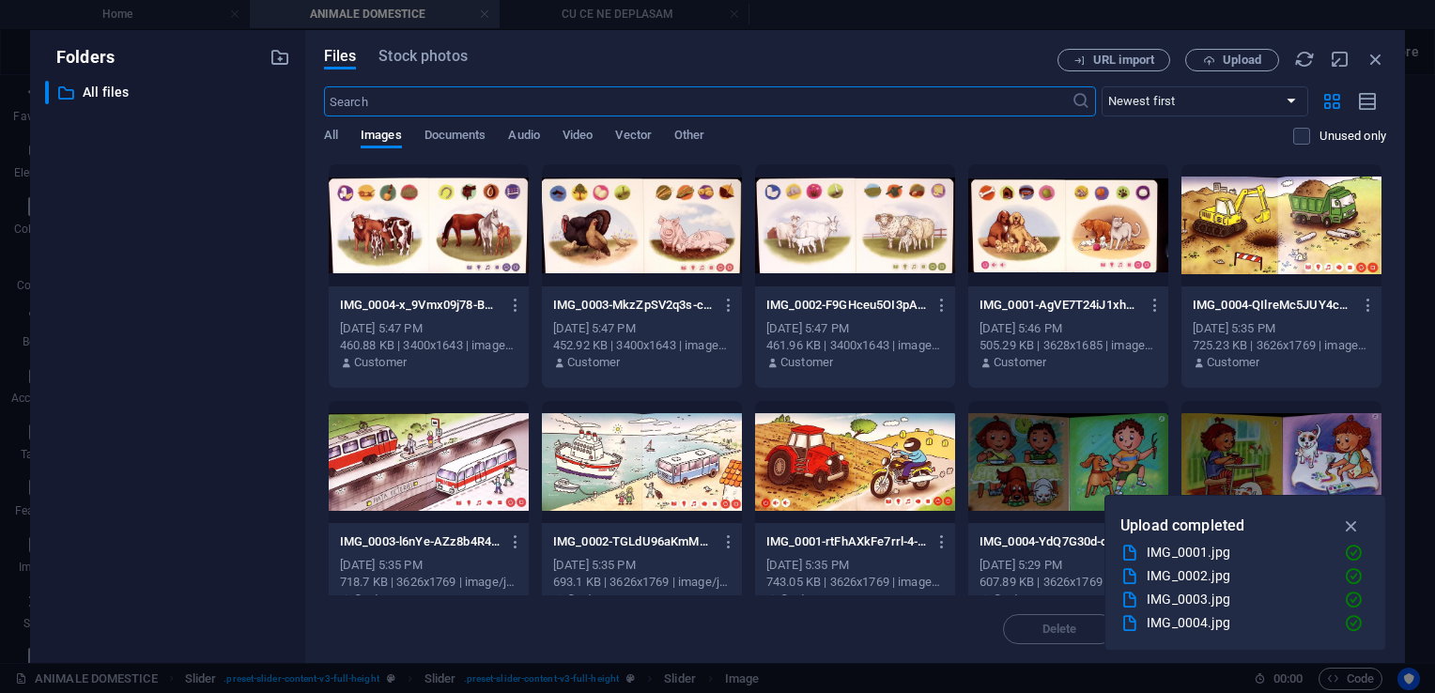
type input "300"
select select "px"
click at [1050, 213] on div at bounding box center [1068, 225] width 200 height 122
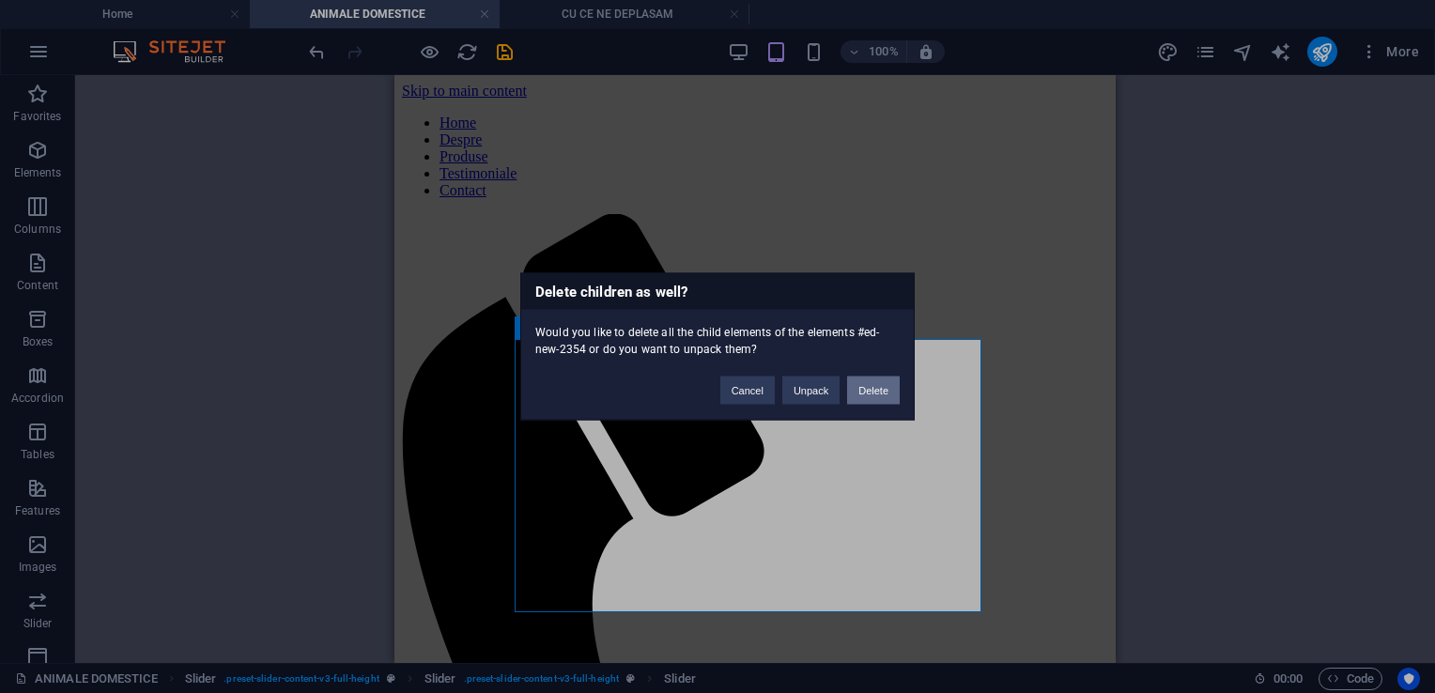
click at [879, 392] on button "Delete" at bounding box center [873, 391] width 53 height 28
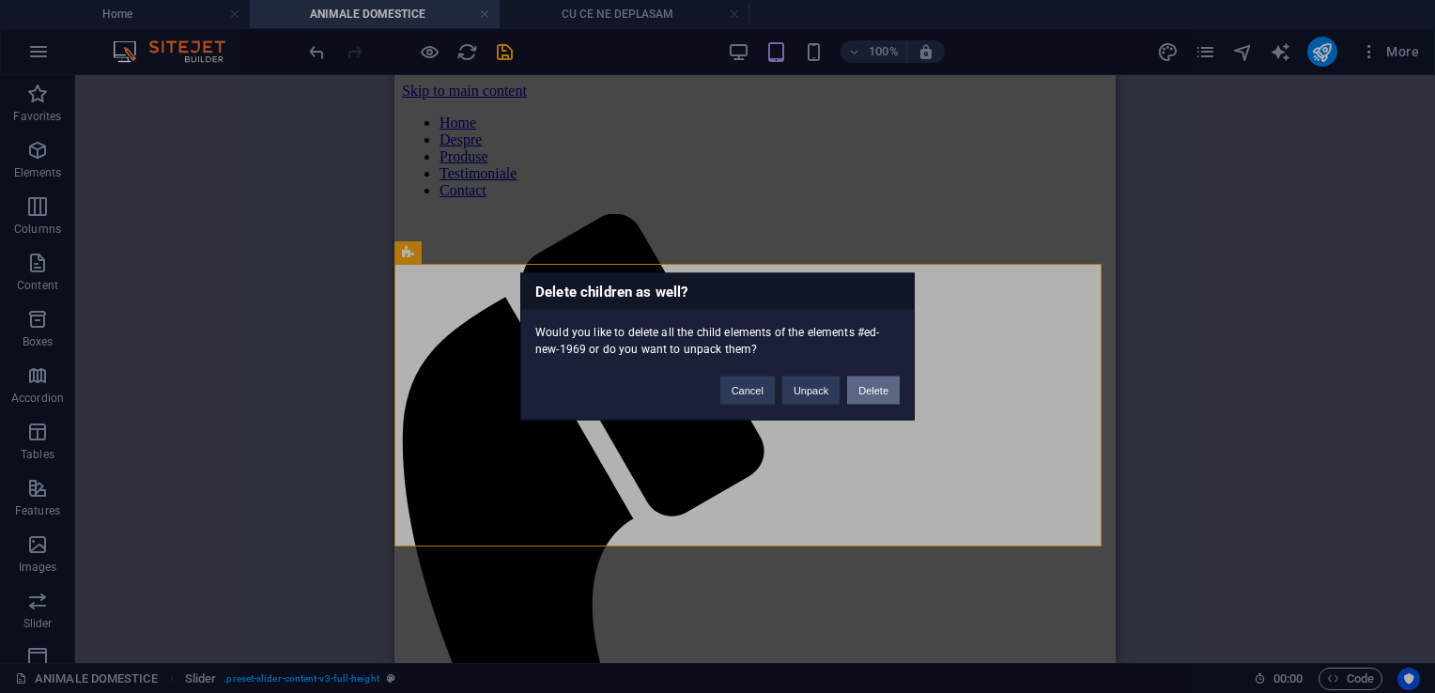
click at [875, 384] on button "Delete" at bounding box center [873, 391] width 53 height 28
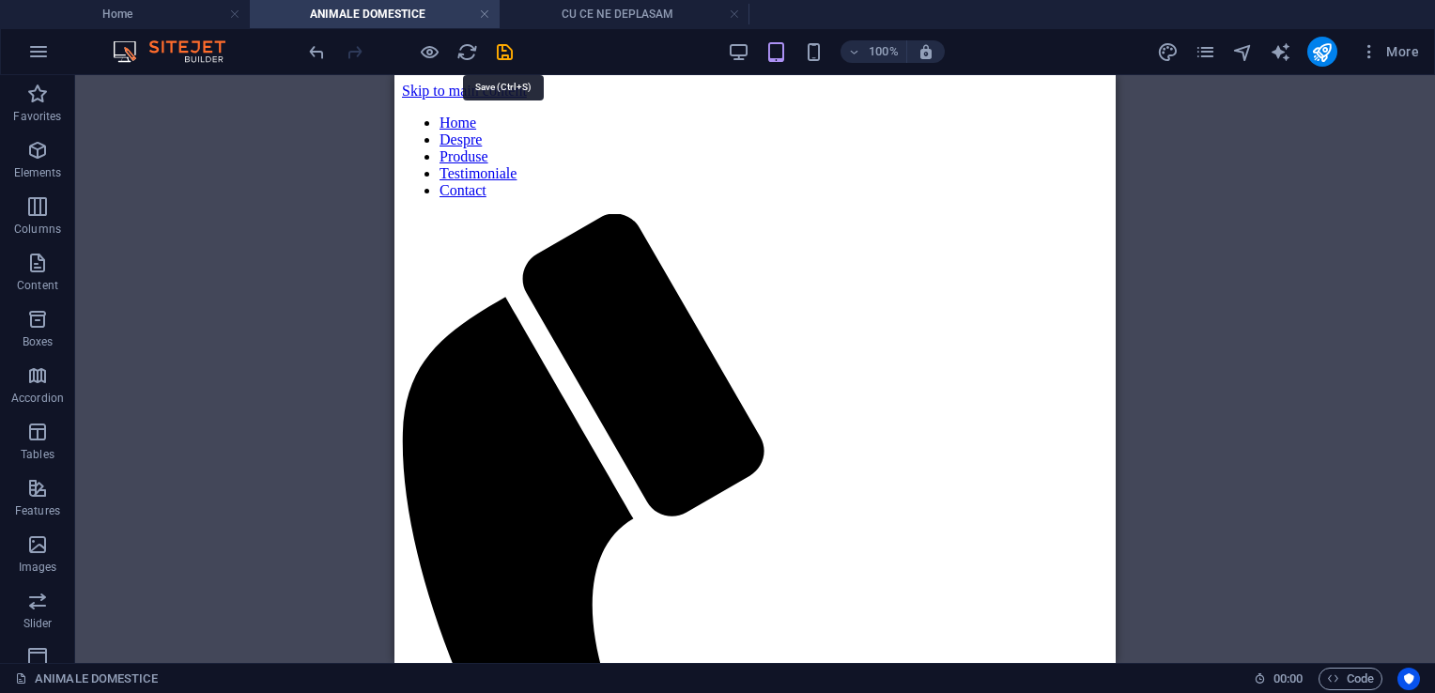
click at [504, 53] on icon "save" at bounding box center [505, 52] width 22 height 22
click at [588, 15] on h4 "CU CE NE DEPLASAM" at bounding box center [625, 14] width 250 height 21
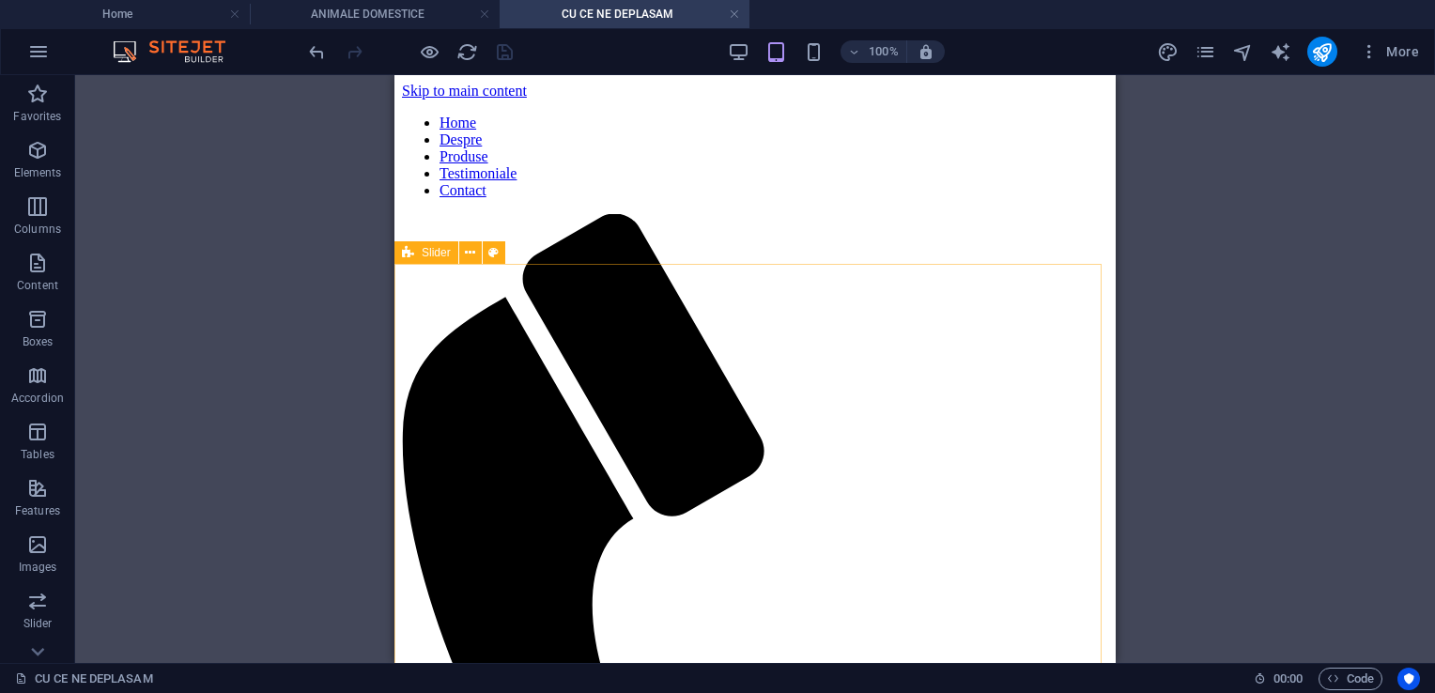
click at [431, 252] on span "Slider" at bounding box center [436, 252] width 29 height 11
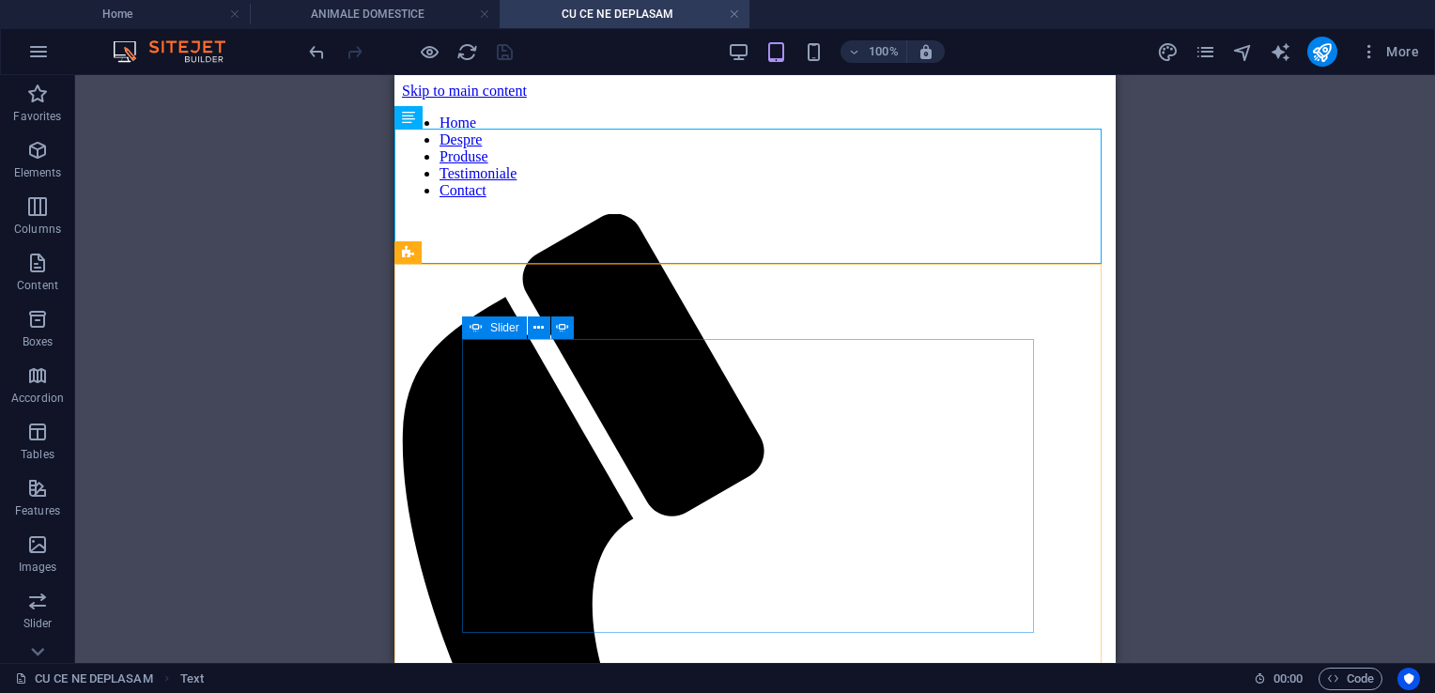
click at [499, 325] on span "Slider" at bounding box center [504, 327] width 29 height 11
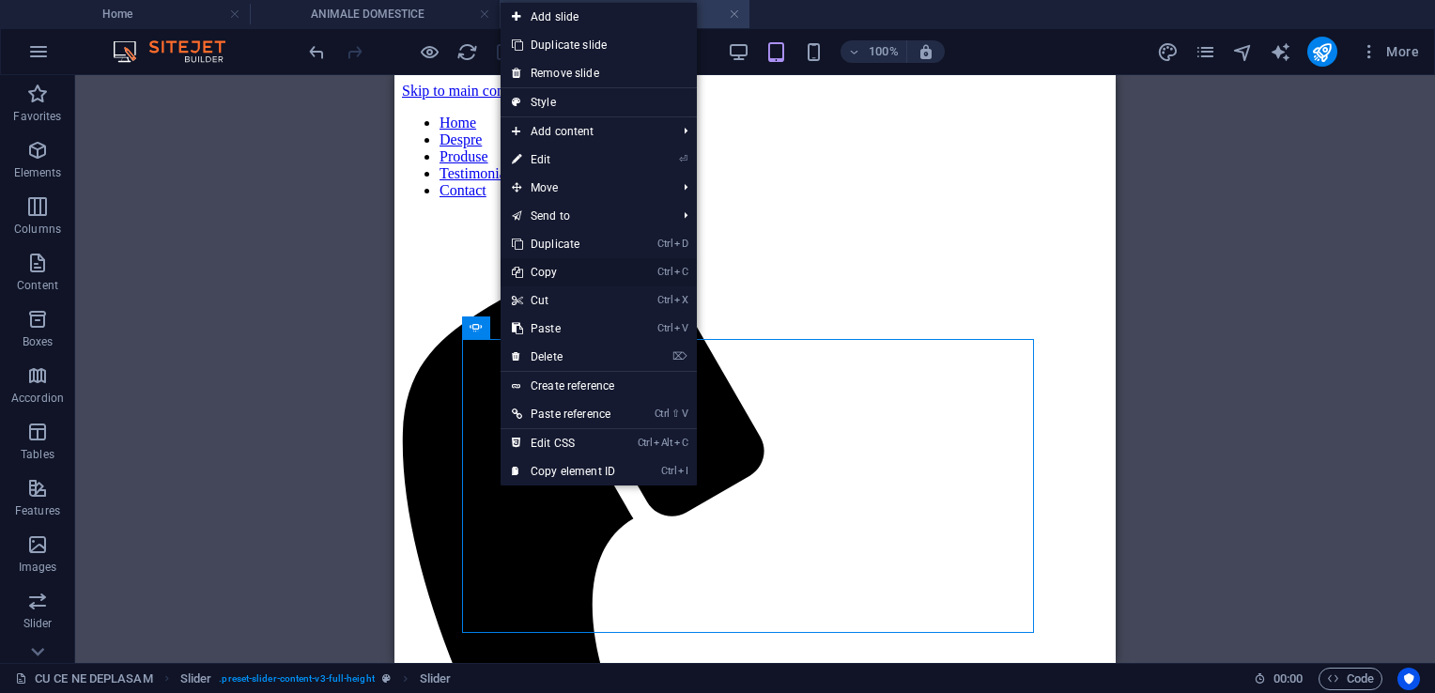
click at [558, 273] on link "Ctrl C Copy" at bounding box center [564, 272] width 126 height 28
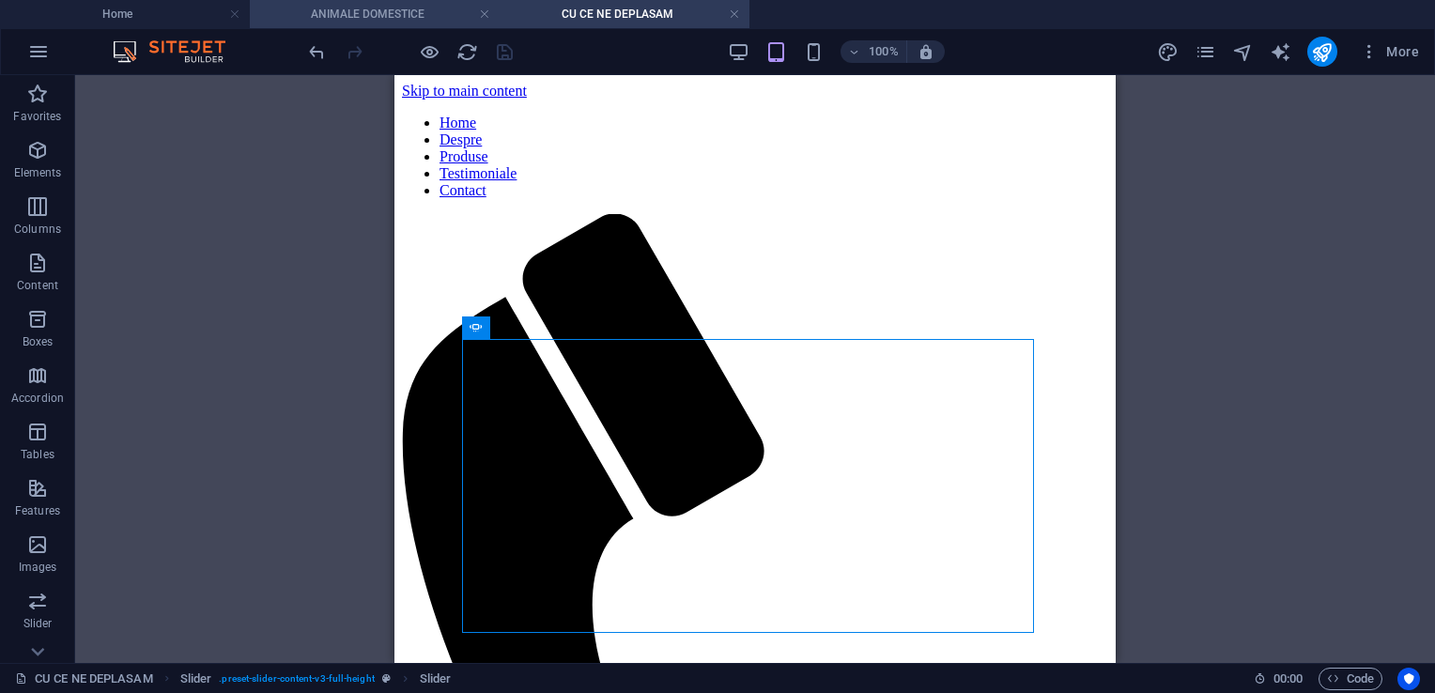
click at [372, 19] on h4 "ANIMALE DOMESTICE" at bounding box center [375, 14] width 250 height 21
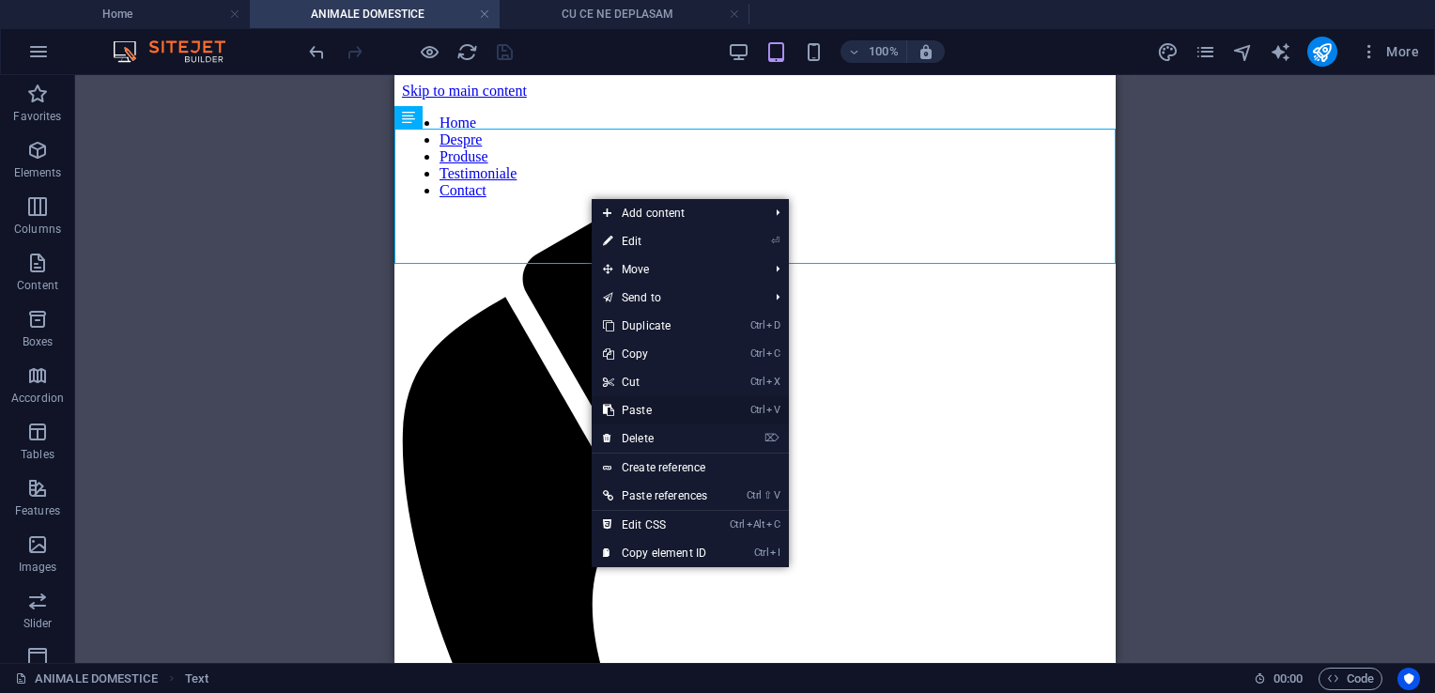
click at [648, 411] on link "Ctrl V Paste" at bounding box center [655, 410] width 127 height 28
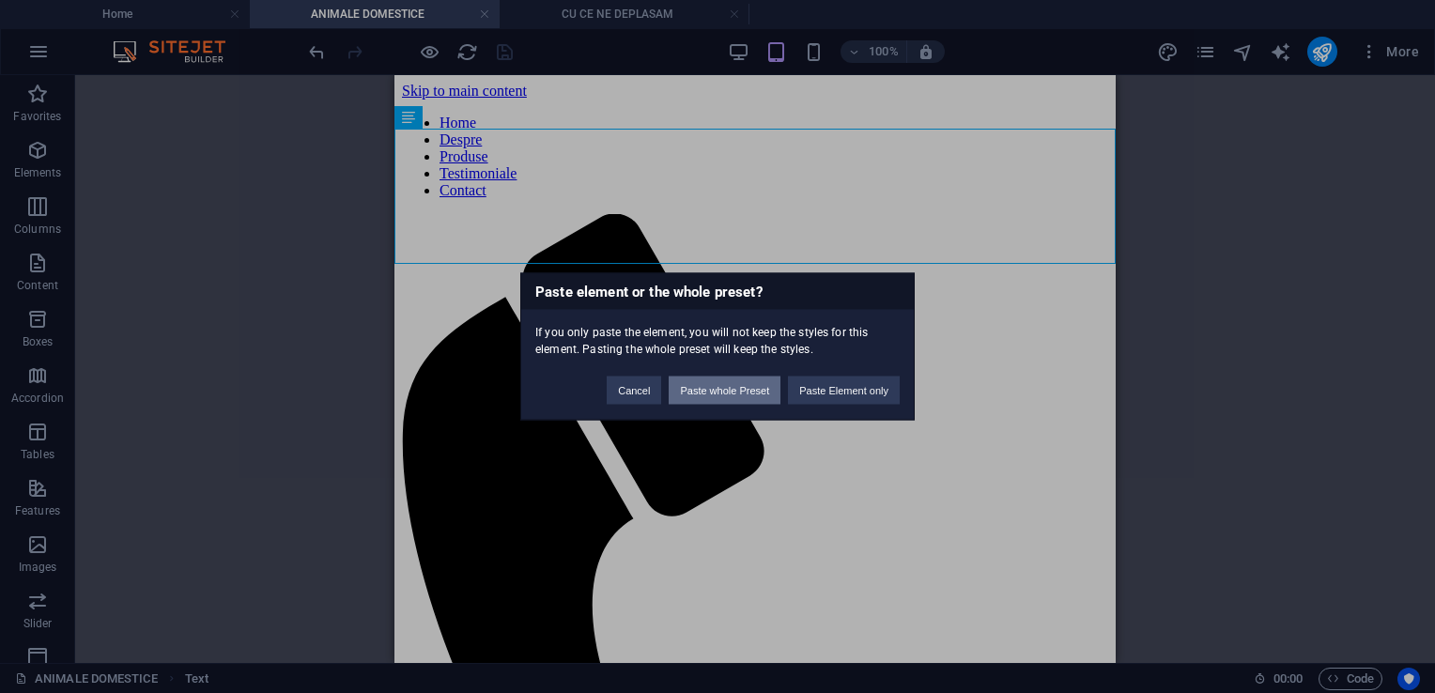
click at [688, 382] on button "Paste whole Preset" at bounding box center [725, 391] width 112 height 28
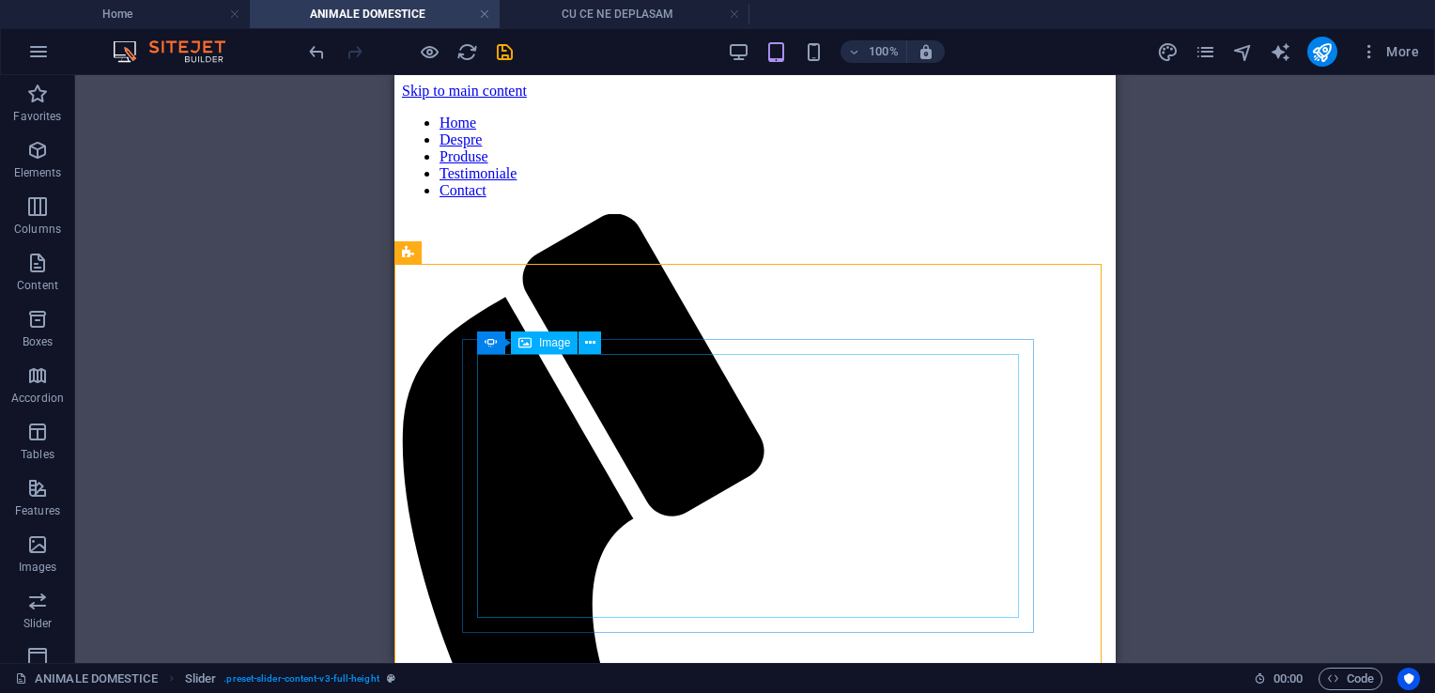
click at [564, 344] on span "Image" at bounding box center [554, 342] width 31 height 11
click at [588, 335] on icon at bounding box center [590, 343] width 10 height 20
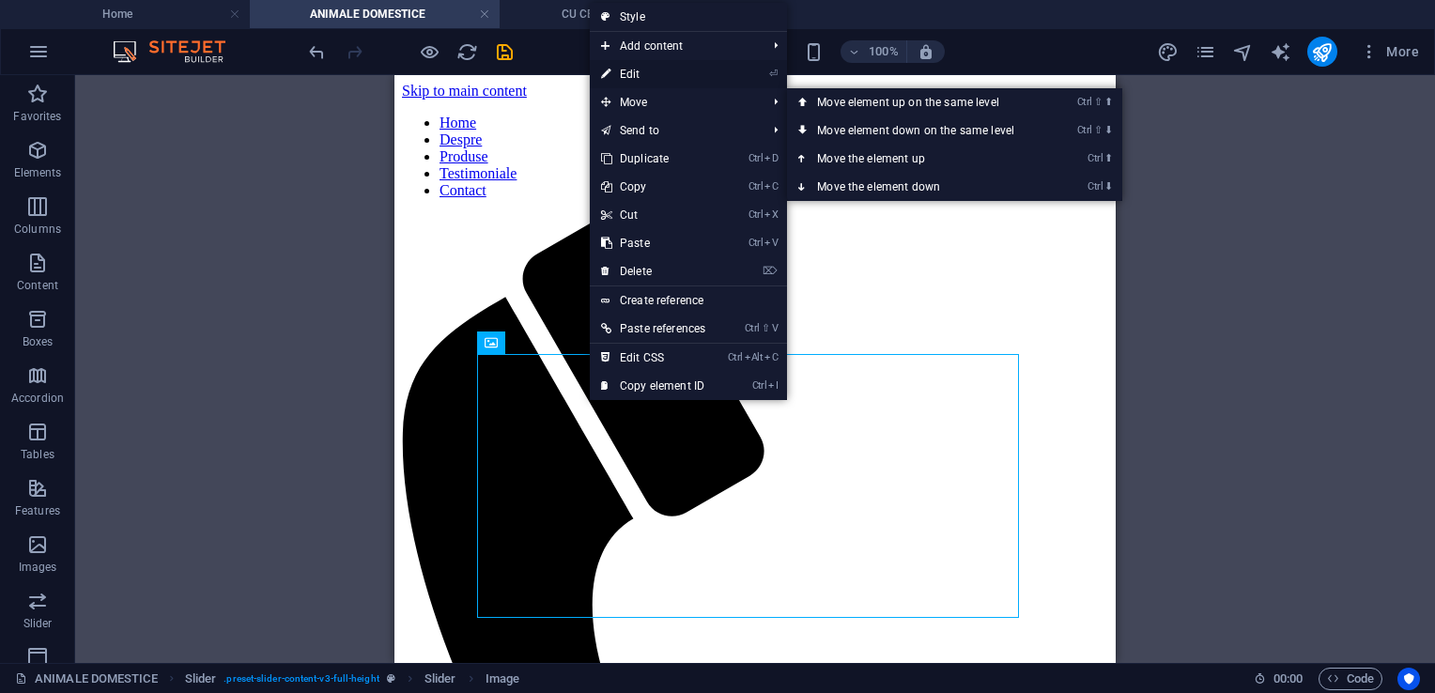
click at [651, 77] on link "⏎ Edit" at bounding box center [653, 74] width 127 height 28
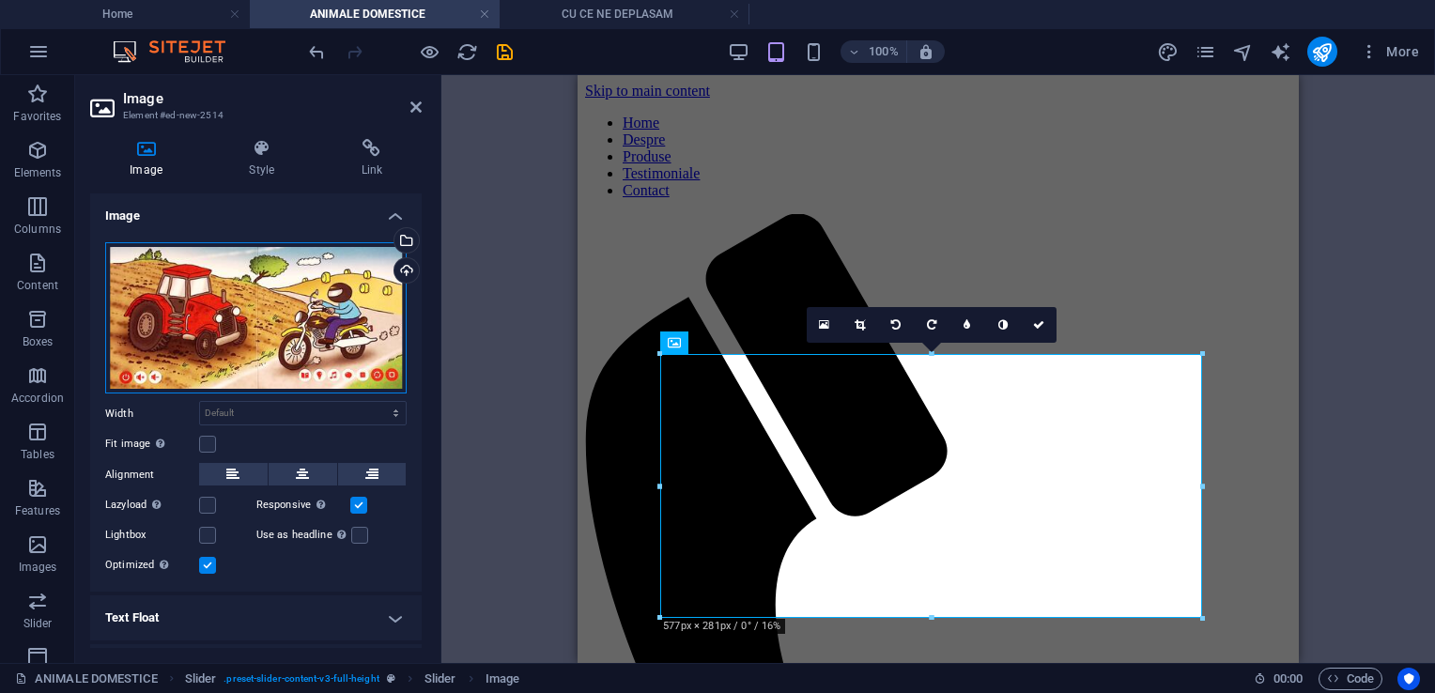
click at [287, 317] on div "Drag files here, click to choose files or select files from Files or our free s…" at bounding box center [256, 318] width 302 height 152
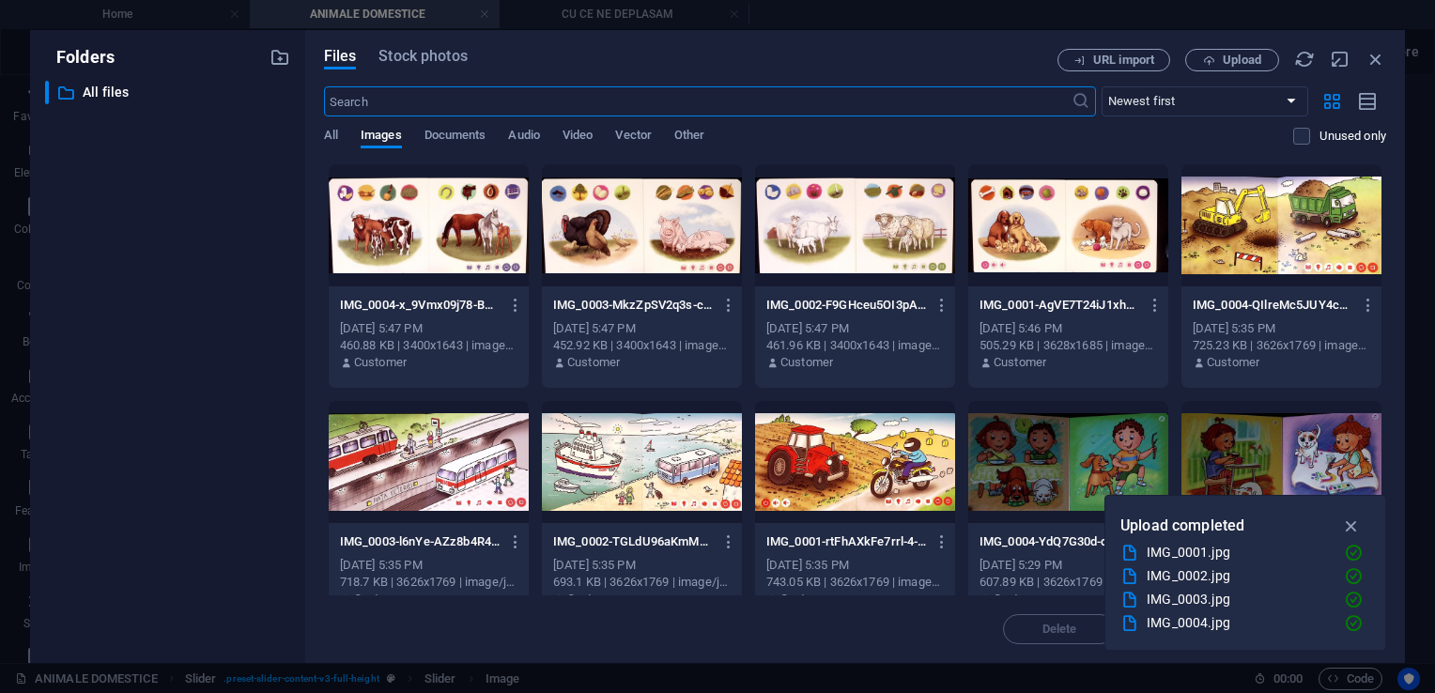
type input "300"
select select "px"
click at [1045, 221] on div at bounding box center [1068, 225] width 200 height 122
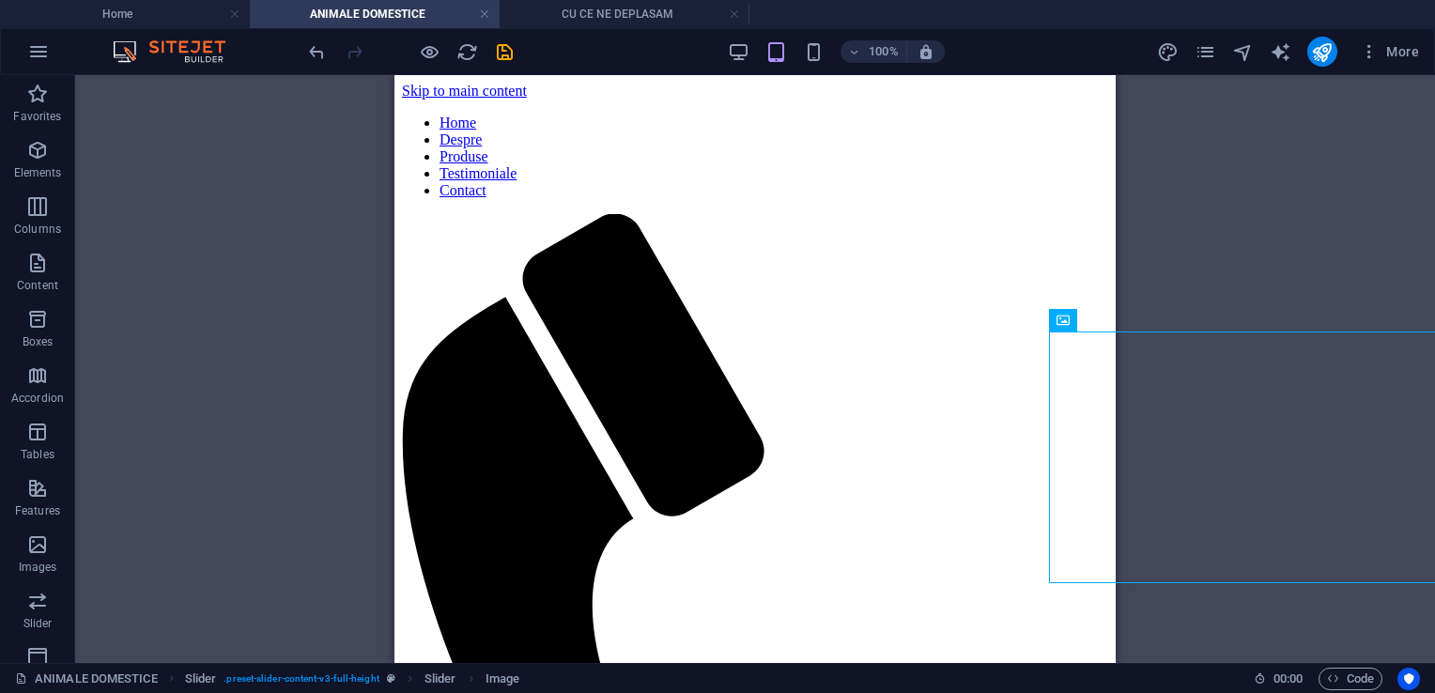
scroll to position [394, 0]
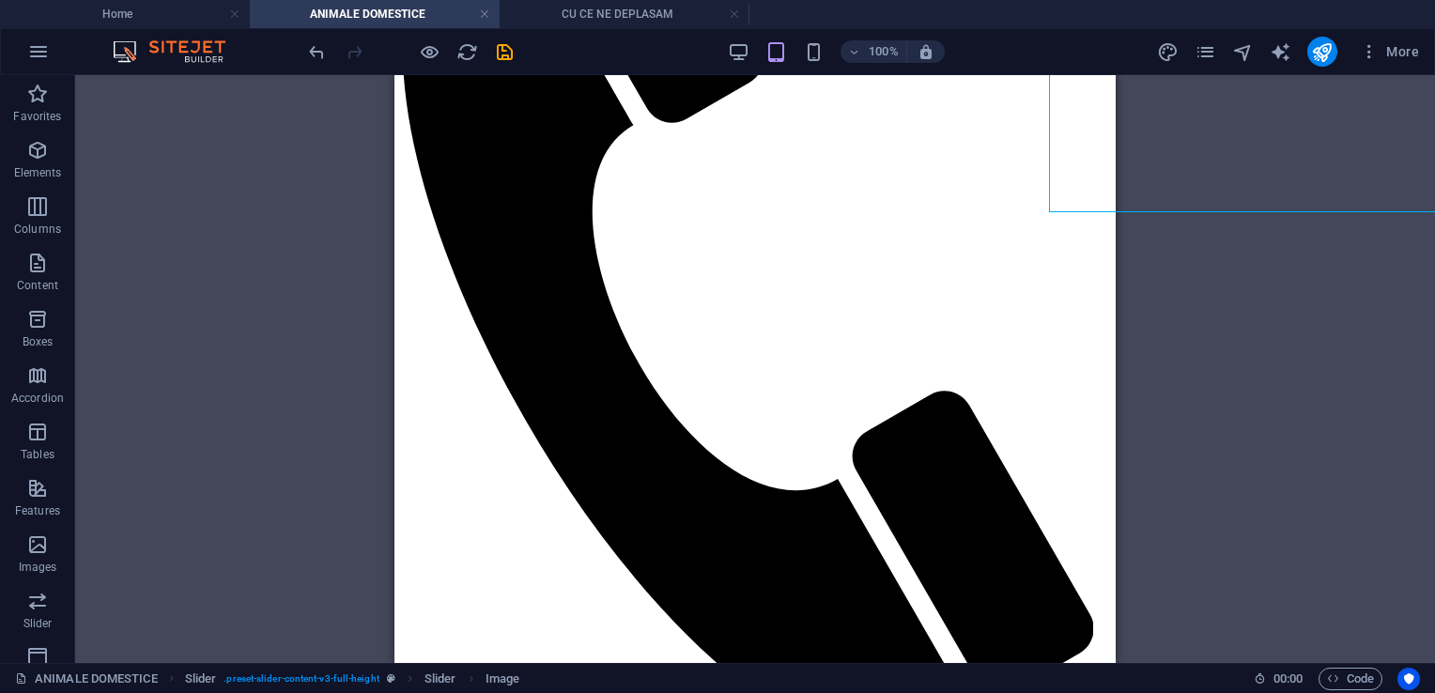
click at [1172, 163] on div "Reference Container Placeholder Reference Text Slider Image Slider Image Image …" at bounding box center [755, 369] width 1360 height 588
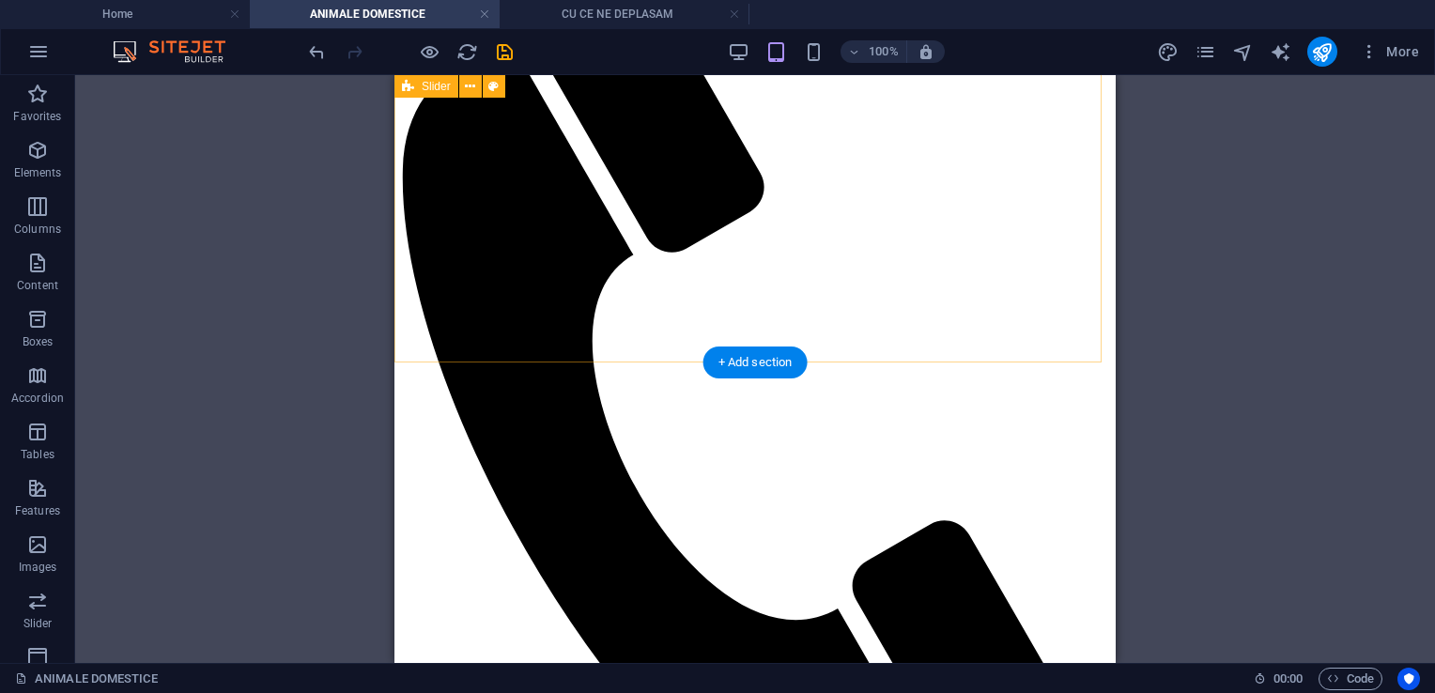
scroll to position [112, 0]
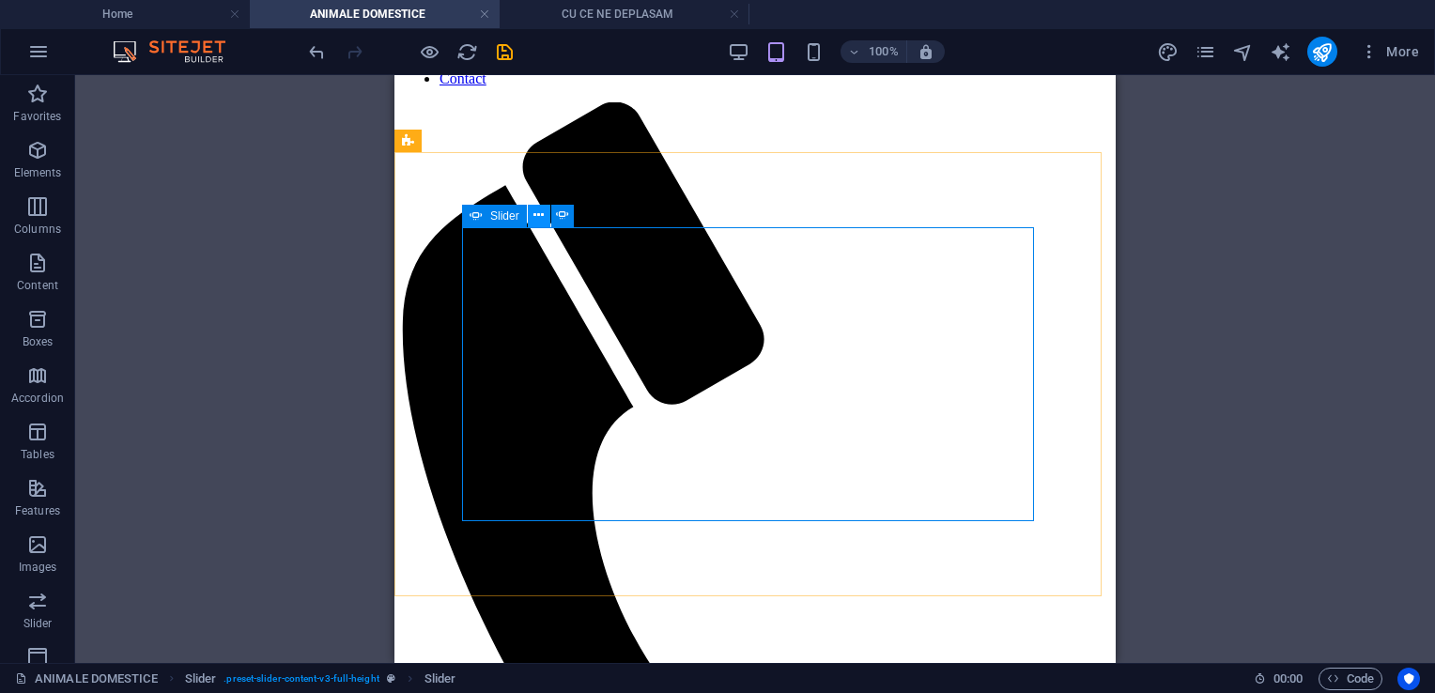
click at [538, 216] on icon at bounding box center [539, 216] width 10 height 20
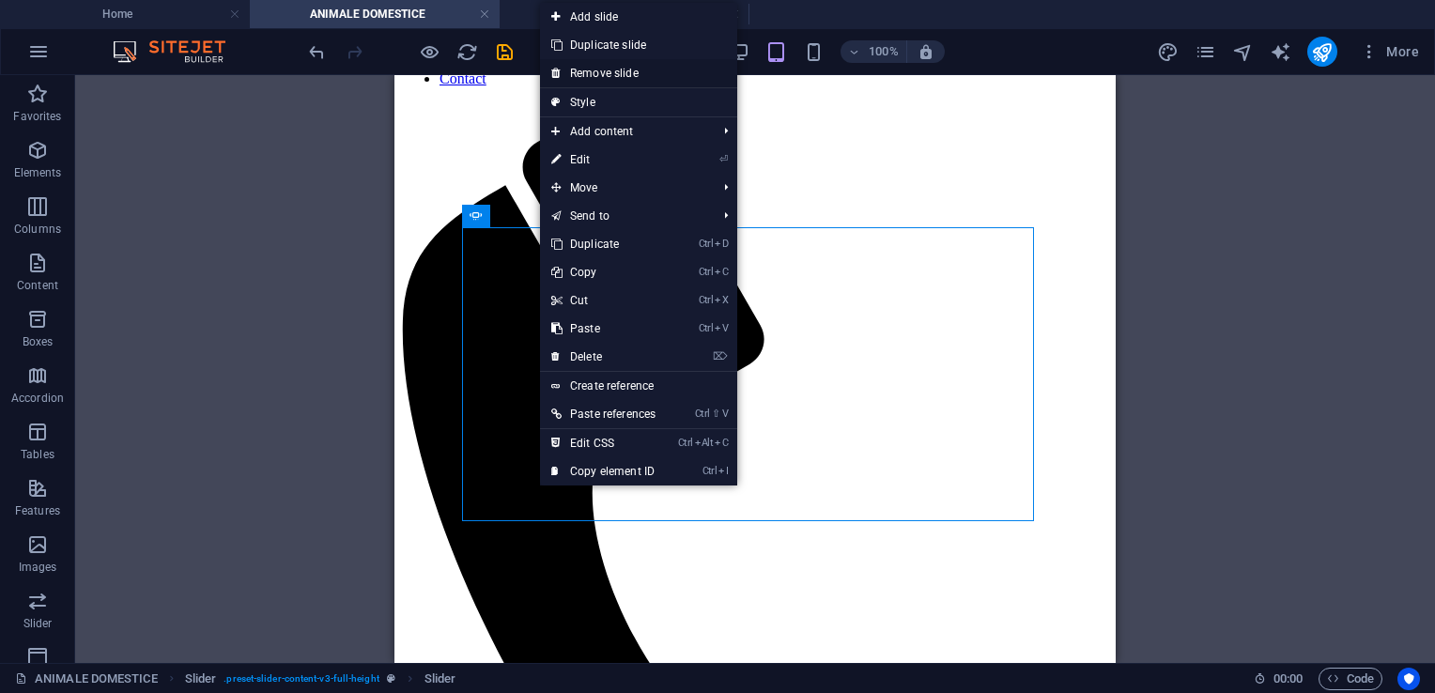
click at [643, 79] on link "Remove slide" at bounding box center [638, 73] width 197 height 28
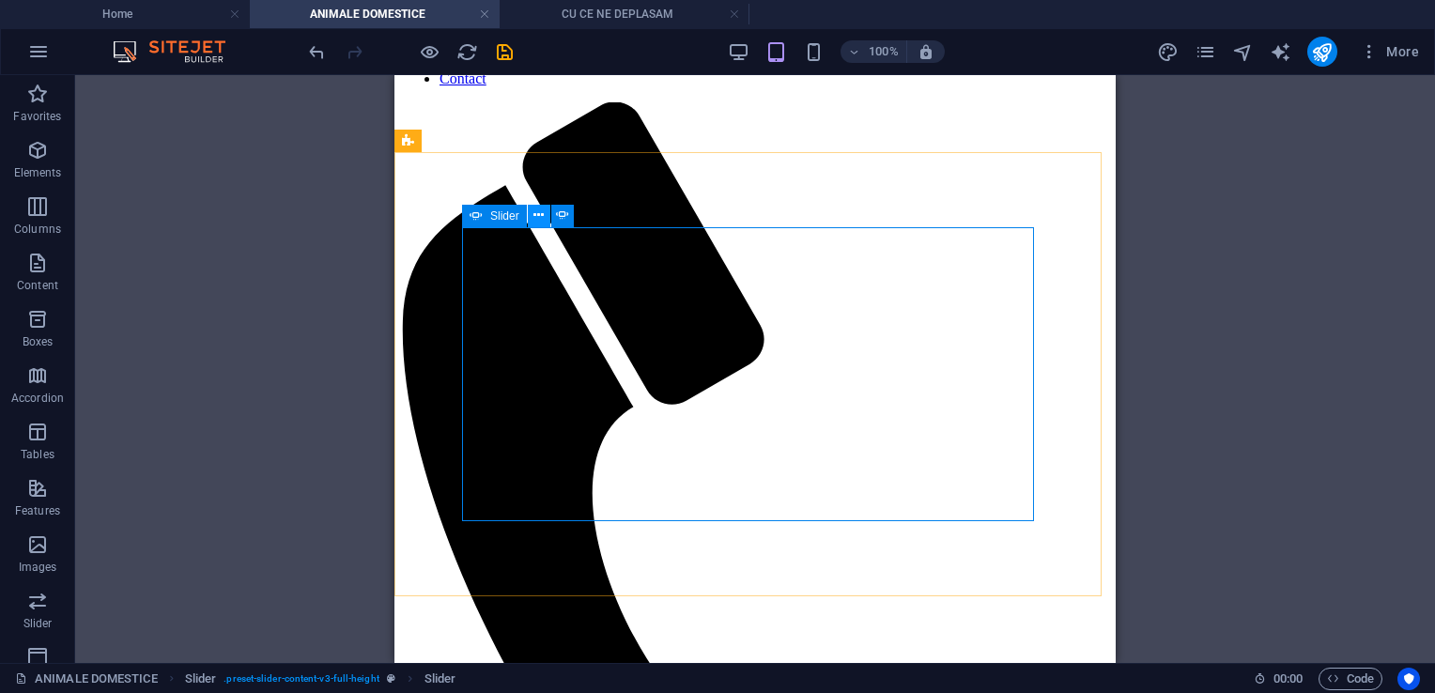
click at [541, 217] on icon at bounding box center [539, 216] width 10 height 20
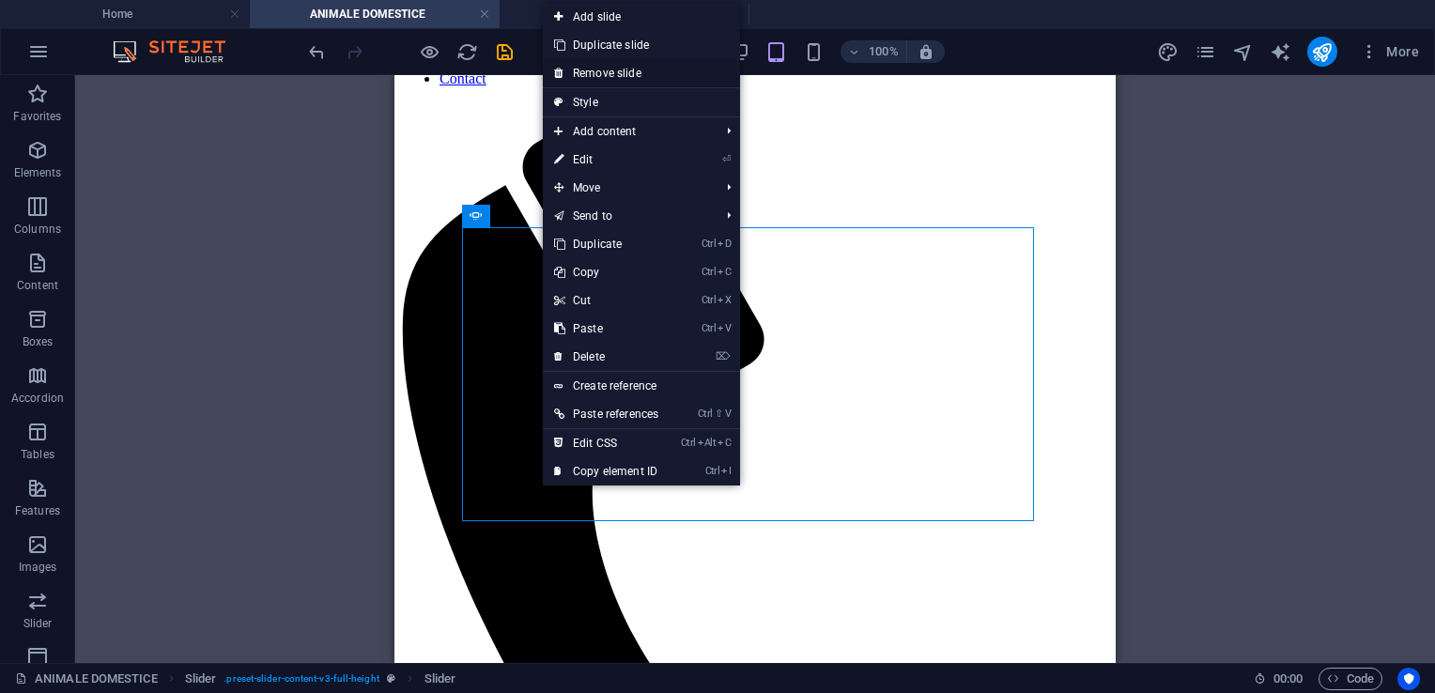
click at [590, 68] on link "Remove slide" at bounding box center [641, 73] width 197 height 28
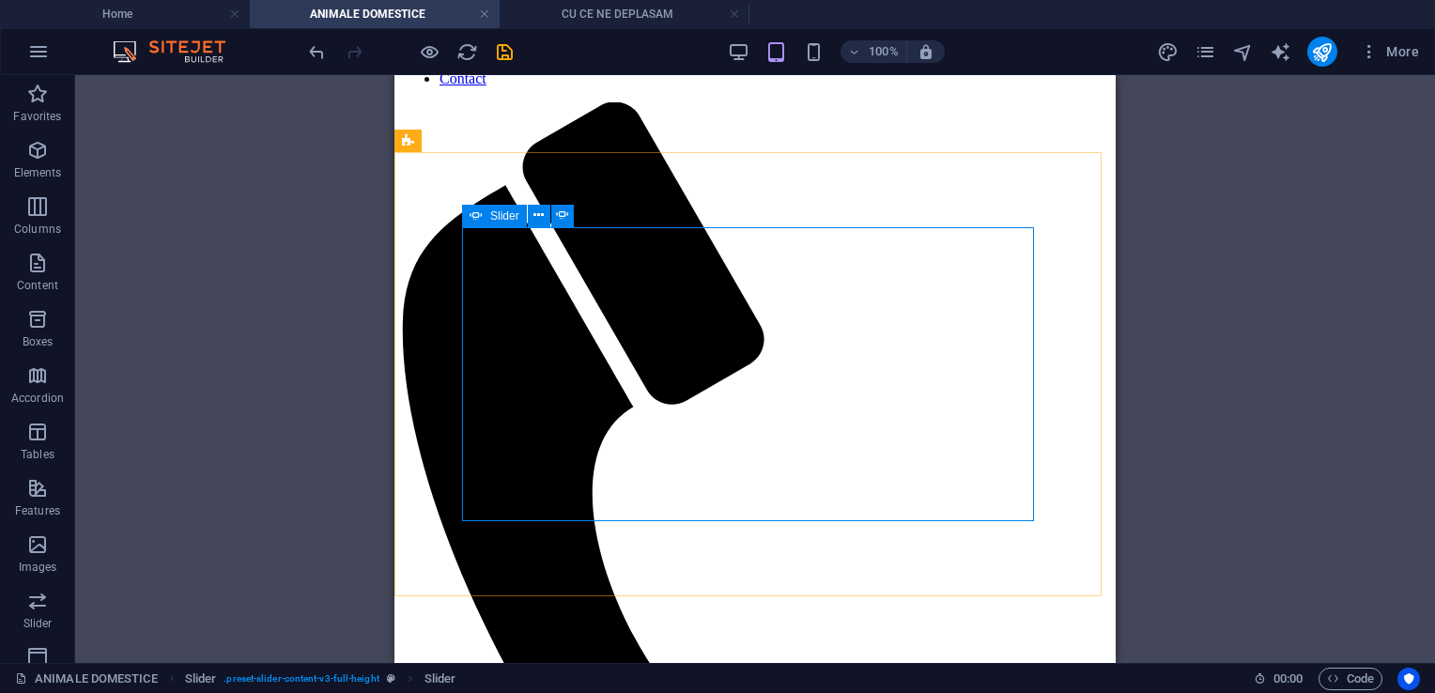
click at [511, 217] on span "Slider" at bounding box center [504, 215] width 29 height 11
click at [538, 216] on icon at bounding box center [539, 216] width 10 height 20
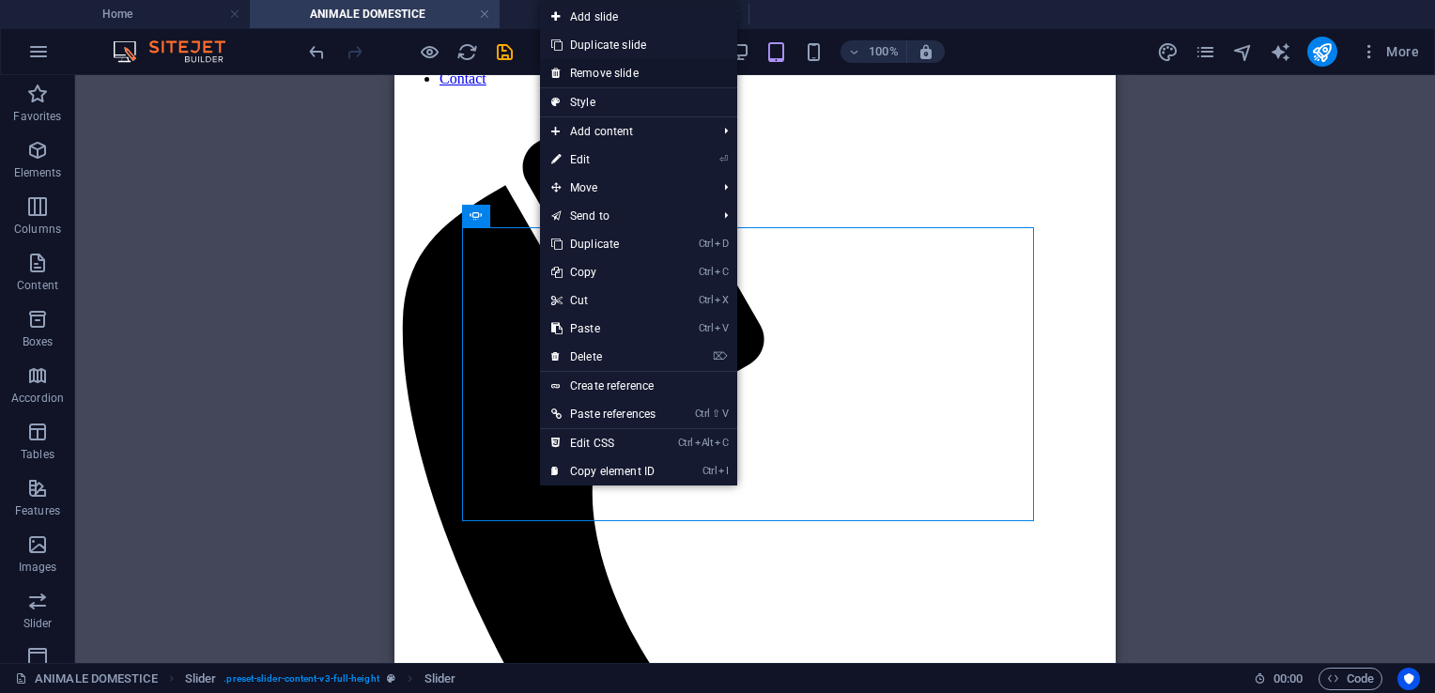
click at [586, 67] on link "Remove slide" at bounding box center [638, 73] width 197 height 28
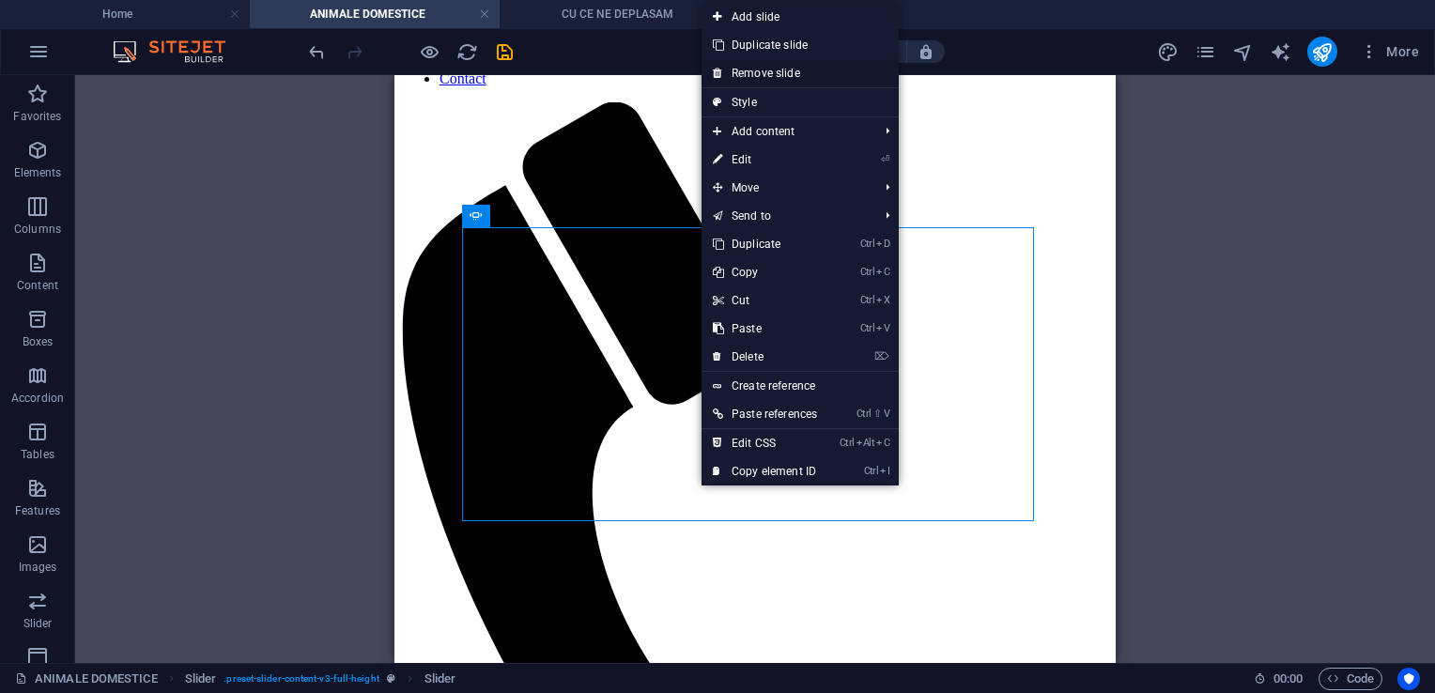
click at [755, 71] on link "Remove slide" at bounding box center [800, 73] width 197 height 28
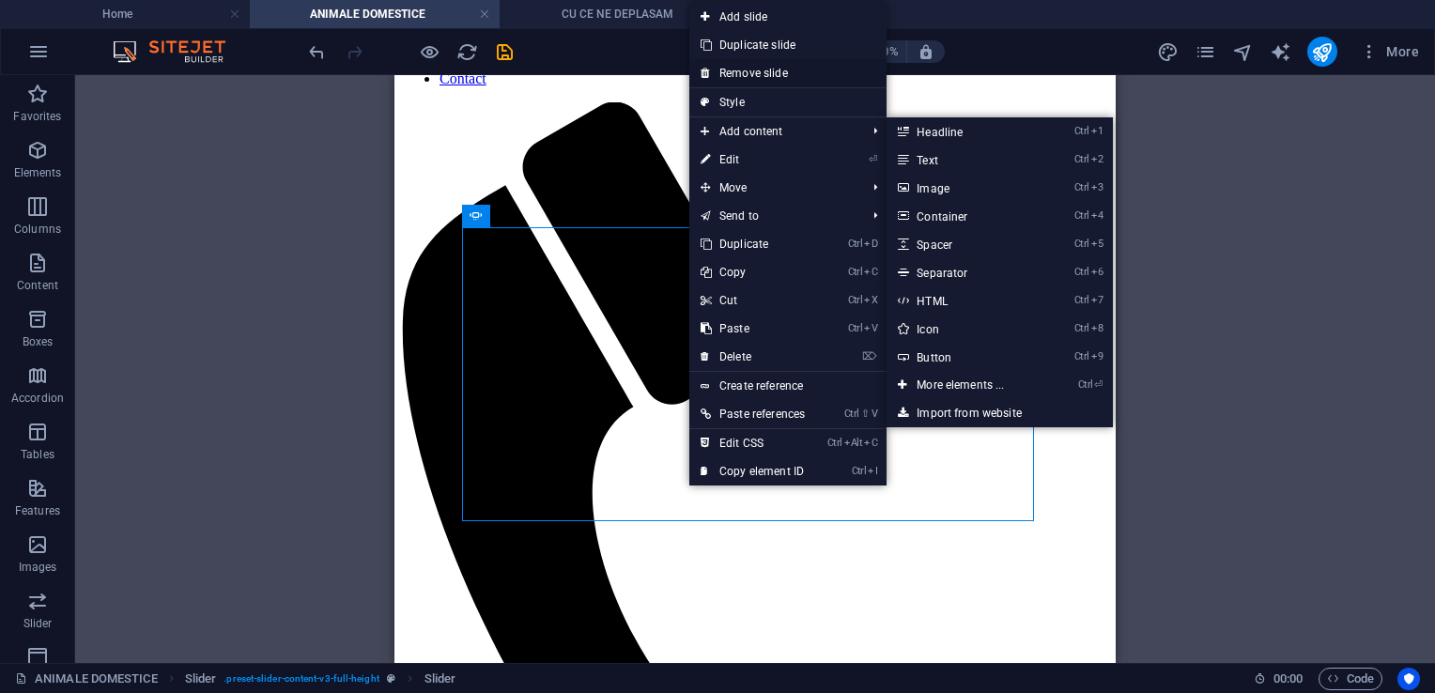
click at [751, 77] on link "Remove slide" at bounding box center [787, 73] width 197 height 28
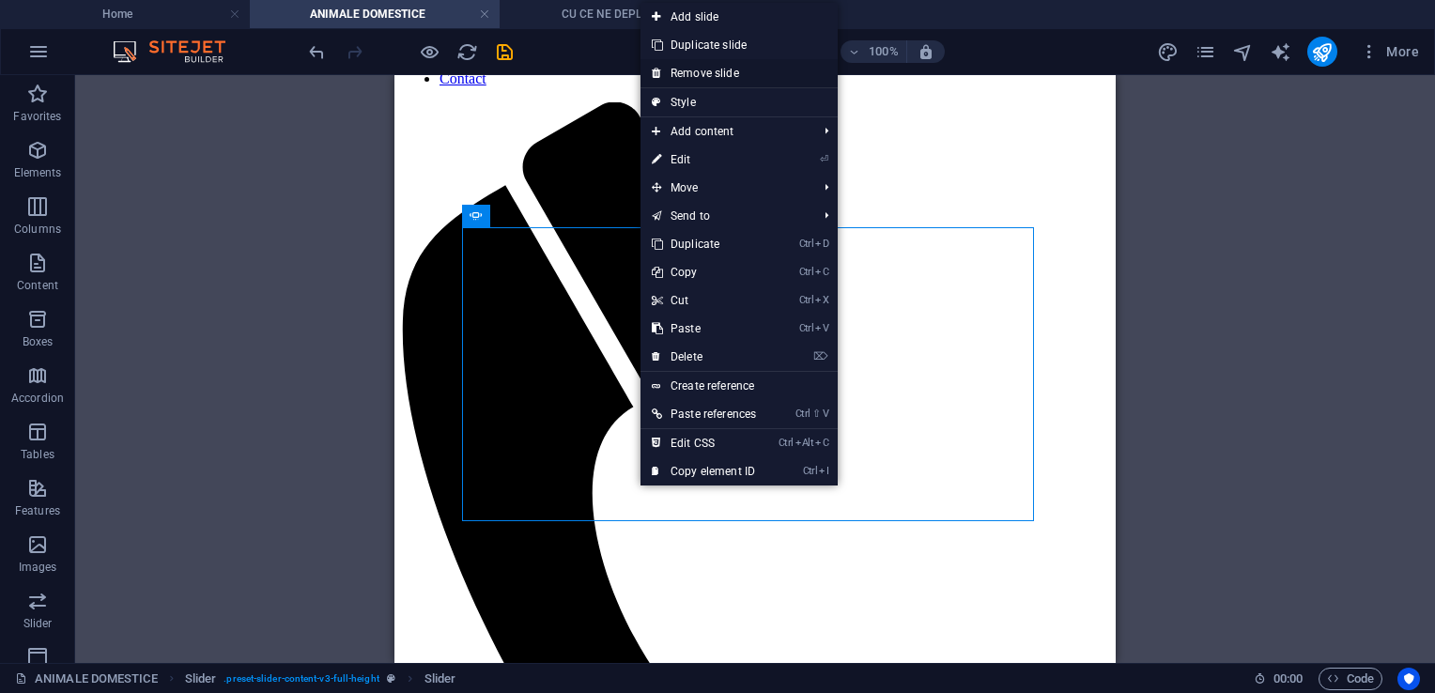
click at [706, 68] on link "Remove slide" at bounding box center [739, 73] width 197 height 28
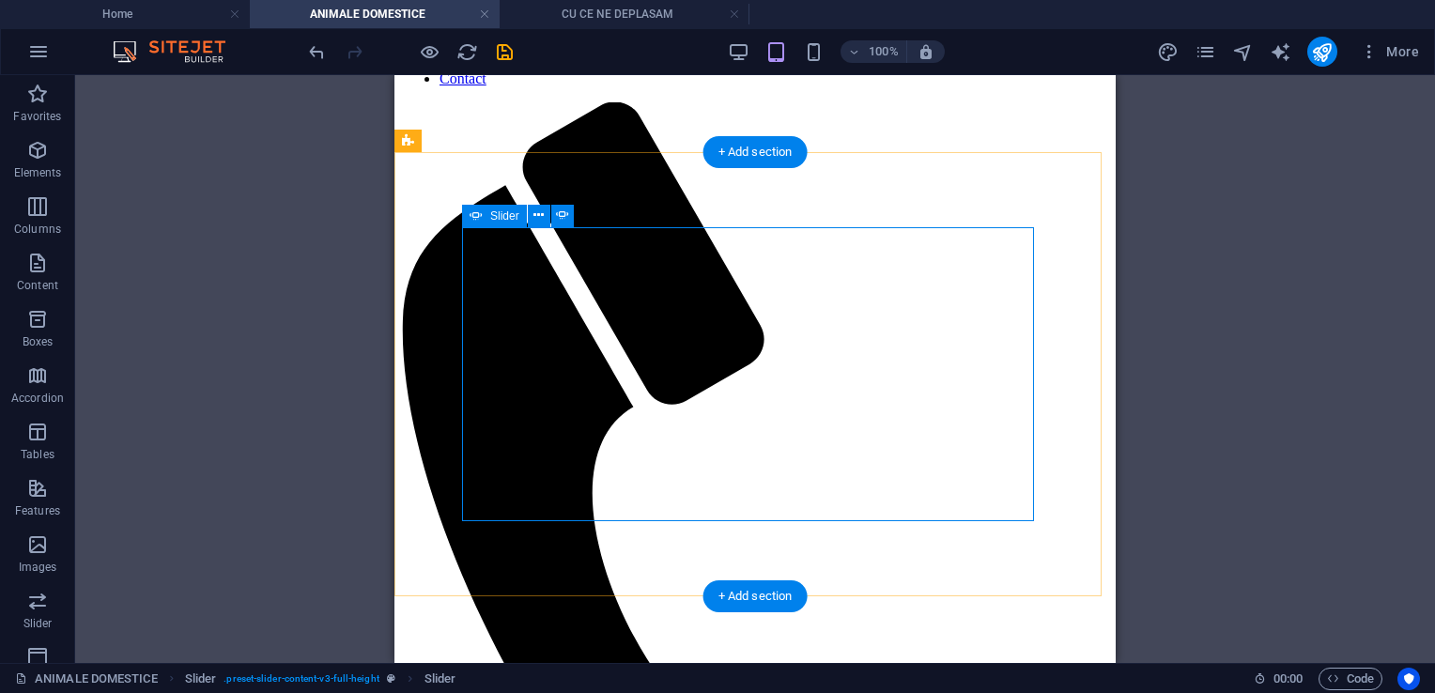
select select "ms"
select select "s"
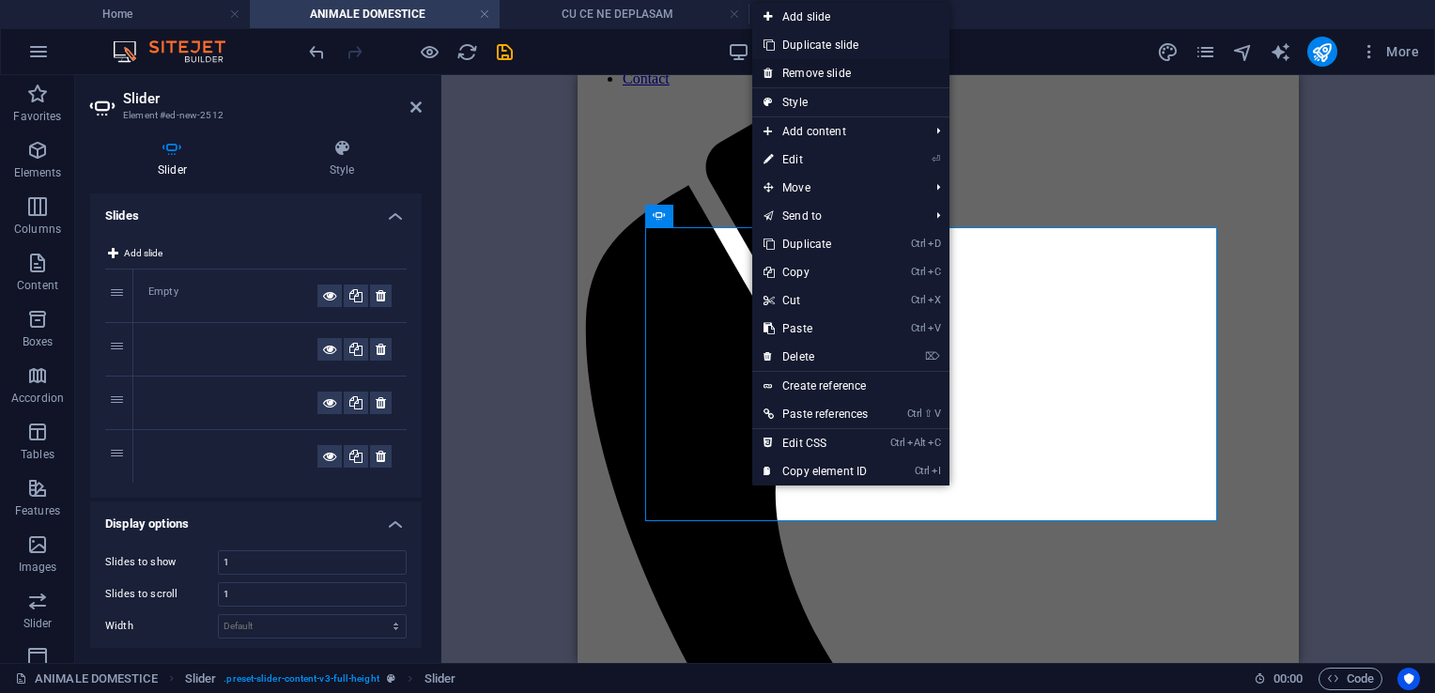
click at [805, 76] on link "Remove slide" at bounding box center [850, 73] width 197 height 28
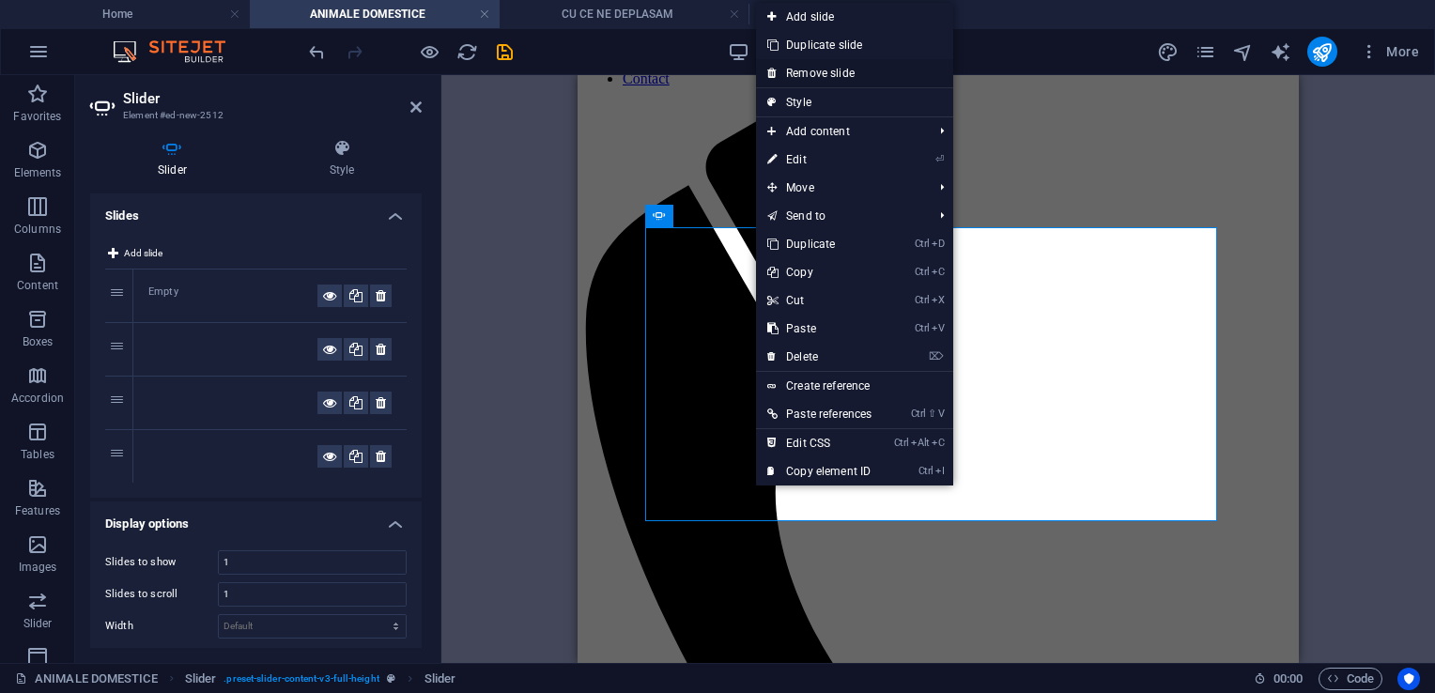
click at [810, 72] on link "Remove slide" at bounding box center [854, 73] width 197 height 28
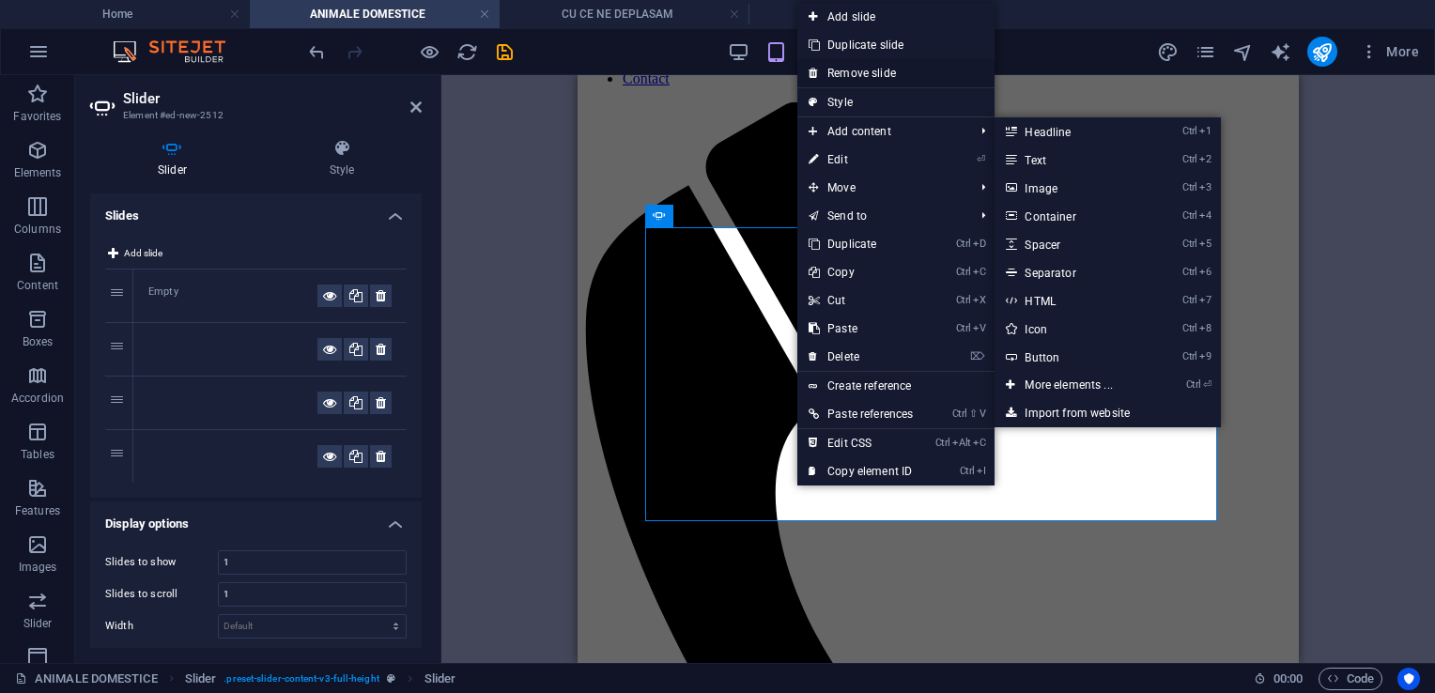
click at [832, 69] on link "Remove slide" at bounding box center [895, 73] width 197 height 28
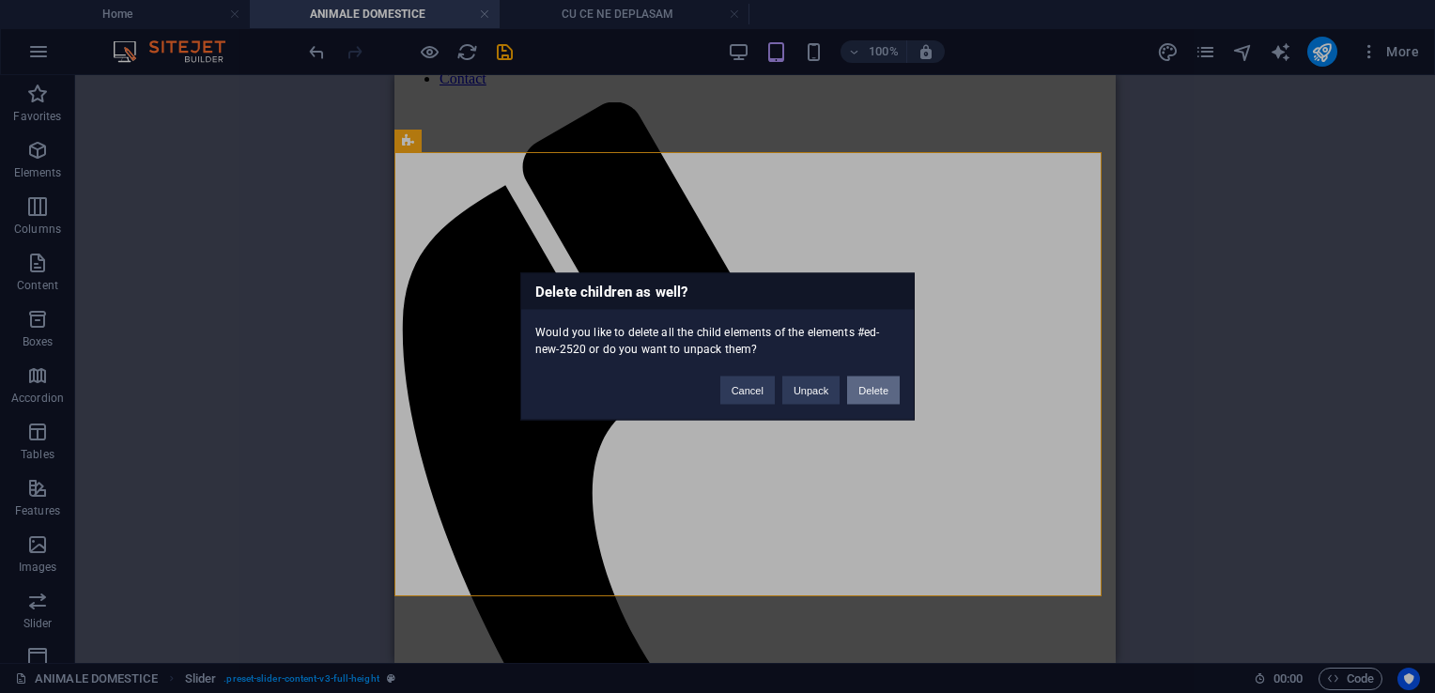
click at [879, 388] on button "Delete" at bounding box center [873, 391] width 53 height 28
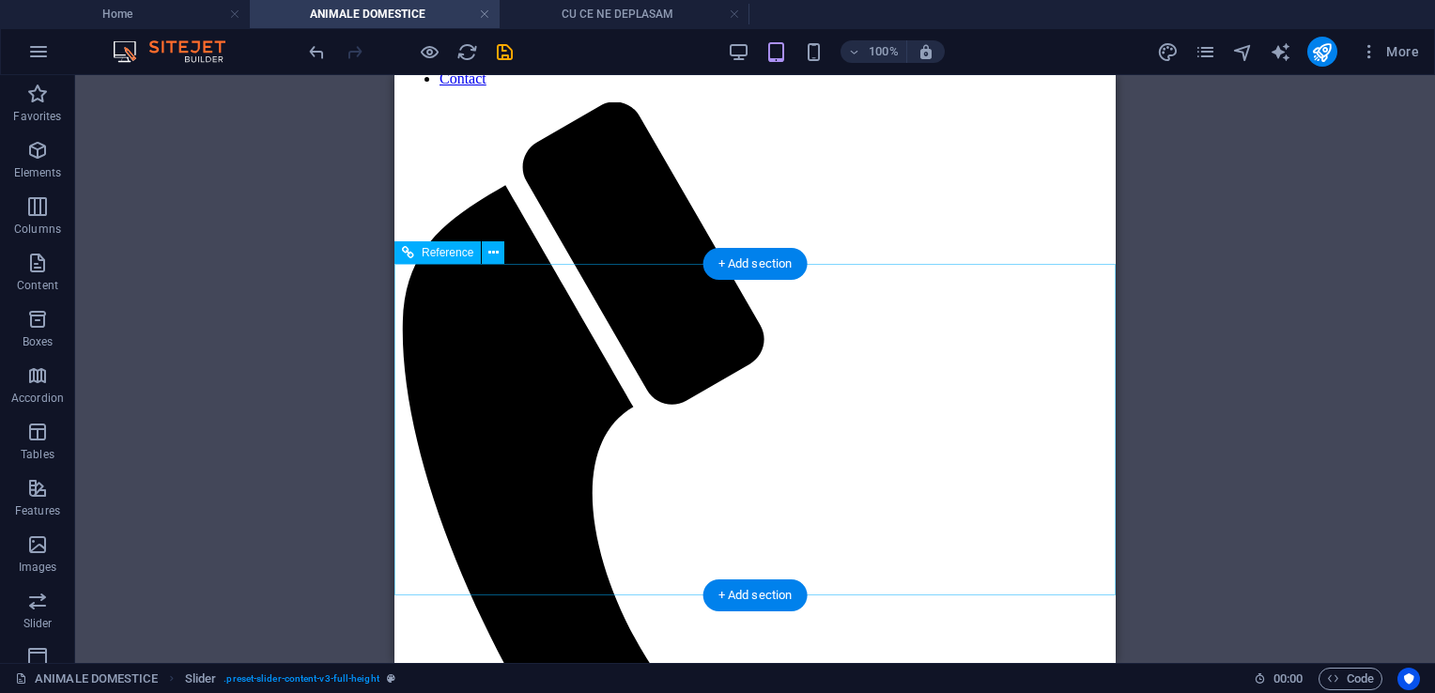
scroll to position [0, 0]
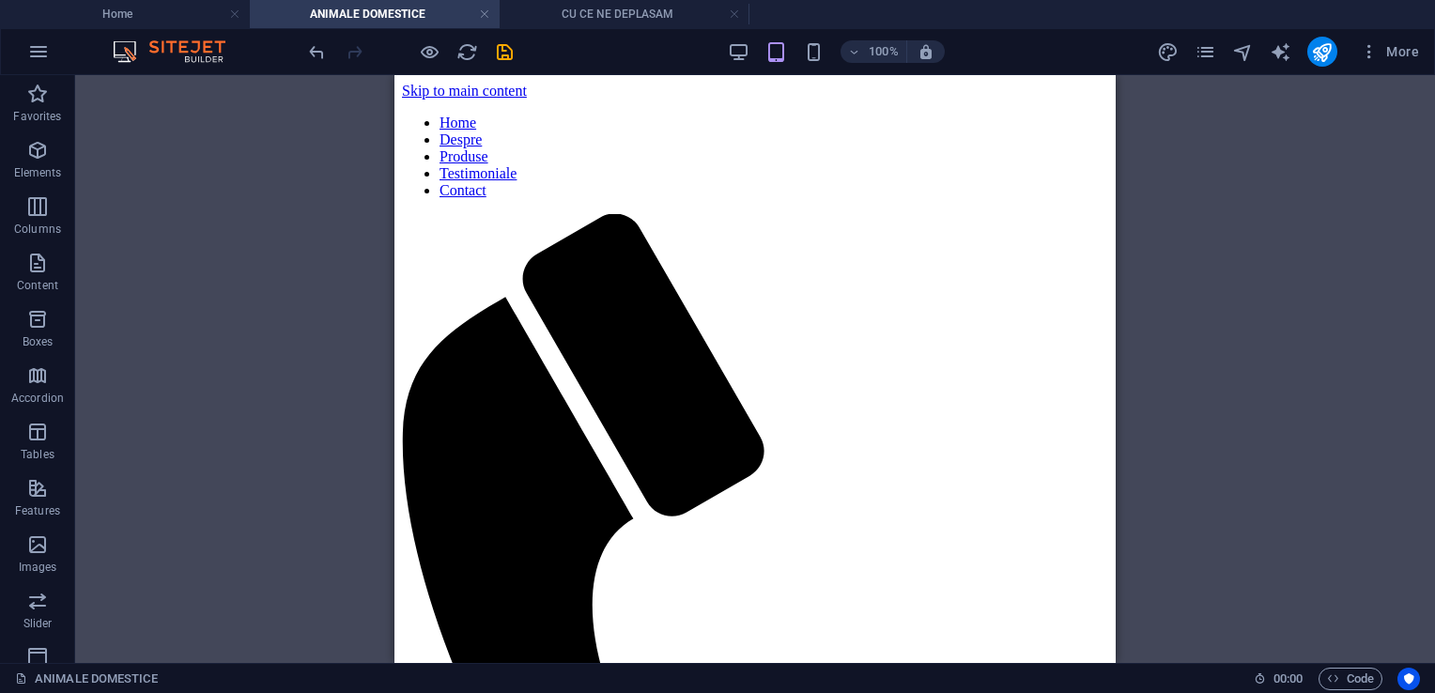
click at [477, 1] on li "ANIMALE DOMESTICE" at bounding box center [375, 14] width 250 height 28
click at [485, 17] on link at bounding box center [484, 15] width 11 height 18
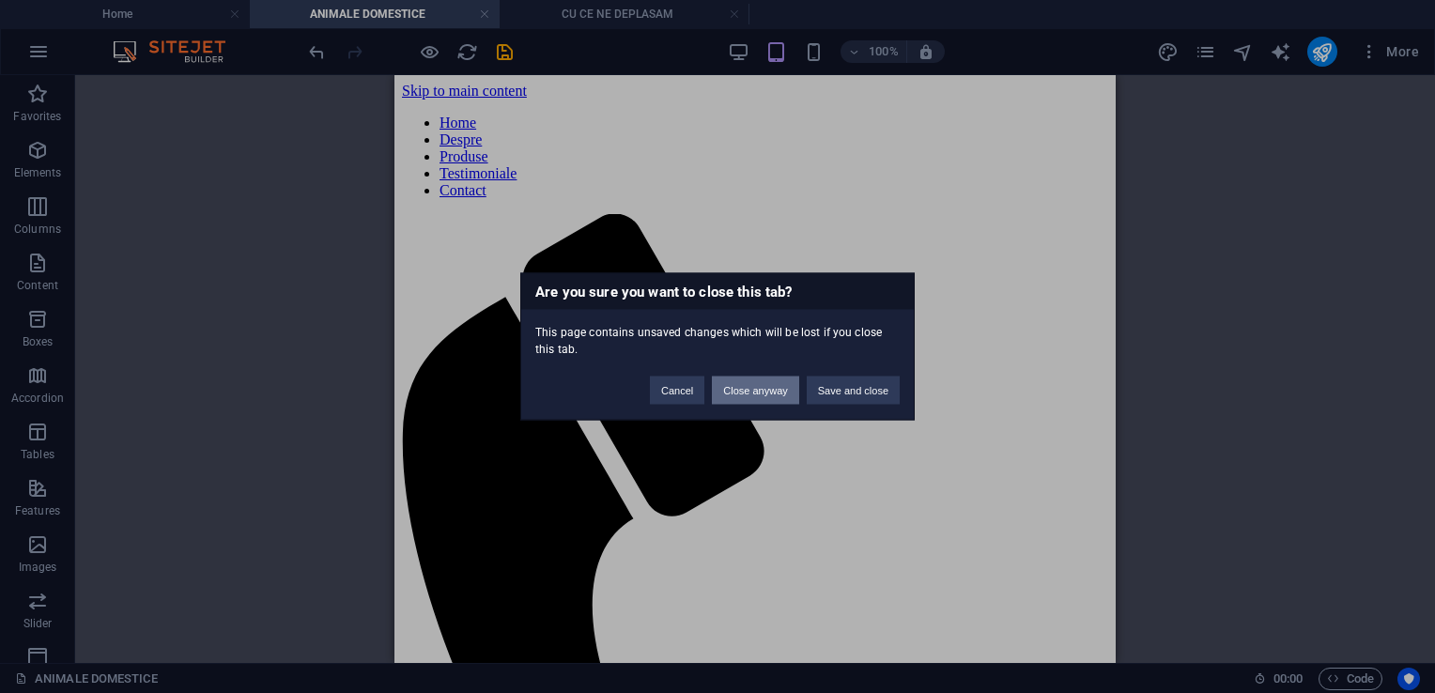
drag, startPoint x: 746, startPoint y: 390, endPoint x: 357, endPoint y: 315, distance: 396.1
click at [751, 390] on button "Close anyway" at bounding box center [755, 391] width 86 height 28
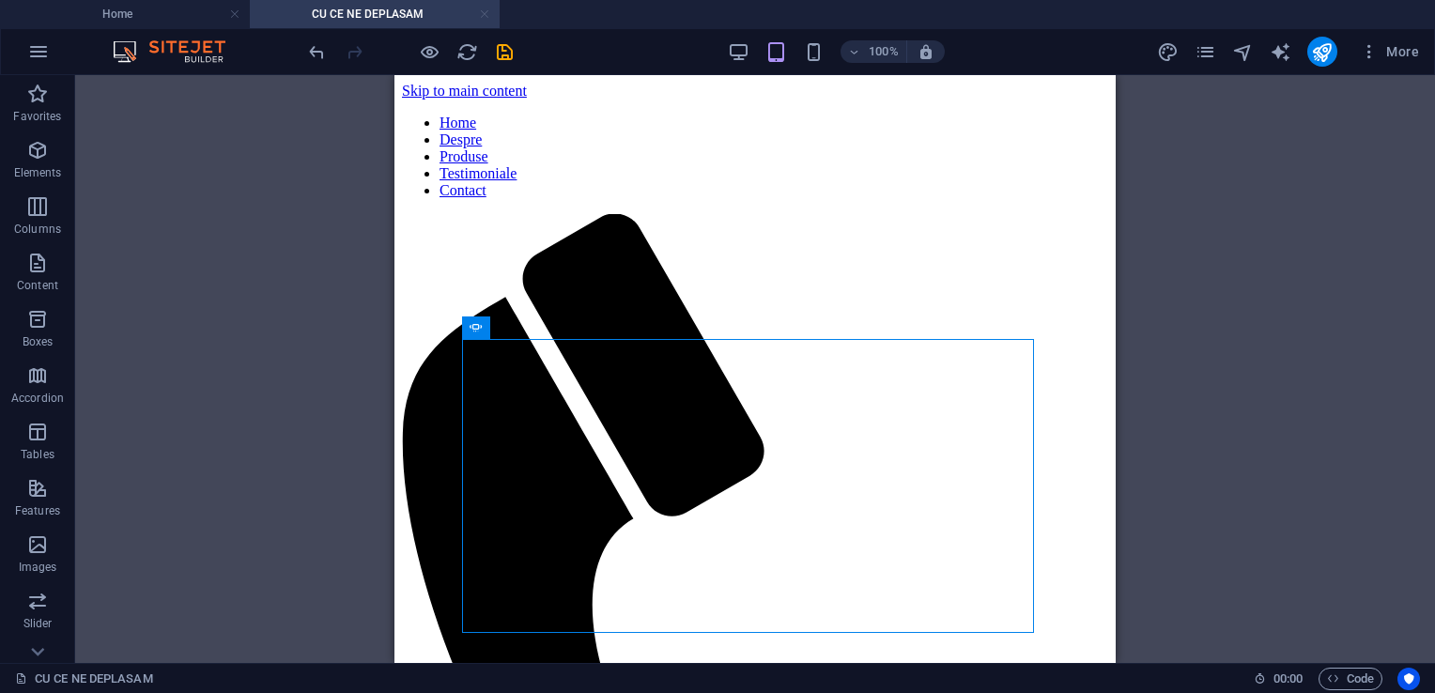
click at [484, 18] on link at bounding box center [484, 15] width 11 height 18
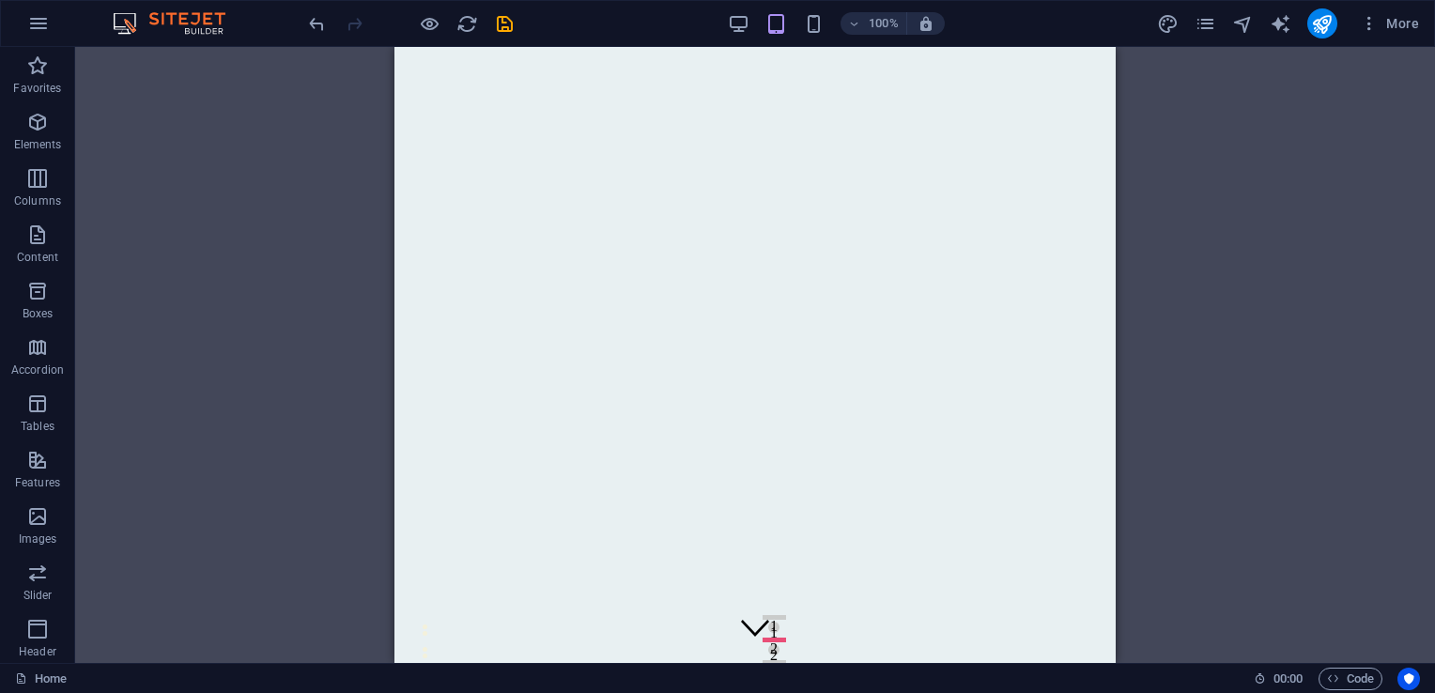
click at [1193, 22] on div "More" at bounding box center [1292, 23] width 270 height 30
click at [1199, 21] on icon "pages" at bounding box center [1206, 24] width 22 height 22
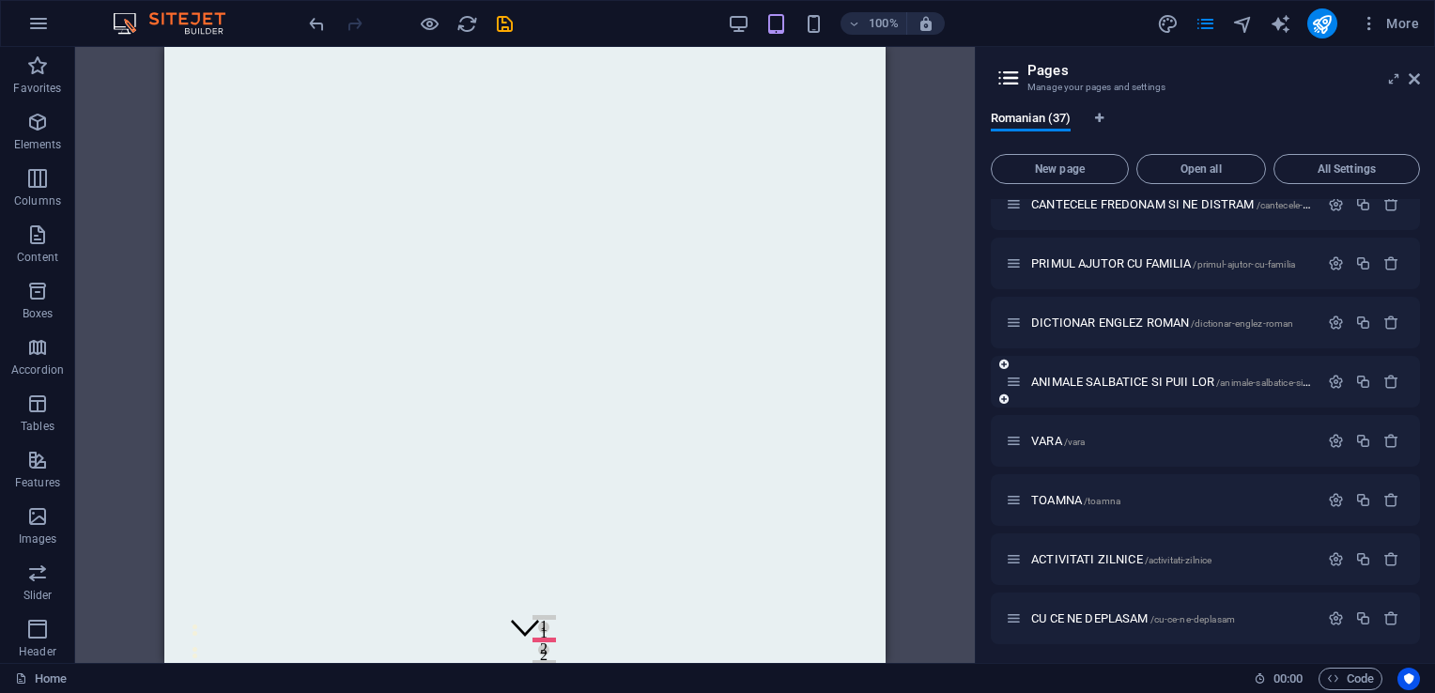
scroll to position [1740, 0]
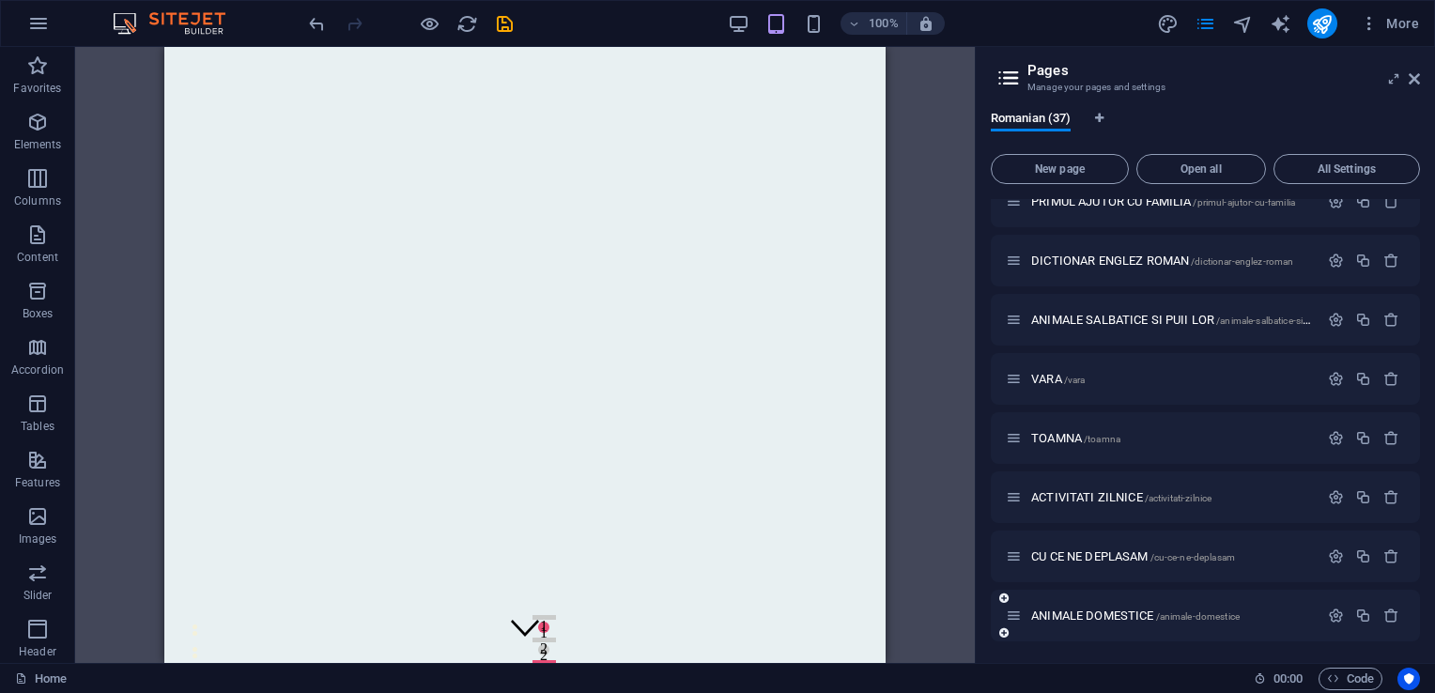
click at [1053, 605] on div "ANIMALE DOMESTICE /animale-domestice" at bounding box center [1162, 616] width 313 height 22
click at [1056, 613] on span "ANIMALE DOMESTICE /animale-domestice" at bounding box center [1135, 616] width 209 height 14
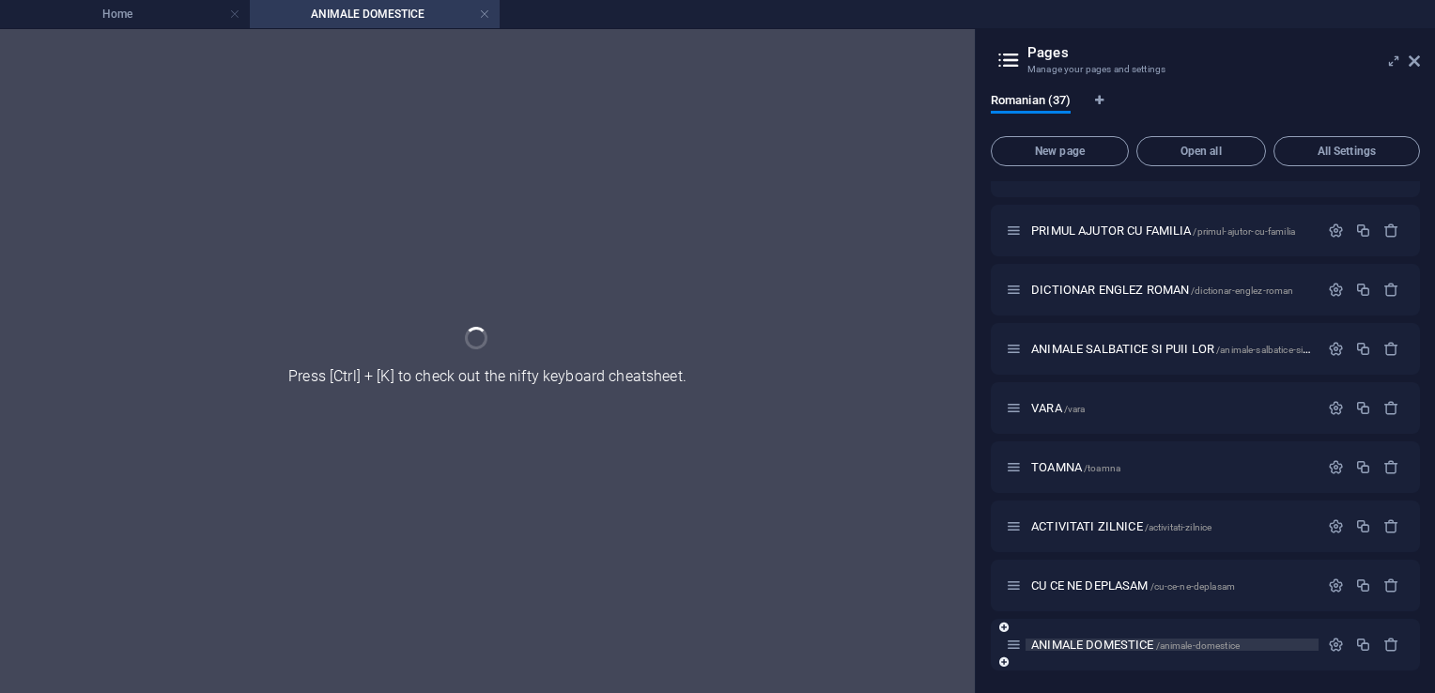
scroll to position [1692, 0]
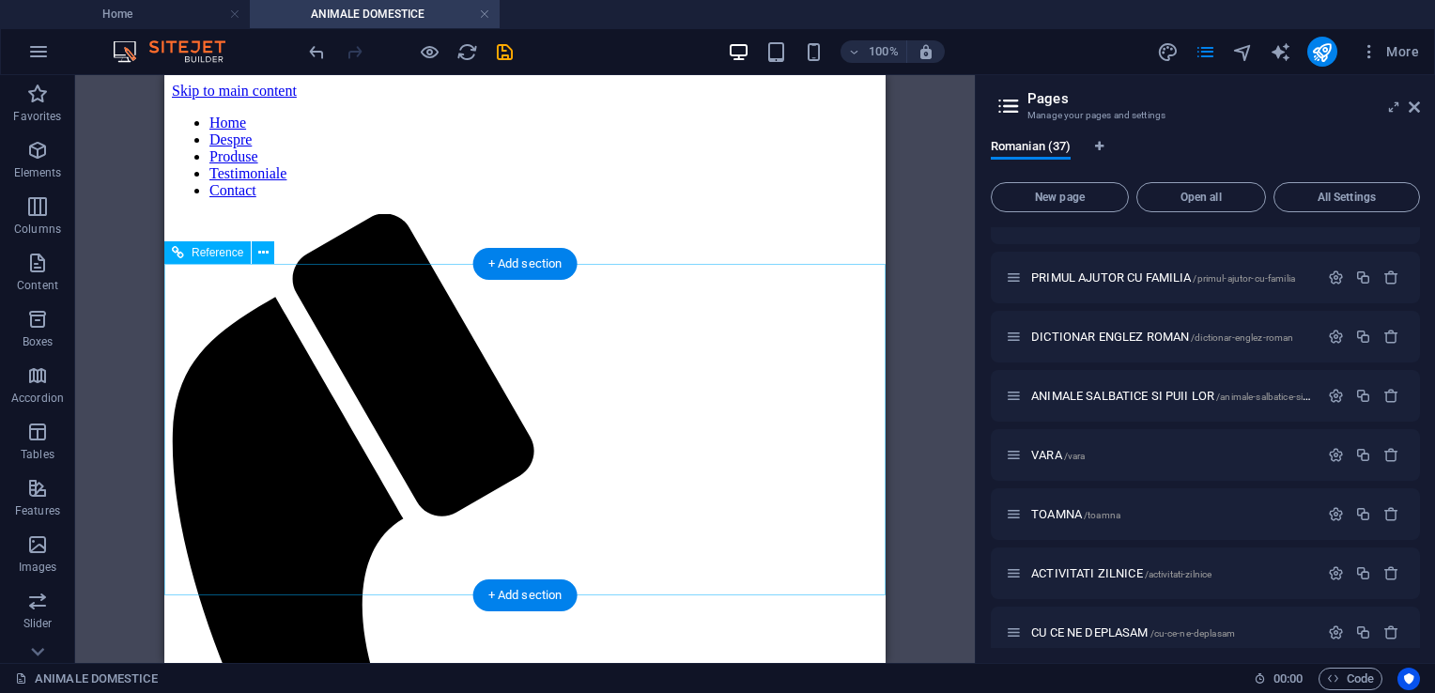
scroll to position [0, 0]
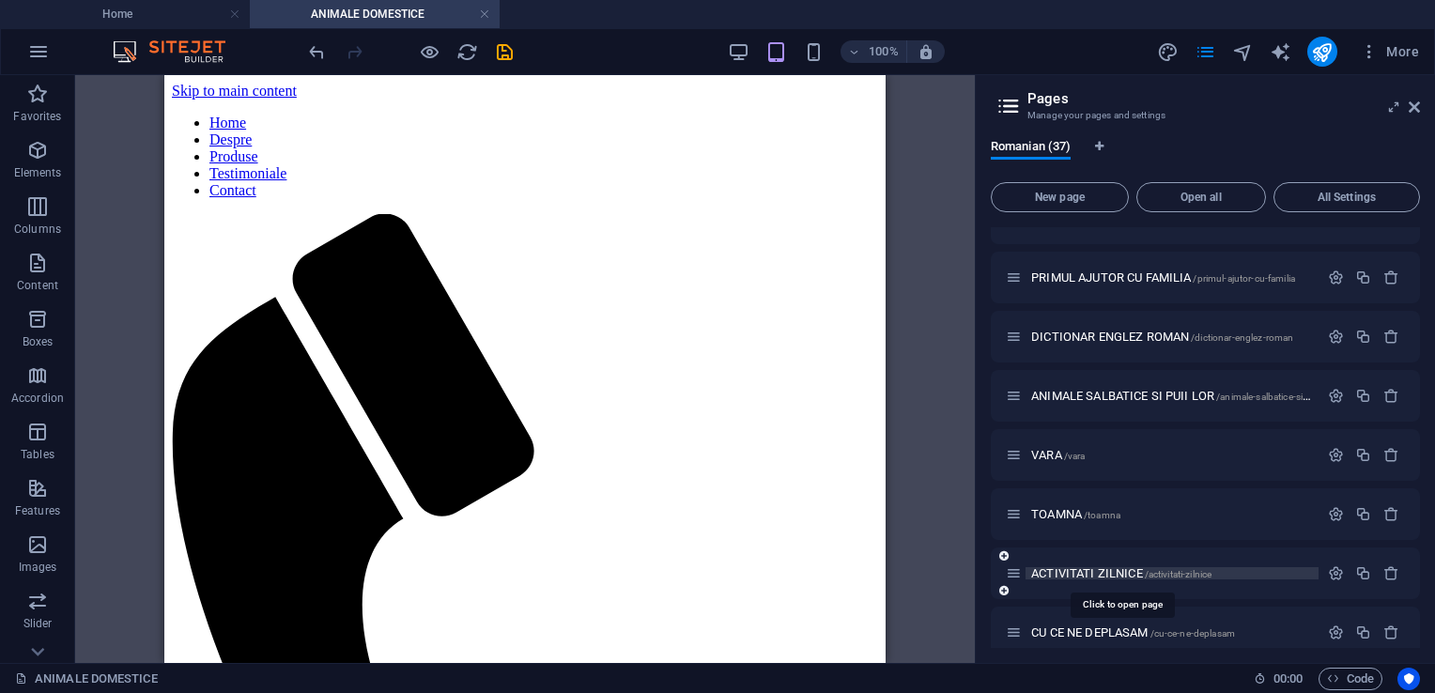
click at [1090, 574] on span "ACTIVITATI ZILNICE /activitati-zilnice" at bounding box center [1121, 573] width 180 height 14
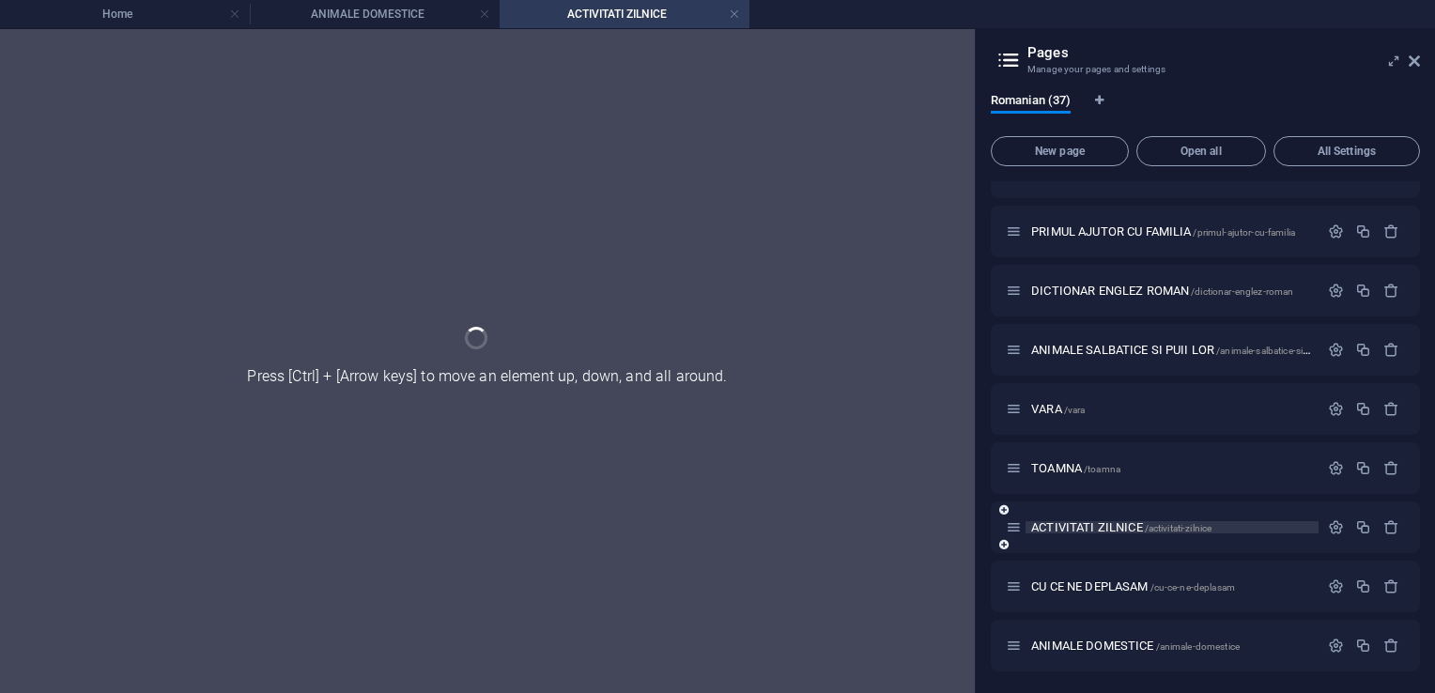
click at [1090, 576] on div "CU CE NE DEPLASAM /cu-ce-ne-deplasam" at bounding box center [1162, 587] width 313 height 22
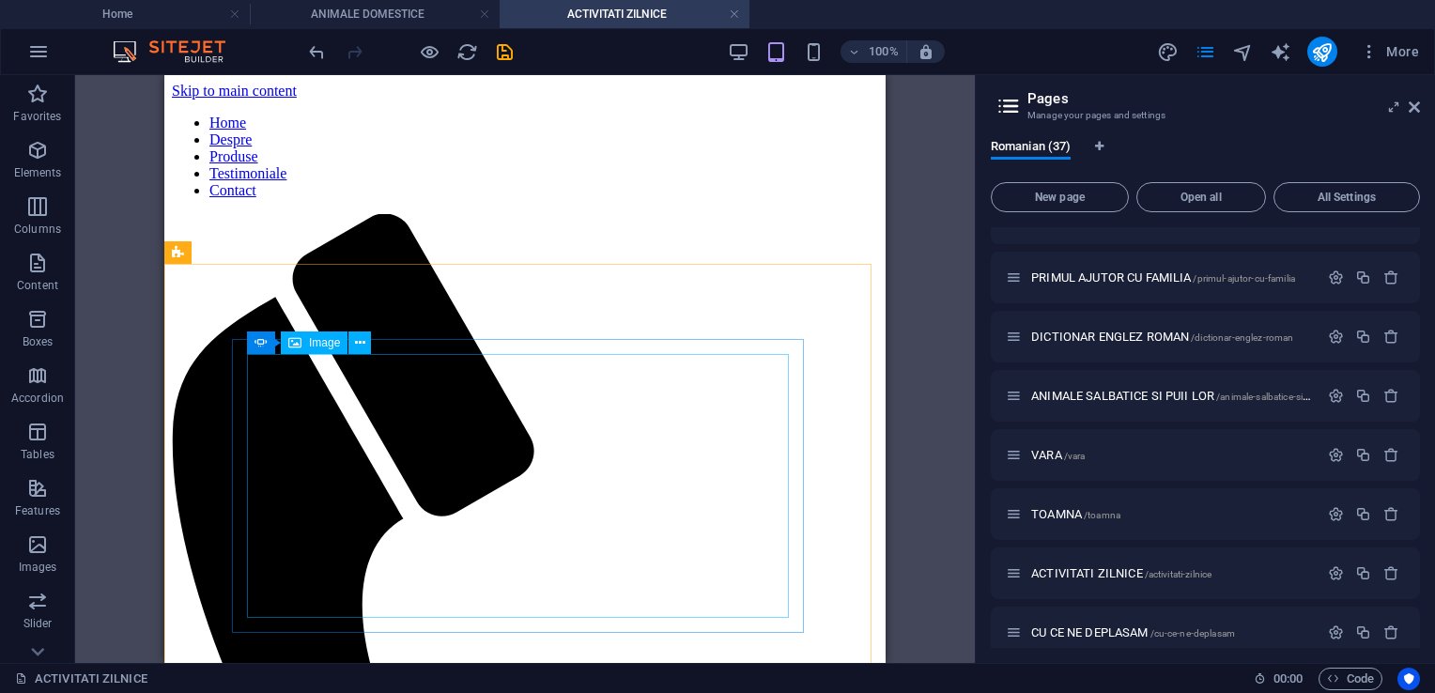
click at [327, 340] on span "Image" at bounding box center [324, 342] width 31 height 11
click at [329, 344] on span "Image" at bounding box center [324, 342] width 31 height 11
select select "px"
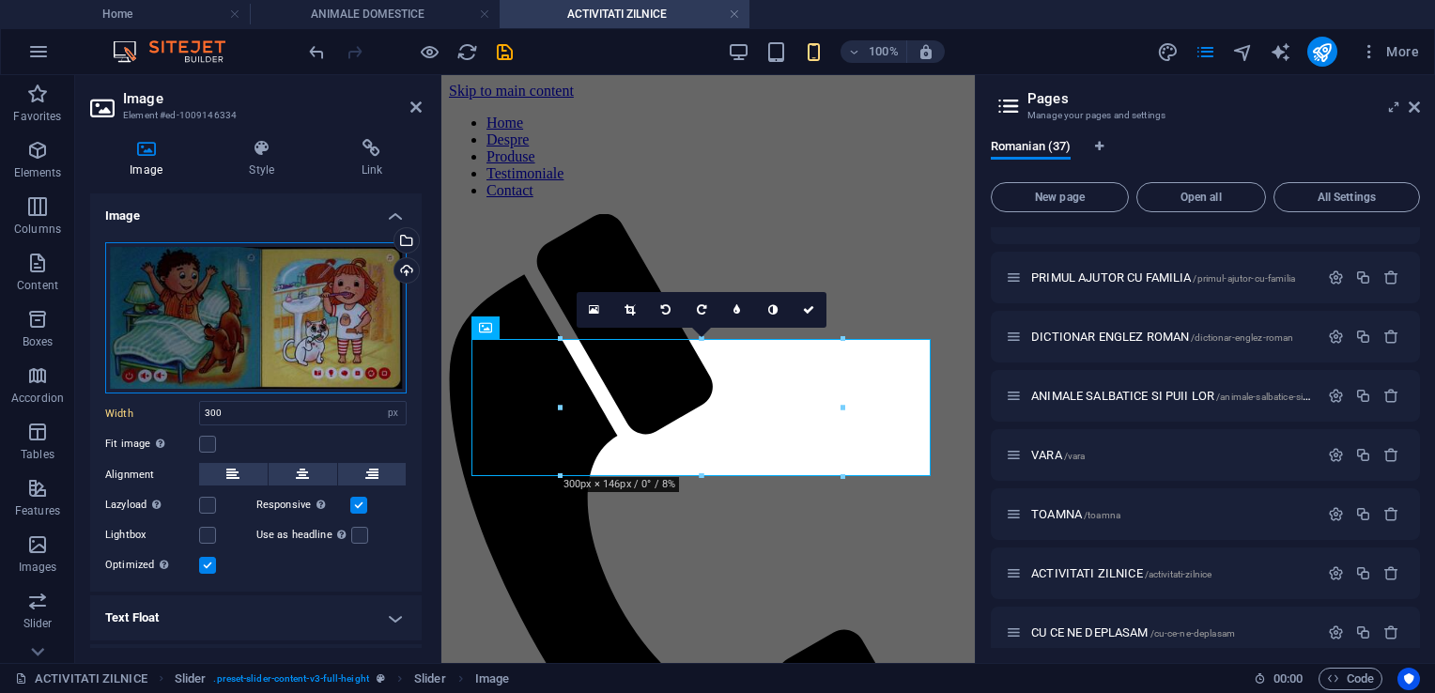
click at [240, 325] on div "Drag files here, click to choose files or select files from Files or our free s…" at bounding box center [256, 318] width 302 height 152
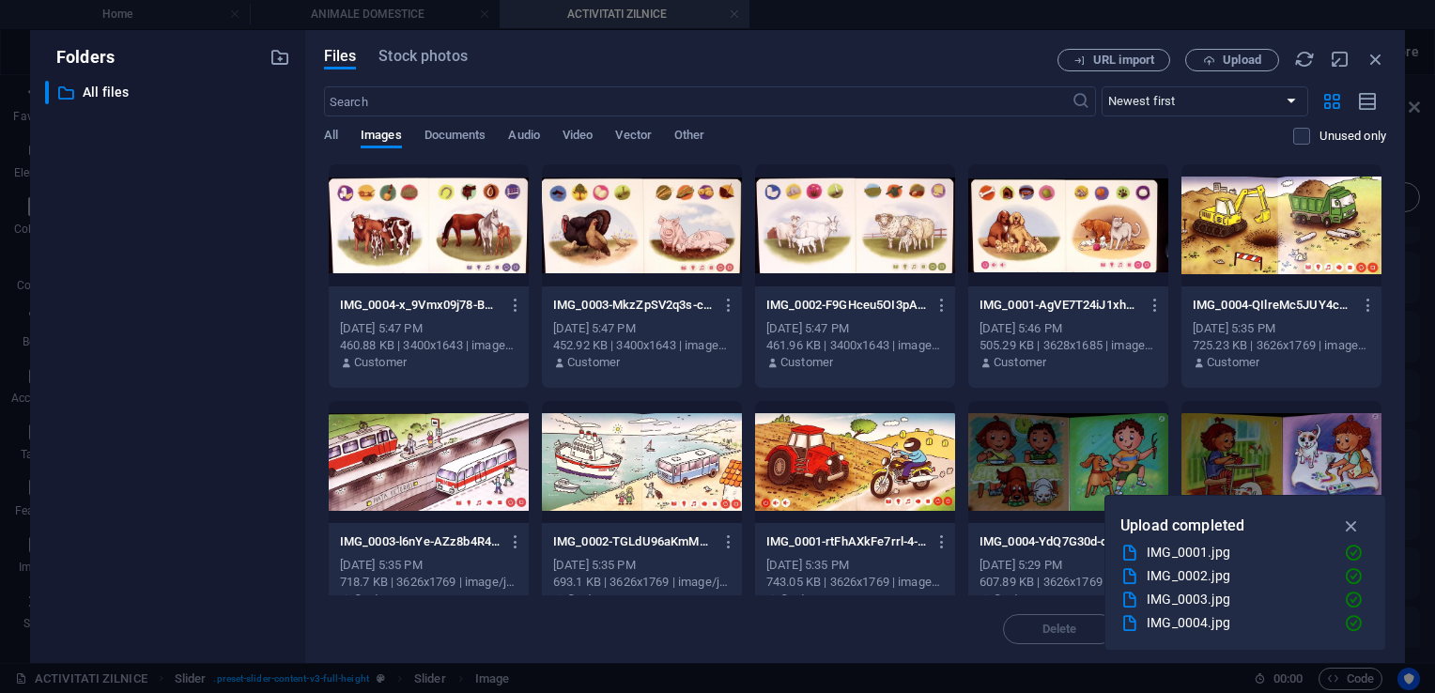
click at [240, 325] on div "​ All files All files" at bounding box center [167, 364] width 245 height 567
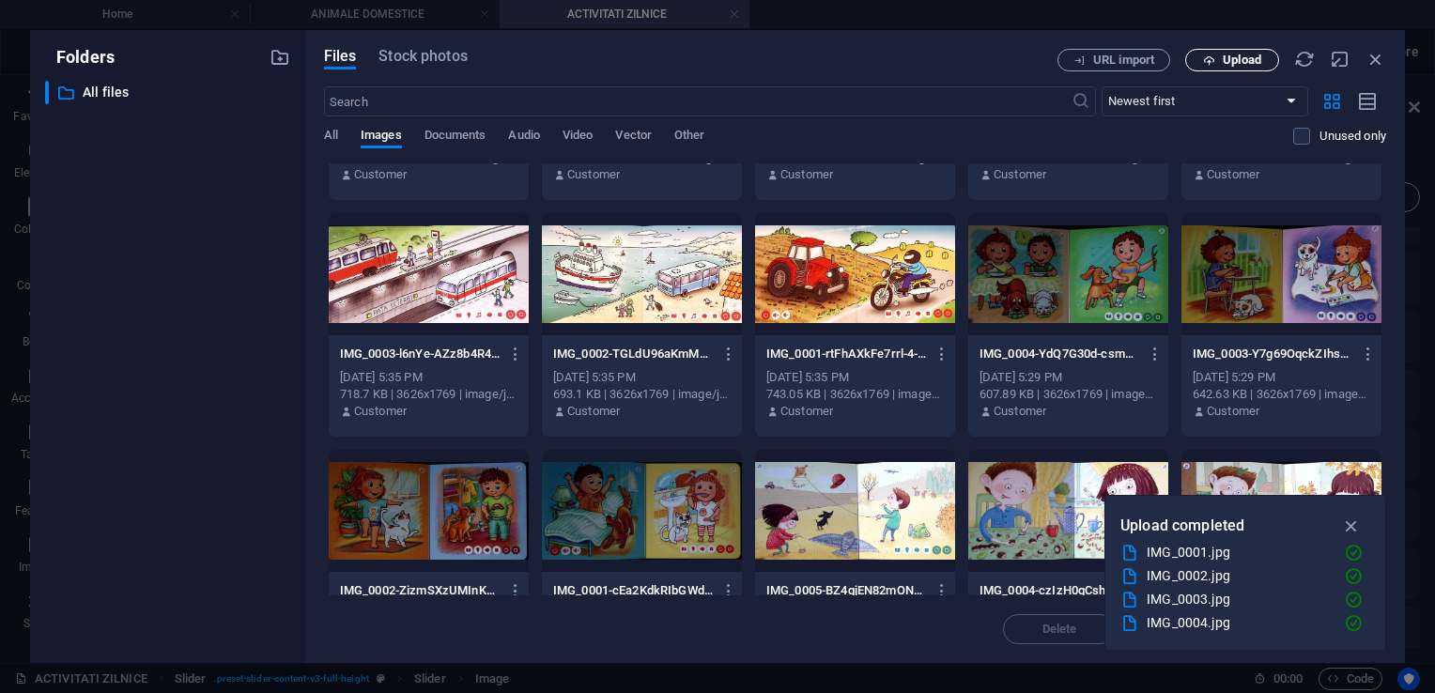
click at [1232, 56] on span "Upload" at bounding box center [1242, 59] width 39 height 11
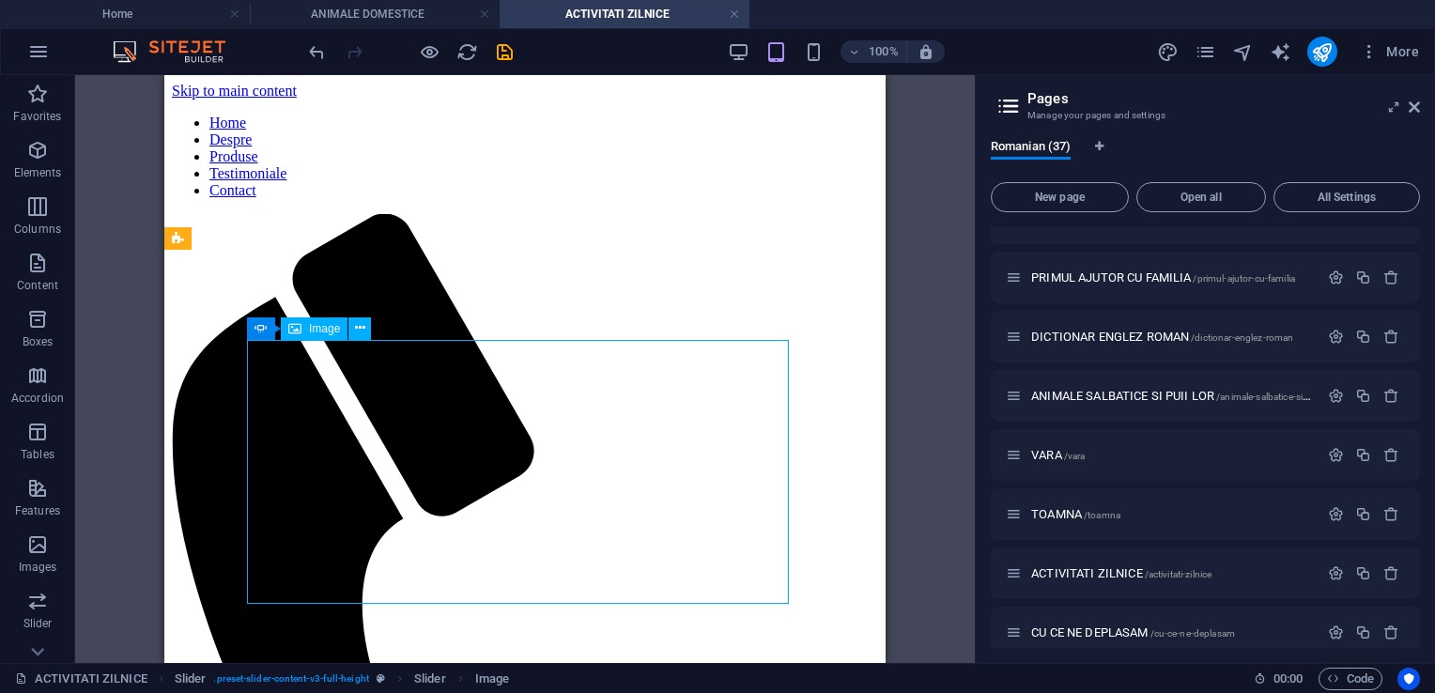
scroll to position [94, 0]
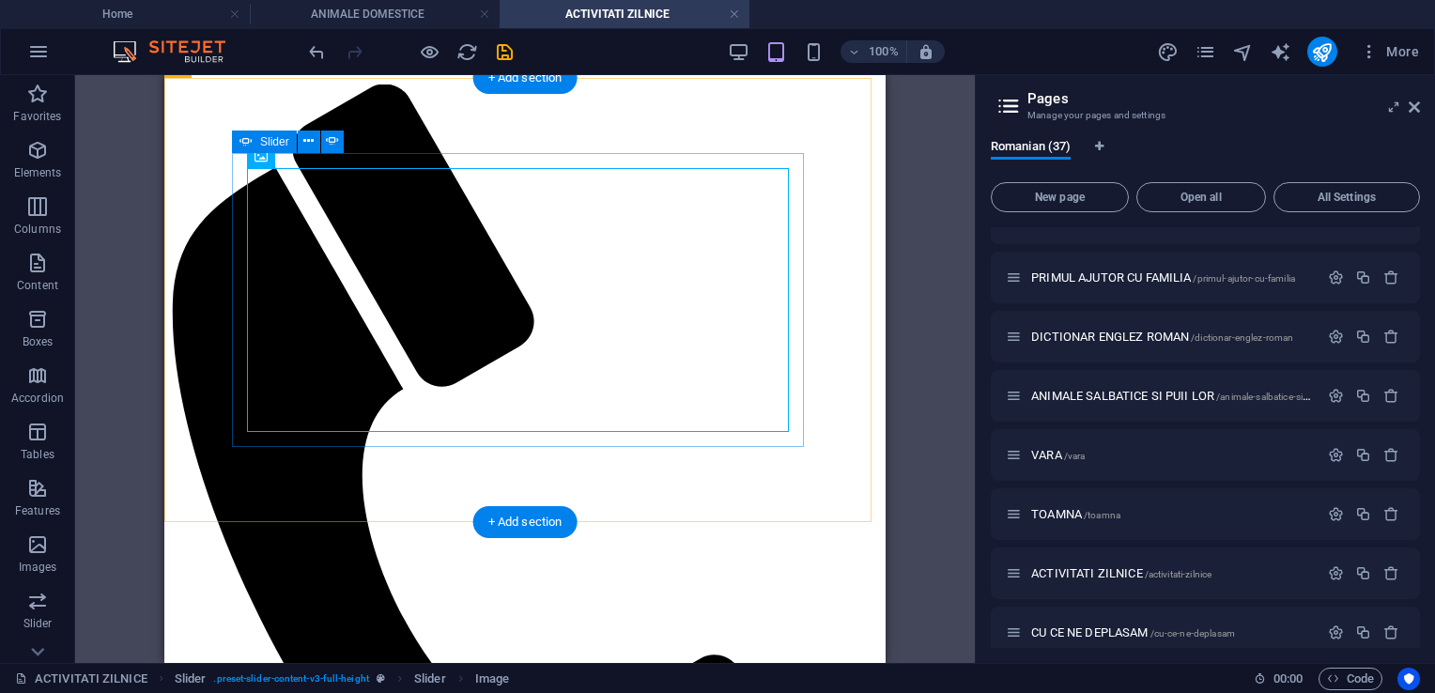
scroll to position [188, 0]
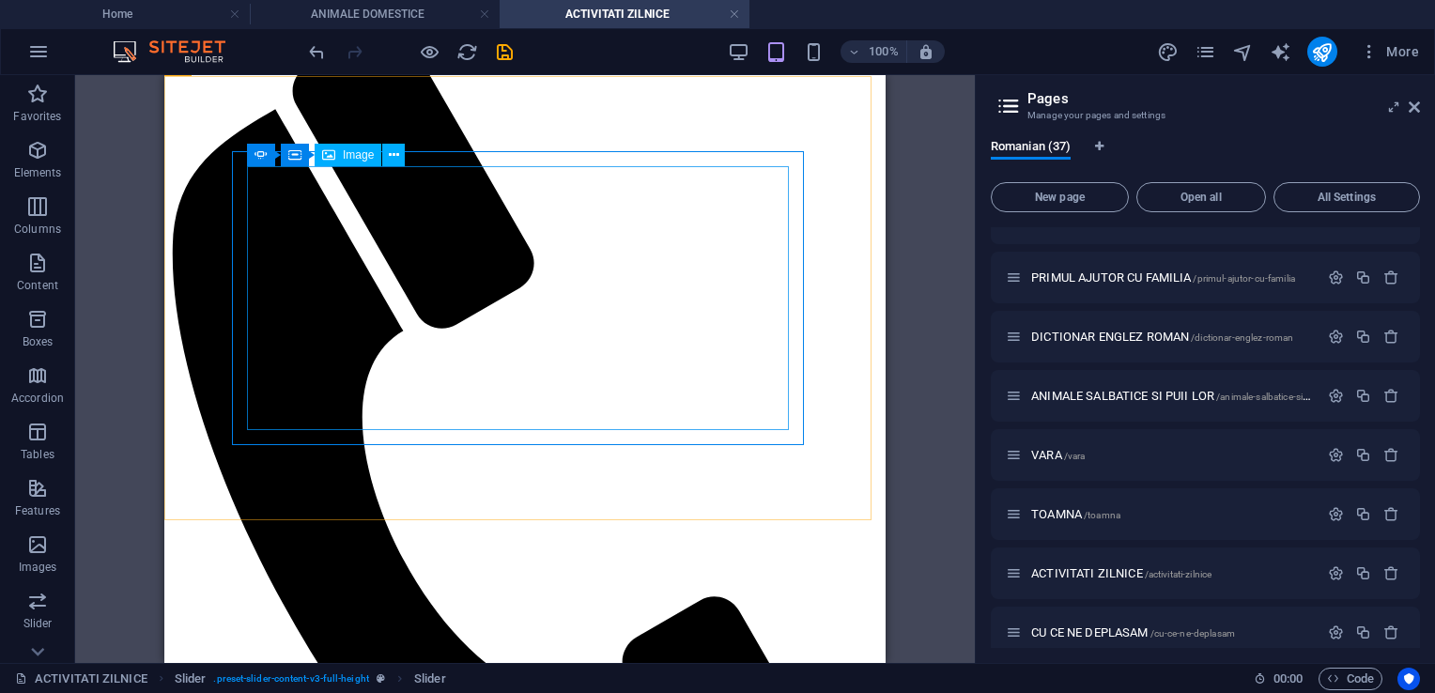
click at [353, 156] on span "Image" at bounding box center [358, 154] width 31 height 11
select select "px"
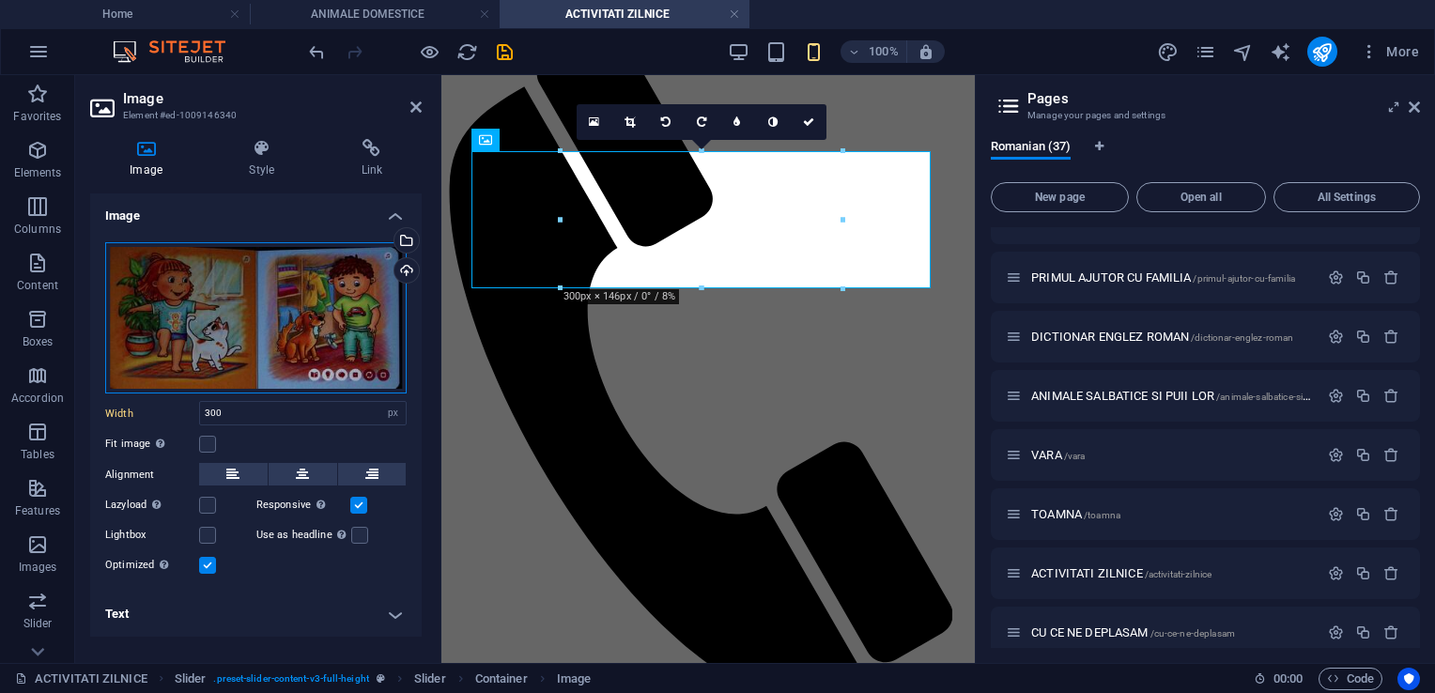
click at [282, 296] on div "Drag files here, click to choose files or select files from Files or our free s…" at bounding box center [256, 318] width 302 height 152
click at [282, 296] on body "[DOMAIN_NAME] Home ANIMALE DOMESTICE ACTIVITATI ZILNICE Favorites Elements Colu…" at bounding box center [717, 346] width 1435 height 693
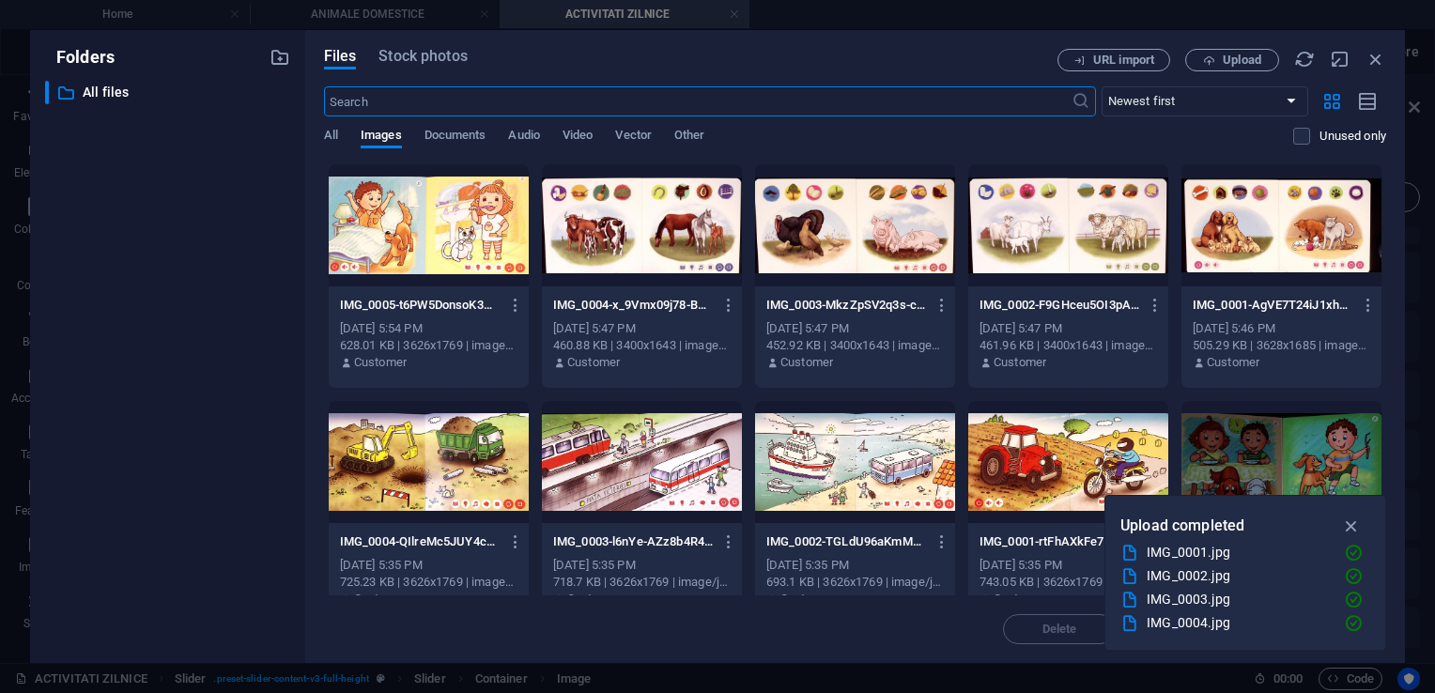
scroll to position [279, 0]
click at [1247, 61] on span "Upload" at bounding box center [1242, 59] width 39 height 11
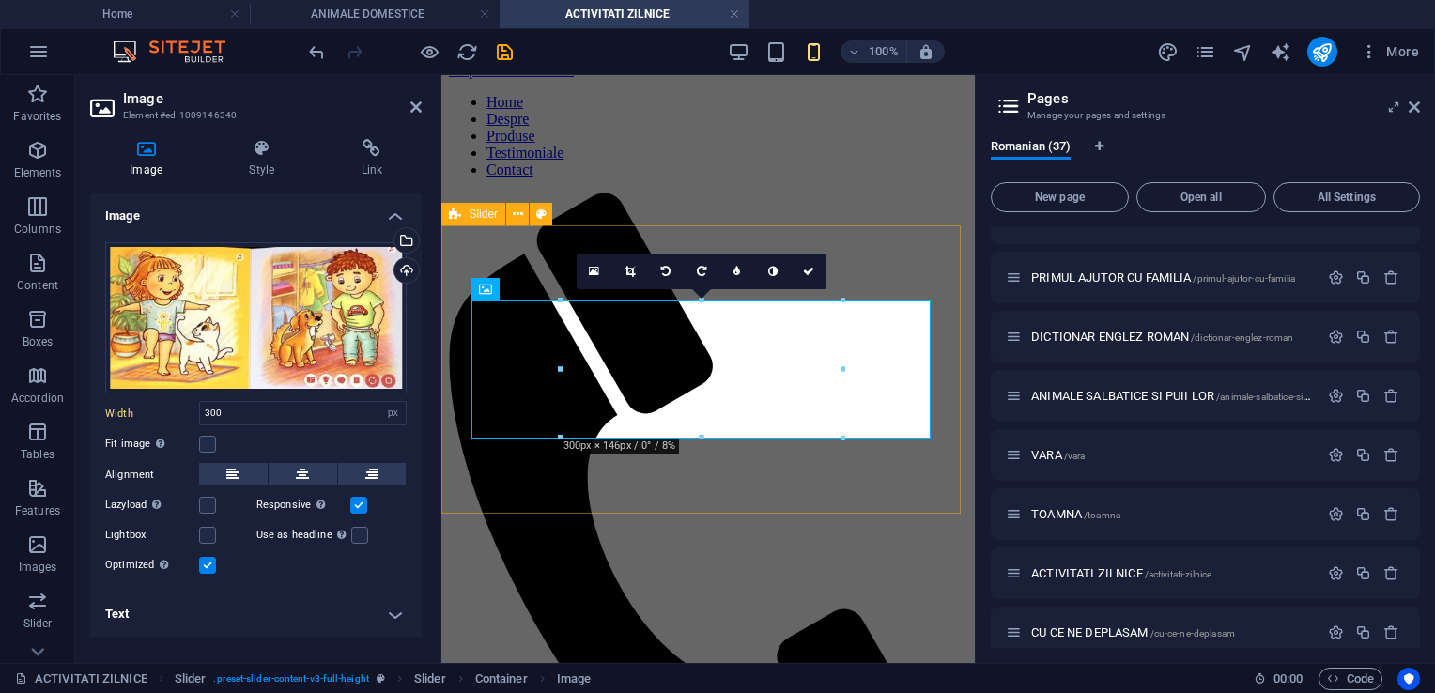
scroll to position [0, 0]
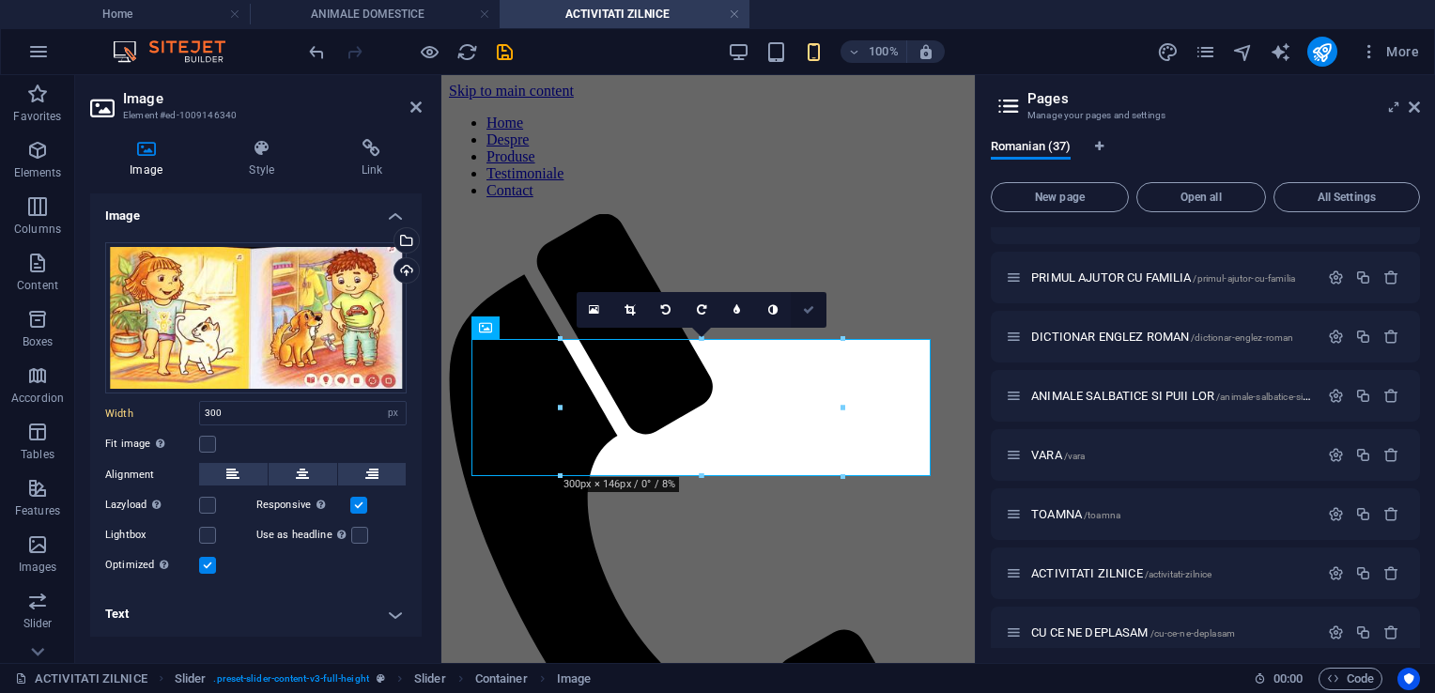
drag, startPoint x: 811, startPoint y: 309, endPoint x: 646, endPoint y: 233, distance: 181.1
click at [811, 309] on icon at bounding box center [808, 309] width 11 height 11
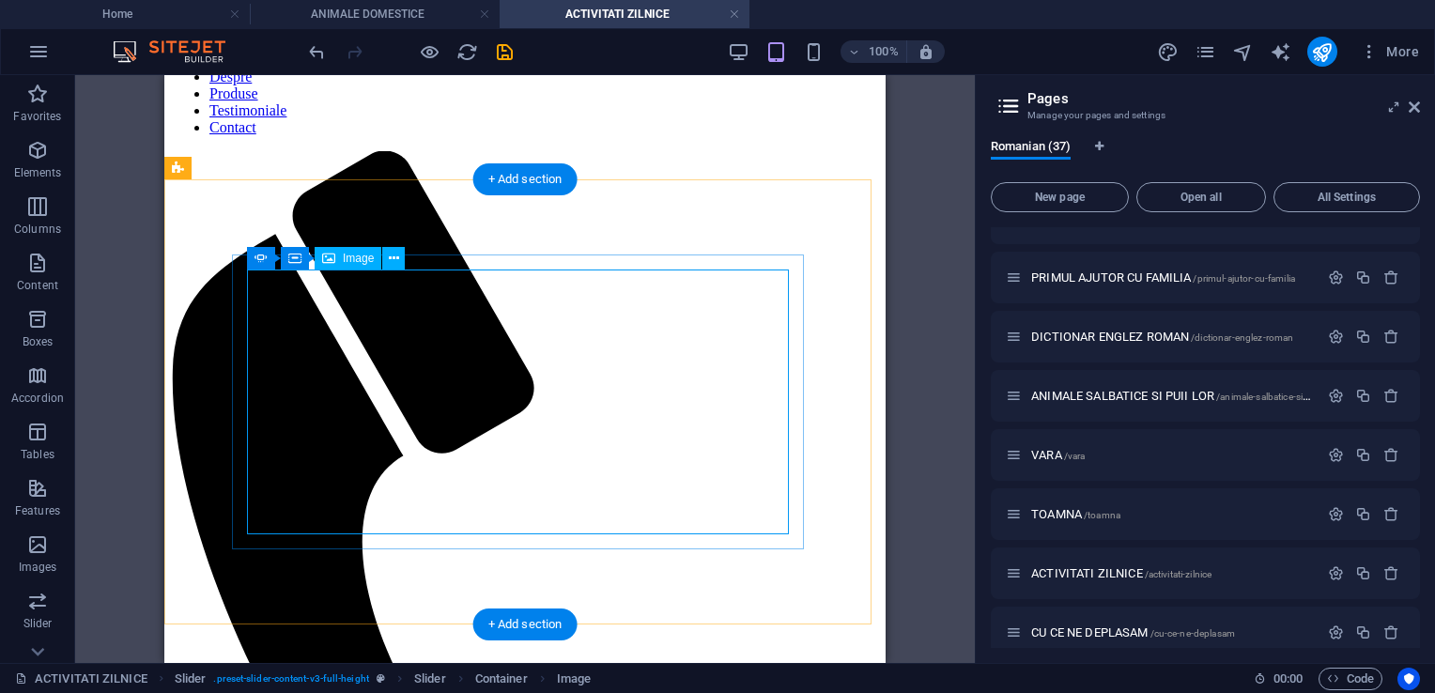
scroll to position [94, 0]
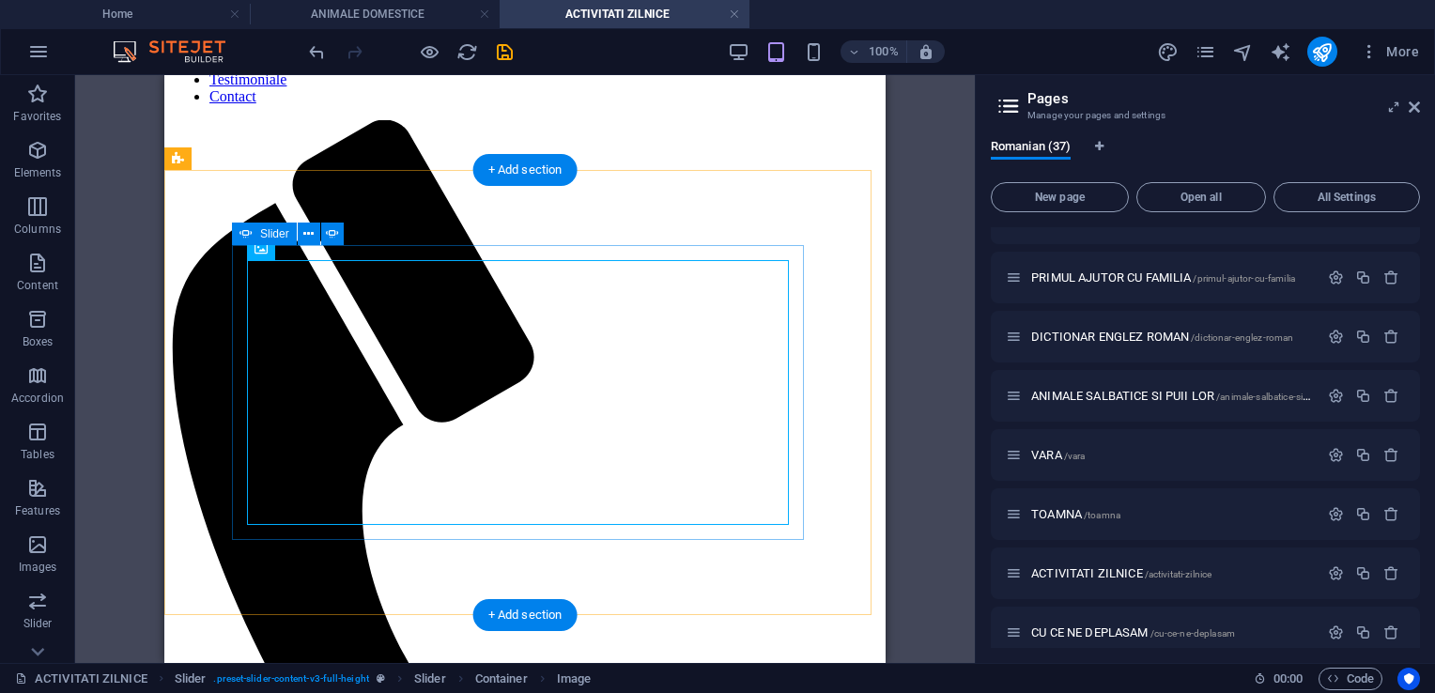
select select "px"
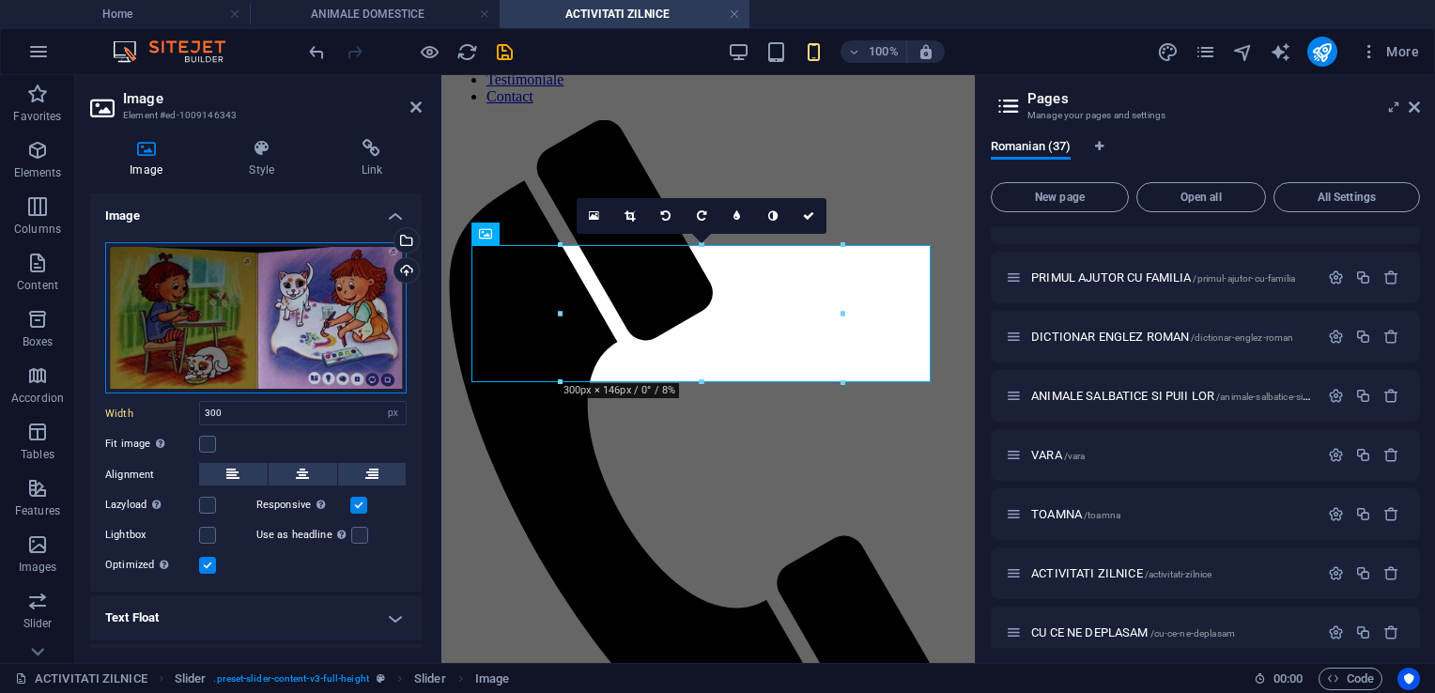
click at [315, 302] on div "Drag files here, click to choose files or select files from Files or our free s…" at bounding box center [256, 318] width 302 height 152
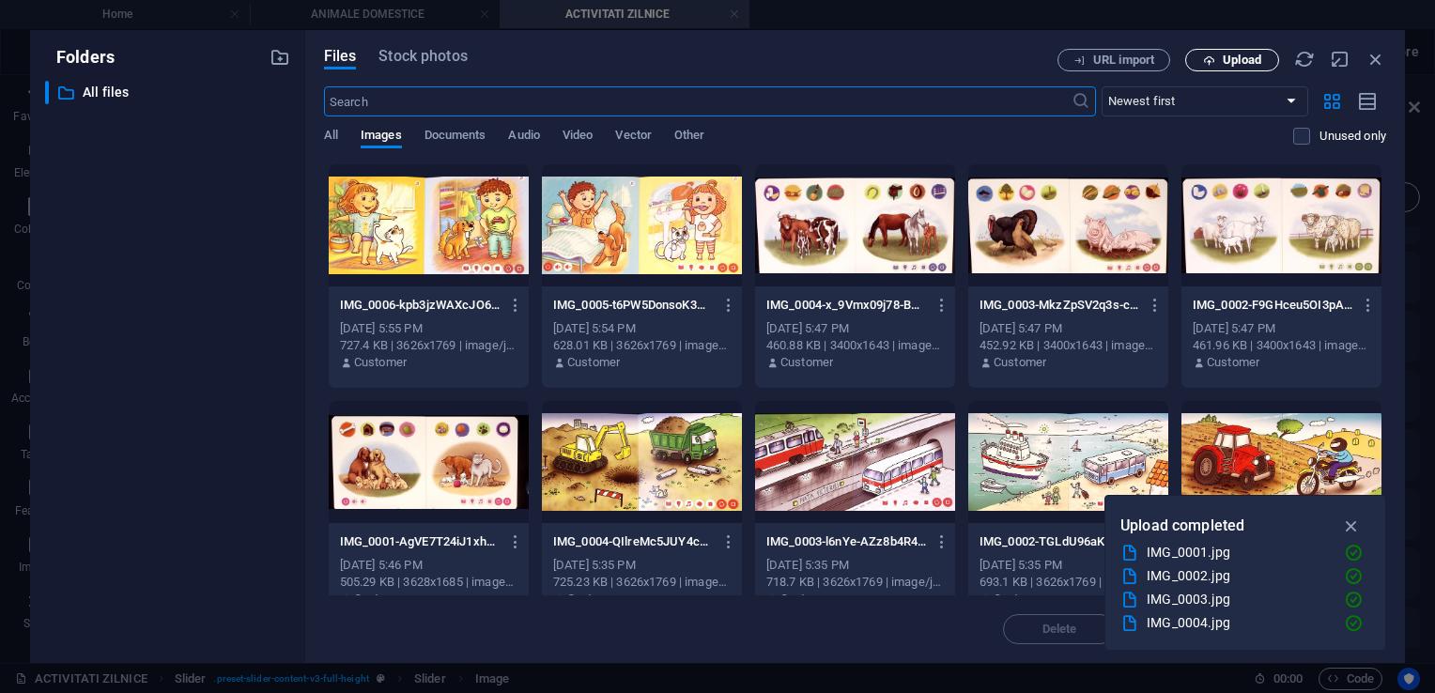
click at [1244, 63] on span "Upload" at bounding box center [1242, 59] width 39 height 11
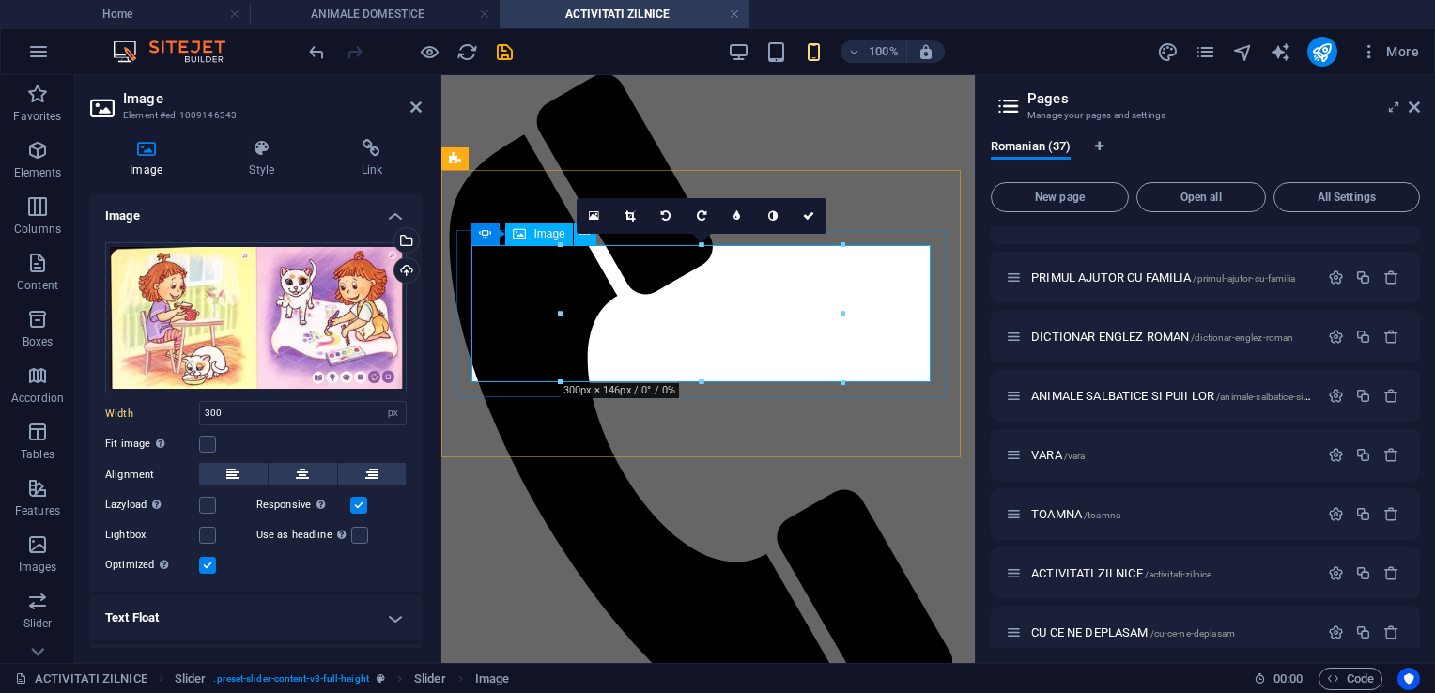
scroll to position [94, 0]
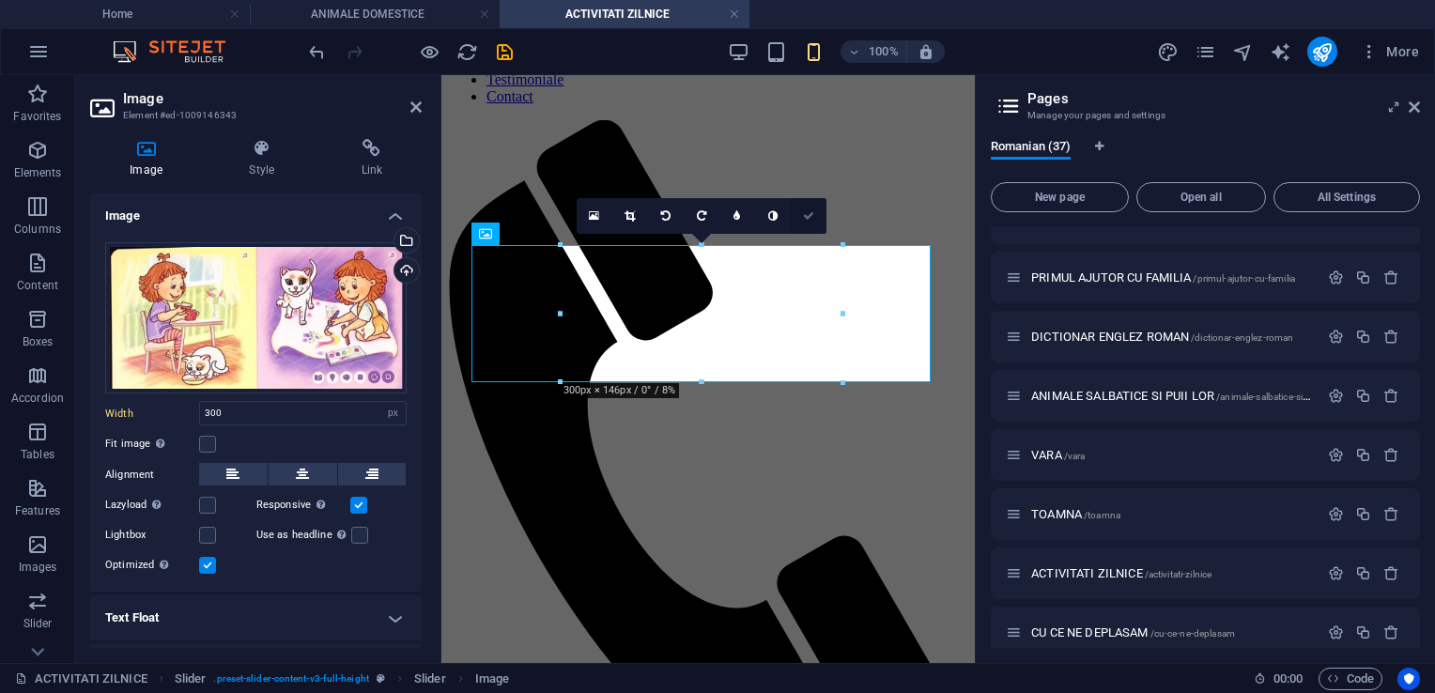
click at [810, 219] on icon at bounding box center [808, 215] width 11 height 11
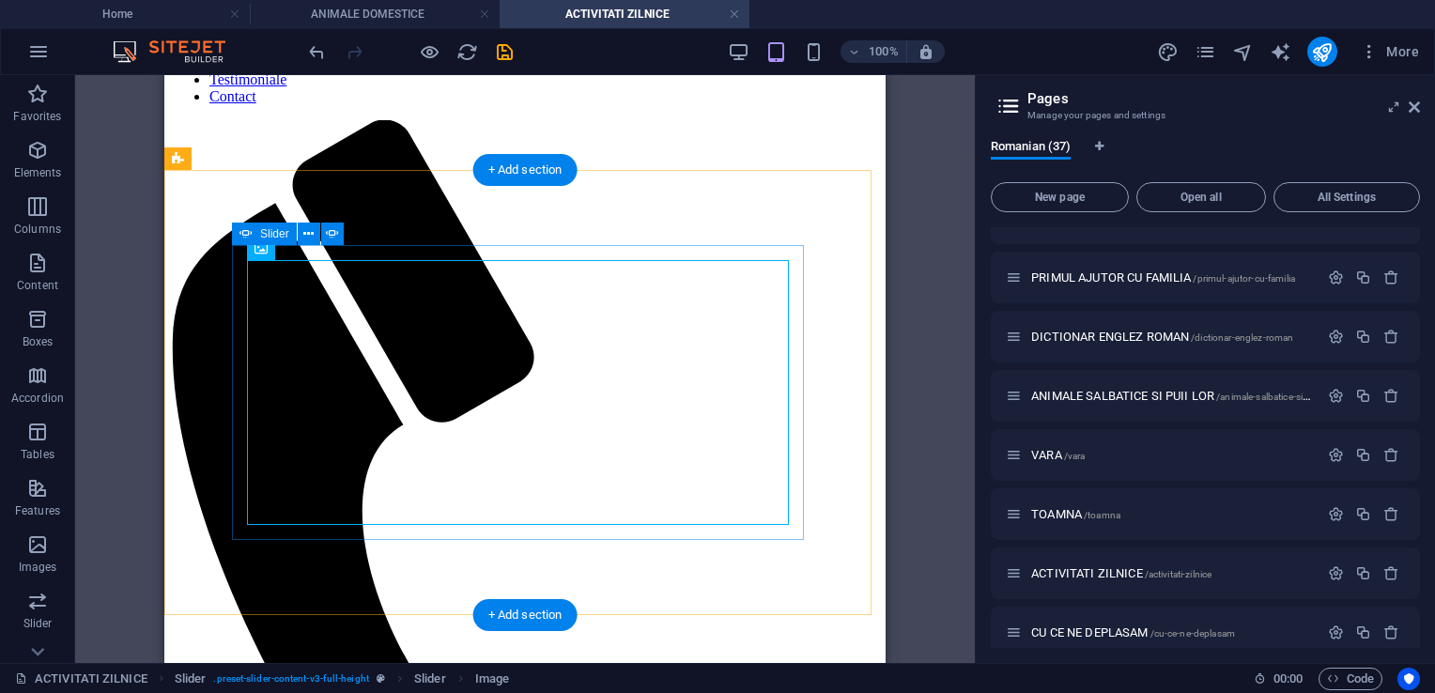
select select "px"
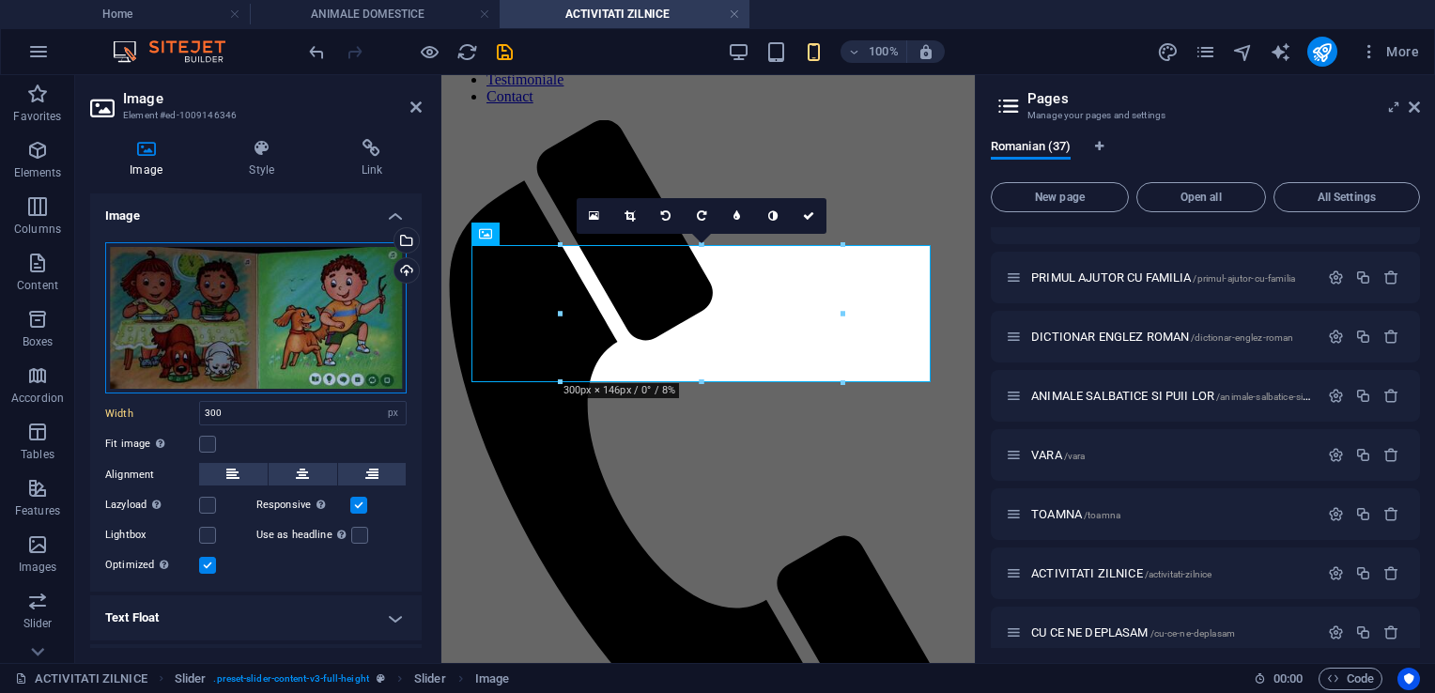
click at [316, 307] on div "Drag files here, click to choose files or select files from Files or our free s…" at bounding box center [256, 318] width 302 height 152
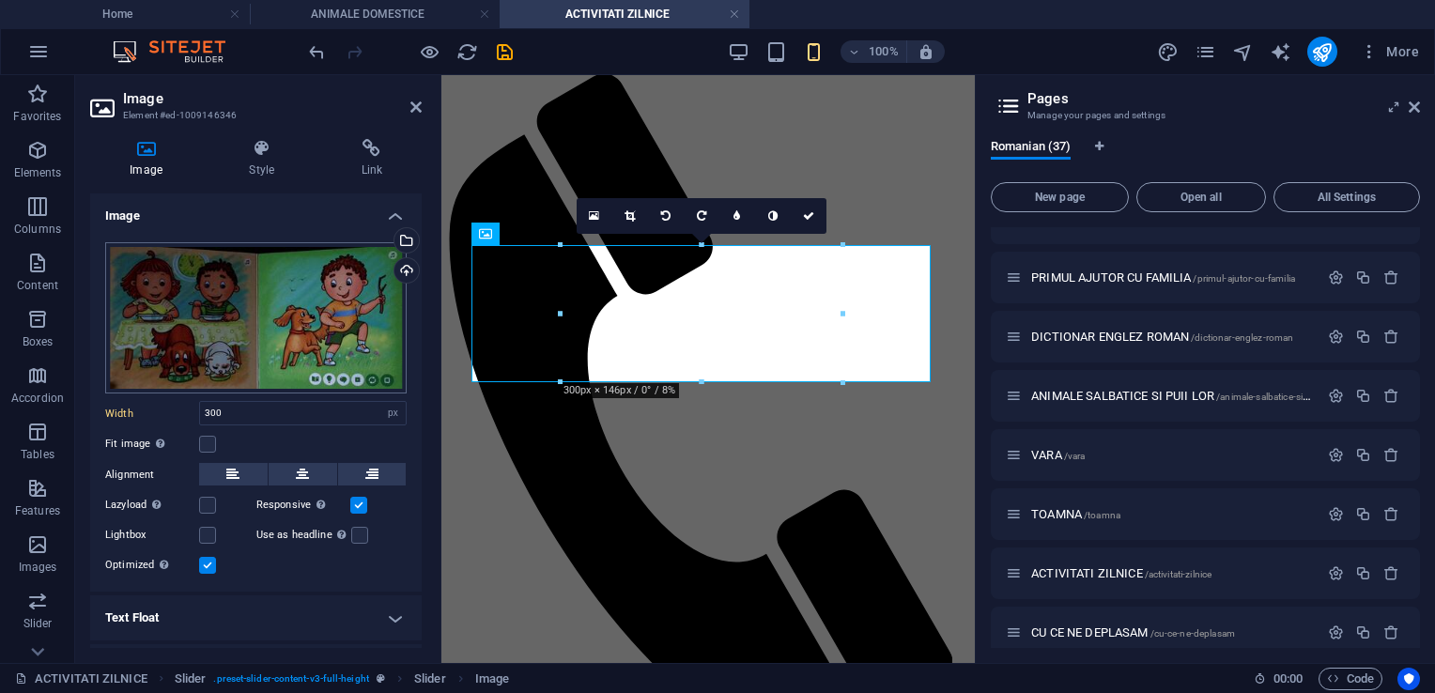
click at [316, 307] on body "[DOMAIN_NAME] Home ANIMALE DOMESTICE ACTIVITATI ZILNICE Favorites Elements Colu…" at bounding box center [717, 346] width 1435 height 693
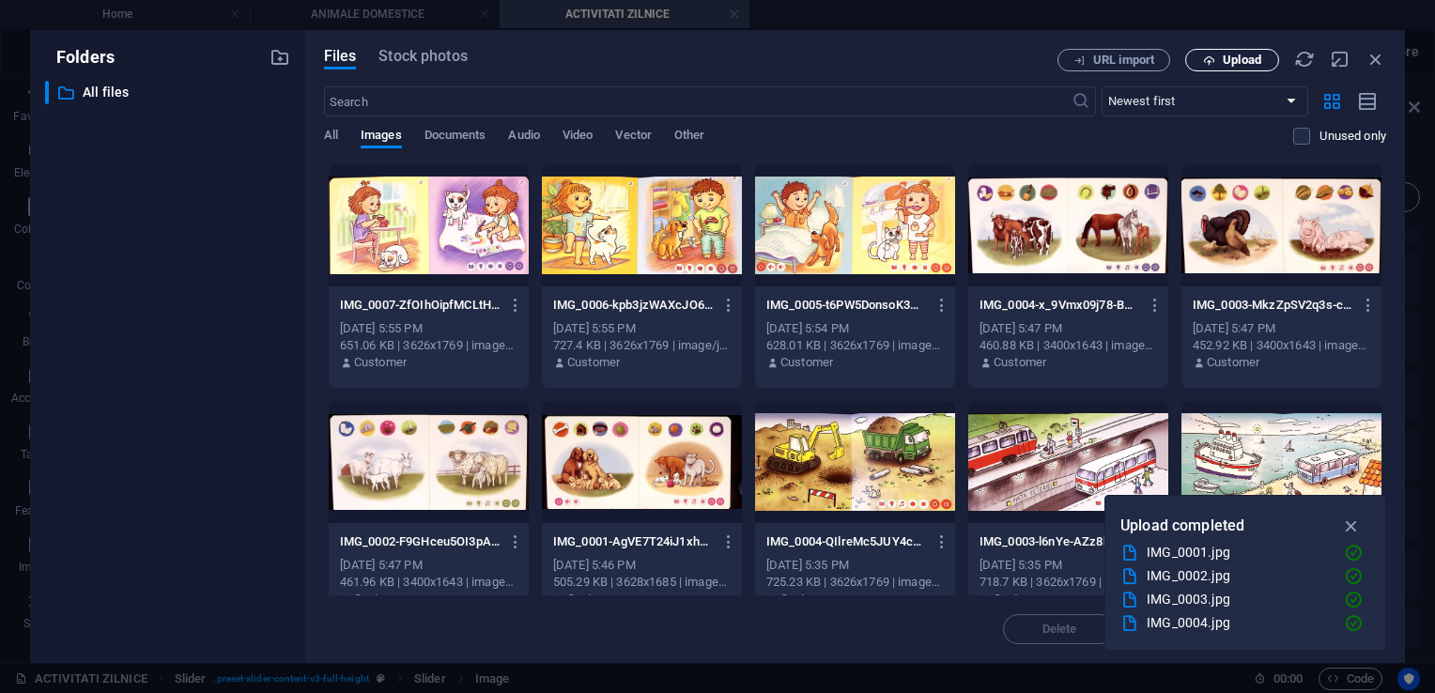
click at [1227, 59] on span "Upload" at bounding box center [1242, 59] width 39 height 11
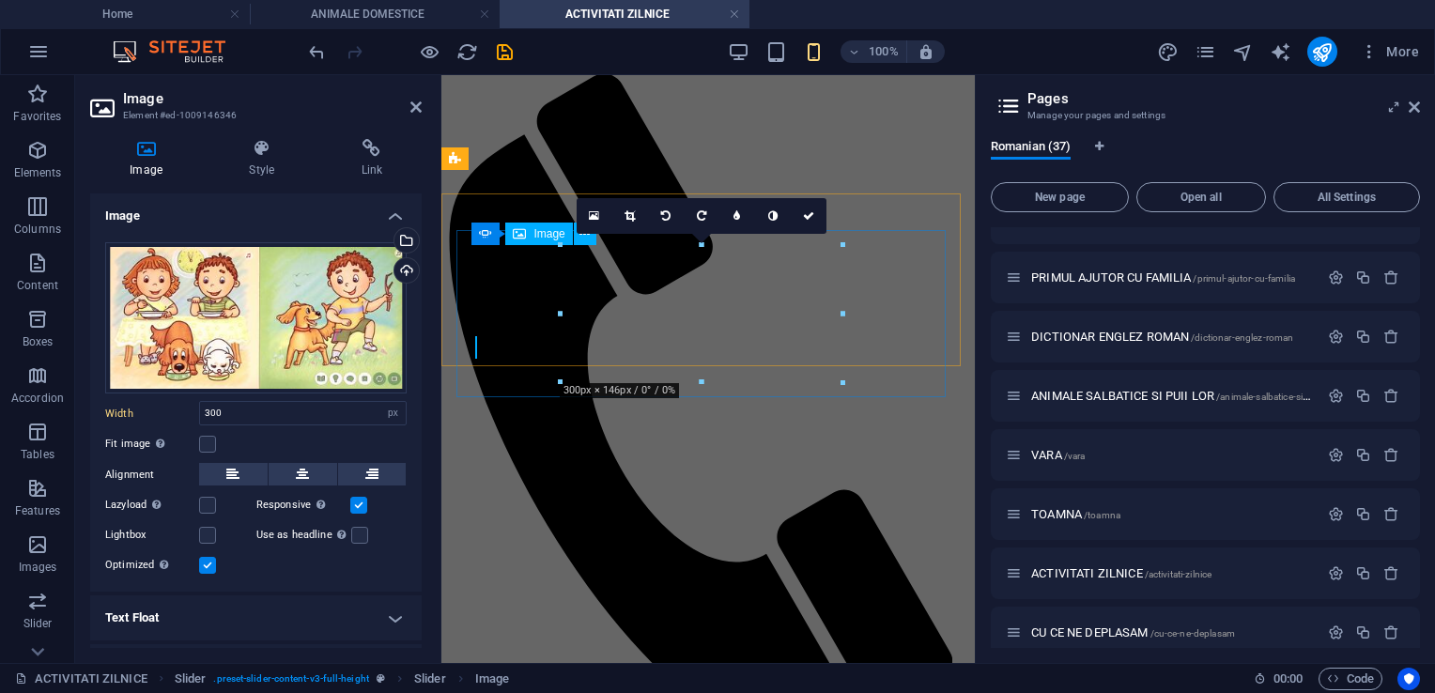
scroll to position [94, 0]
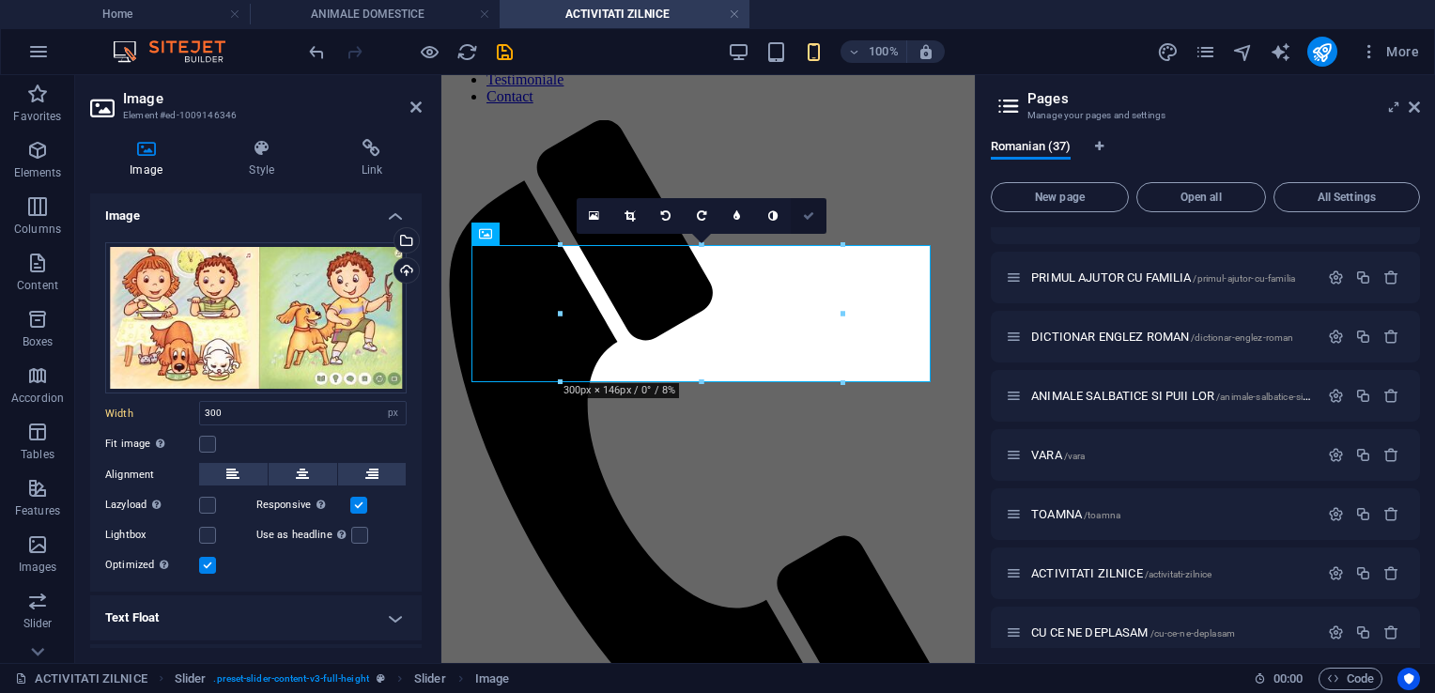
click at [819, 223] on link at bounding box center [809, 216] width 36 height 36
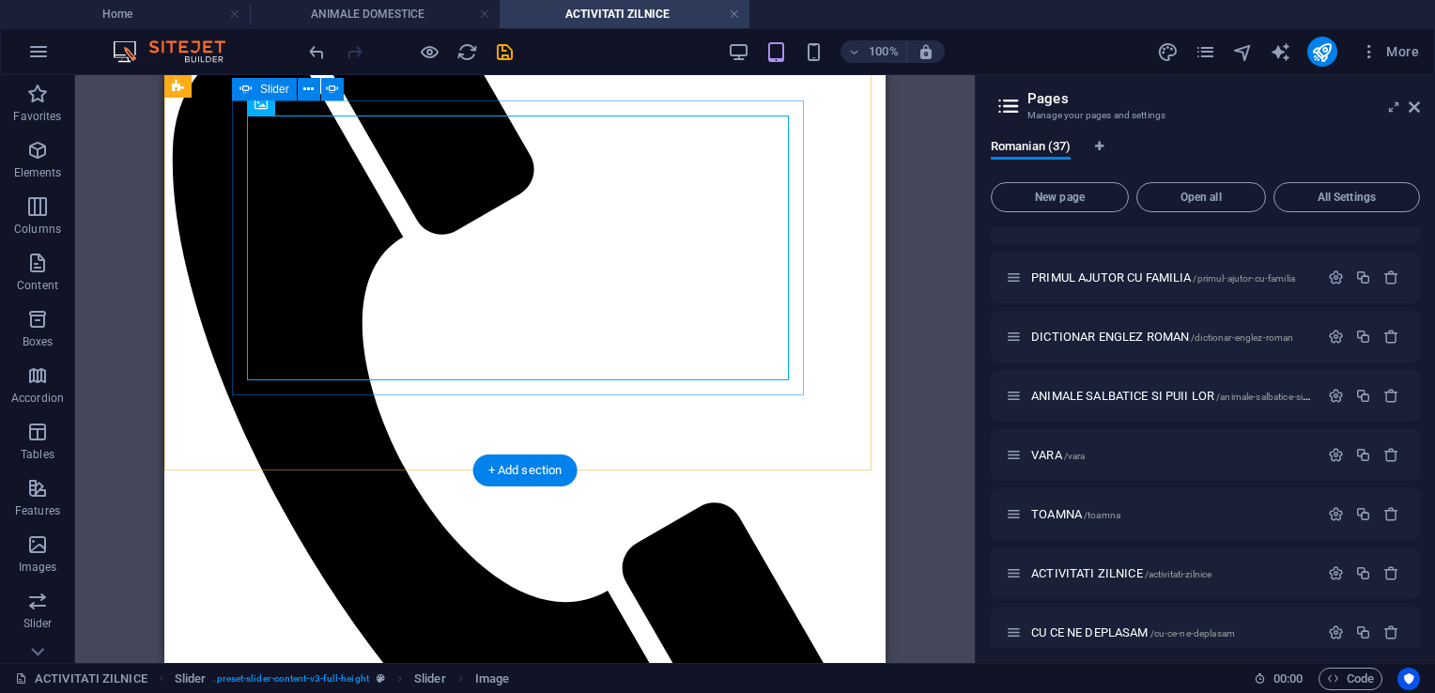
scroll to position [0, 0]
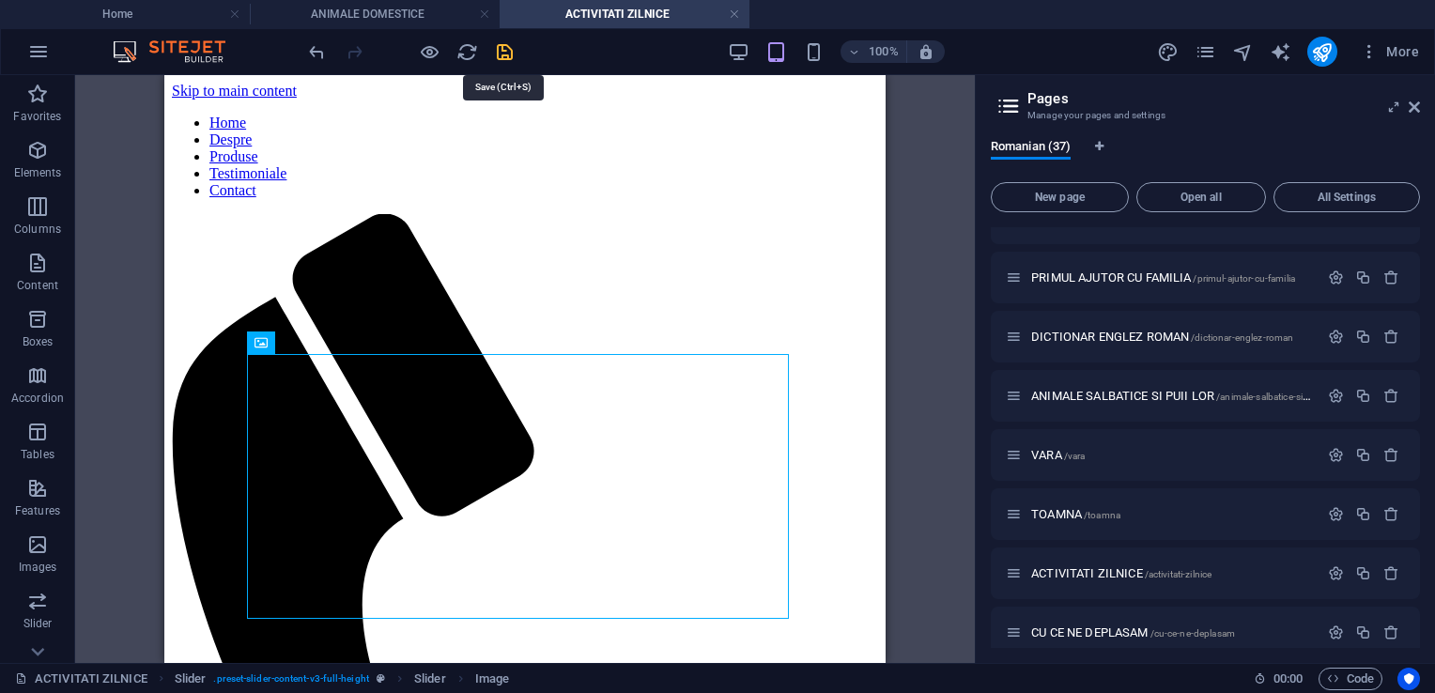
click at [501, 53] on icon "save" at bounding box center [505, 52] width 22 height 22
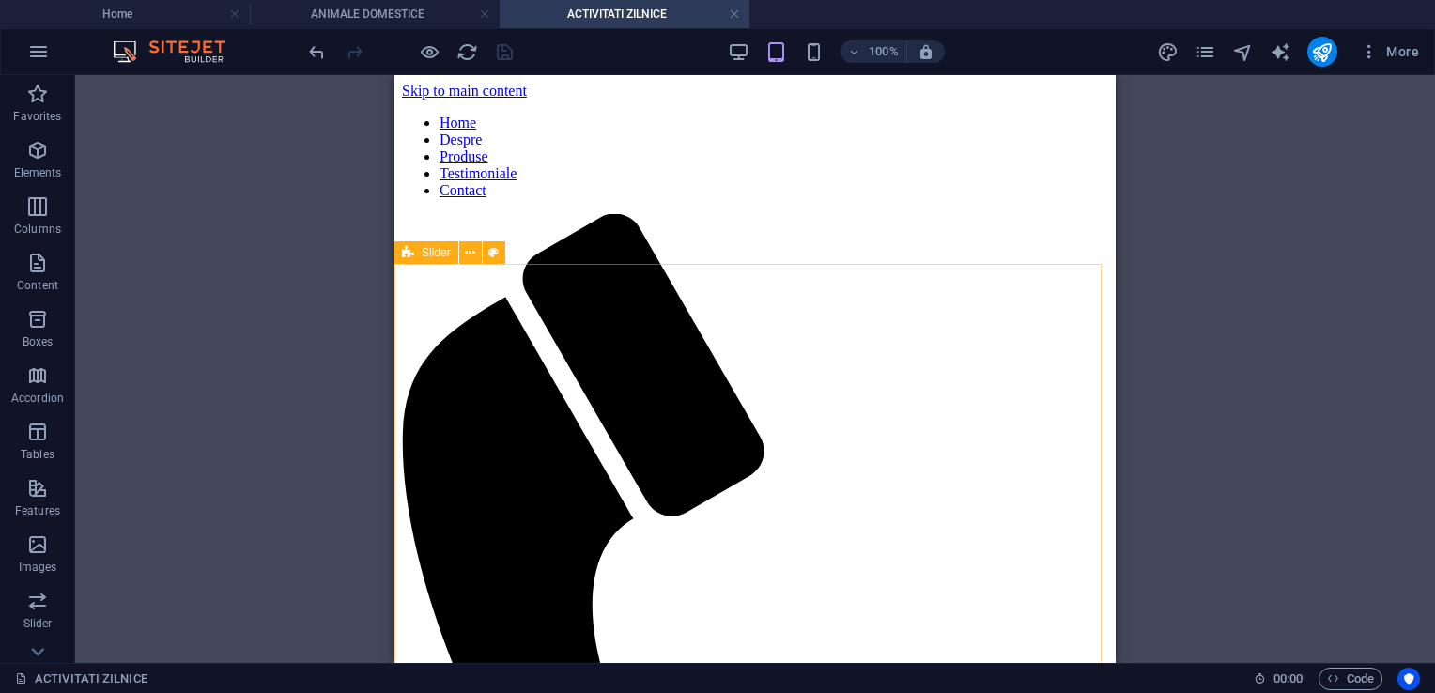
click at [432, 252] on span "Slider" at bounding box center [436, 252] width 29 height 11
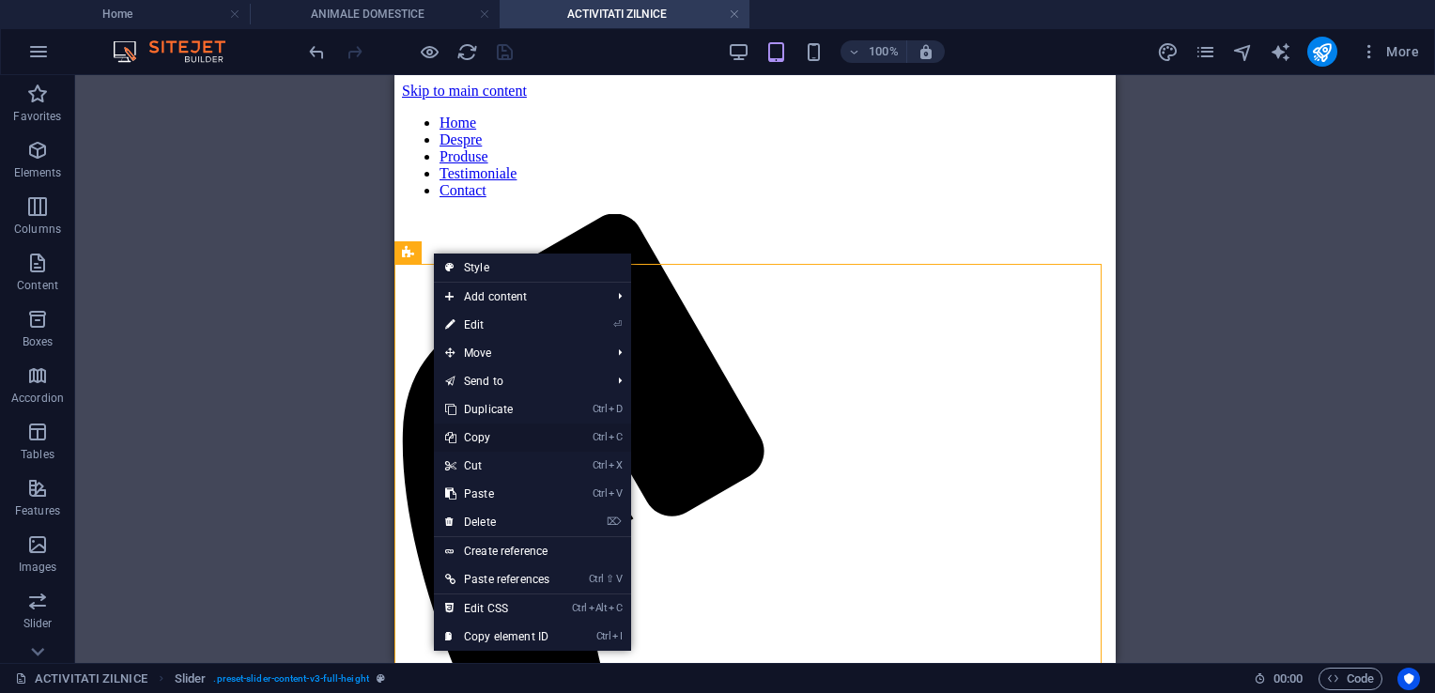
click at [489, 434] on link "Ctrl C Copy" at bounding box center [497, 438] width 127 height 28
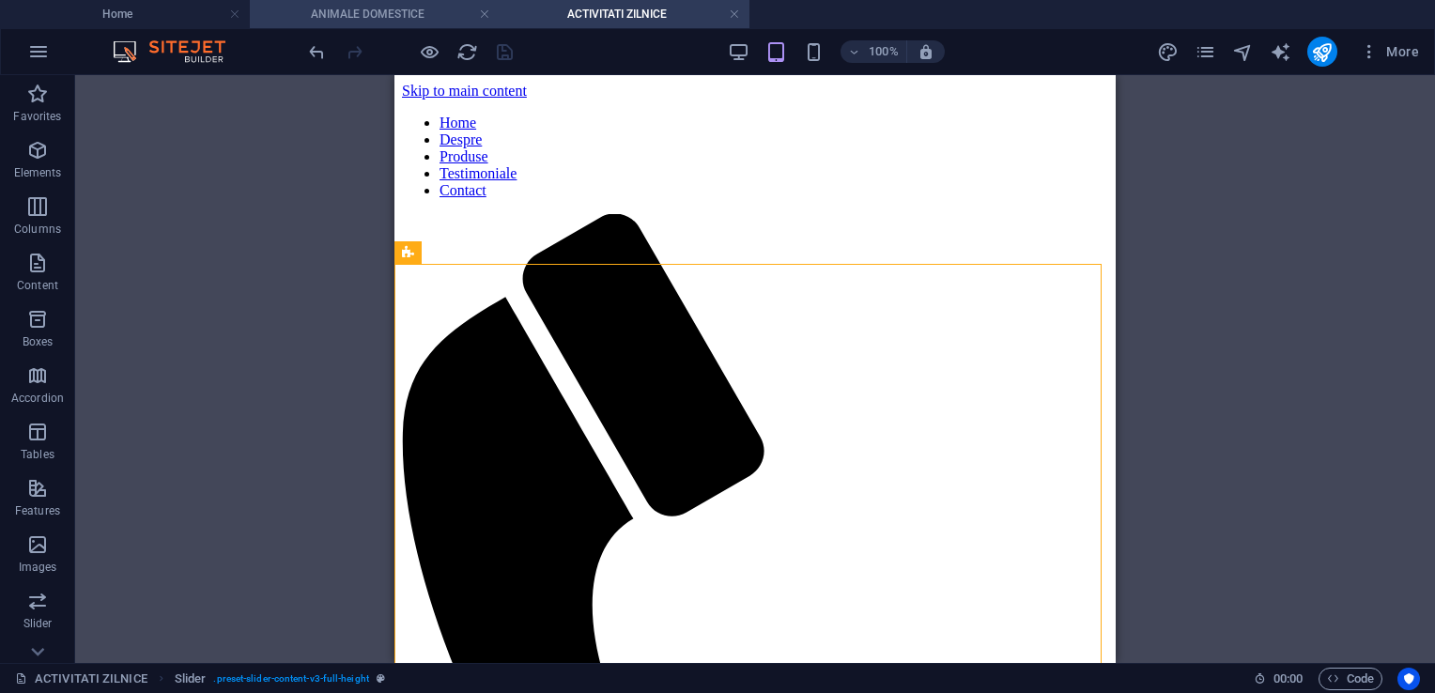
click at [377, 22] on h4 "ANIMALE DOMESTICE" at bounding box center [375, 14] width 250 height 21
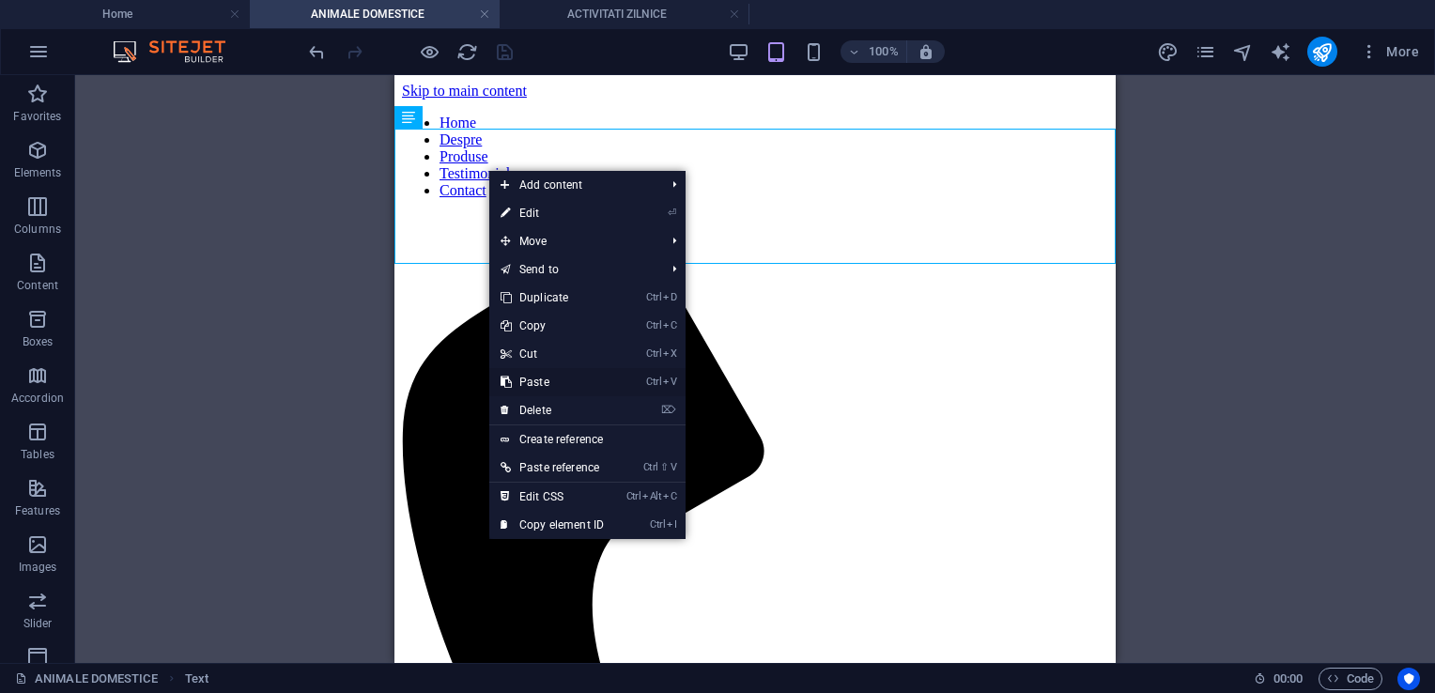
click at [545, 380] on link "Ctrl V Paste" at bounding box center [552, 382] width 126 height 28
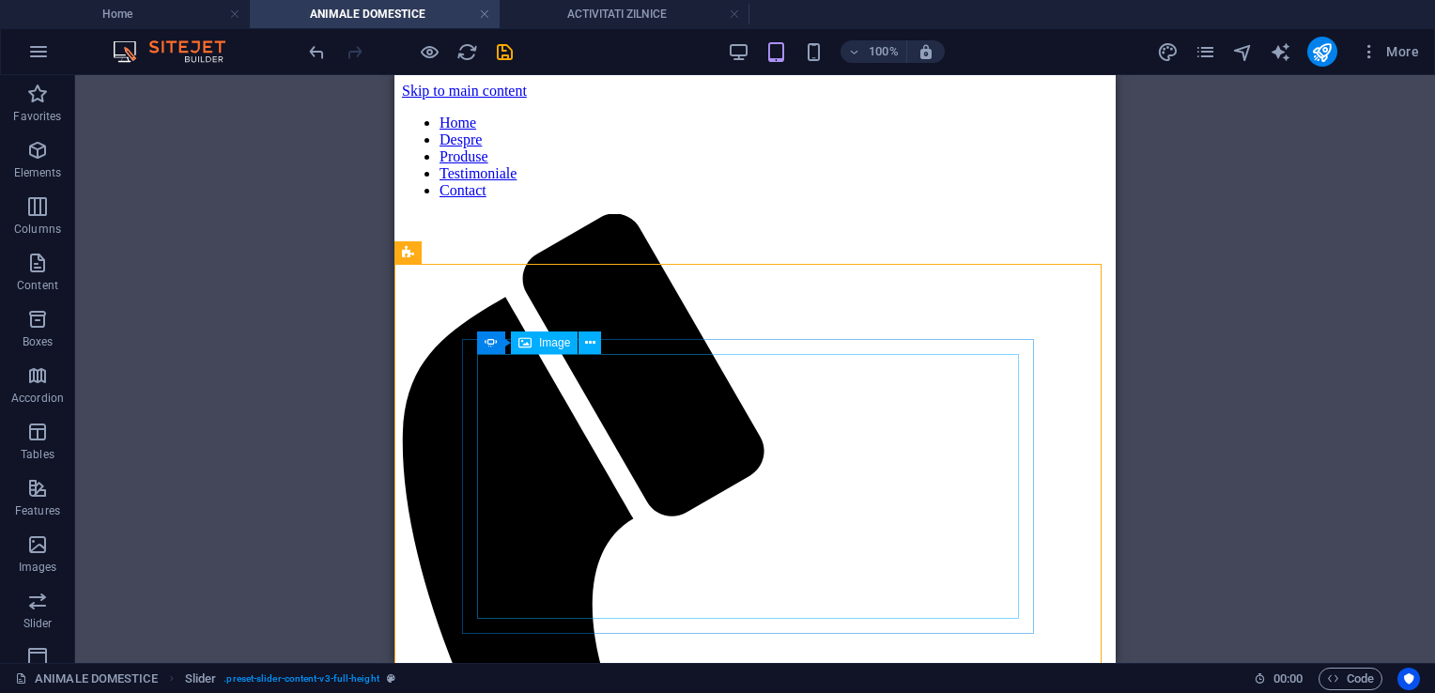
click at [548, 348] on span "Image" at bounding box center [554, 342] width 31 height 11
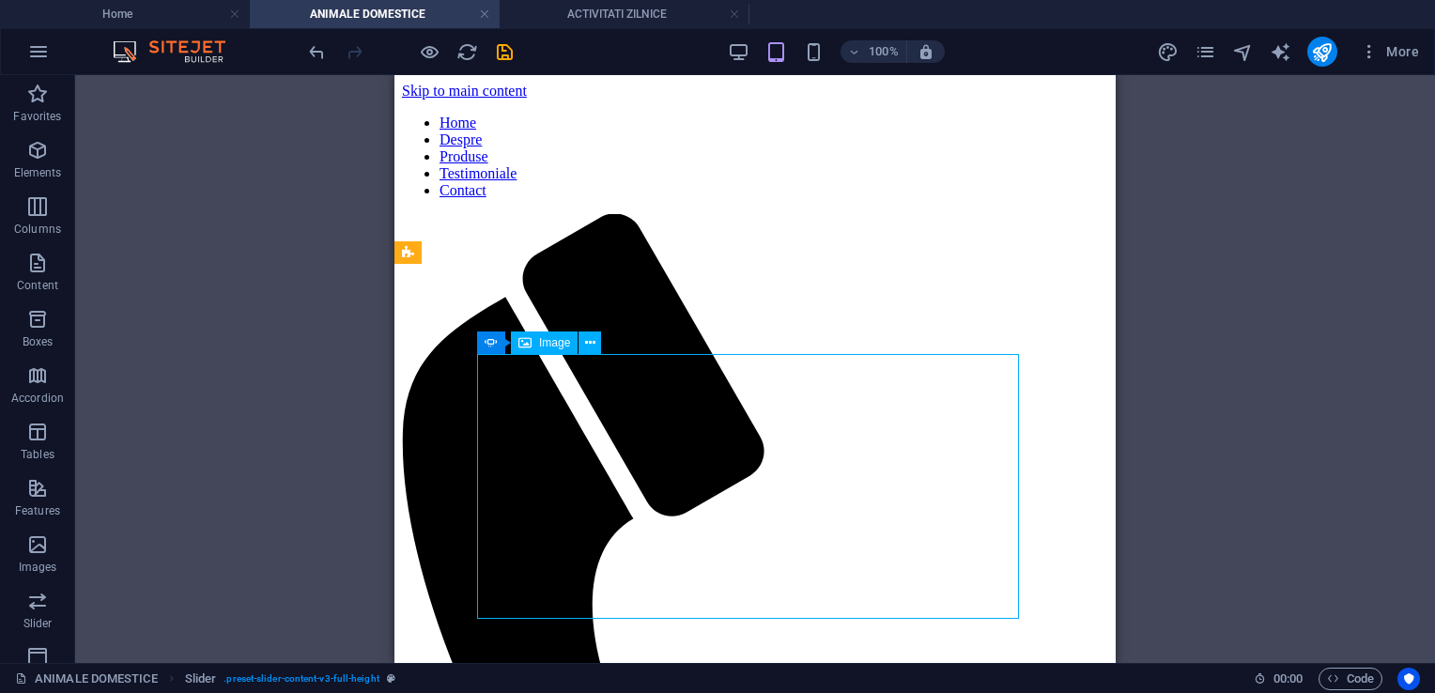
click at [548, 348] on span "Image" at bounding box center [554, 342] width 31 height 11
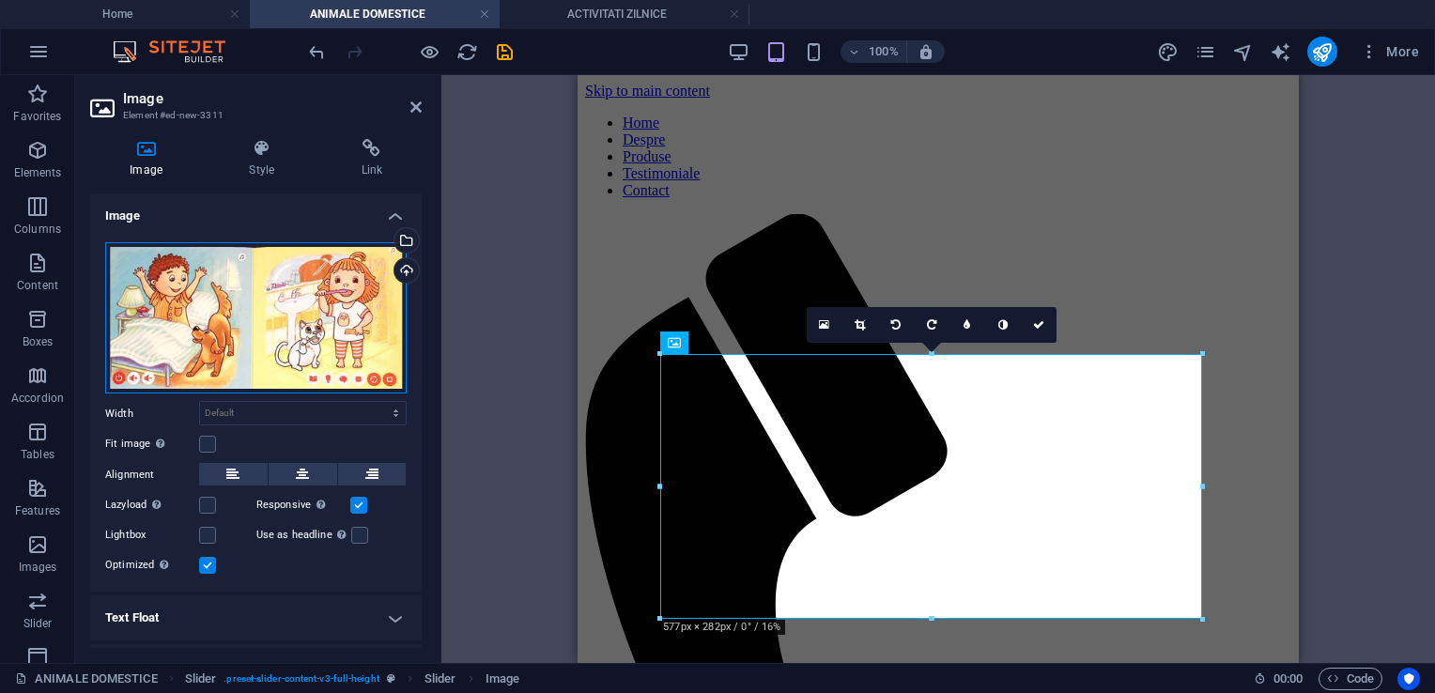
click at [216, 322] on div "Drag files here, click to choose files or select files from Files or our free s…" at bounding box center [256, 318] width 302 height 152
type input "300"
select select "px"
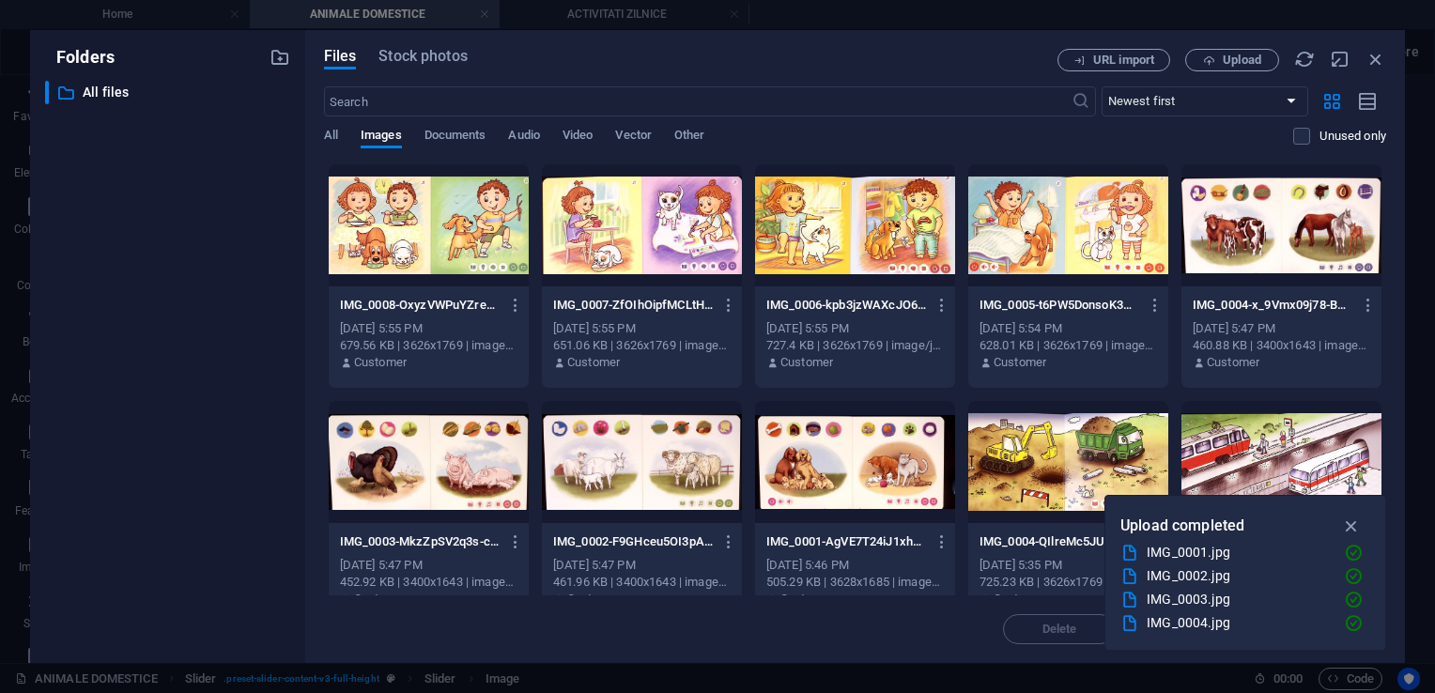
click at [829, 453] on div at bounding box center [855, 462] width 200 height 122
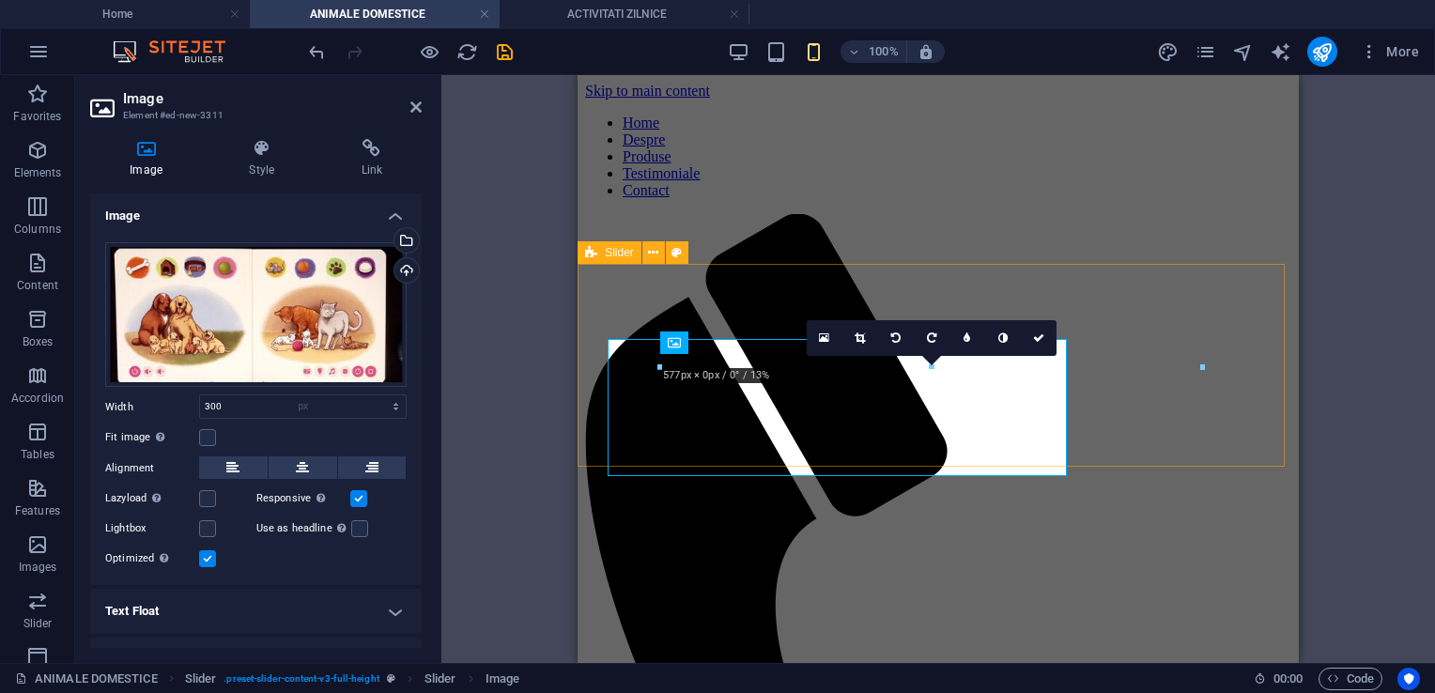
select select "DISABLED_OPTION_VALUE"
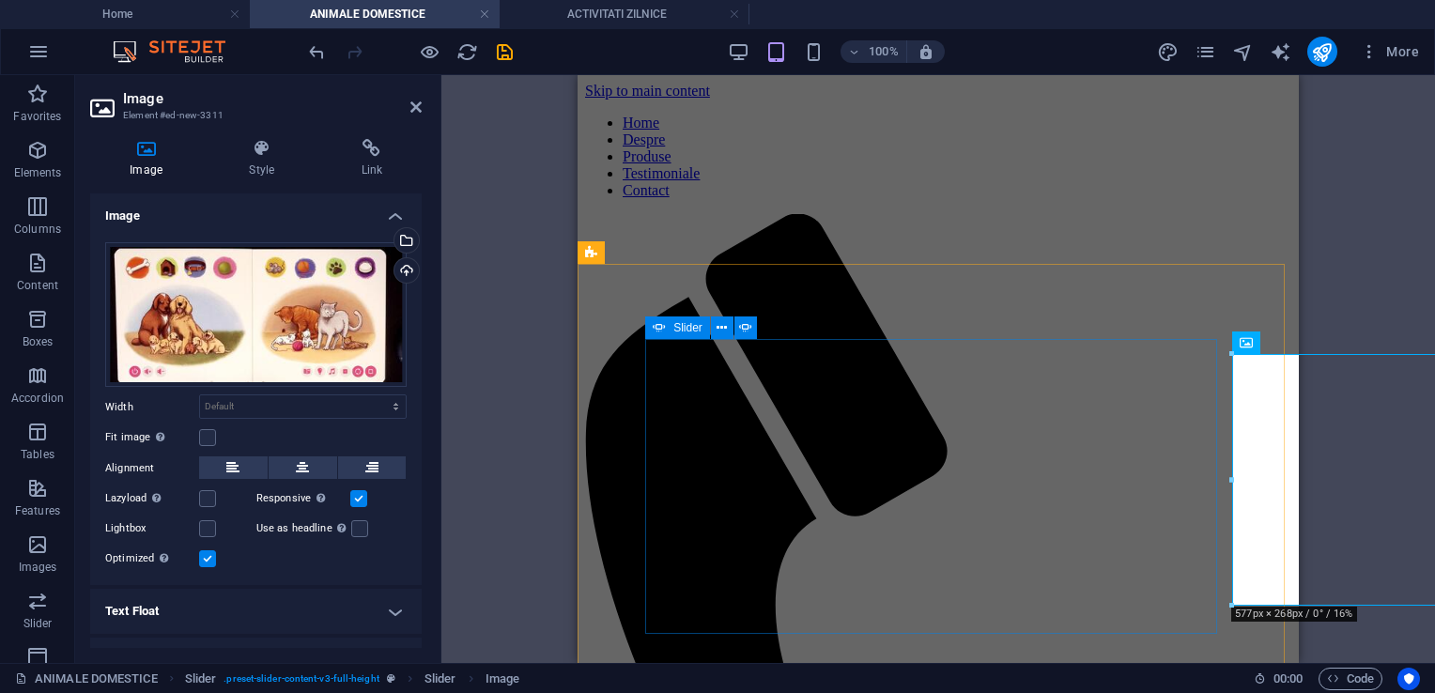
drag, startPoint x: 1834, startPoint y: 424, endPoint x: 948, endPoint y: 383, distance: 886.7
drag, startPoint x: 1991, startPoint y: 481, endPoint x: 983, endPoint y: 456, distance: 1008.2
drag, startPoint x: 713, startPoint y: 333, endPoint x: 1348, endPoint y: 366, distance: 635.9
click at [1348, 366] on div "Drag here to replace the existing content. Press “Ctrl” if you want to create a…" at bounding box center [938, 369] width 994 height 588
click at [1315, 343] on icon at bounding box center [1312, 343] width 10 height 20
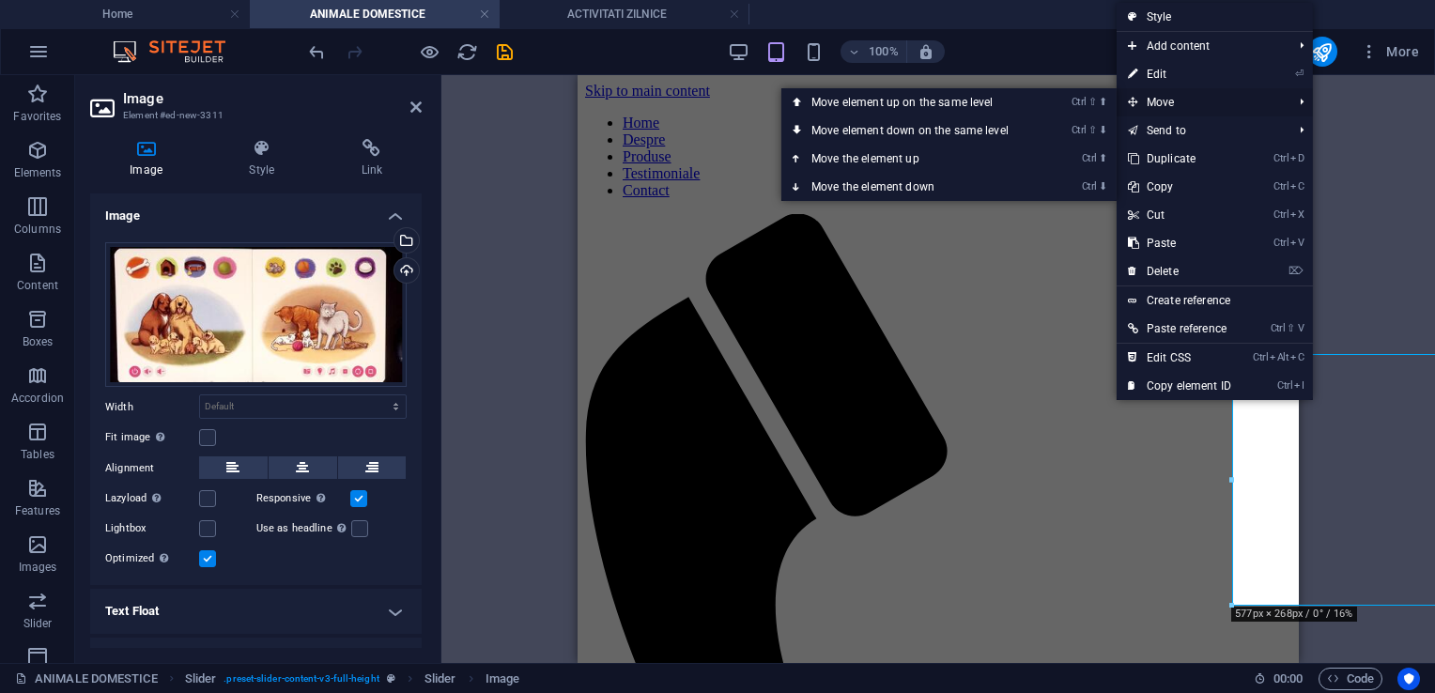
click at [1237, 107] on span "Move" at bounding box center [1201, 102] width 168 height 28
click at [963, 109] on link "Ctrl ⇧ ⬆ Move element up on the same level" at bounding box center [914, 102] width 265 height 28
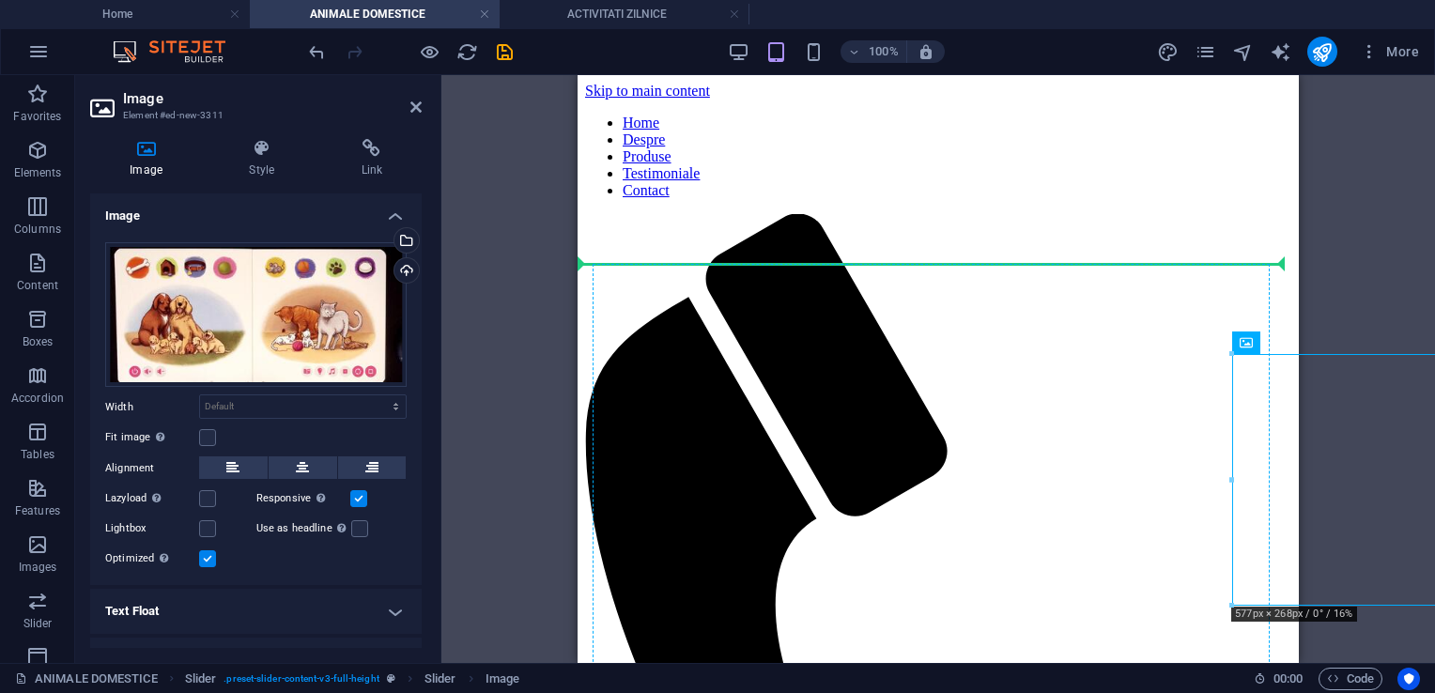
drag, startPoint x: 1829, startPoint y: 417, endPoint x: 660, endPoint y: 447, distance: 1168.9
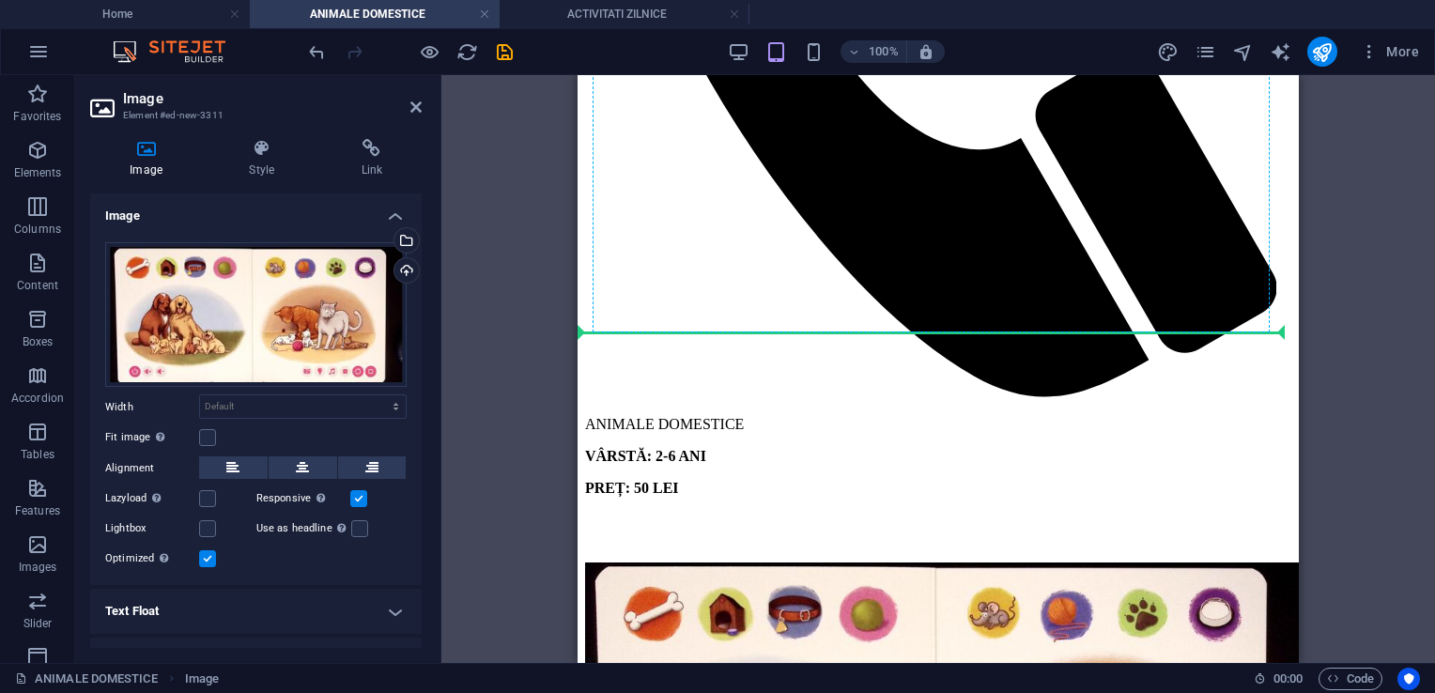
drag, startPoint x: 1180, startPoint y: 329, endPoint x: 815, endPoint y: 218, distance: 380.9
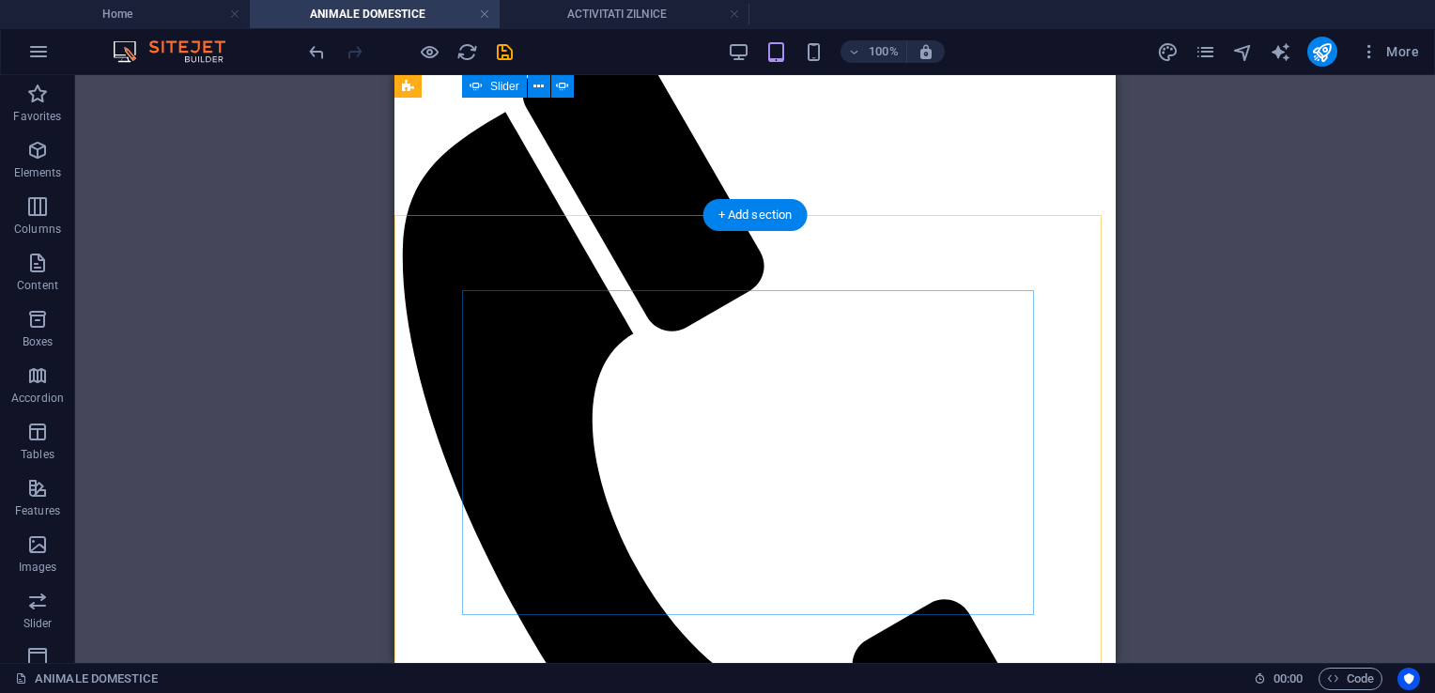
scroll to position [30, 0]
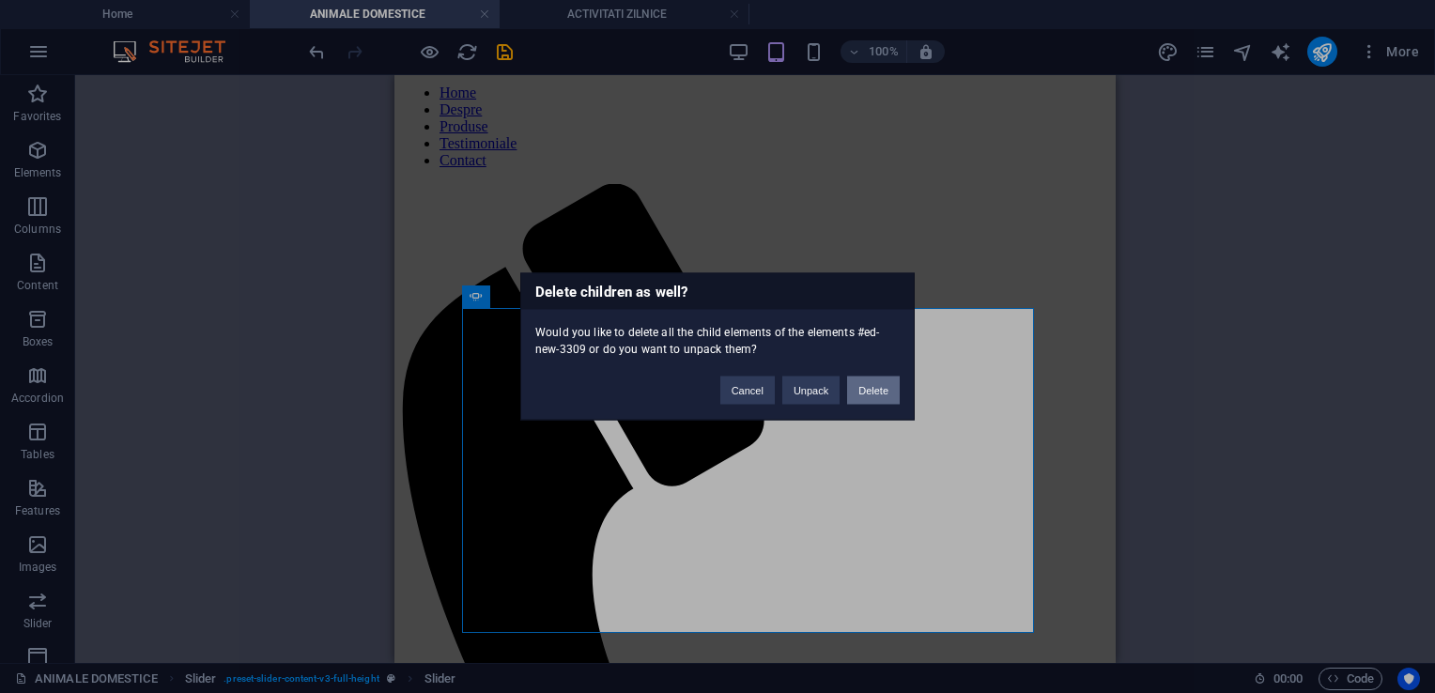
click at [879, 395] on button "Delete" at bounding box center [873, 391] width 53 height 28
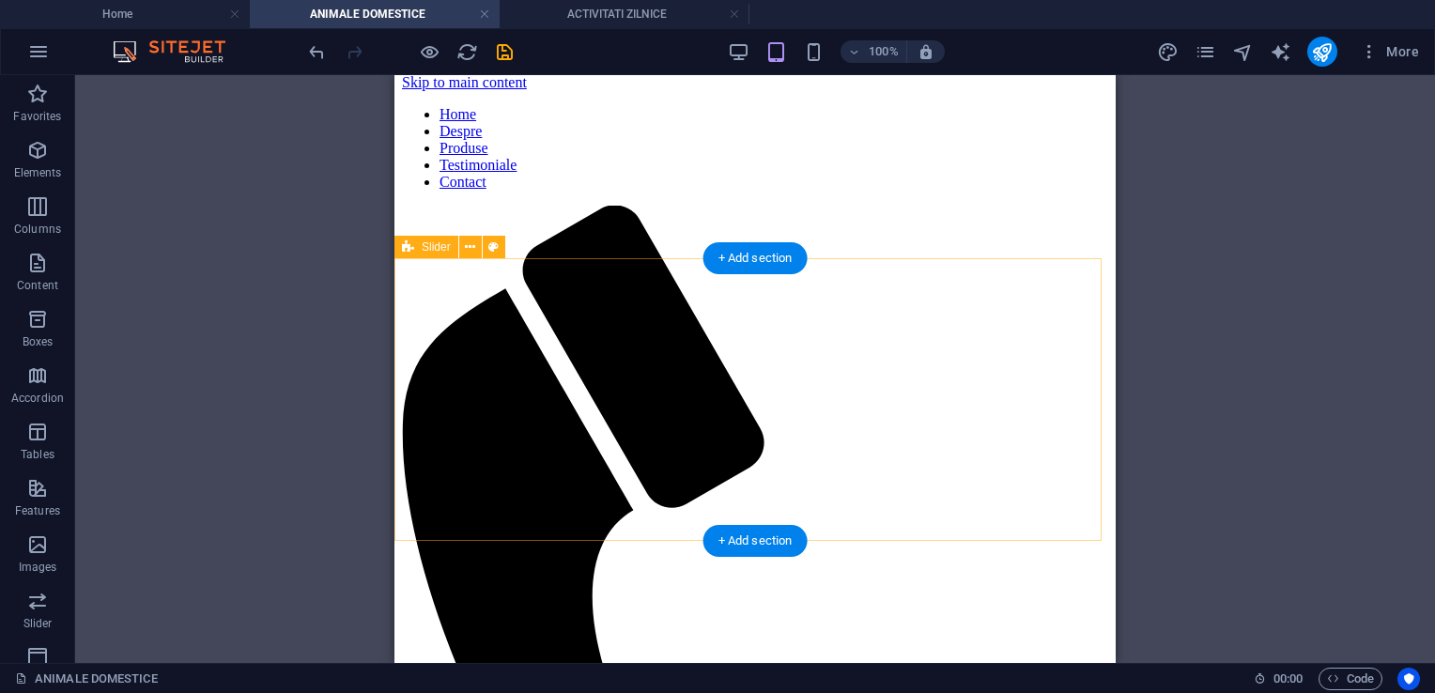
scroll to position [0, 0]
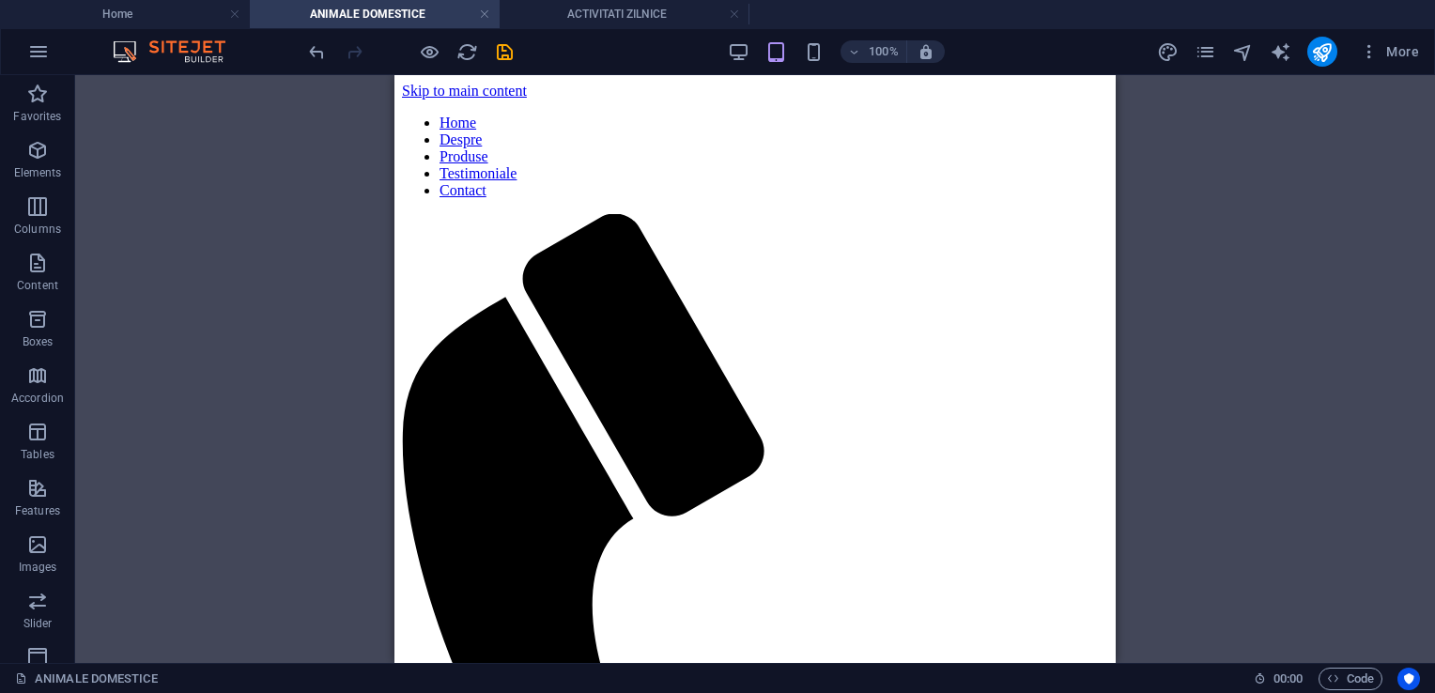
click at [496, 9] on h4 "ANIMALE DOMESTICE" at bounding box center [375, 14] width 250 height 21
click at [492, 13] on h4 "ANIMALE DOMESTICE" at bounding box center [375, 14] width 250 height 21
click at [485, 13] on link at bounding box center [484, 15] width 11 height 18
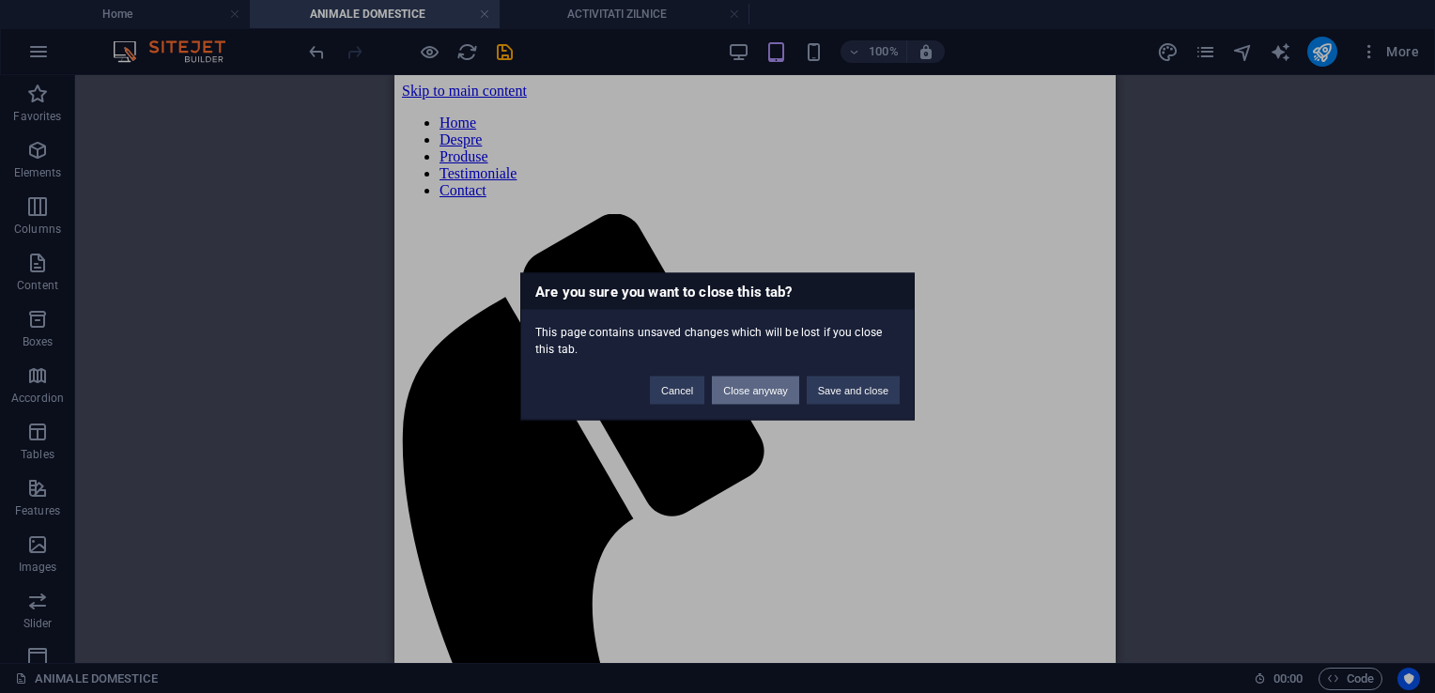
drag, startPoint x: 735, startPoint y: 387, endPoint x: 346, endPoint y: 309, distance: 397.5
click at [735, 387] on button "Close anyway" at bounding box center [755, 391] width 86 height 28
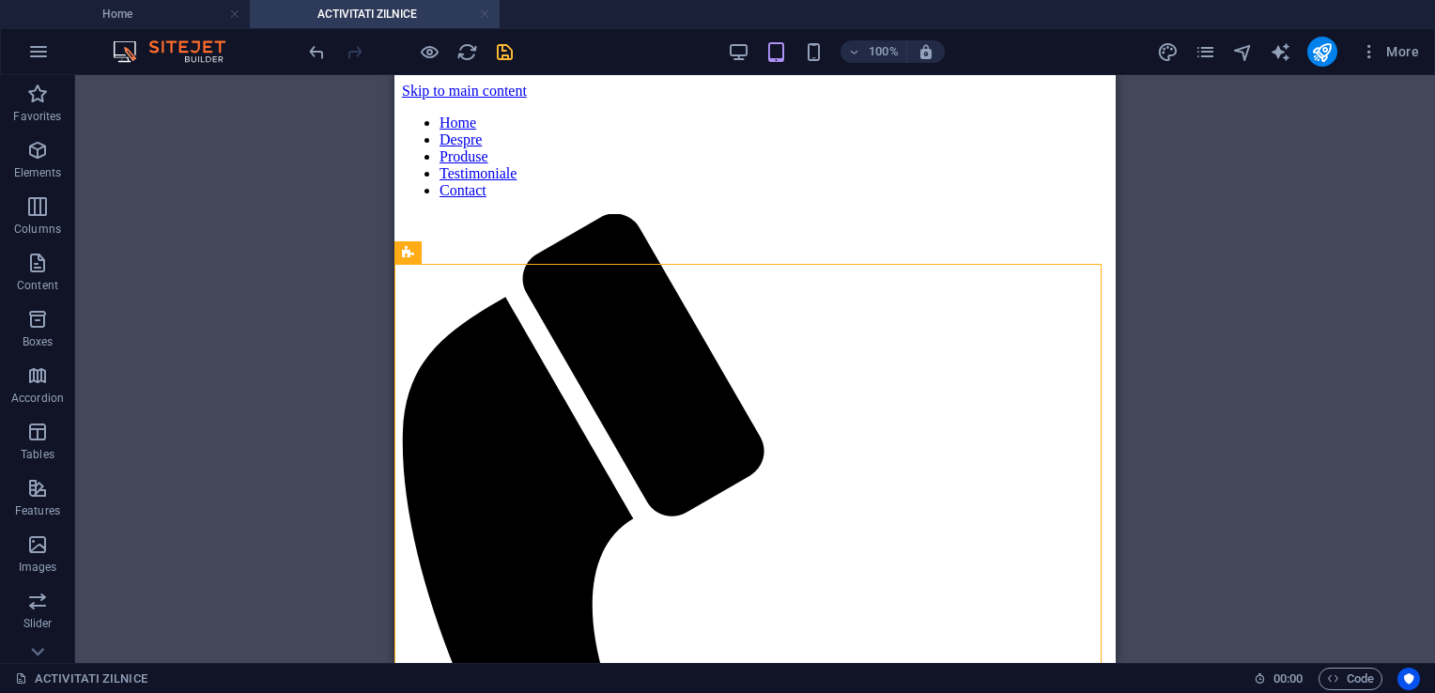
click at [485, 13] on link at bounding box center [484, 15] width 11 height 18
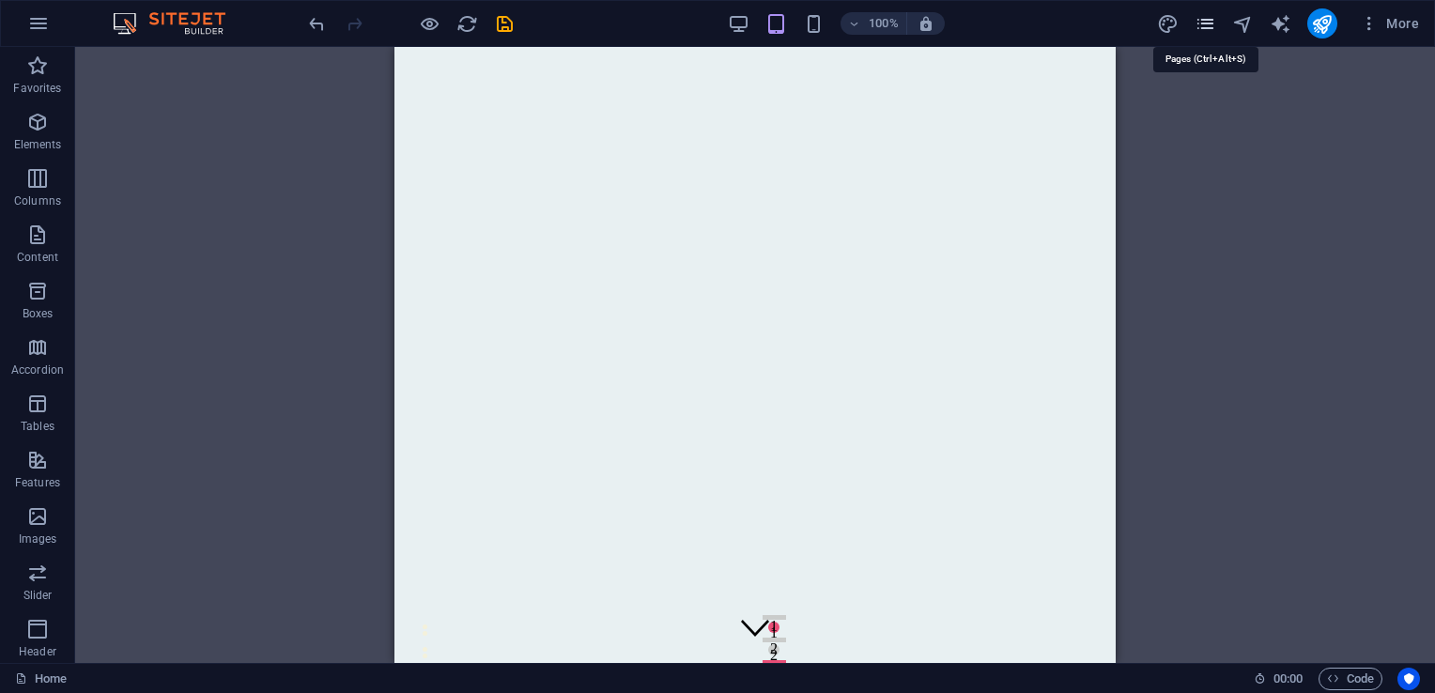
click at [1200, 30] on icon "pages" at bounding box center [1206, 24] width 22 height 22
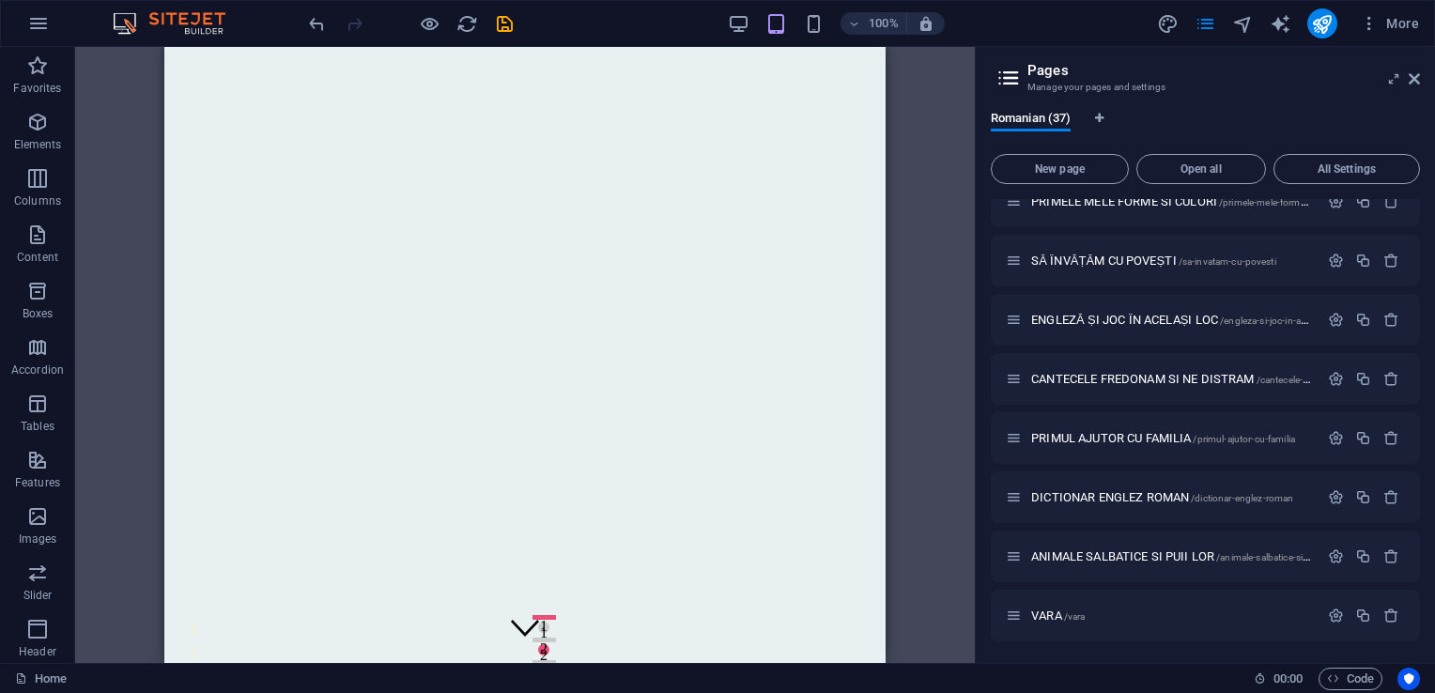
scroll to position [1740, 0]
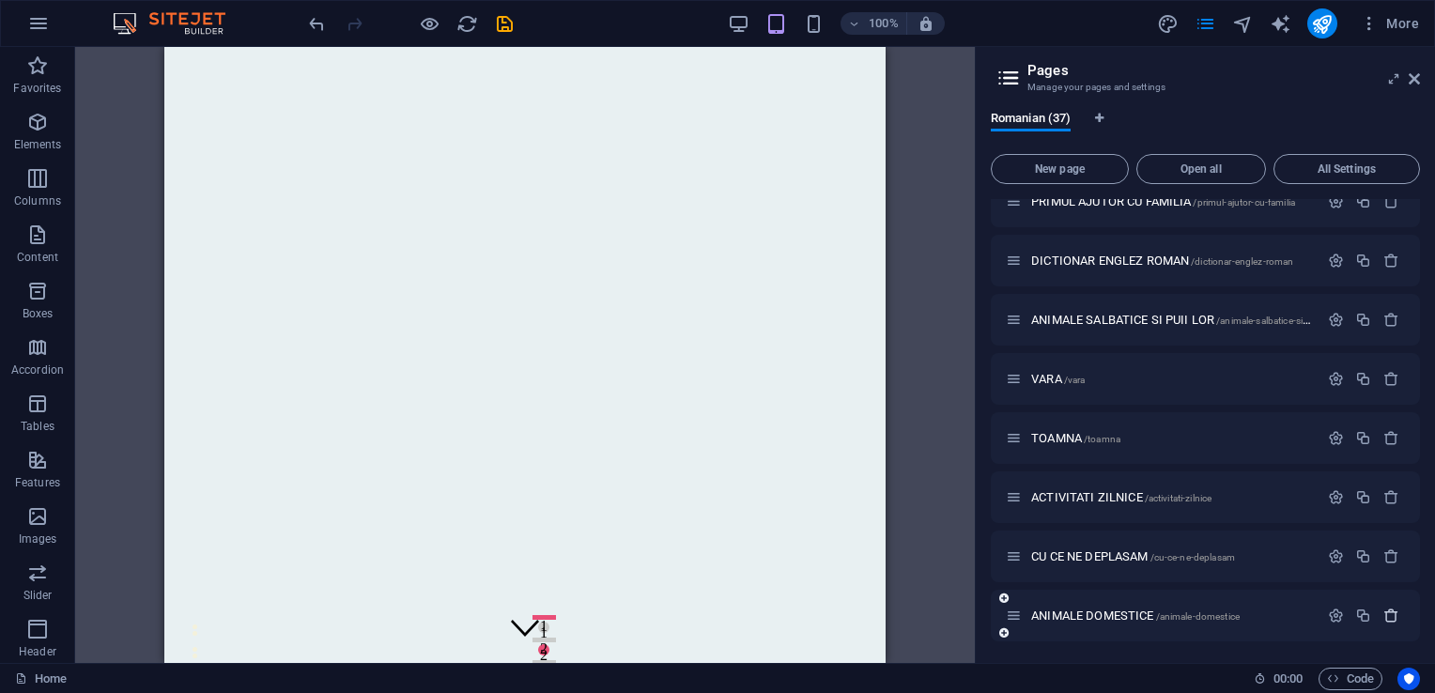
click at [1385, 611] on icon "button" at bounding box center [1392, 616] width 16 height 16
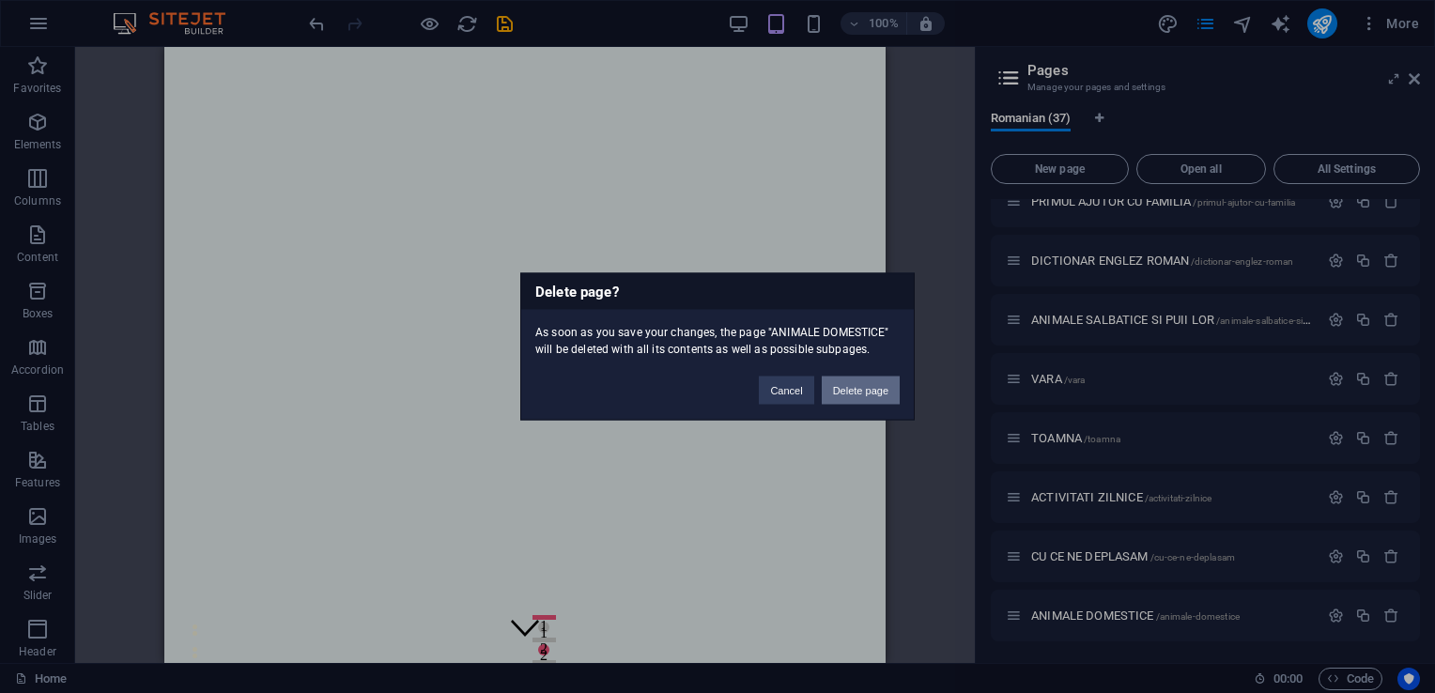
click at [843, 389] on button "Delete page" at bounding box center [861, 391] width 78 height 28
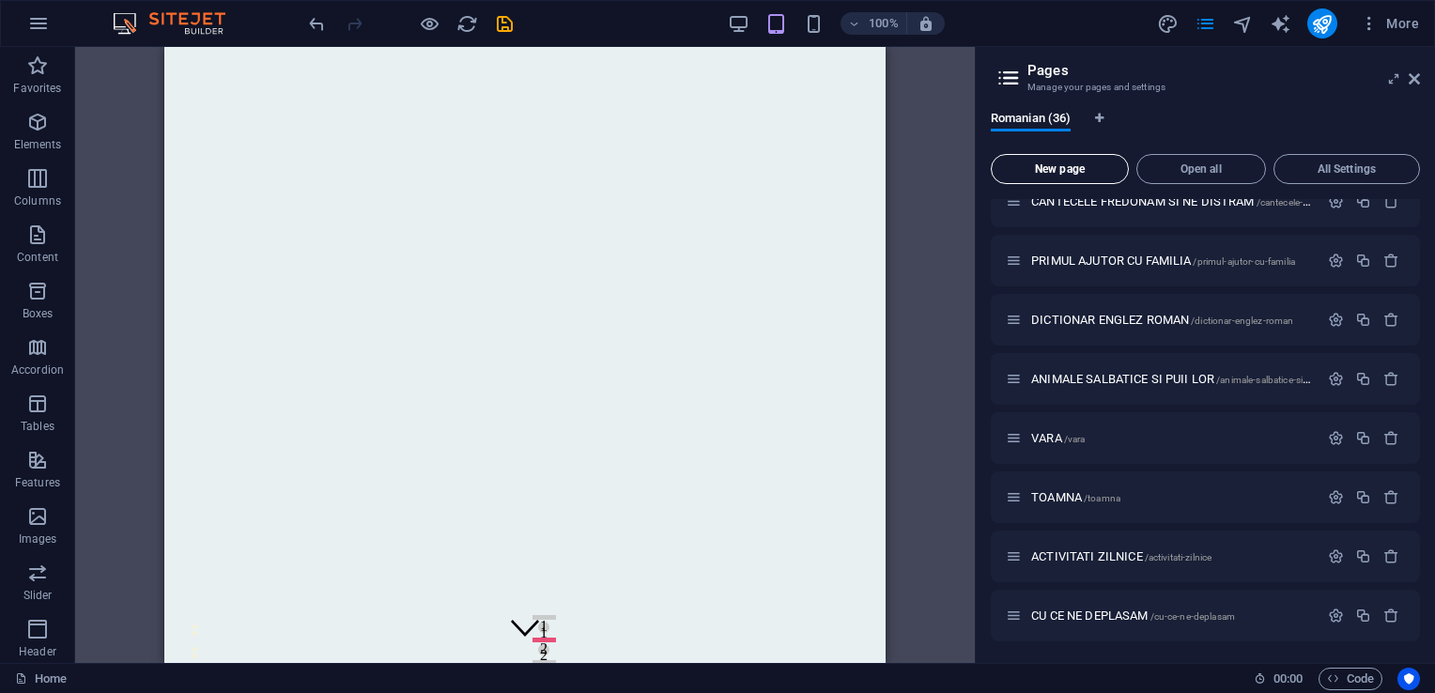
click at [1069, 169] on span "New page" at bounding box center [1059, 168] width 121 height 11
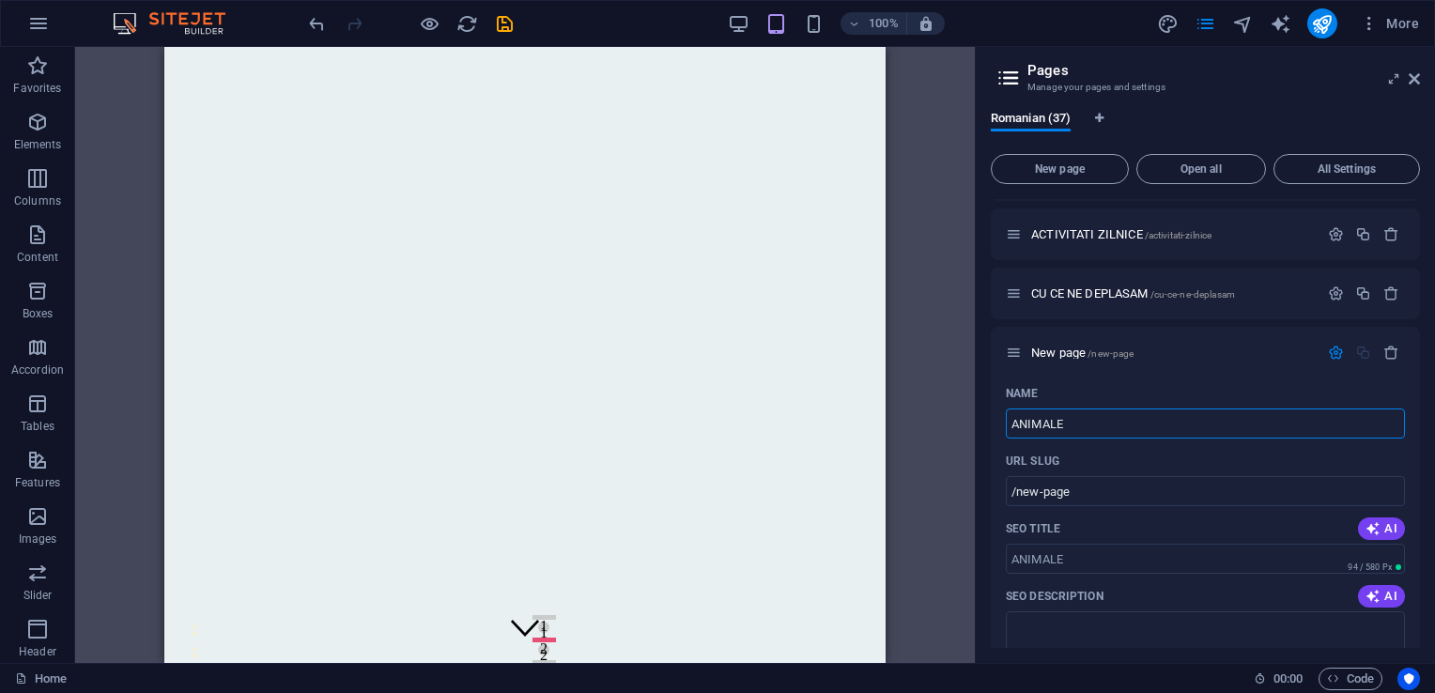
type input "ANIMALE"
type input "/animale"
type input "ANIMALE DOMESTICE"
type input "/animale-domestice"
type input "ANIMALE DOMESTICE"
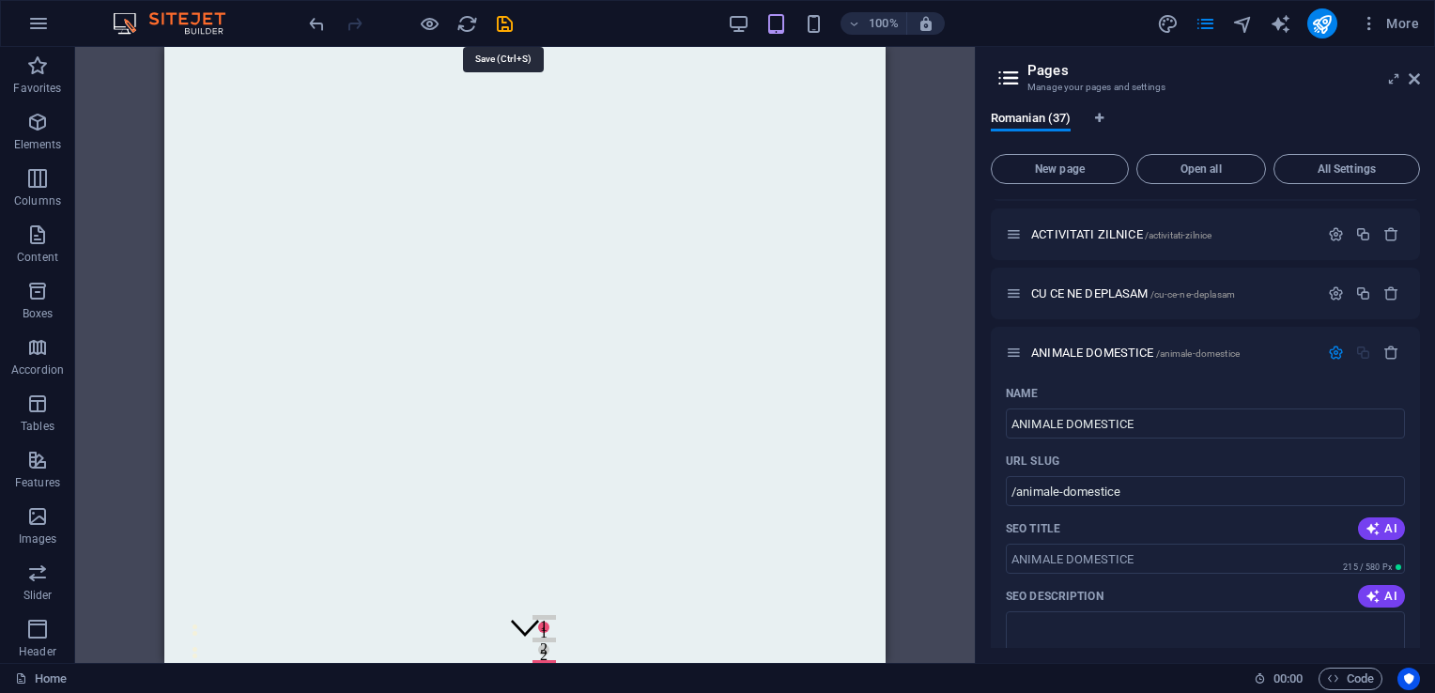
click at [506, 23] on icon "save" at bounding box center [505, 24] width 22 height 22
checkbox input "false"
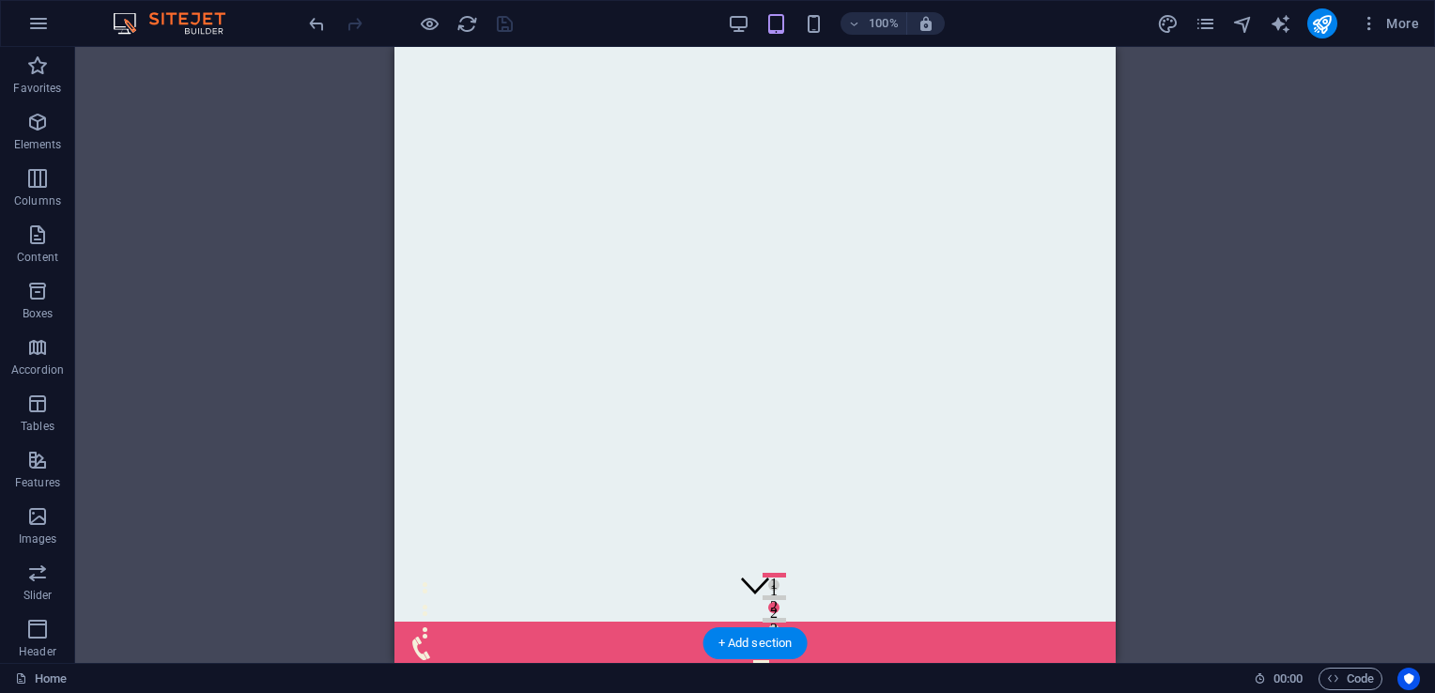
scroll to position [0, 0]
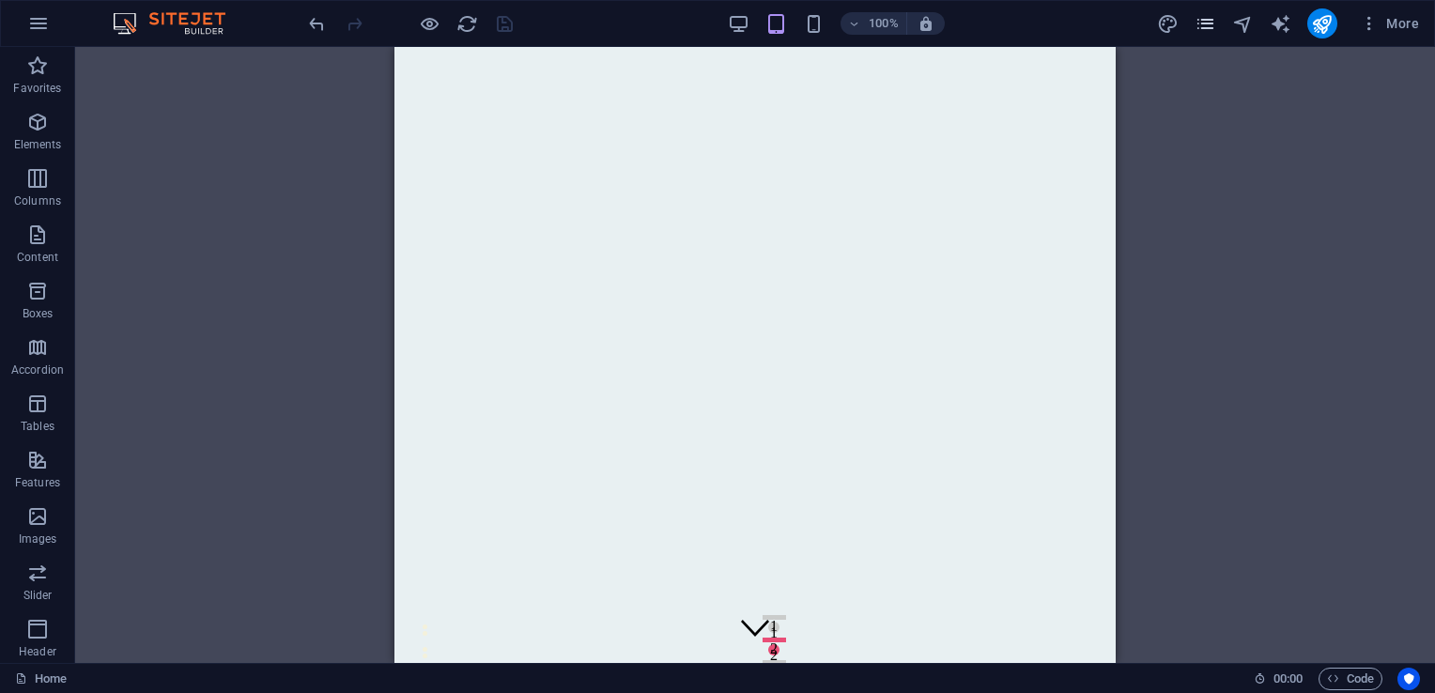
click at [1195, 23] on icon "pages" at bounding box center [1206, 24] width 22 height 22
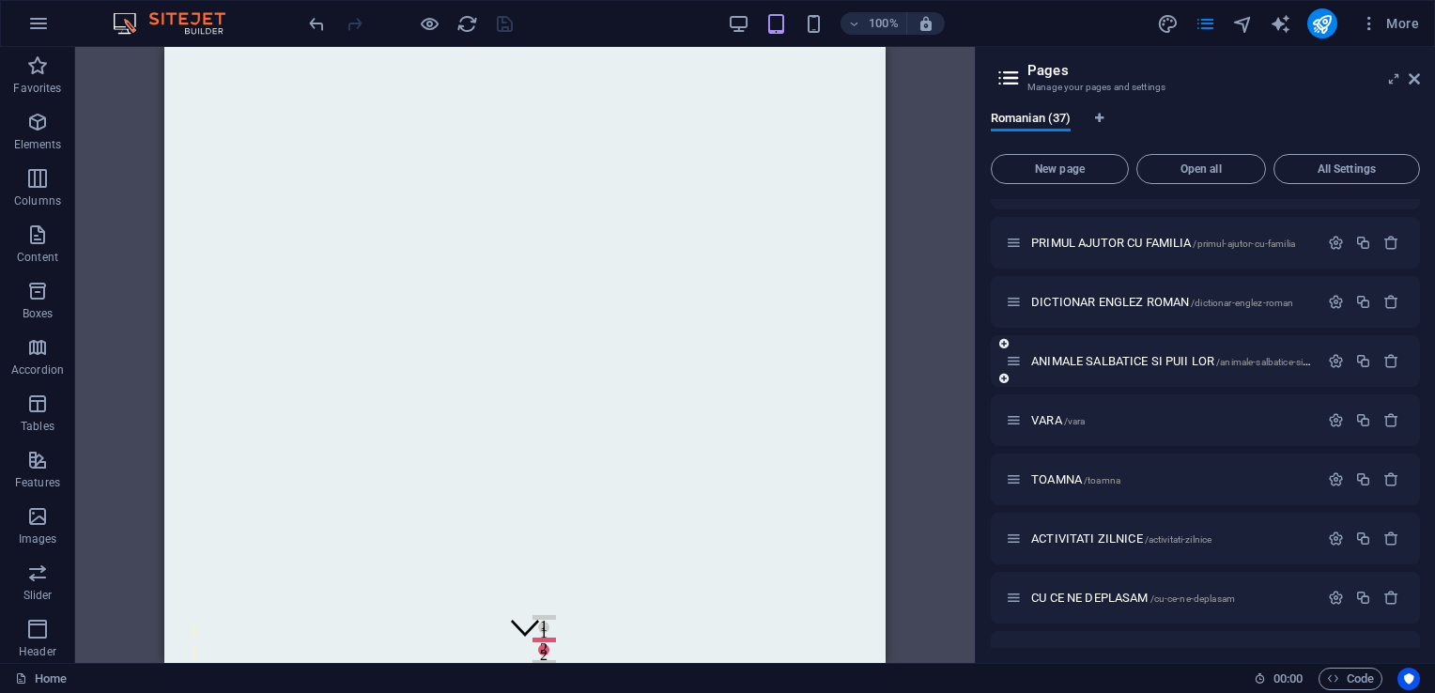
scroll to position [1740, 0]
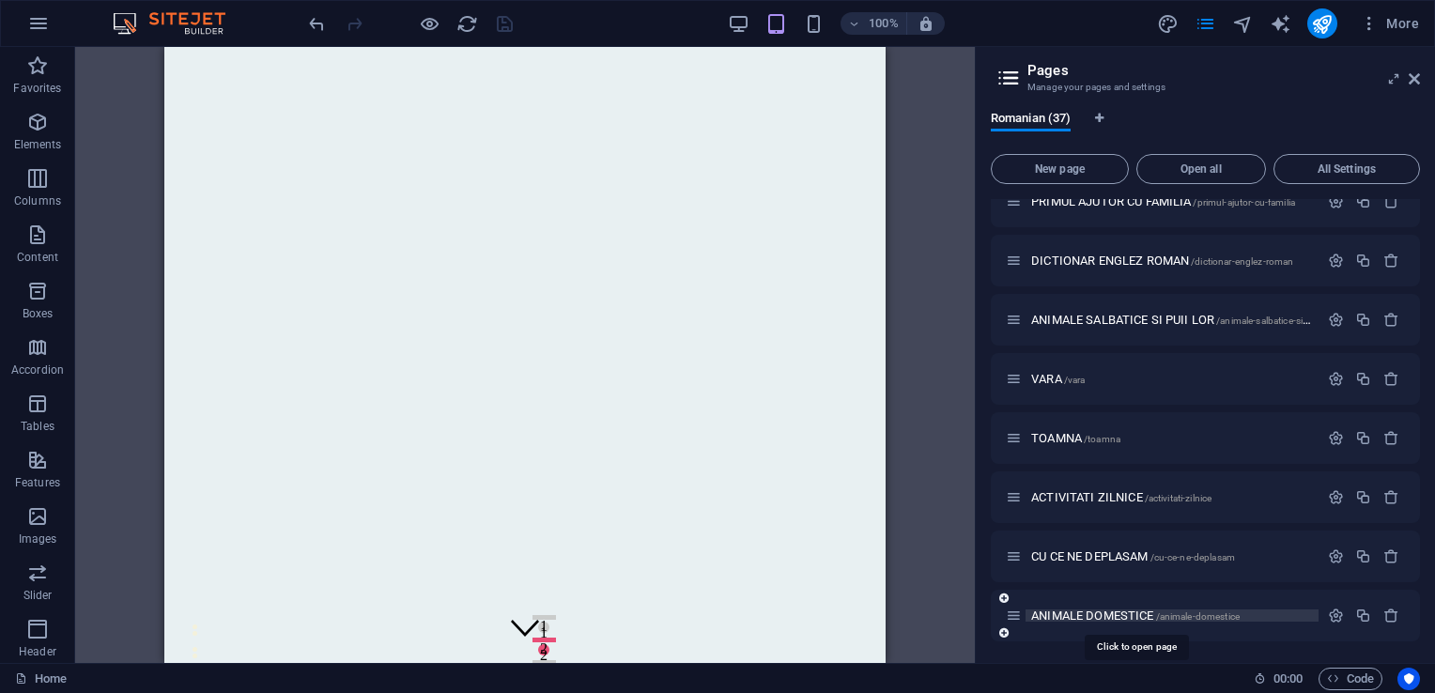
click at [1050, 615] on span "ANIMALE DOMESTICE /animale-domestice" at bounding box center [1135, 616] width 209 height 14
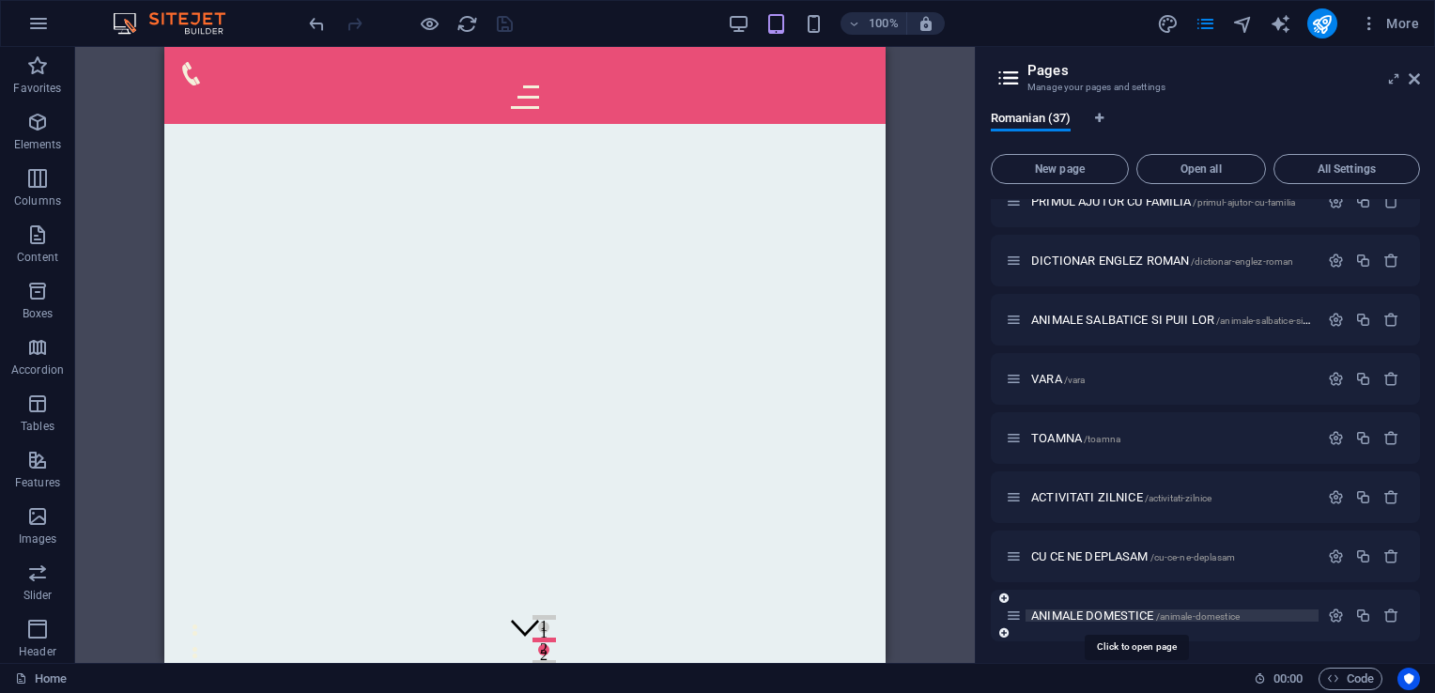
scroll to position [1692, 0]
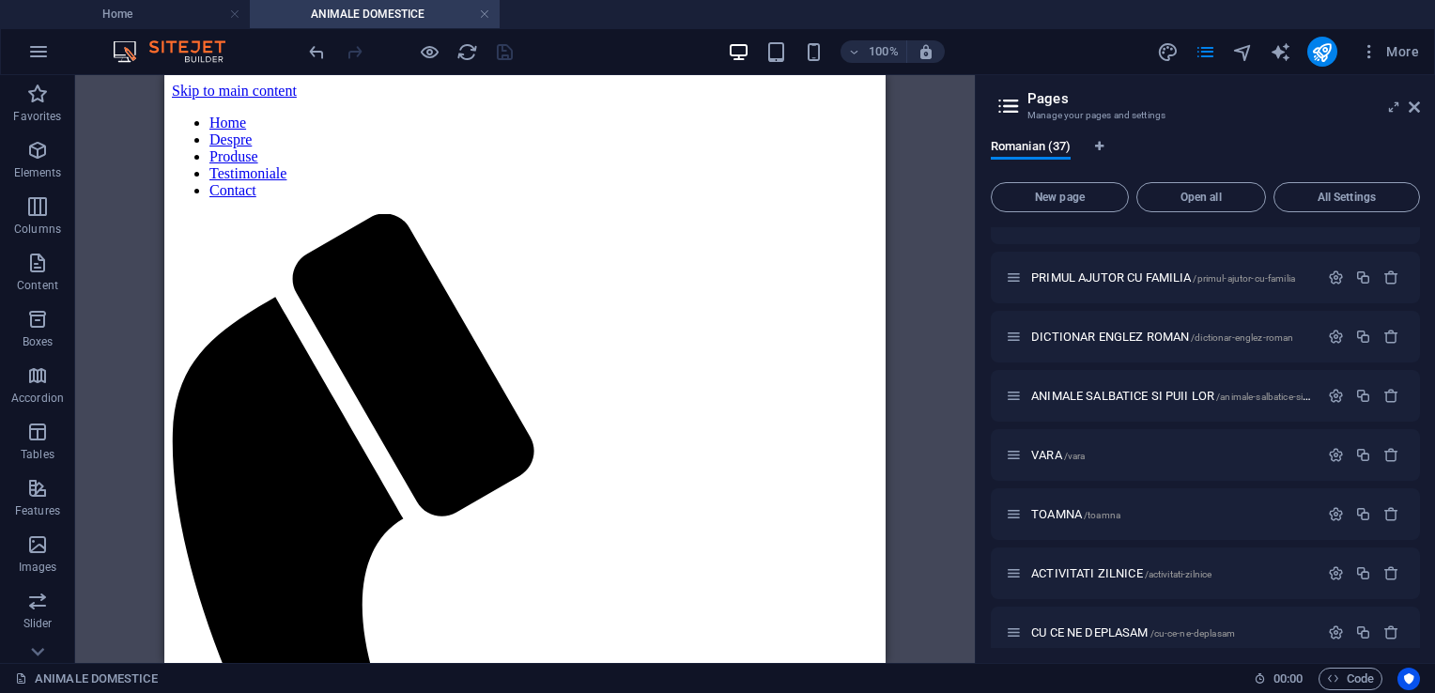
scroll to position [0, 0]
click at [1096, 566] on span "ACTIVITATI ZILNICE /activitati-zilnice" at bounding box center [1121, 573] width 180 height 14
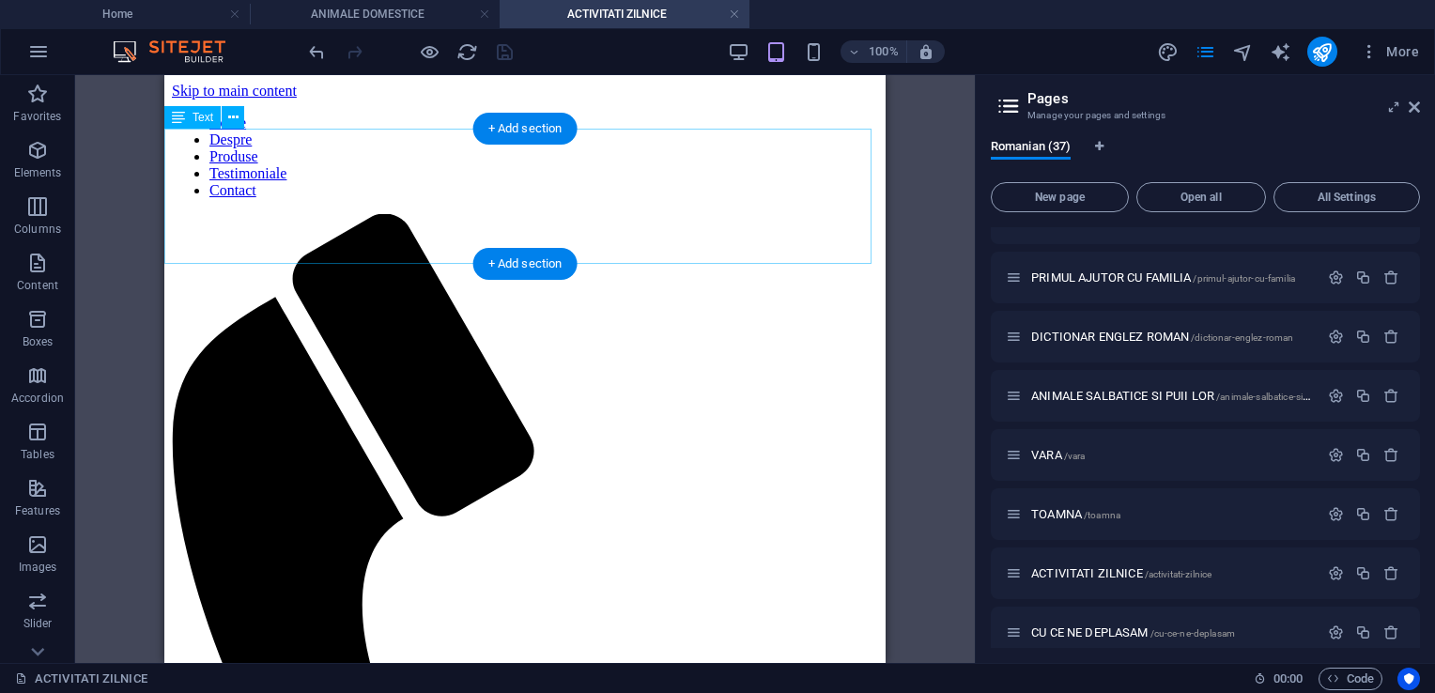
click at [193, 121] on span "Text" at bounding box center [203, 117] width 21 height 11
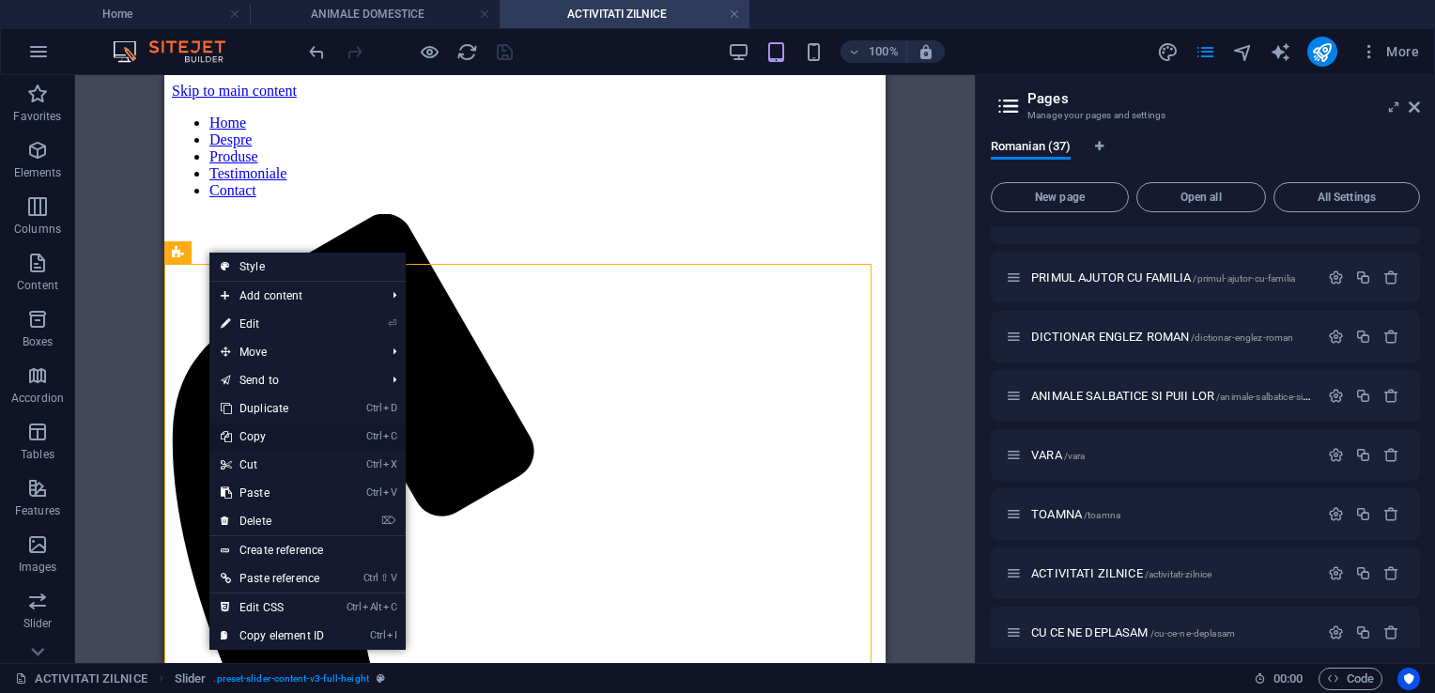
click at [264, 431] on link "Ctrl C Copy" at bounding box center [272, 437] width 126 height 28
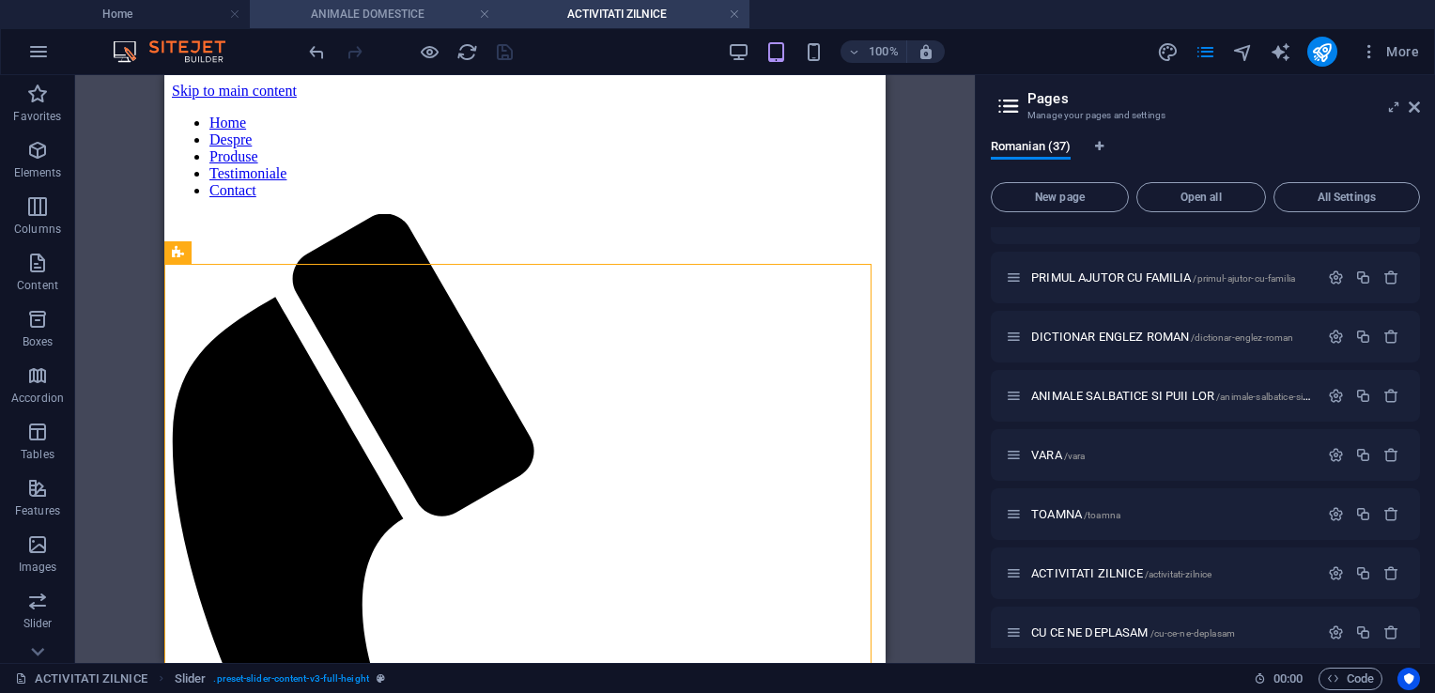
click at [405, 21] on h4 "ANIMALE DOMESTICE" at bounding box center [375, 14] width 250 height 21
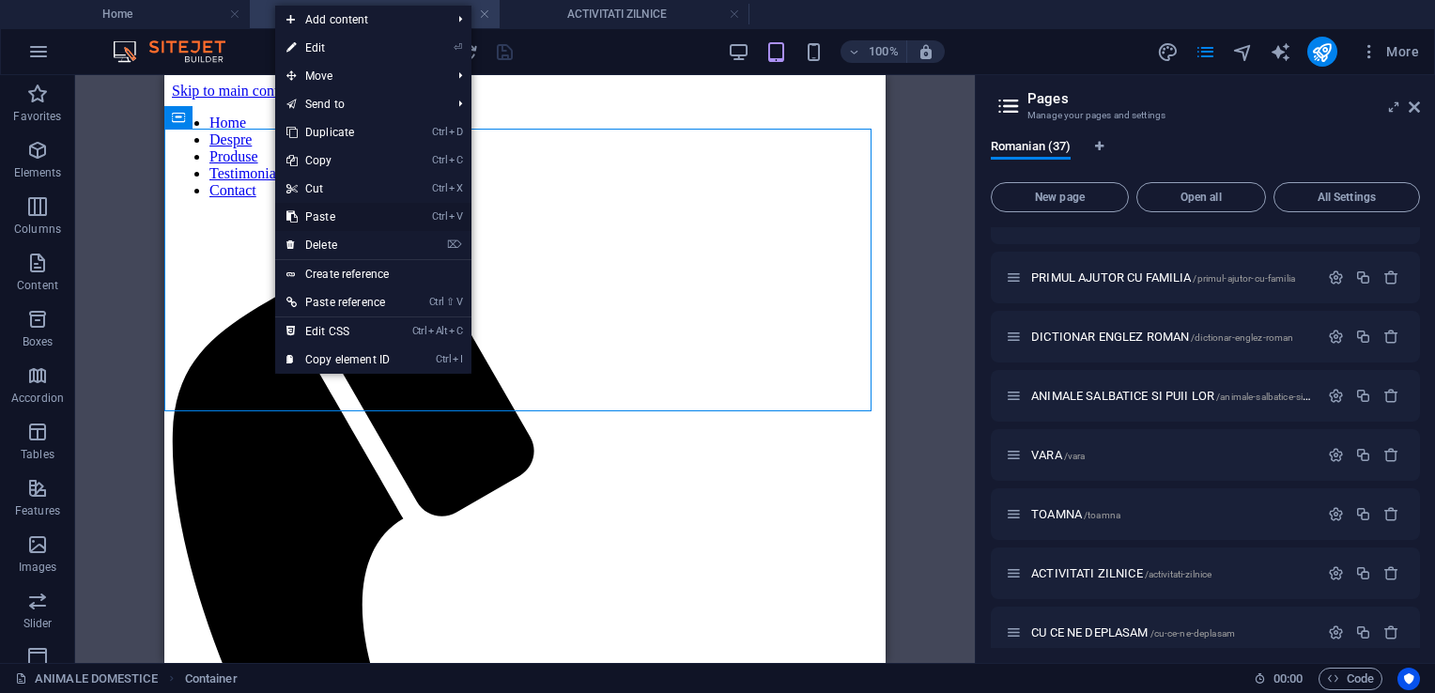
click at [313, 212] on link "Ctrl V Paste" at bounding box center [338, 217] width 126 height 28
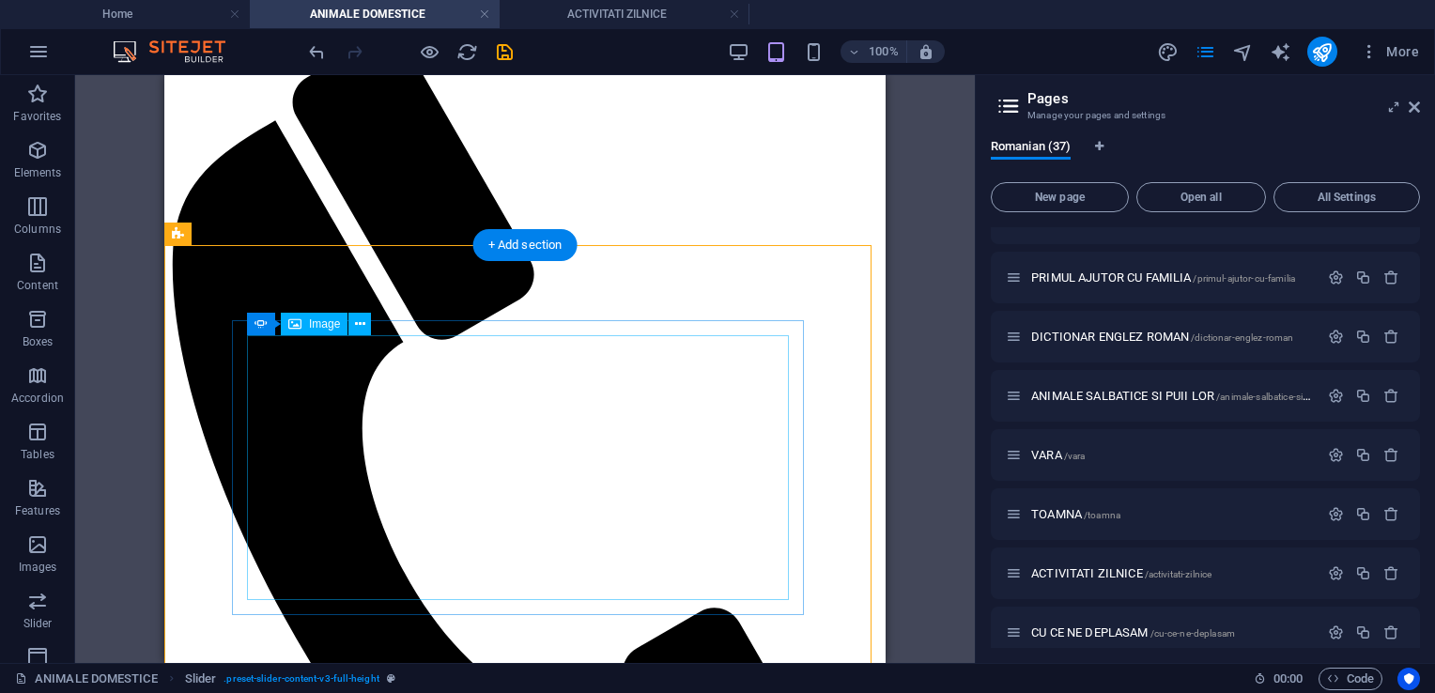
scroll to position [188, 0]
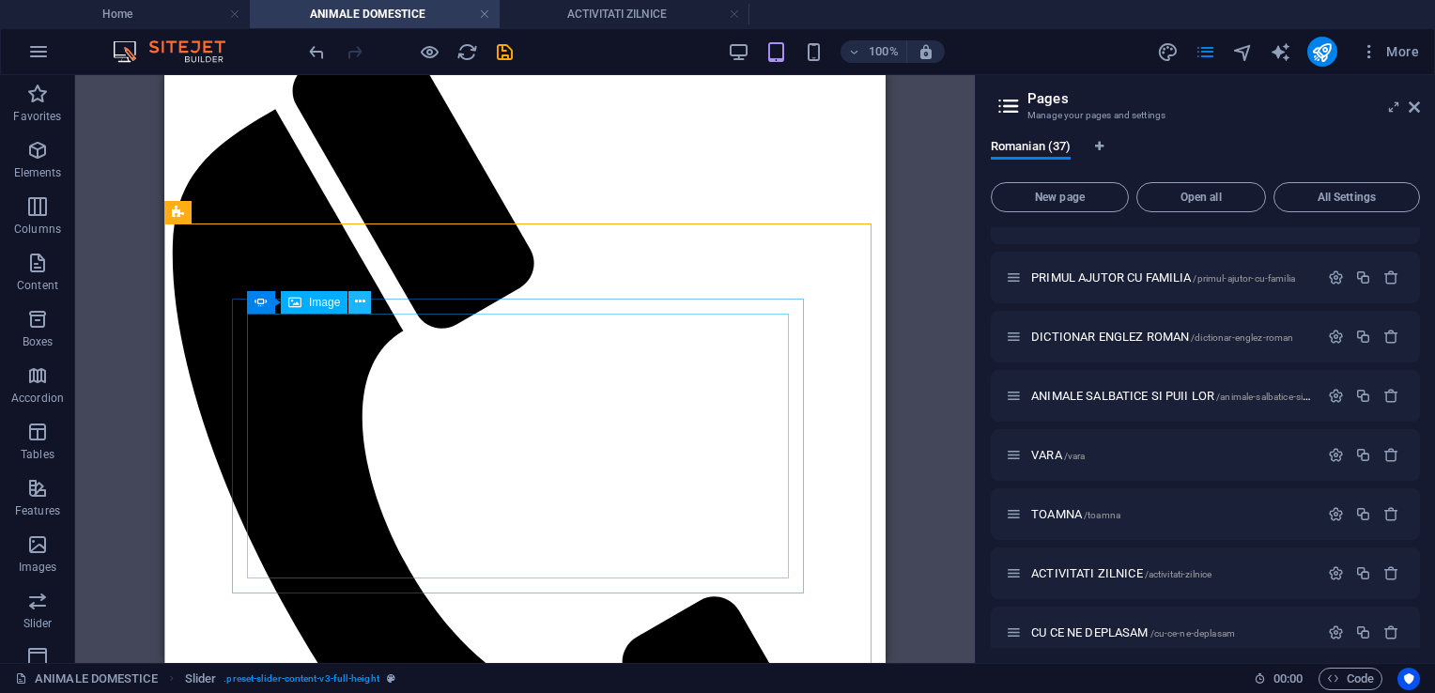
click at [356, 306] on icon at bounding box center [360, 302] width 10 height 20
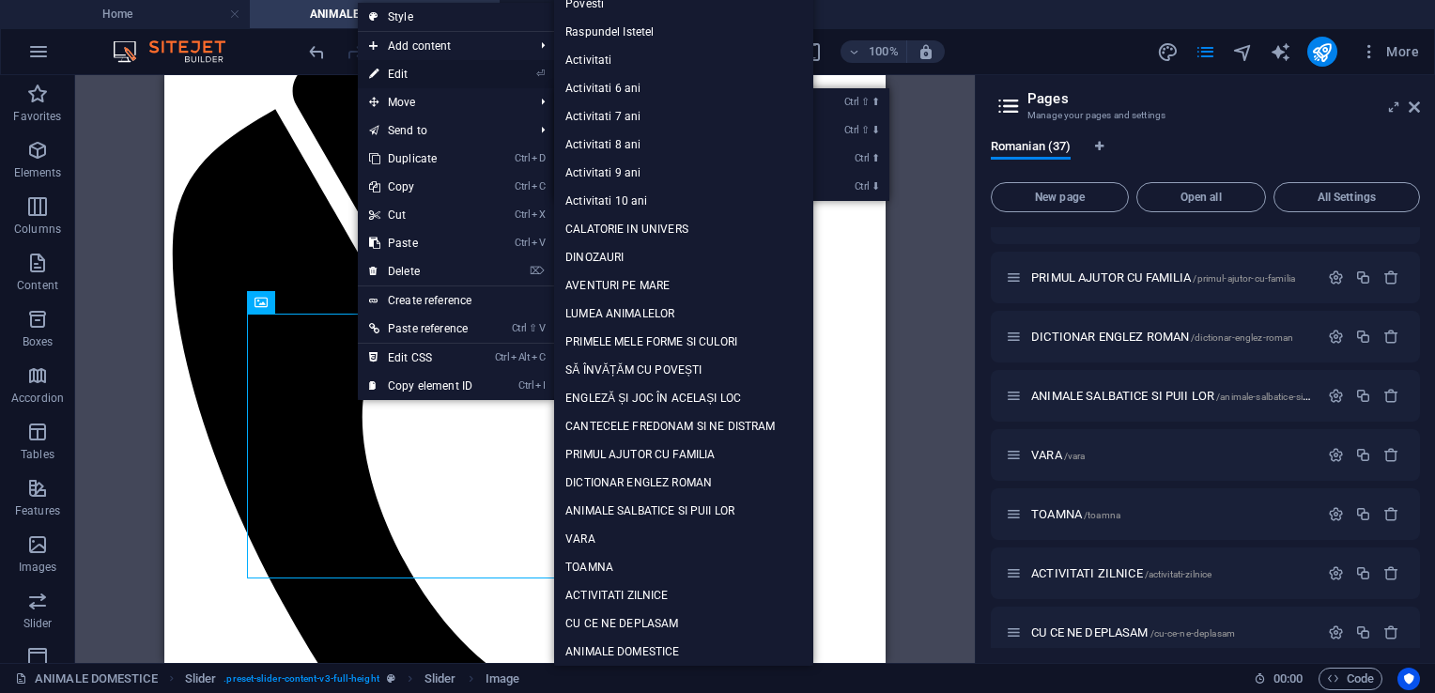
click at [410, 73] on link "⏎ Edit" at bounding box center [421, 74] width 126 height 28
select select "px"
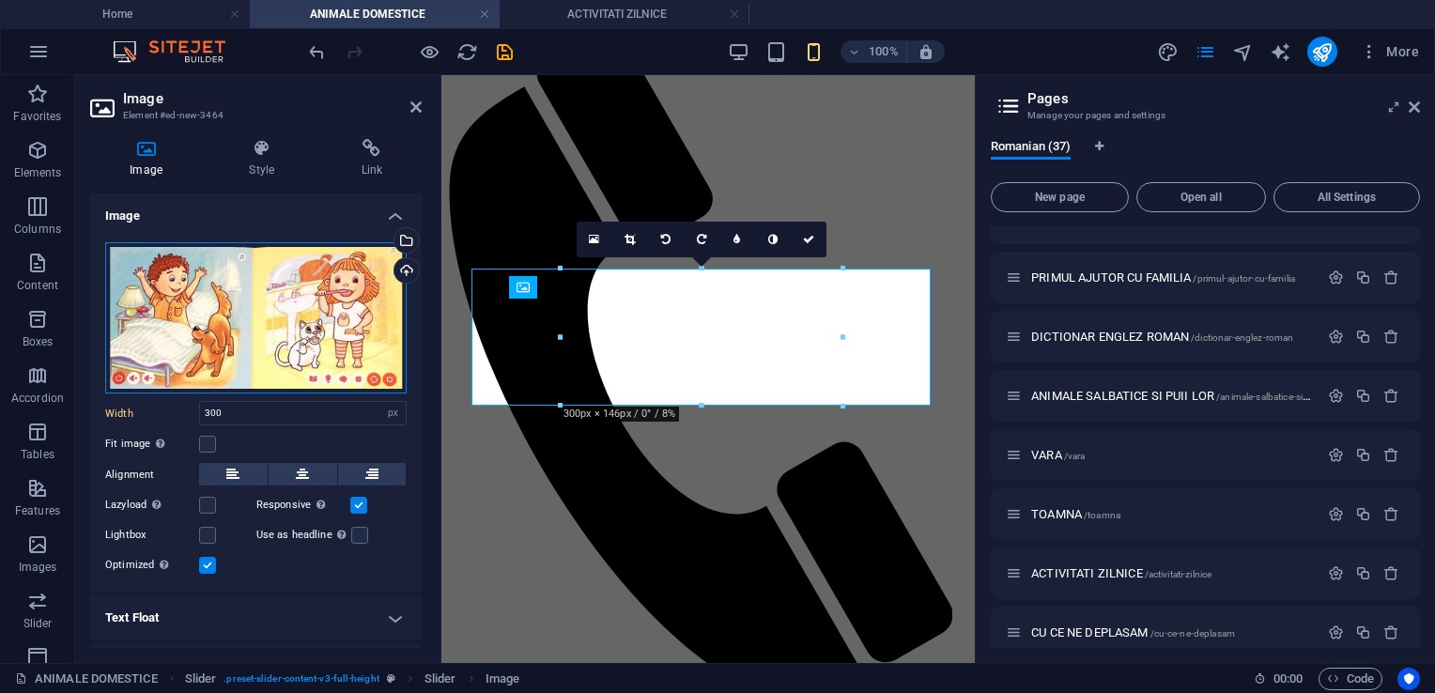
click at [260, 323] on div "Drag files here, click to choose files or select files from Files or our free s…" at bounding box center [256, 318] width 302 height 152
click at [260, 323] on body "[DOMAIN_NAME] Home ANIMALE DOMESTICE ACTIVITATI ZILNICE Favorites Elements Colu…" at bounding box center [717, 346] width 1435 height 693
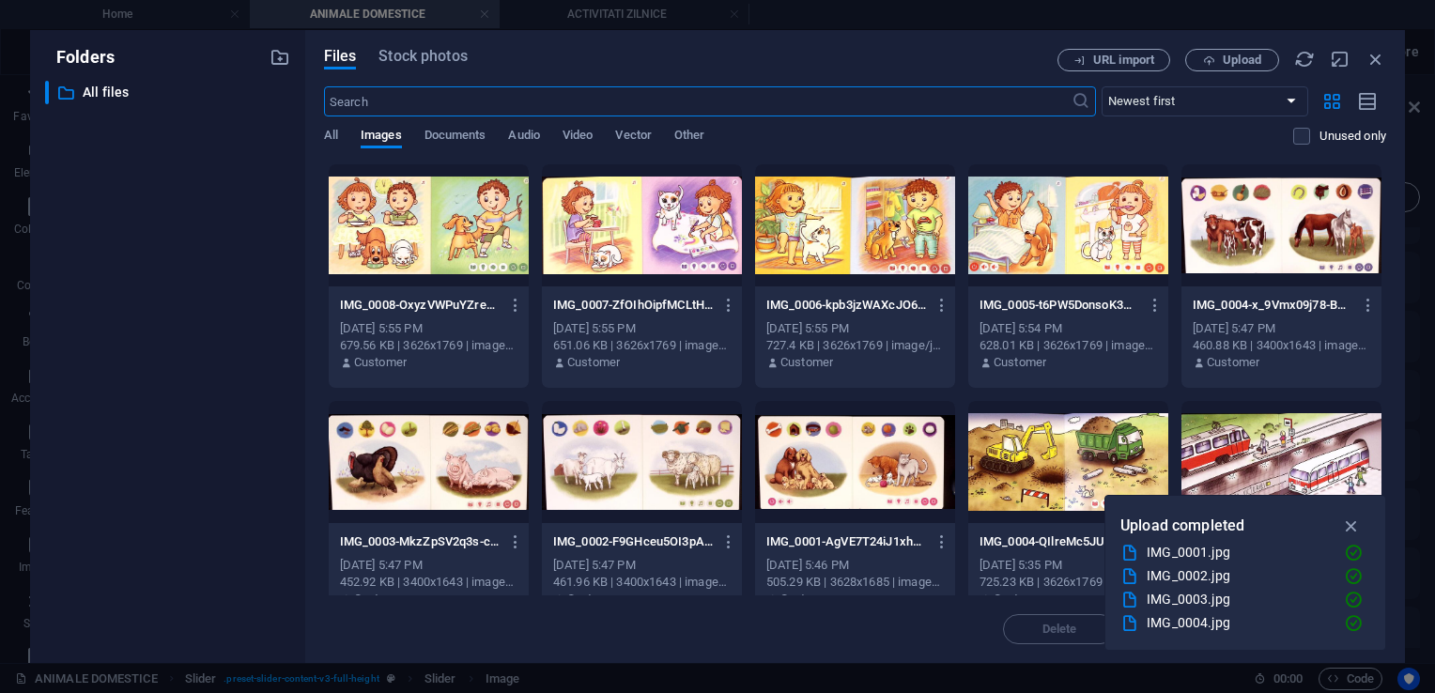
scroll to position [249, 0]
click at [1232, 56] on span "Upload" at bounding box center [1242, 59] width 39 height 11
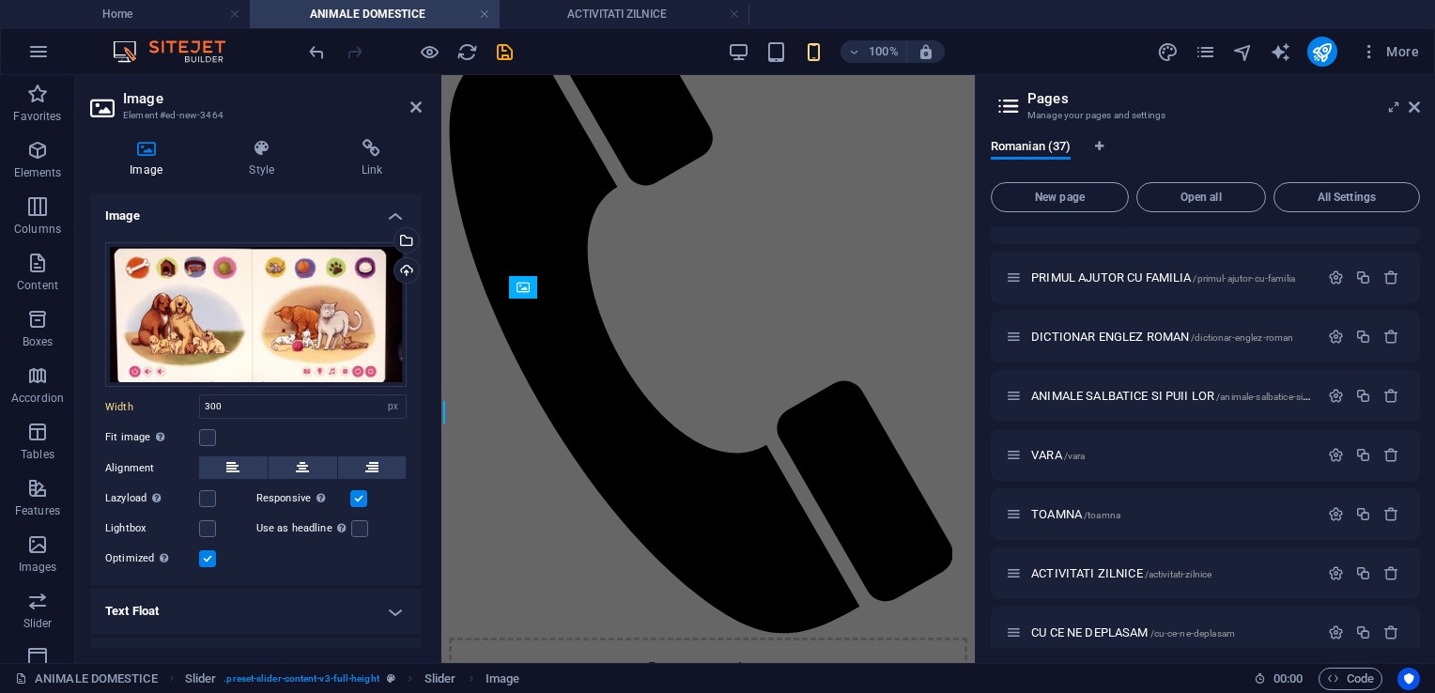
scroll to position [188, 0]
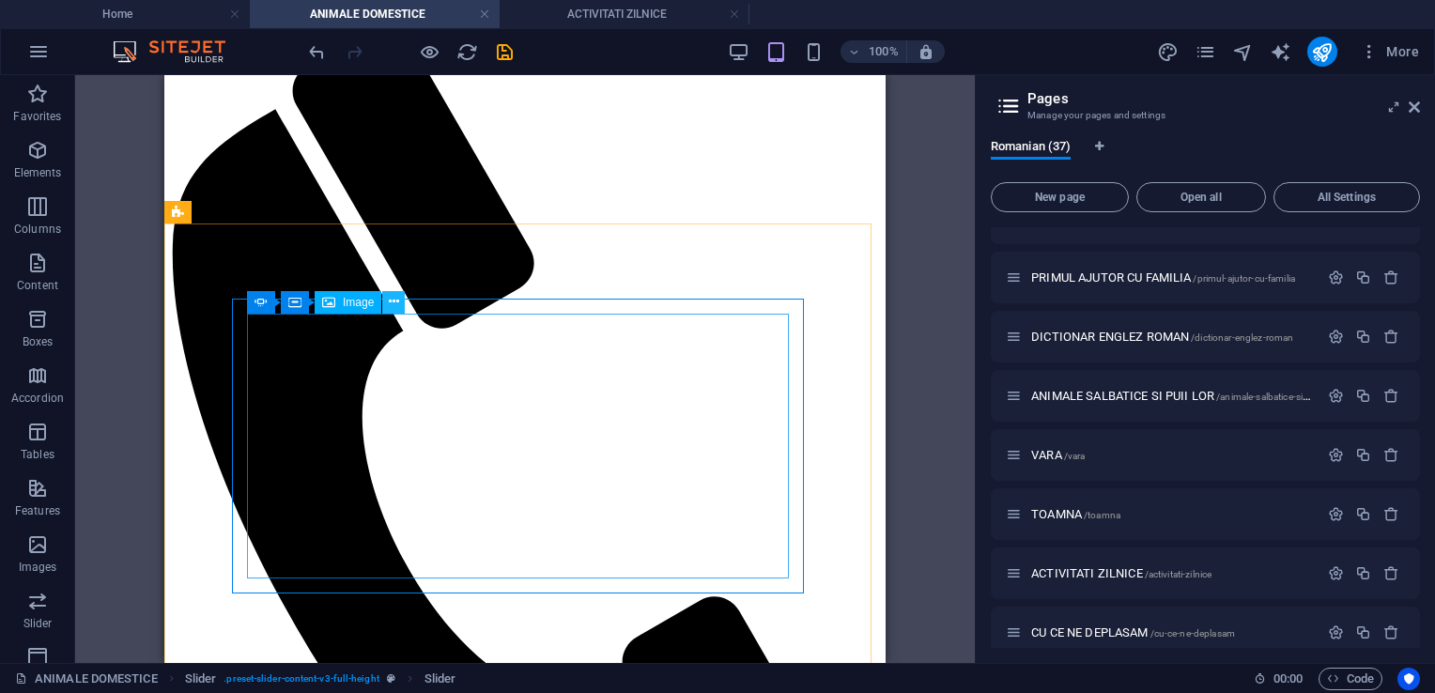
click at [394, 305] on icon at bounding box center [394, 302] width 10 height 20
select select "px"
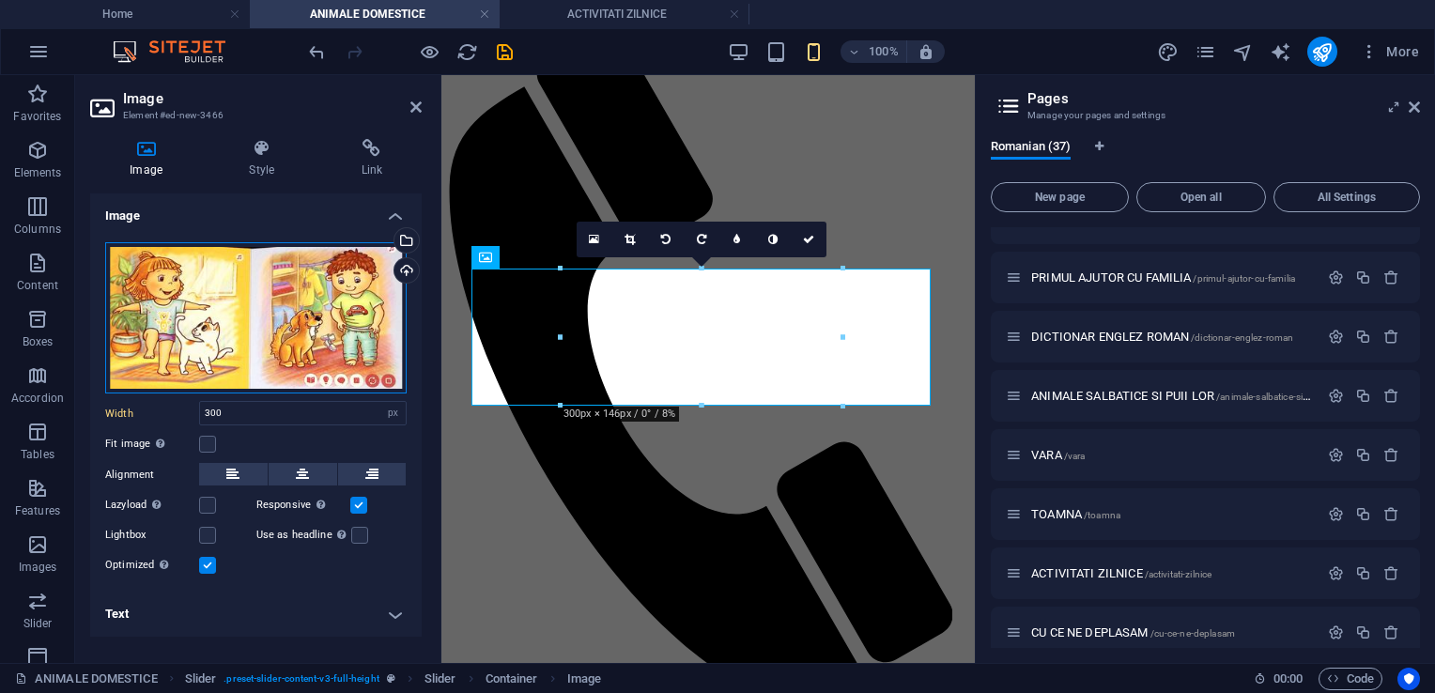
click at [274, 338] on div "Drag files here, click to choose files or select files from Files or our free s…" at bounding box center [256, 318] width 302 height 152
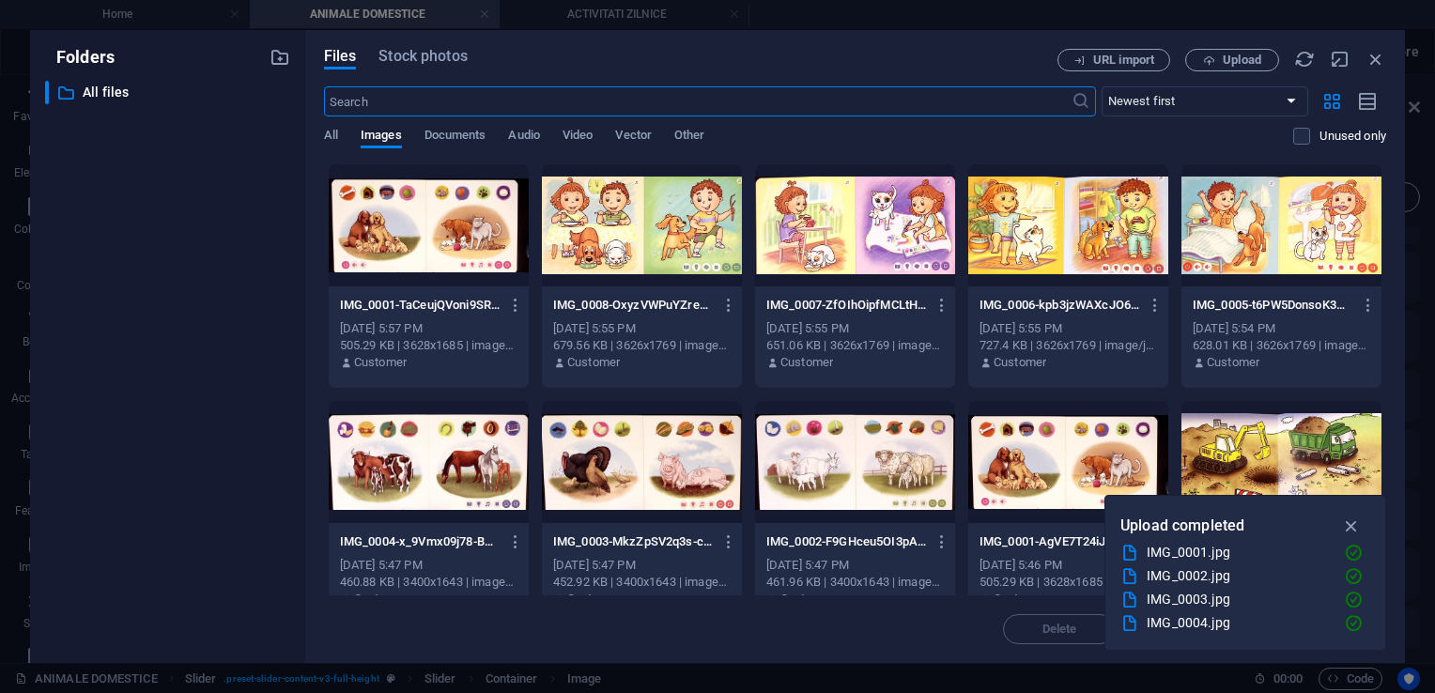
scroll to position [249, 0]
click at [886, 477] on div at bounding box center [855, 462] width 200 height 122
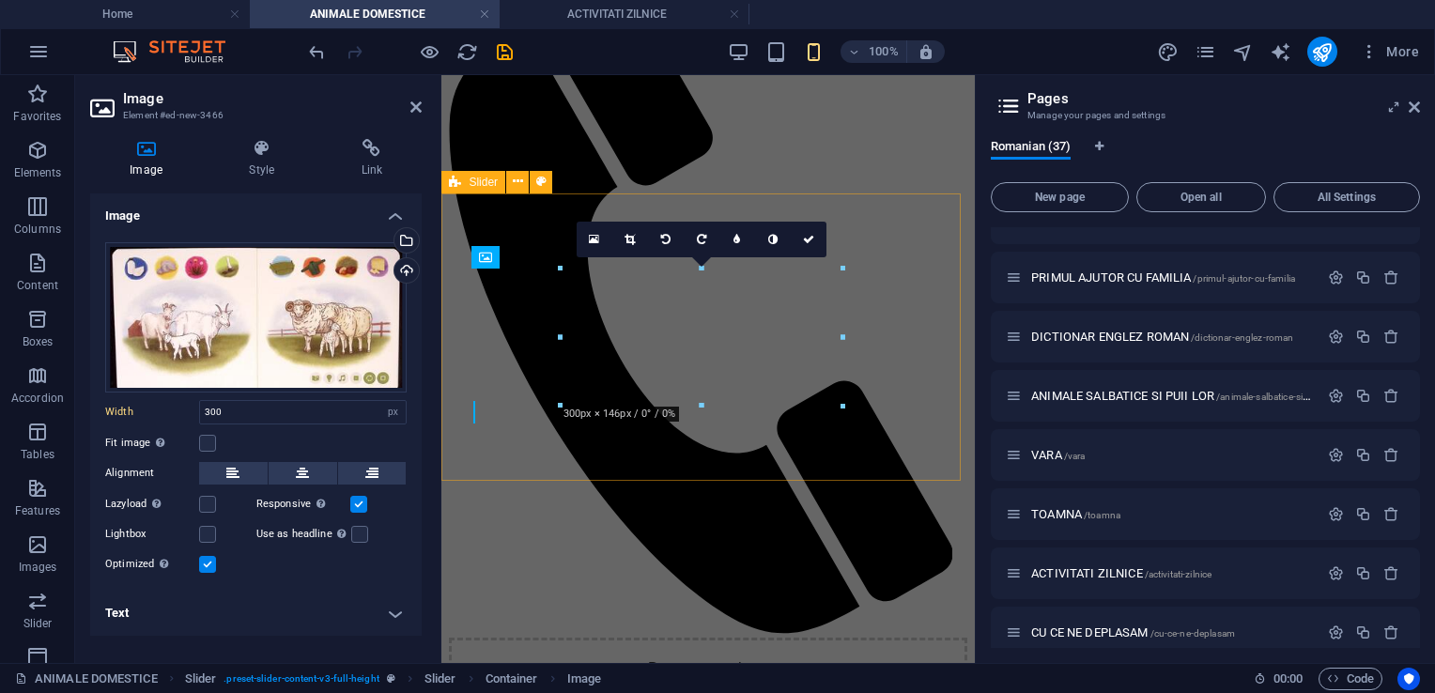
scroll to position [188, 0]
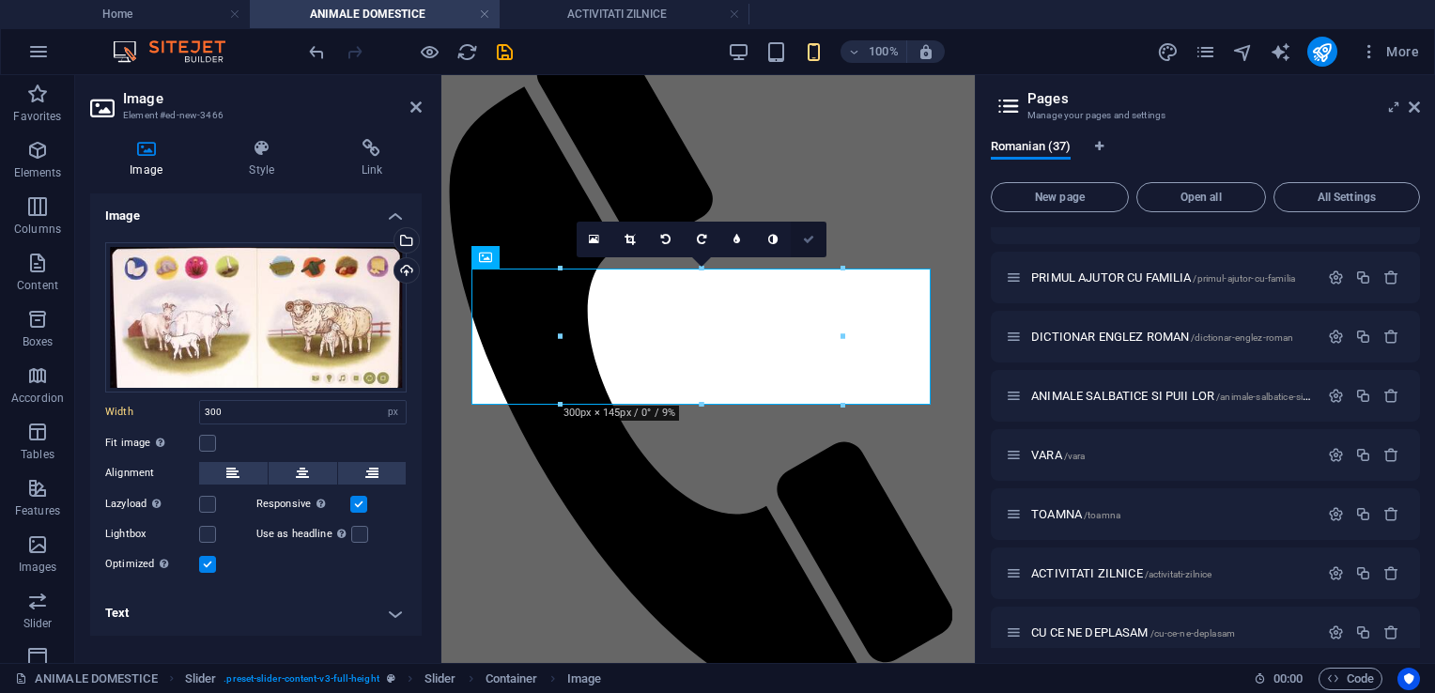
click at [817, 236] on link at bounding box center [809, 240] width 36 height 36
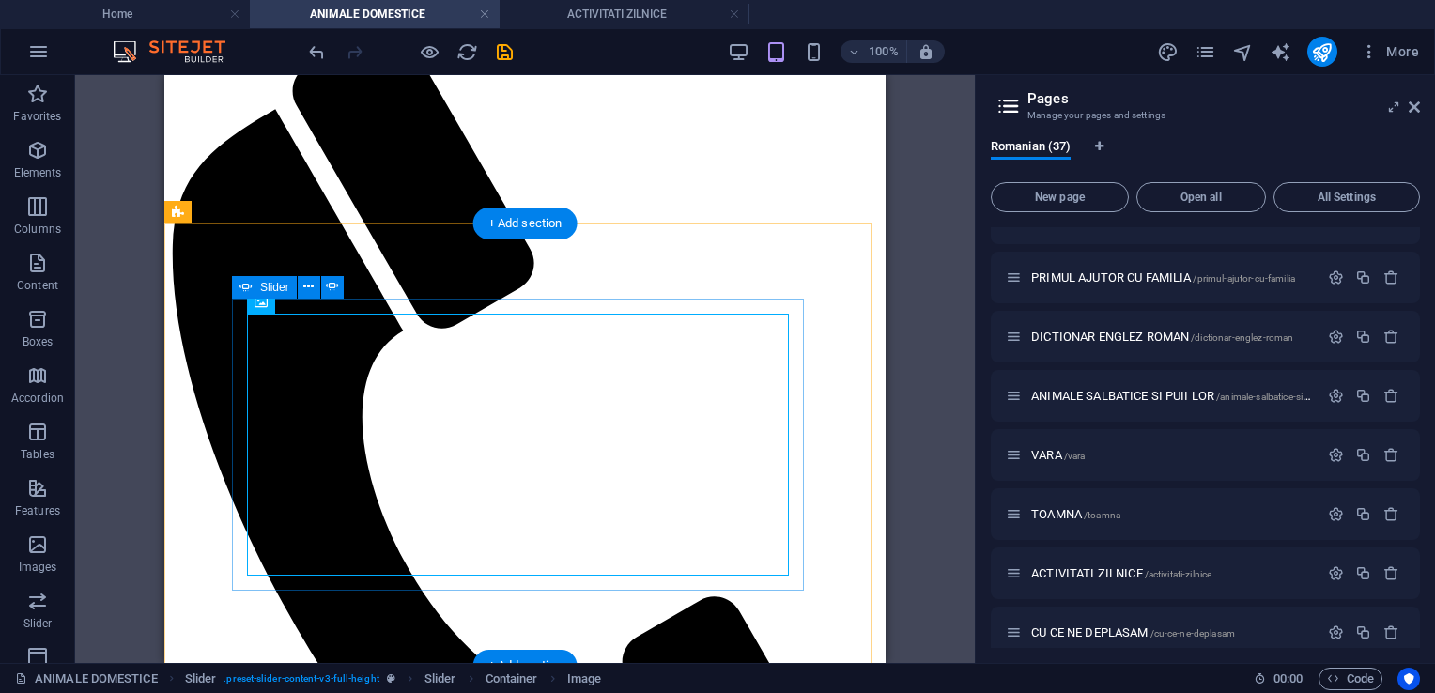
select select "px"
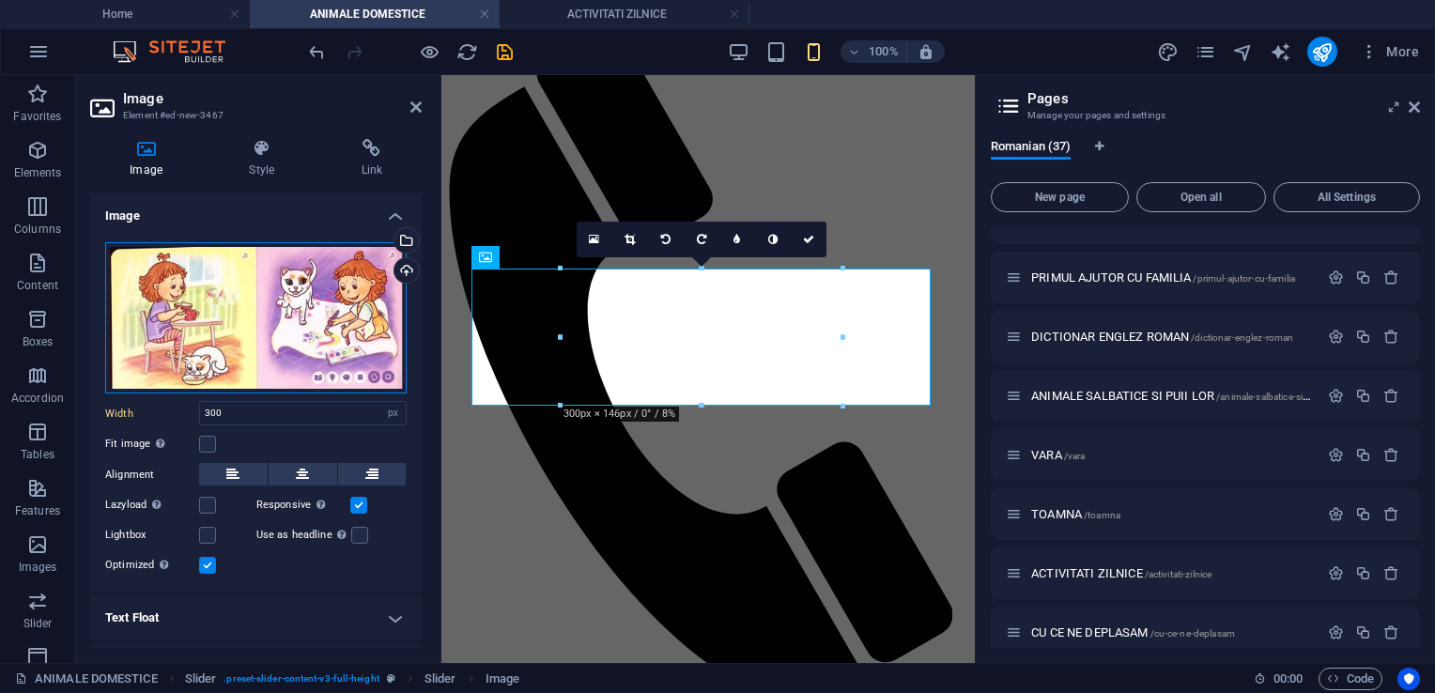
click at [263, 307] on div "Drag files here, click to choose files or select files from Files or our free s…" at bounding box center [256, 318] width 302 height 152
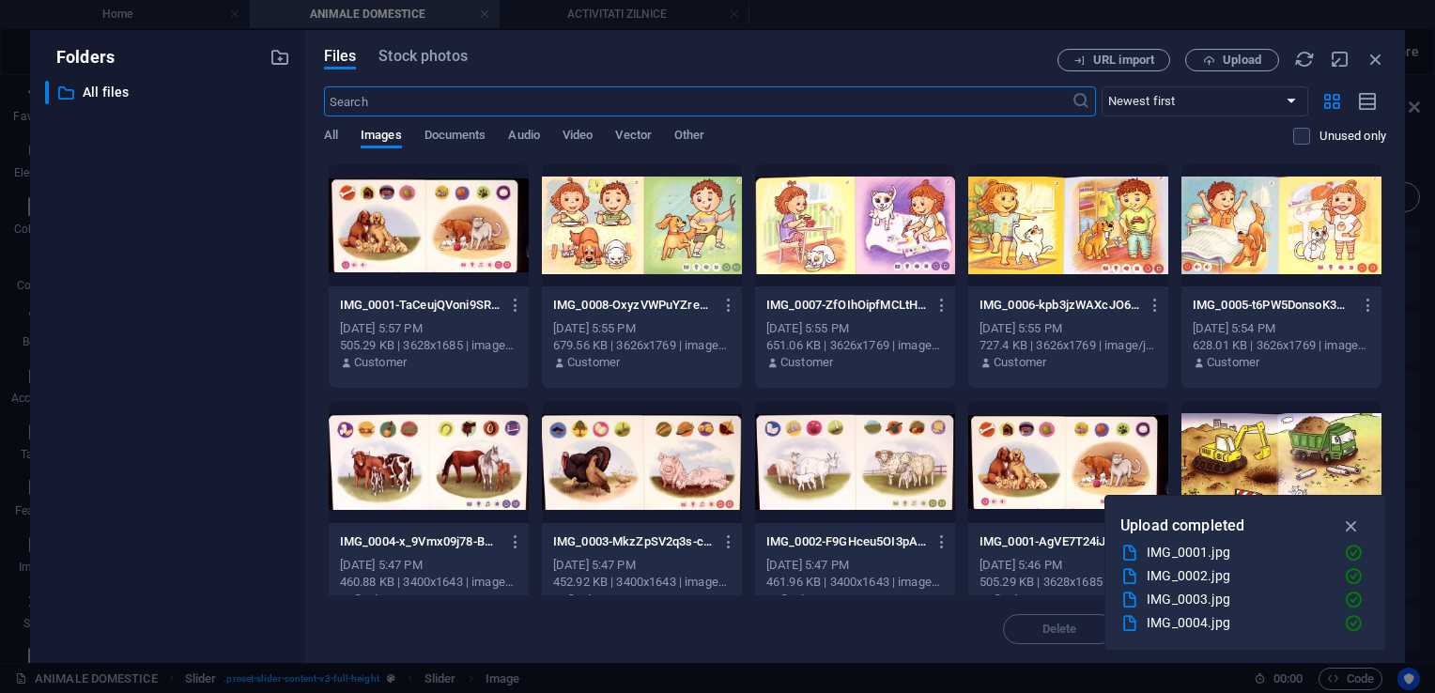
scroll to position [249, 0]
click at [618, 464] on div at bounding box center [642, 462] width 200 height 122
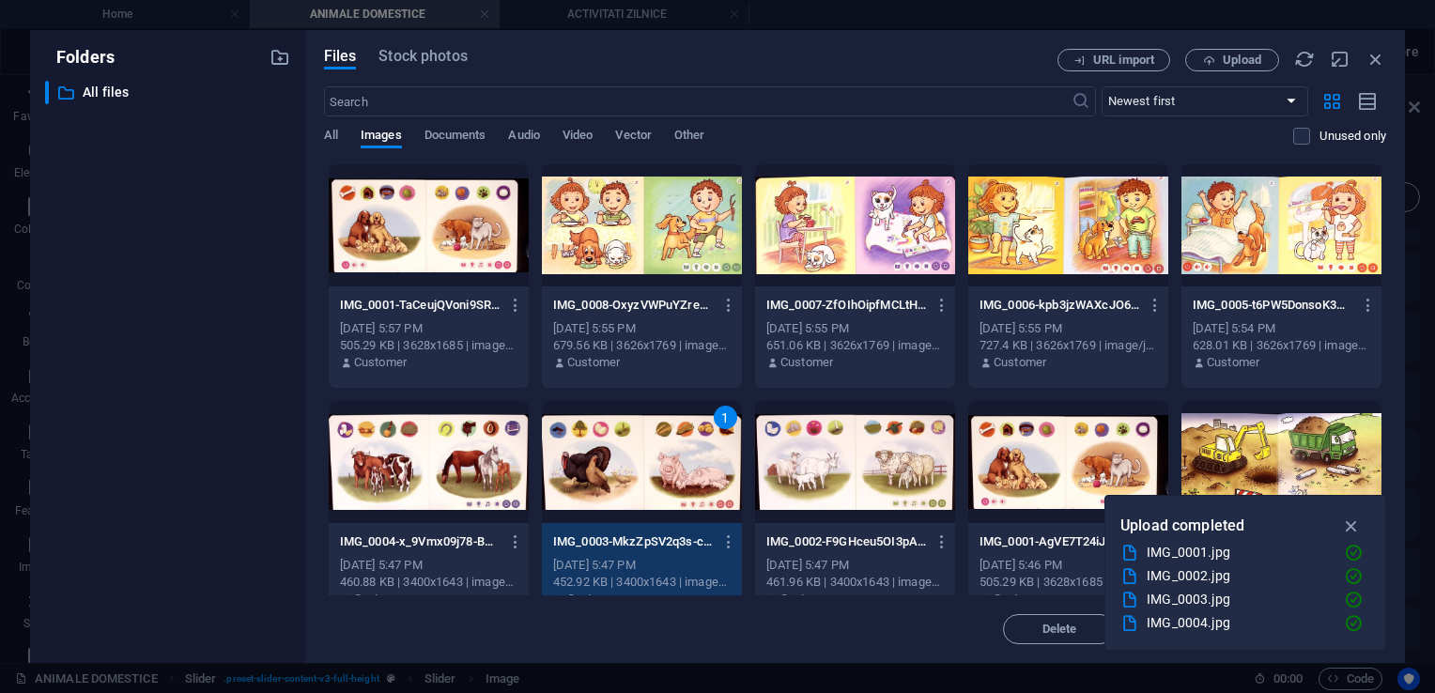
click at [618, 464] on div "1" at bounding box center [642, 462] width 200 height 122
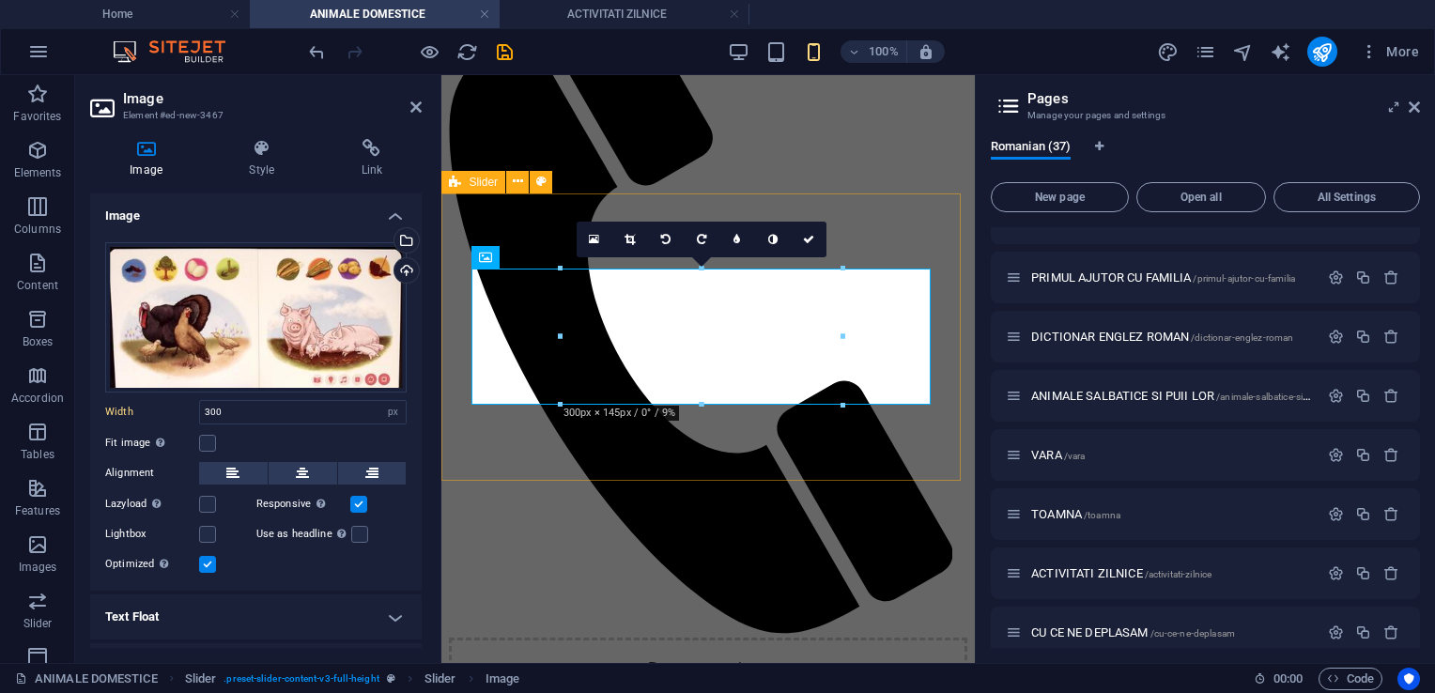
scroll to position [188, 0]
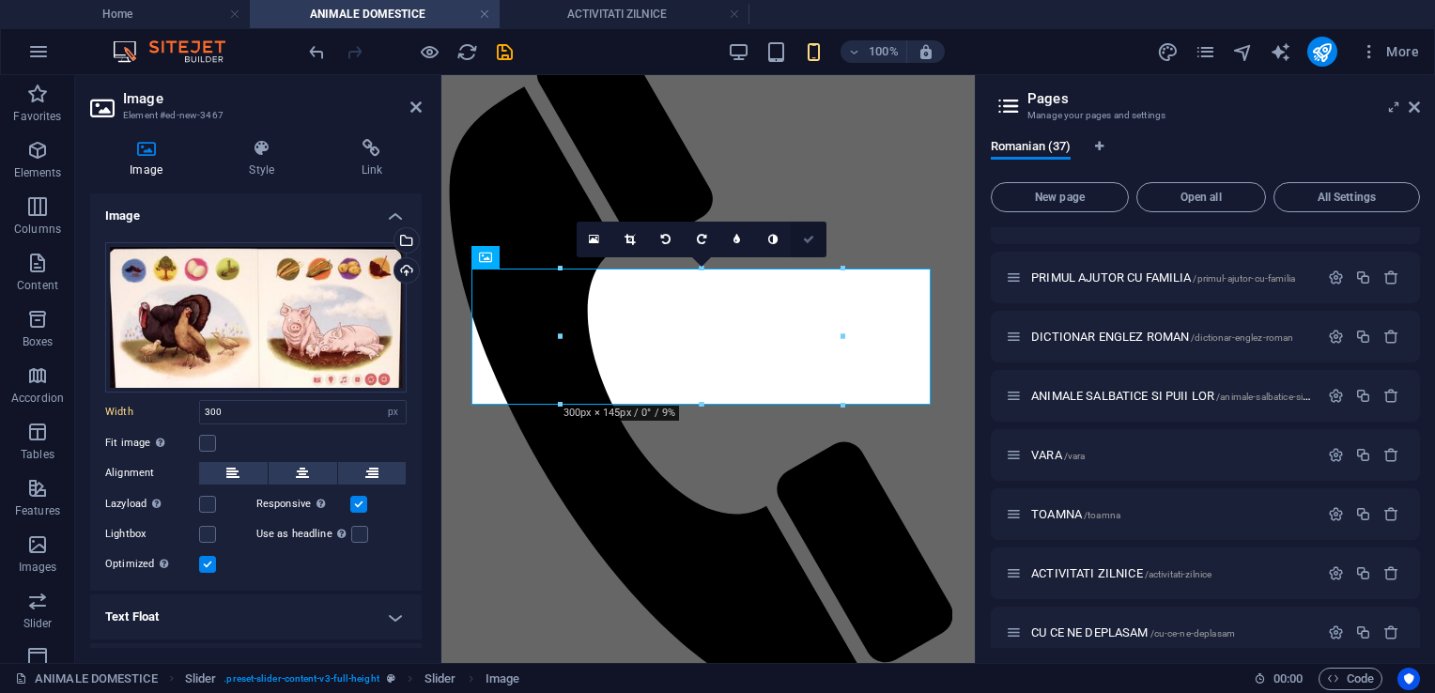
click at [810, 240] on icon at bounding box center [808, 239] width 11 height 11
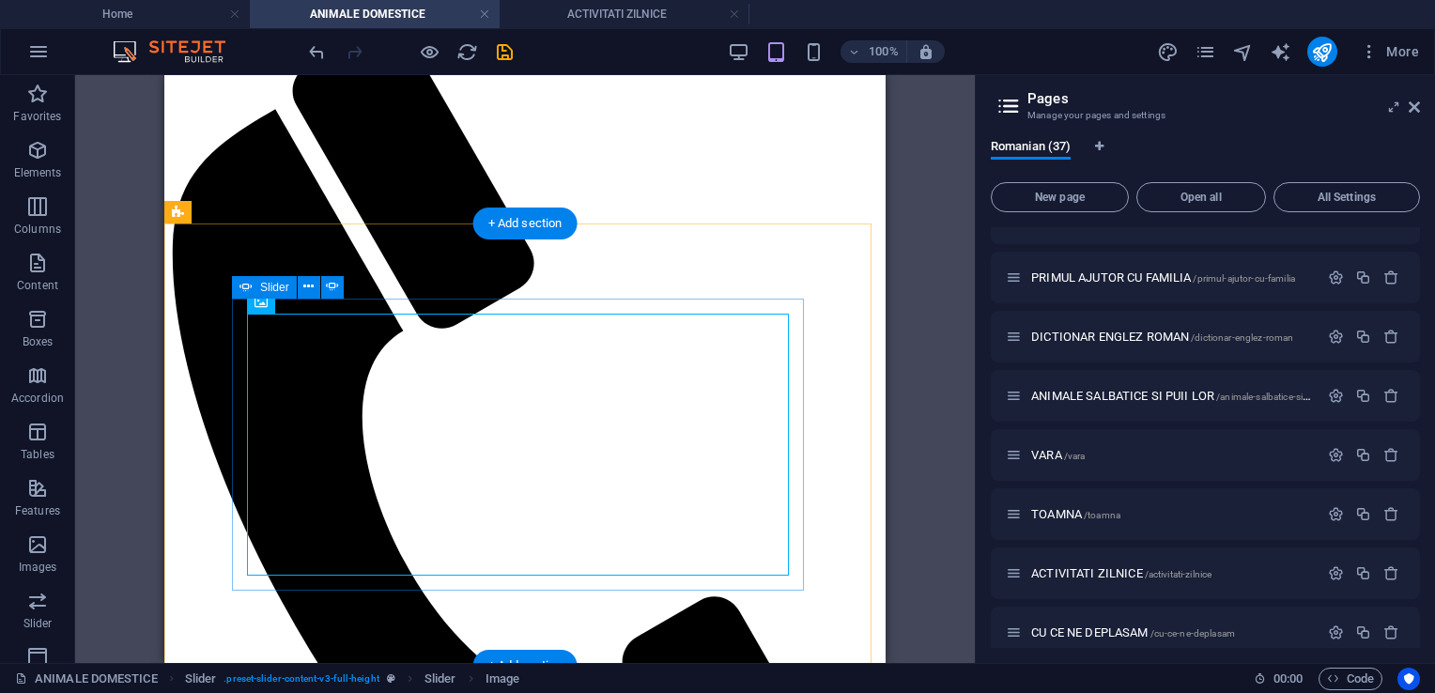
select select "px"
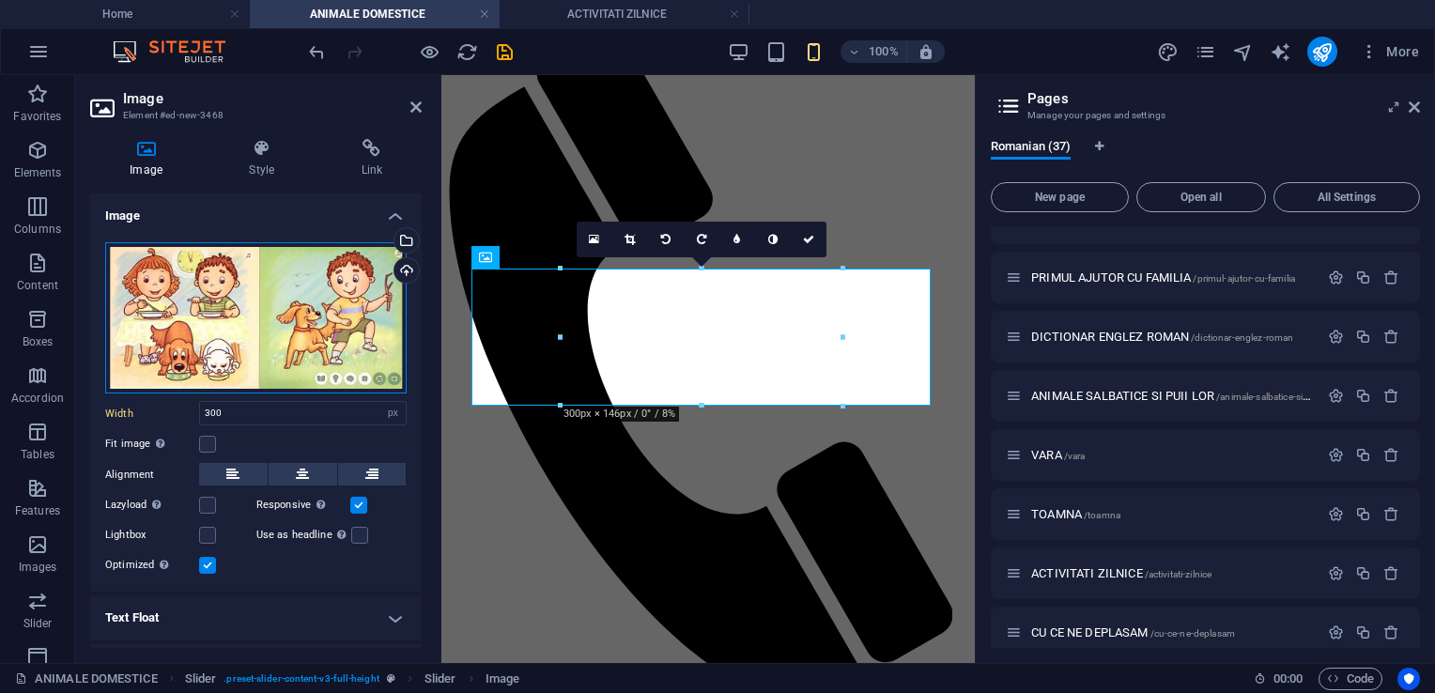
click at [255, 315] on div "Drag files here, click to choose files or select files from Files or our free s…" at bounding box center [256, 318] width 302 height 152
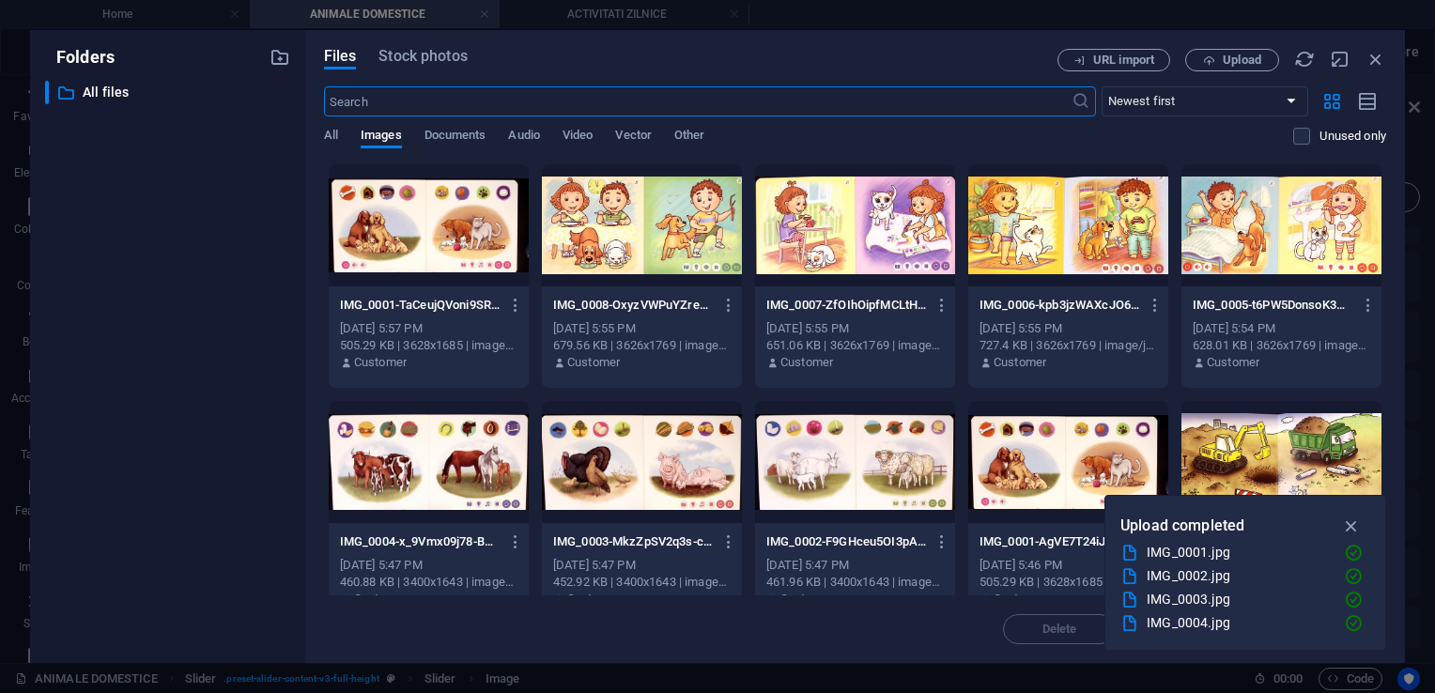
scroll to position [249, 0]
click at [398, 454] on div at bounding box center [429, 462] width 200 height 122
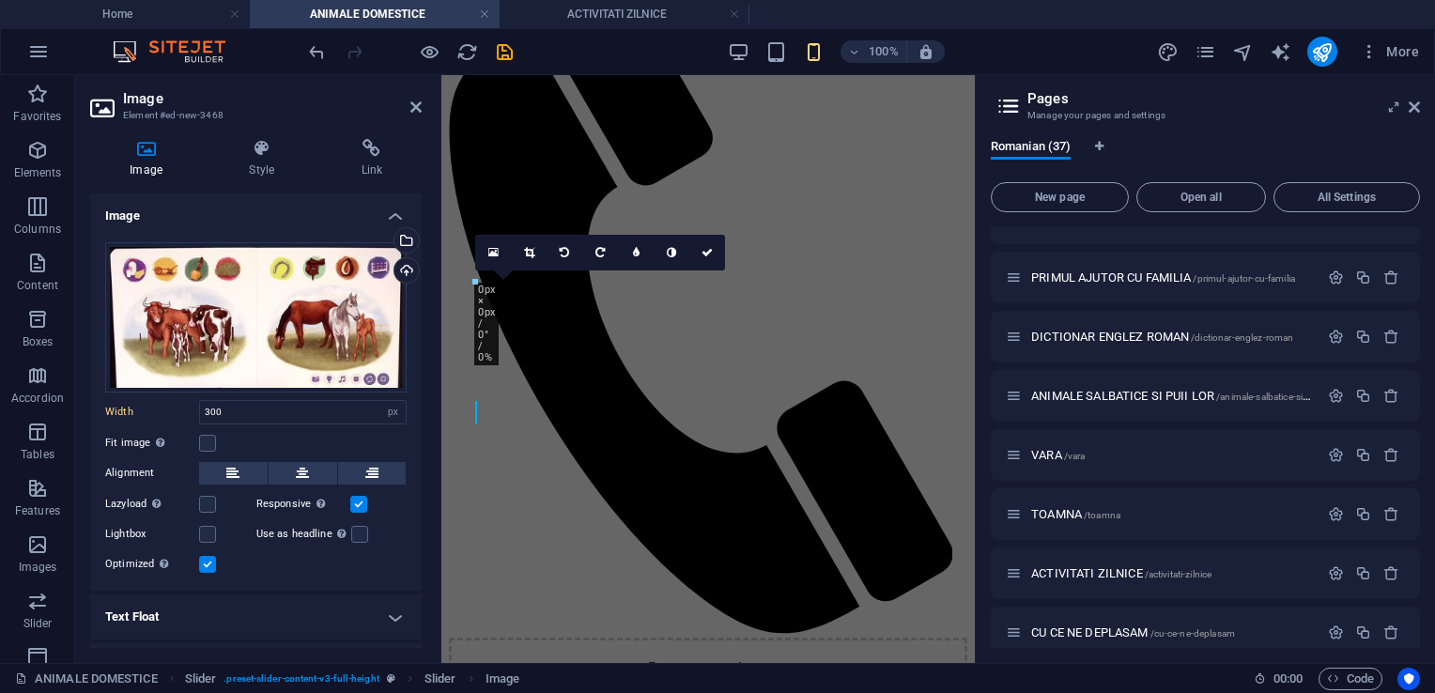
scroll to position [188, 0]
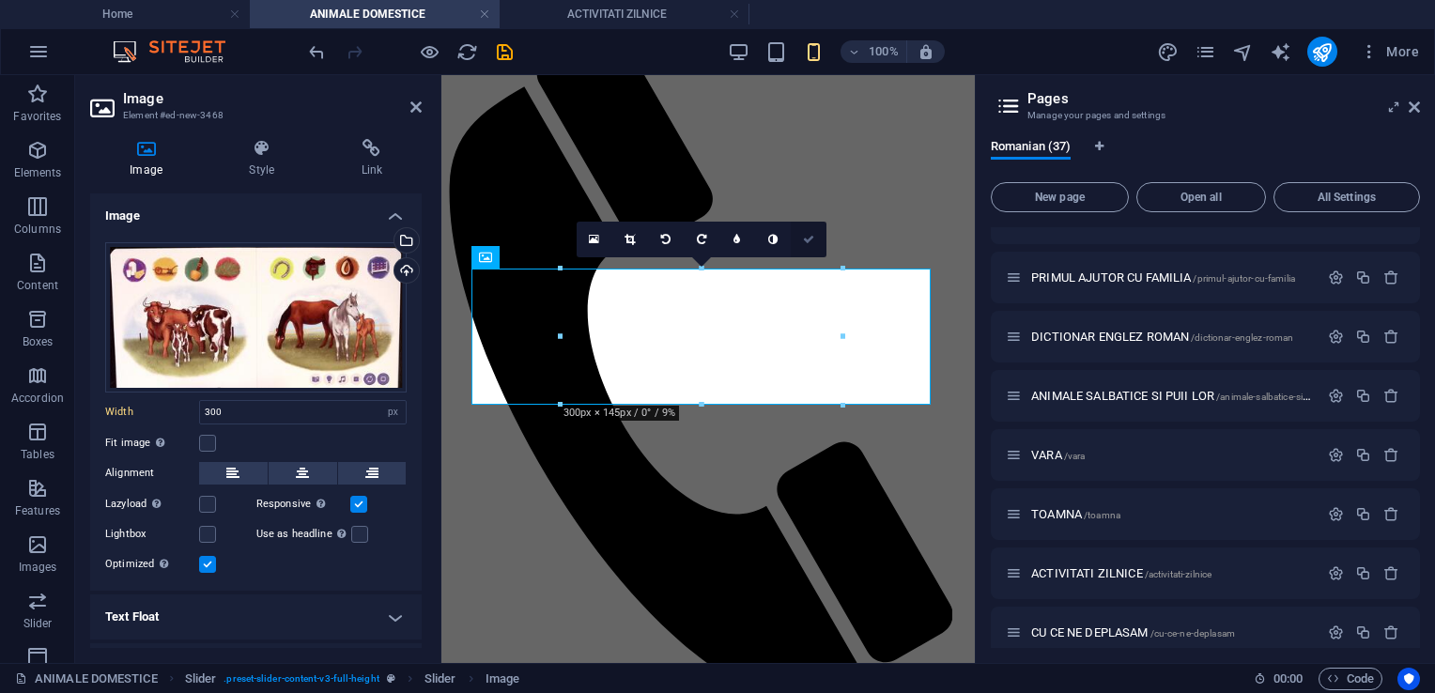
click at [810, 240] on icon at bounding box center [808, 239] width 11 height 11
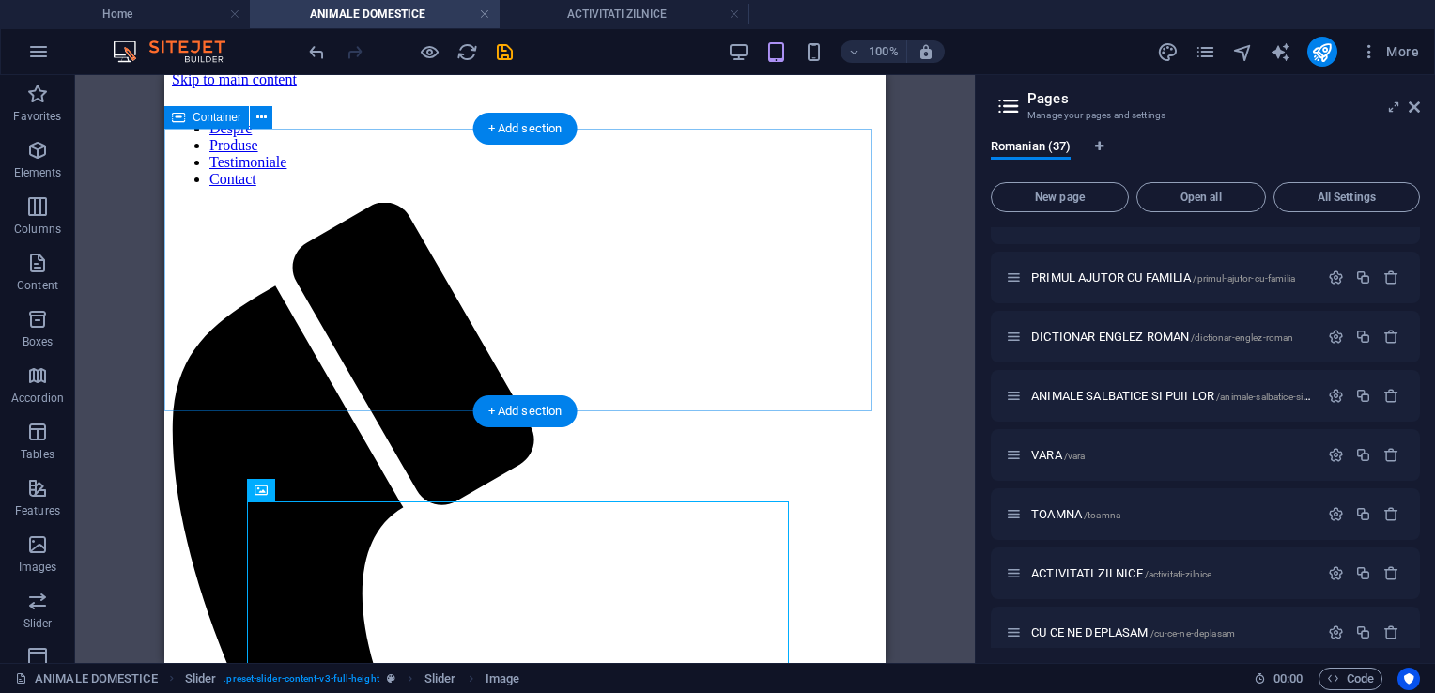
scroll to position [0, 0]
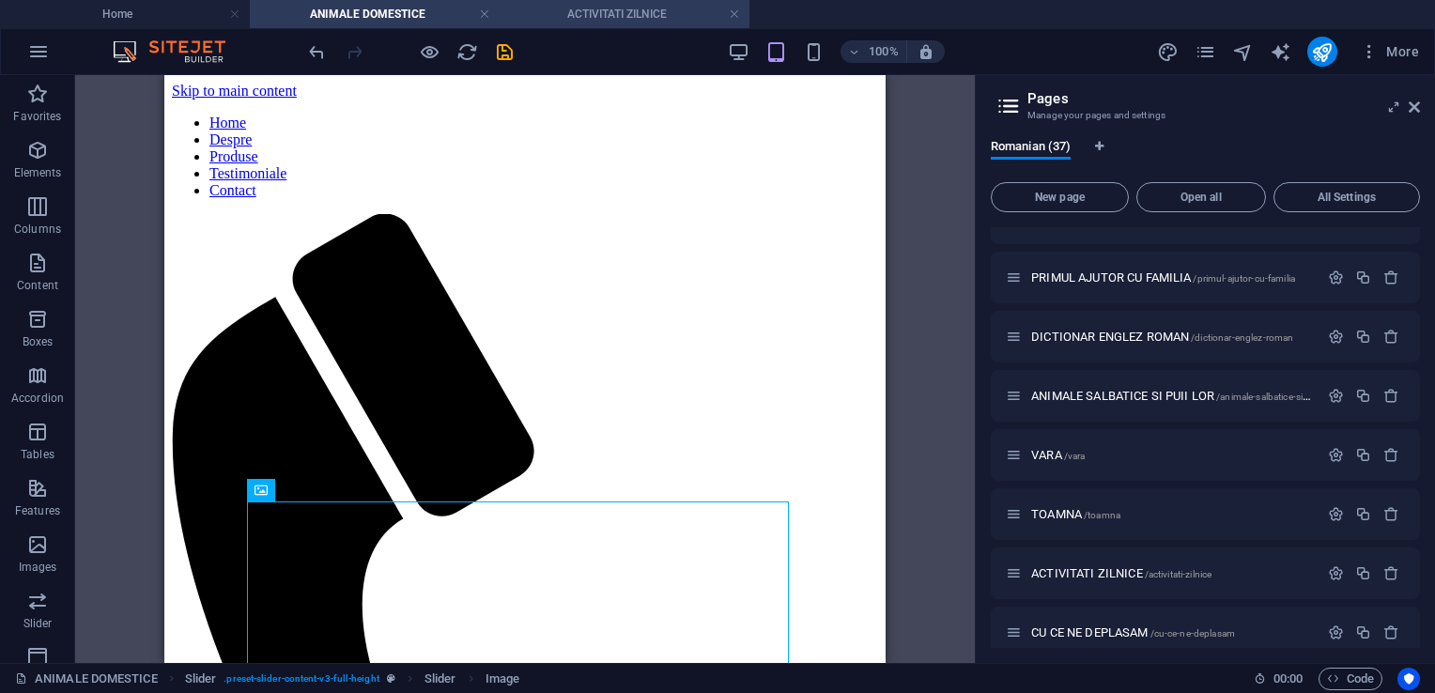
click at [619, 17] on h4 "ACTIVITATI ZILNICE" at bounding box center [625, 14] width 250 height 21
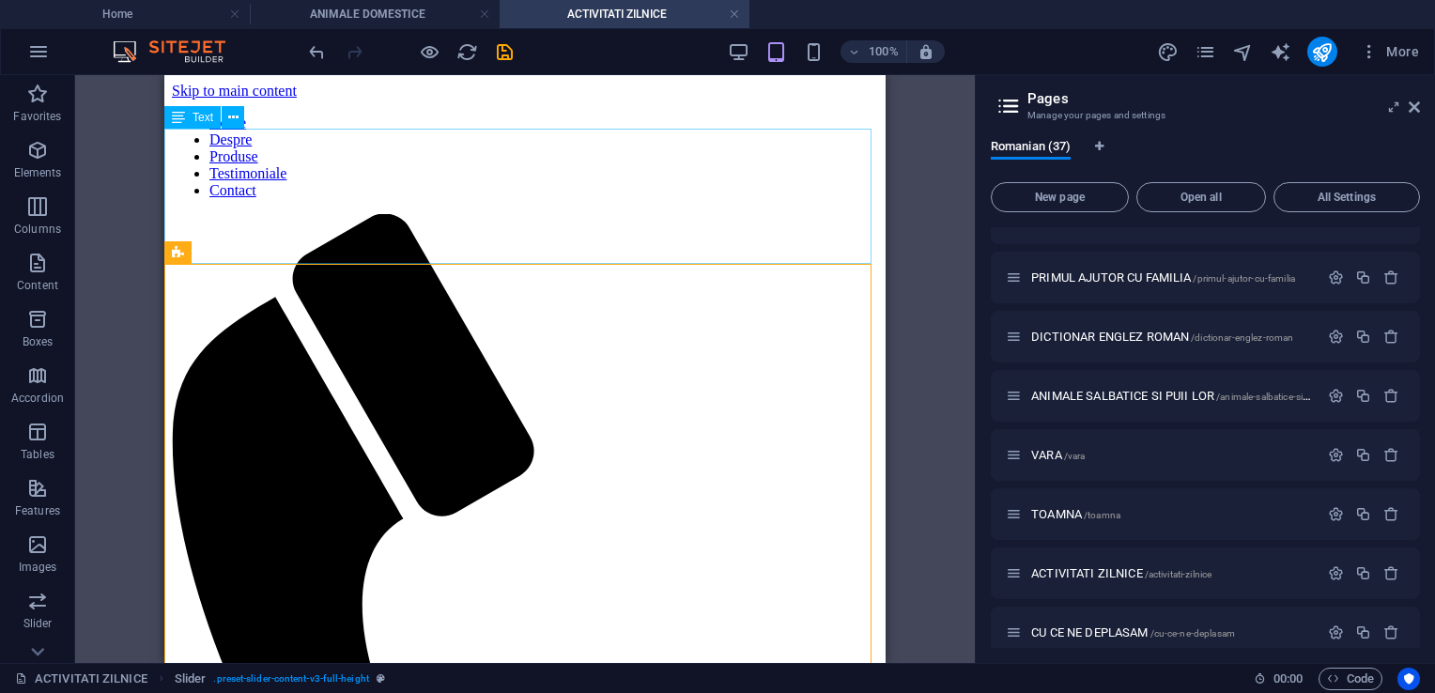
click at [203, 118] on span "Text" at bounding box center [203, 117] width 21 height 11
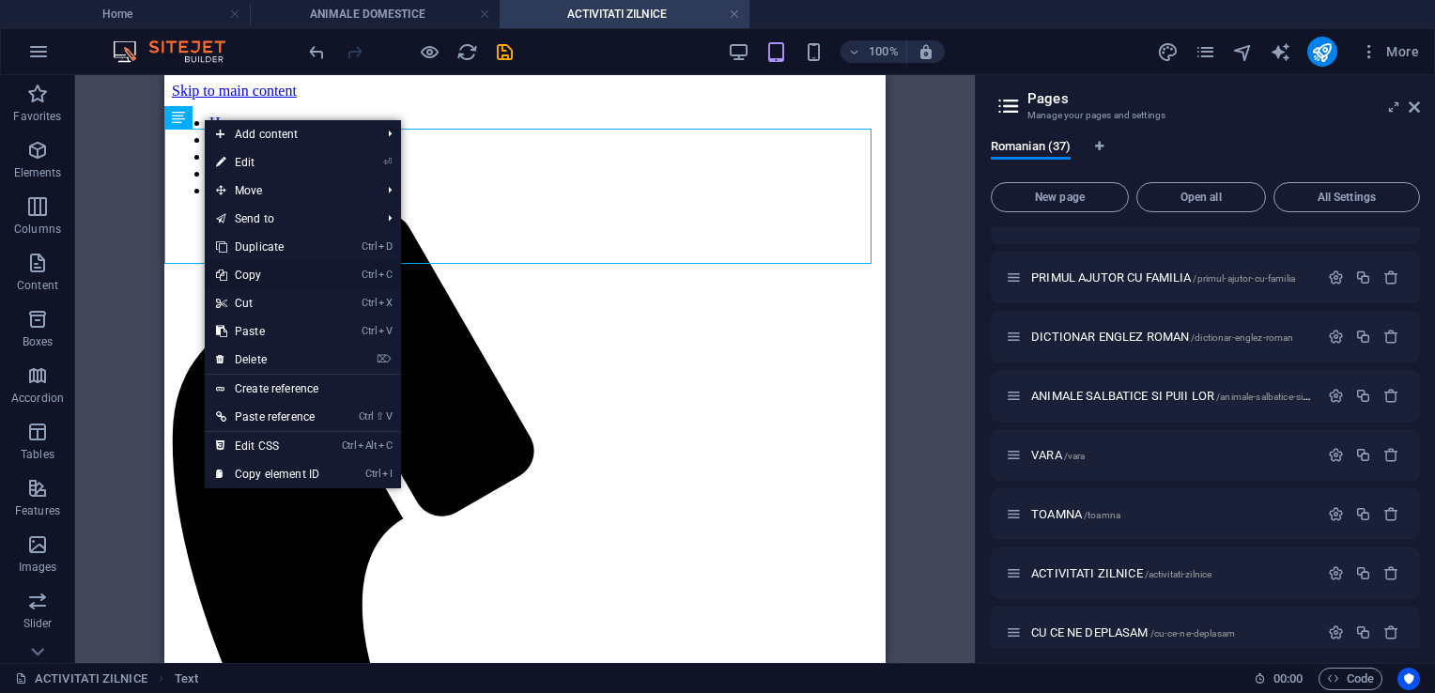
click at [297, 269] on link "Ctrl C Copy" at bounding box center [268, 275] width 126 height 28
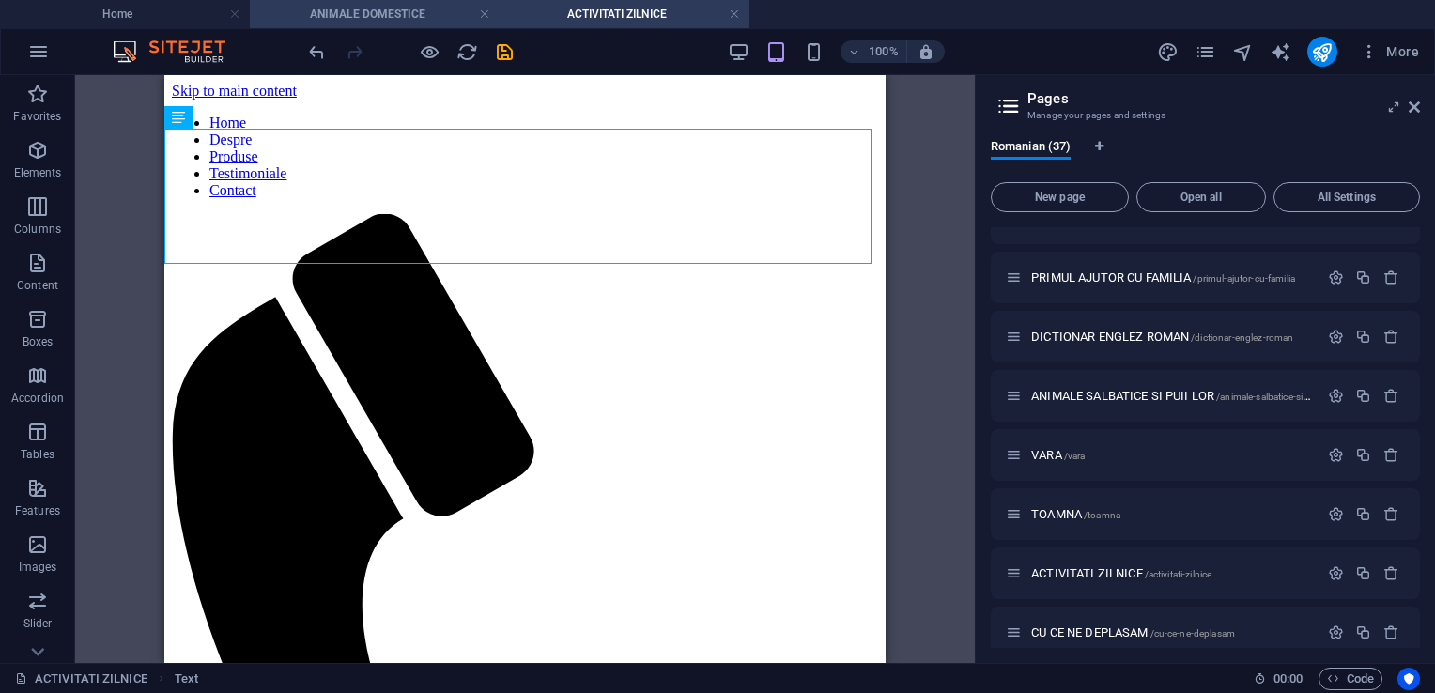
click at [421, 16] on h4 "ANIMALE DOMESTICE" at bounding box center [375, 14] width 250 height 21
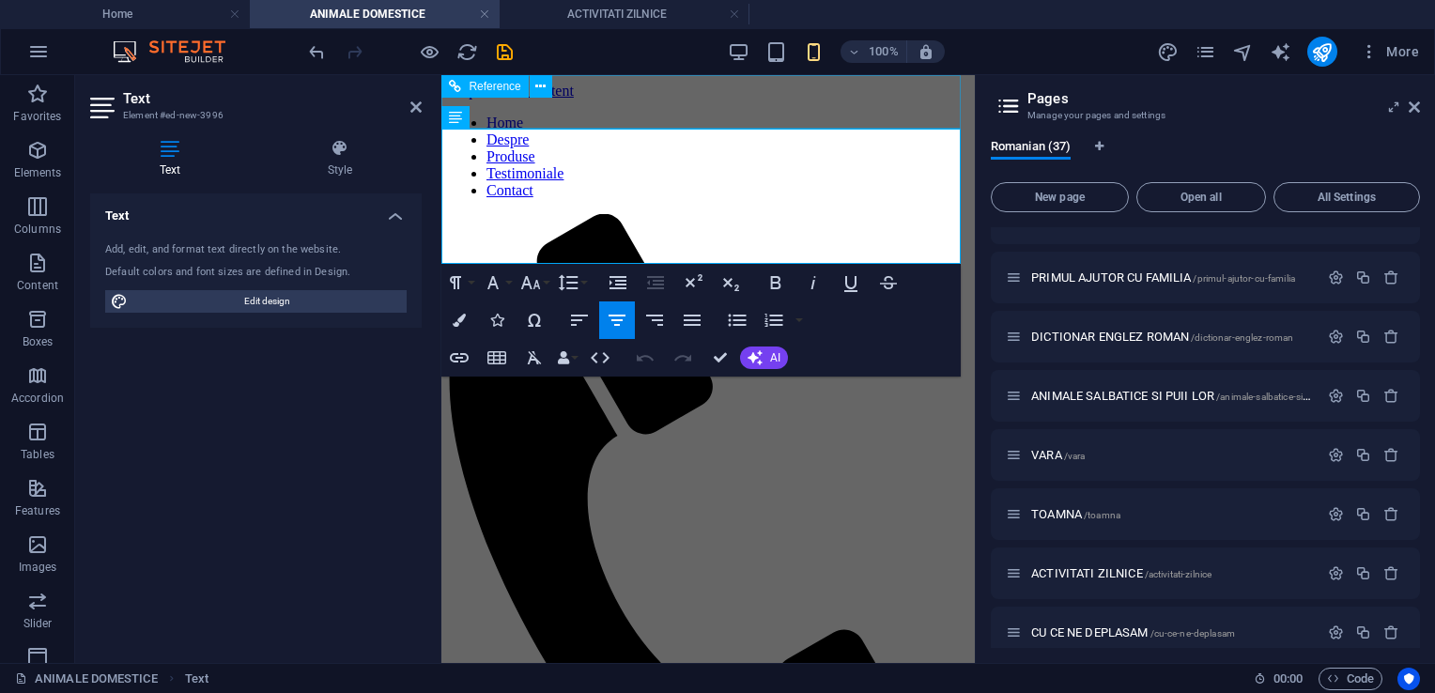
drag, startPoint x: 807, startPoint y: 139, endPoint x: 497, endPoint y: 117, distance: 310.7
drag, startPoint x: 836, startPoint y: 155, endPoint x: 567, endPoint y: 148, distance: 268.7
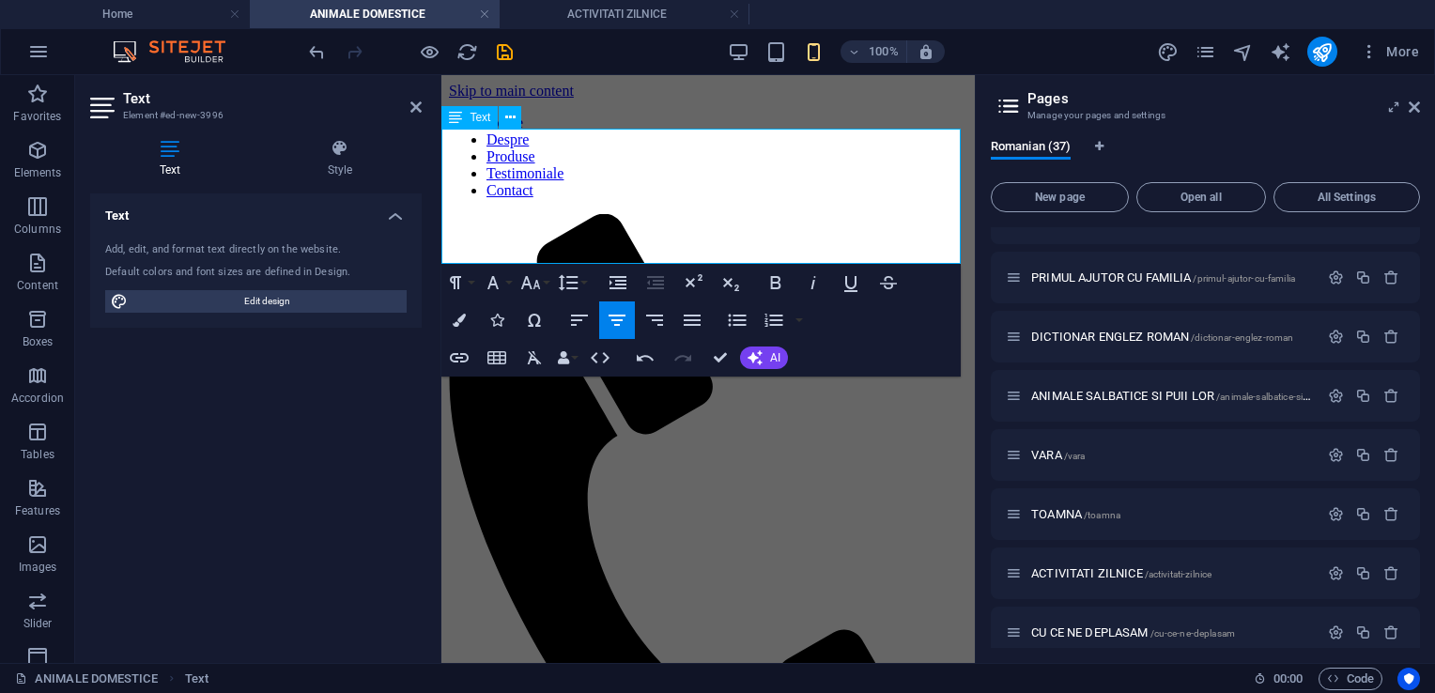
drag, startPoint x: 814, startPoint y: 132, endPoint x: 524, endPoint y: 121, distance: 290.4
click at [455, 318] on icon "button" at bounding box center [459, 320] width 13 height 13
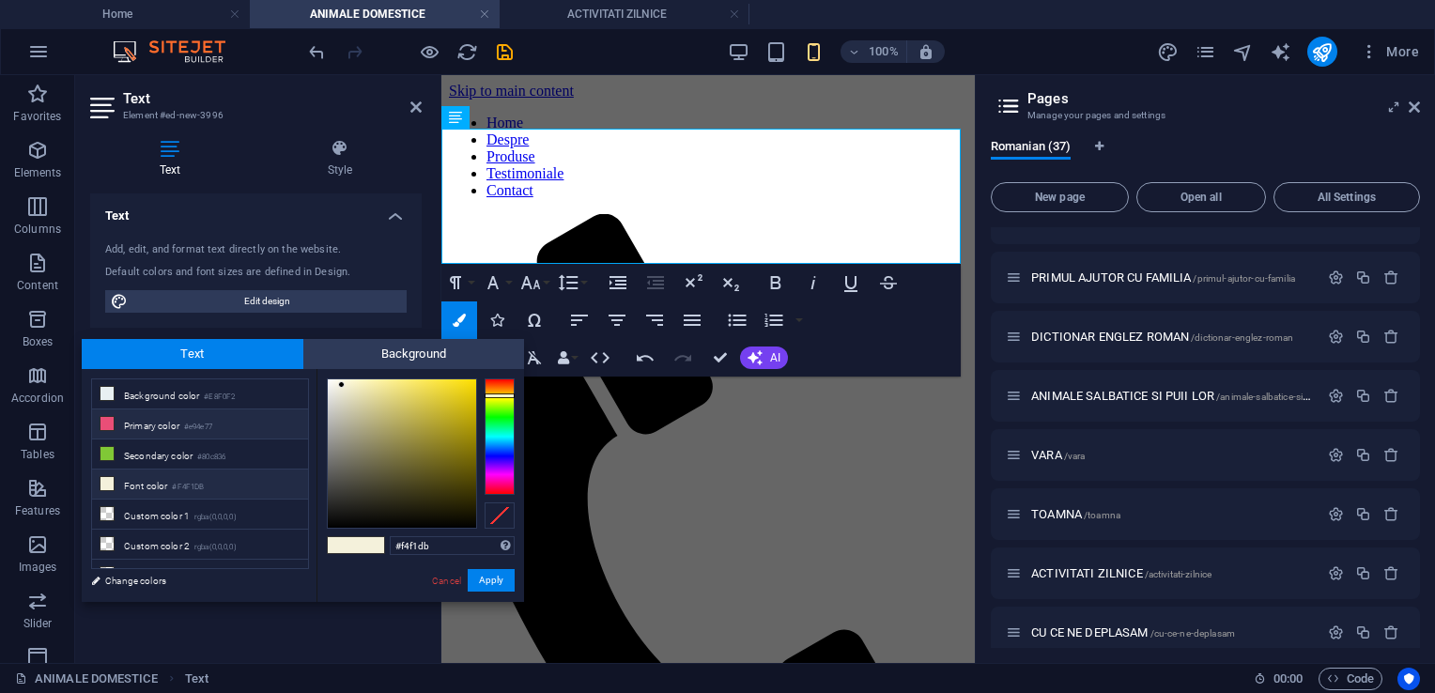
click at [216, 433] on li "Primary color #e94e77" at bounding box center [200, 425] width 216 height 30
type input "#e94e77"
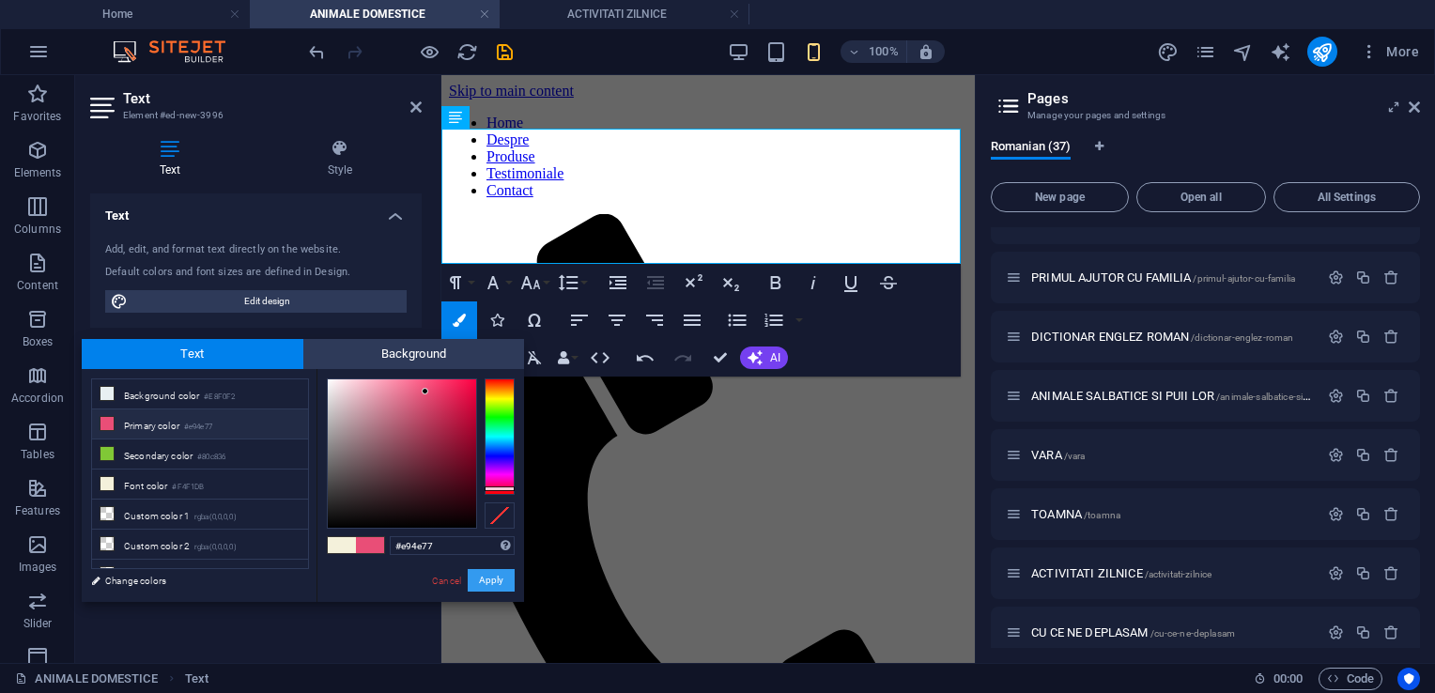
drag, startPoint x: 52, startPoint y: 509, endPoint x: 493, endPoint y: 584, distance: 447.8
click at [493, 584] on button "Apply" at bounding box center [491, 580] width 47 height 23
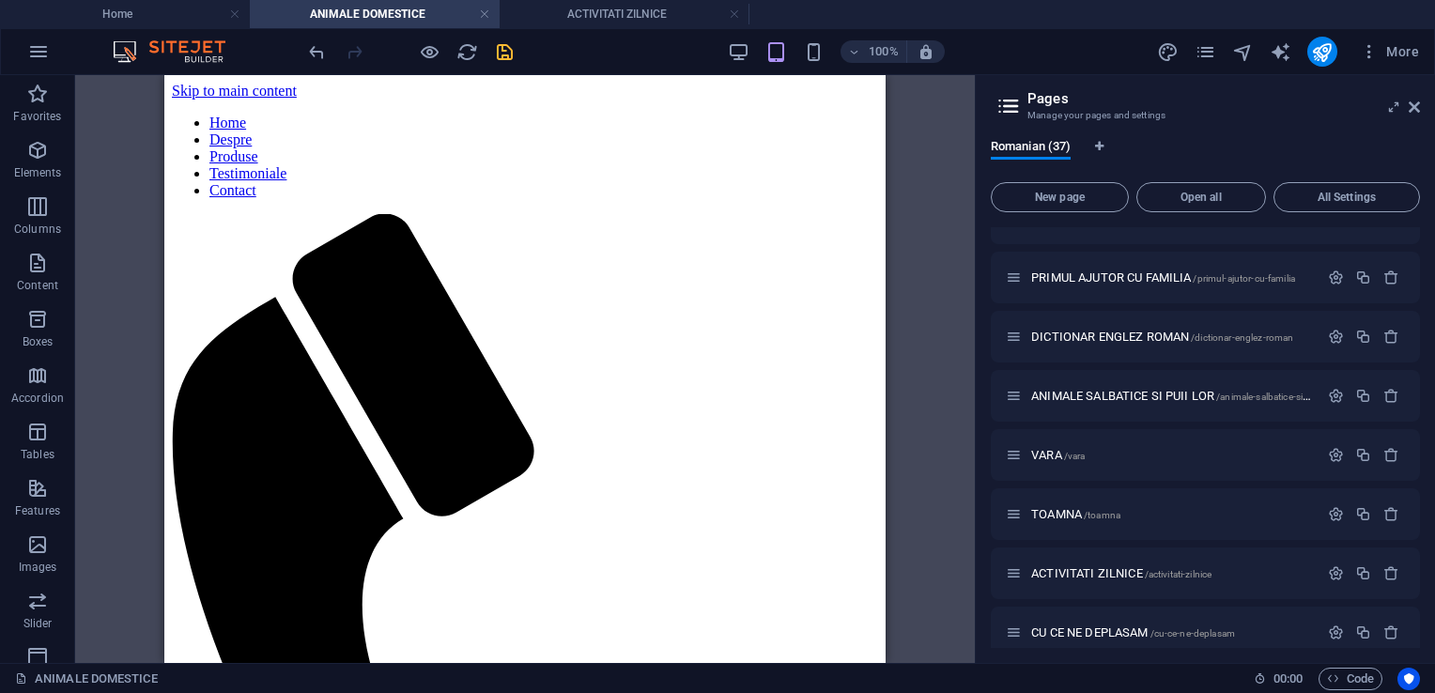
click at [503, 57] on icon "save" at bounding box center [505, 52] width 22 height 22
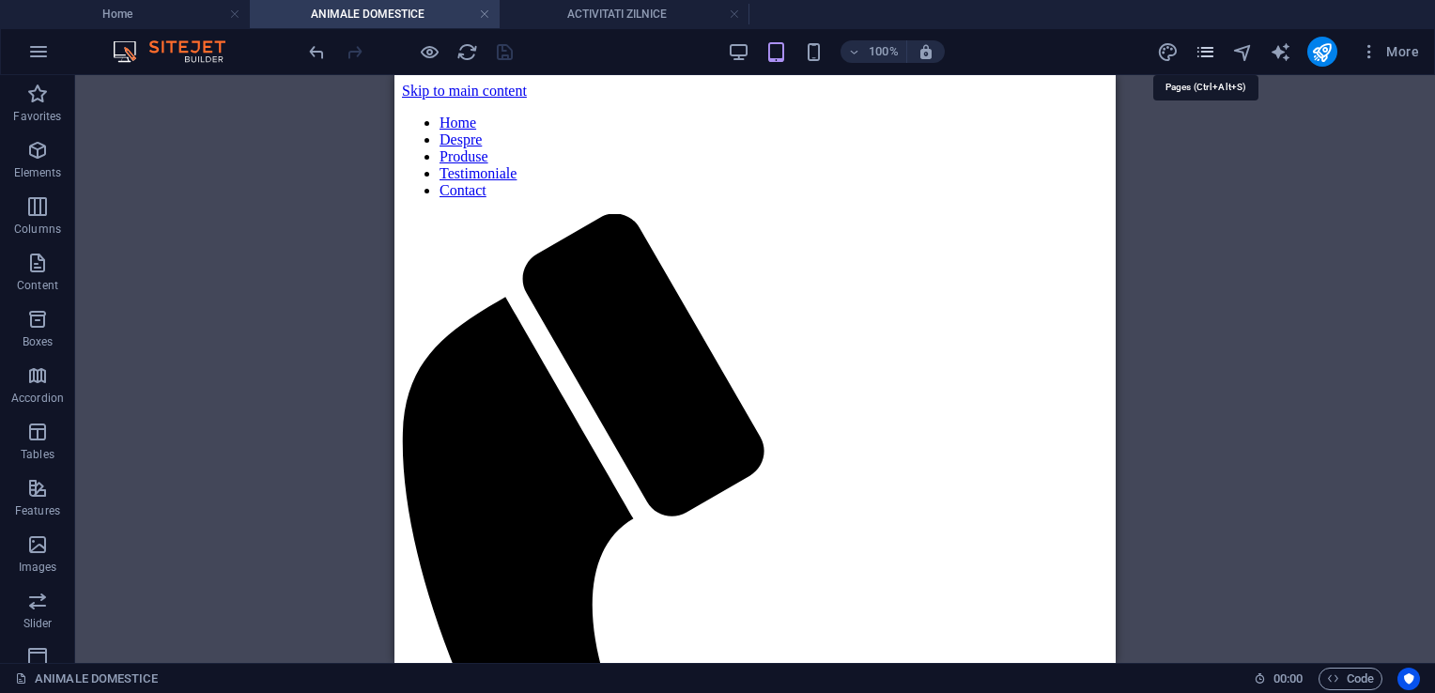
click at [1212, 50] on icon "pages" at bounding box center [1206, 52] width 22 height 22
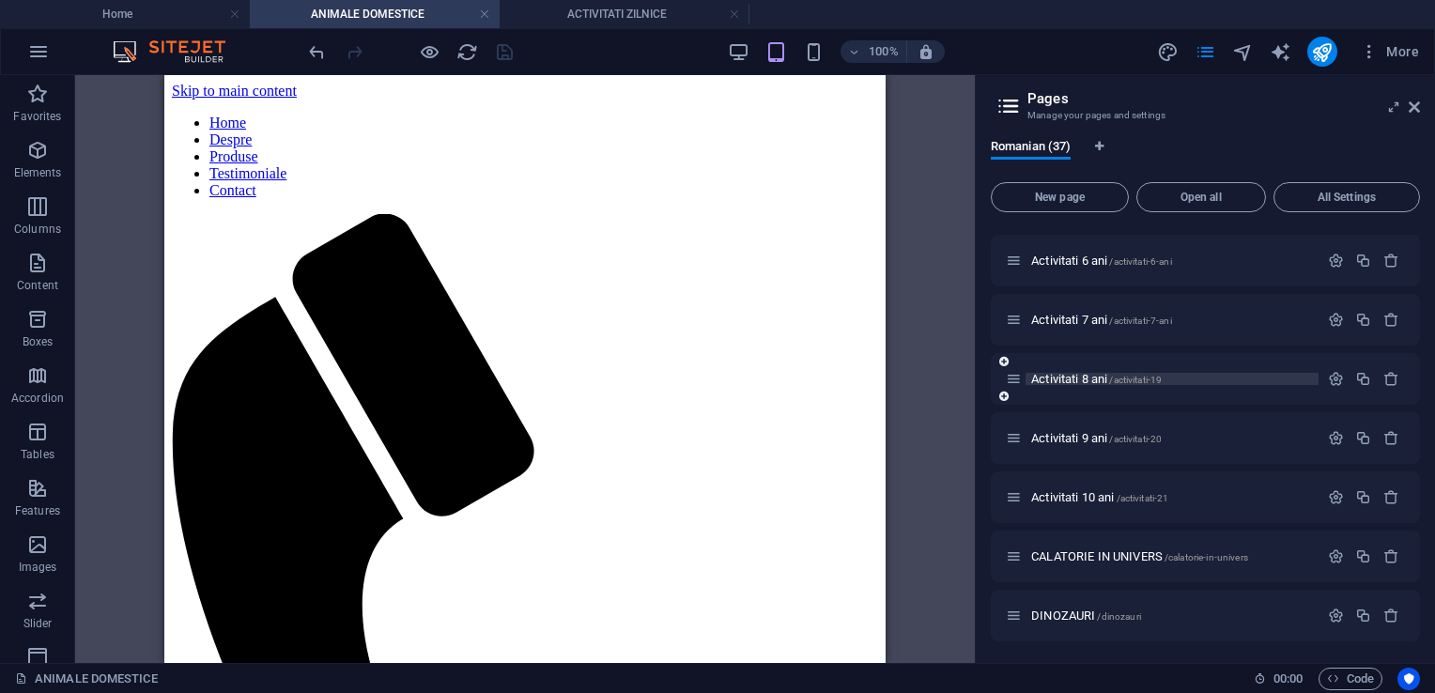
scroll to position [658, 0]
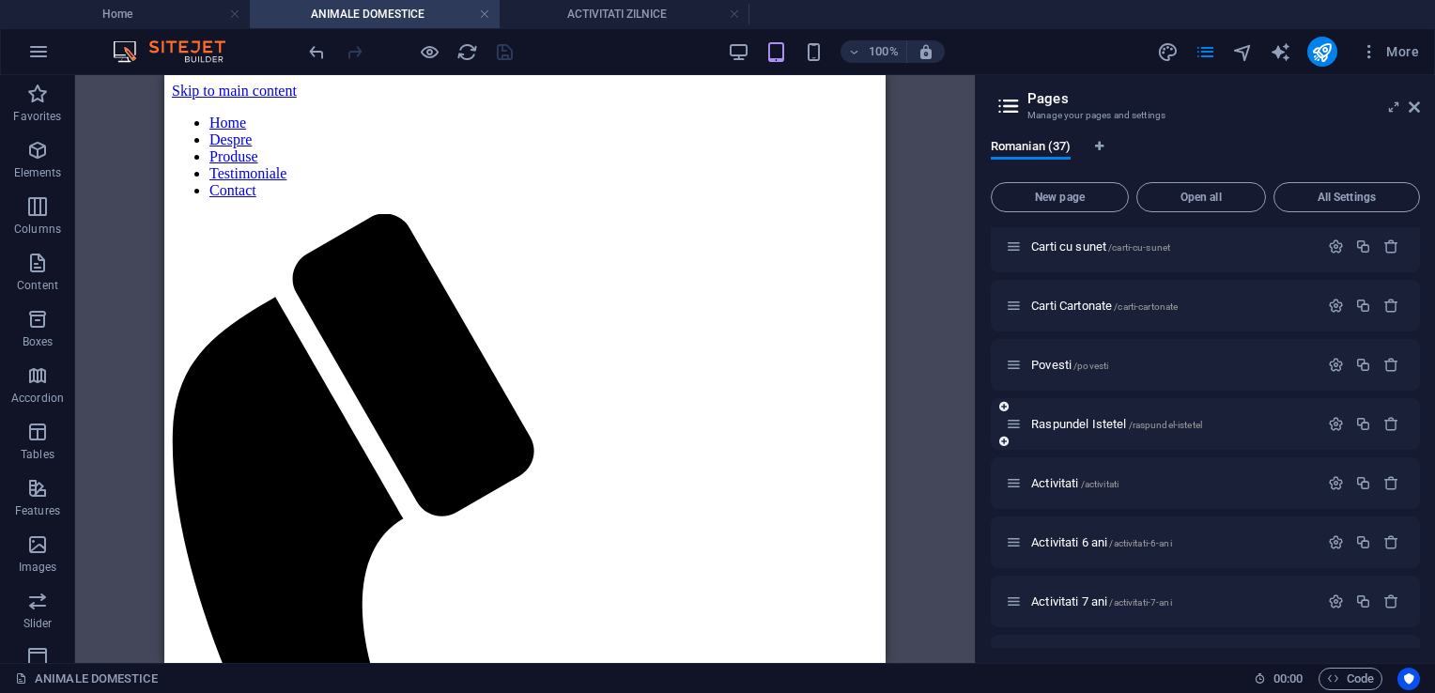
click at [1068, 415] on div "Raspundel Istetel /raspundel-istetel" at bounding box center [1162, 424] width 313 height 22
click at [1067, 426] on span "Raspundel Istetel /raspundel-istetel" at bounding box center [1116, 424] width 171 height 14
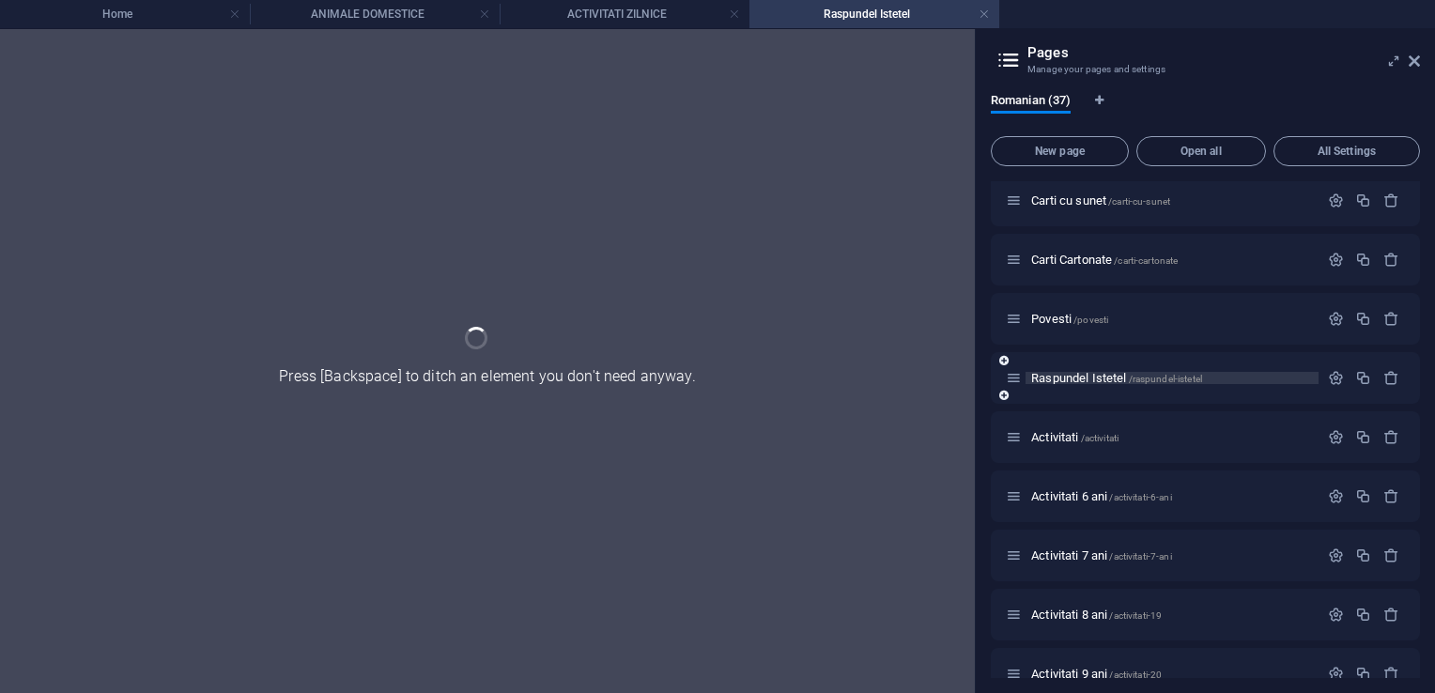
click at [1067, 426] on div "Activitati /activitati" at bounding box center [1162, 437] width 313 height 22
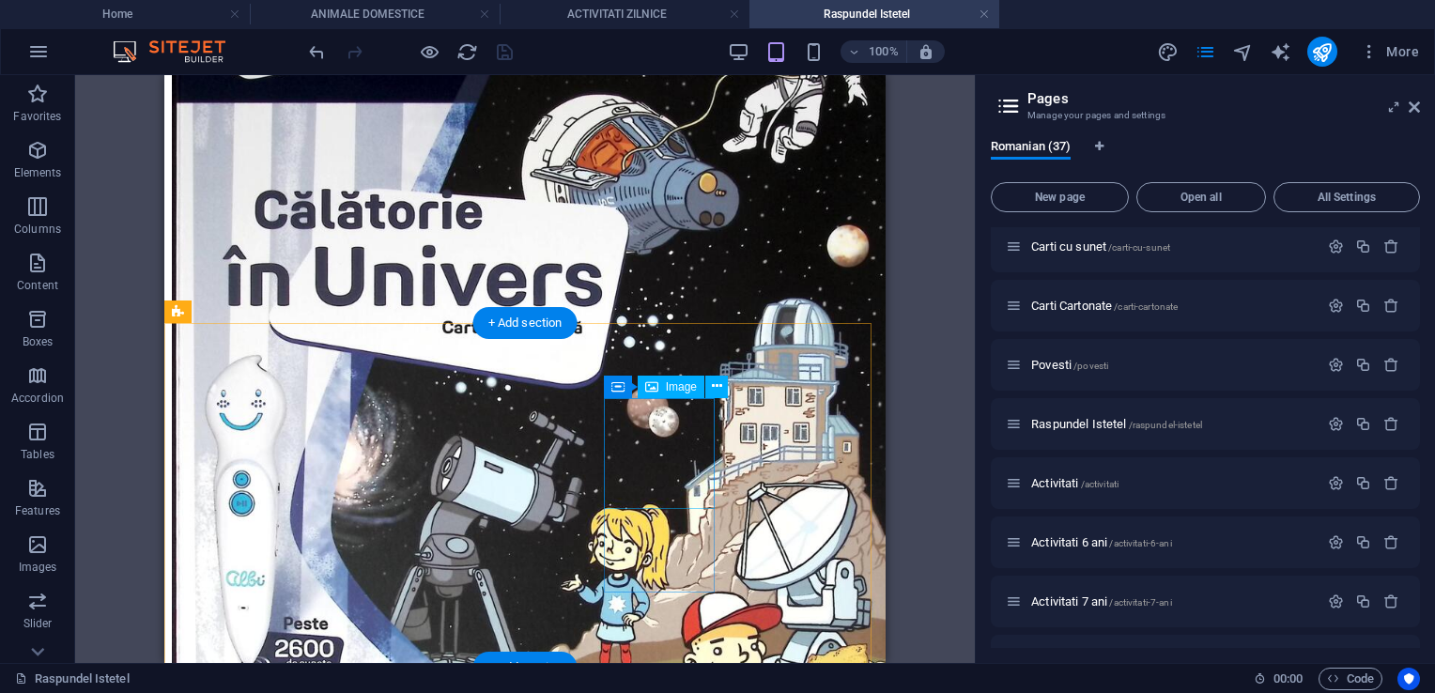
scroll to position [1409, 0]
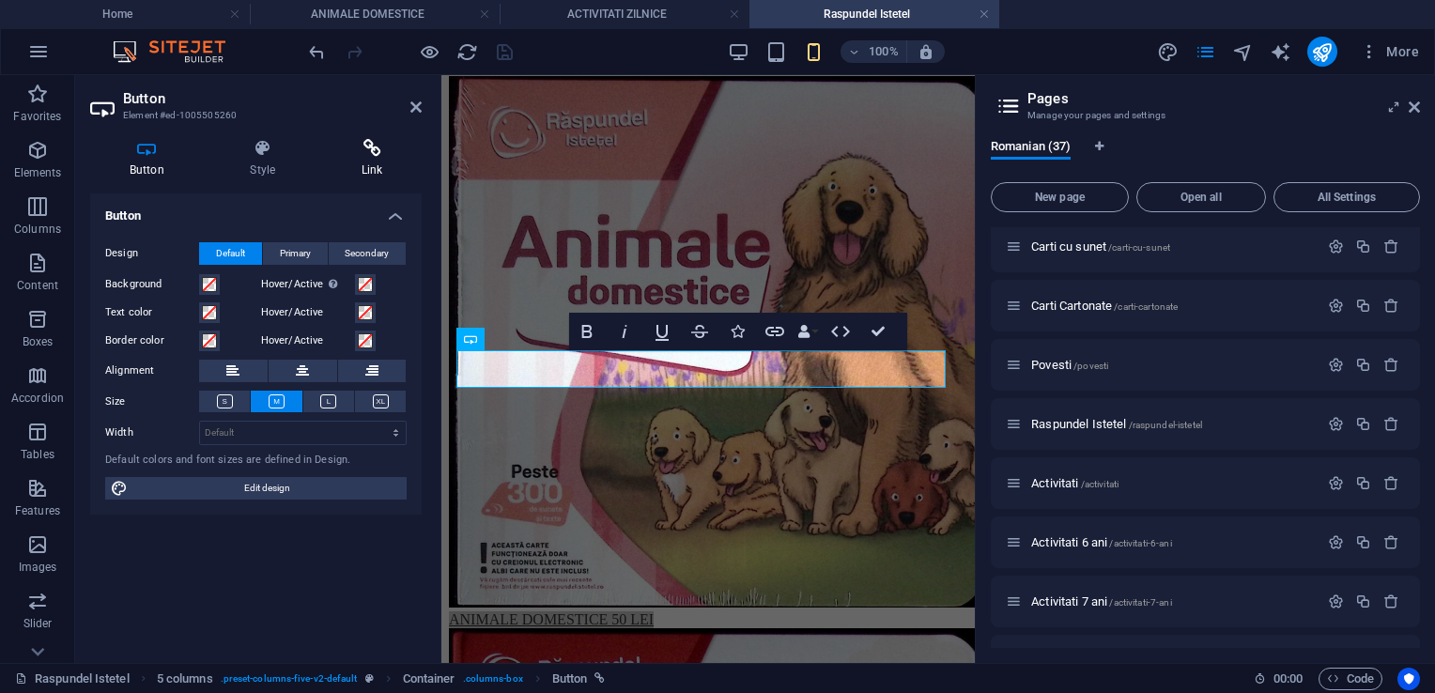
click at [377, 164] on h4 "Link" at bounding box center [372, 158] width 100 height 39
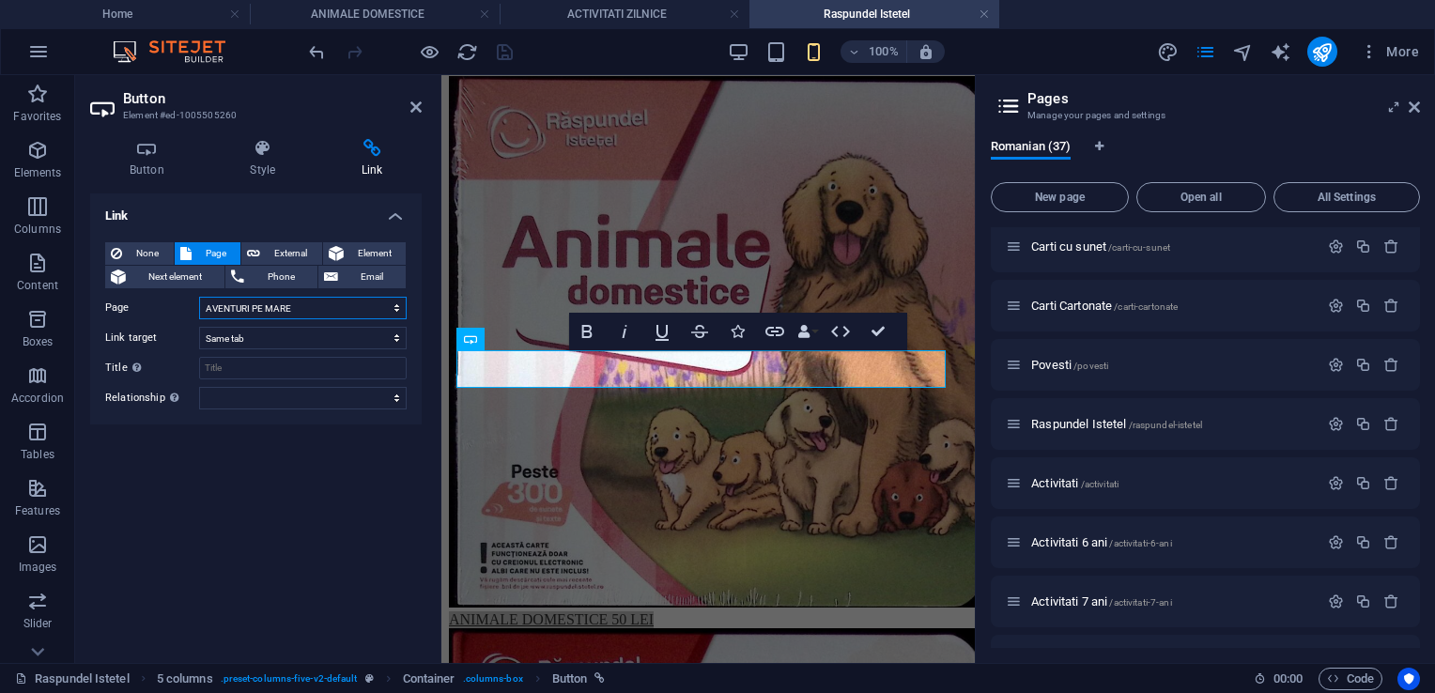
click at [341, 307] on select "Home Despre Produse Testimoniale Contact Activitati 0-2 ani Activitati 3 ani Ac…" at bounding box center [303, 308] width 208 height 23
click at [331, 305] on select "Home Despre Produse Testimoniale Contact Activitati 0-2 ani Activitati 3 ani Ac…" at bounding box center [303, 308] width 208 height 23
select select "36"
click at [199, 297] on select "Home Despre Produse Testimoniale Contact Activitati 0-2 ani Activitati 3 ani Ac…" at bounding box center [303, 308] width 208 height 23
click at [512, 52] on icon "save" at bounding box center [505, 52] width 22 height 22
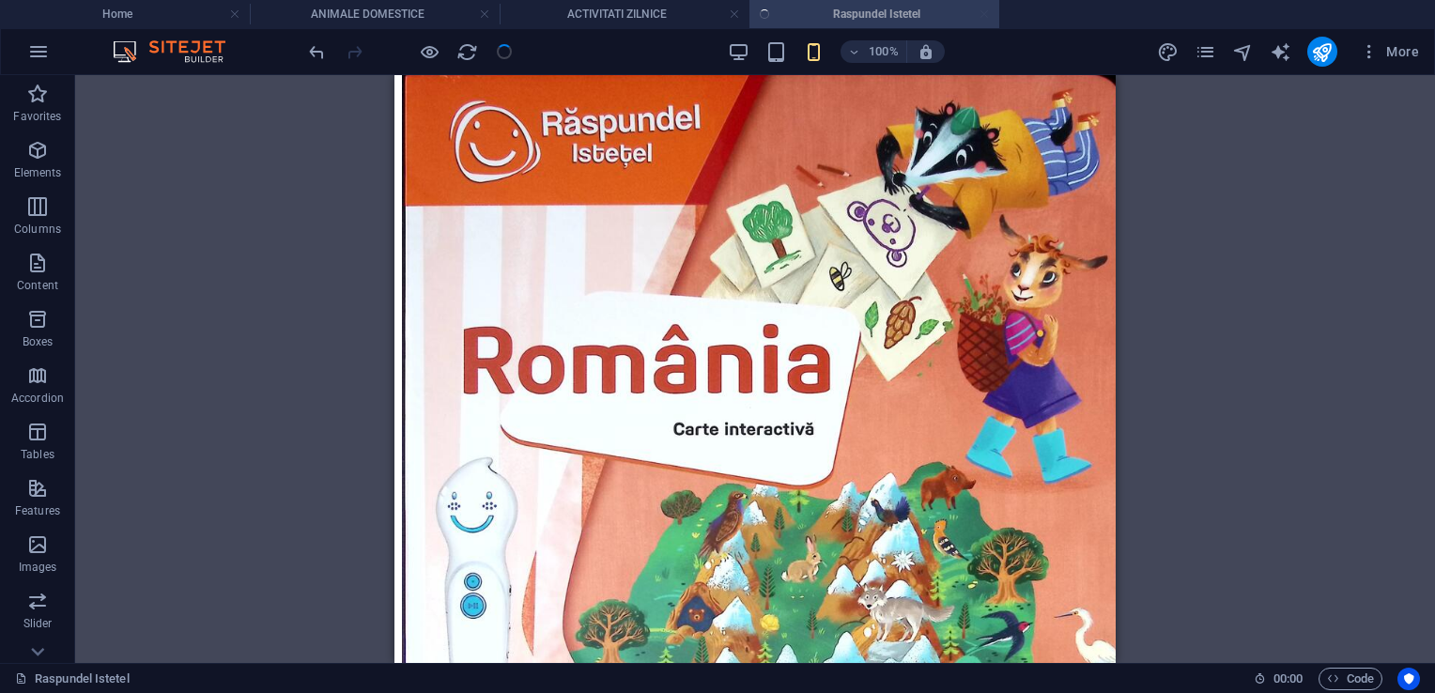
scroll to position [1757, 0]
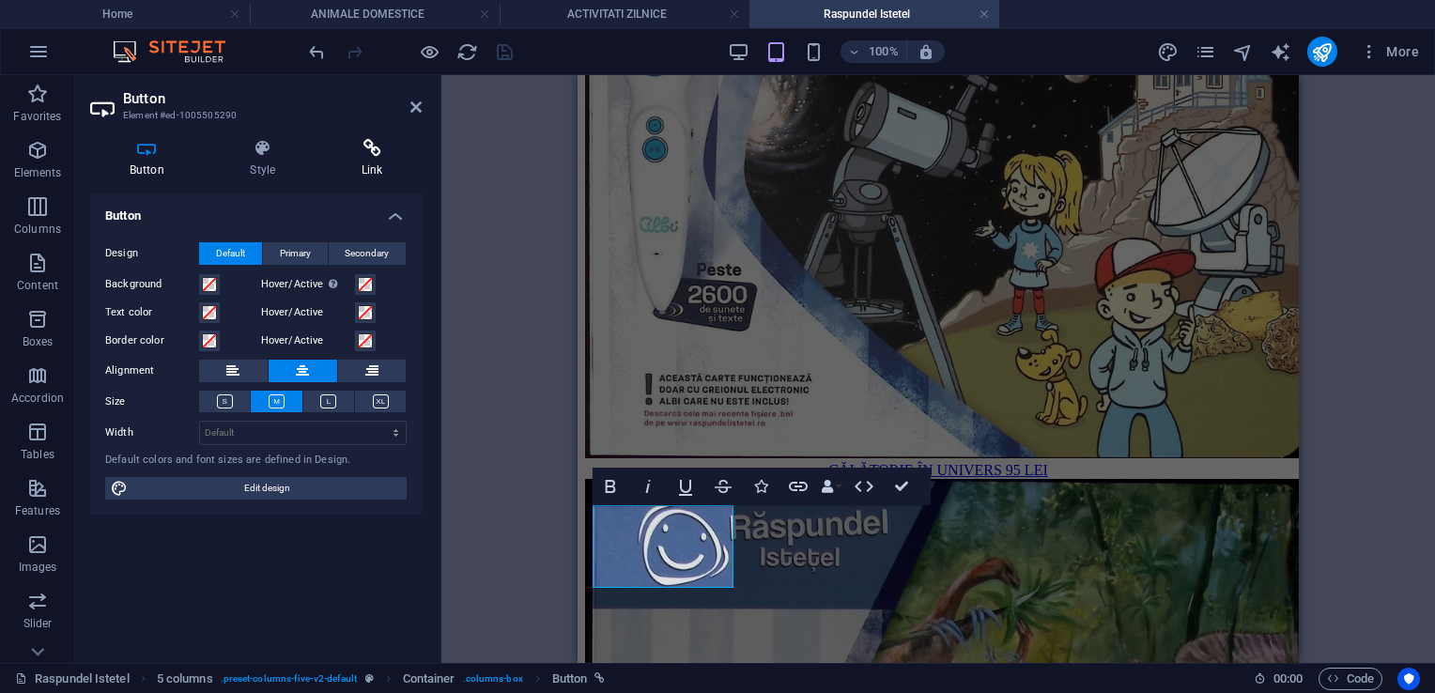
click at [375, 151] on icon at bounding box center [372, 148] width 100 height 19
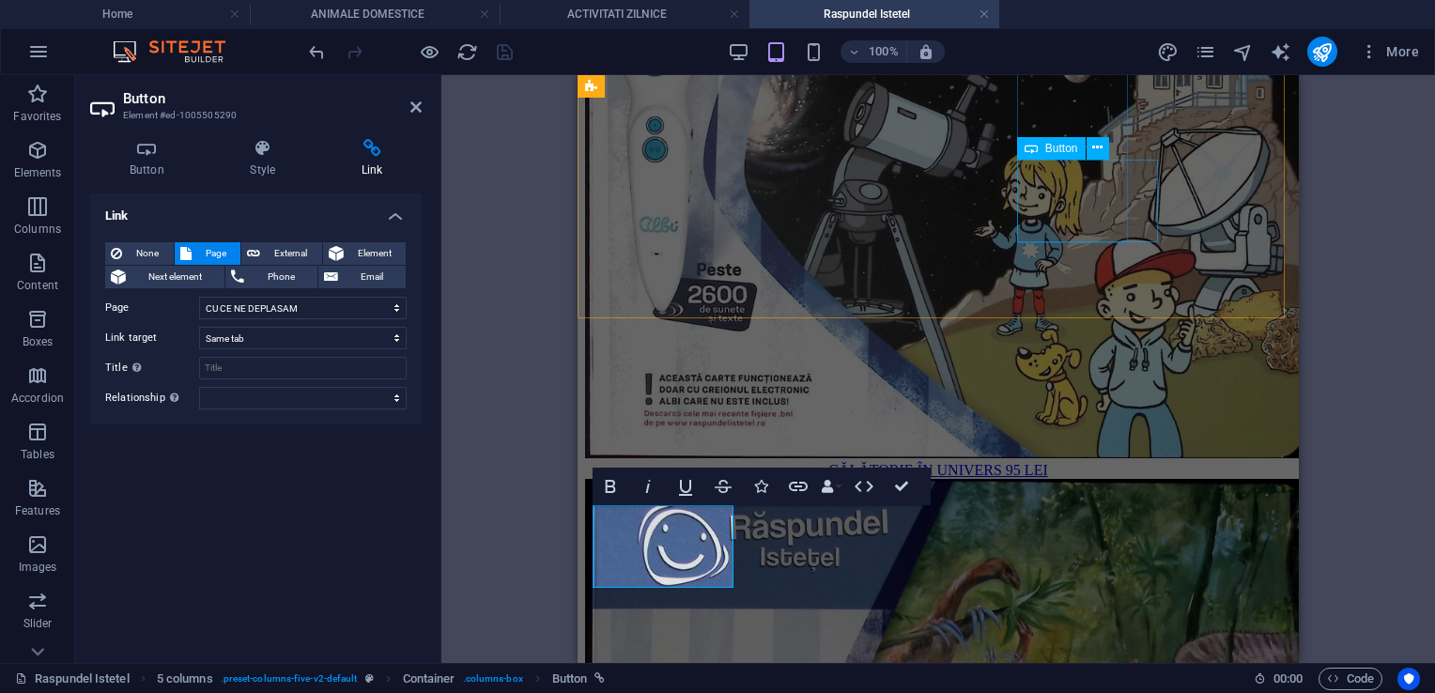
select select "31"
select select
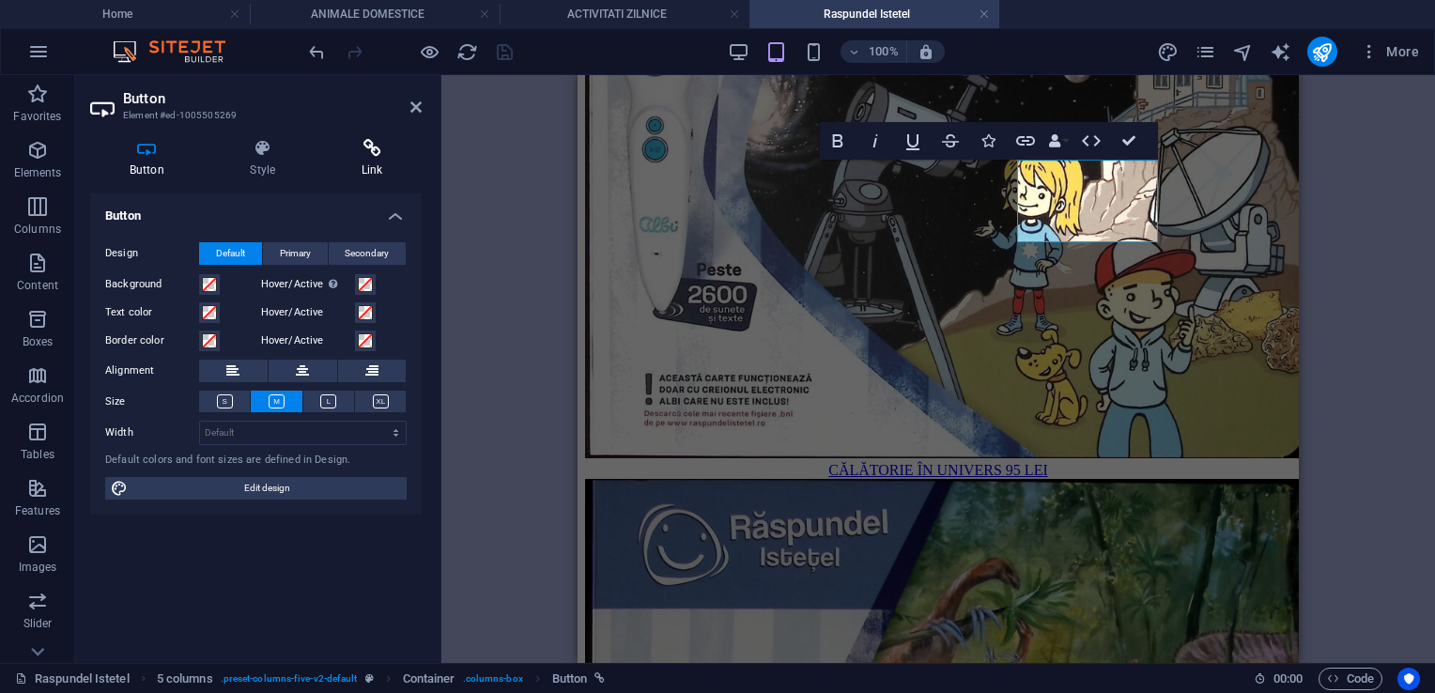
click at [362, 162] on h4 "Link" at bounding box center [372, 158] width 100 height 39
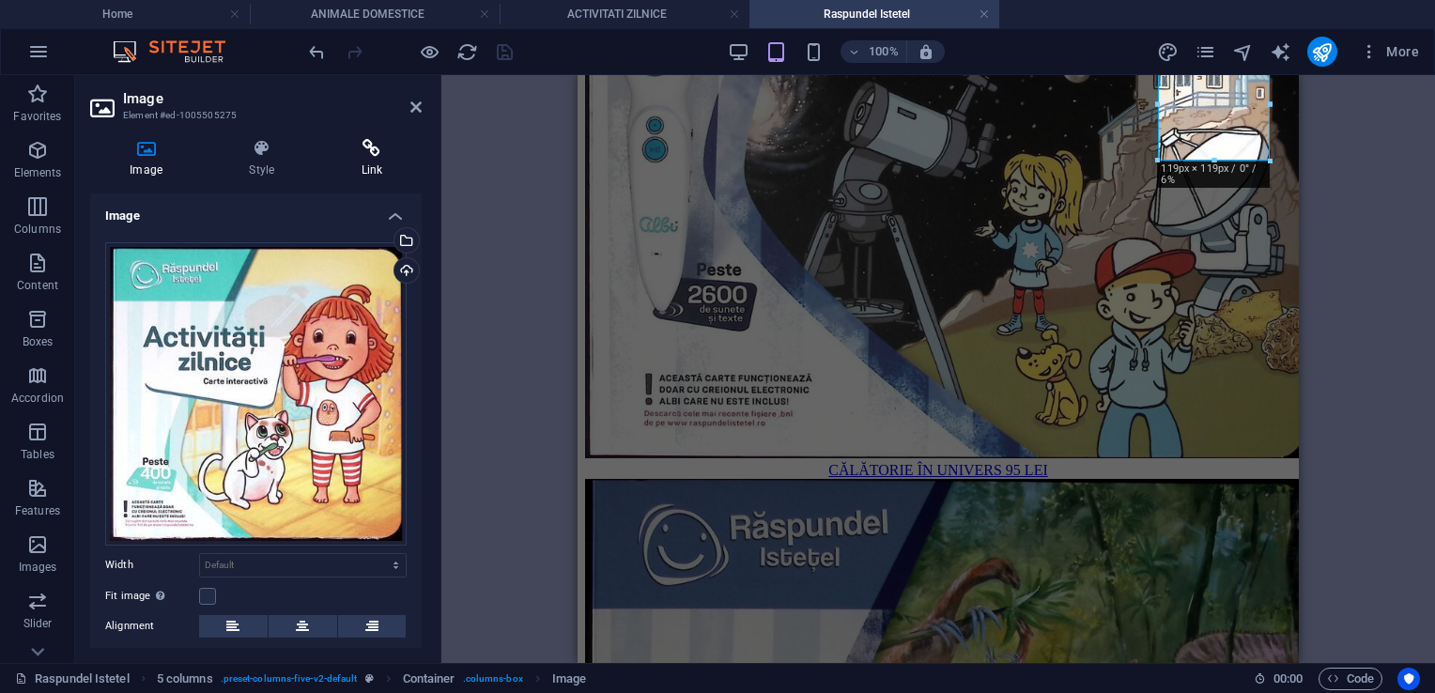
click at [379, 163] on h4 "Link" at bounding box center [371, 158] width 101 height 39
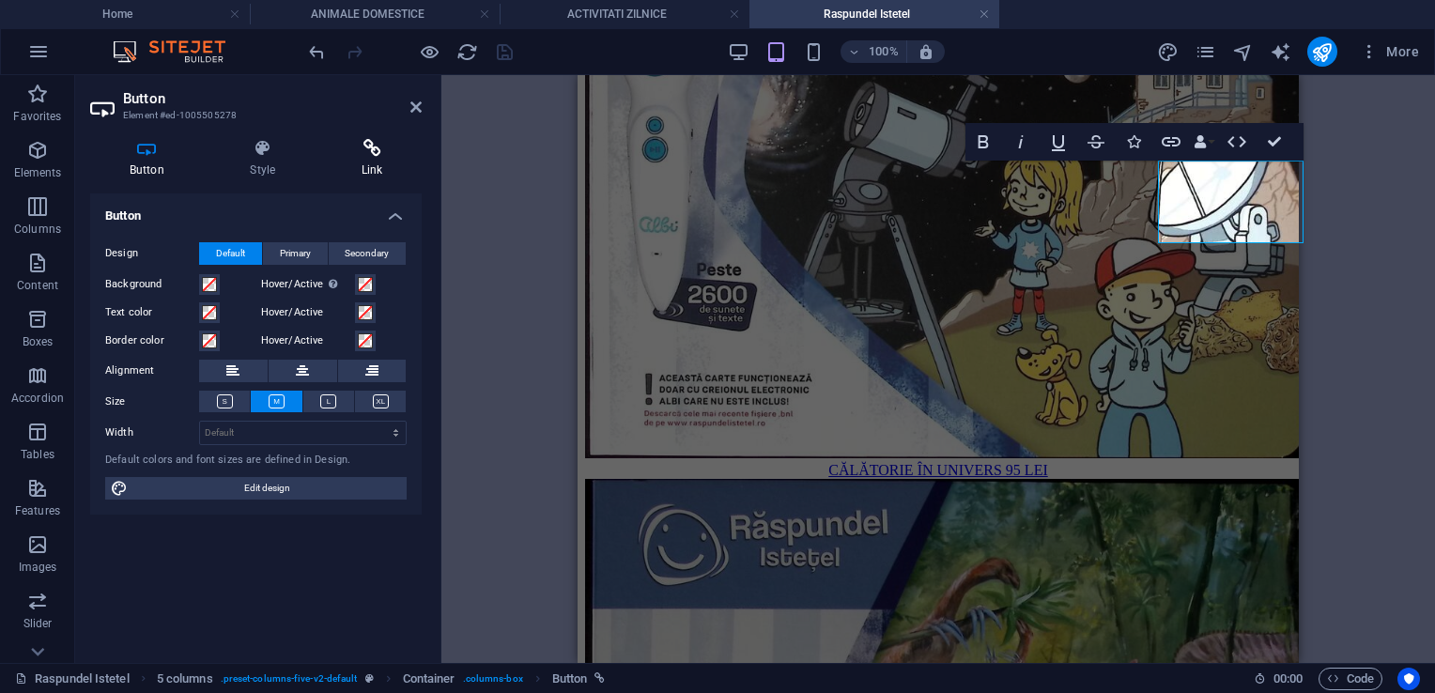
click at [376, 163] on h4 "Link" at bounding box center [372, 158] width 100 height 39
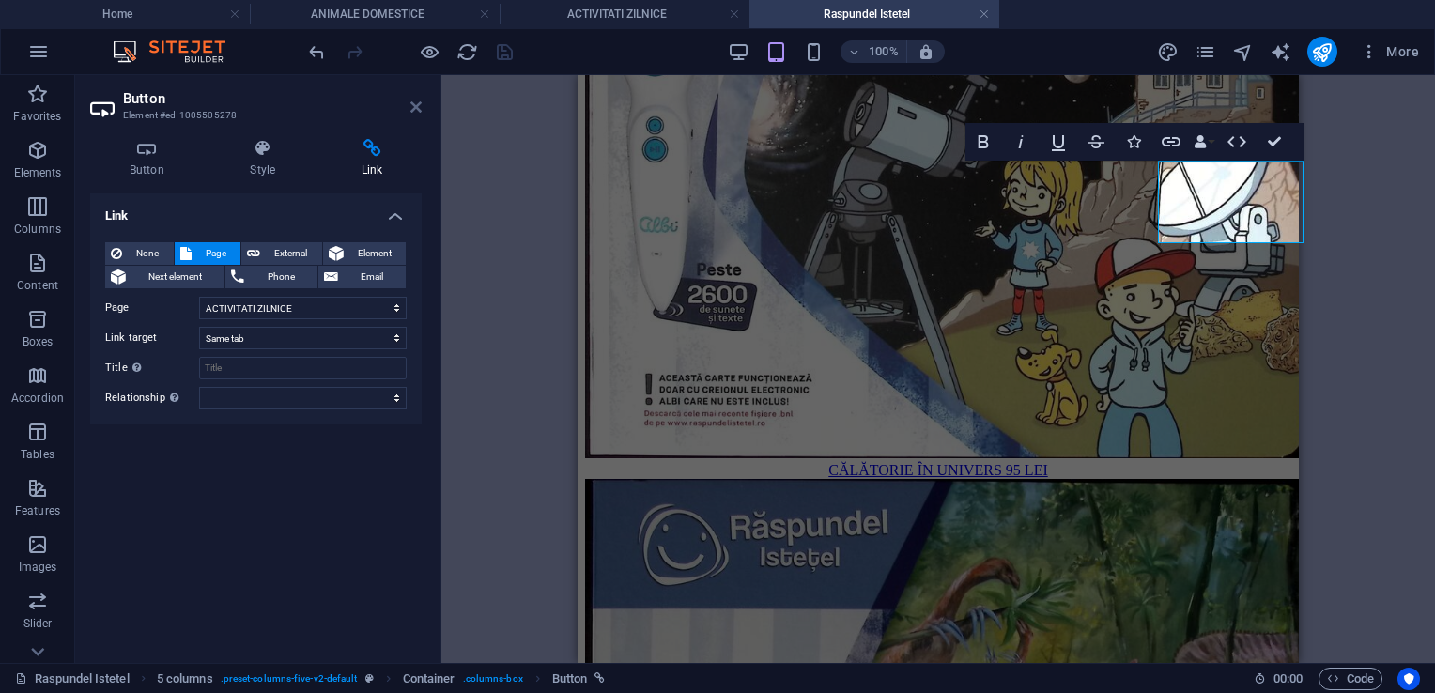
click at [411, 105] on icon at bounding box center [415, 107] width 11 height 15
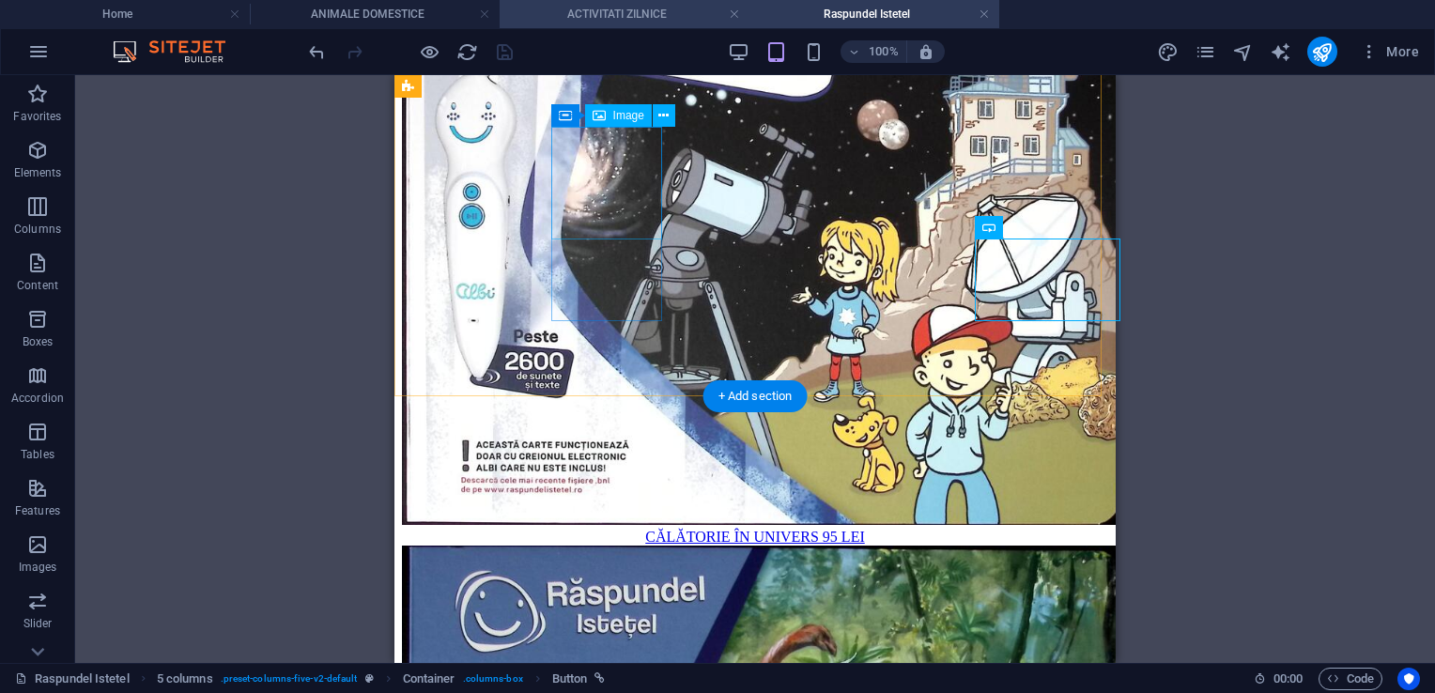
scroll to position [1664, 0]
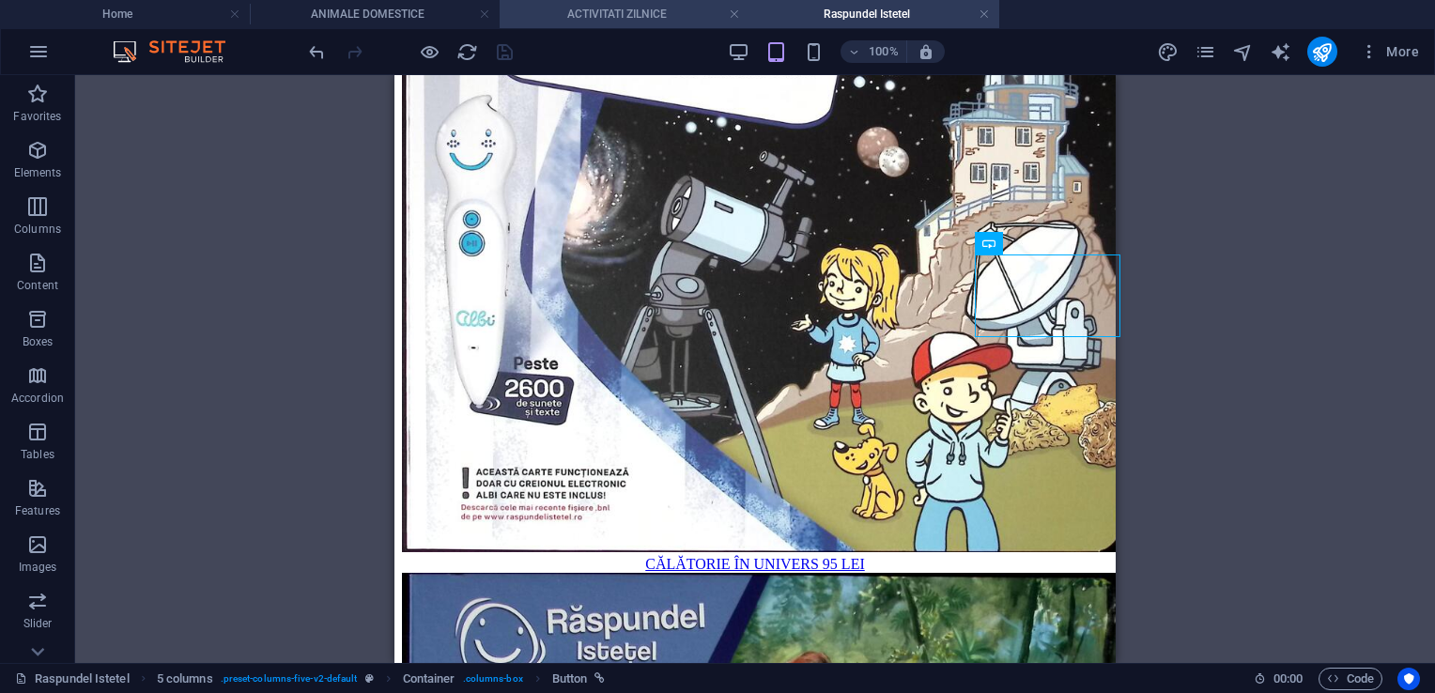
click at [575, 15] on h4 "ACTIVITATI ZILNICE" at bounding box center [625, 14] width 250 height 21
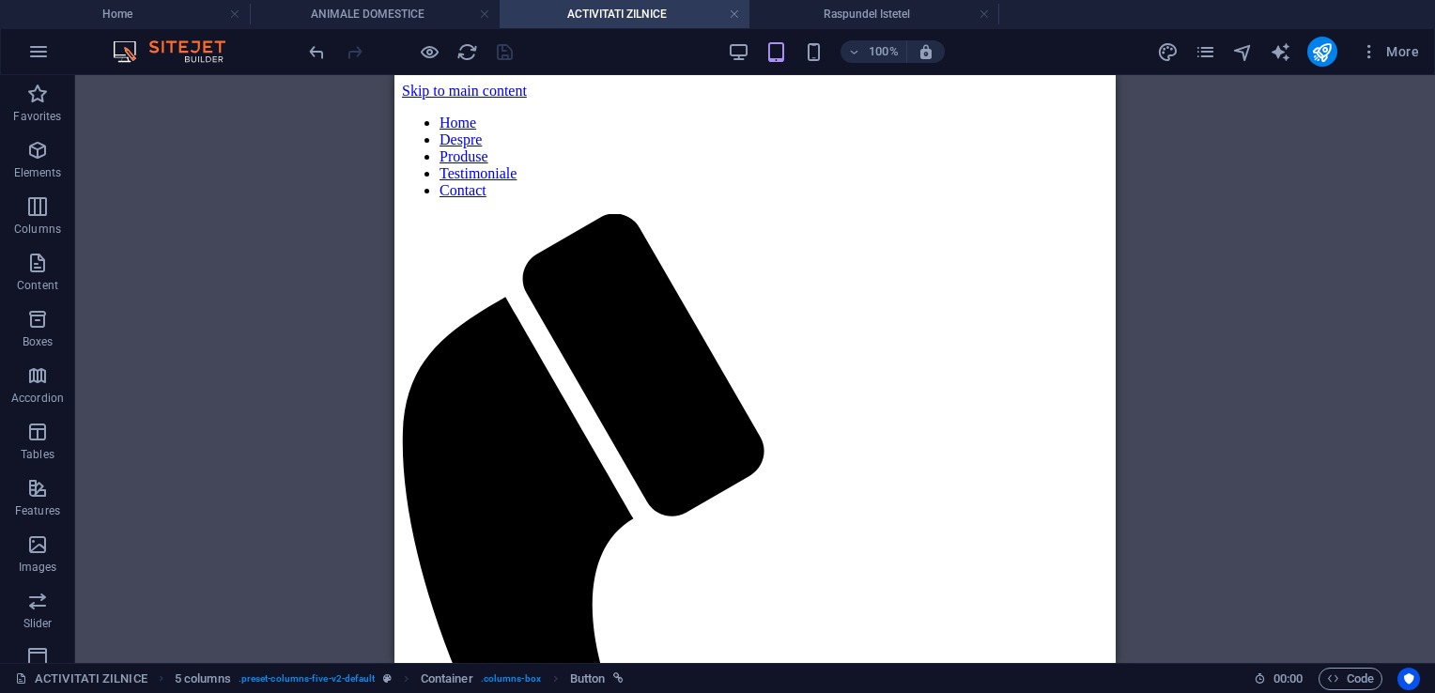
scroll to position [0, 0]
click at [1215, 53] on icon "pages" at bounding box center [1206, 52] width 22 height 22
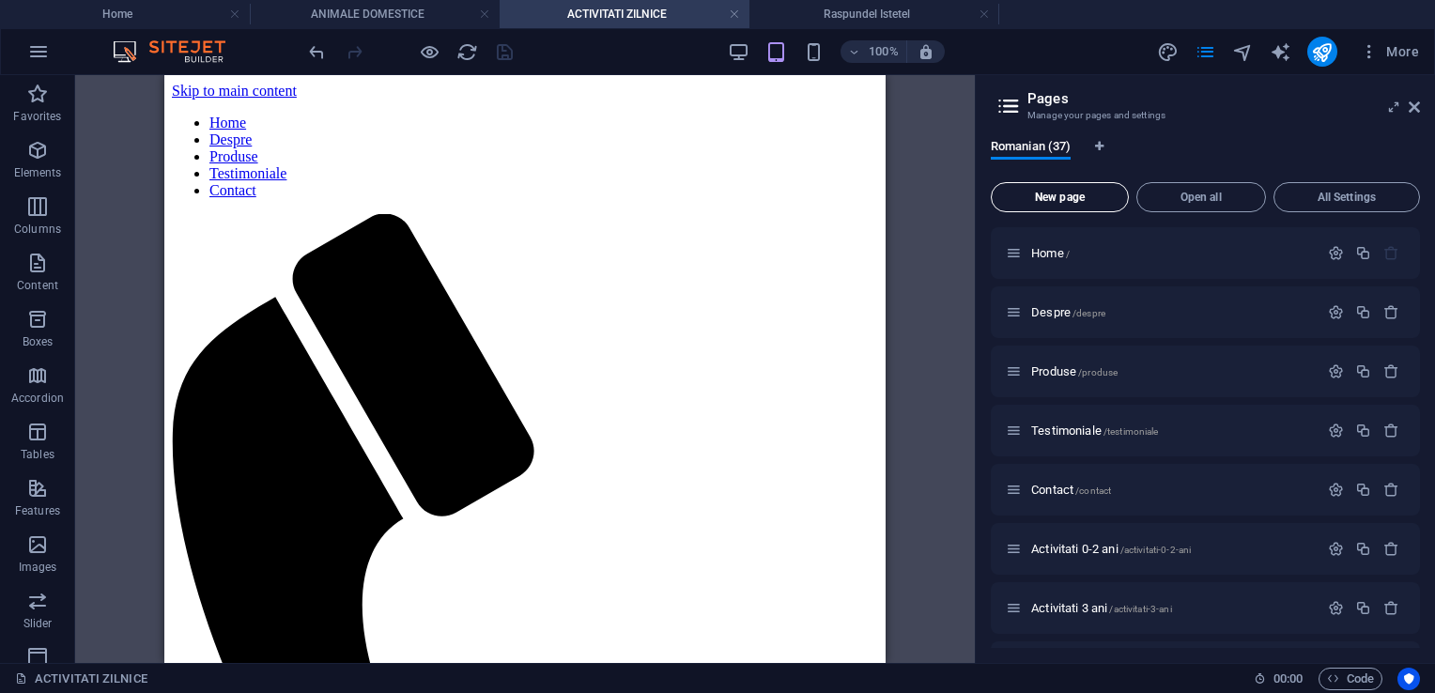
click at [1060, 204] on button "New page" at bounding box center [1060, 197] width 138 height 30
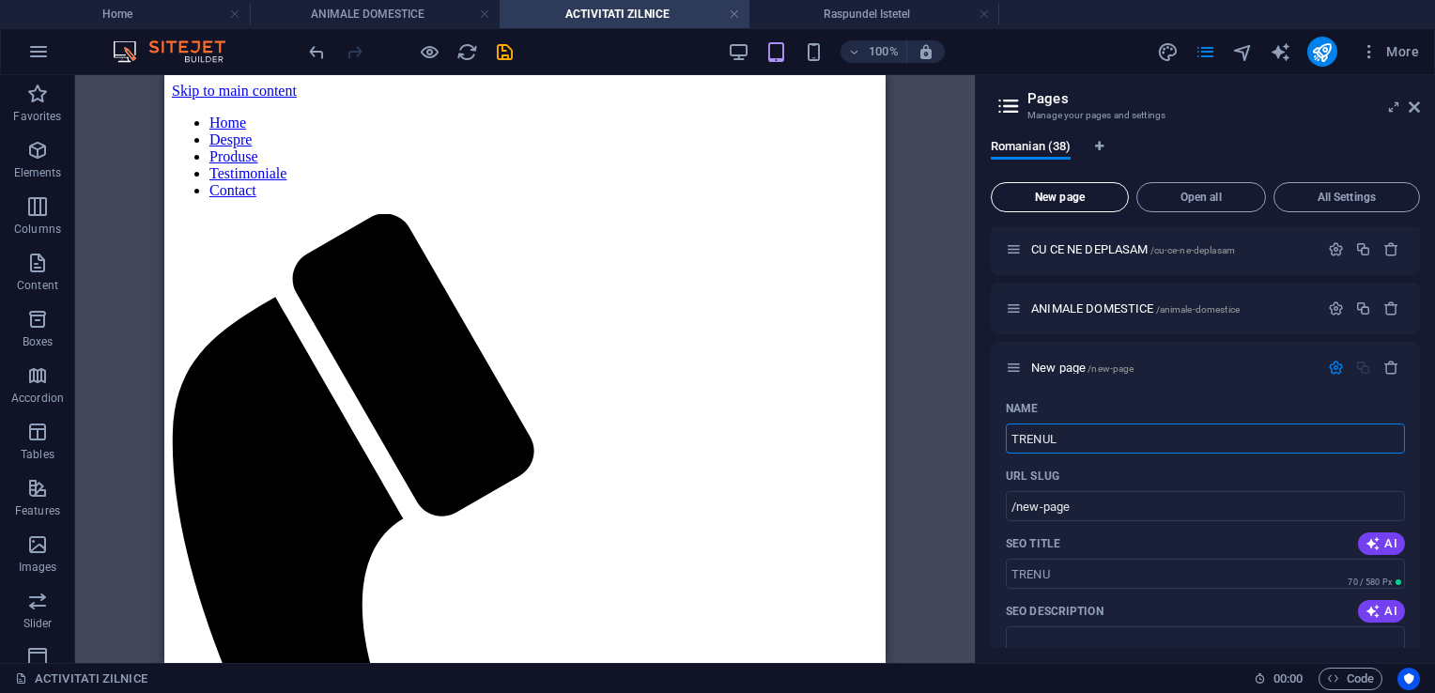
type input "TRENULE"
type input "/trenu"
type input "TRENULEȚU"
type input "/trenulet"
type input "TRENULE"
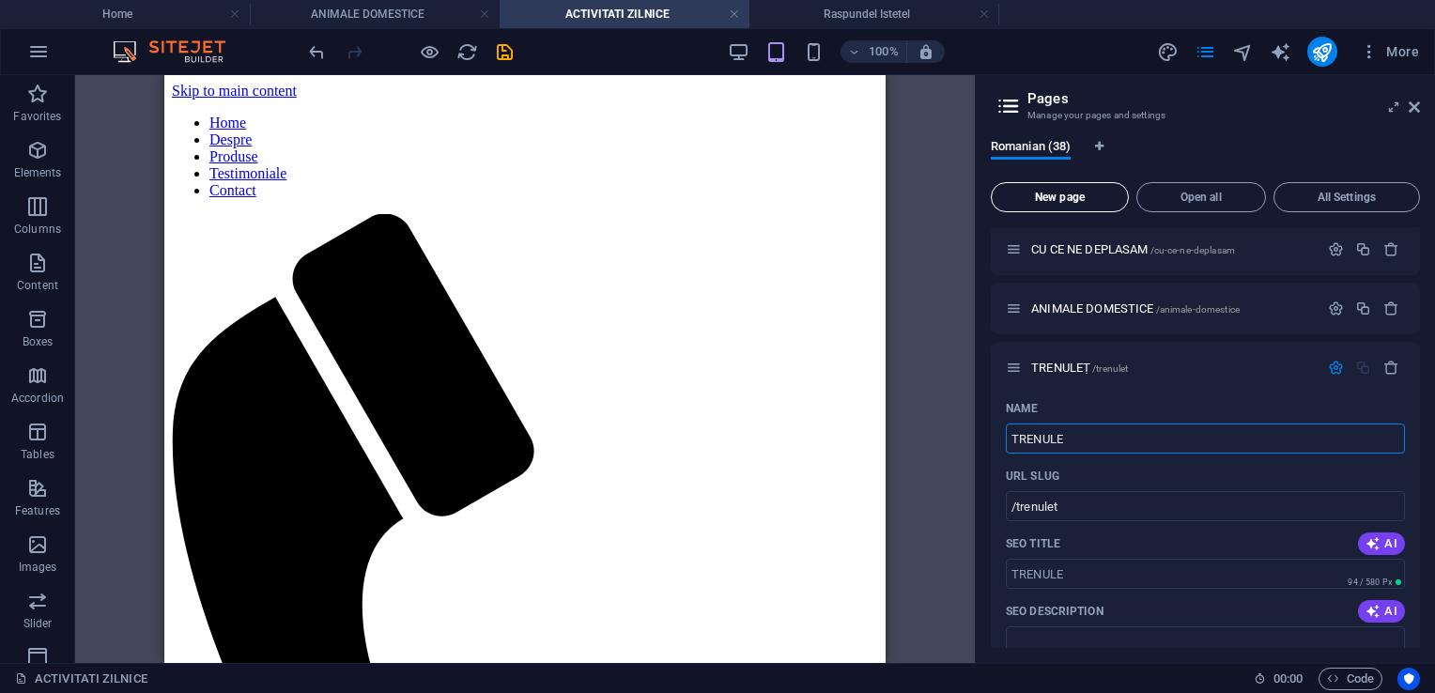
type input "/trenule"
type input "TRENULETUL CALATOR"
type input "/trenuletul-calator"
type input "TRENULETUL CALATOR"
click at [505, 54] on icon "save" at bounding box center [505, 52] width 22 height 22
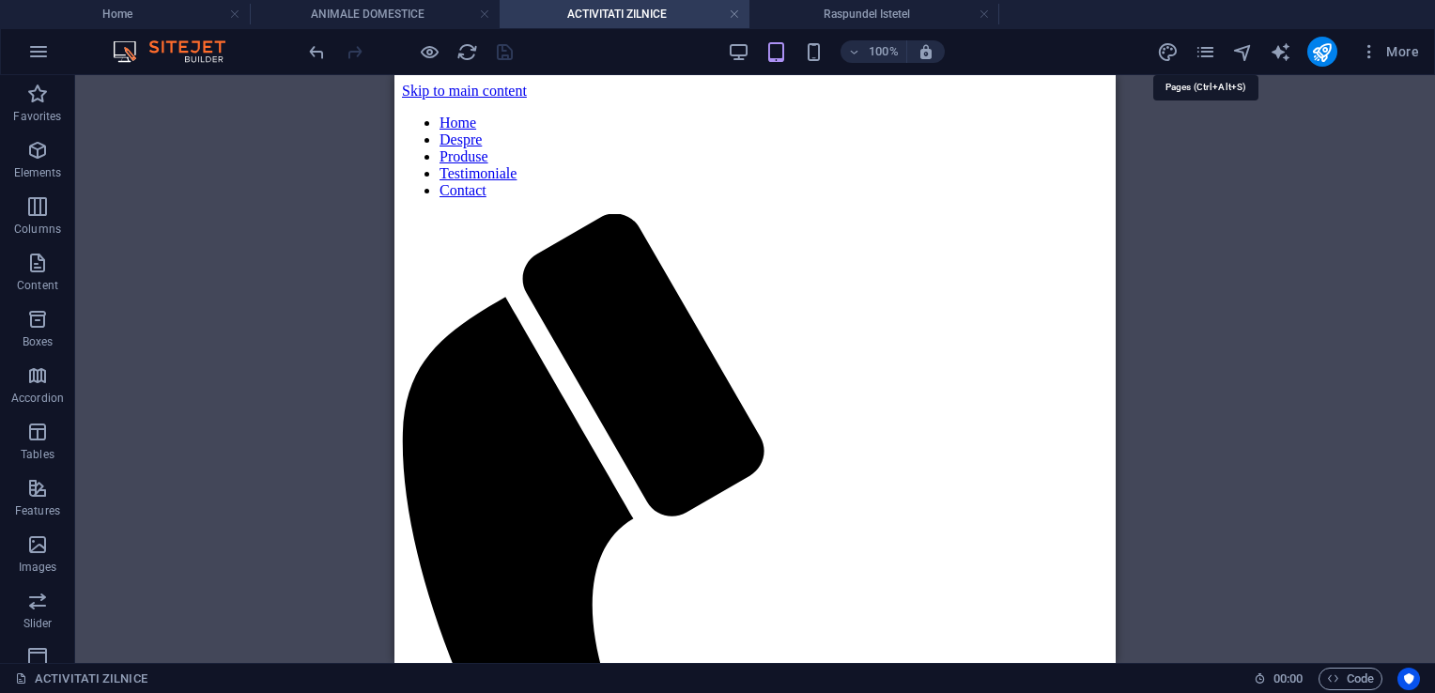
drag, startPoint x: 1211, startPoint y: 52, endPoint x: 1221, endPoint y: 72, distance: 23.1
click at [1210, 52] on icon "pages" at bounding box center [1206, 52] width 22 height 22
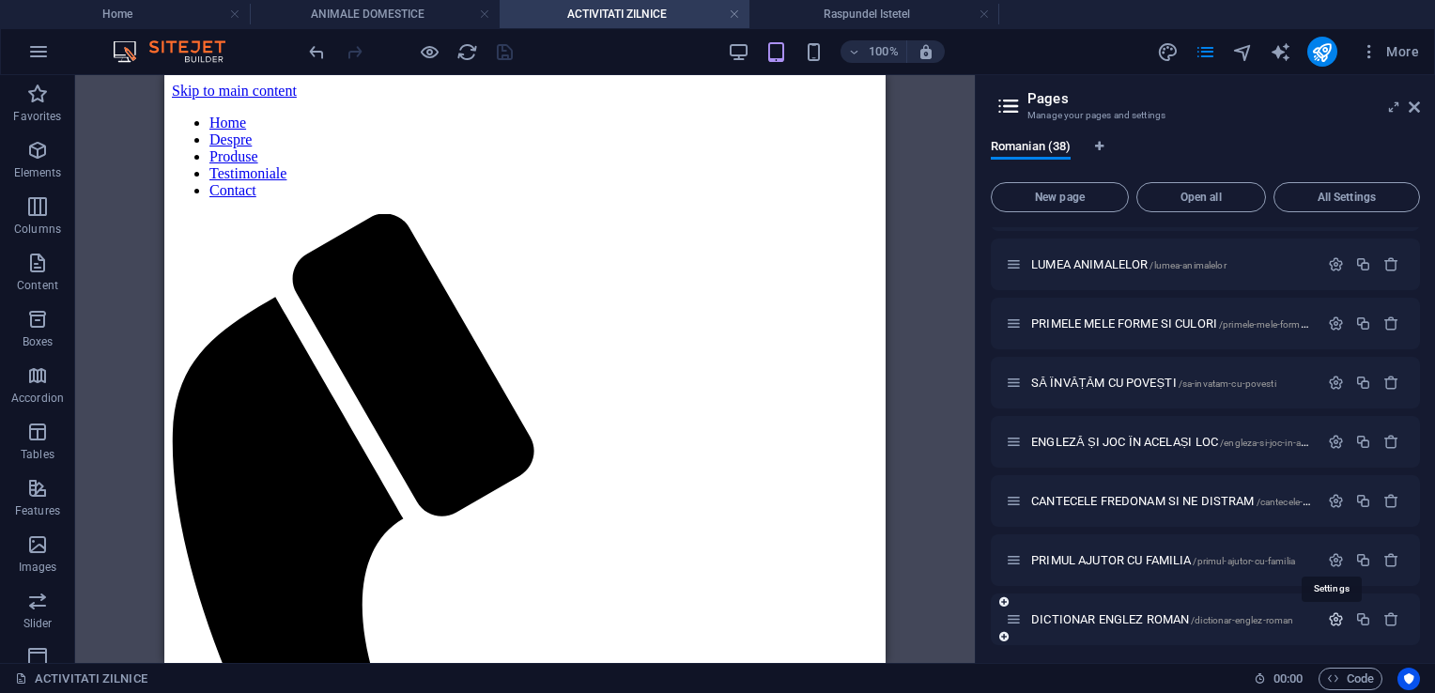
scroll to position [1827, 0]
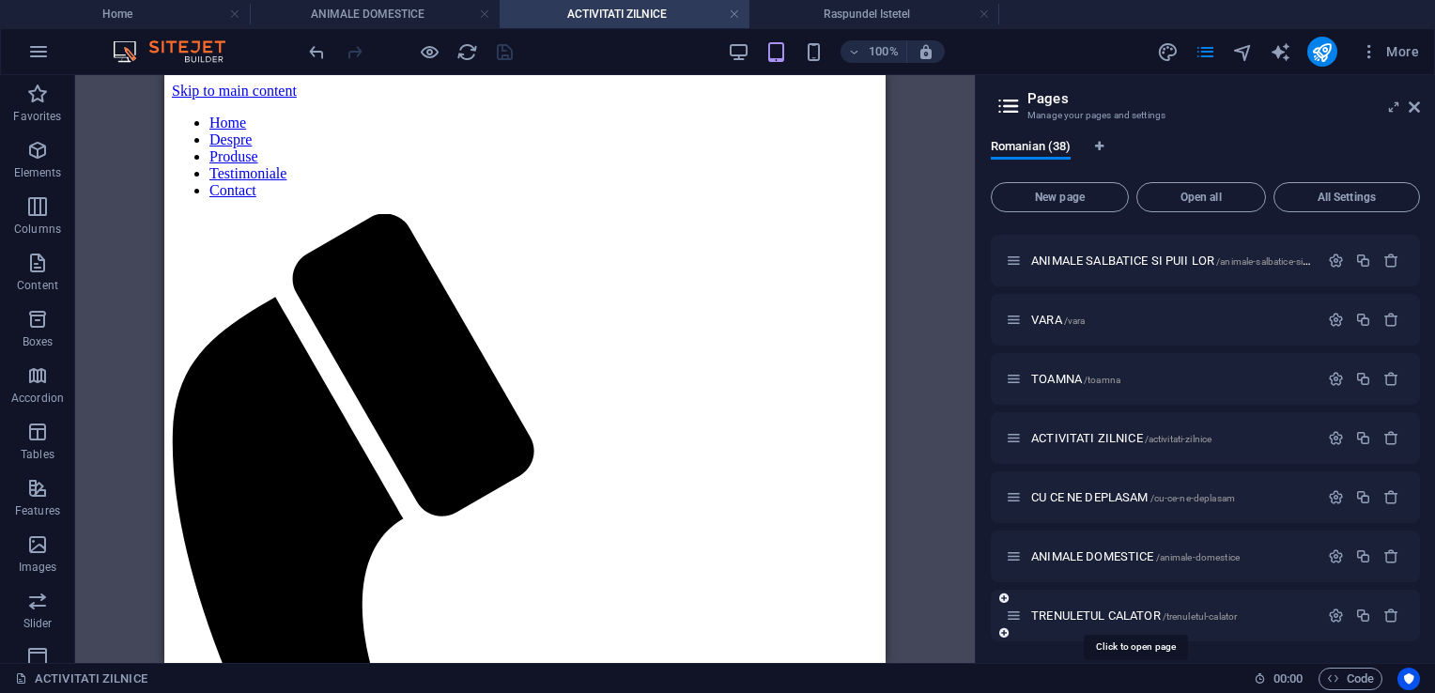
click at [1108, 620] on span "TRENULETUL CALATOR /trenuletul-calator" at bounding box center [1134, 616] width 206 height 14
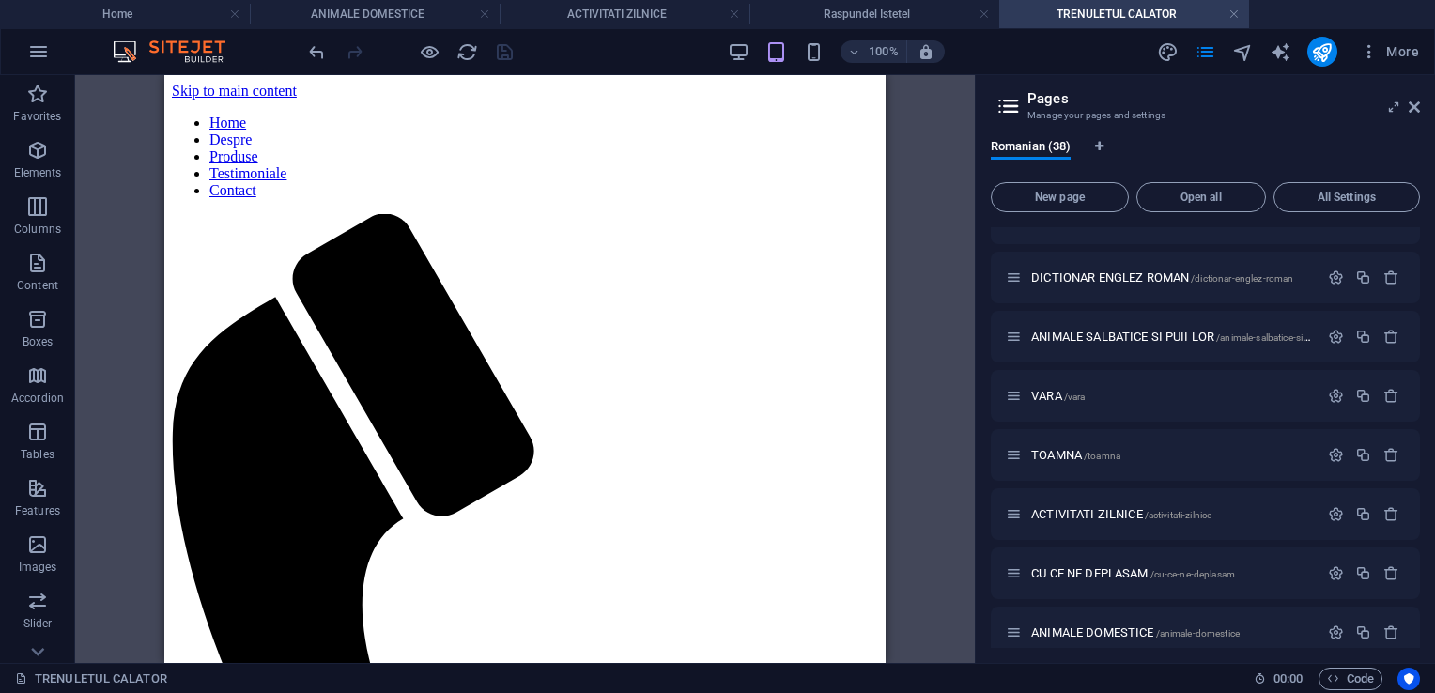
scroll to position [0, 0]
click at [616, 12] on h4 "ACTIVITATI ZILNICE" at bounding box center [625, 14] width 250 height 21
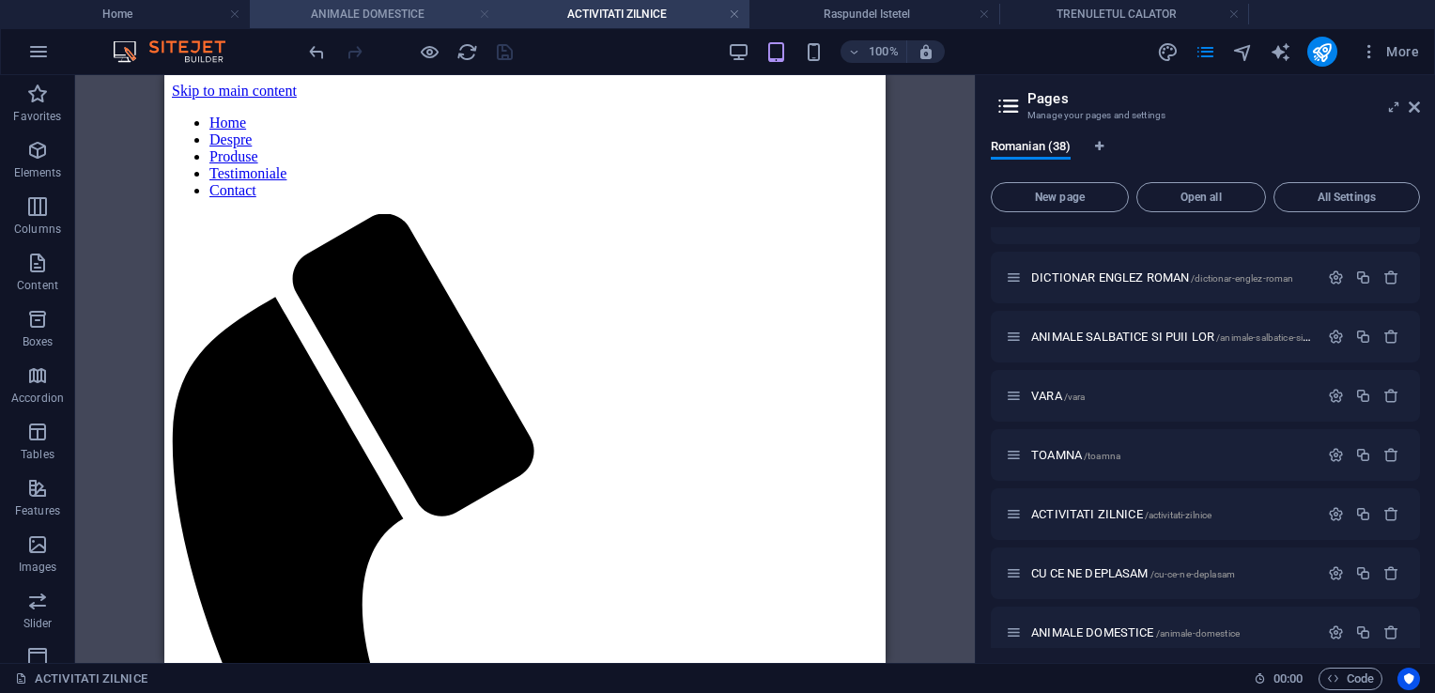
click at [481, 9] on link at bounding box center [484, 15] width 11 height 18
click at [435, 13] on h4 "ACTIVITATI ZILNICE" at bounding box center [375, 14] width 250 height 21
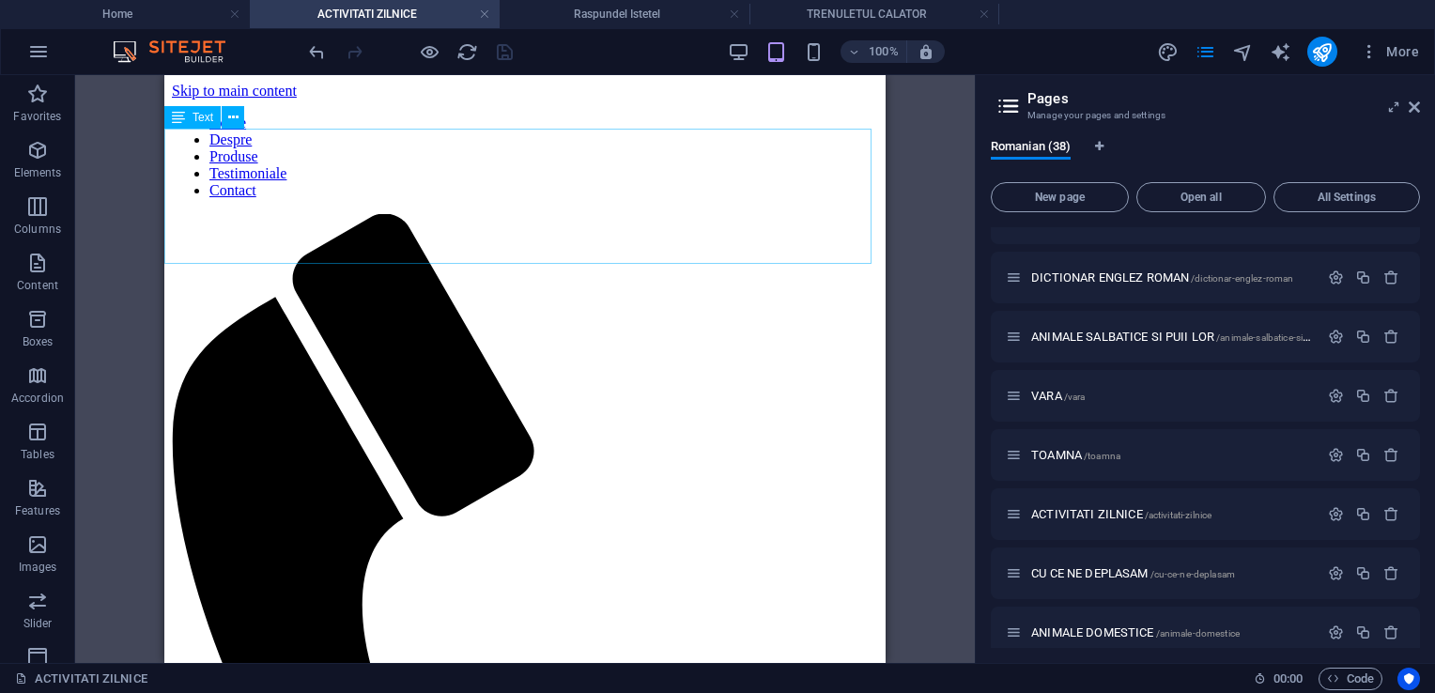
click at [200, 118] on span "Text" at bounding box center [203, 117] width 21 height 11
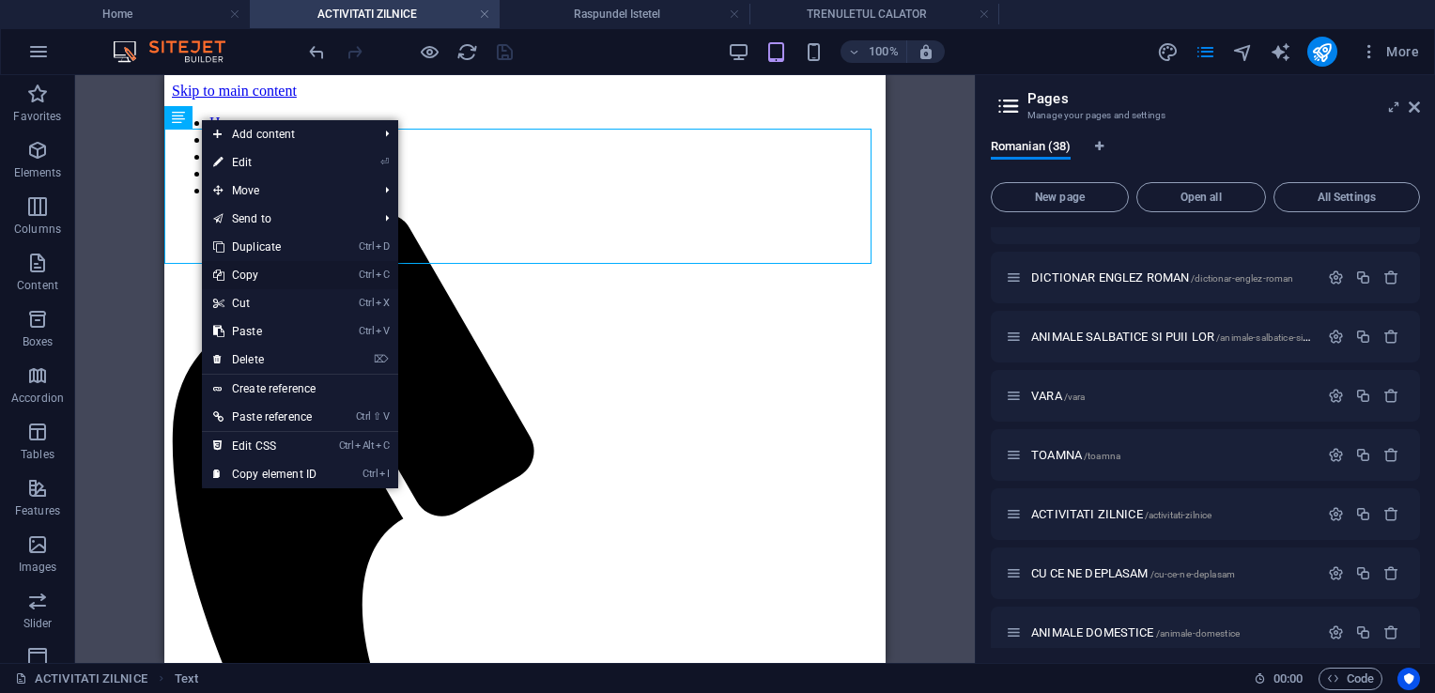
drag, startPoint x: 255, startPoint y: 279, endPoint x: 129, endPoint y: 194, distance: 151.6
click at [255, 279] on link "Ctrl C Copy" at bounding box center [265, 275] width 126 height 28
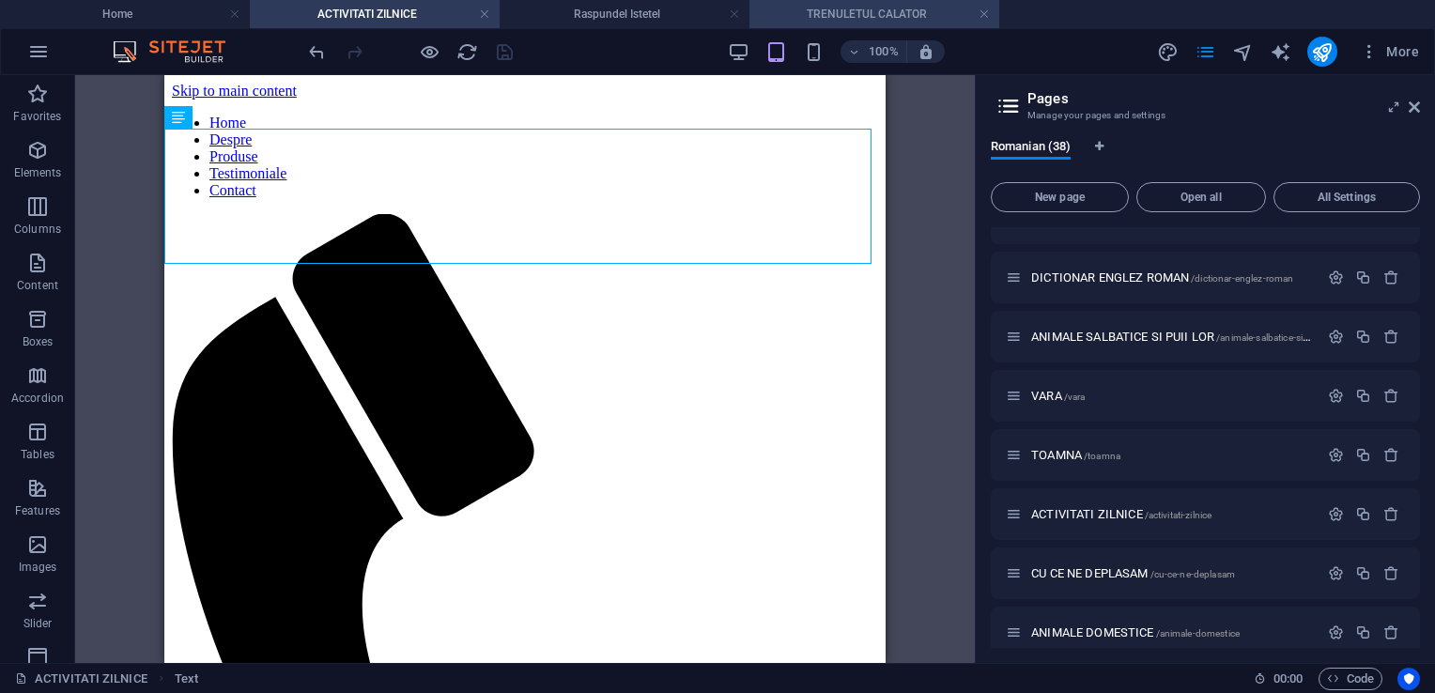
click at [819, 18] on h4 "TRENULETUL CALATOR" at bounding box center [875, 14] width 250 height 21
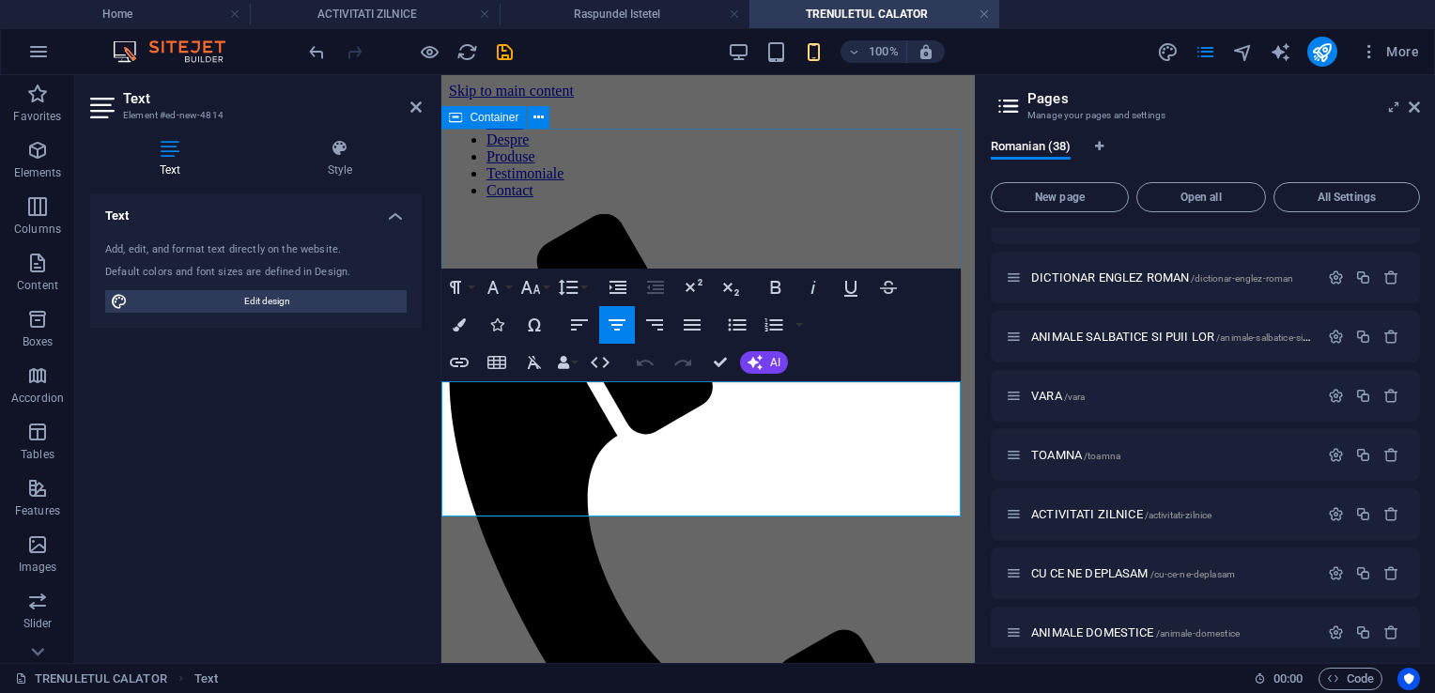
drag, startPoint x: 809, startPoint y: 395, endPoint x: 499, endPoint y: 367, distance: 311.2
drag, startPoint x: 815, startPoint y: 399, endPoint x: 491, endPoint y: 382, distance: 324.5
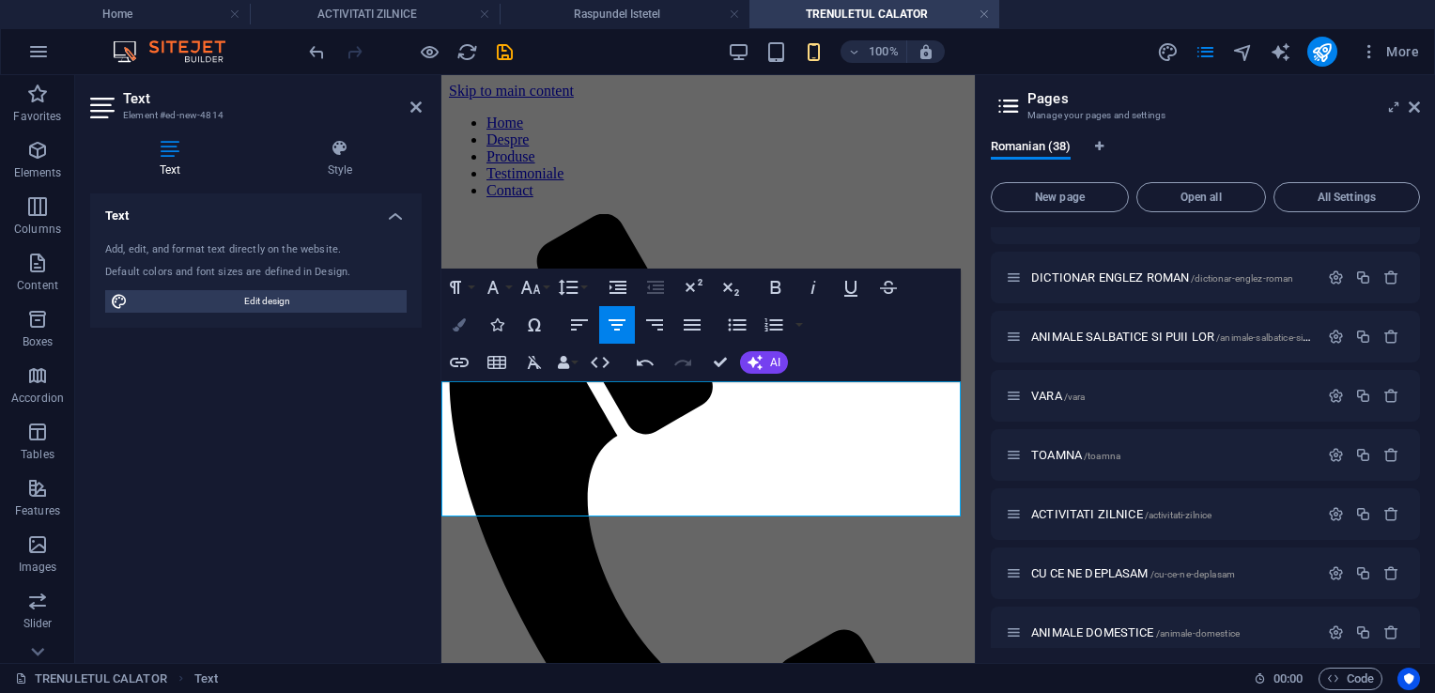
click at [461, 318] on icon "button" at bounding box center [459, 324] width 13 height 13
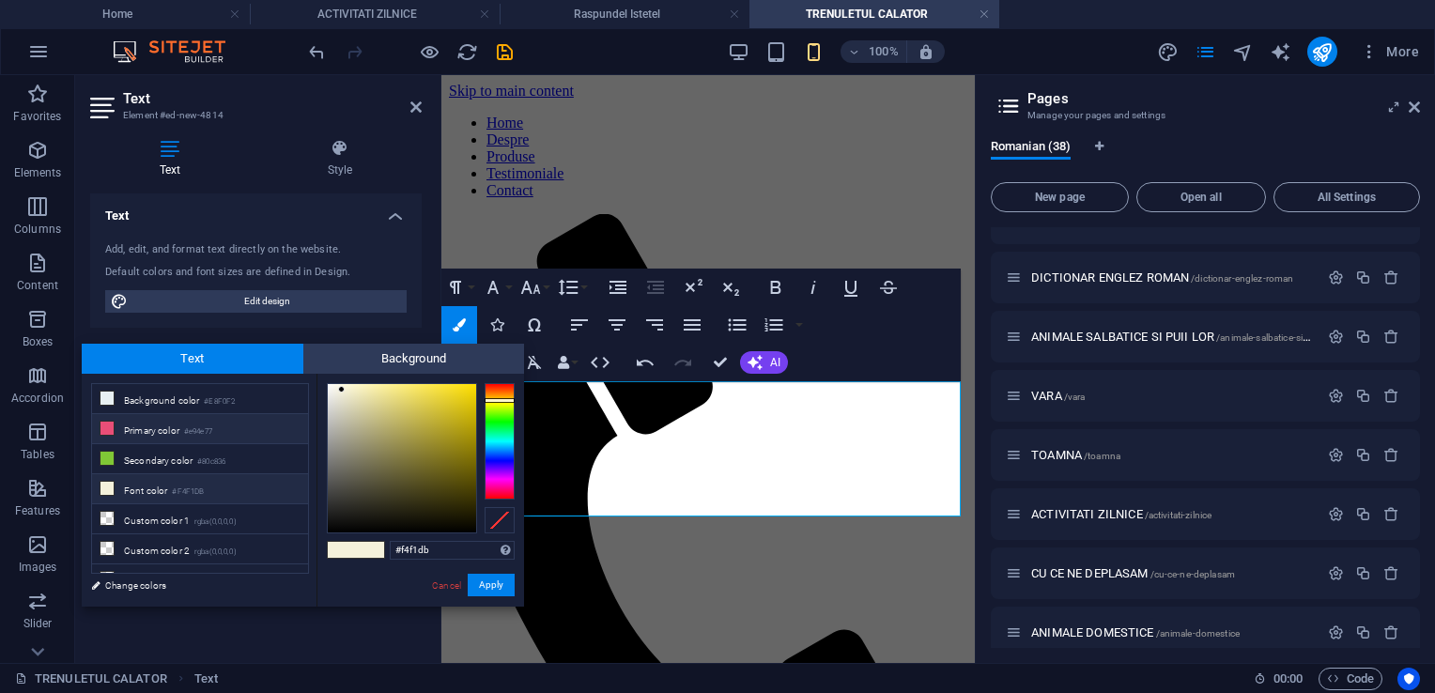
click at [160, 432] on li "Primary color #e94e77" at bounding box center [200, 429] width 216 height 30
type input "#e94e77"
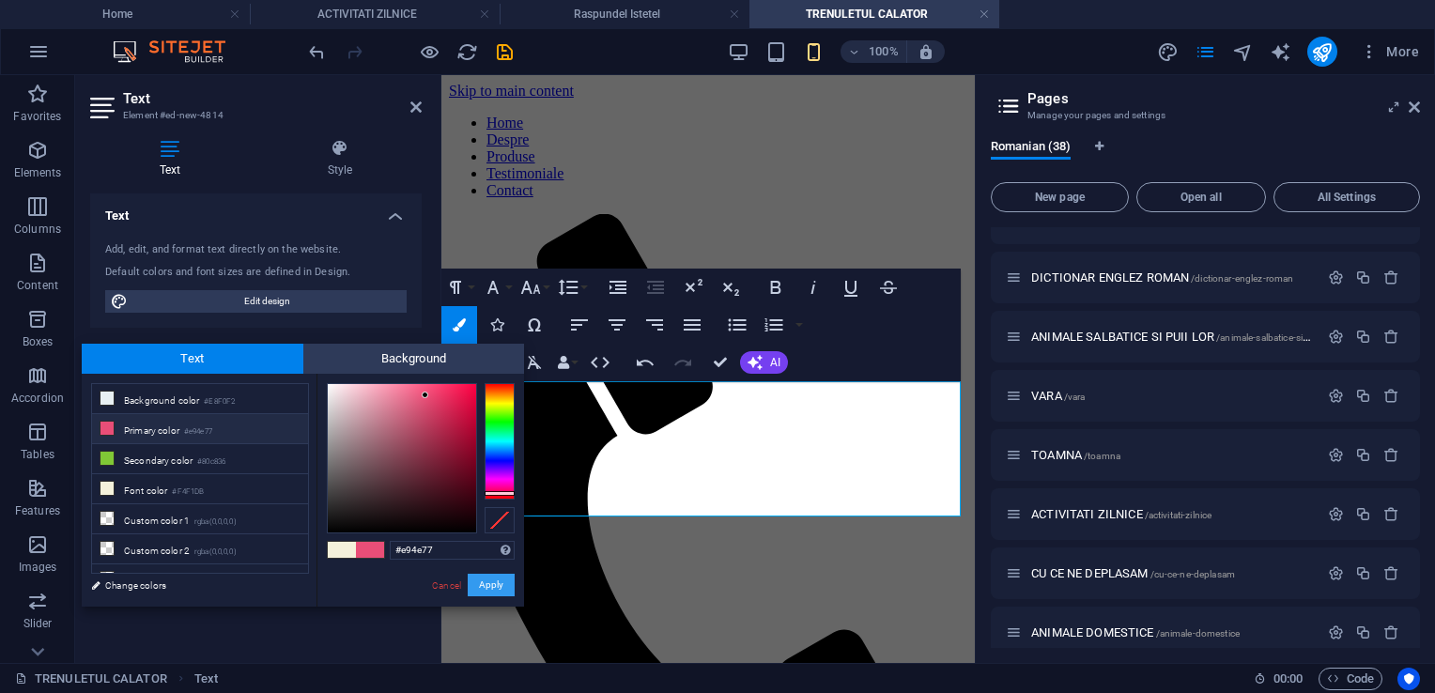
click at [486, 581] on button "Apply" at bounding box center [491, 585] width 47 height 23
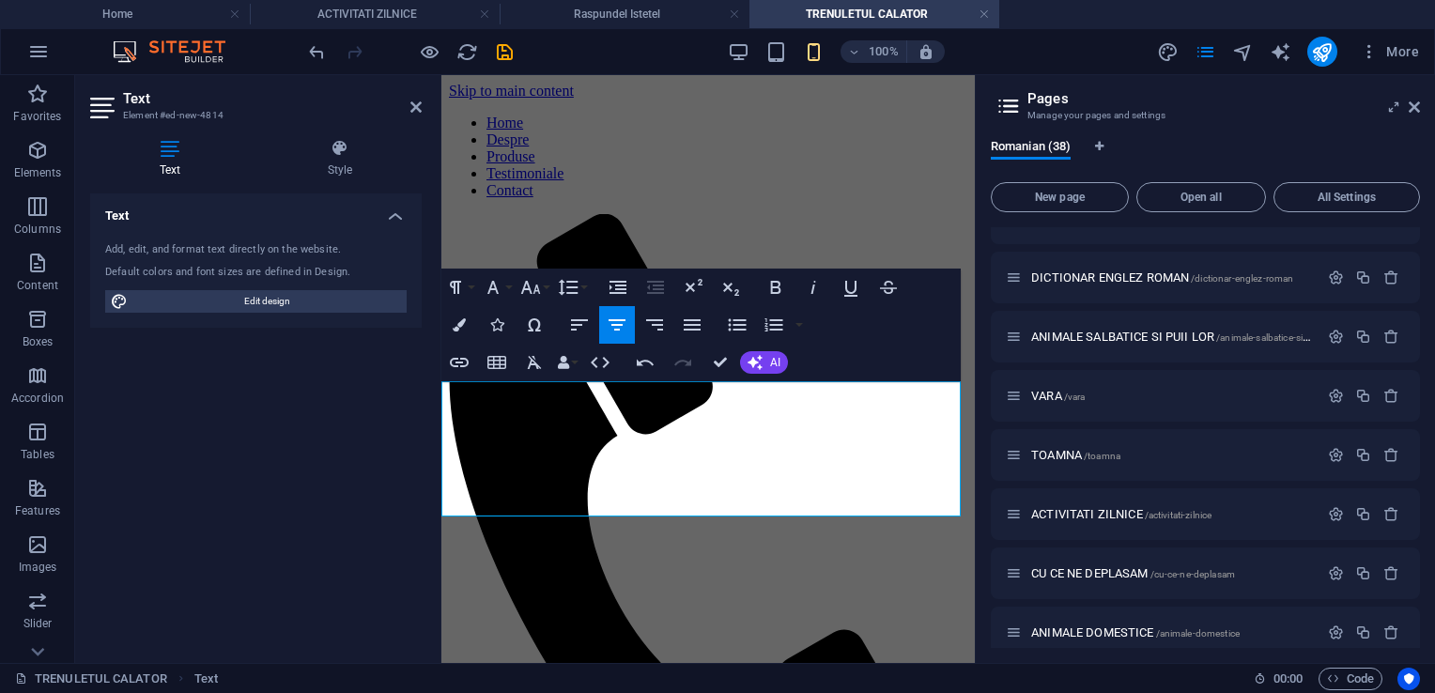
drag, startPoint x: 716, startPoint y: 438, endPoint x: 696, endPoint y: 442, distance: 20.3
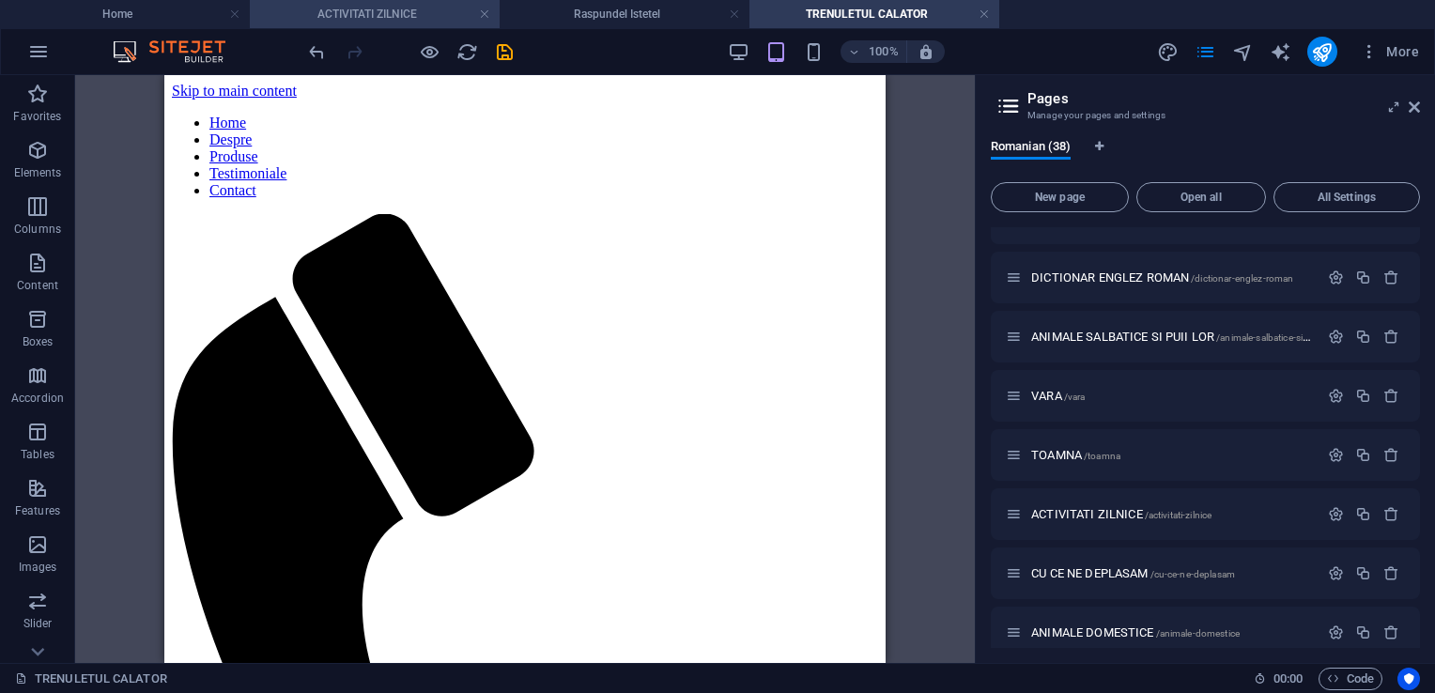
click at [421, 8] on h4 "ACTIVITATI ZILNICE" at bounding box center [375, 14] width 250 height 21
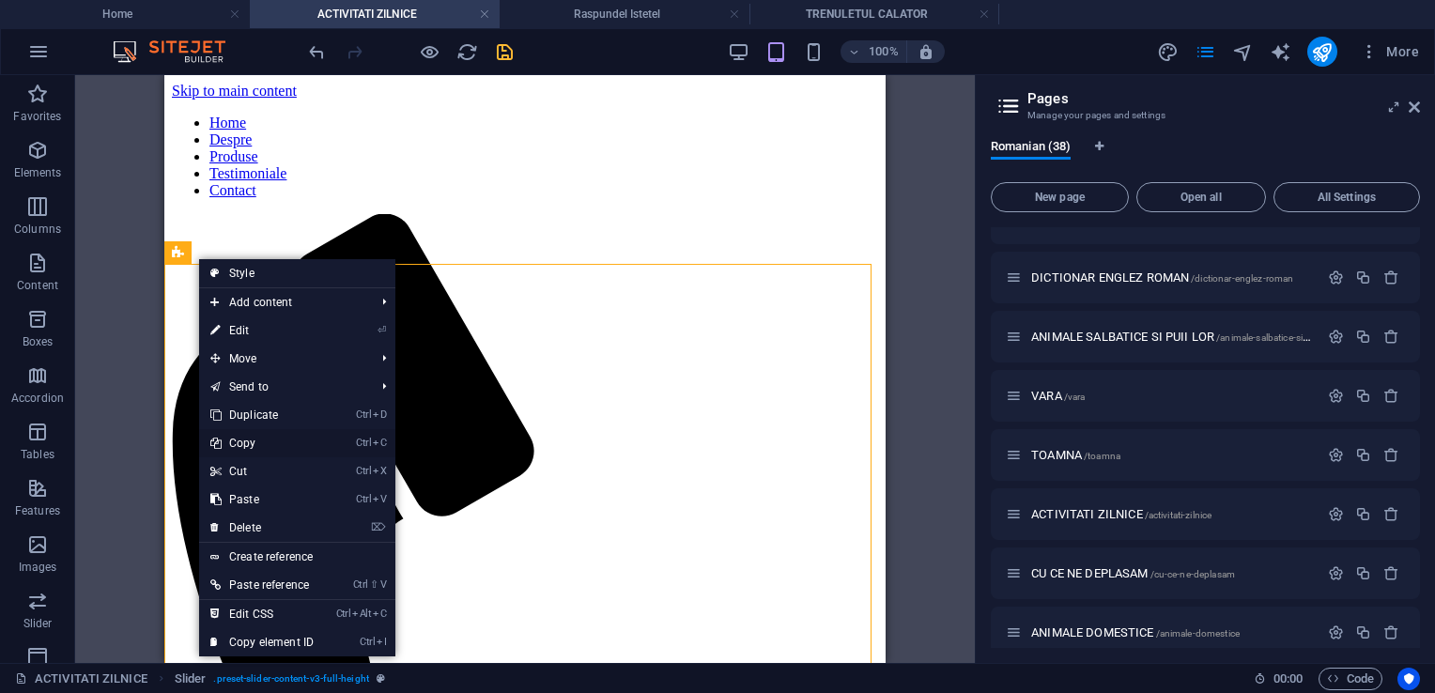
click at [260, 438] on link "Ctrl C Copy" at bounding box center [262, 443] width 126 height 28
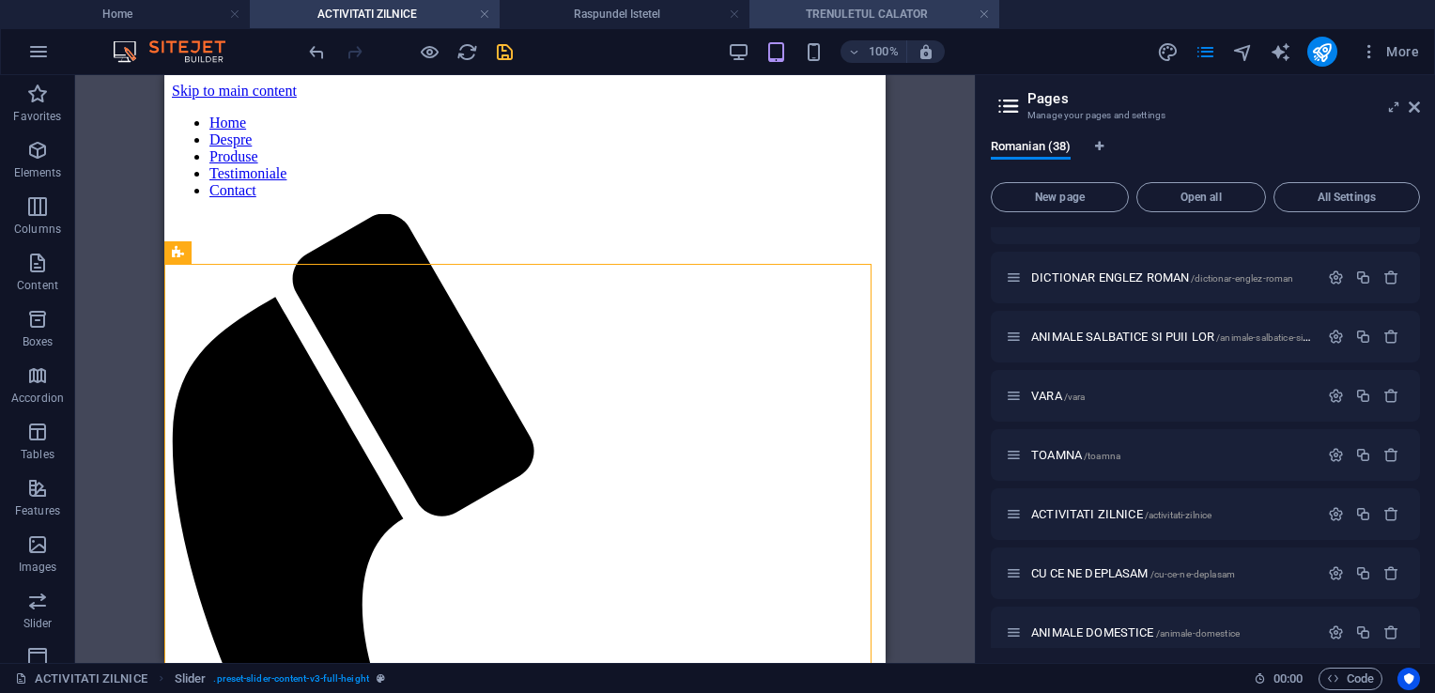
click at [828, 14] on h4 "TRENULETUL CALATOR" at bounding box center [875, 14] width 250 height 21
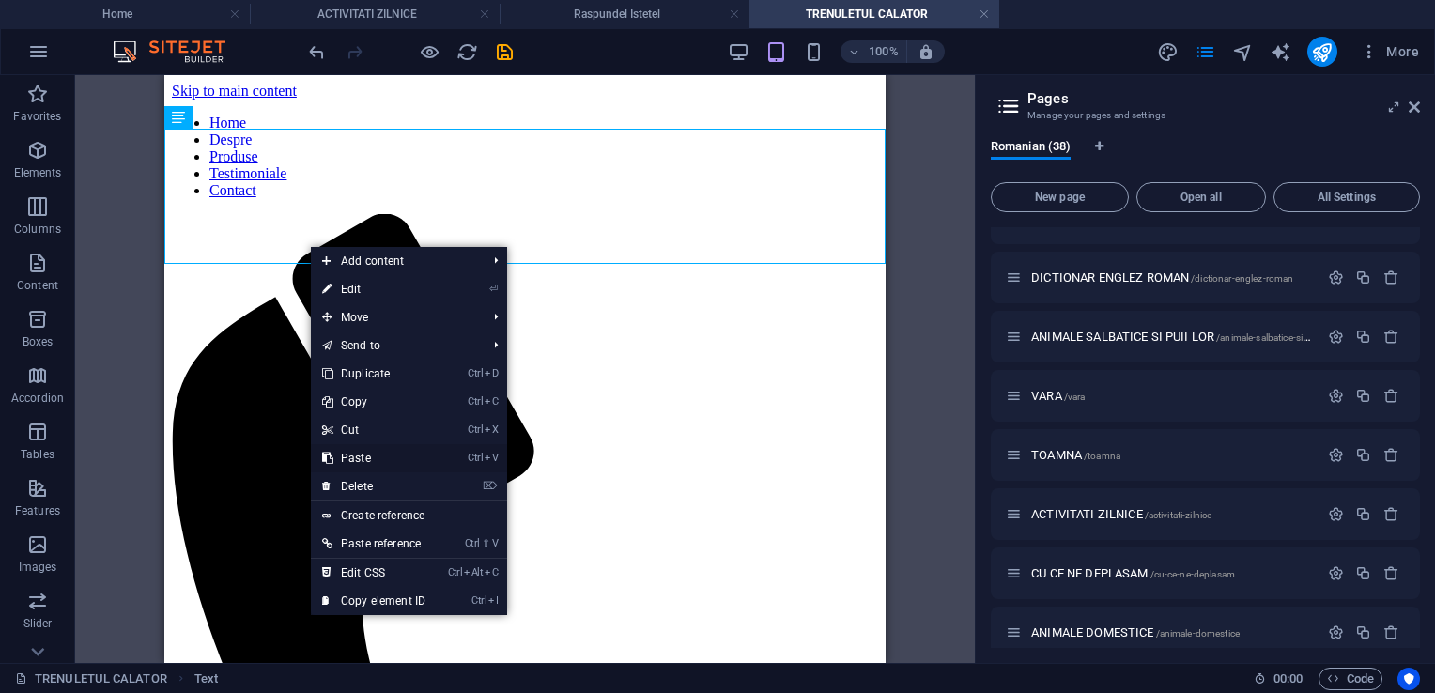
drag, startPoint x: 364, startPoint y: 457, endPoint x: 200, endPoint y: 381, distance: 181.1
click at [364, 457] on link "Ctrl V Paste" at bounding box center [374, 458] width 126 height 28
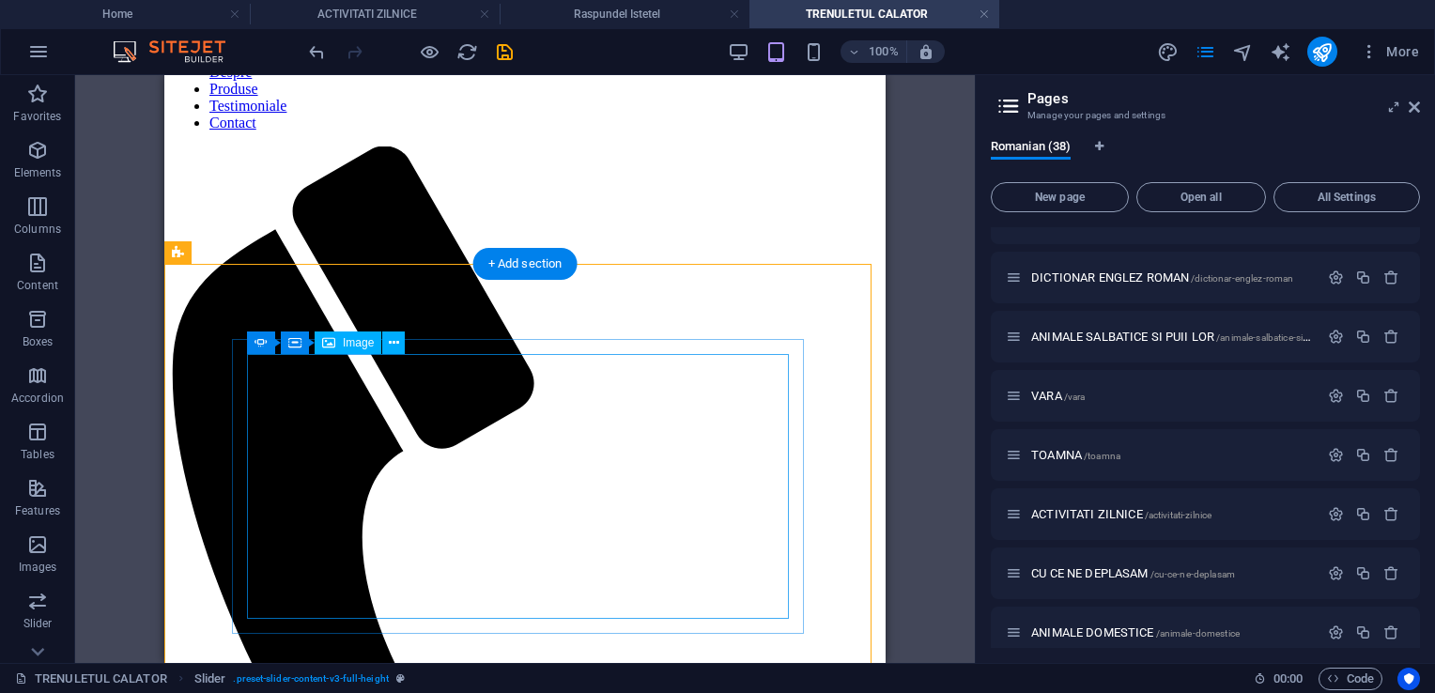
scroll to position [94, 0]
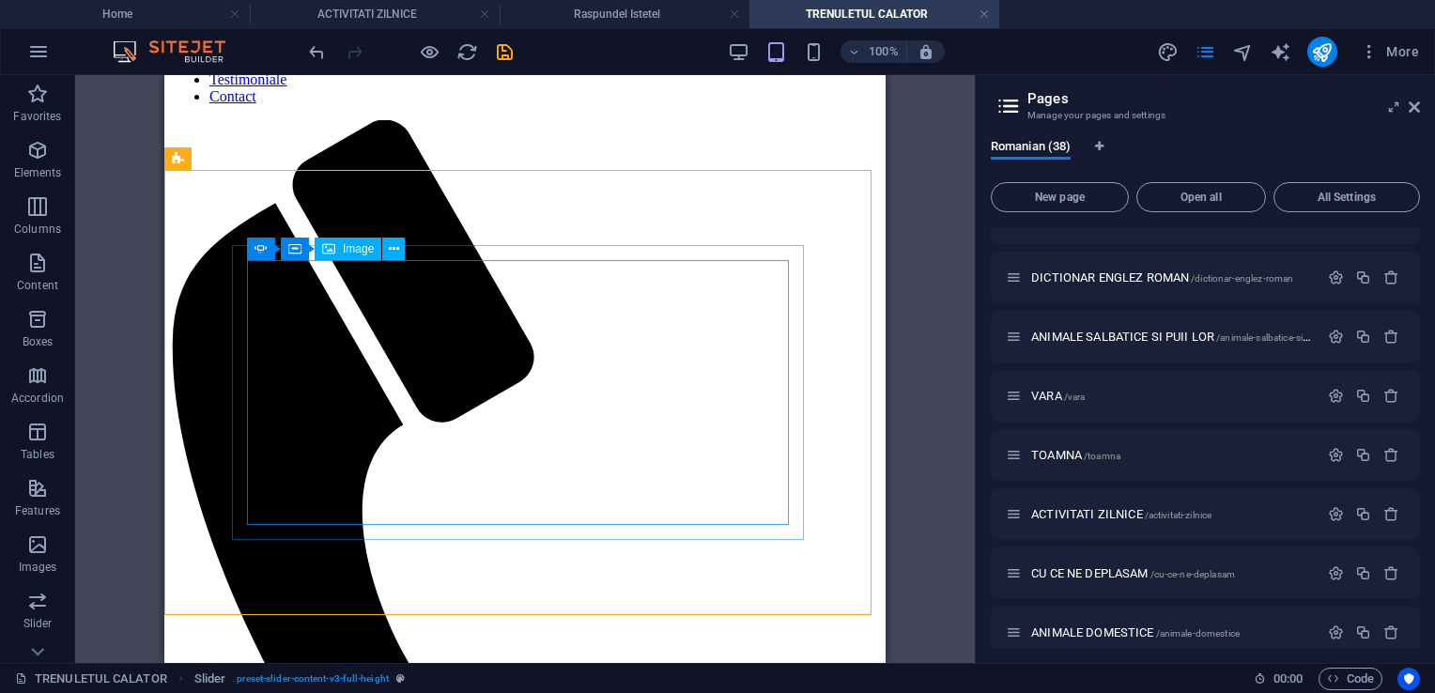
click at [406, 253] on div "Slider Container Image" at bounding box center [332, 249] width 170 height 23
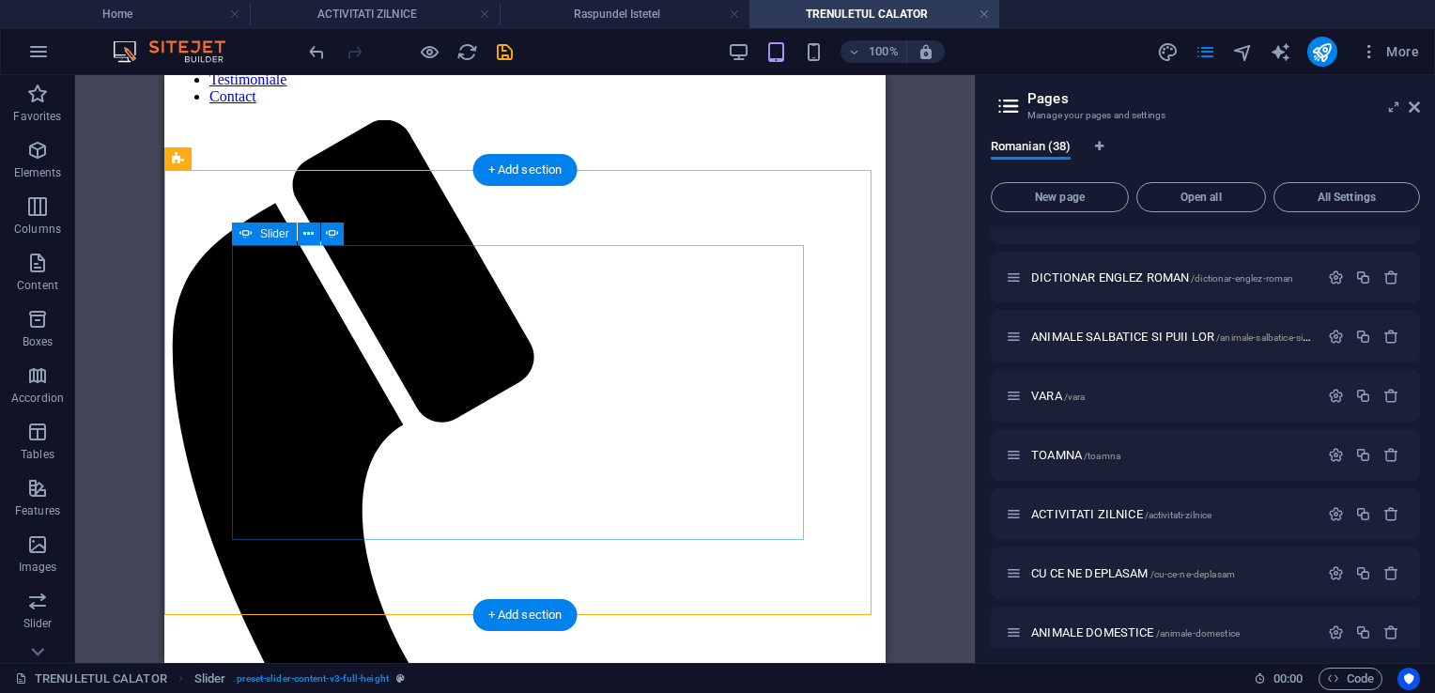
select select "px"
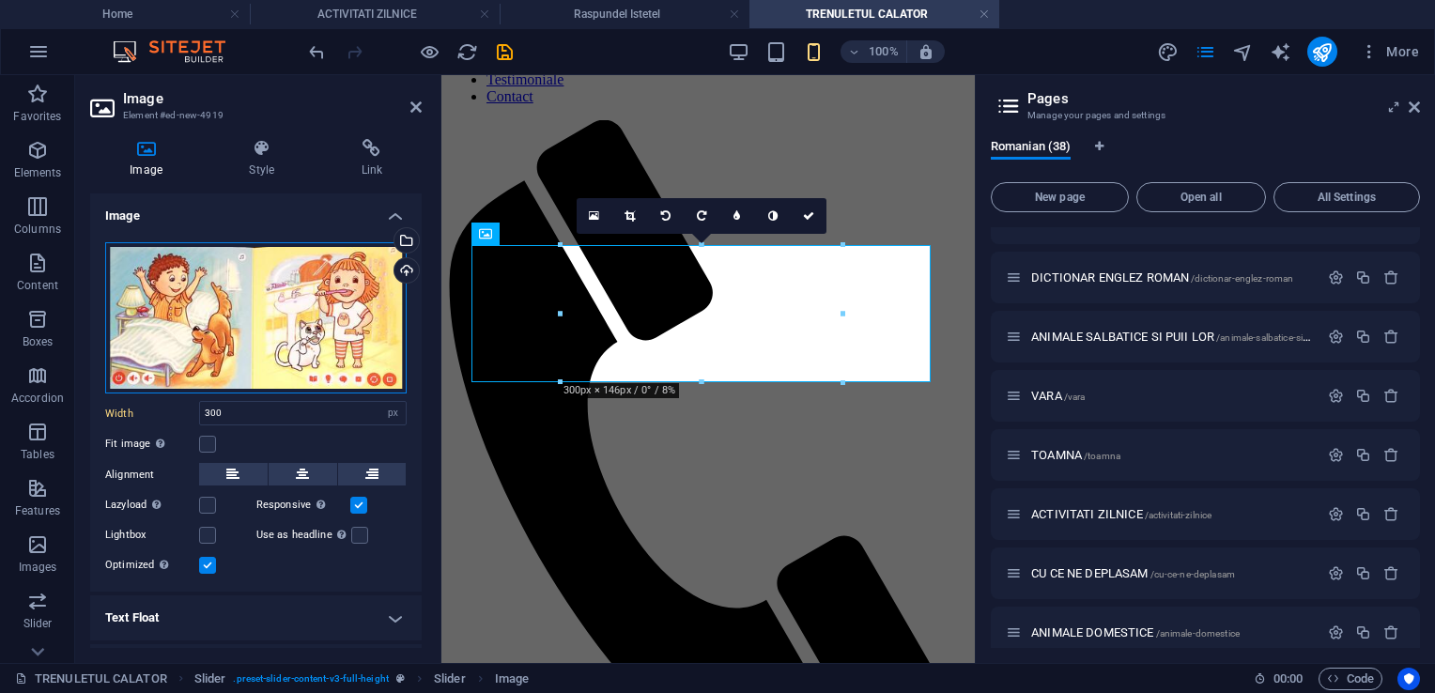
click at [271, 343] on div "Drag files here, click to choose files or select files from Files or our free s…" at bounding box center [256, 318] width 302 height 152
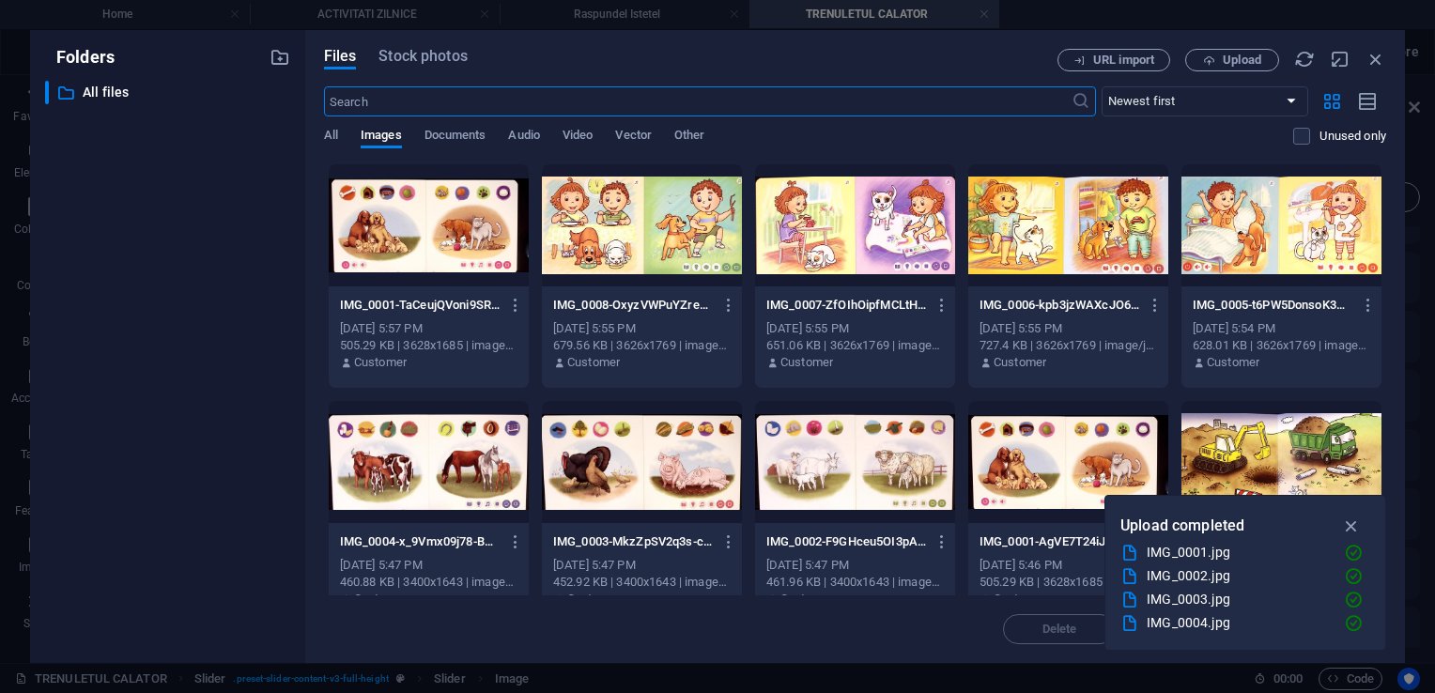
scroll to position [140, 0]
click at [1236, 58] on span "Upload" at bounding box center [1242, 59] width 39 height 11
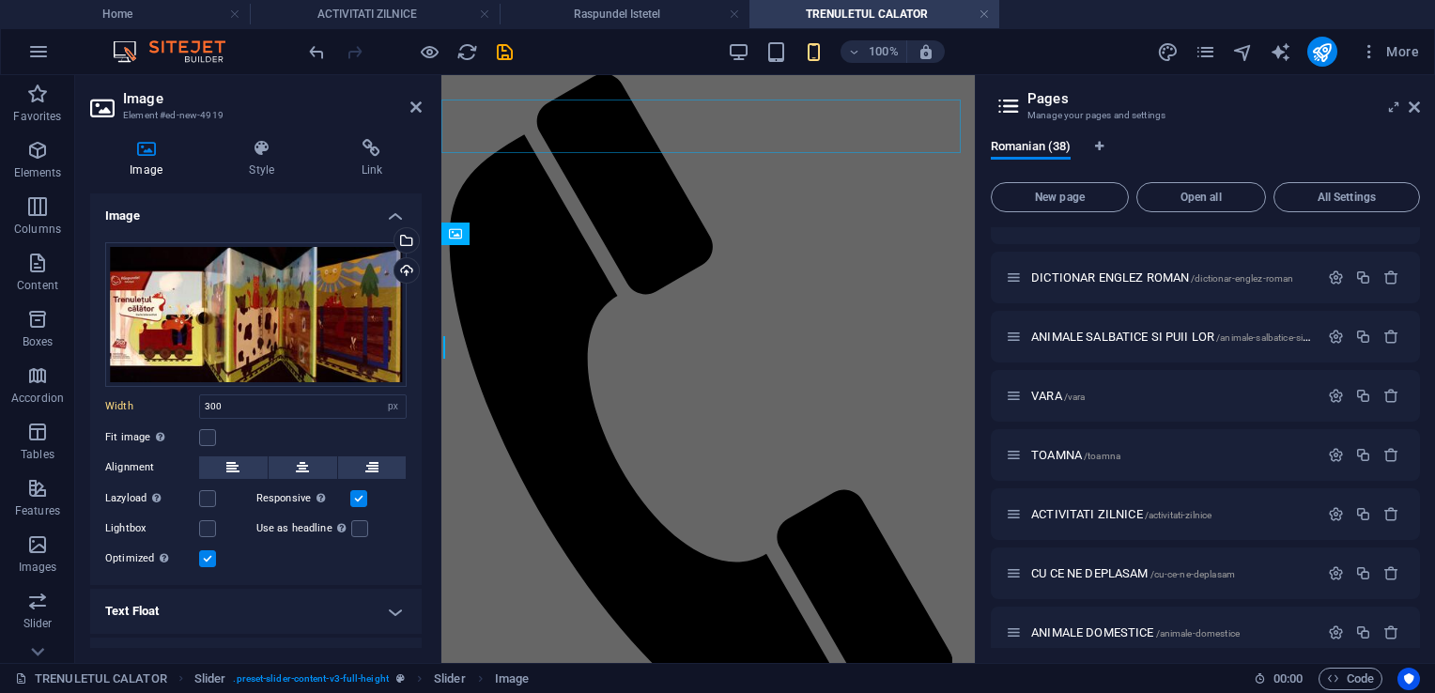
scroll to position [94, 0]
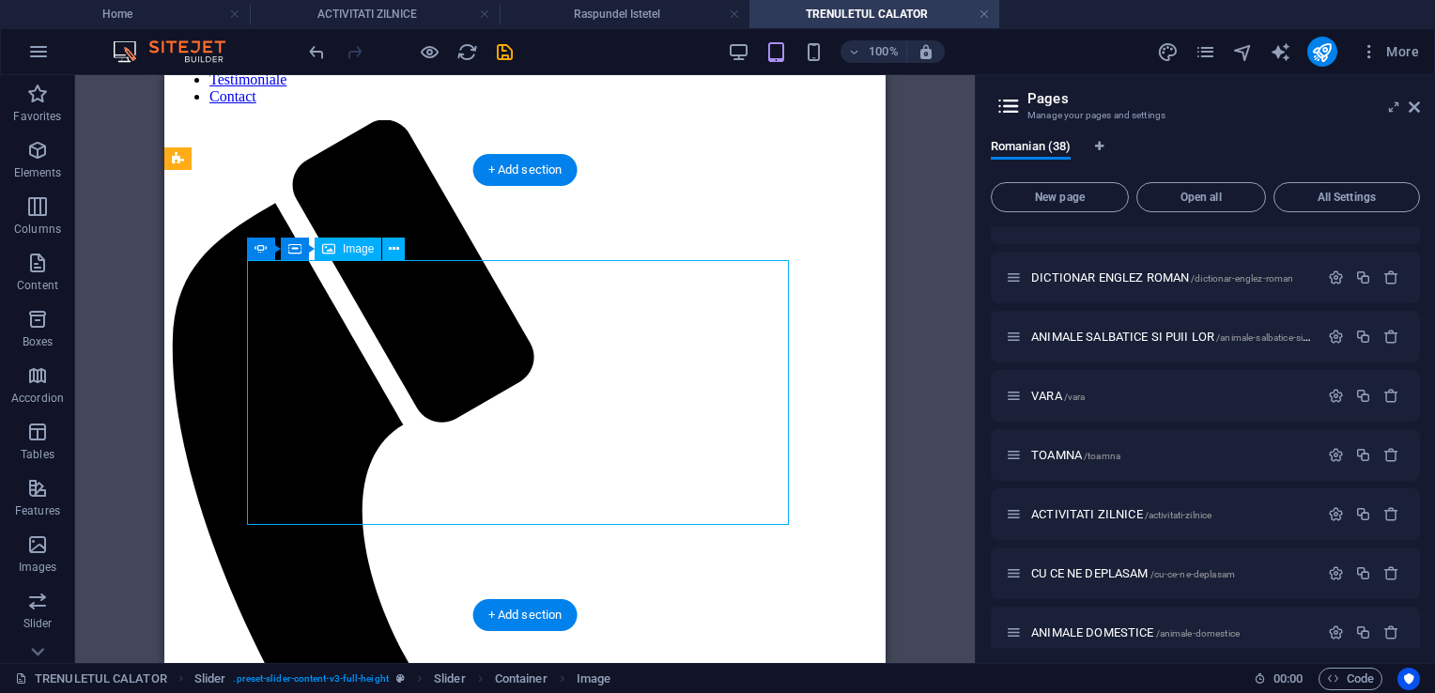
select select "px"
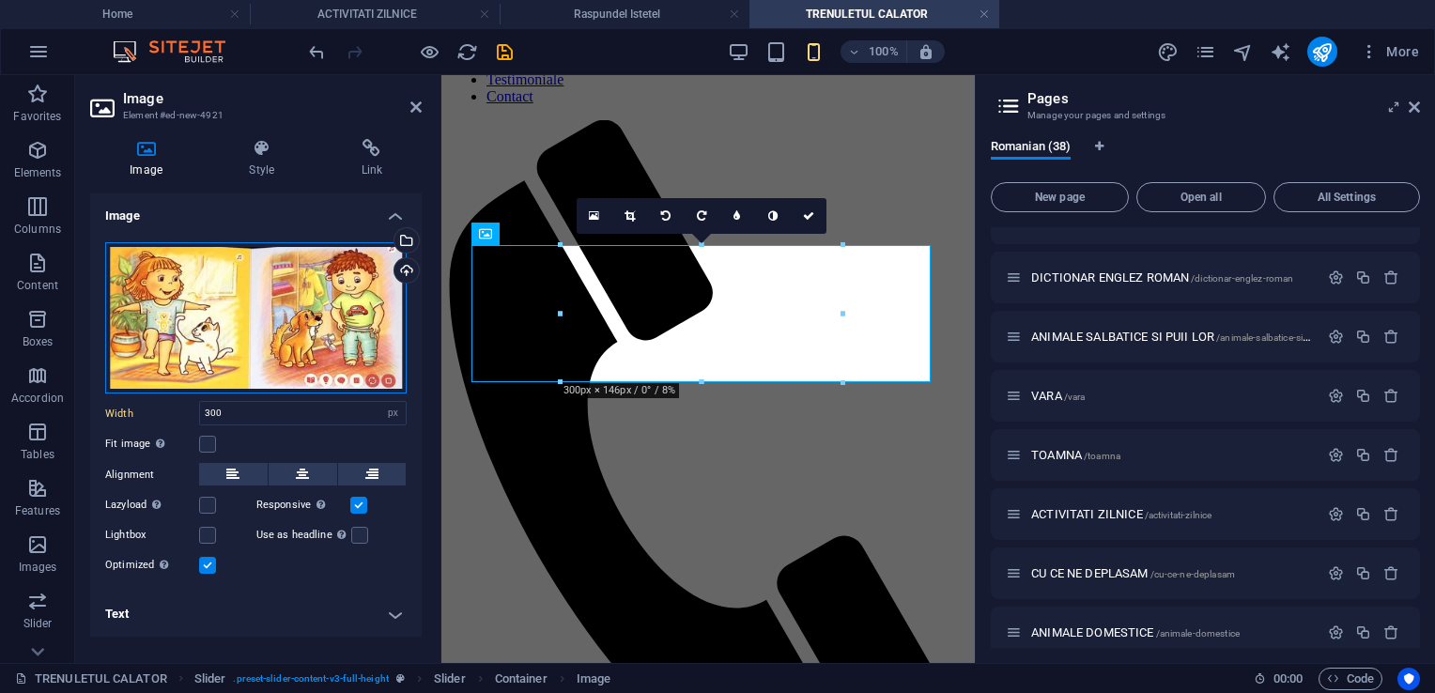
click at [286, 330] on div "Drag files here, click to choose files or select files from Files or our free s…" at bounding box center [256, 318] width 302 height 152
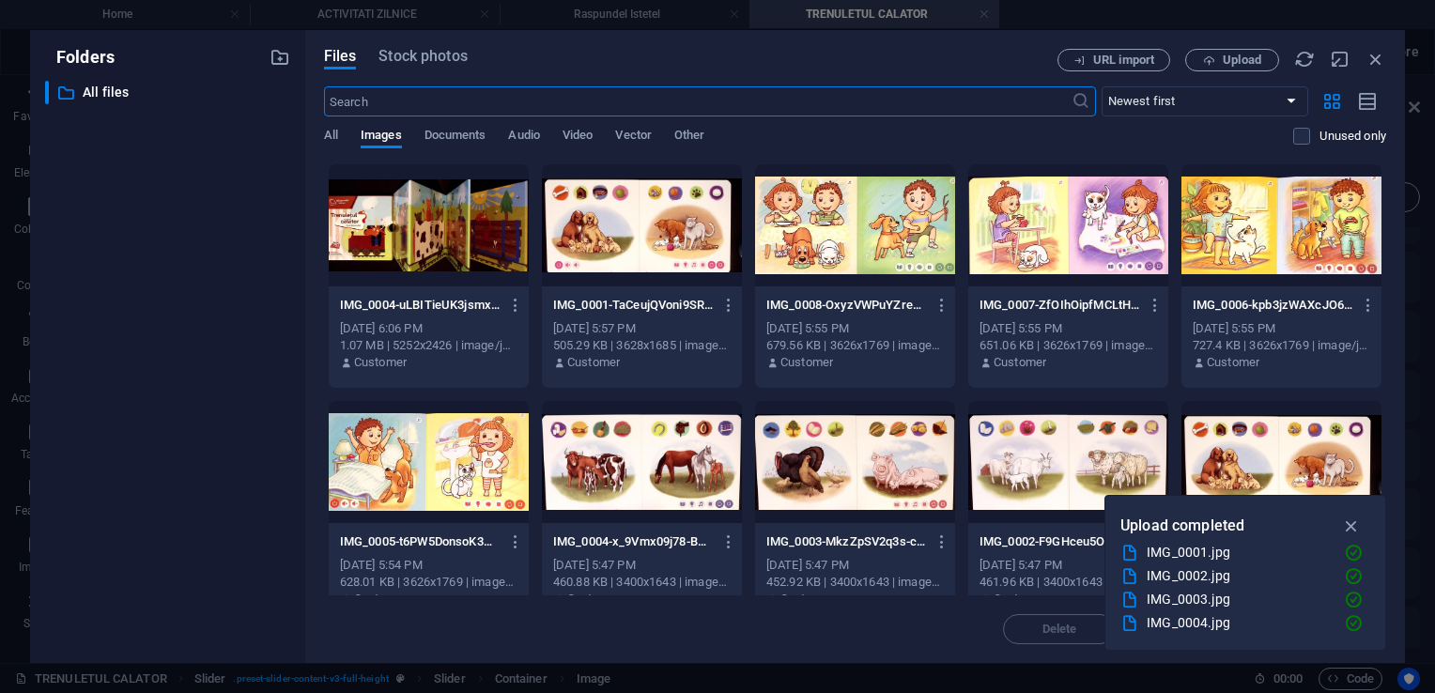
scroll to position [140, 0]
click at [1214, 57] on icon "button" at bounding box center [1209, 60] width 12 height 12
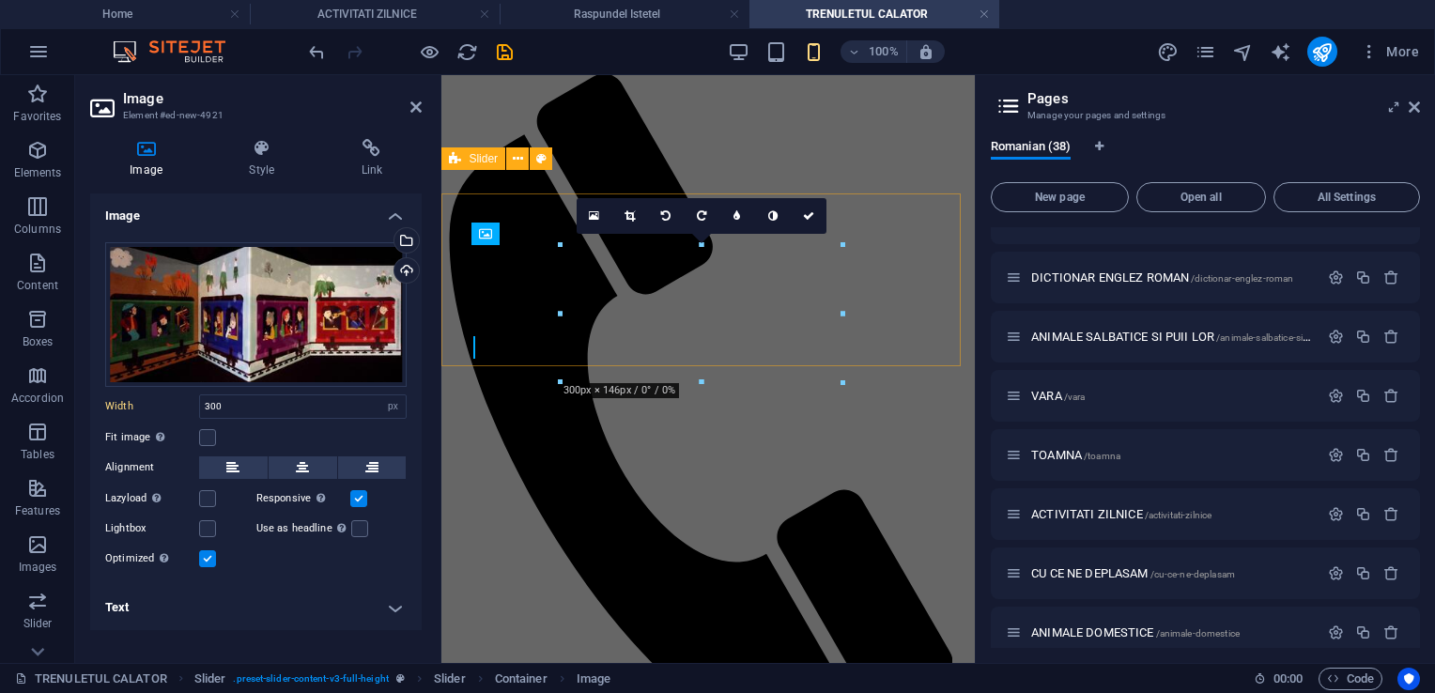
scroll to position [94, 0]
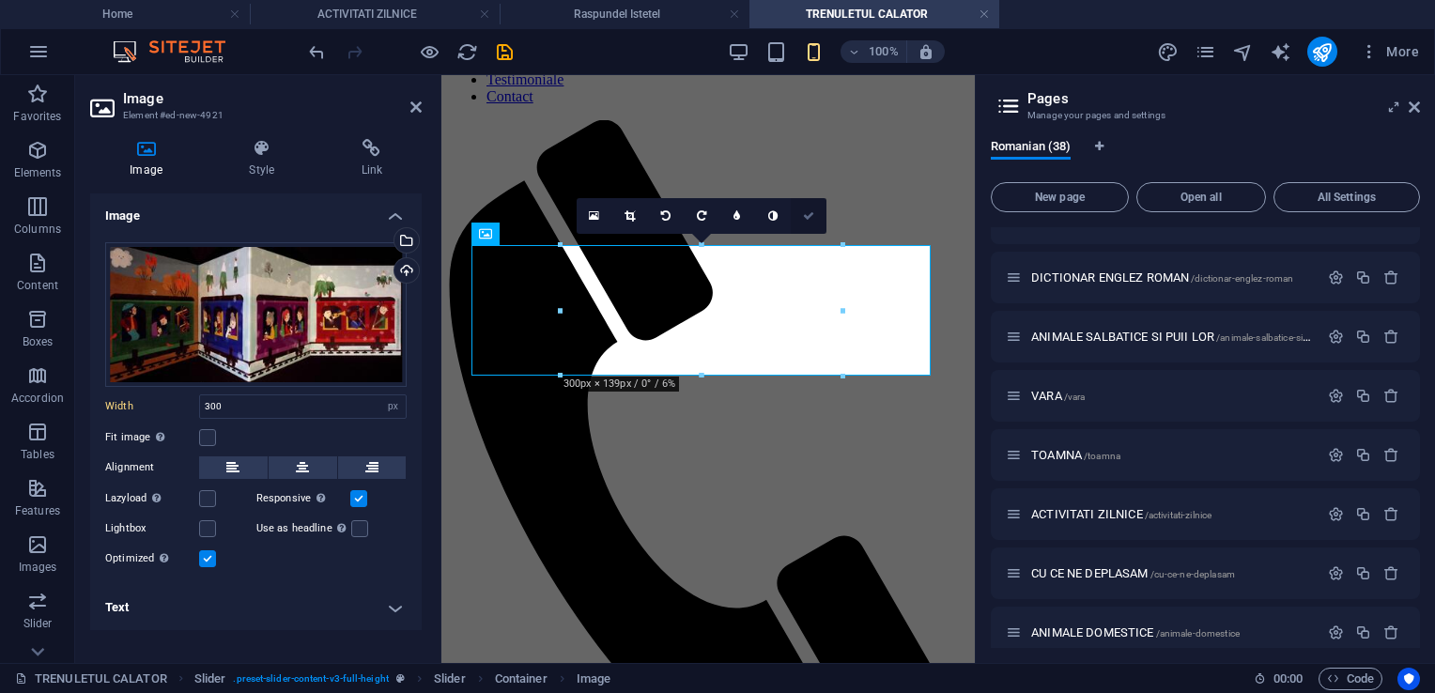
click at [810, 216] on icon at bounding box center [808, 215] width 11 height 11
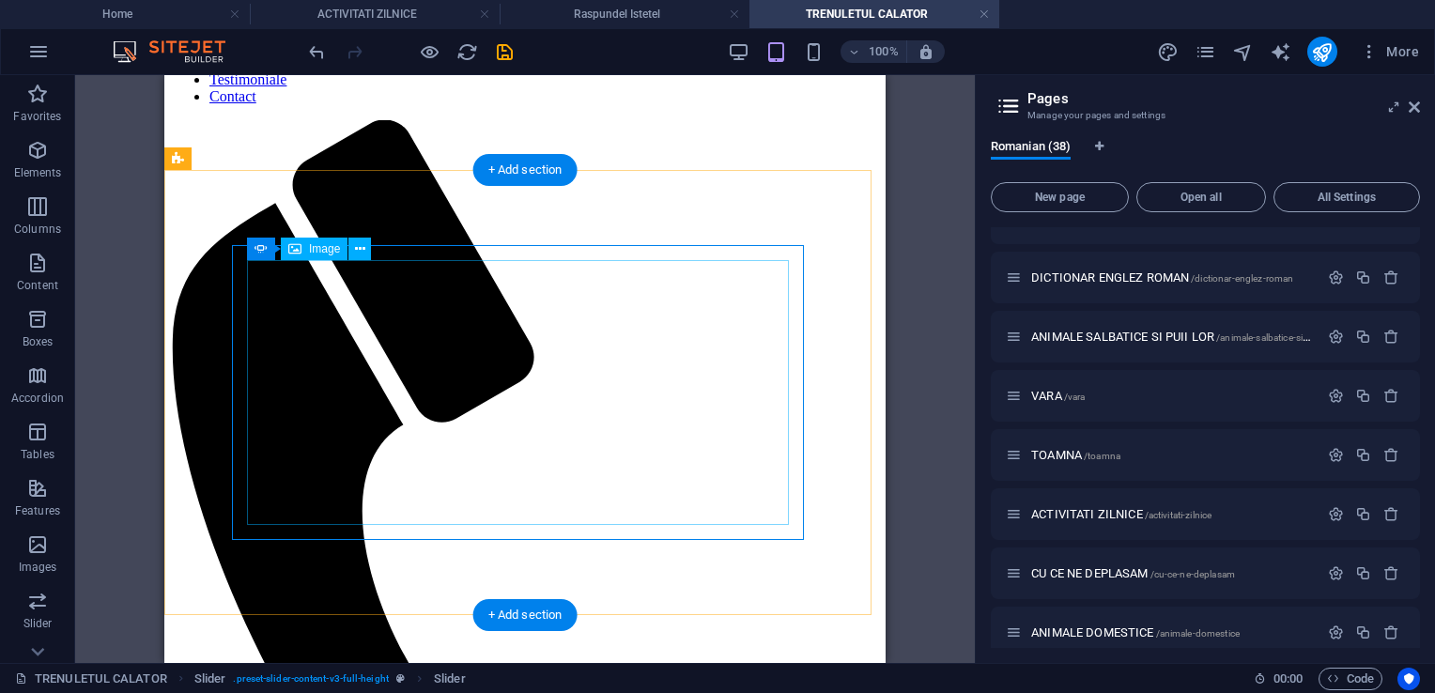
select select "px"
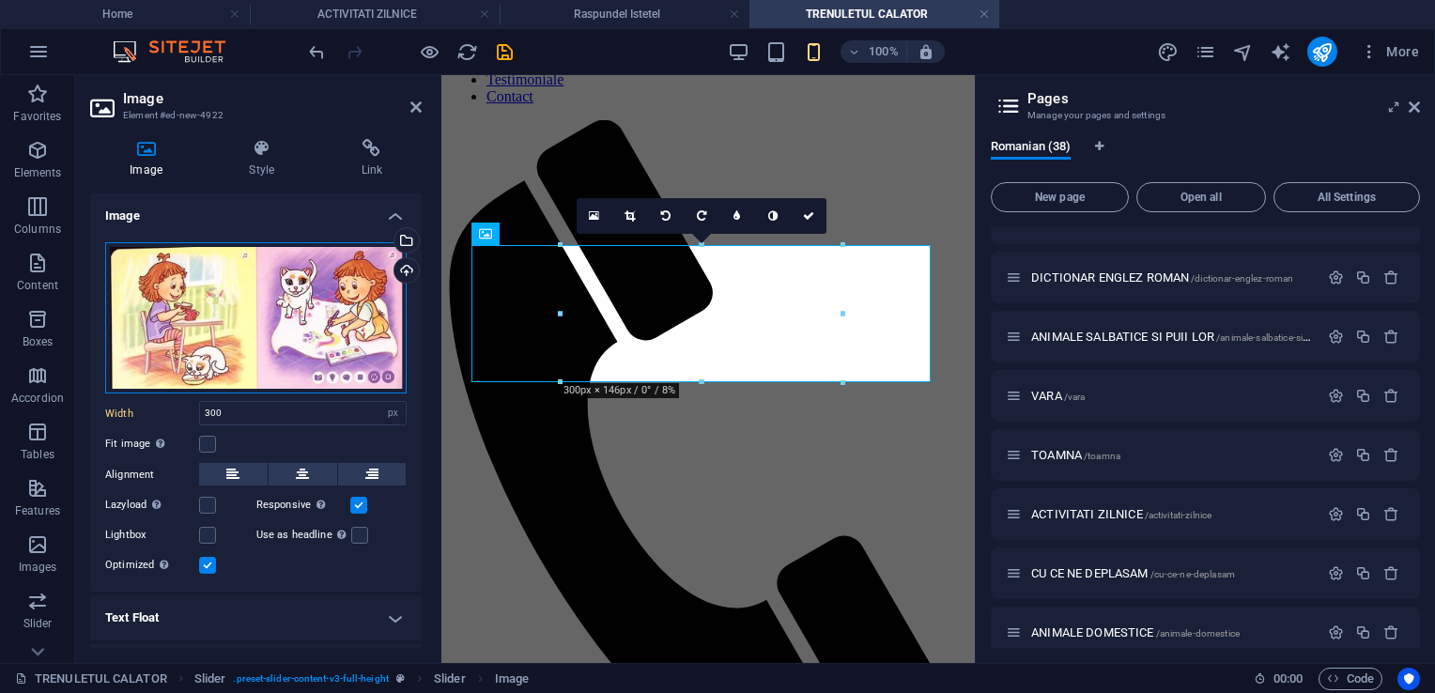
click at [313, 317] on div "Drag files here, click to choose files or select files from Files or our free s…" at bounding box center [256, 318] width 302 height 152
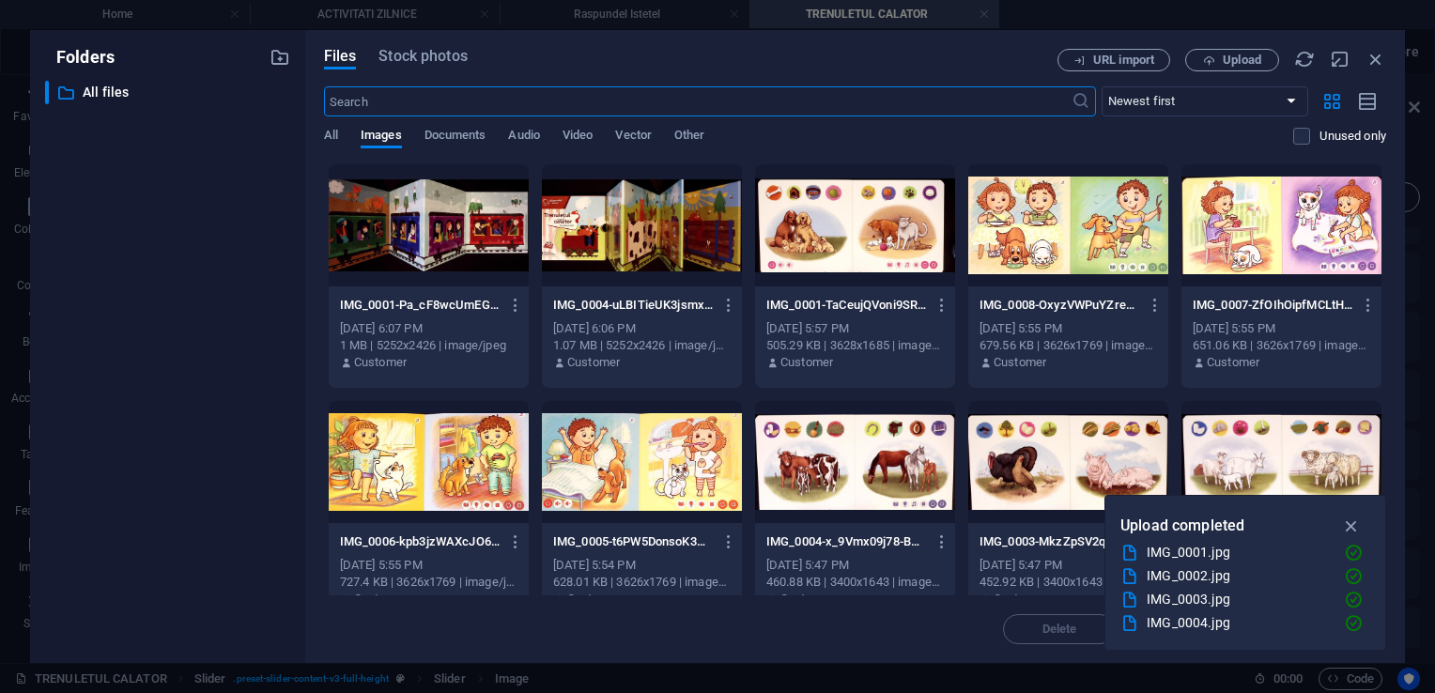
scroll to position [140, 0]
click at [1225, 62] on span "Upload" at bounding box center [1242, 59] width 39 height 11
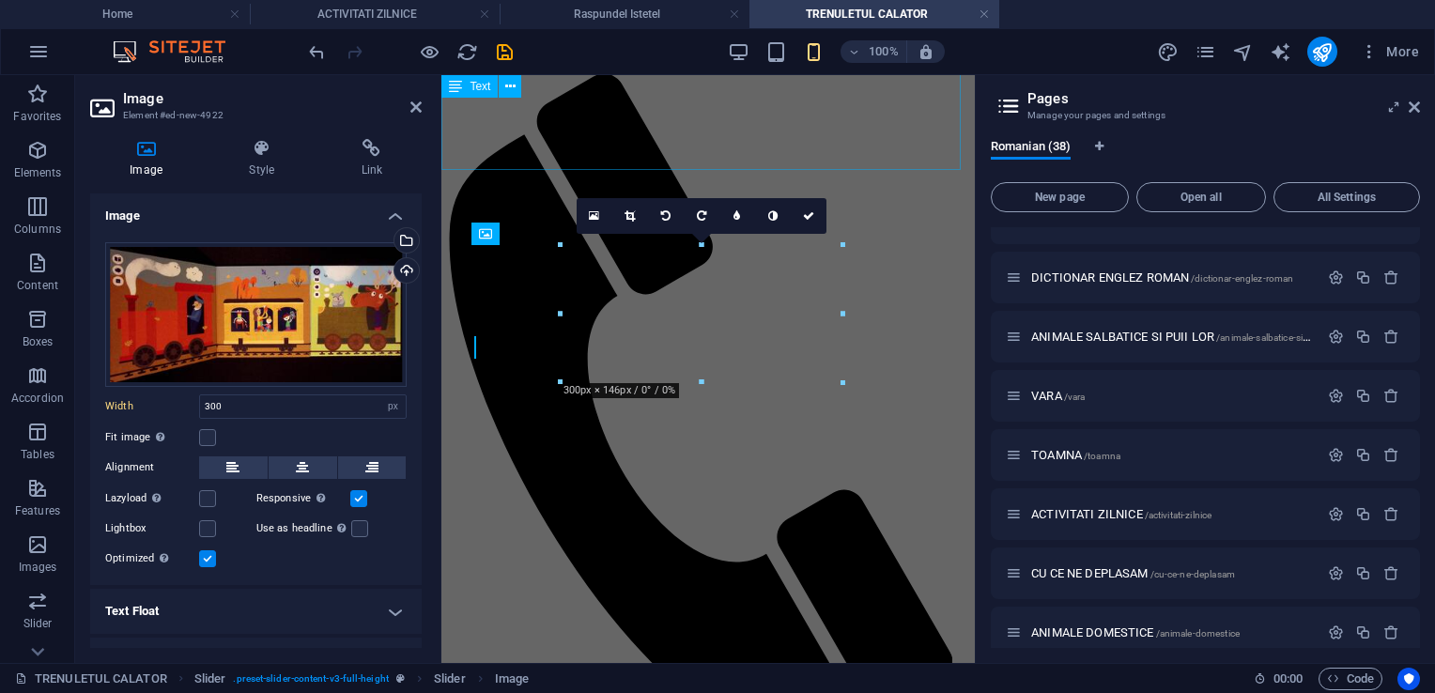
scroll to position [94, 0]
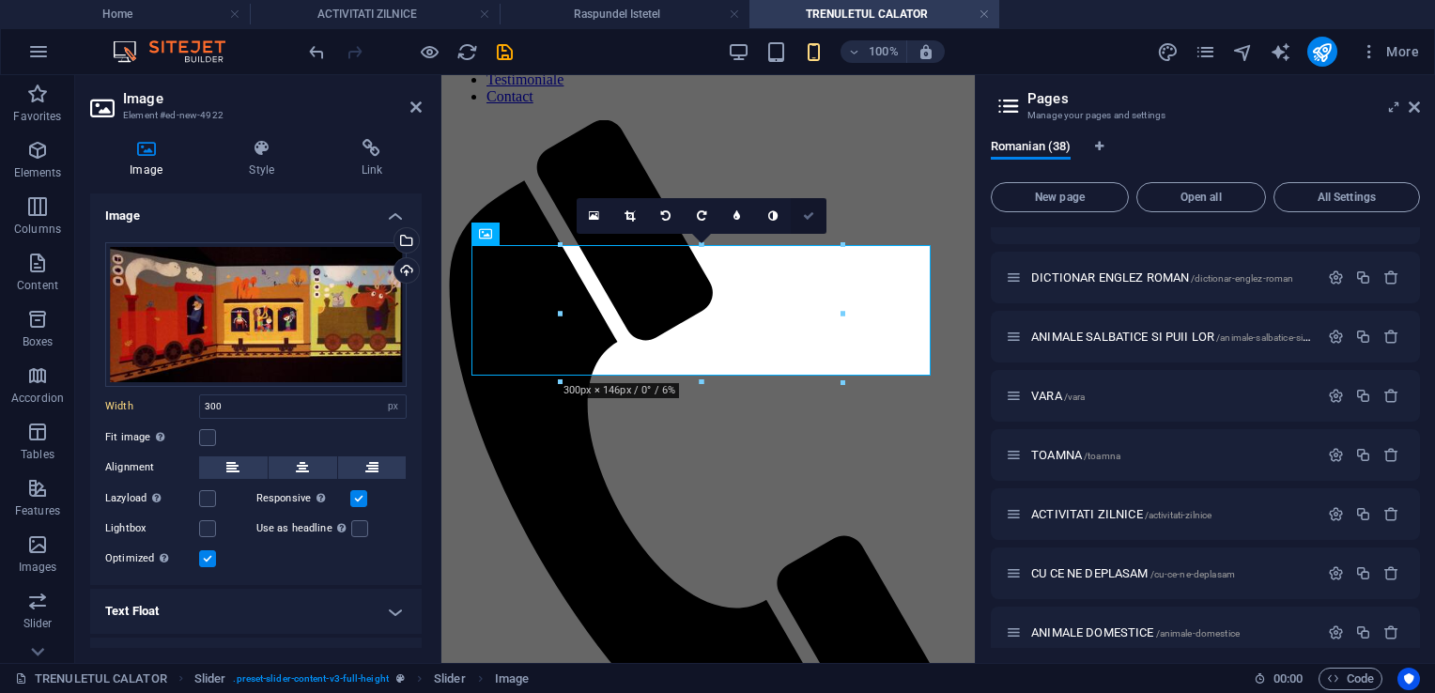
drag, startPoint x: 817, startPoint y: 212, endPoint x: 653, endPoint y: 139, distance: 180.0
click at [817, 212] on link at bounding box center [809, 216] width 36 height 36
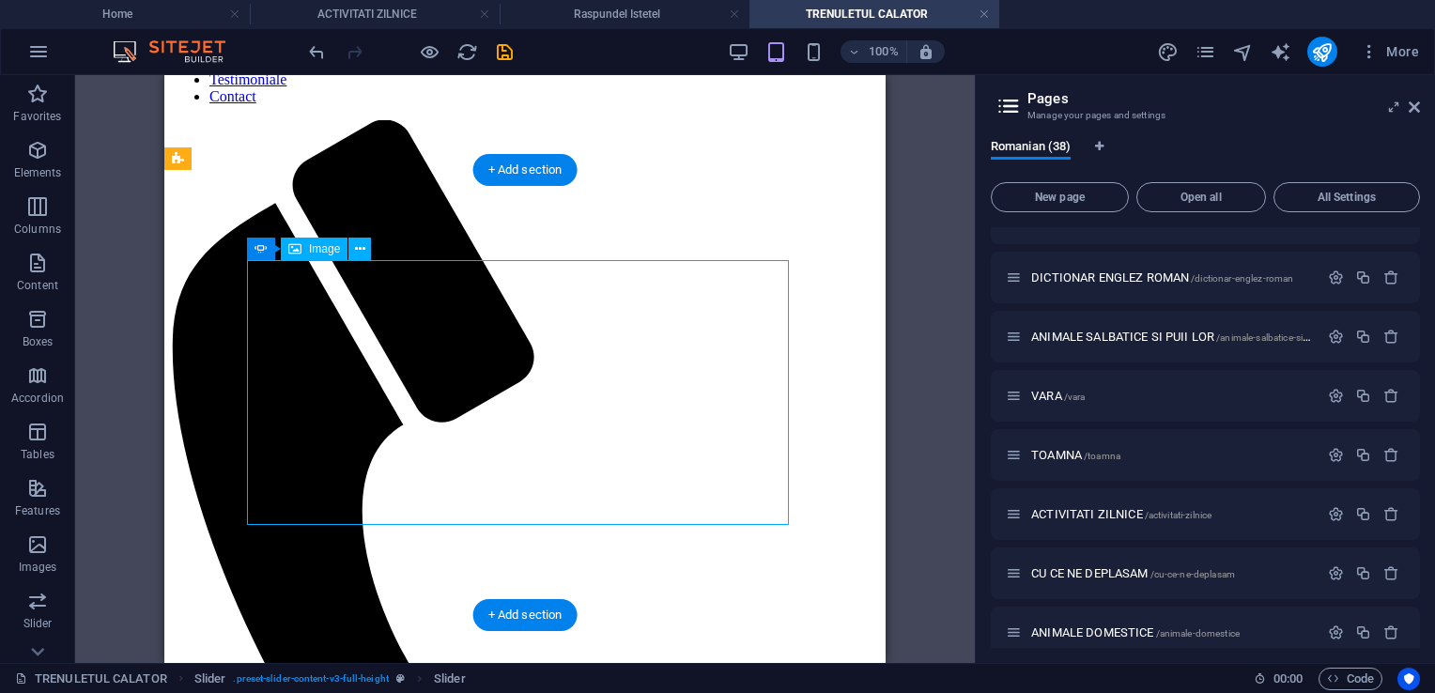
select select "px"
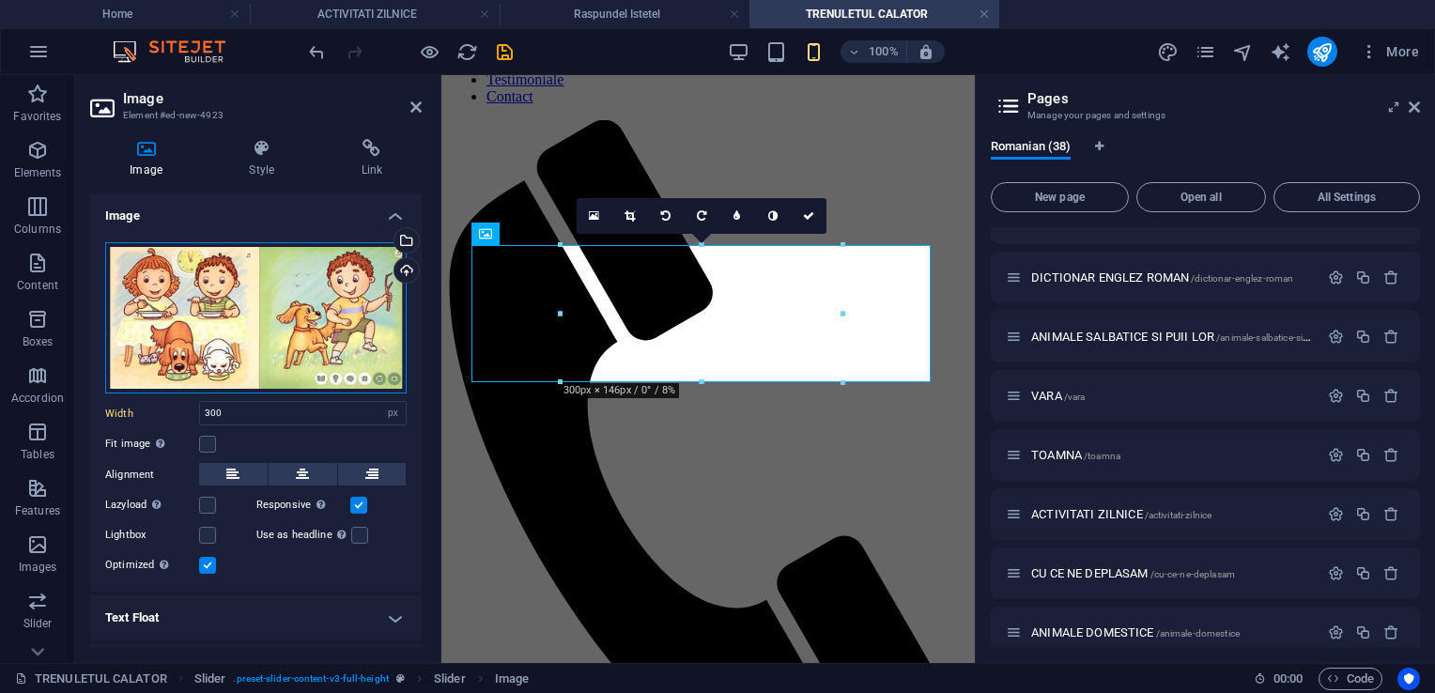
click at [253, 302] on div "Drag files here, click to choose files or select files from Files or our free s…" at bounding box center [256, 318] width 302 height 152
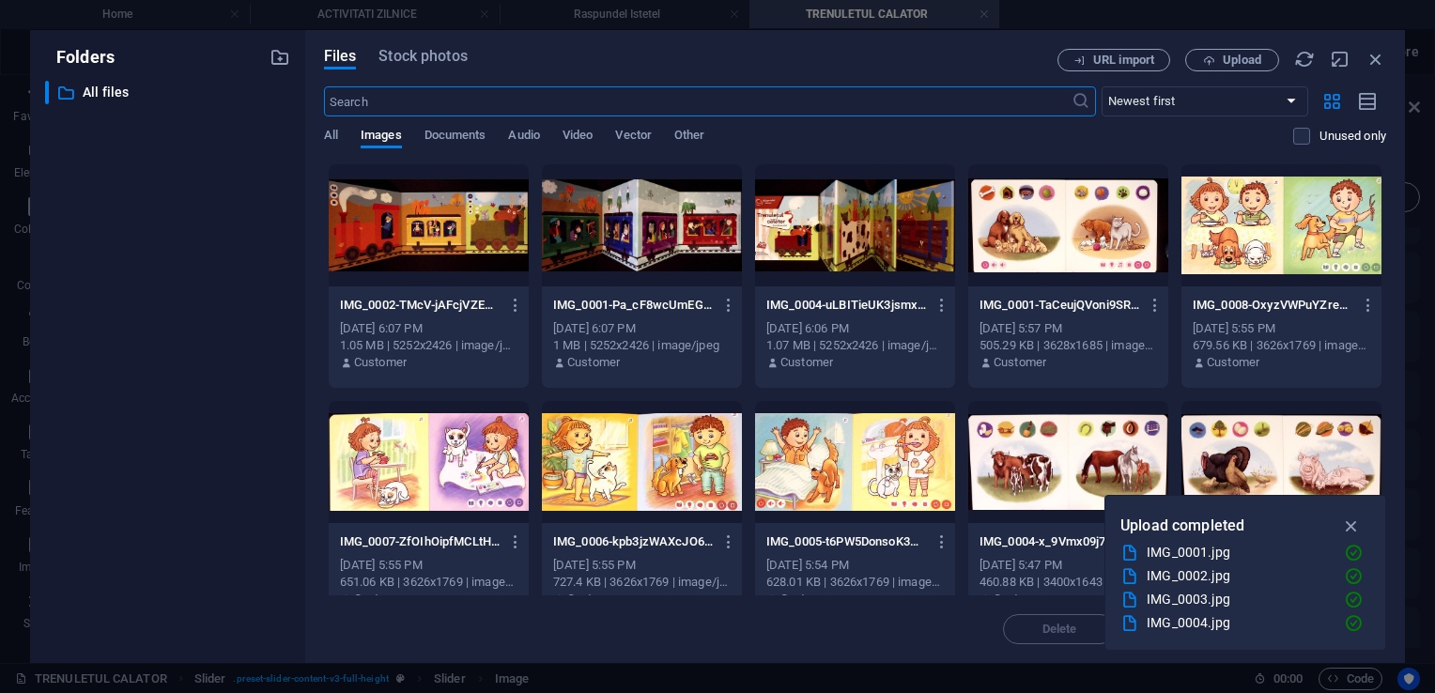
scroll to position [140, 0]
click at [1248, 59] on span "Upload" at bounding box center [1242, 59] width 39 height 11
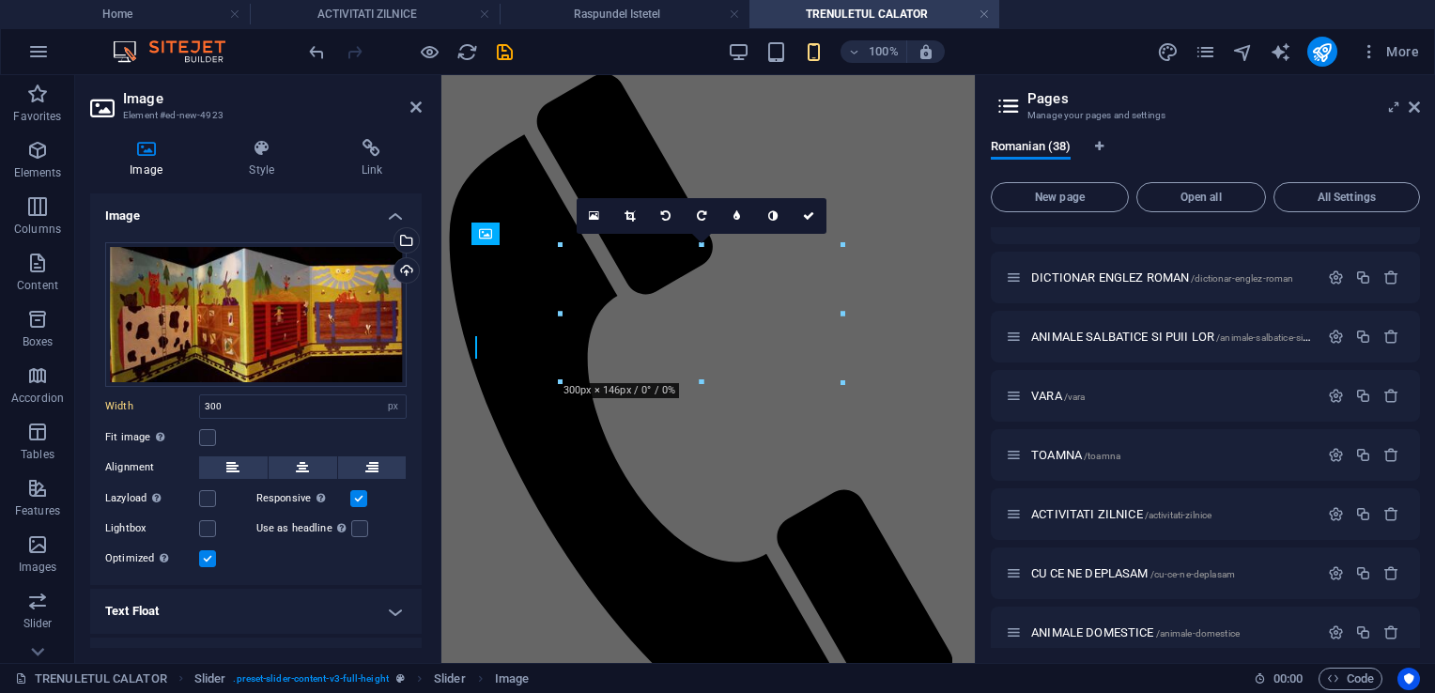
scroll to position [94, 0]
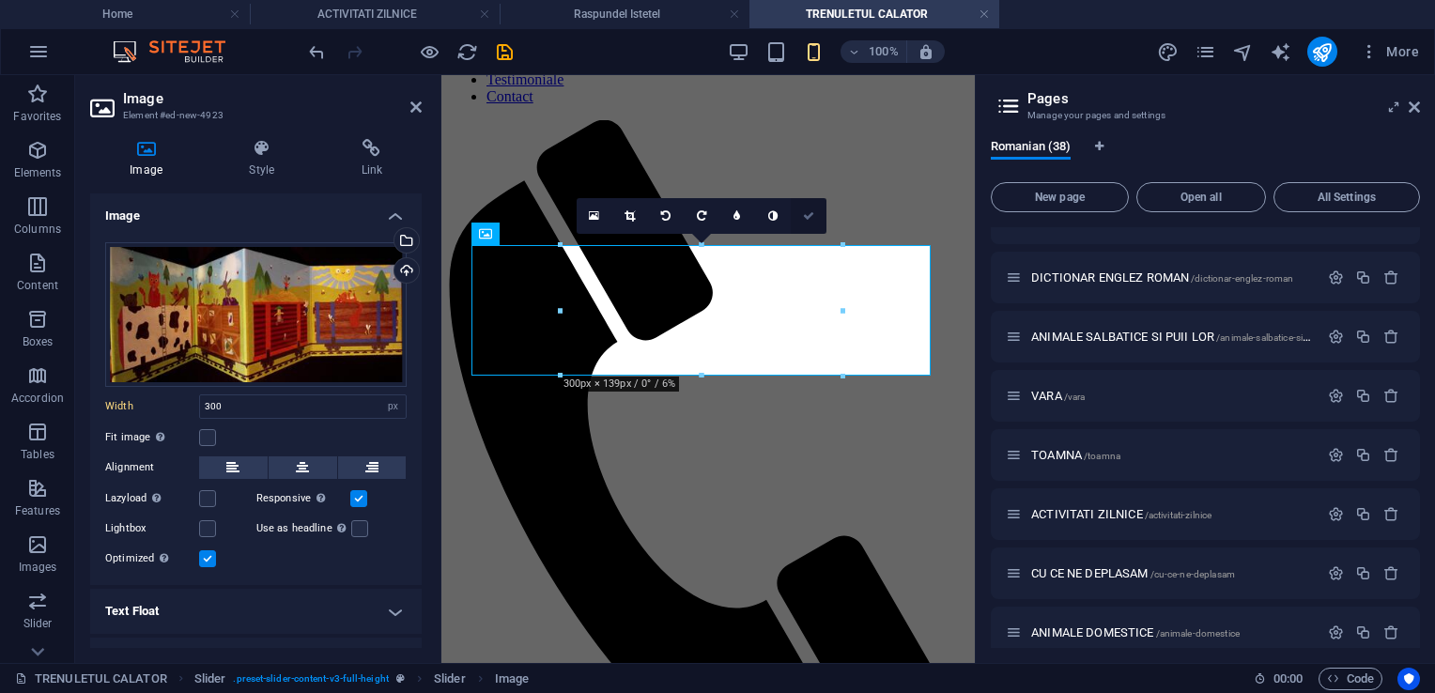
click at [811, 216] on icon at bounding box center [808, 215] width 11 height 11
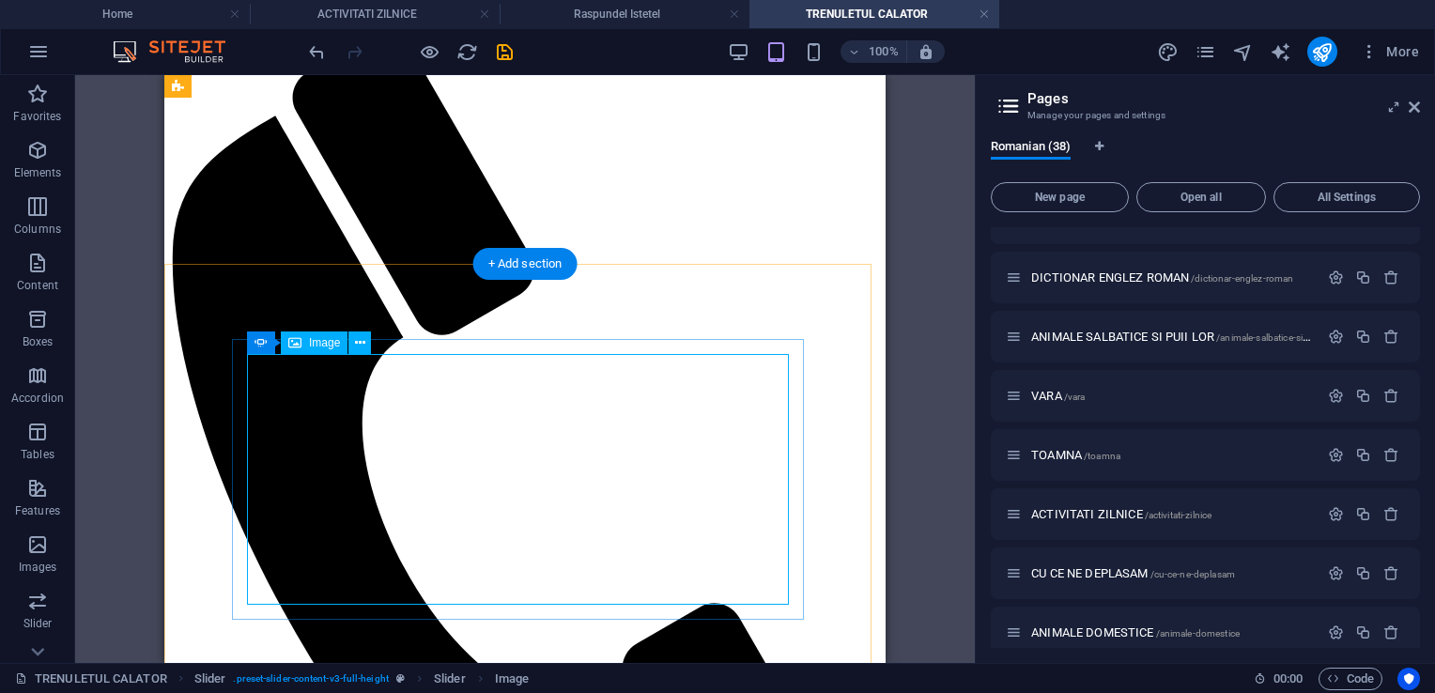
scroll to position [0, 0]
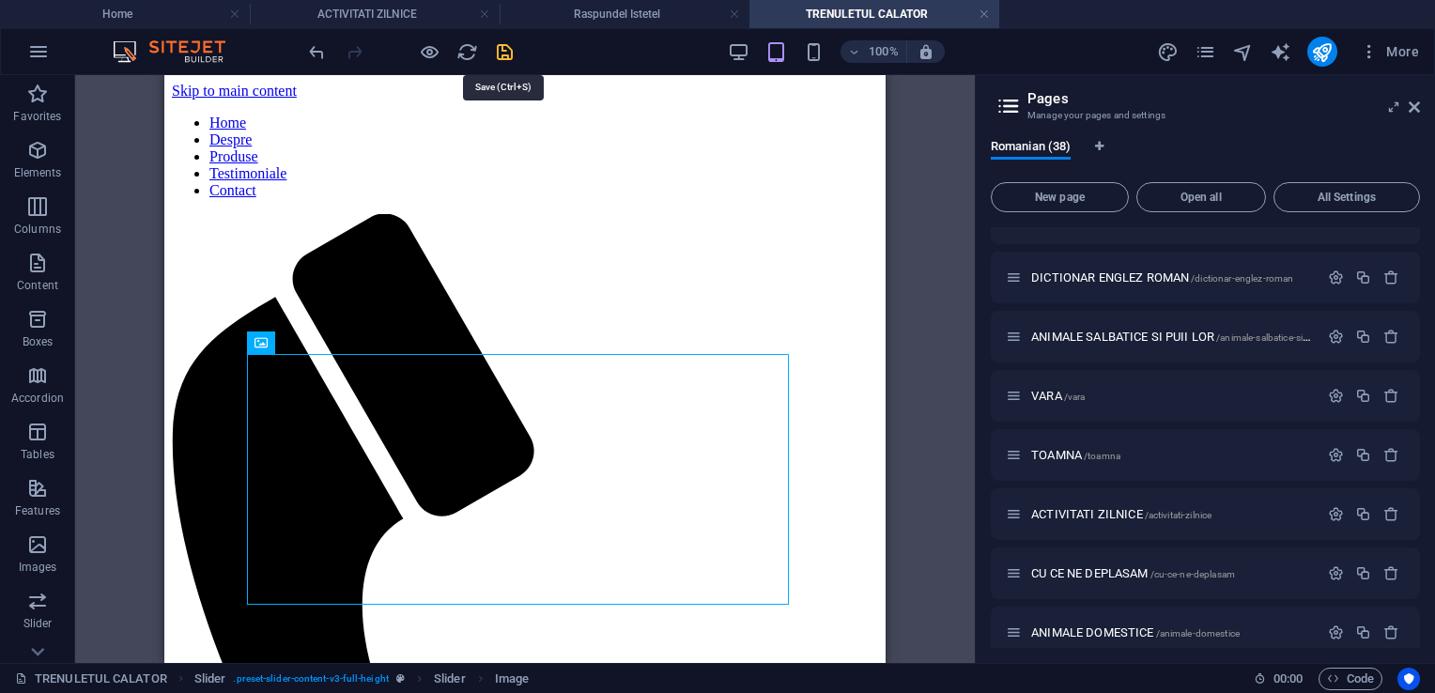
click at [503, 51] on icon "save" at bounding box center [505, 52] width 22 height 22
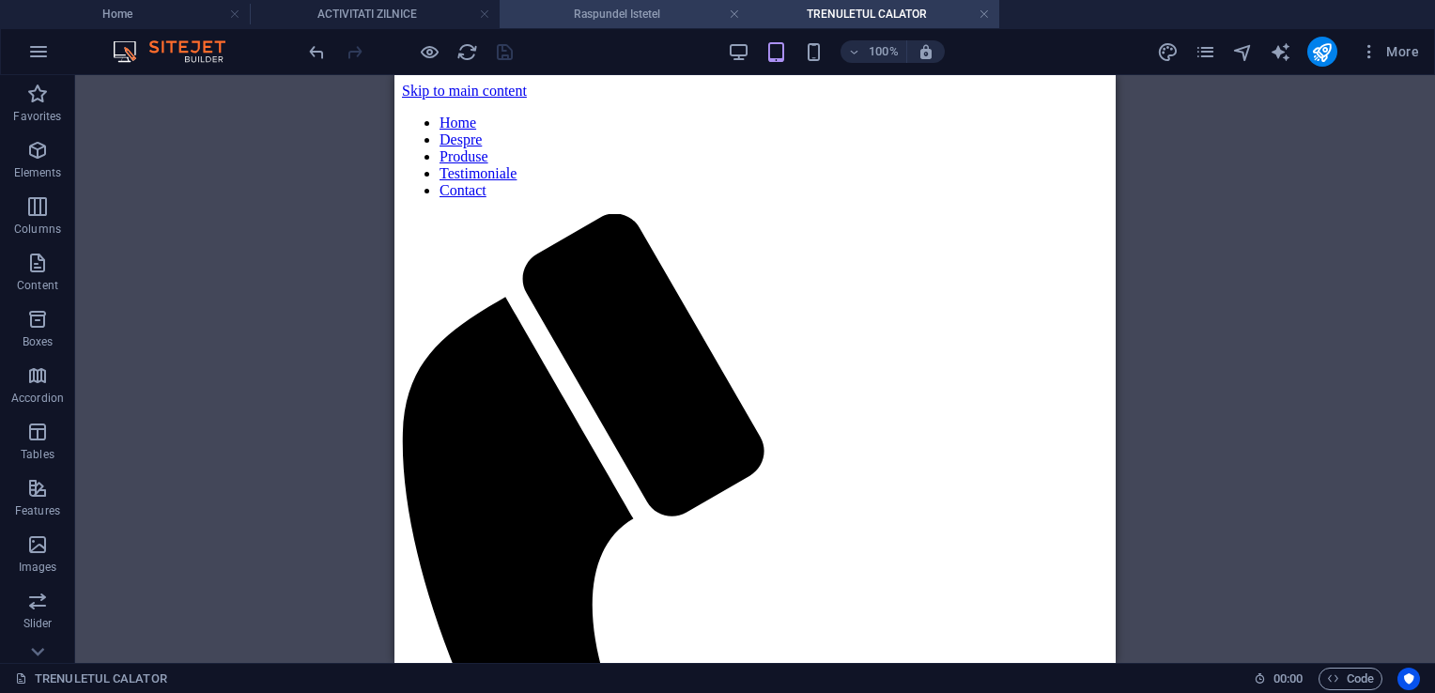
click at [602, 17] on h4 "Raspundel Istetel" at bounding box center [625, 14] width 250 height 21
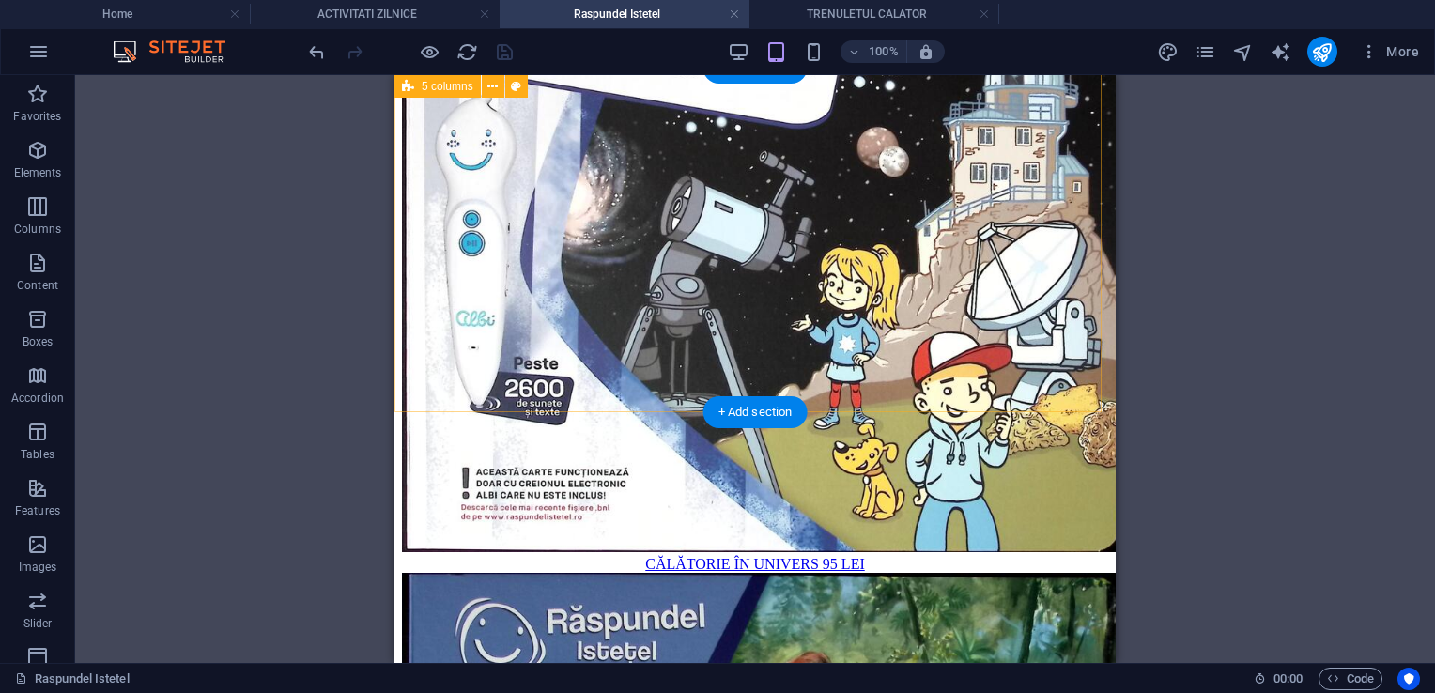
scroll to position [1757, 0]
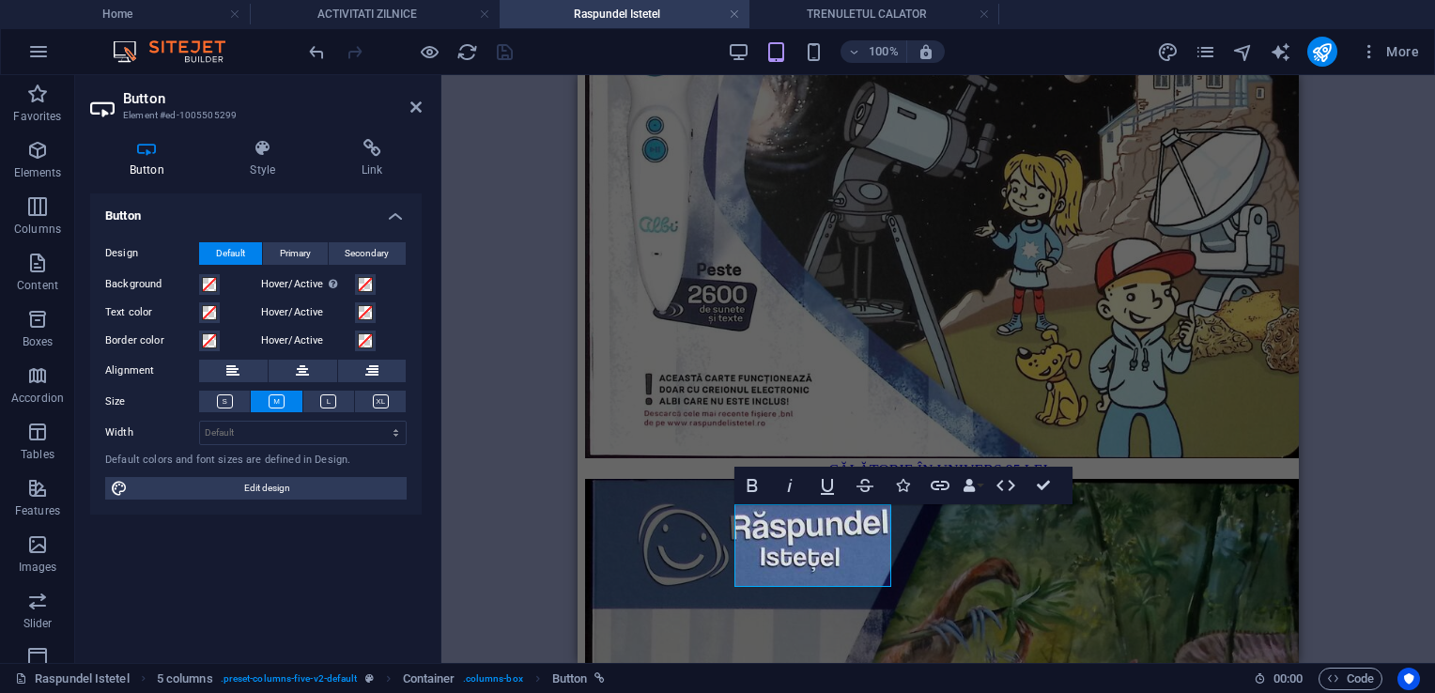
click at [362, 137] on div "Button Style Link Button Design Default Primary Secondary Background Hover/Acti…" at bounding box center [256, 393] width 362 height 539
click at [368, 152] on icon at bounding box center [372, 148] width 100 height 19
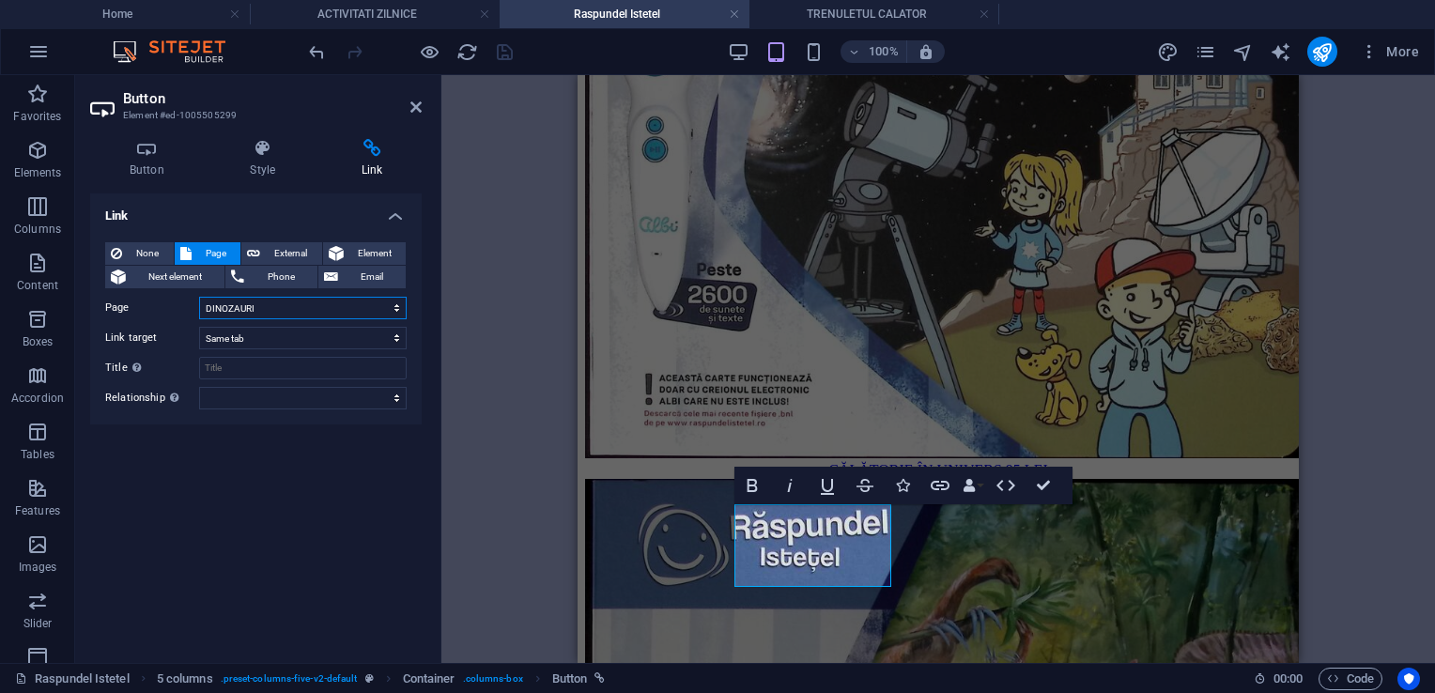
click at [310, 306] on select "Home Despre Produse Testimoniale Contact Activitati 0-2 ani Activitati 3 ani Ac…" at bounding box center [303, 308] width 208 height 23
select select "37"
click at [199, 297] on select "Home Despre Produse Testimoniale Contact Activitati 0-2 ani Activitati 3 ani Ac…" at bounding box center [303, 308] width 208 height 23
click at [502, 54] on icon "save" at bounding box center [505, 52] width 22 height 22
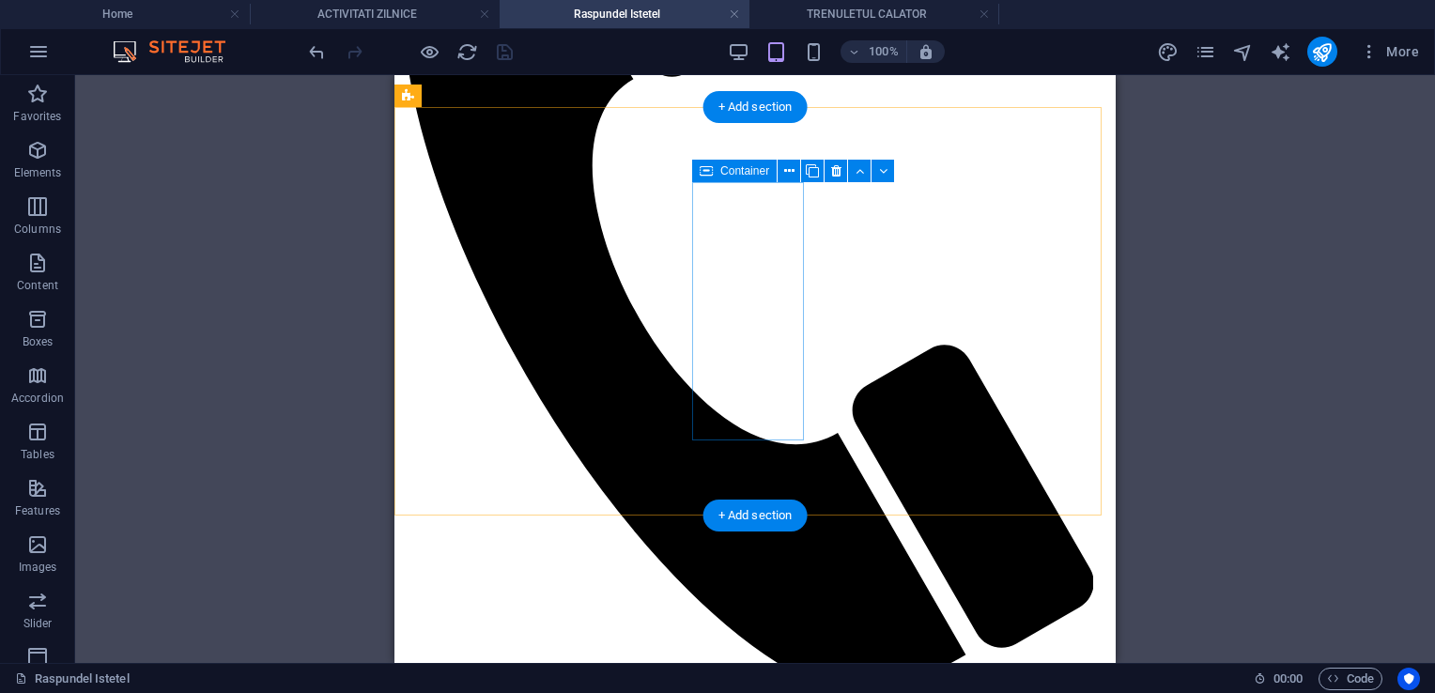
scroll to position [470, 0]
